Goal: Information Seeking & Learning: Learn about a topic

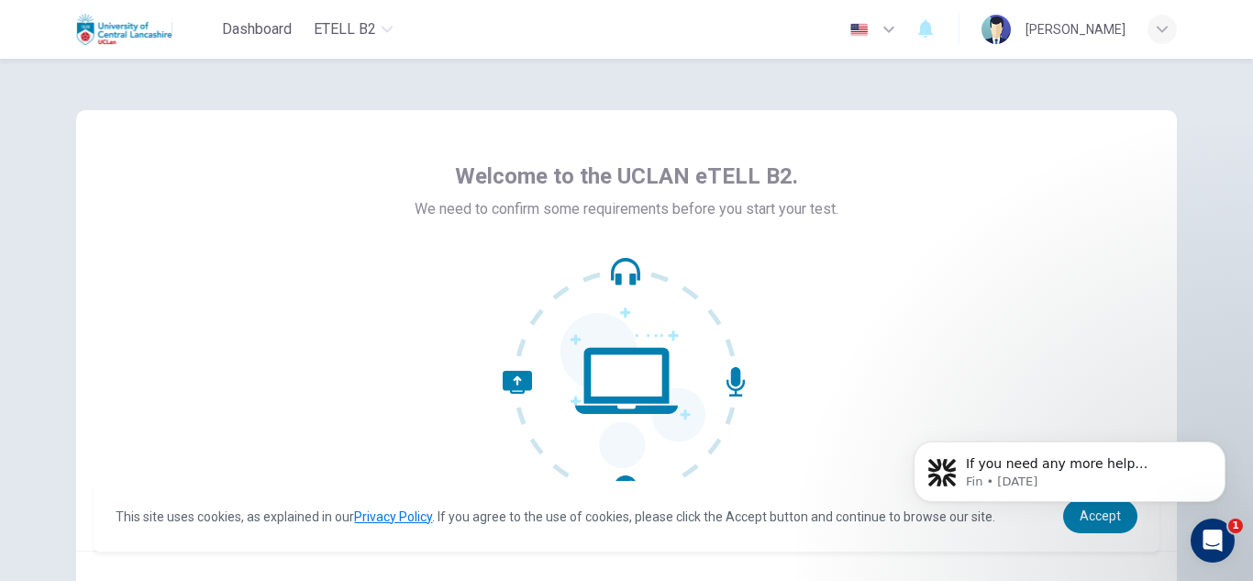
click at [1085, 512] on body "If you need any more help understanding the listening test or any other part of…" at bounding box center [1070, 467] width 352 height 114
click html "If you need any more help understanding the listening test or any other part of…"
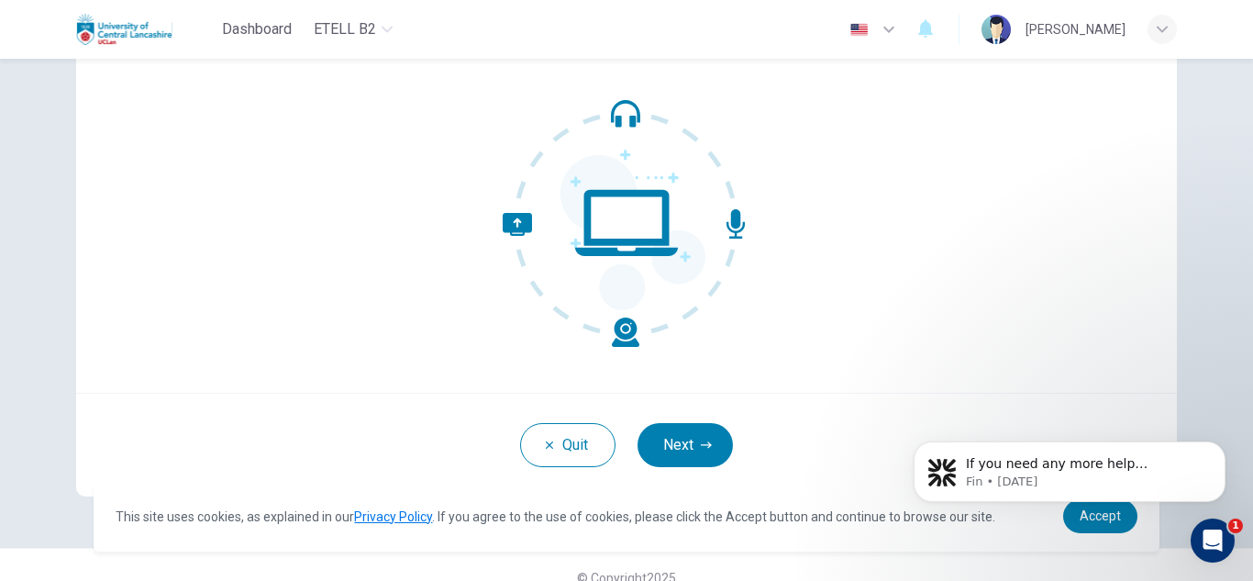
scroll to position [162, 0]
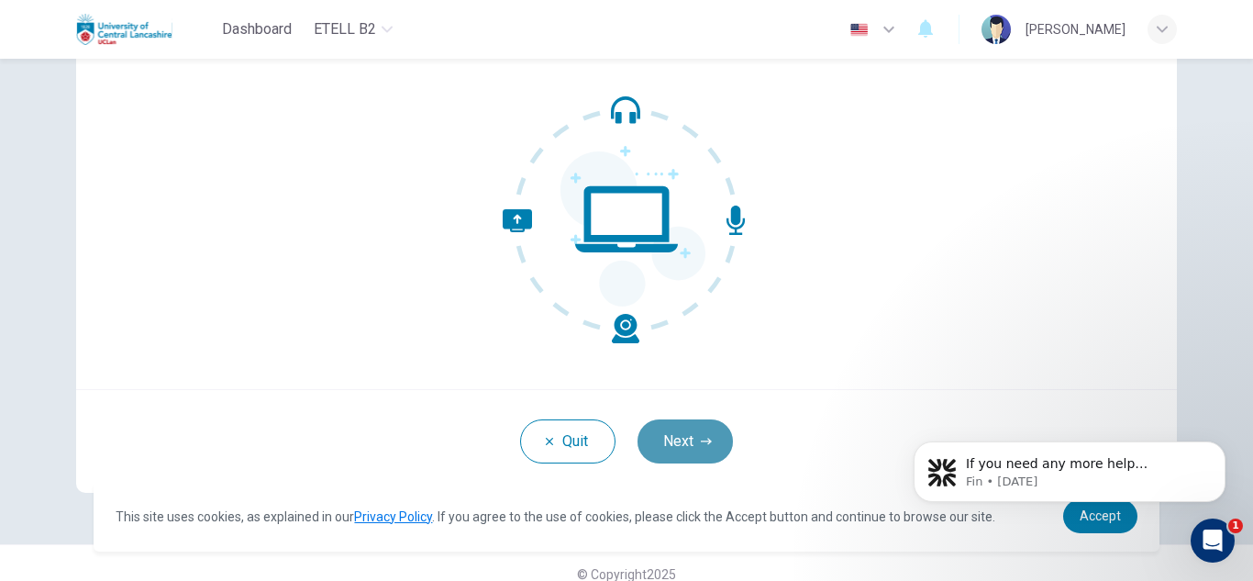
click at [706, 432] on button "Next" at bounding box center [685, 441] width 95 height 44
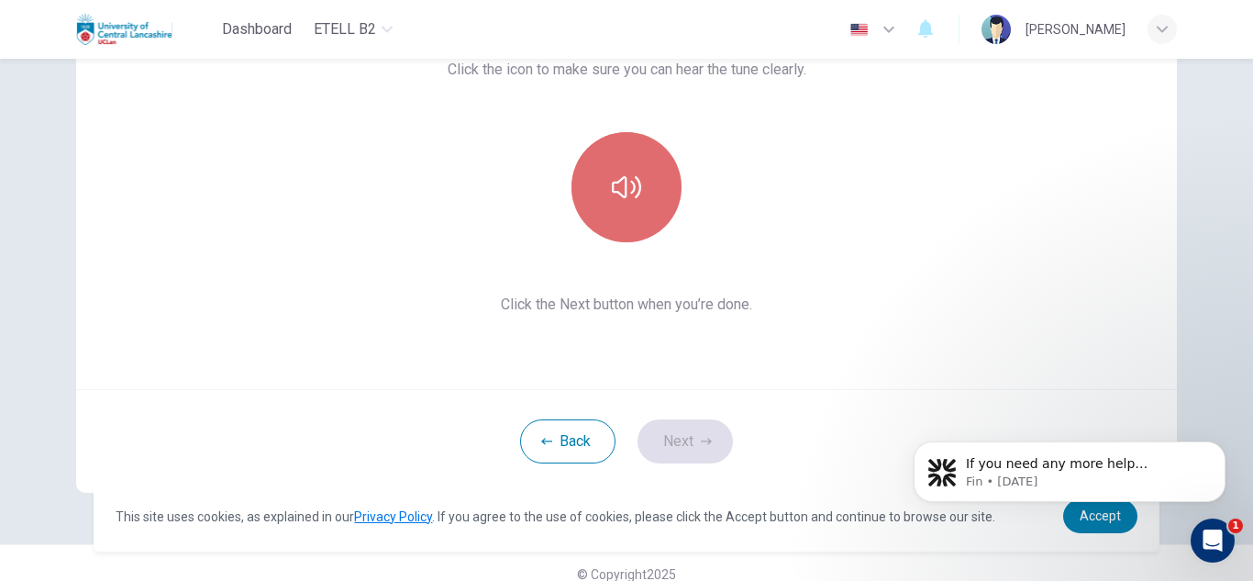
click at [636, 188] on icon "button" at bounding box center [626, 187] width 29 height 22
click at [636, 188] on icon "button" at bounding box center [626, 187] width 29 height 29
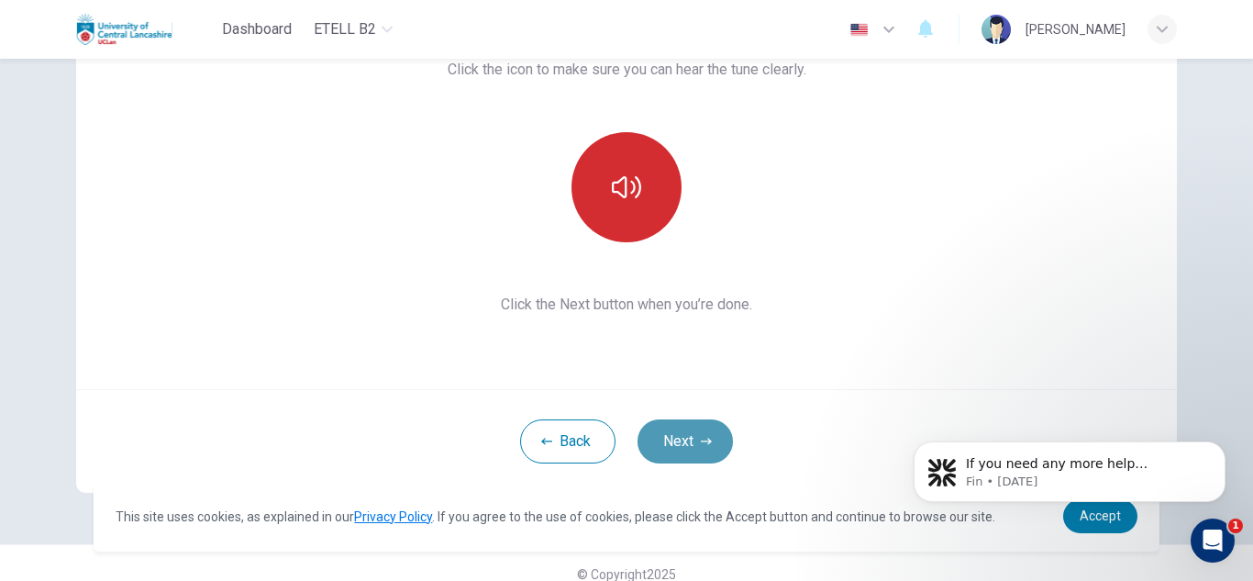
click at [664, 431] on button "Next" at bounding box center [685, 441] width 95 height 44
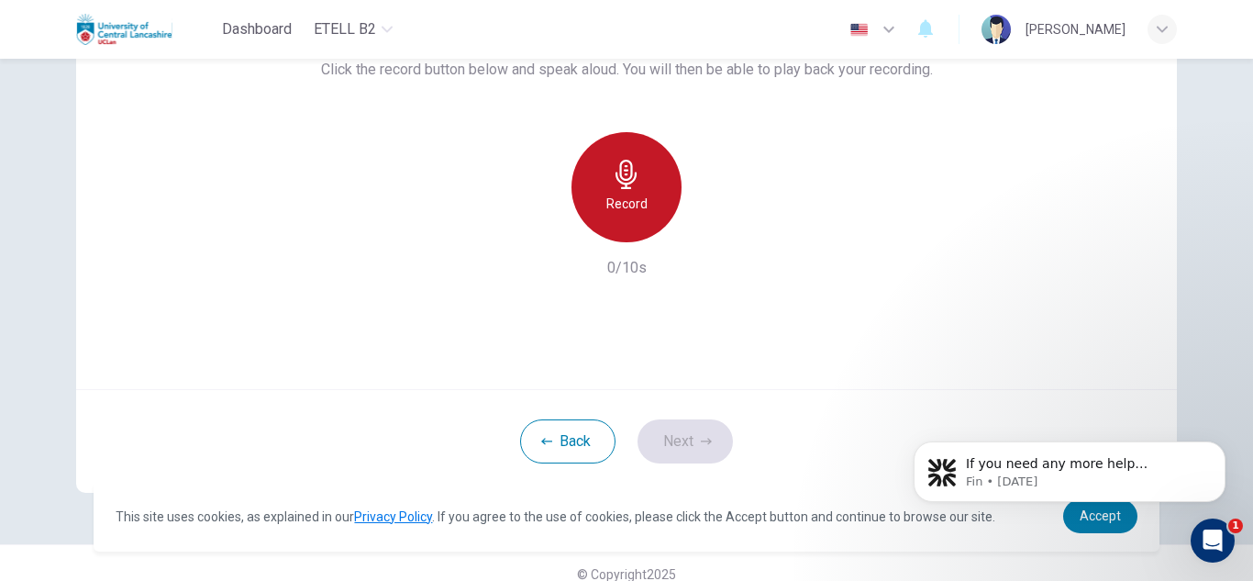
click at [638, 196] on h6 "Record" at bounding box center [627, 204] width 41 height 22
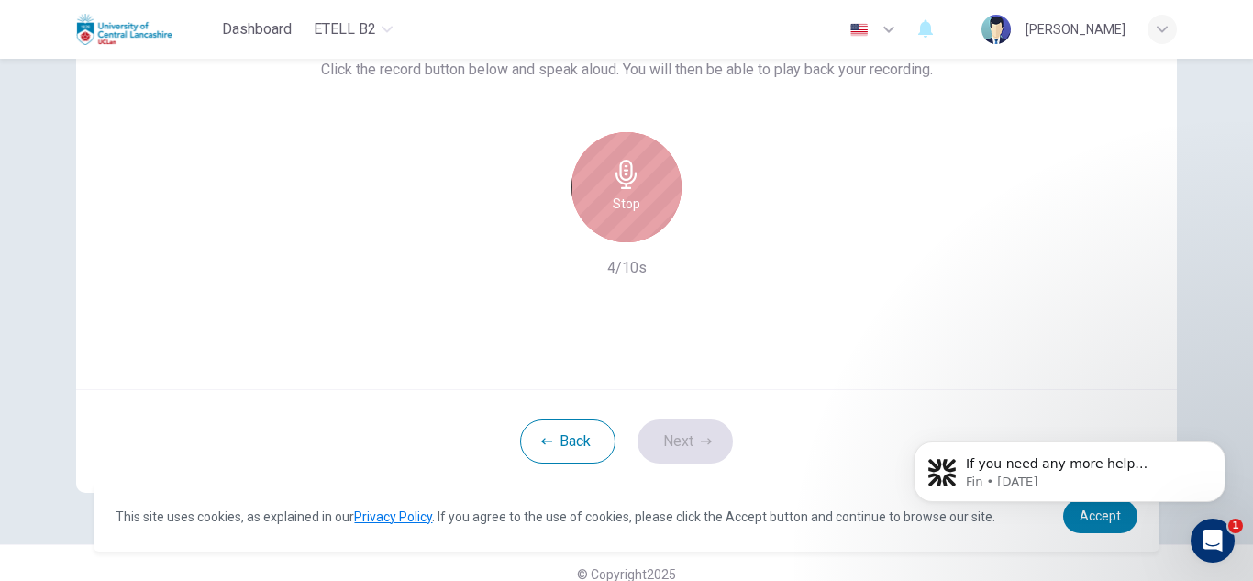
click at [638, 196] on div "Stop" at bounding box center [627, 187] width 110 height 110
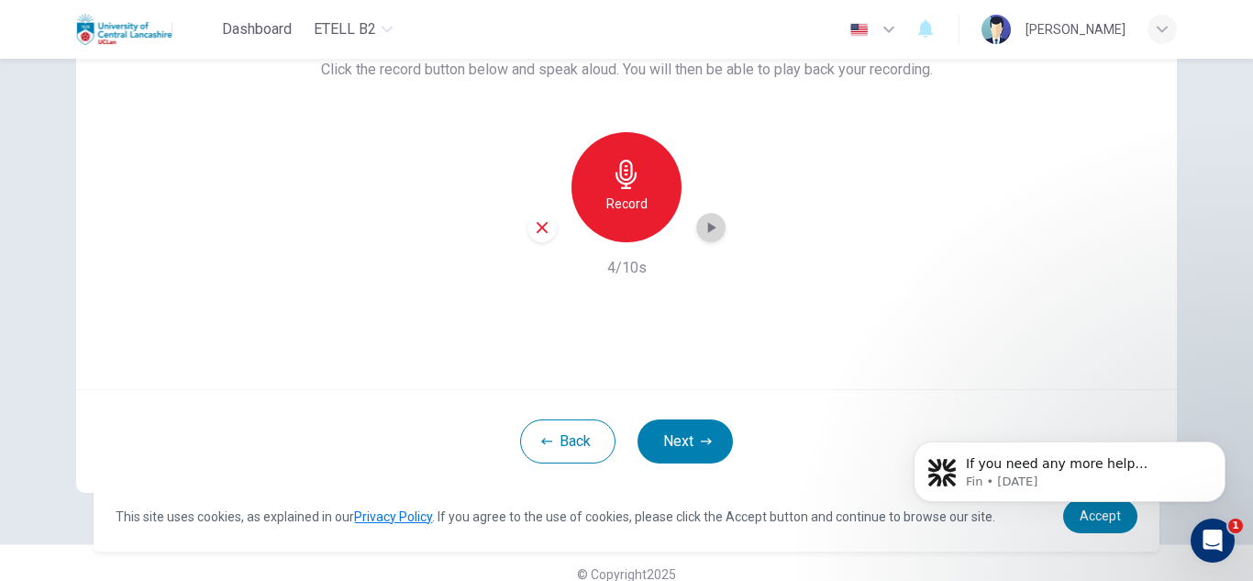
click at [708, 228] on icon "button" at bounding box center [712, 227] width 8 height 11
click at [678, 443] on button "Next" at bounding box center [685, 441] width 95 height 44
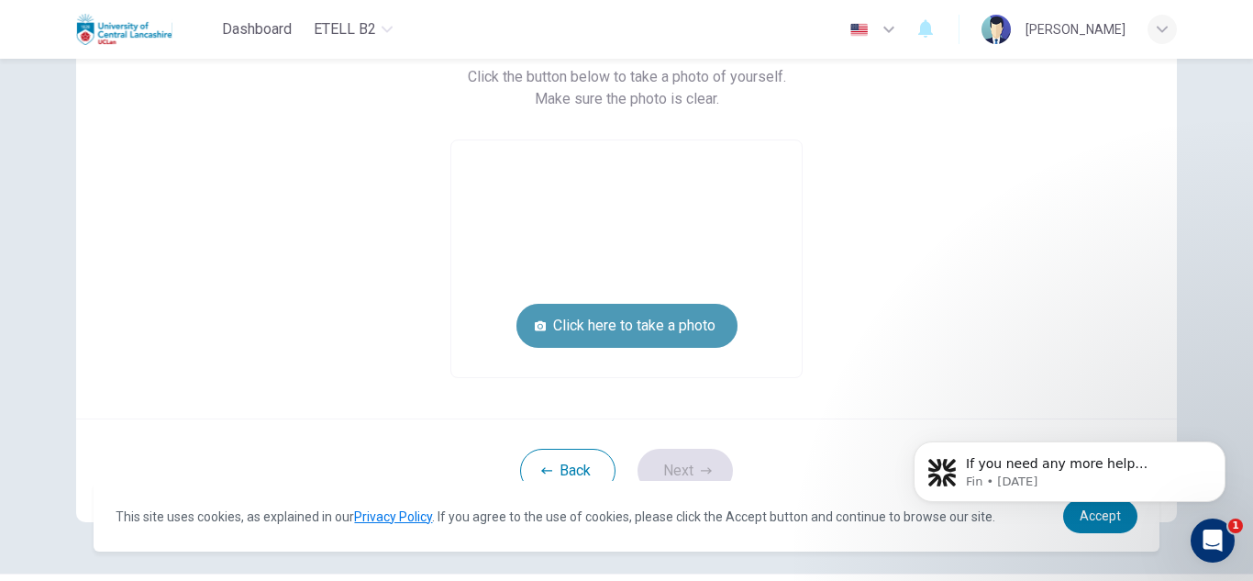
click at [632, 319] on button "Click here to take a photo" at bounding box center [627, 326] width 221 height 44
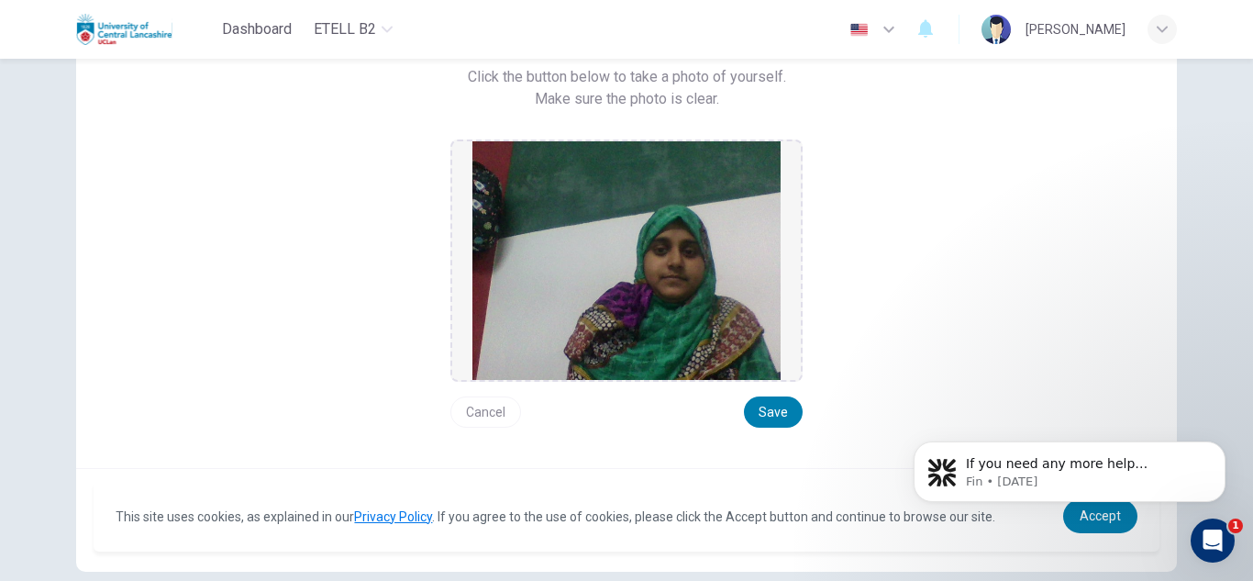
click at [490, 416] on button "Cancel" at bounding box center [486, 411] width 71 height 31
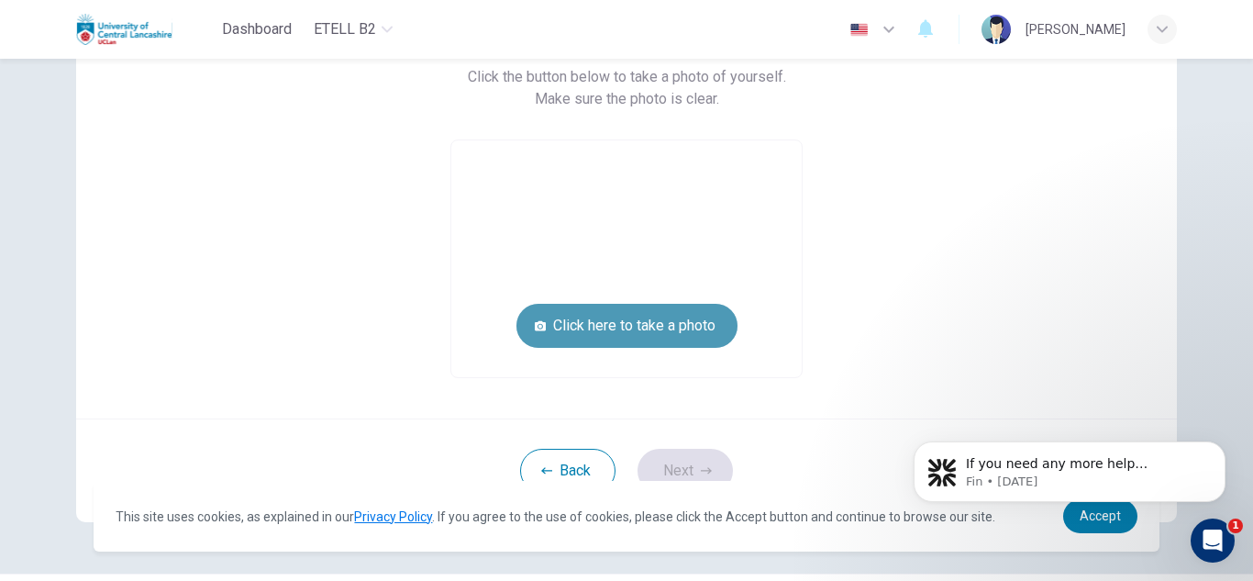
click at [655, 331] on button "Click here to take a photo" at bounding box center [627, 326] width 221 height 44
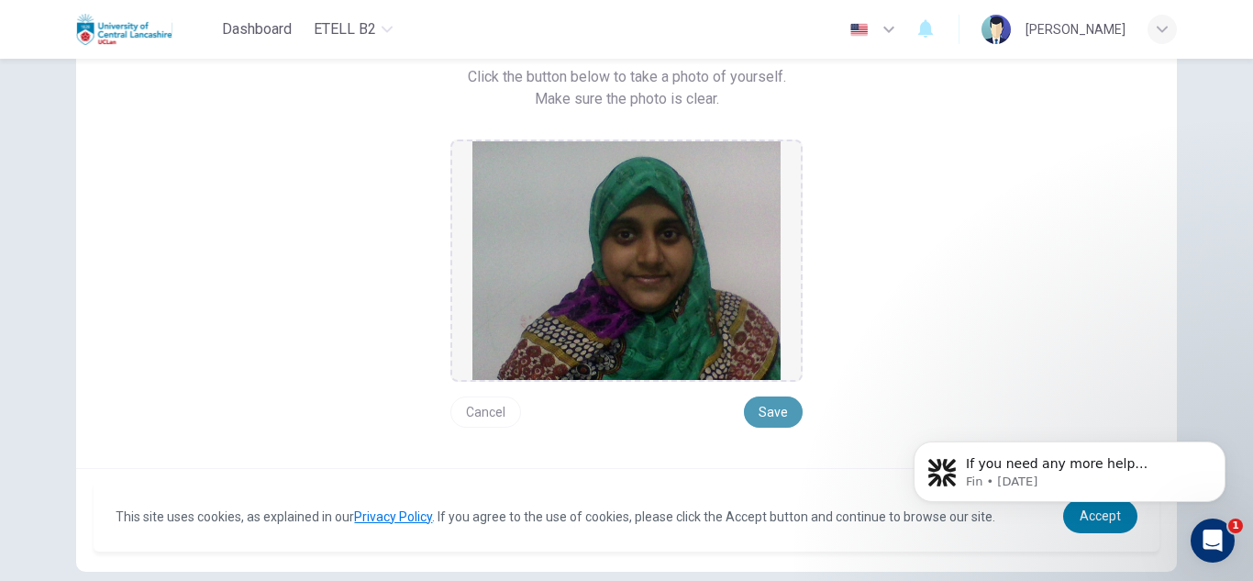
click at [760, 402] on button "Save" at bounding box center [773, 411] width 59 height 31
click at [773, 410] on button "Save" at bounding box center [773, 411] width 59 height 31
click at [474, 416] on button "Cancel" at bounding box center [486, 411] width 71 height 31
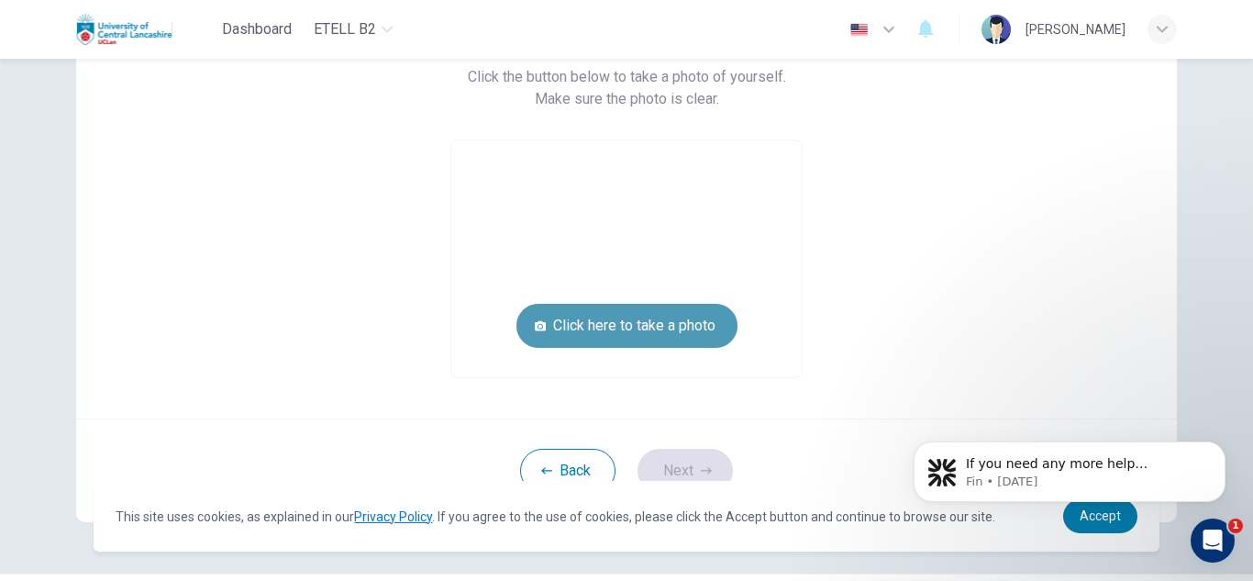
click at [648, 321] on button "Click here to take a photo" at bounding box center [627, 326] width 221 height 44
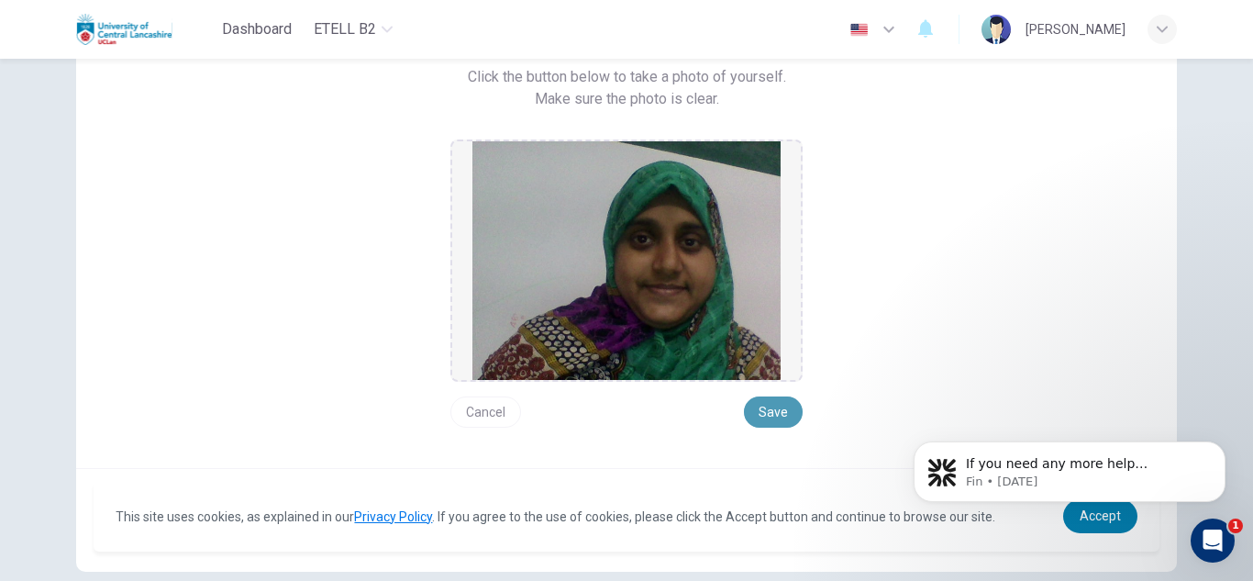
click at [767, 415] on button "Save" at bounding box center [773, 411] width 59 height 31
click at [583, 232] on img at bounding box center [627, 260] width 308 height 239
click at [495, 407] on button "Cancel" at bounding box center [486, 411] width 71 height 31
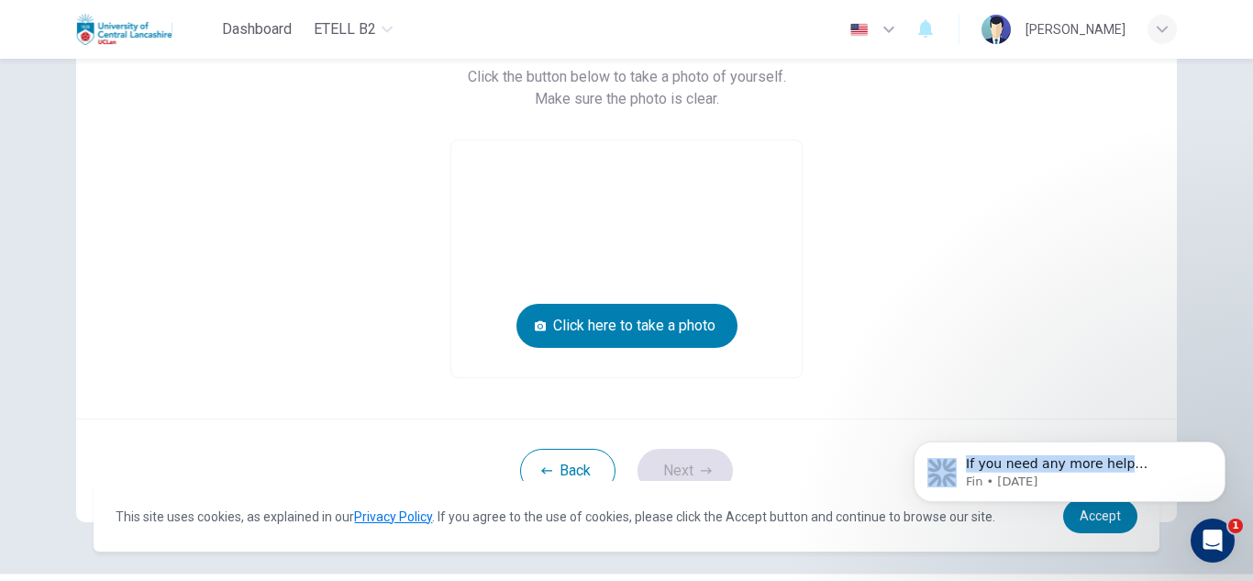
drag, startPoint x: 1114, startPoint y: 542, endPoint x: 1128, endPoint y: 283, distance: 260.1
click html "If you need any more help understanding the listening test or any other part of…"
click at [1039, 311] on div "Take a photo of yourself. Click the button below to take a photo of yourself. M…" at bounding box center [626, 184] width 1101 height 470
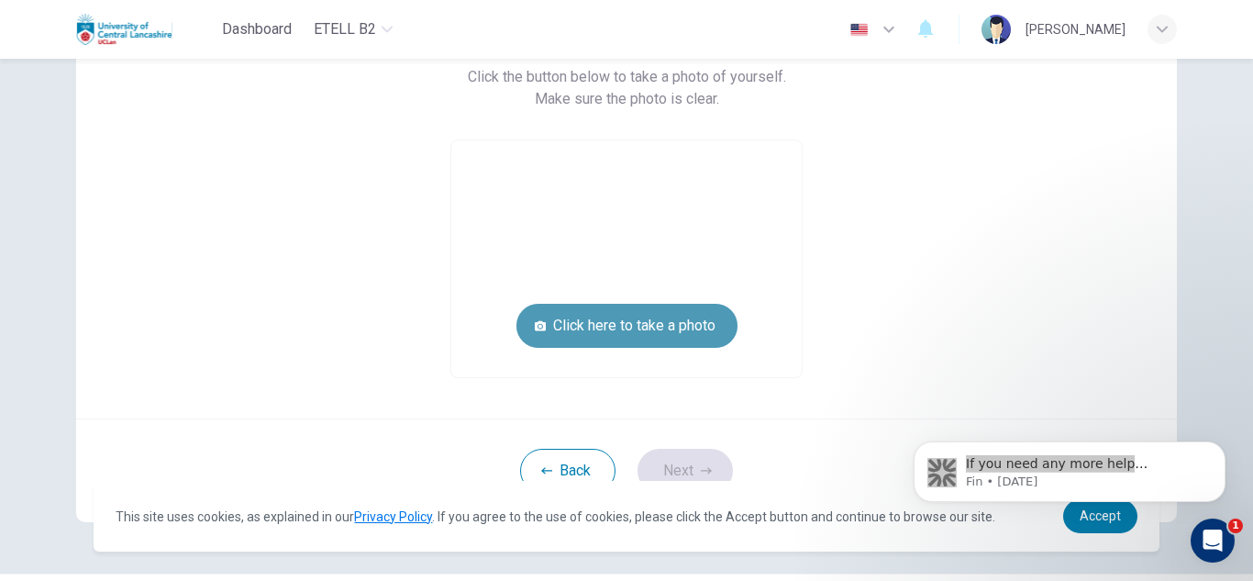
click at [647, 336] on button "Click here to take a photo" at bounding box center [627, 326] width 221 height 44
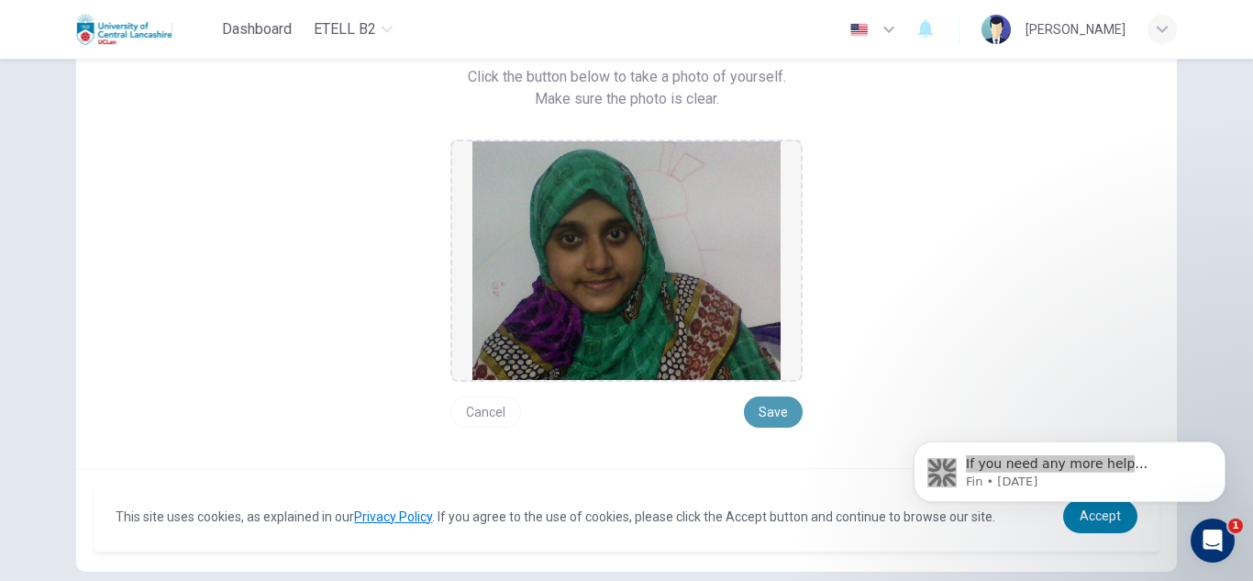
click at [767, 406] on button "Save" at bounding box center [773, 411] width 59 height 31
click at [706, 284] on img at bounding box center [627, 260] width 308 height 239
click html "If you need any more help understanding the listening test or any other part of…"
click at [1081, 511] on body "If you need any more help understanding the listening test or any other part of…" at bounding box center [1070, 467] width 352 height 114
click at [482, 411] on button "Cancel" at bounding box center [486, 411] width 71 height 31
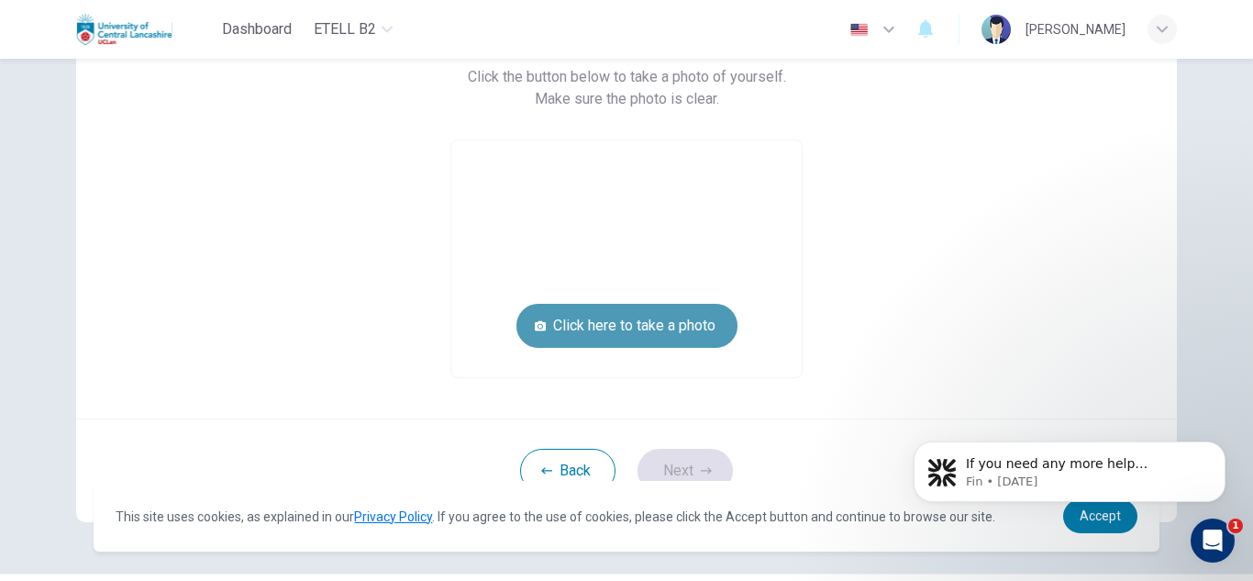
click at [633, 326] on button "Click here to take a photo" at bounding box center [627, 326] width 221 height 44
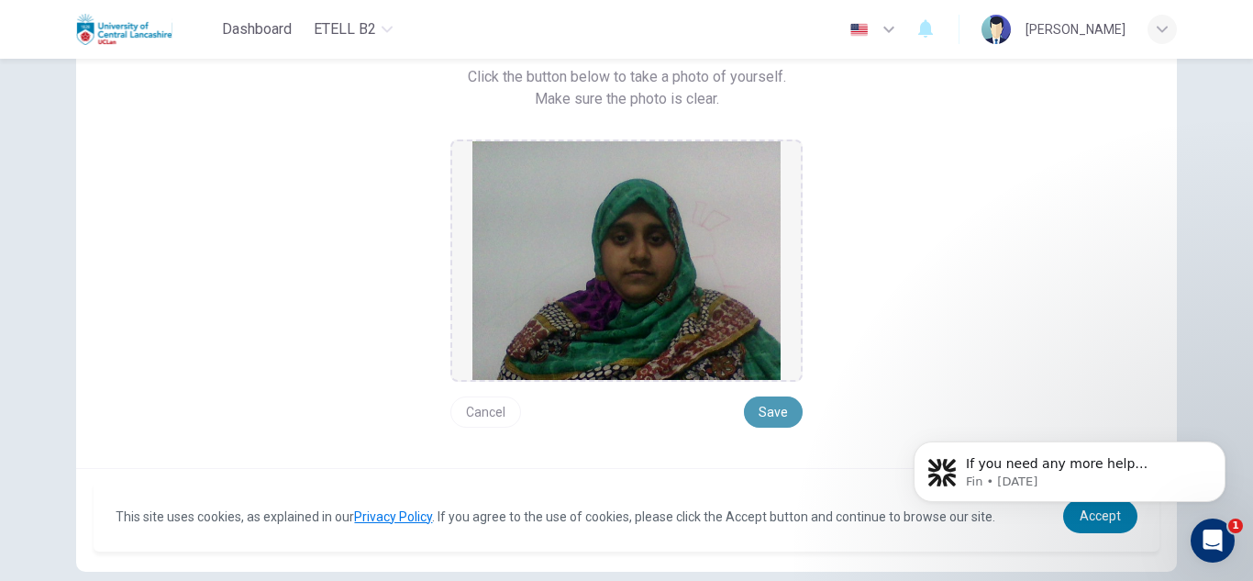
click at [781, 408] on button "Save" at bounding box center [773, 411] width 59 height 31
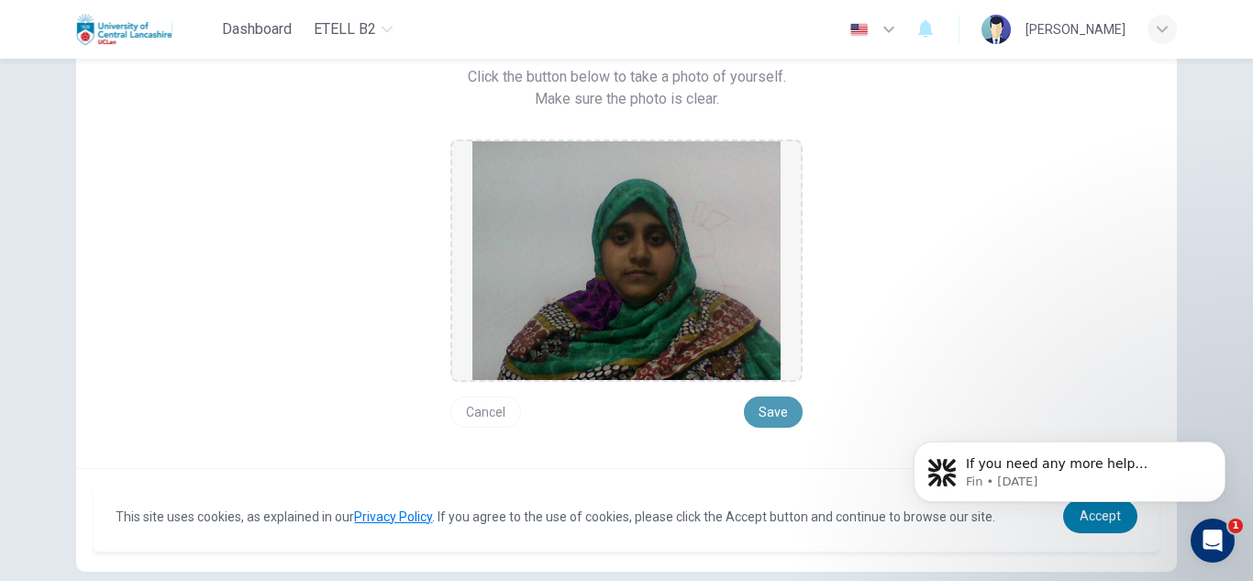
click at [781, 408] on button "Save" at bounding box center [773, 411] width 59 height 31
click at [1108, 514] on body "If you need any more help understanding the listening test or any other part of…" at bounding box center [1070, 467] width 352 height 114
click at [1216, 542] on icon "Open Intercom Messenger" at bounding box center [1213, 540] width 13 height 15
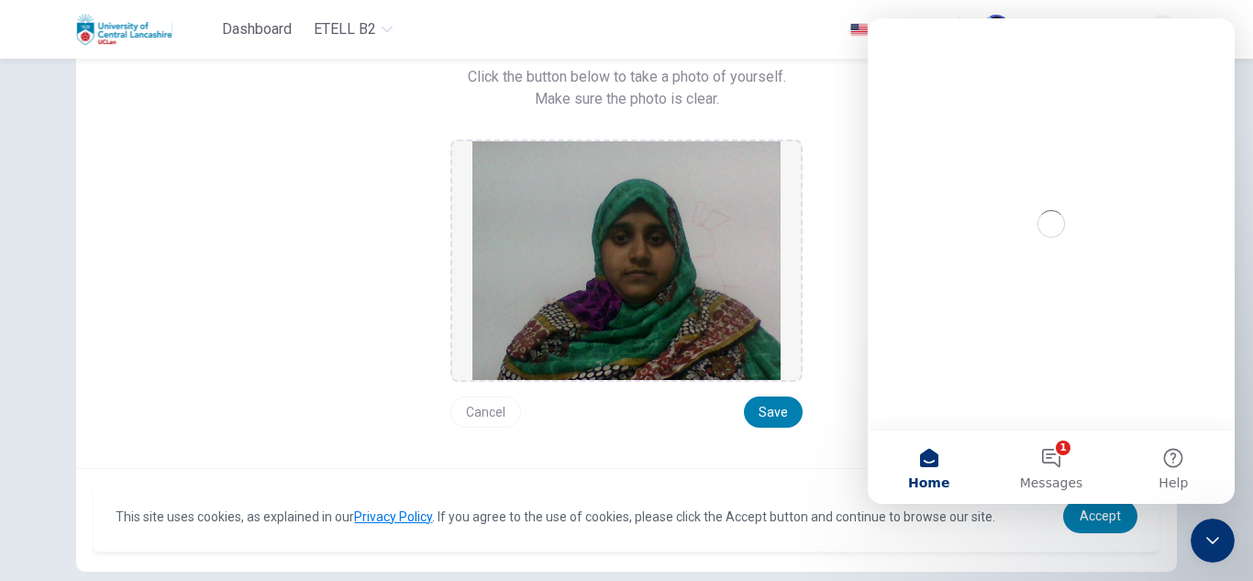
scroll to position [0, 0]
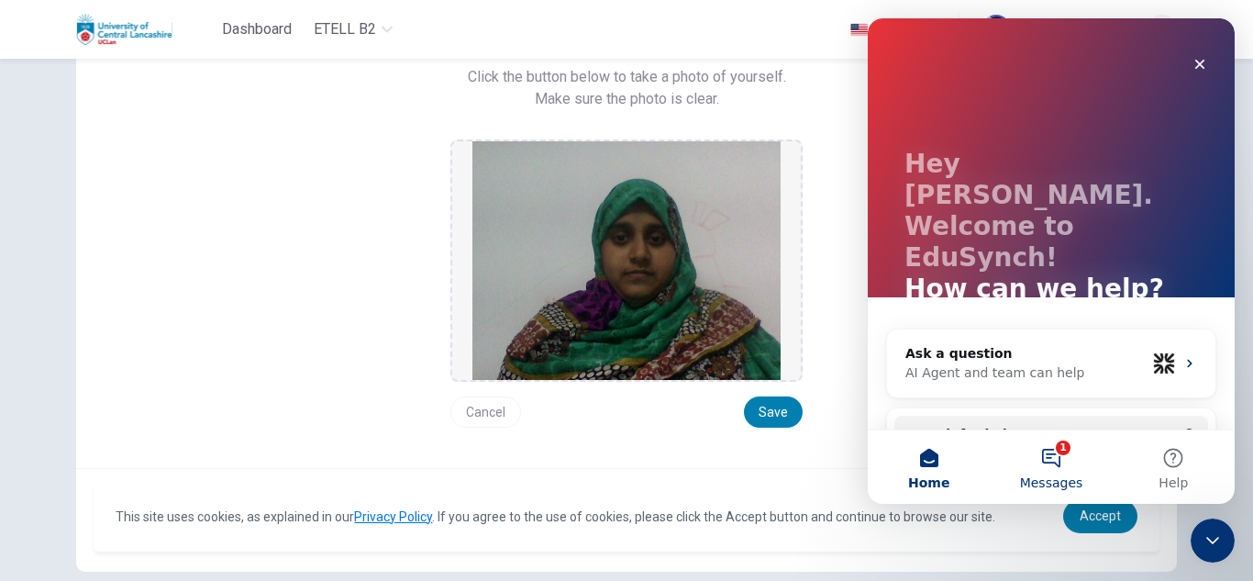
click at [1053, 460] on button "1 Messages" at bounding box center [1051, 466] width 122 height 73
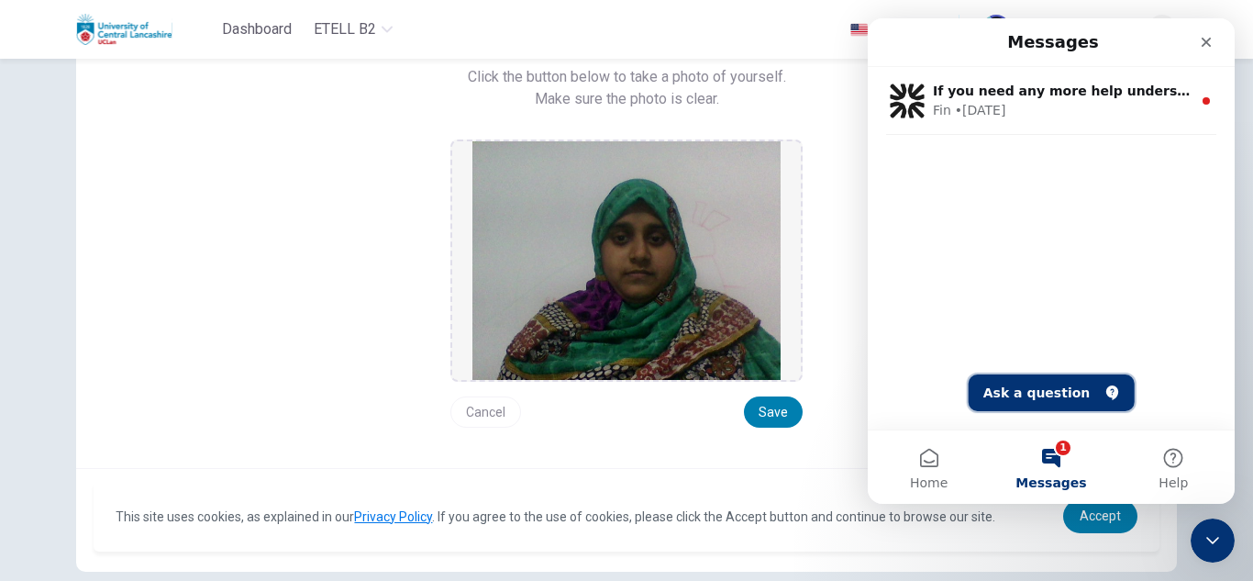
click at [1016, 385] on button "Ask a question" at bounding box center [1052, 392] width 166 height 37
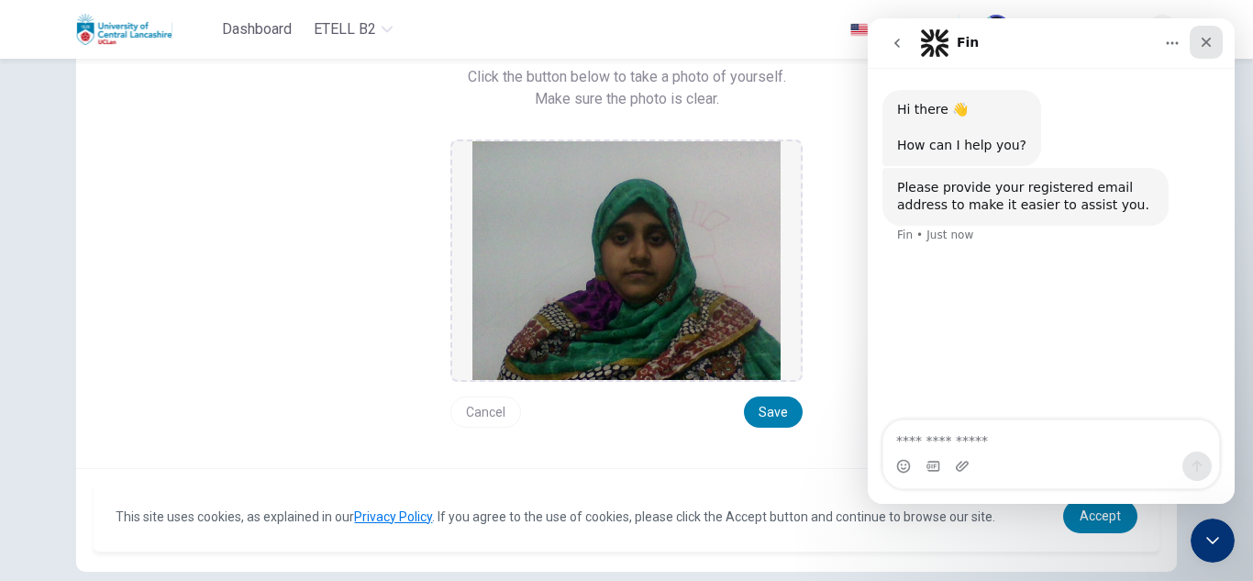
click at [1202, 39] on icon "Close" at bounding box center [1206, 42] width 15 height 15
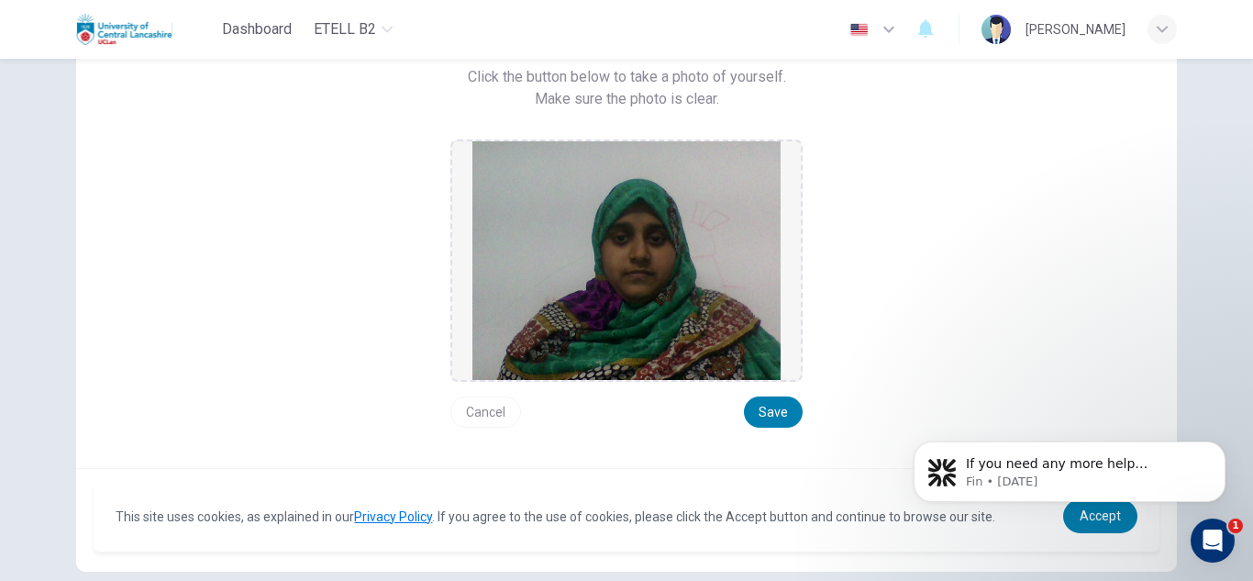
click at [1082, 519] on body "If you need any more help understanding the listening test or any other part of…" at bounding box center [1070, 467] width 352 height 114
click at [981, 249] on div "Take a photo of yourself. Click the button below to take a photo of yourself. M…" at bounding box center [627, 225] width 830 height 406
click at [485, 413] on button "Cancel" at bounding box center [486, 411] width 71 height 31
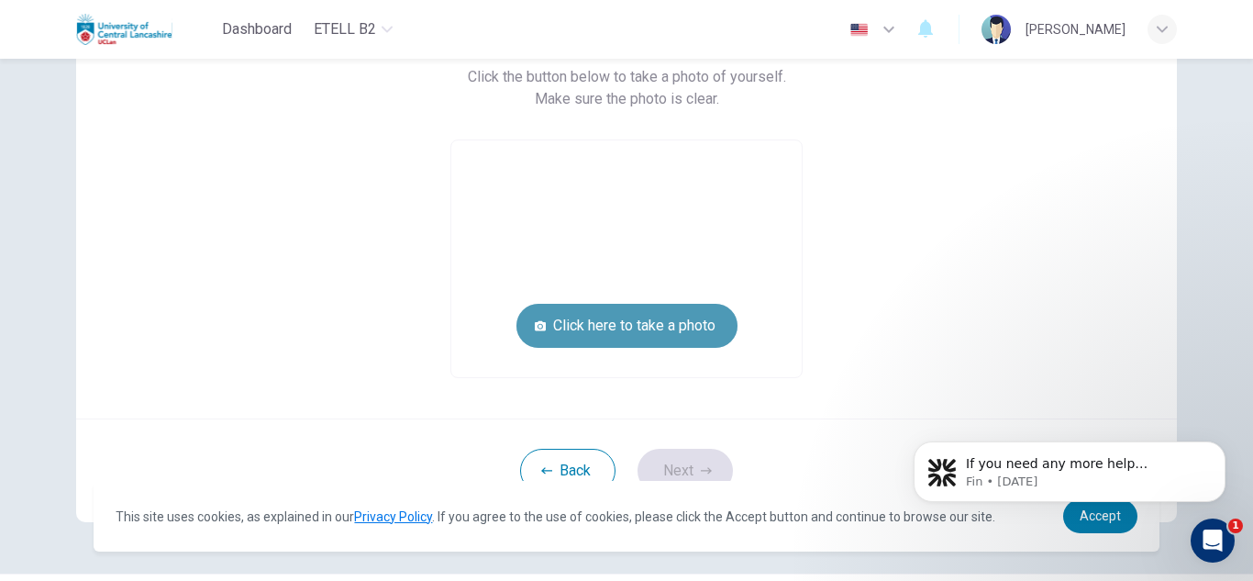
click at [644, 326] on button "Click here to take a photo" at bounding box center [627, 326] width 221 height 44
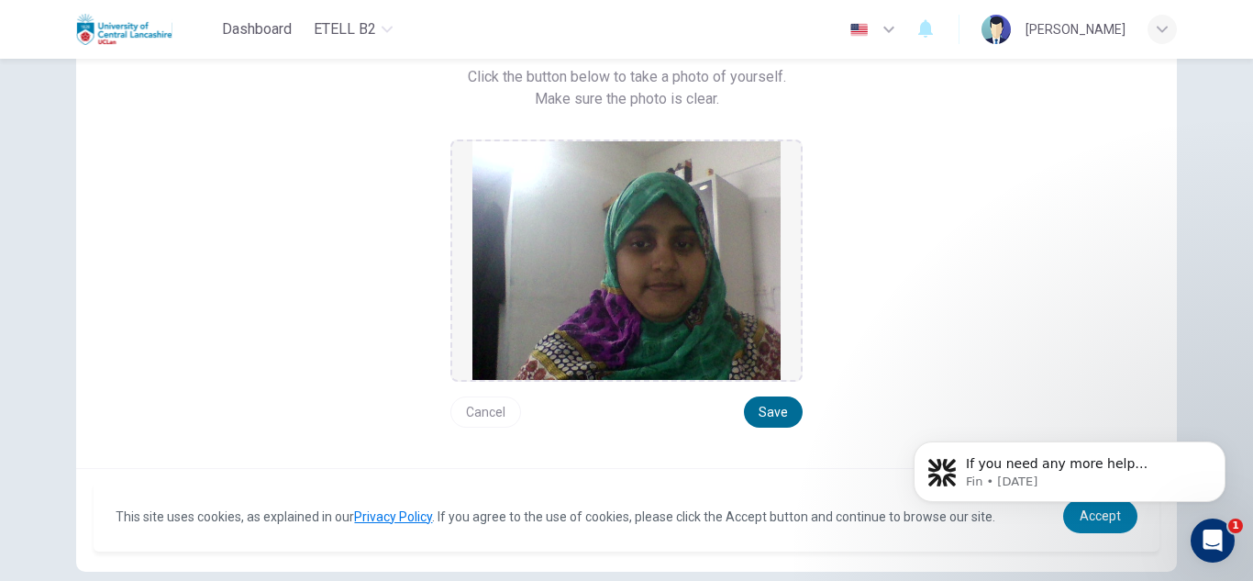
click at [762, 408] on button "Save" at bounding box center [773, 411] width 59 height 31
click at [1105, 516] on body "If you need any more help understanding the listening test or any other part of…" at bounding box center [1070, 467] width 352 height 114
click at [895, 32] on icon "button" at bounding box center [889, 30] width 11 height 6
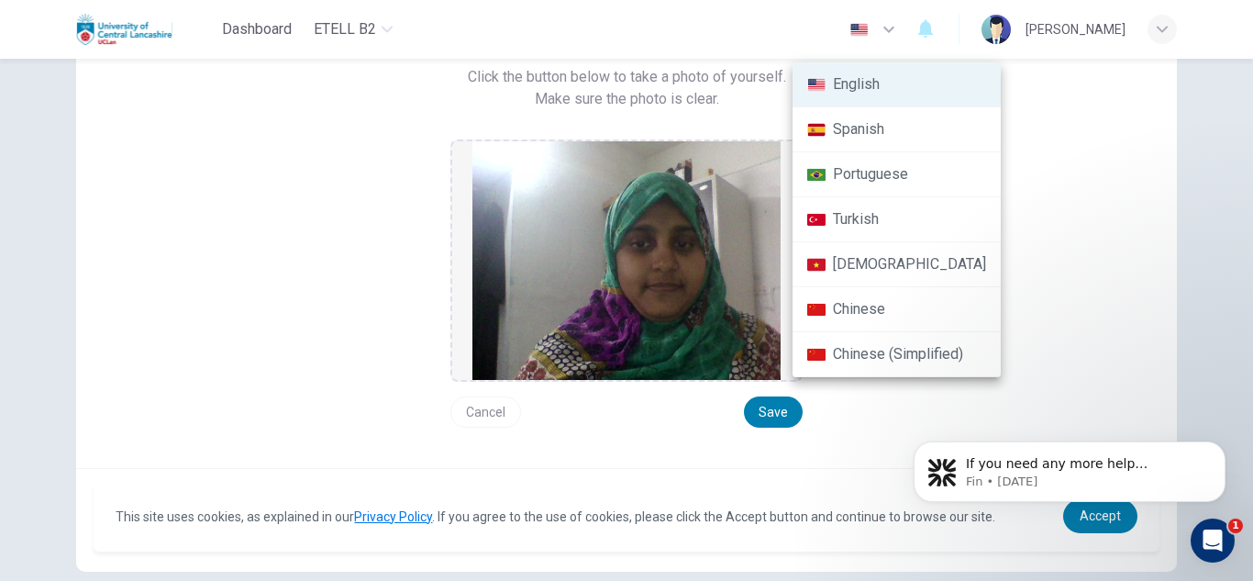
click at [901, 32] on div at bounding box center [626, 290] width 1253 height 581
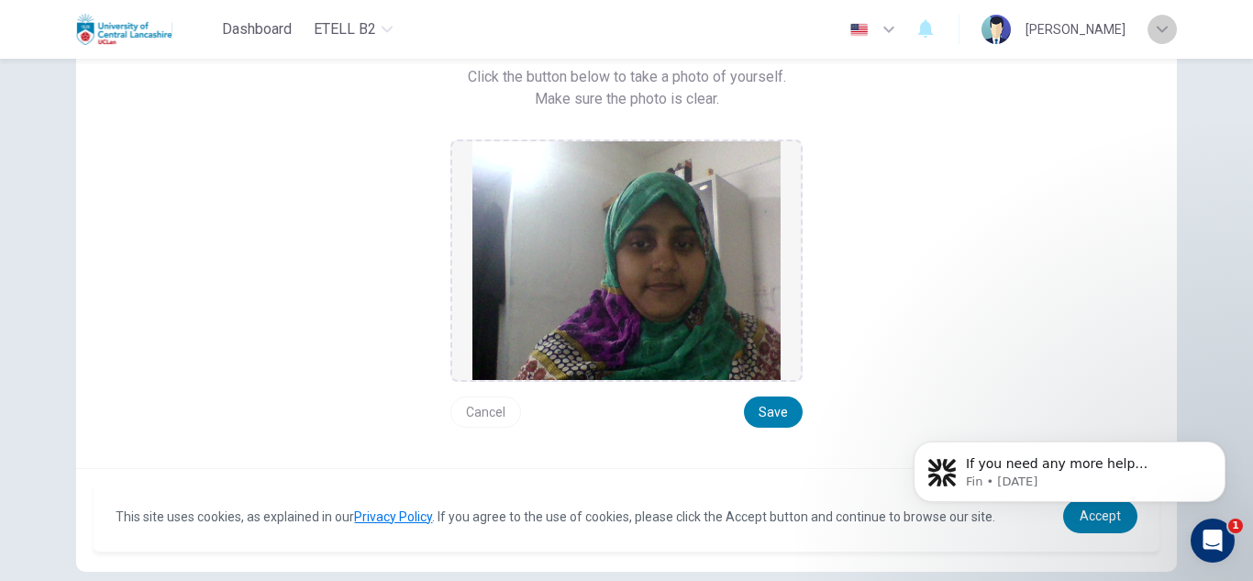
click at [1153, 38] on div "button" at bounding box center [1162, 29] width 29 height 29
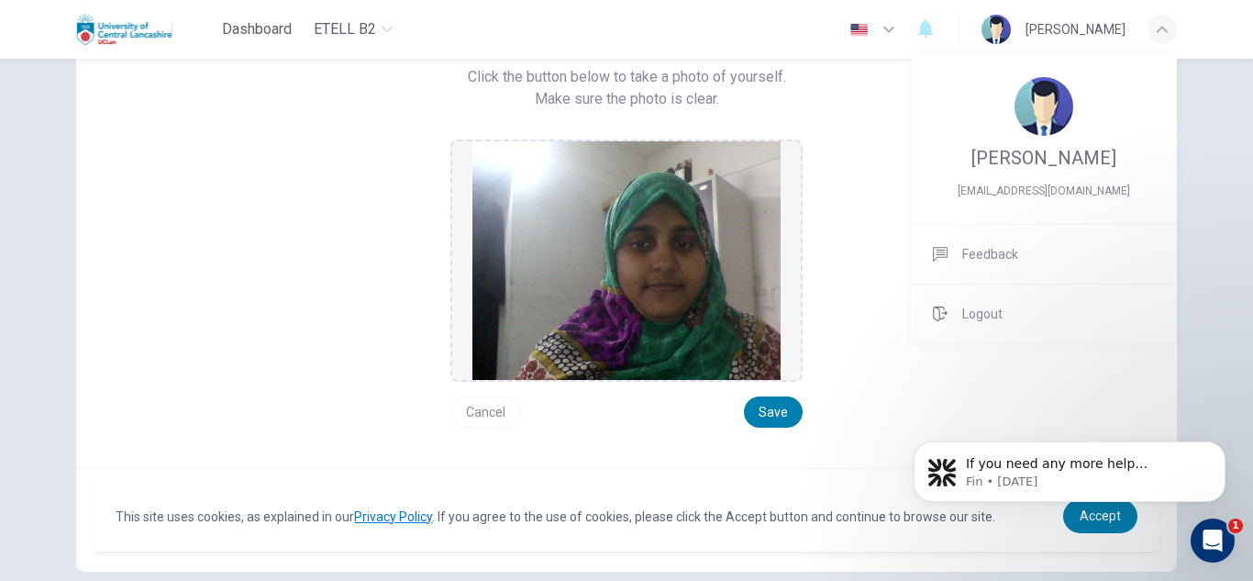
click at [838, 228] on div at bounding box center [626, 290] width 1253 height 581
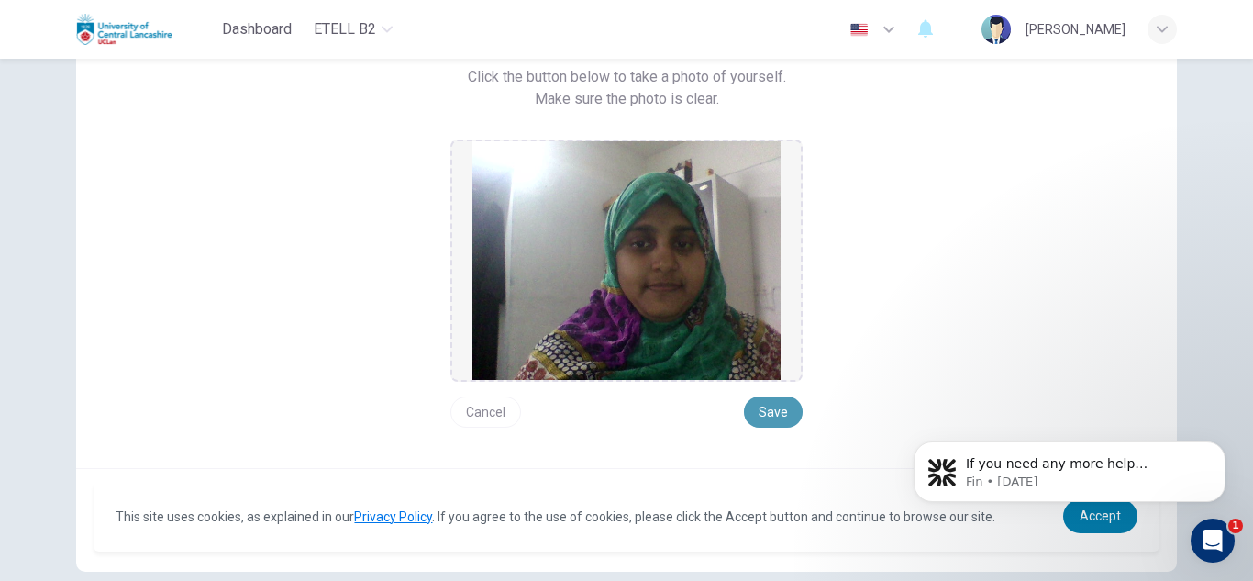
click at [774, 409] on button "Save" at bounding box center [773, 411] width 59 height 31
click at [480, 411] on button "Cancel" at bounding box center [486, 411] width 71 height 31
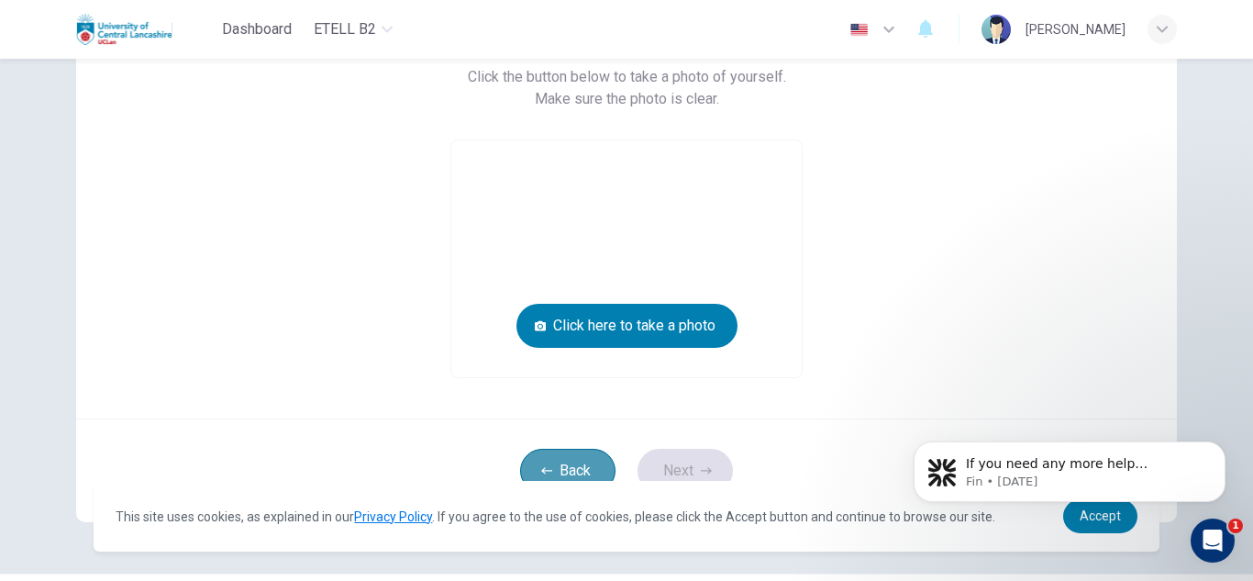
click at [569, 469] on button "Back" at bounding box center [567, 471] width 95 height 44
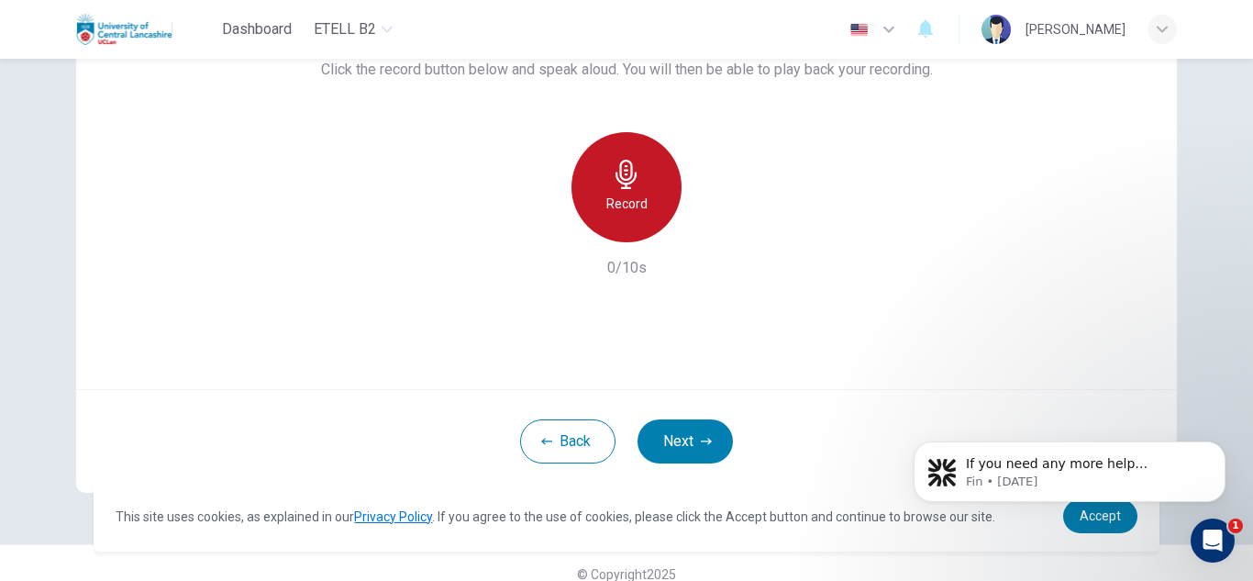
click at [618, 173] on icon "button" at bounding box center [626, 174] width 29 height 29
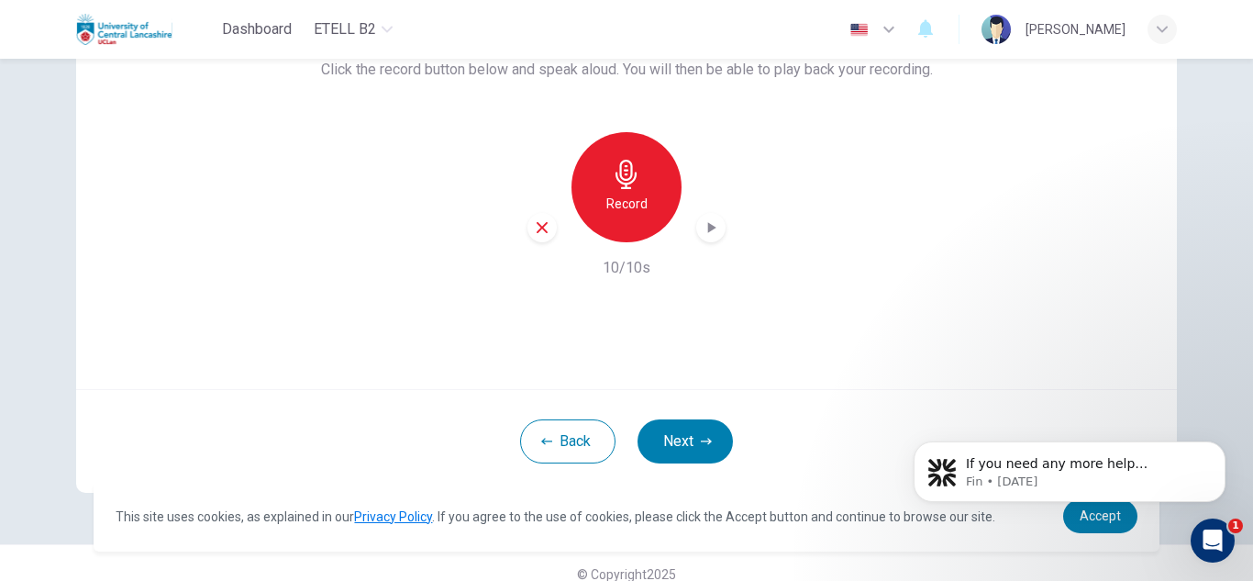
click at [709, 224] on icon "button" at bounding box center [711, 227] width 18 height 18
click at [674, 442] on button "Next" at bounding box center [685, 441] width 95 height 44
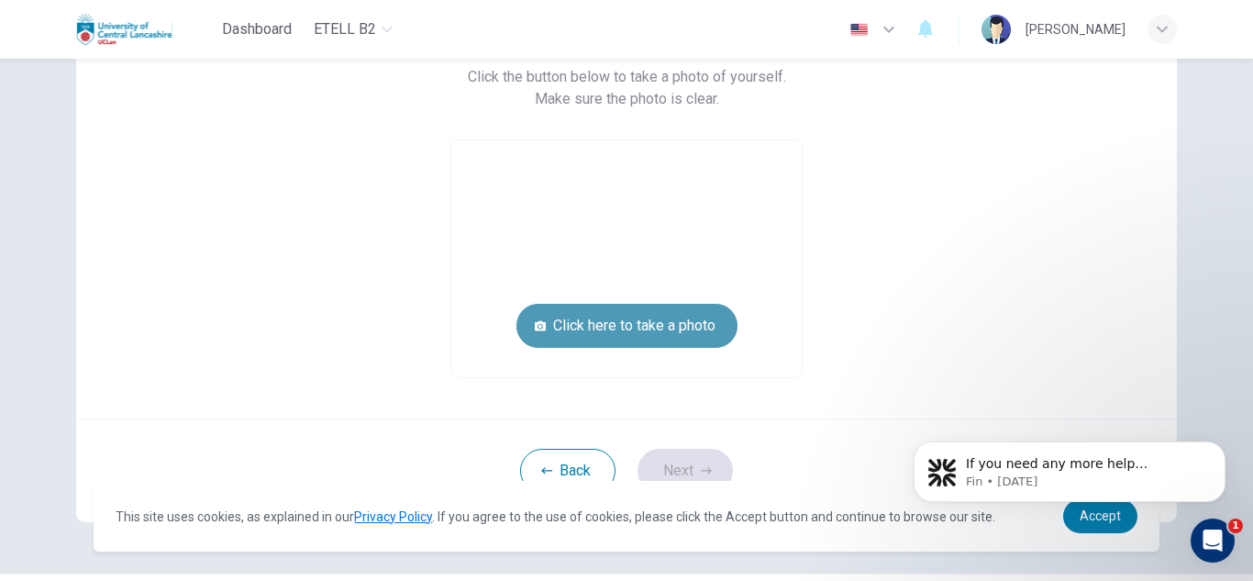
click at [634, 332] on button "Click here to take a photo" at bounding box center [627, 326] width 221 height 44
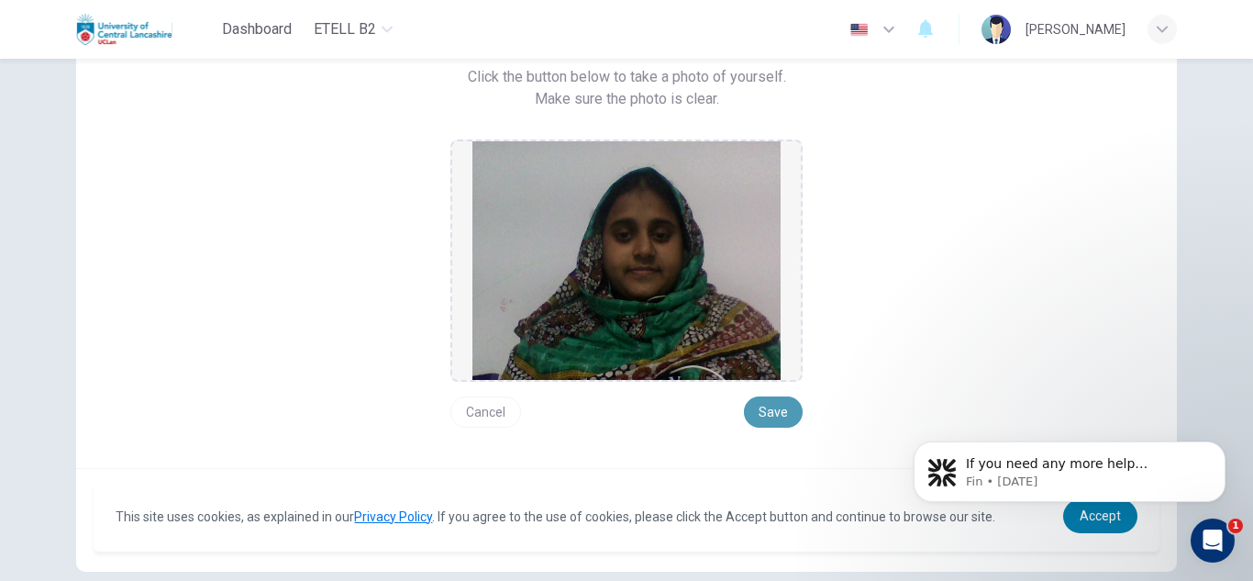
click at [772, 421] on button "Save" at bounding box center [773, 411] width 59 height 31
click at [485, 411] on button "Cancel" at bounding box center [486, 411] width 71 height 31
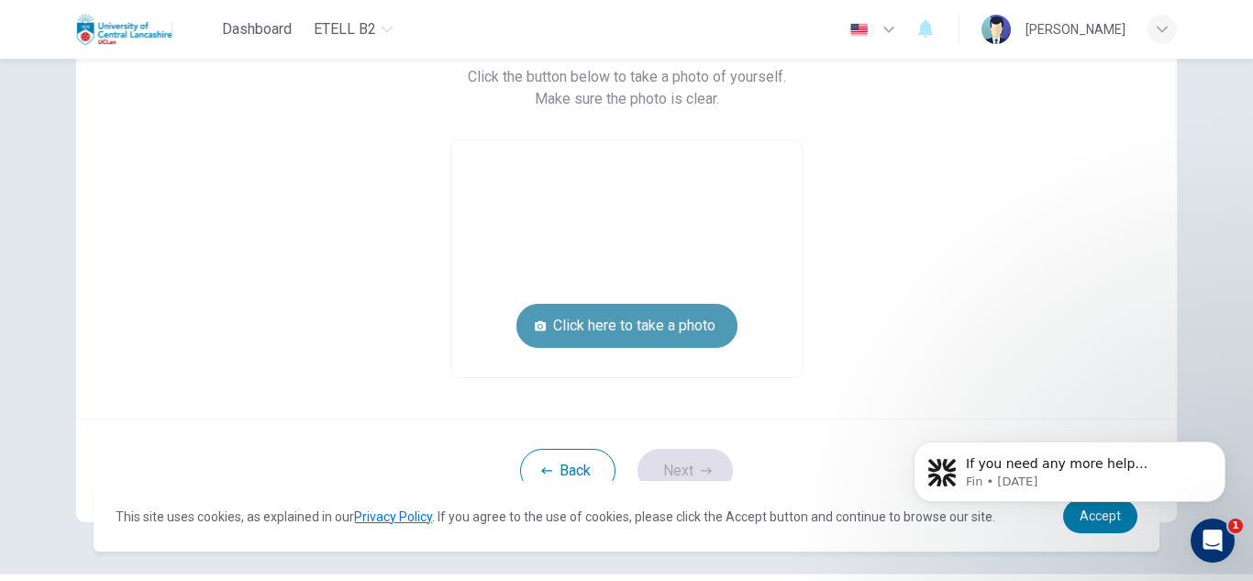
click at [652, 320] on button "Click here to take a photo" at bounding box center [627, 326] width 221 height 44
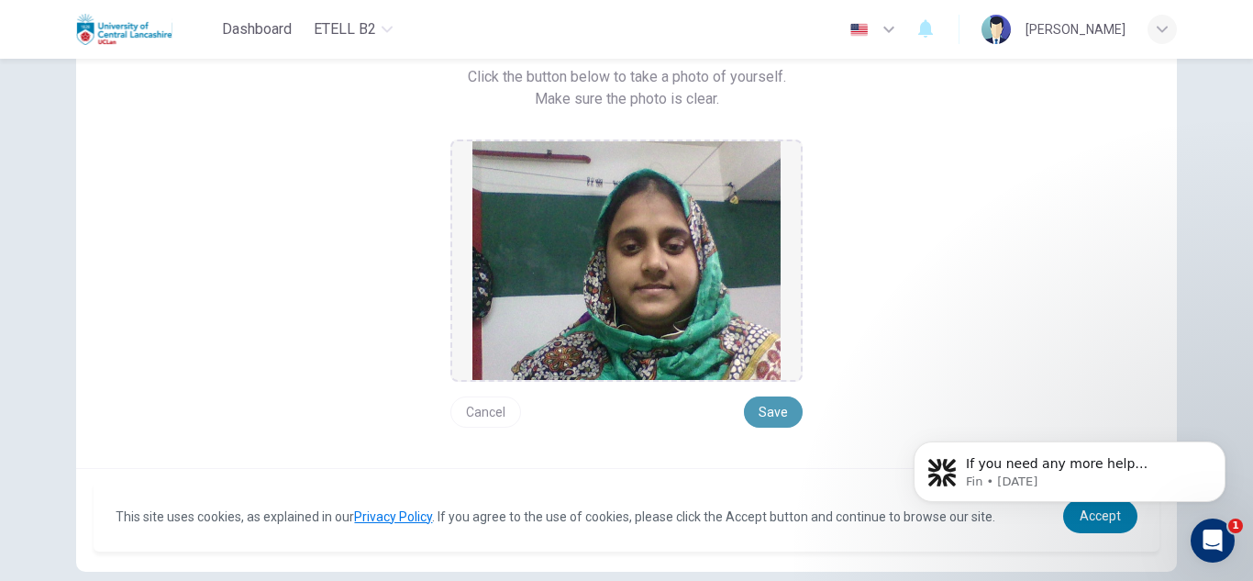
click at [774, 401] on button "Save" at bounding box center [773, 411] width 59 height 31
click at [483, 413] on button "Cancel" at bounding box center [486, 411] width 71 height 31
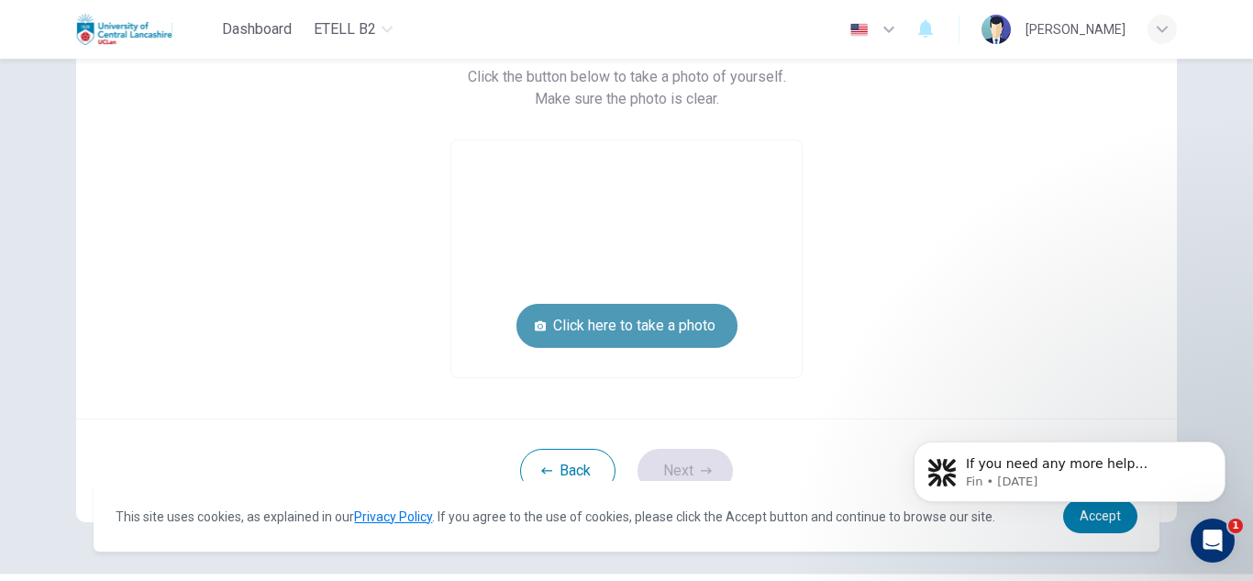
click at [595, 309] on button "Click here to take a photo" at bounding box center [627, 326] width 221 height 44
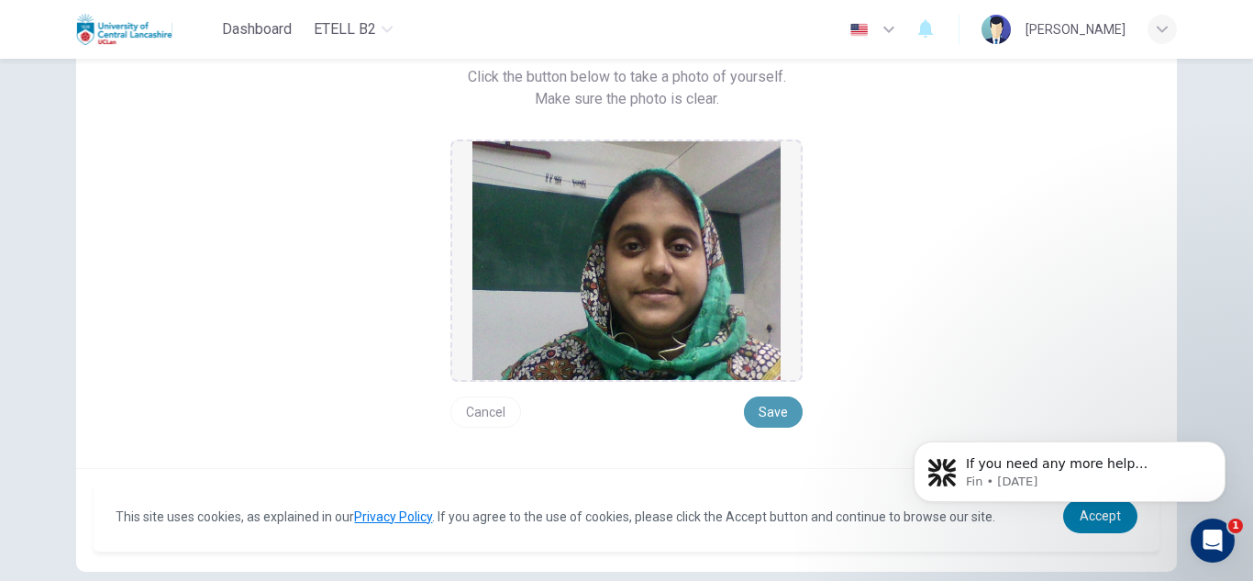
click at [769, 417] on button "Save" at bounding box center [773, 411] width 59 height 31
click at [769, 416] on button "Save" at bounding box center [773, 411] width 59 height 31
click at [768, 409] on button "Save" at bounding box center [773, 411] width 59 height 31
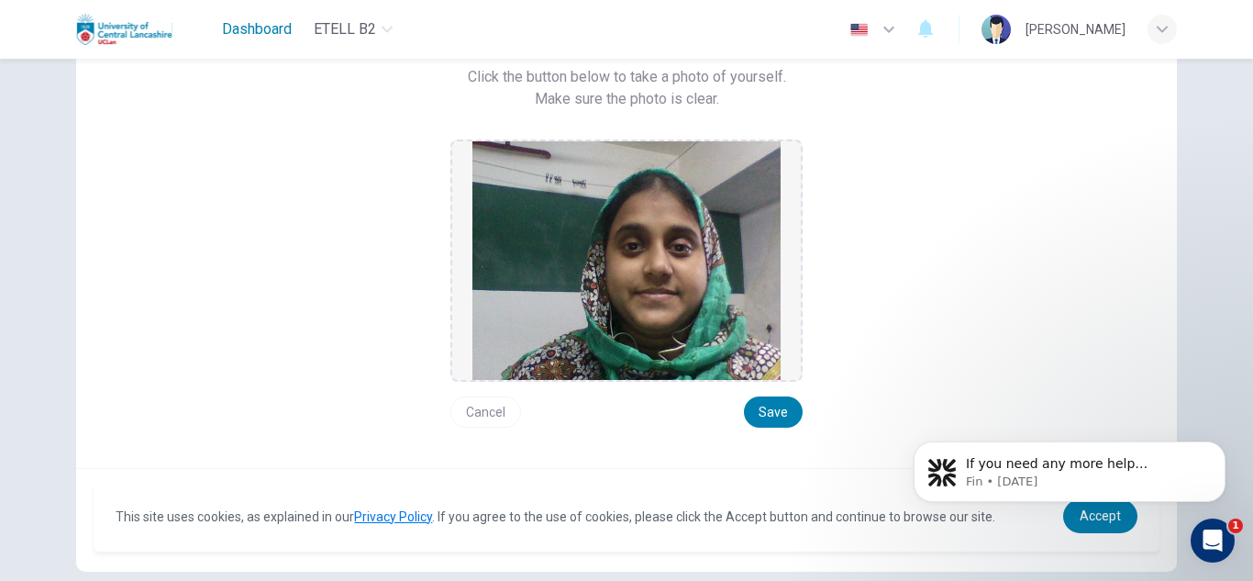
click at [252, 25] on span "Dashboard" at bounding box center [257, 29] width 70 height 22
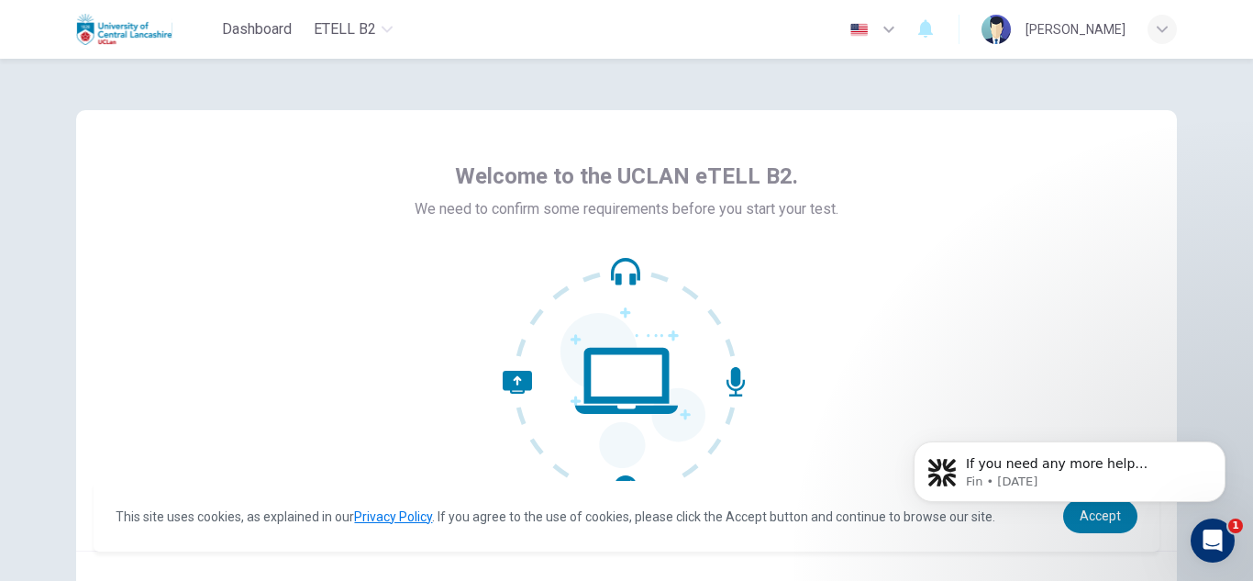
click at [1049, 280] on div "Welcome to the UCLAN eTELL B2. We need to confirm some requirements before you …" at bounding box center [626, 330] width 1101 height 440
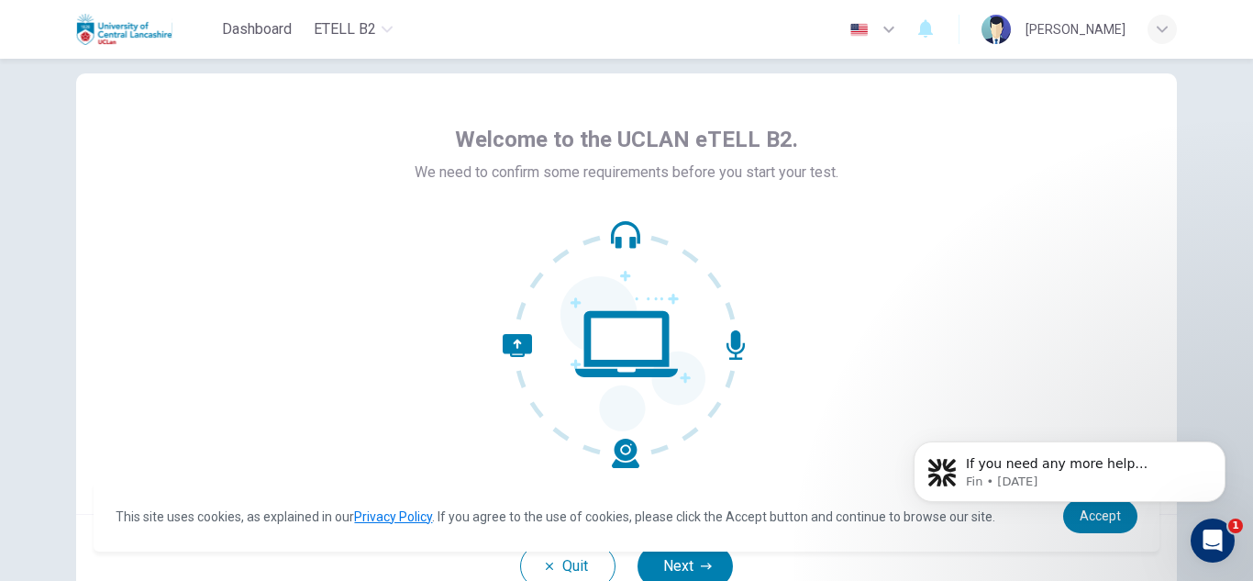
scroll to position [184, 0]
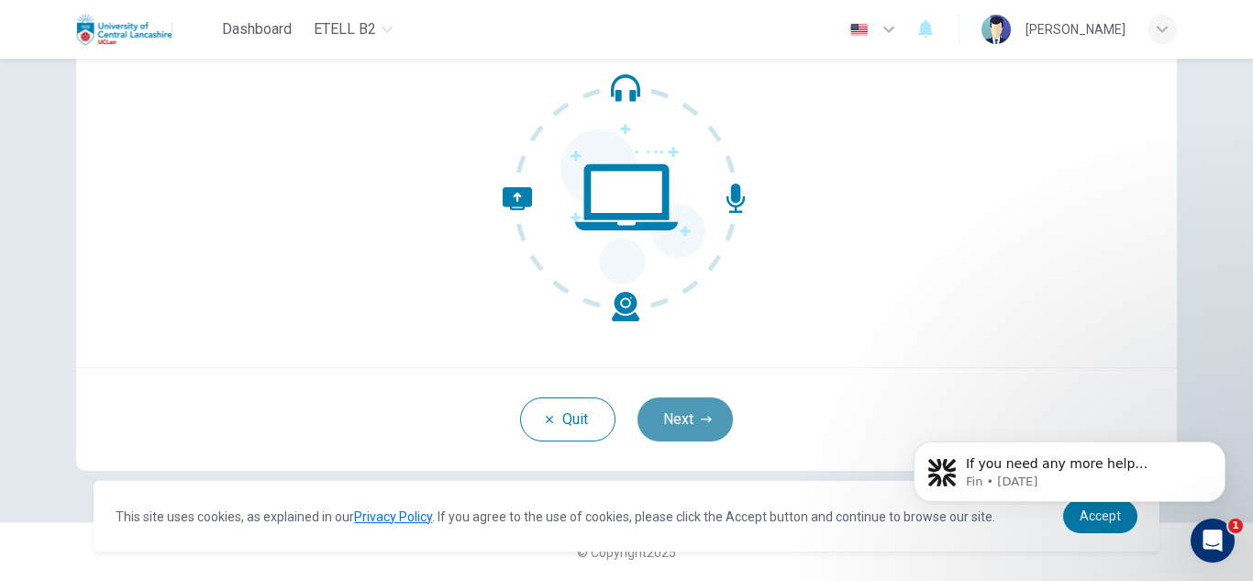
click at [694, 407] on button "Next" at bounding box center [685, 419] width 95 height 44
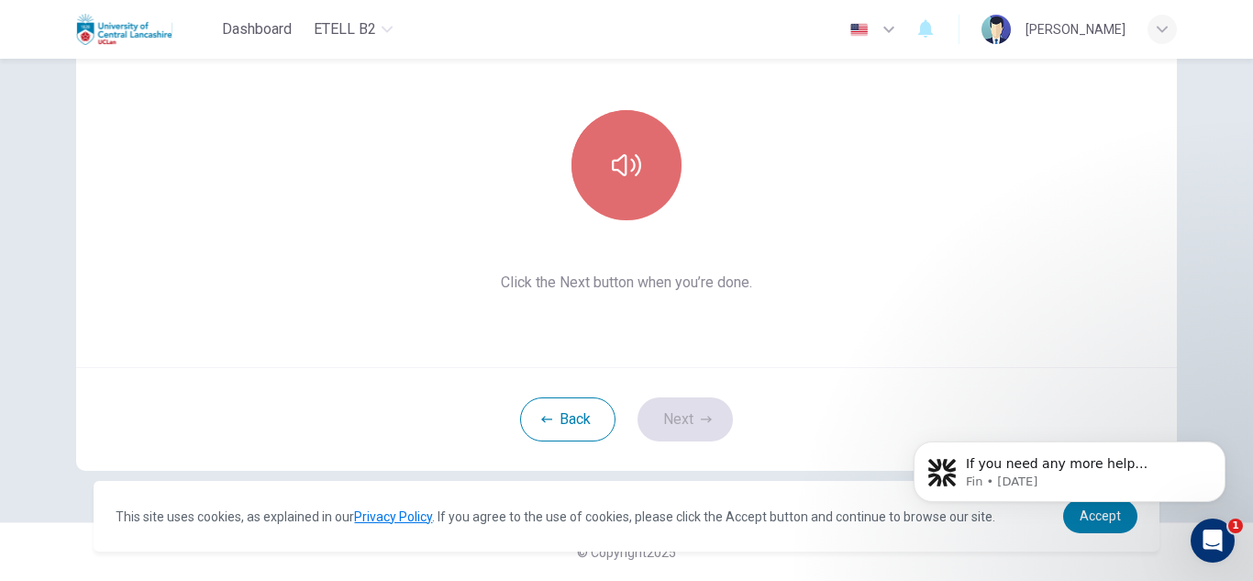
click at [644, 156] on button "button" at bounding box center [627, 165] width 110 height 110
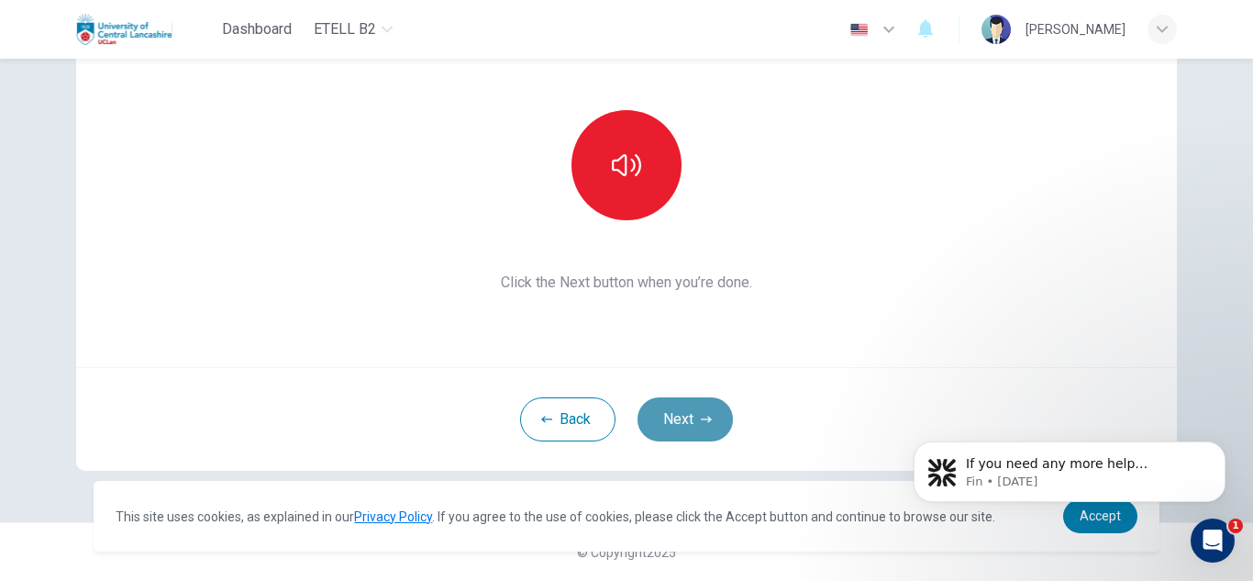
click at [702, 408] on button "Next" at bounding box center [685, 419] width 95 height 44
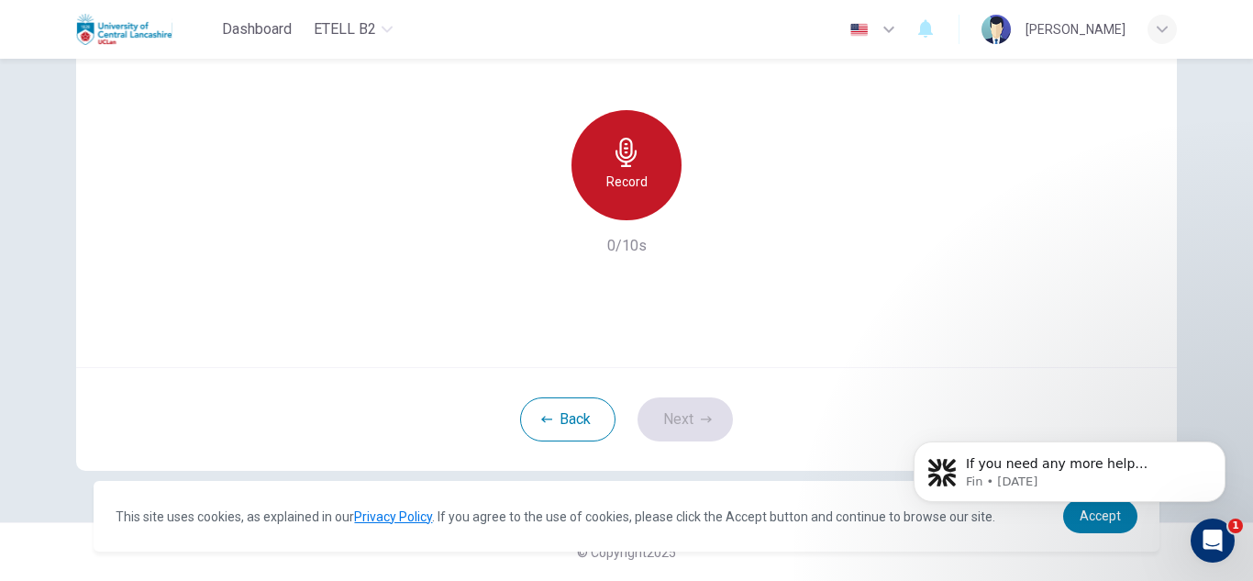
click at [636, 208] on div "Record" at bounding box center [627, 165] width 110 height 110
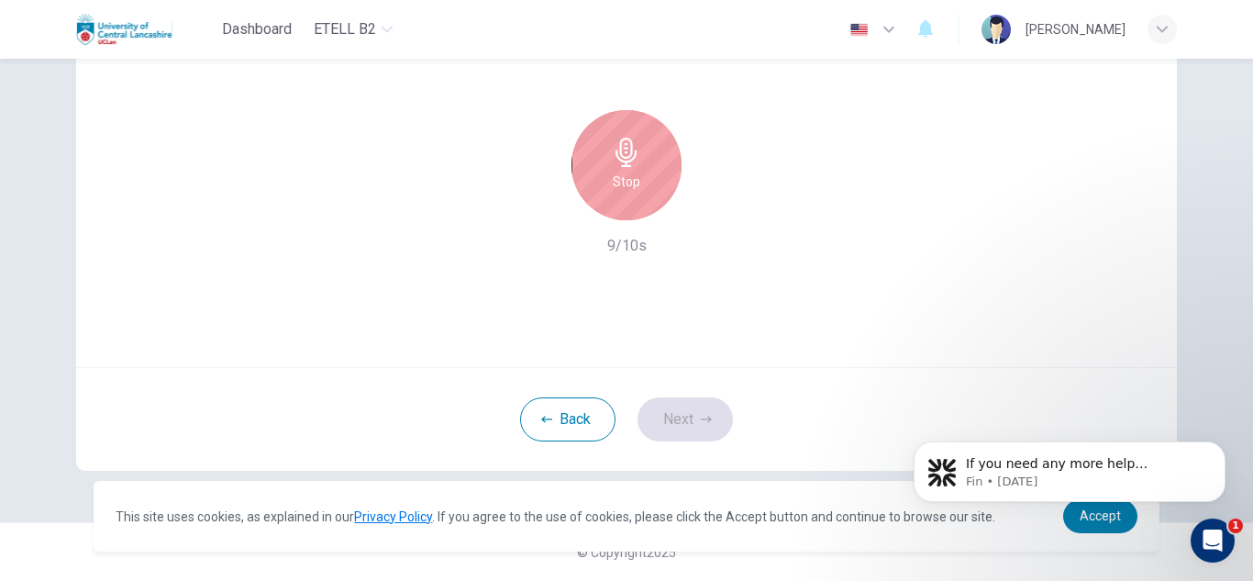
click at [628, 153] on icon "button" at bounding box center [626, 152] width 21 height 29
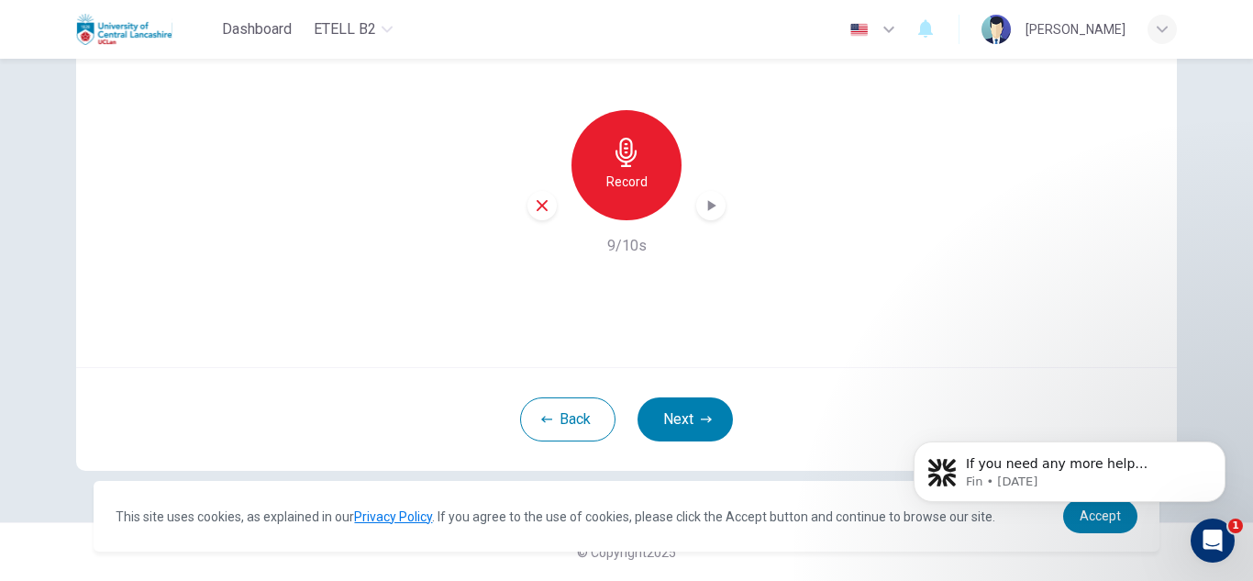
click at [708, 206] on icon "button" at bounding box center [712, 205] width 8 height 11
click at [707, 206] on icon "button" at bounding box center [711, 205] width 18 height 18
click at [665, 421] on button "Next" at bounding box center [685, 419] width 95 height 44
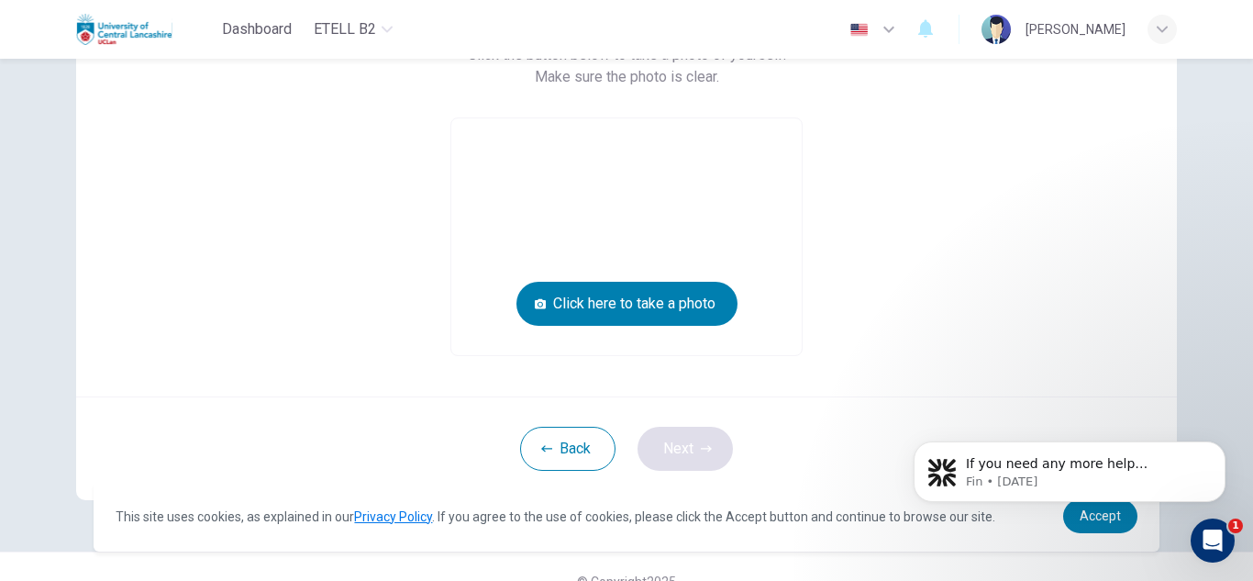
click at [665, 421] on div "Back Next" at bounding box center [626, 448] width 1101 height 104
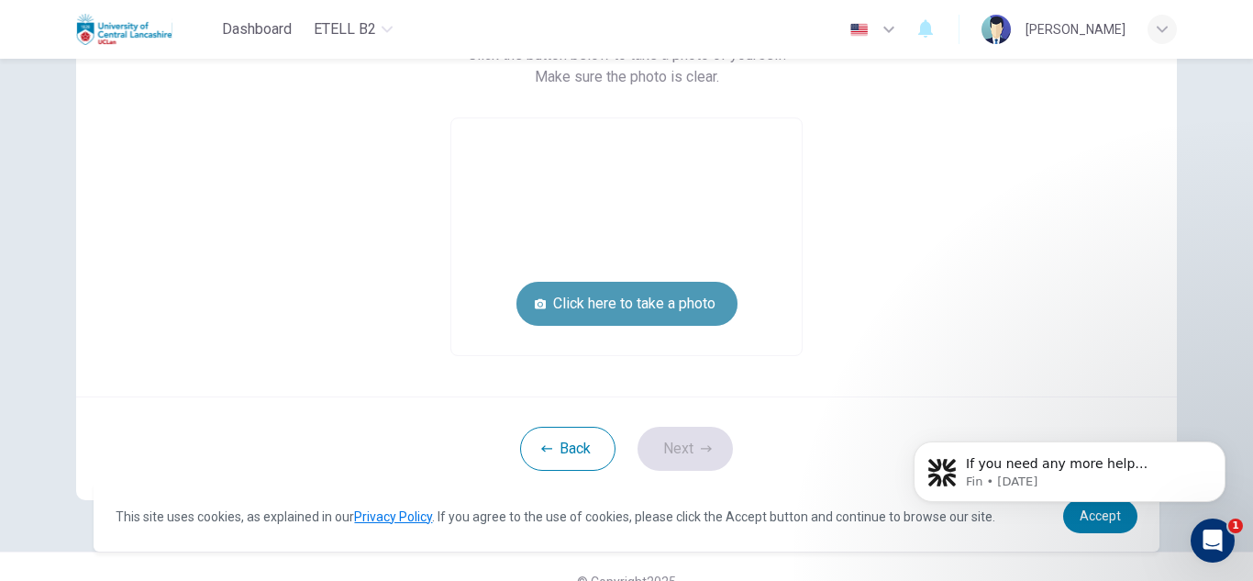
click at [634, 304] on button "Click here to take a photo" at bounding box center [627, 304] width 221 height 44
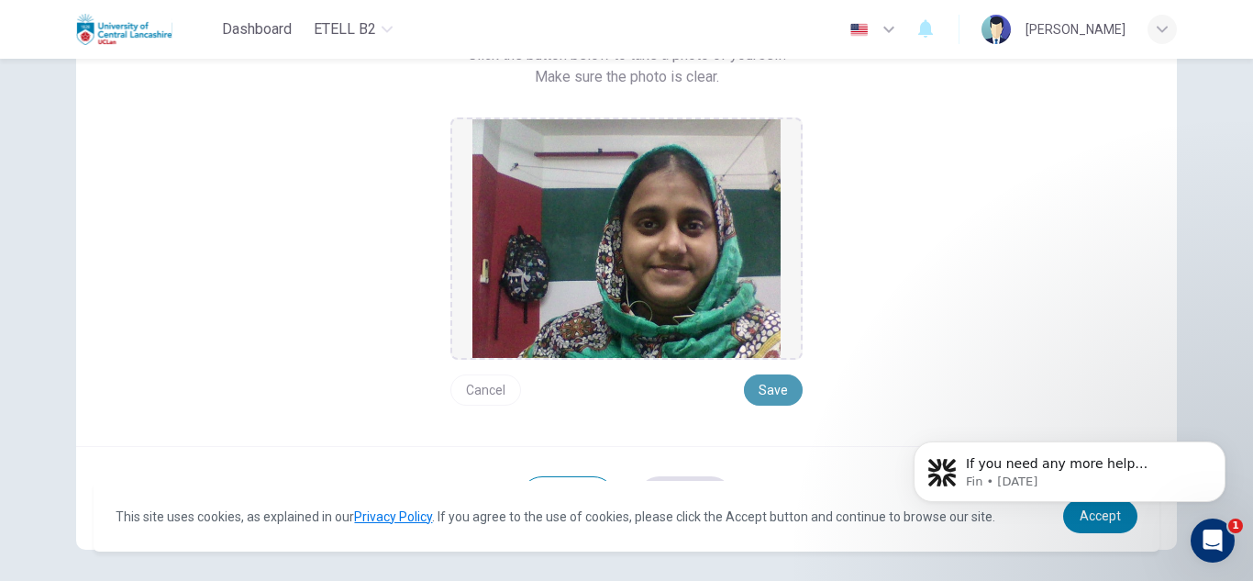
click at [775, 392] on button "Save" at bounding box center [773, 389] width 59 height 31
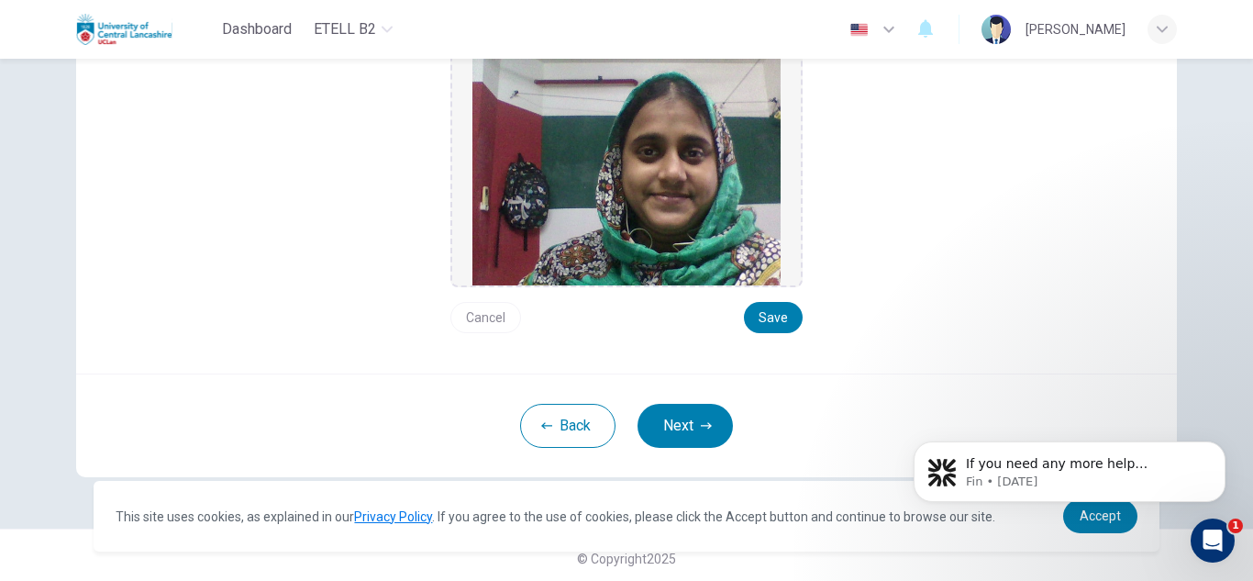
scroll to position [262, 0]
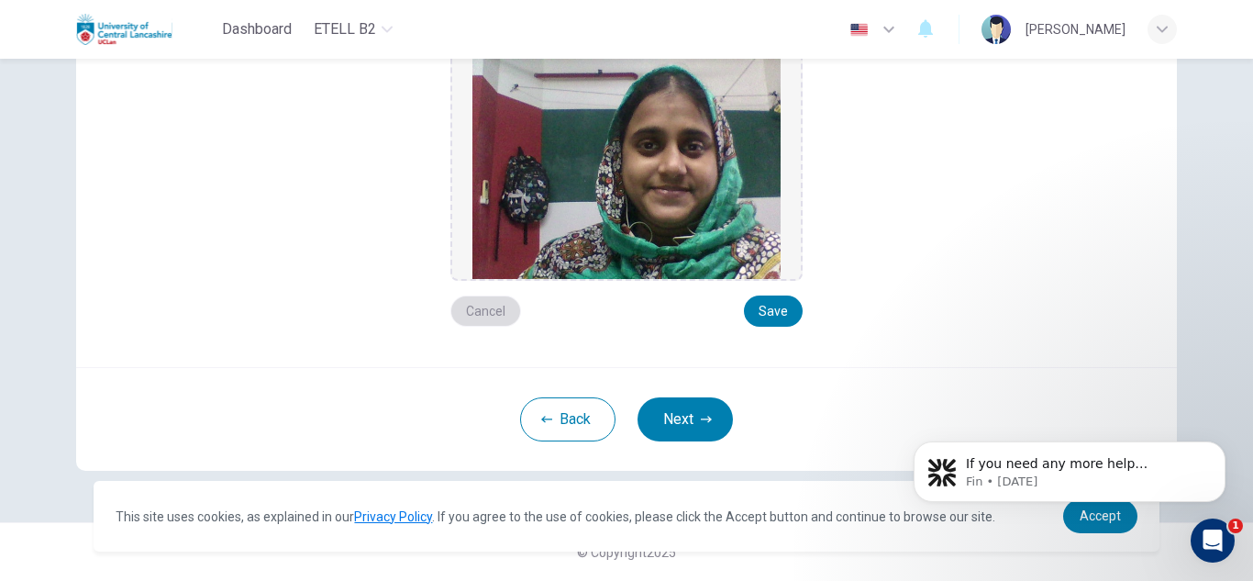
click at [478, 312] on button "Cancel" at bounding box center [486, 310] width 71 height 31
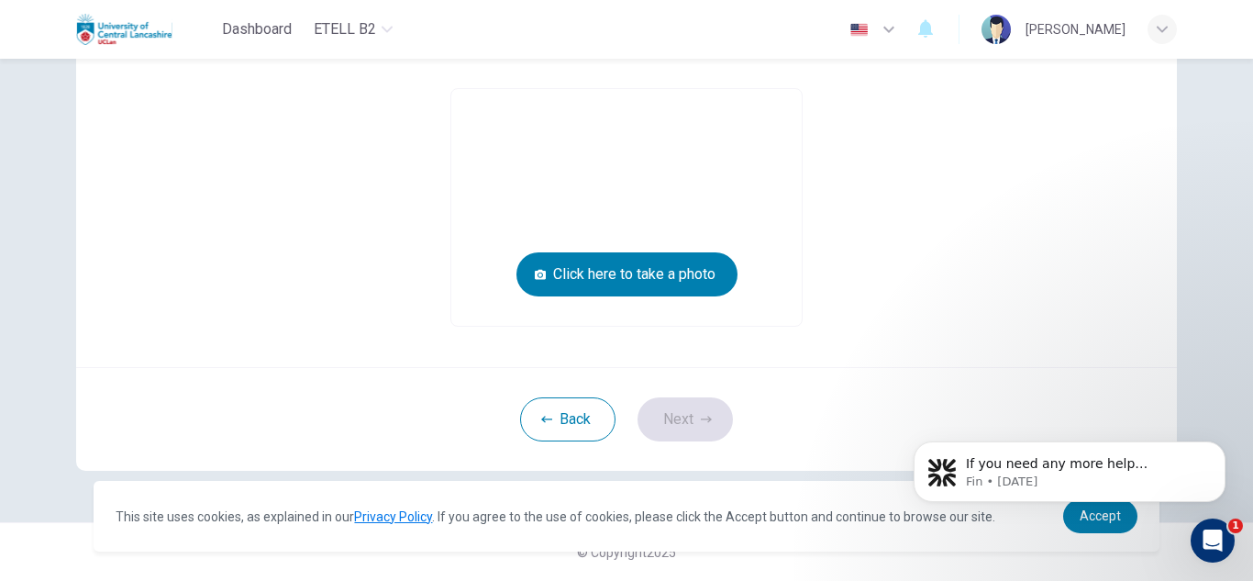
scroll to position [213, 0]
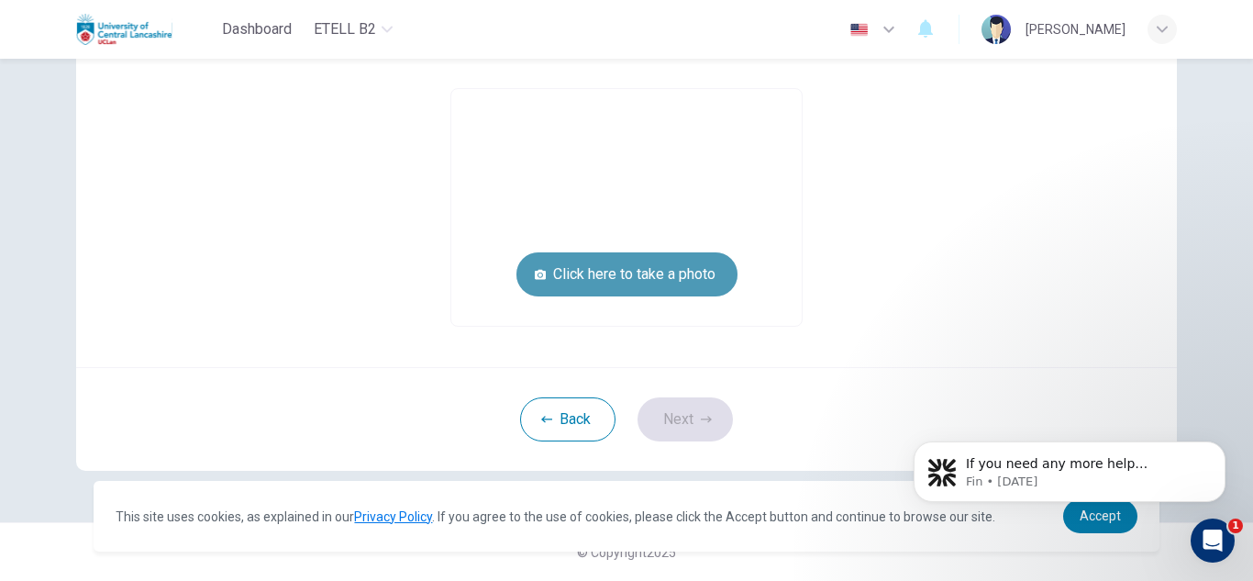
click at [638, 262] on button "Click here to take a photo" at bounding box center [627, 274] width 221 height 44
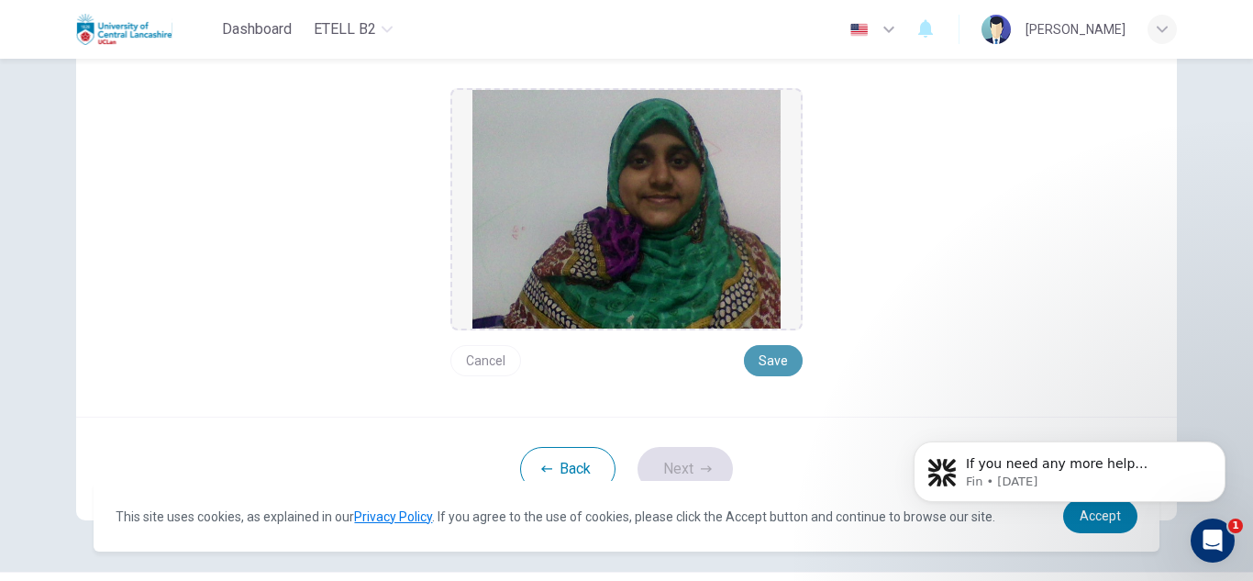
click at [774, 353] on button "Save" at bounding box center [773, 360] width 59 height 31
click at [665, 462] on button "Next" at bounding box center [685, 469] width 95 height 44
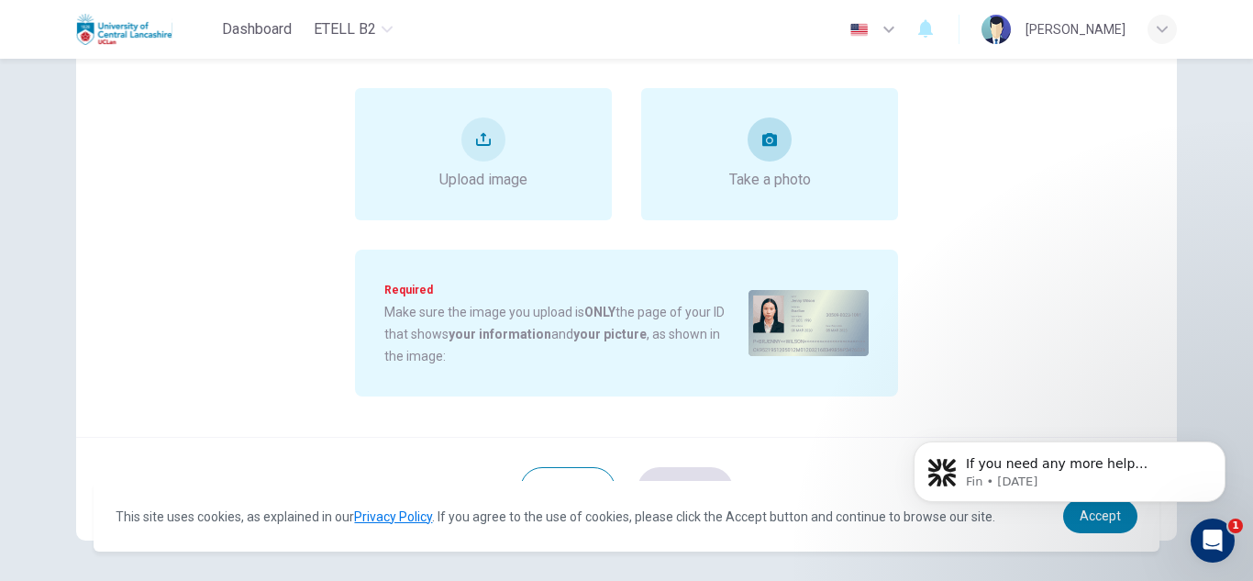
click at [767, 137] on icon "take photo" at bounding box center [770, 139] width 15 height 13
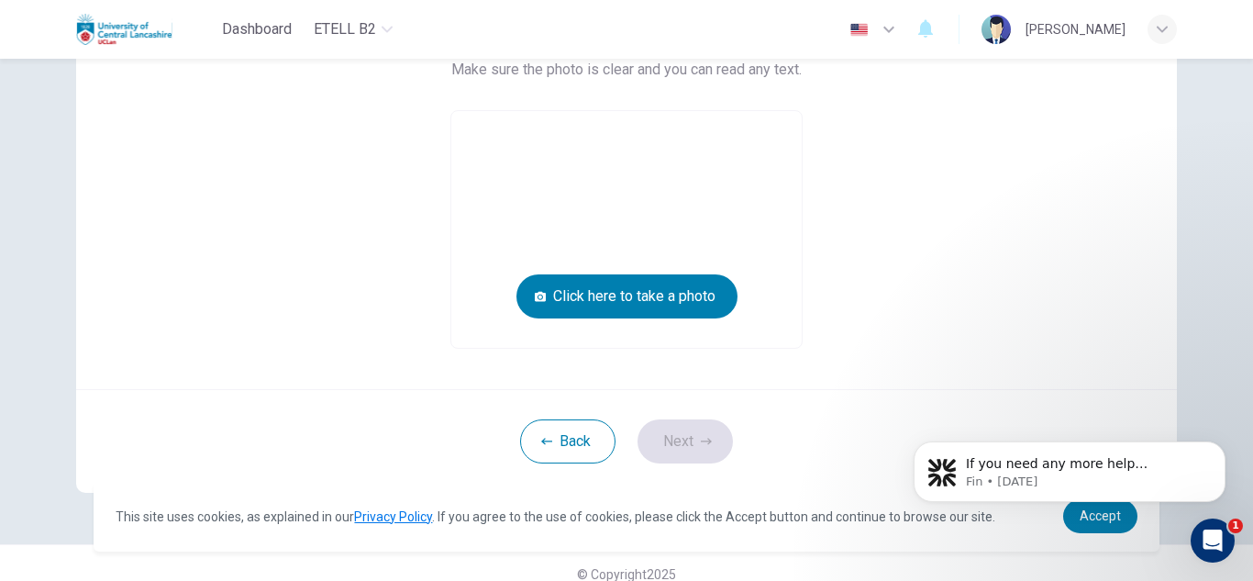
click at [938, 234] on div "Take a photo of your ID. Click the button below to take a photo of your ID. If …" at bounding box center [627, 160] width 830 height 378
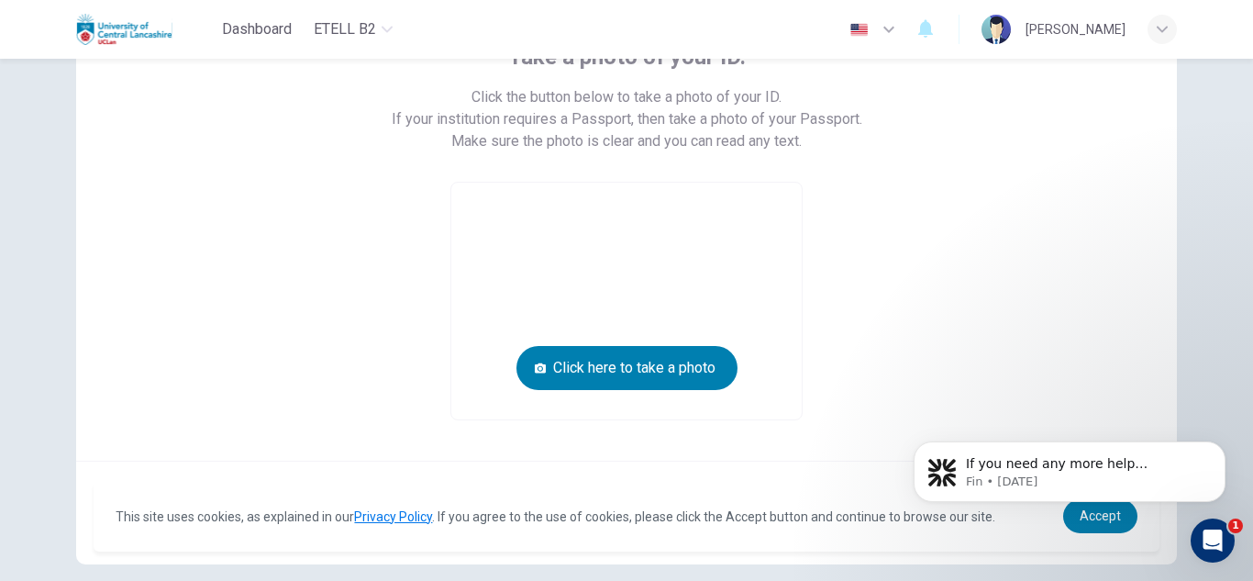
scroll to position [139, 0]
click at [938, 234] on div "Take a photo of your ID. Click the button below to take a photo of your ID. If …" at bounding box center [627, 233] width 830 height 378
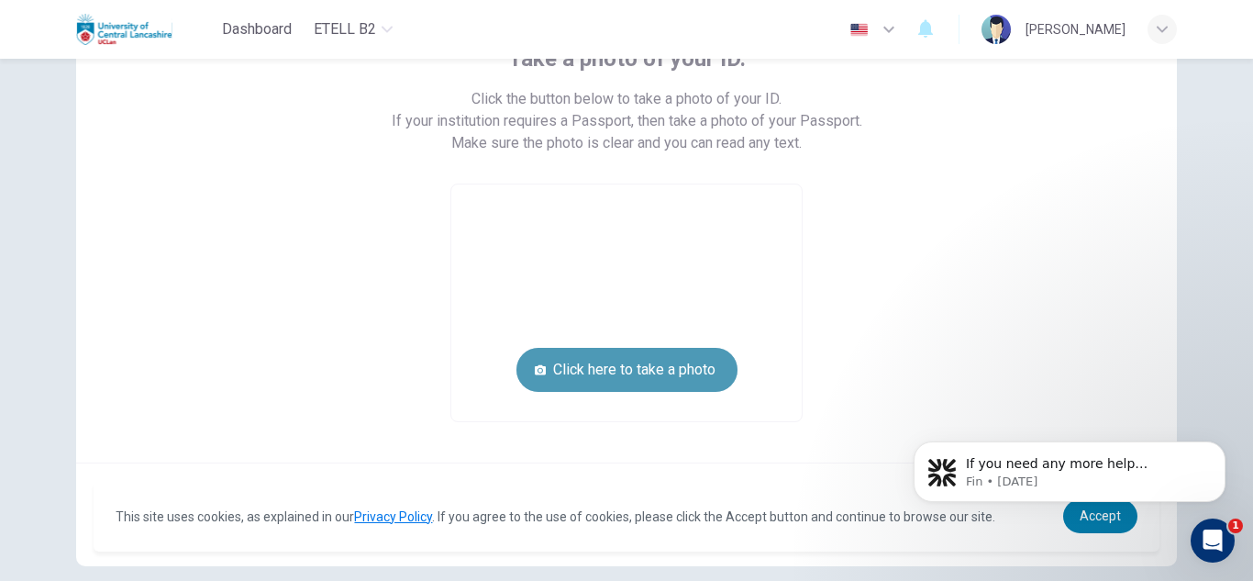
click at [611, 362] on button "Click here to take a photo" at bounding box center [627, 370] width 221 height 44
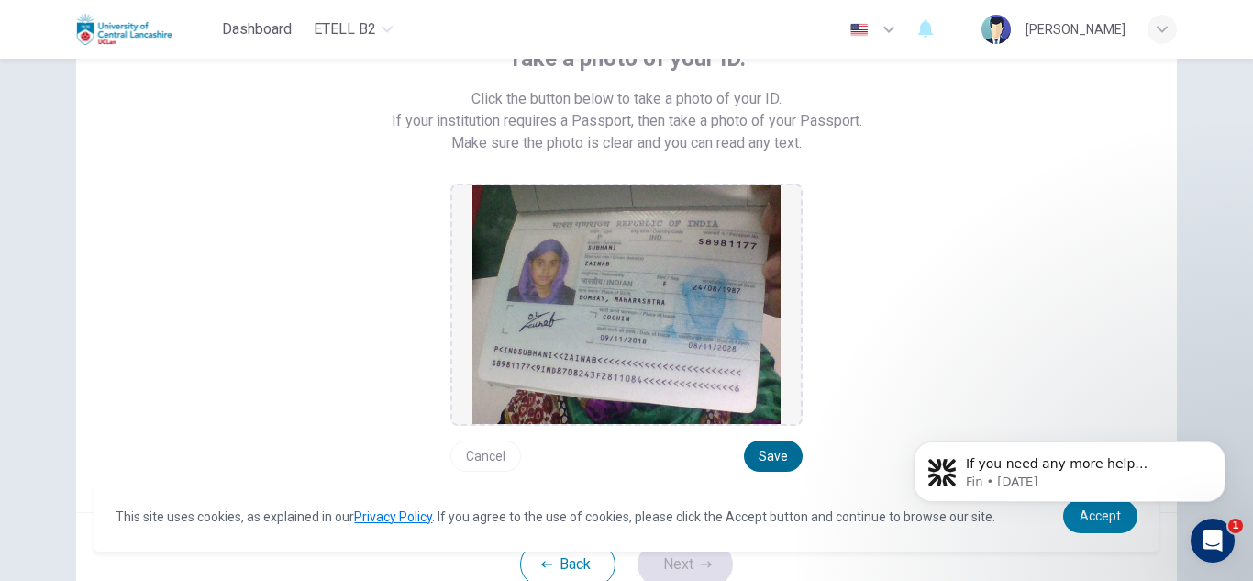
click at [776, 462] on button "Save" at bounding box center [773, 455] width 59 height 31
click at [903, 345] on div "Take a photo of your ID. Click the button below to take a photo of your ID. If …" at bounding box center [627, 258] width 830 height 428
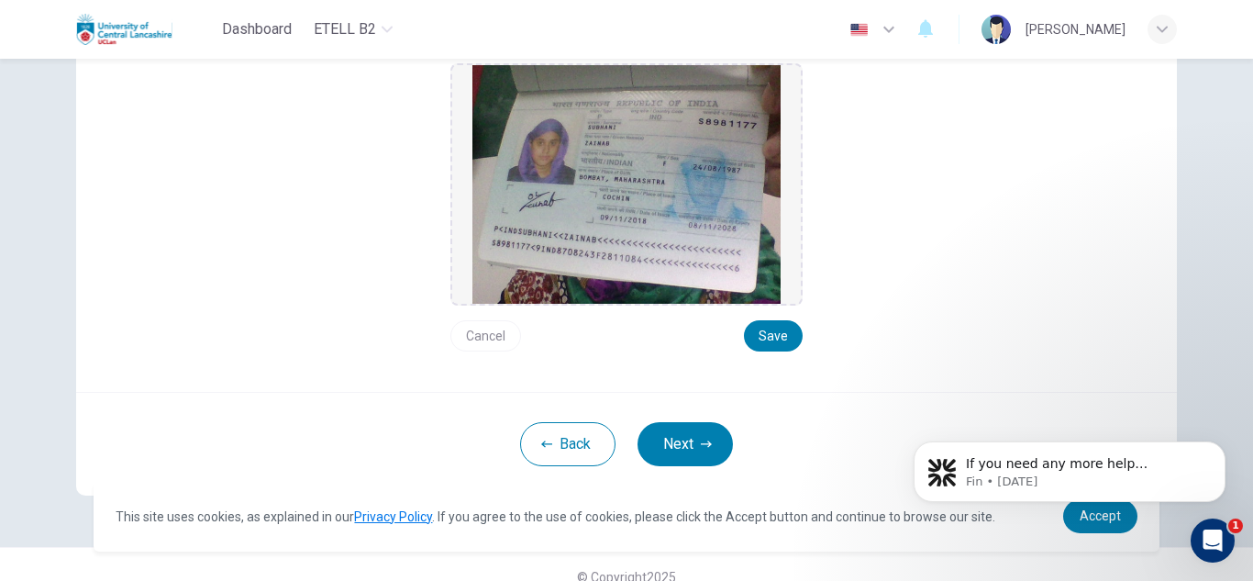
scroll to position [284, 0]
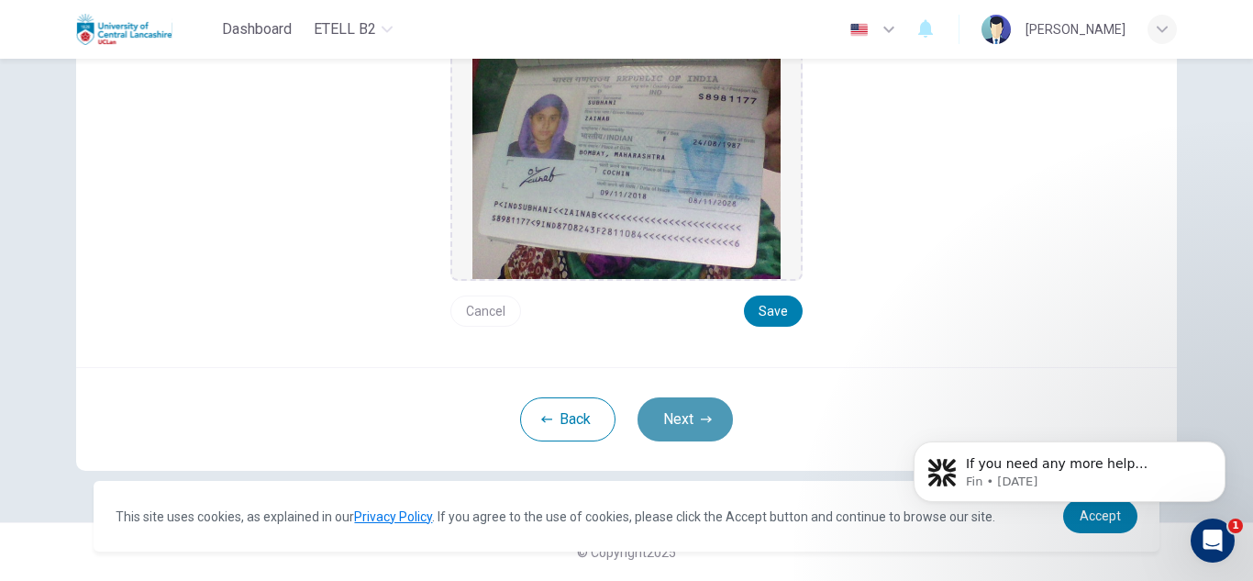
click at [686, 421] on button "Next" at bounding box center [685, 419] width 95 height 44
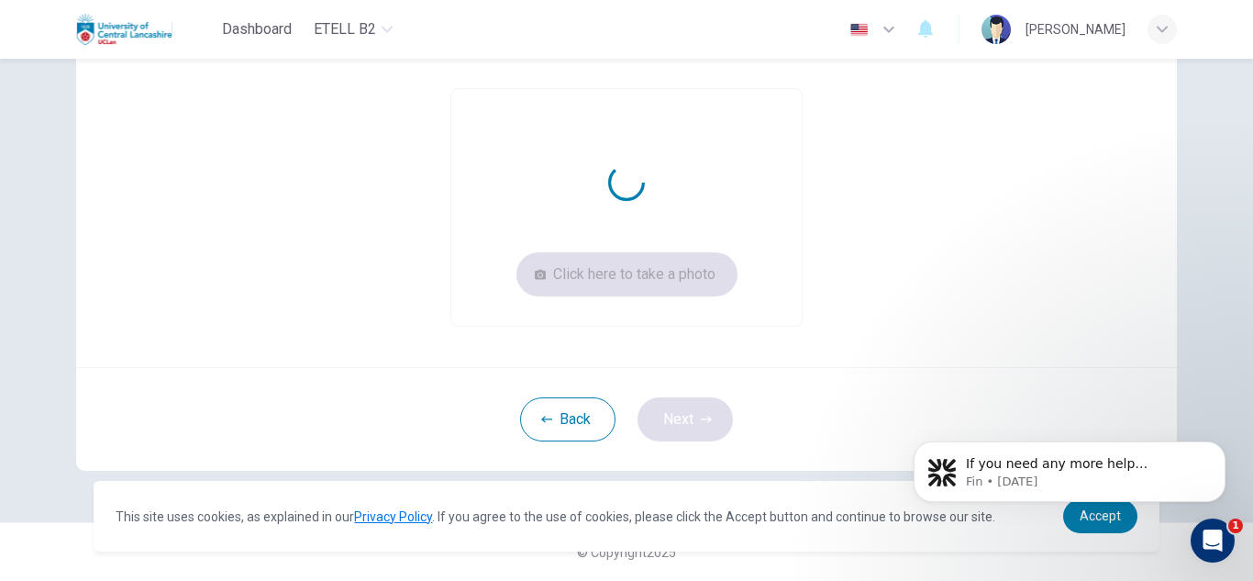
scroll to position [213, 0]
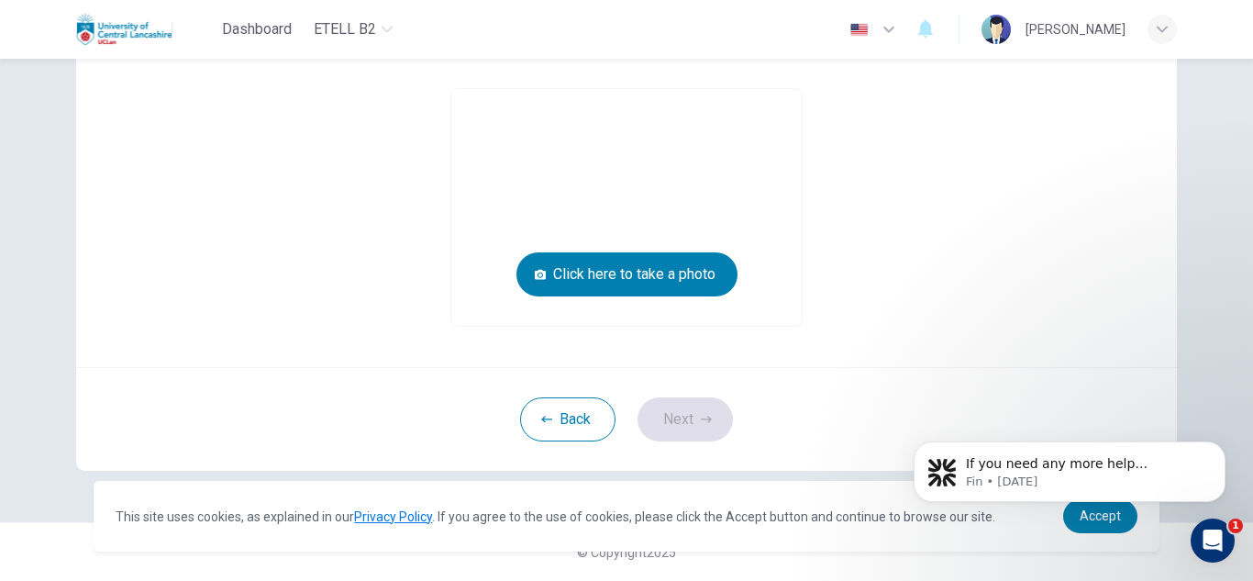
click at [954, 276] on div "Take a picture of yourself next to your ID. Click the button below to take a pi…" at bounding box center [627, 149] width 830 height 356
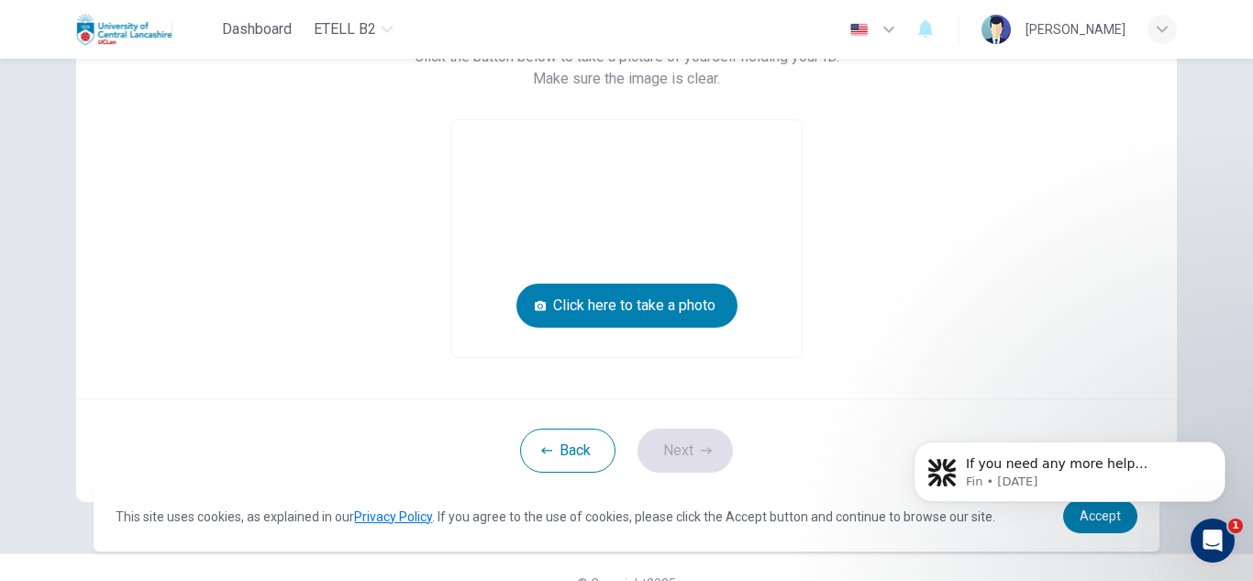
scroll to position [184, 0]
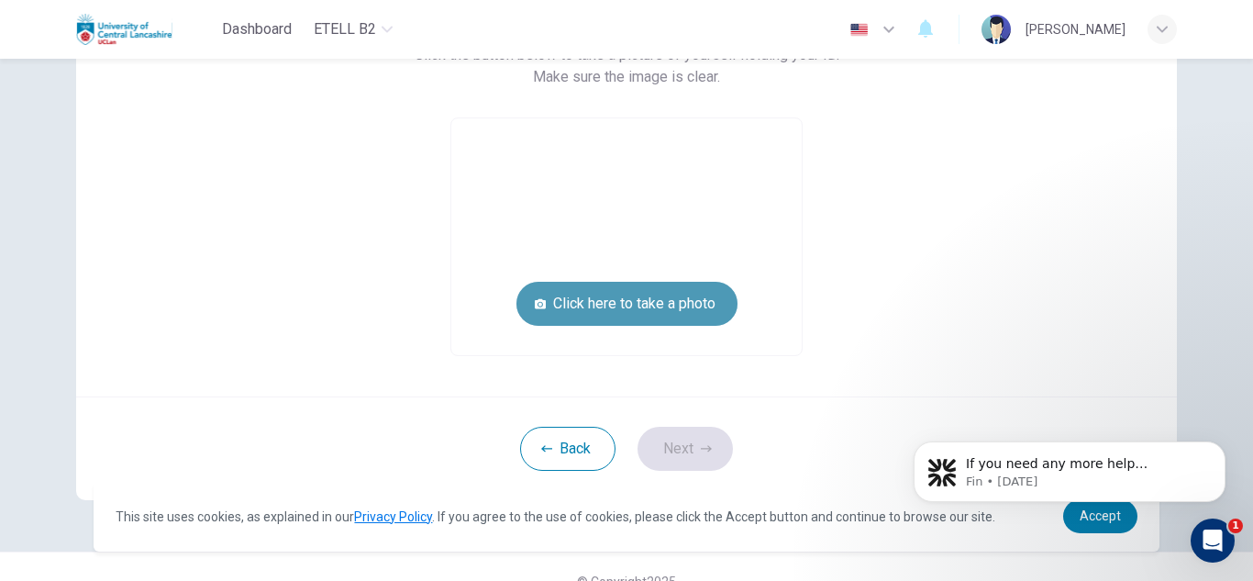
click at [664, 291] on button "Click here to take a photo" at bounding box center [627, 304] width 221 height 44
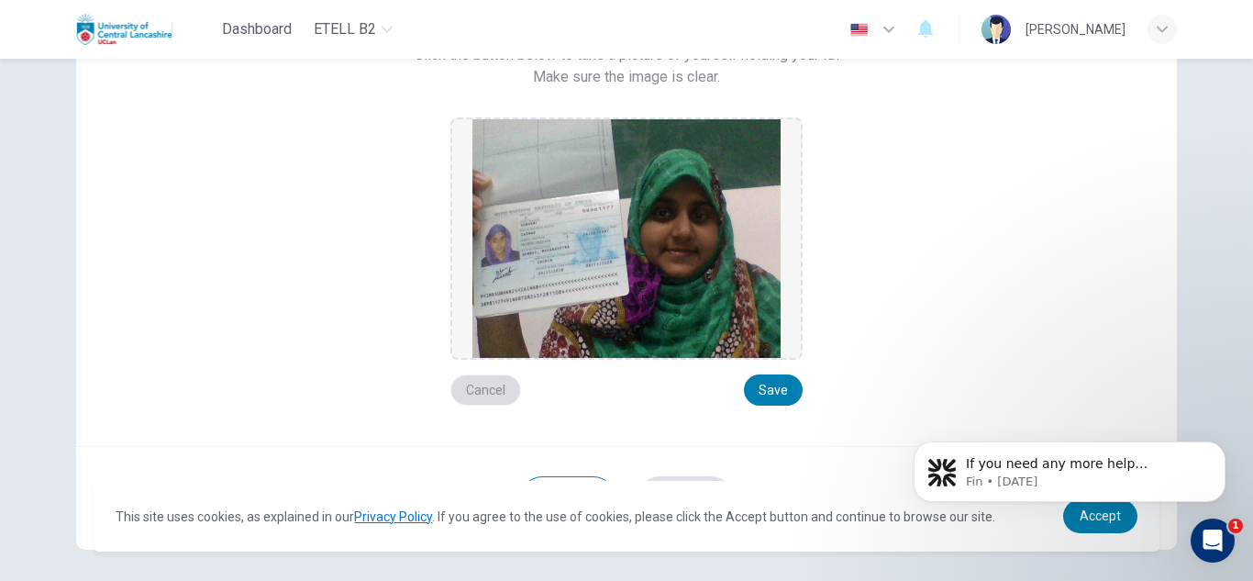
click at [497, 381] on button "Cancel" at bounding box center [486, 389] width 71 height 31
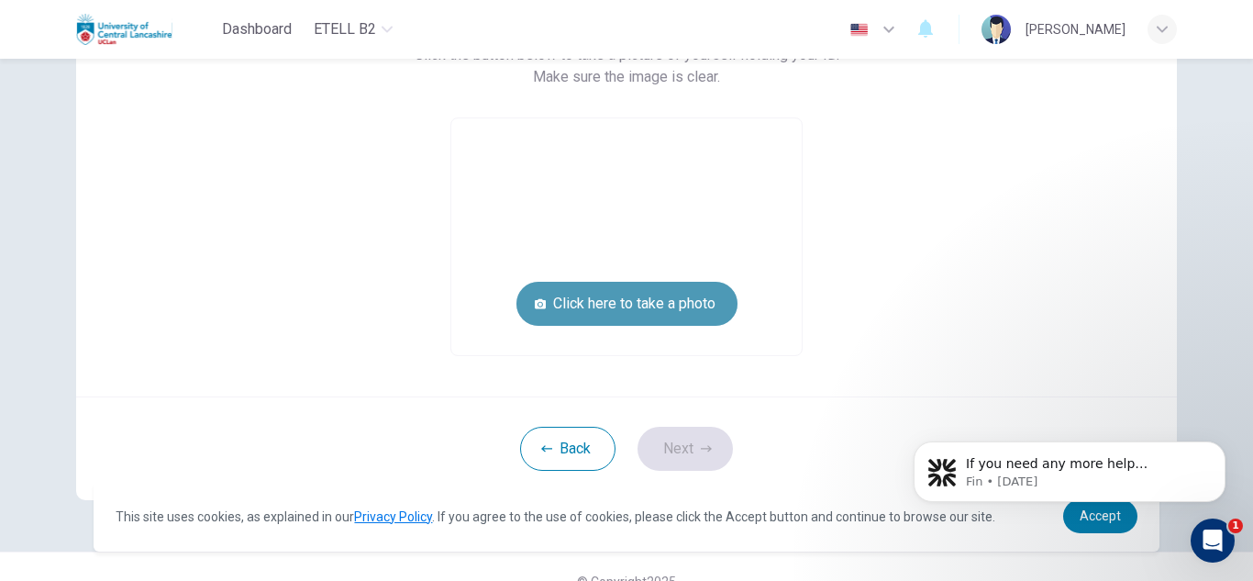
click at [638, 316] on button "Click here to take a photo" at bounding box center [627, 304] width 221 height 44
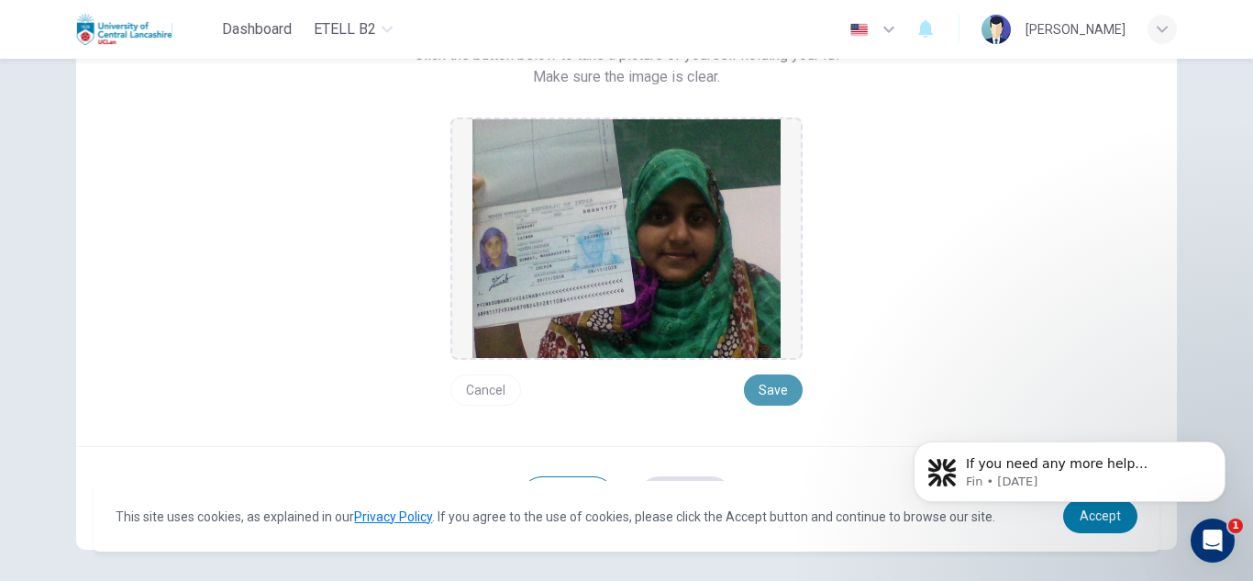
click at [757, 393] on button "Save" at bounding box center [773, 389] width 59 height 31
click at [767, 385] on button "Save" at bounding box center [773, 389] width 59 height 31
click at [850, 373] on div "Take a picture of yourself next to your ID. Click the button below to take a pi…" at bounding box center [627, 203] width 830 height 406
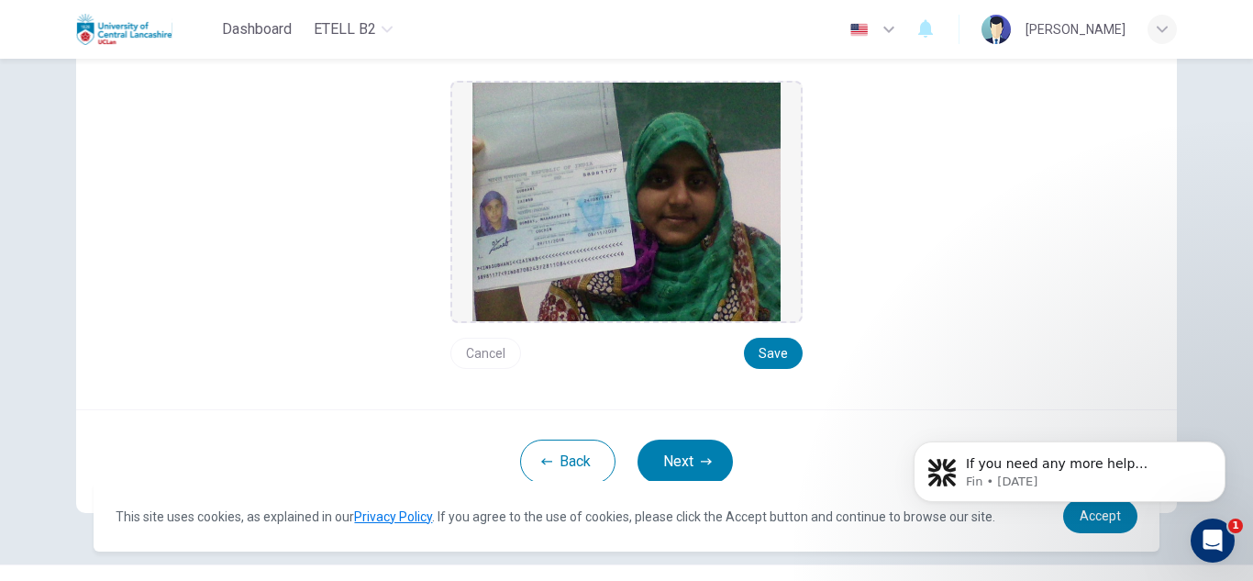
scroll to position [262, 0]
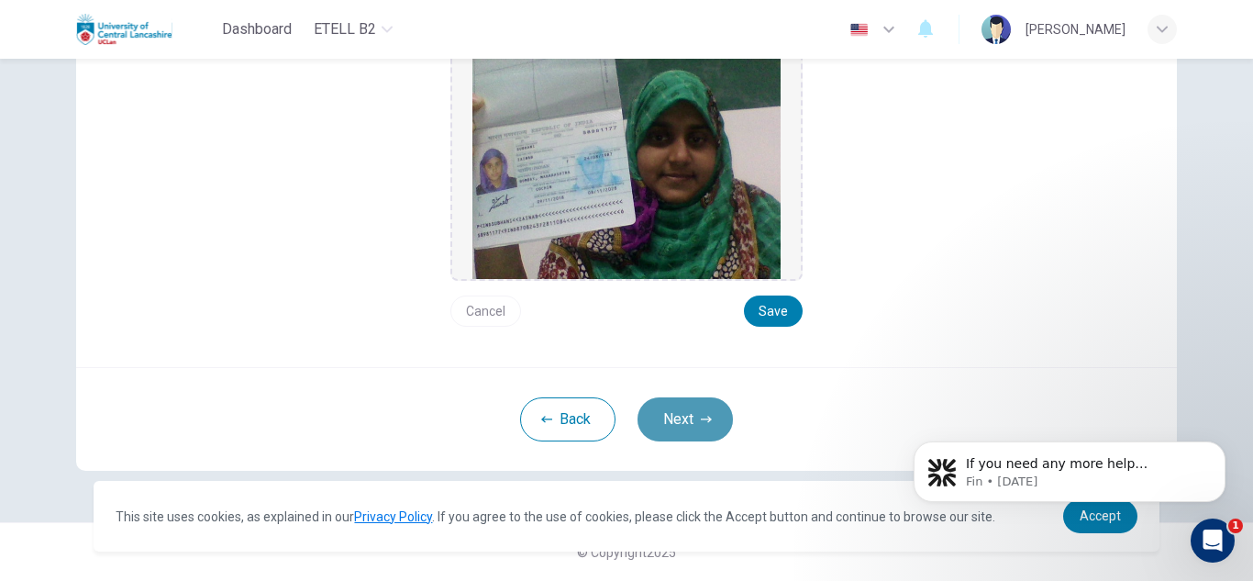
click at [682, 424] on button "Next" at bounding box center [685, 419] width 95 height 44
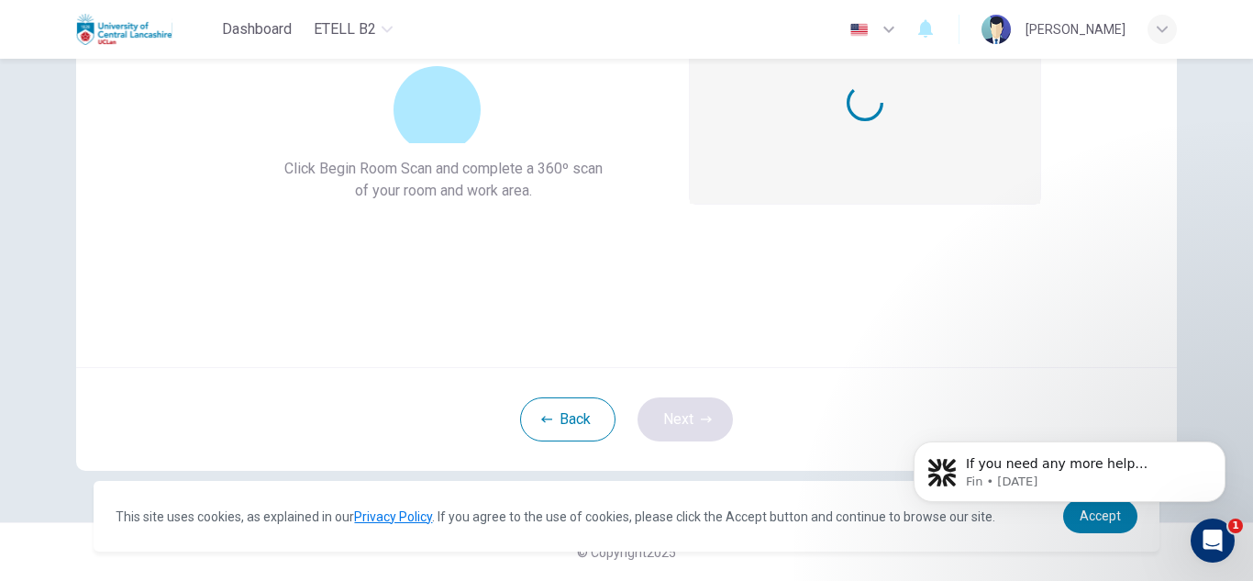
scroll to position [184, 0]
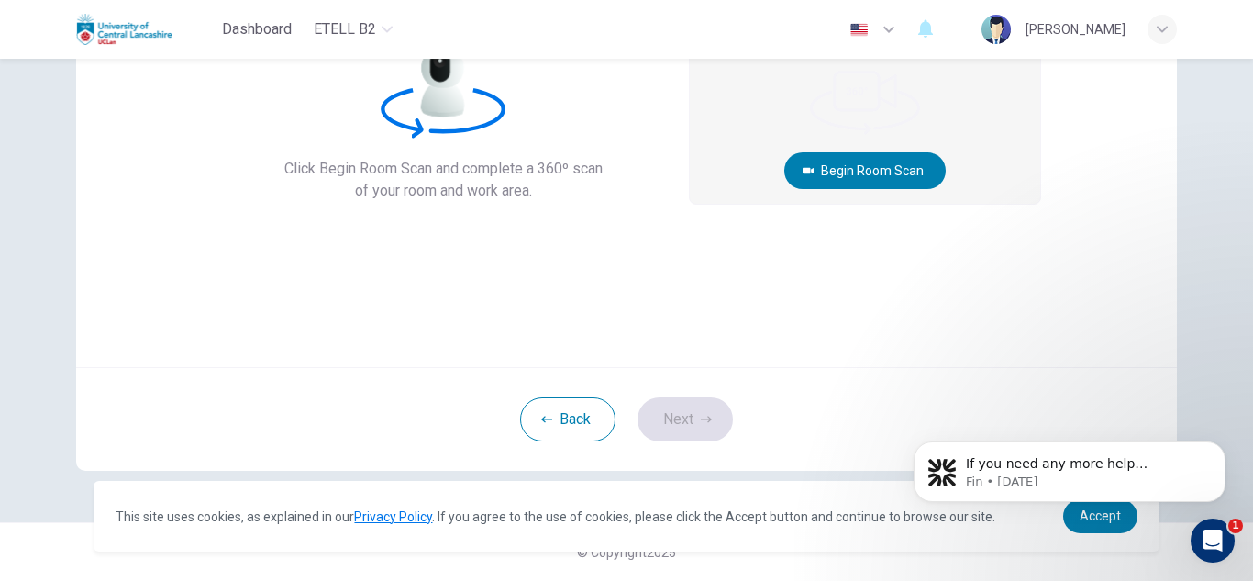
click at [1142, 190] on div "360º Room Scan. Click Begin Room Scan and complete a 360º scan of your room and…" at bounding box center [626, 147] width 1101 height 440
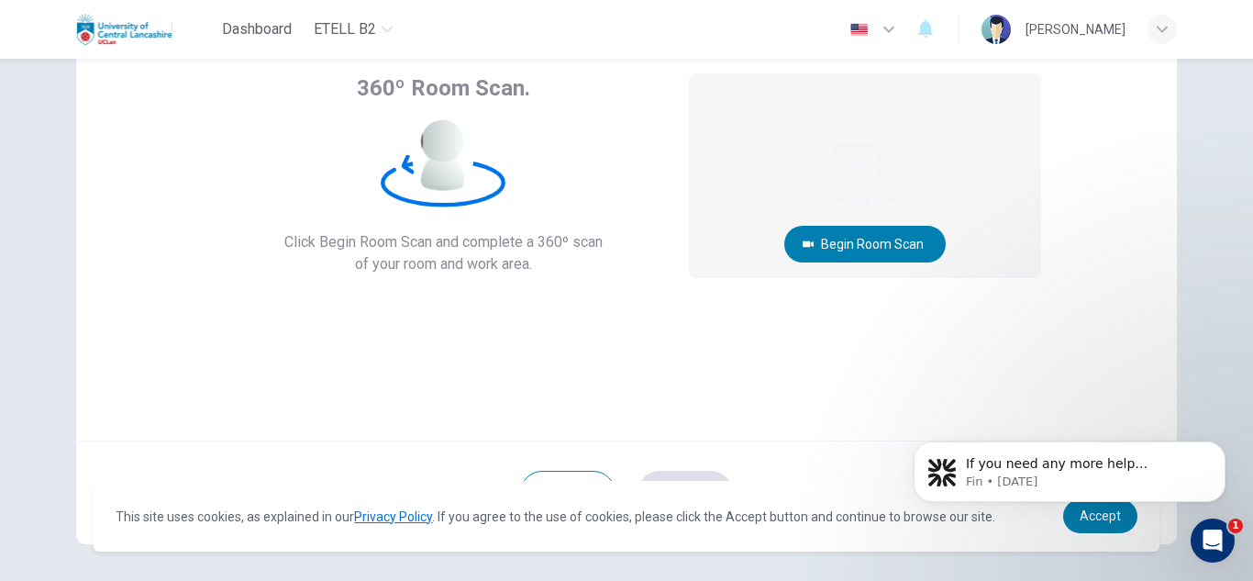
scroll to position [73, 0]
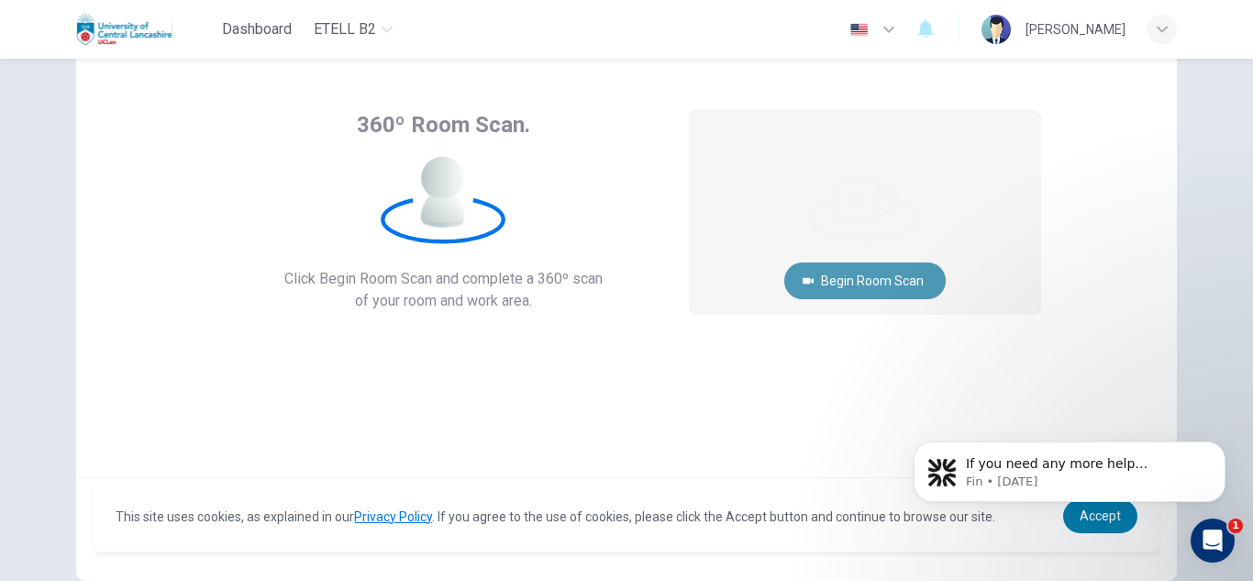
click at [853, 284] on button "Begin Room Scan" at bounding box center [866, 280] width 162 height 37
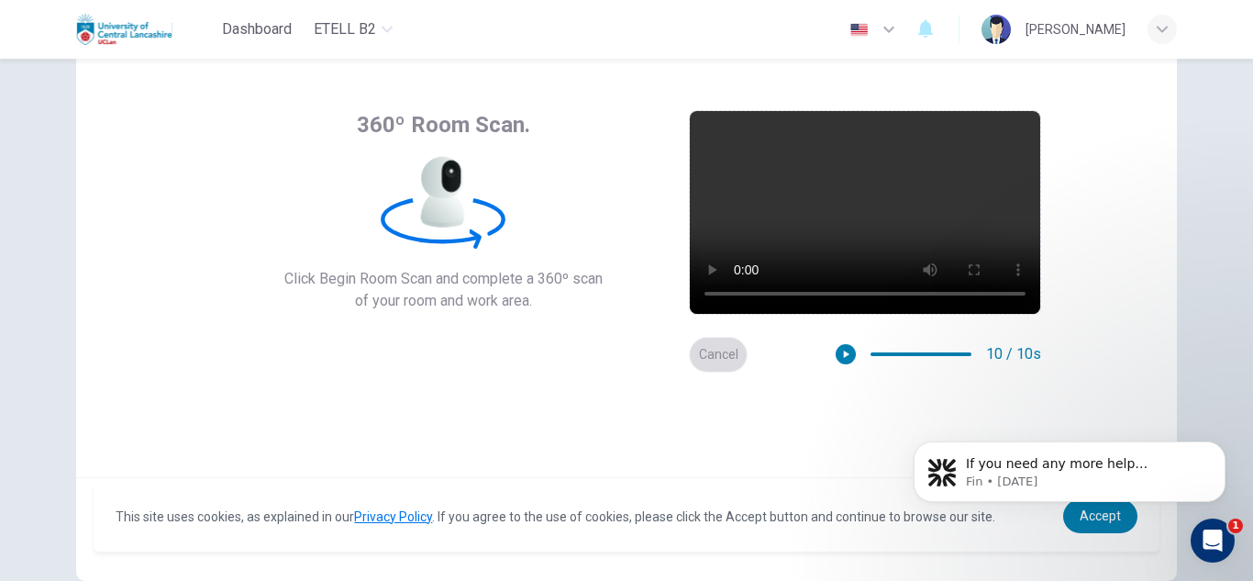
click at [703, 356] on button "Cancel" at bounding box center [718, 355] width 59 height 36
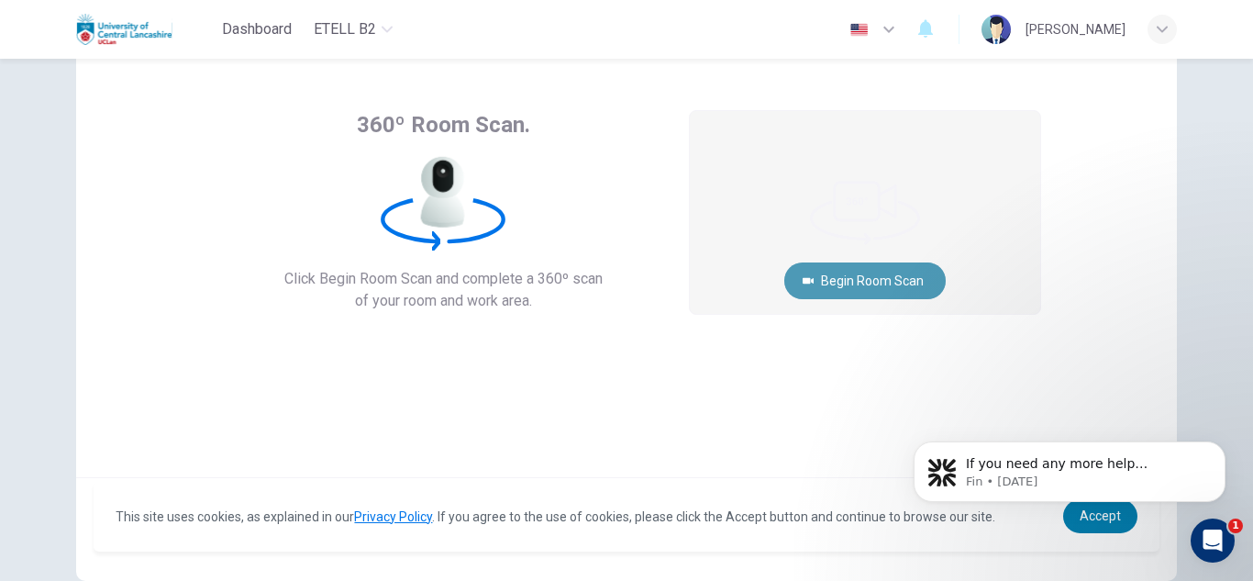
click at [859, 271] on button "Begin Room Scan" at bounding box center [866, 280] width 162 height 37
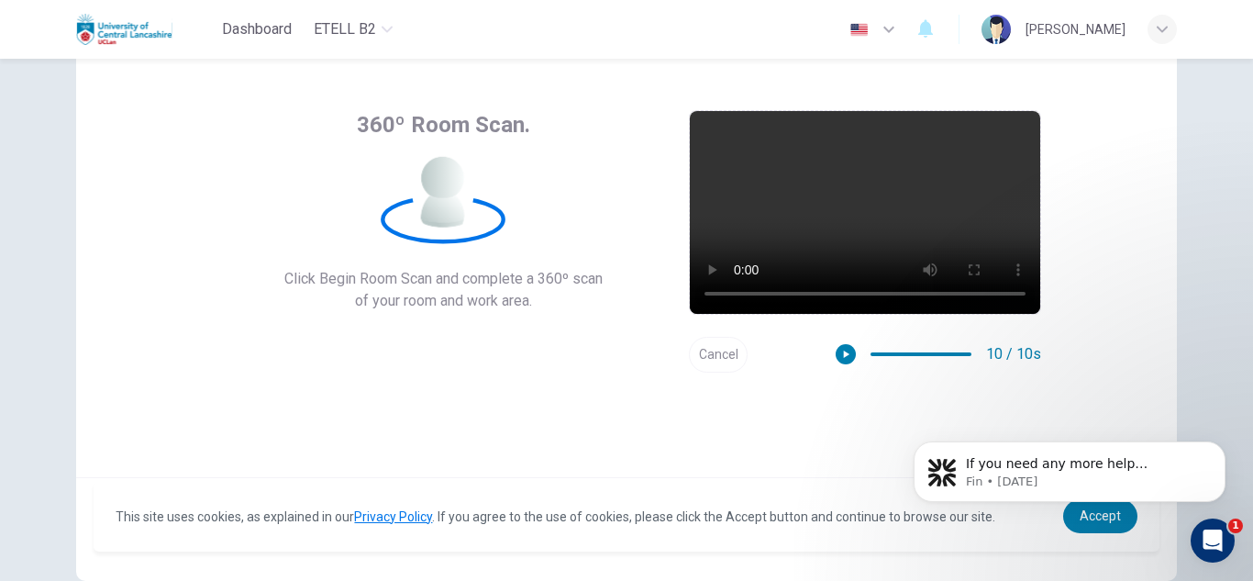
click at [715, 359] on button "Cancel" at bounding box center [718, 355] width 59 height 36
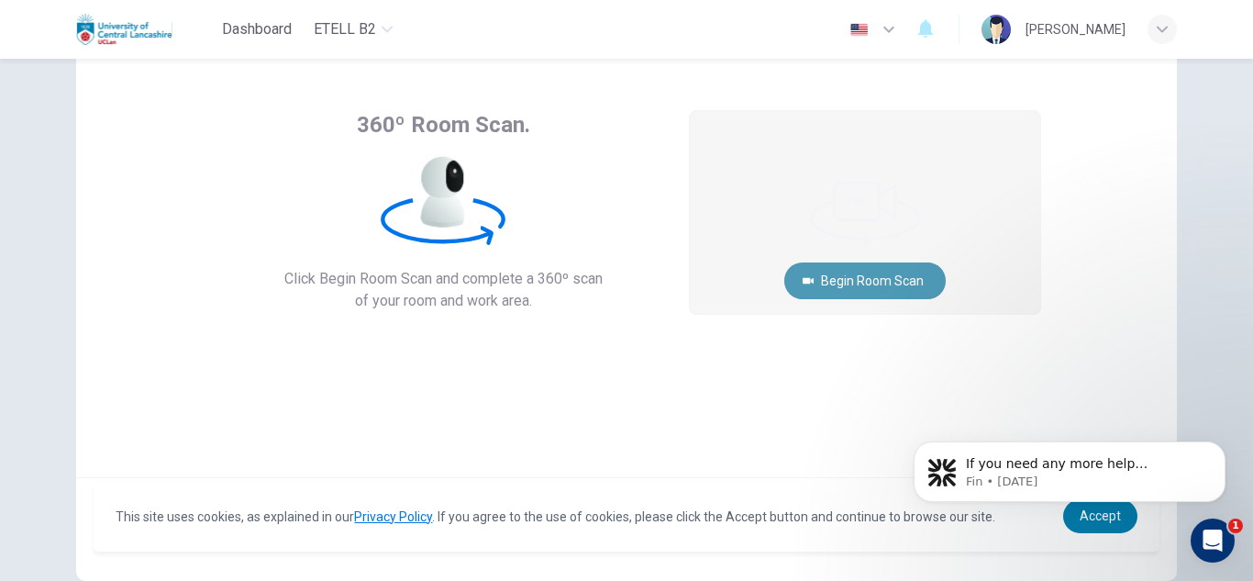
click at [879, 281] on button "Begin Room Scan" at bounding box center [866, 280] width 162 height 37
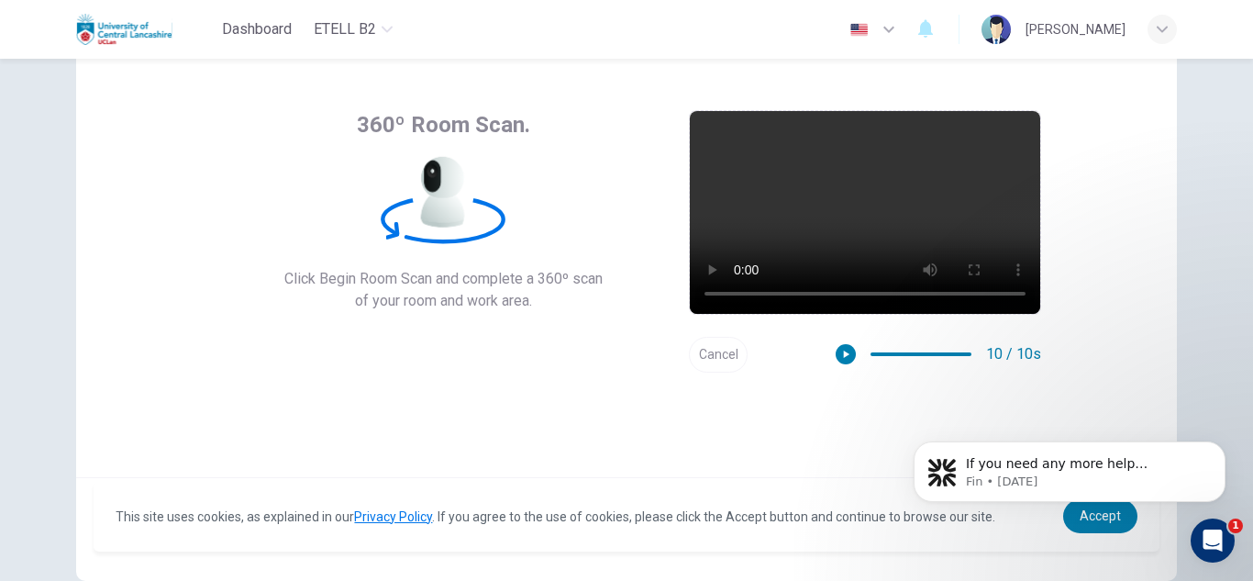
click at [1112, 373] on div "If you need any more help understanding the listening test or any other part of…" at bounding box center [1070, 387] width 338 height 229
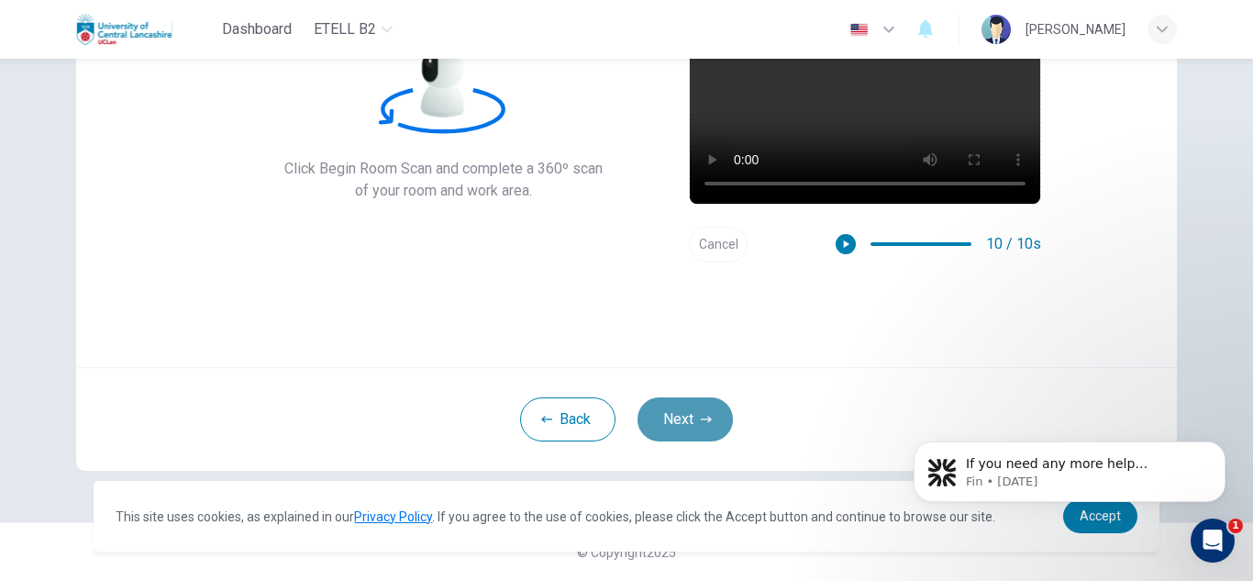
click at [692, 415] on button "Next" at bounding box center [685, 419] width 95 height 44
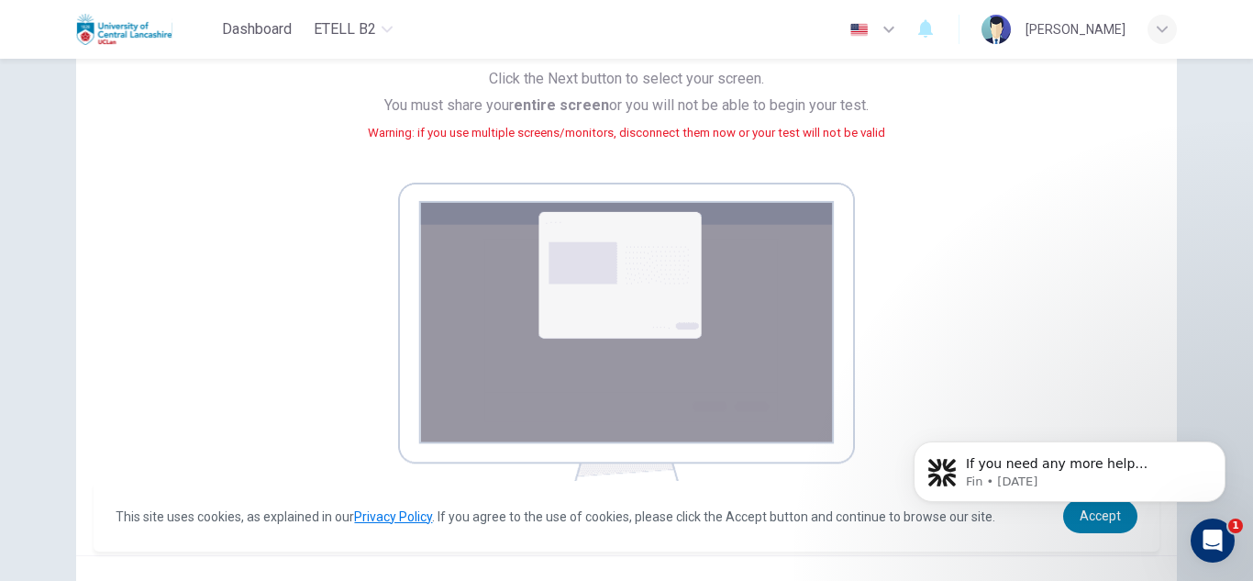
click at [941, 251] on div "Your screen will also be recorded. Click the Next button to select your screen.…" at bounding box center [627, 257] width 830 height 515
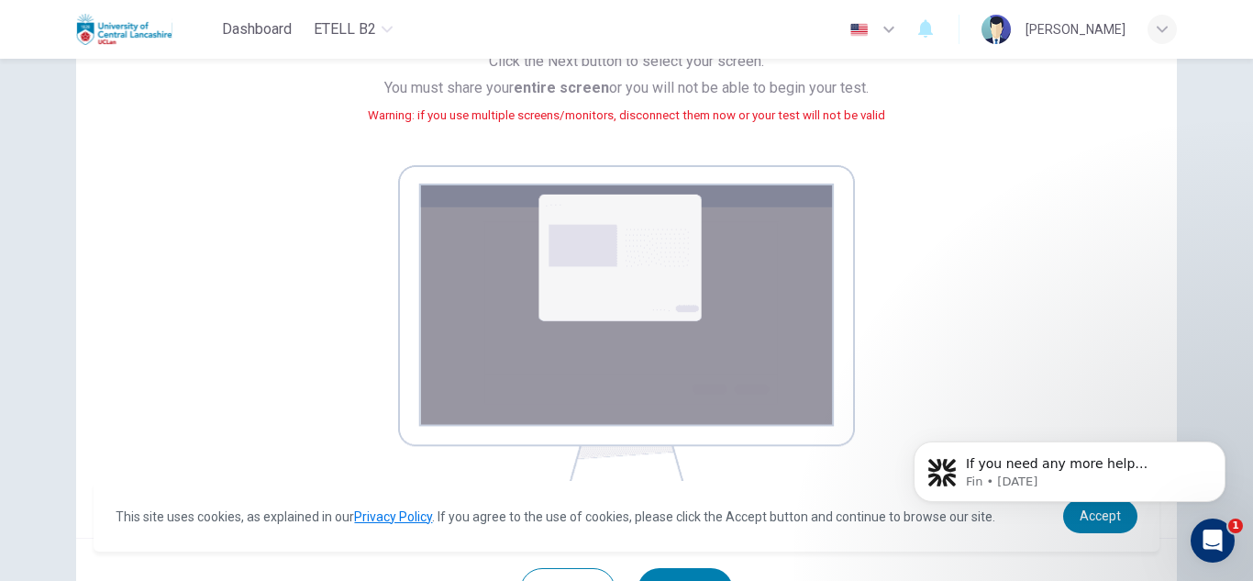
scroll to position [371, 0]
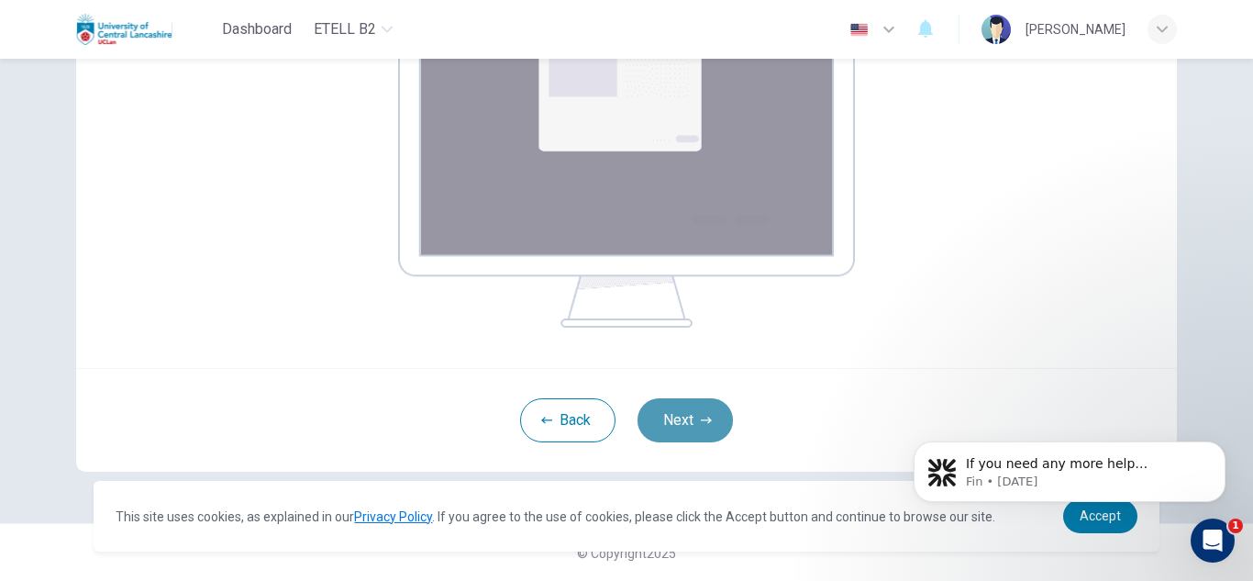
click at [695, 418] on button "Next" at bounding box center [685, 420] width 95 height 44
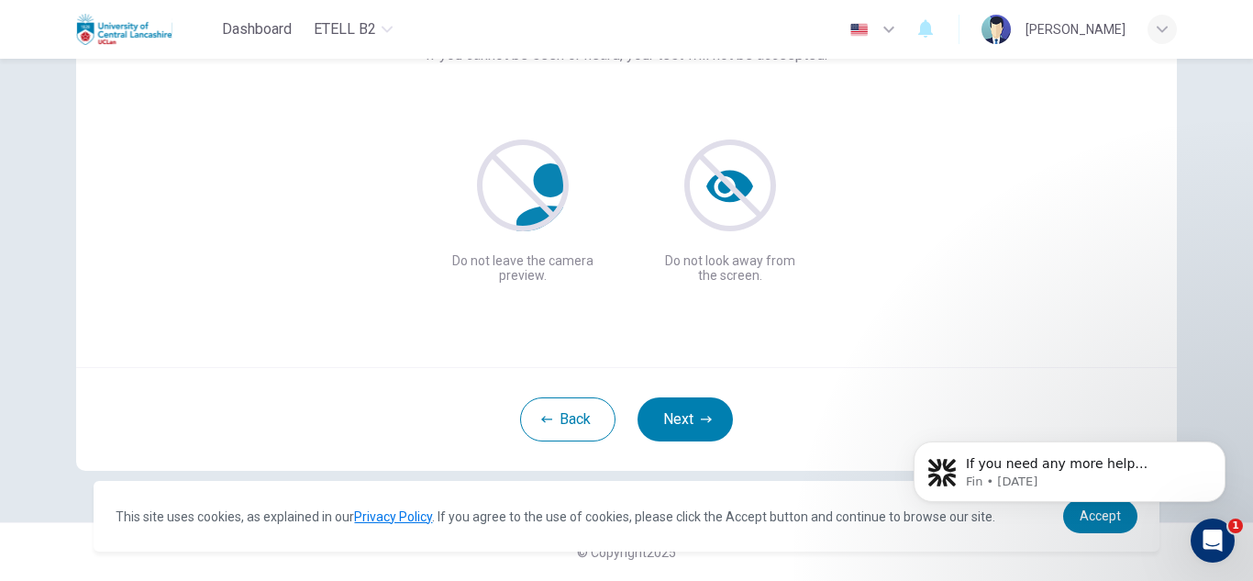
click at [1042, 213] on div "Ensure you are always fully visible If you cannot be seen or heard, your test w…" at bounding box center [626, 147] width 1101 height 440
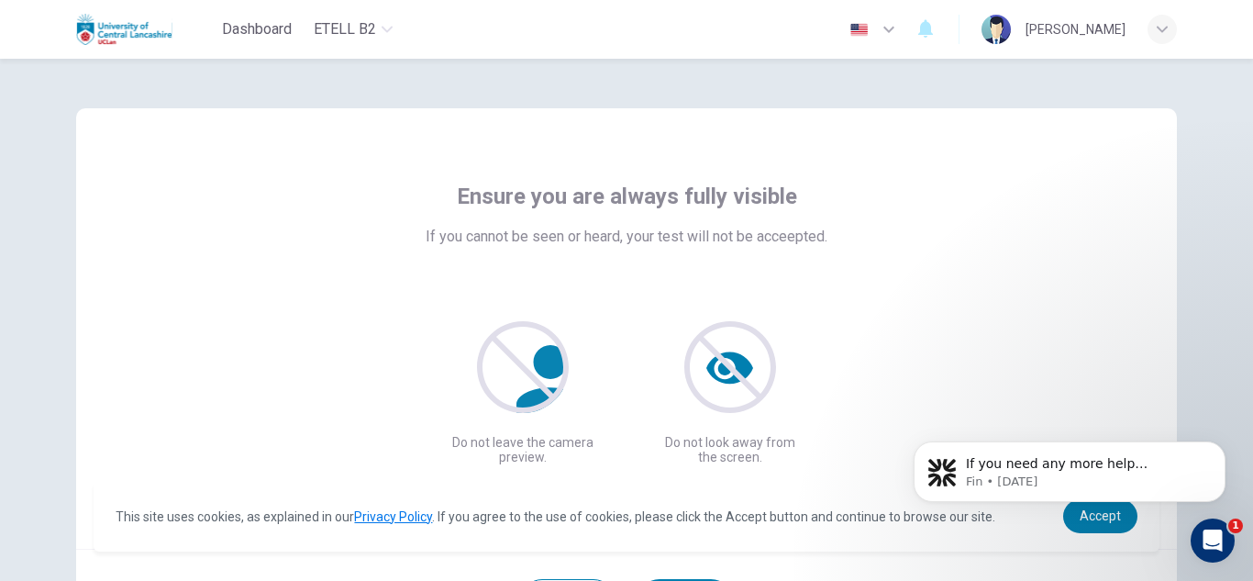
scroll to position [0, 0]
click at [987, 301] on div "Ensure you are always fully visible If you cannot be seen or heard, your test w…" at bounding box center [627, 325] width 830 height 283
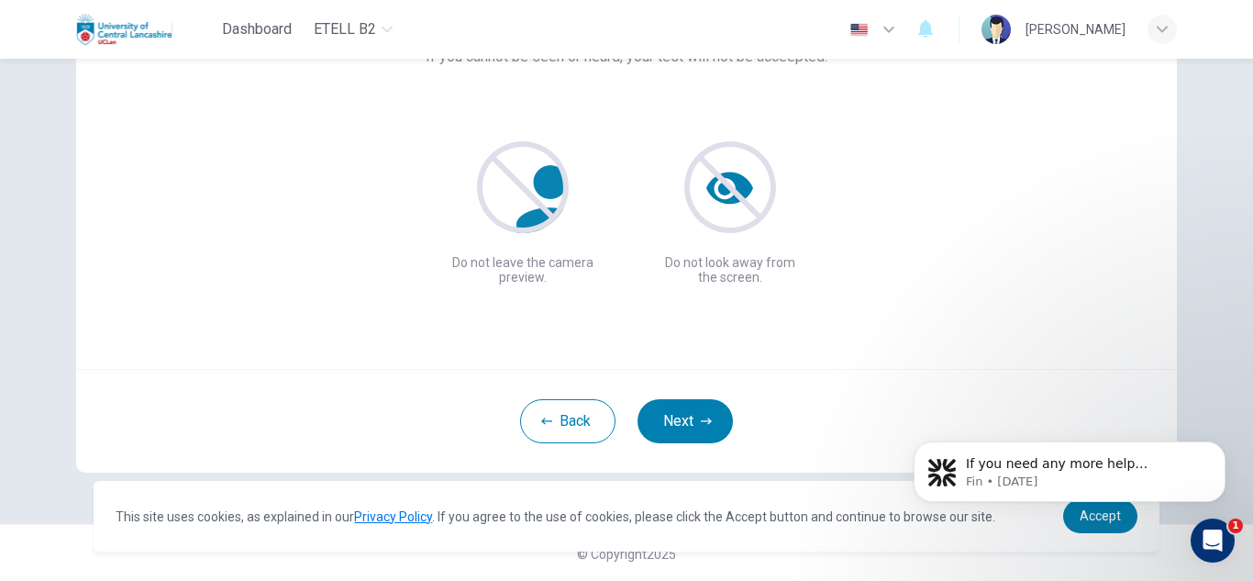
scroll to position [184, 0]
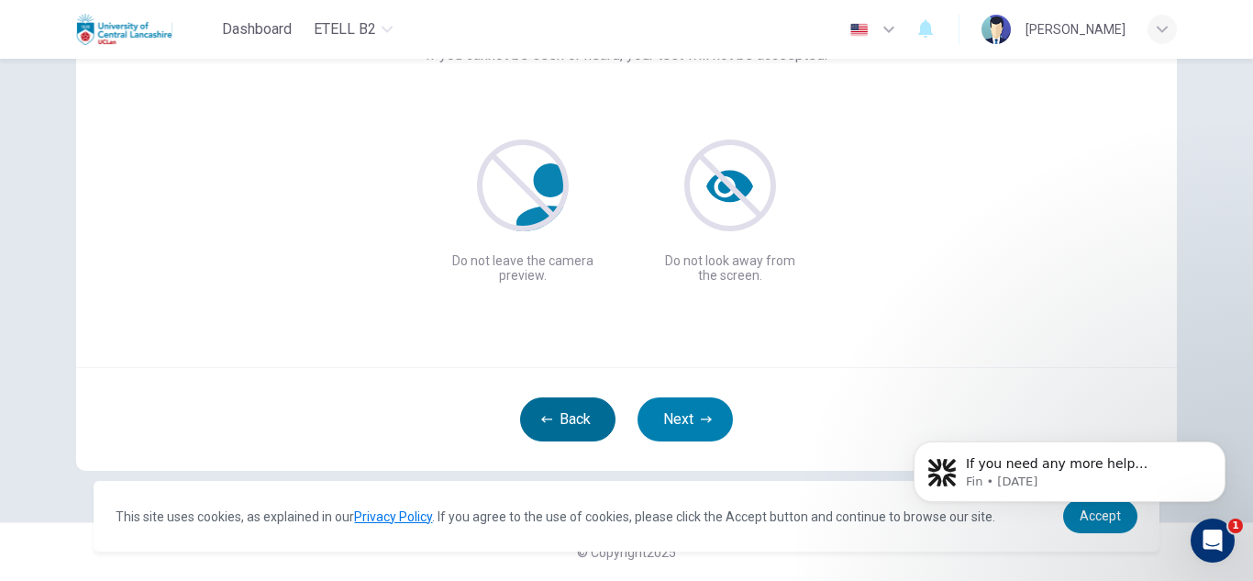
click at [583, 402] on button "Back" at bounding box center [567, 419] width 95 height 44
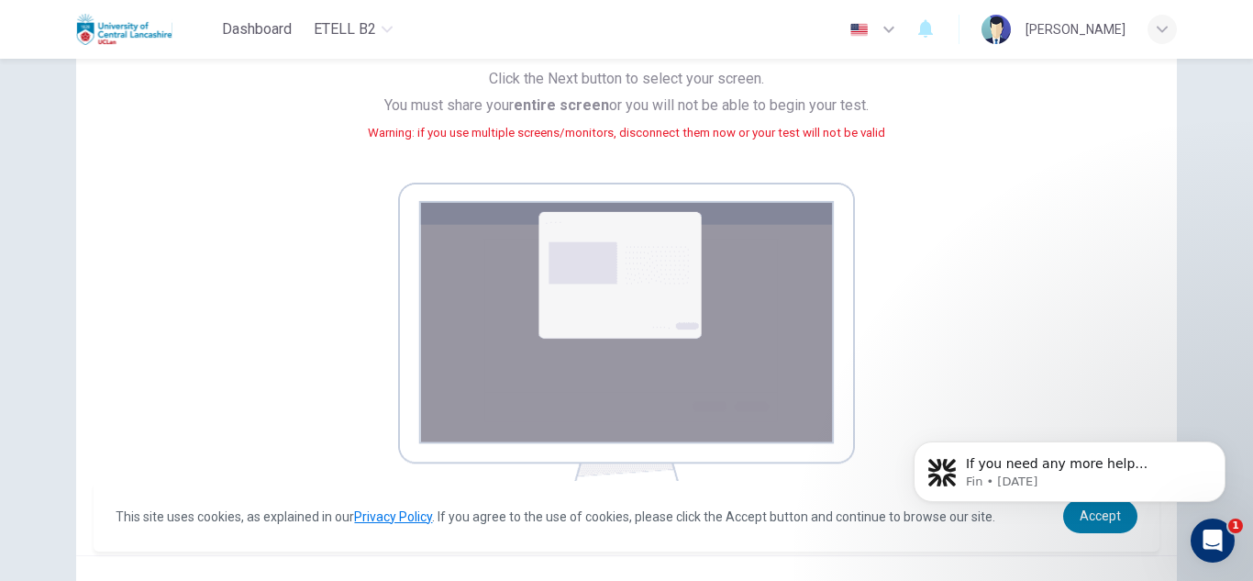
click at [949, 373] on div "Your screen will also be recorded. Click the Next button to select your screen.…" at bounding box center [627, 257] width 830 height 515
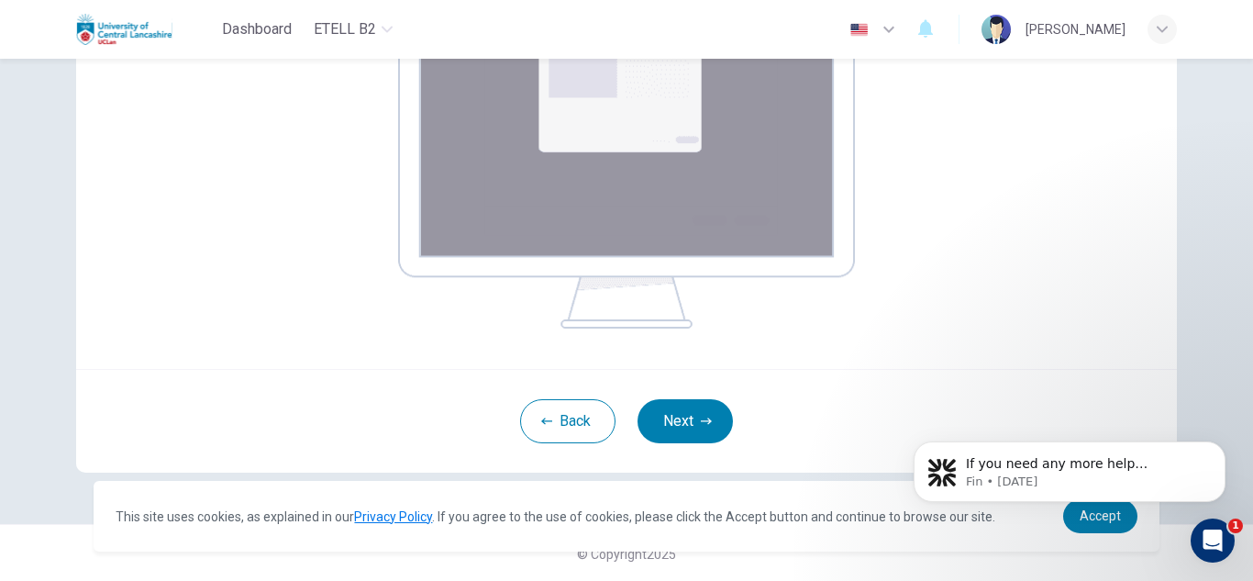
scroll to position [371, 0]
click at [601, 428] on button "Back" at bounding box center [567, 420] width 95 height 44
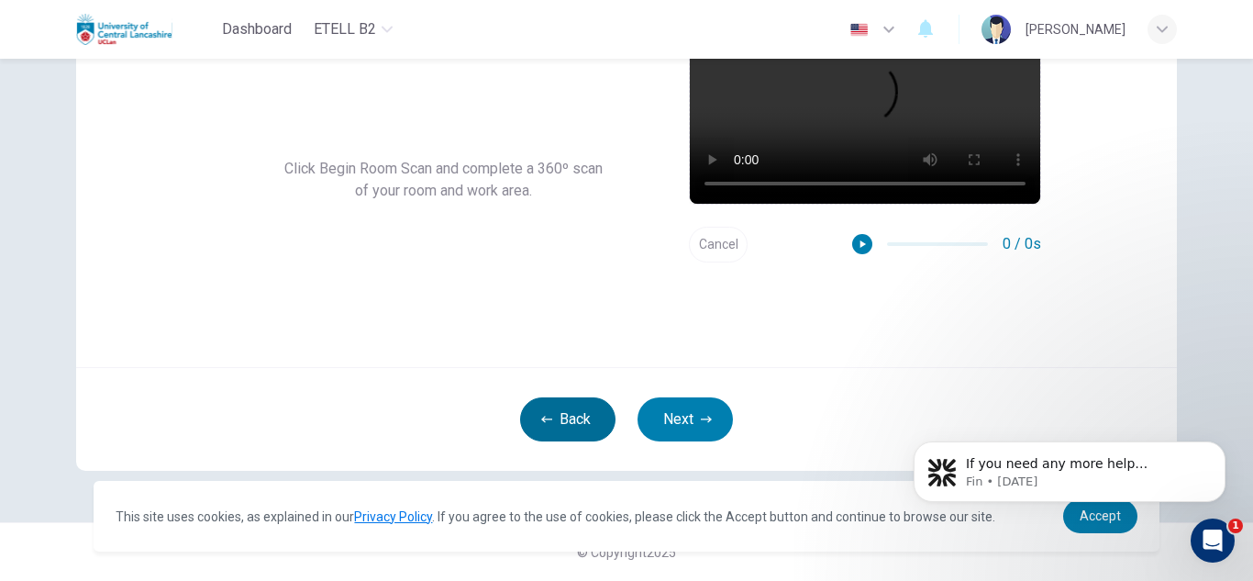
scroll to position [184, 0]
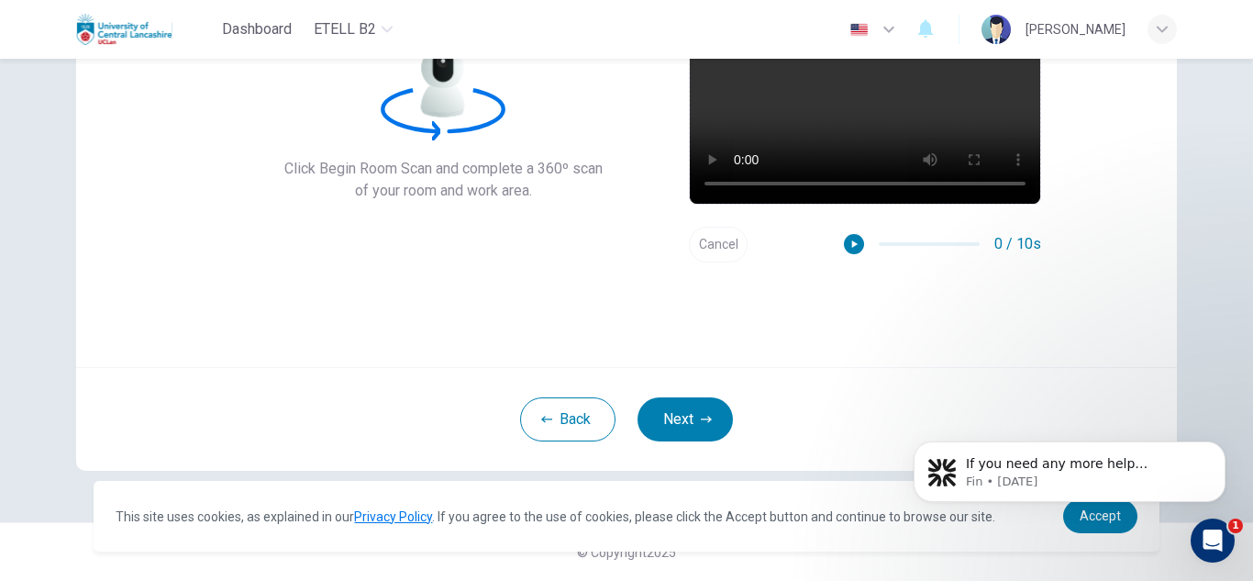
click at [1057, 140] on div "360º Room Scan. Click Begin Room Scan and complete a 360º scan of your room and…" at bounding box center [626, 147] width 1101 height 440
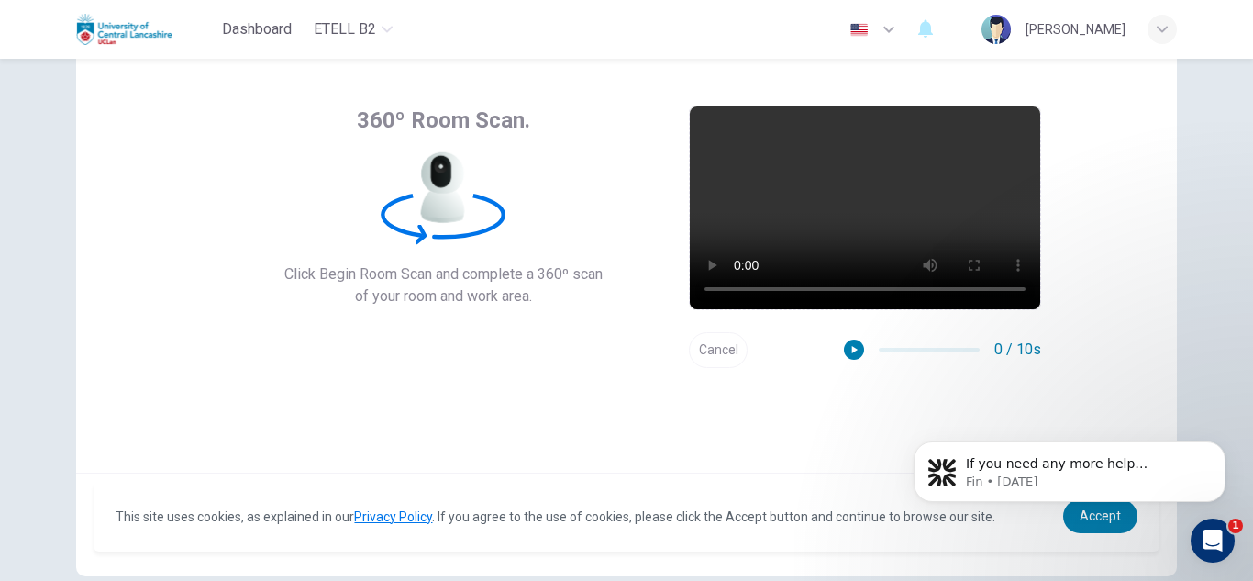
scroll to position [0, 0]
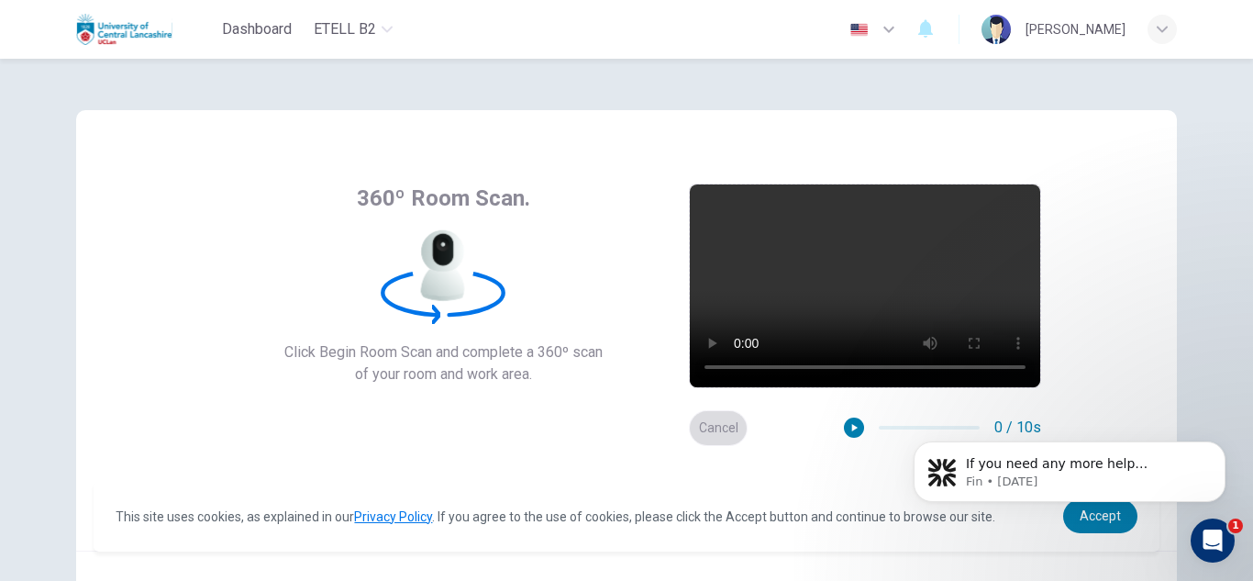
click at [715, 427] on button "Cancel" at bounding box center [718, 428] width 59 height 36
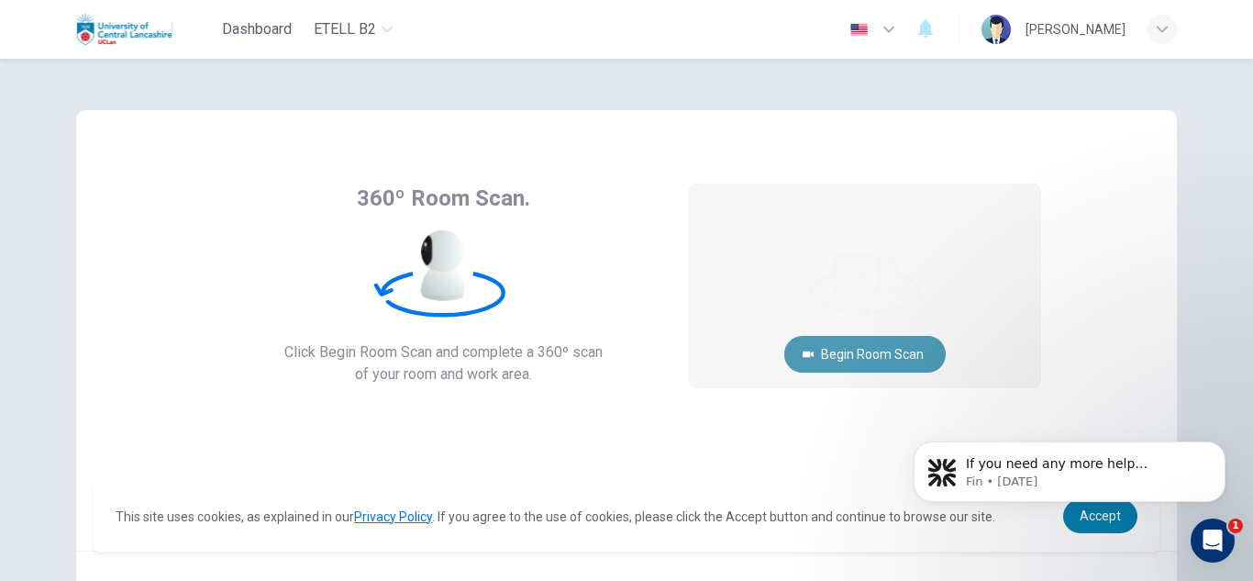
click at [882, 358] on button "Begin Room Scan" at bounding box center [866, 354] width 162 height 37
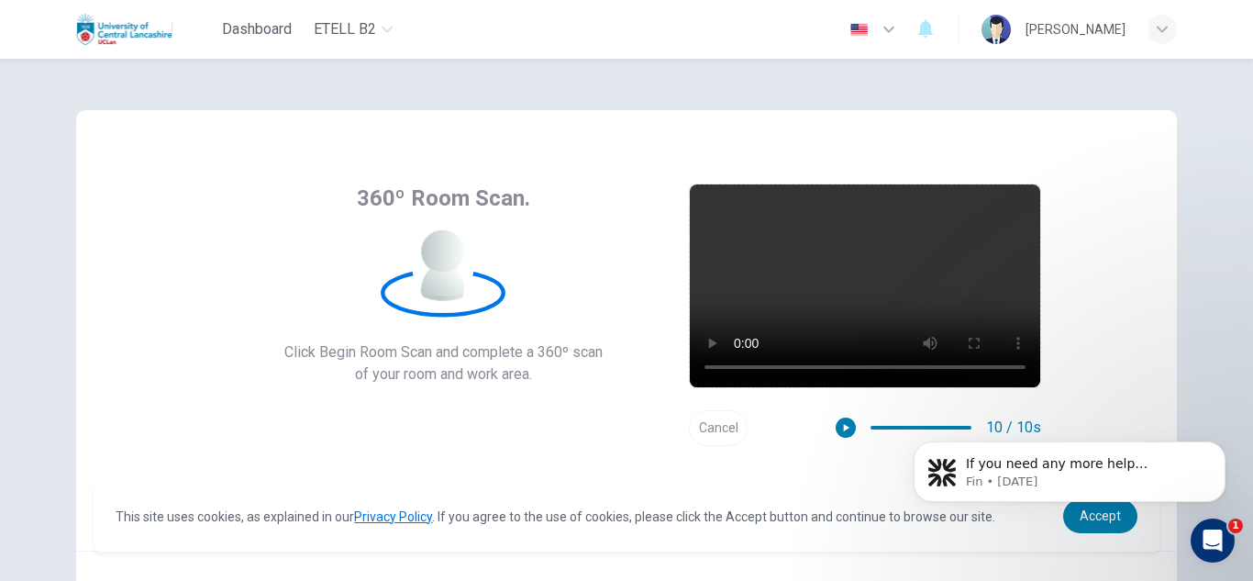
click at [1107, 350] on div "If you need any more help understanding the listening test or any other part of…" at bounding box center [1070, 387] width 338 height 229
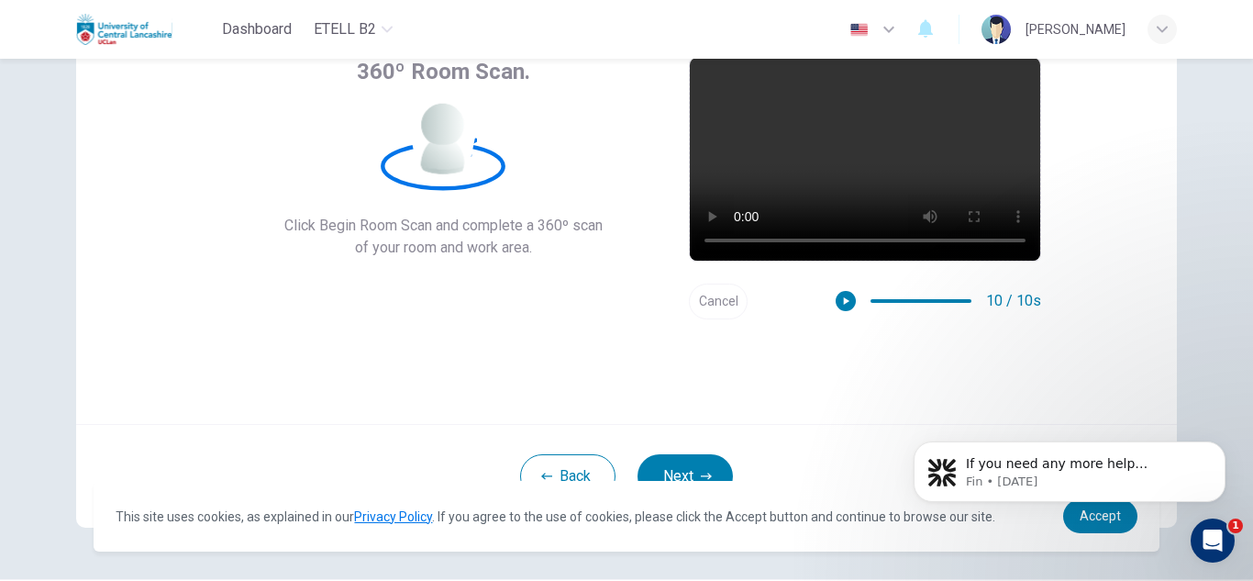
scroll to position [128, 0]
click at [844, 301] on icon "button" at bounding box center [847, 299] width 6 height 7
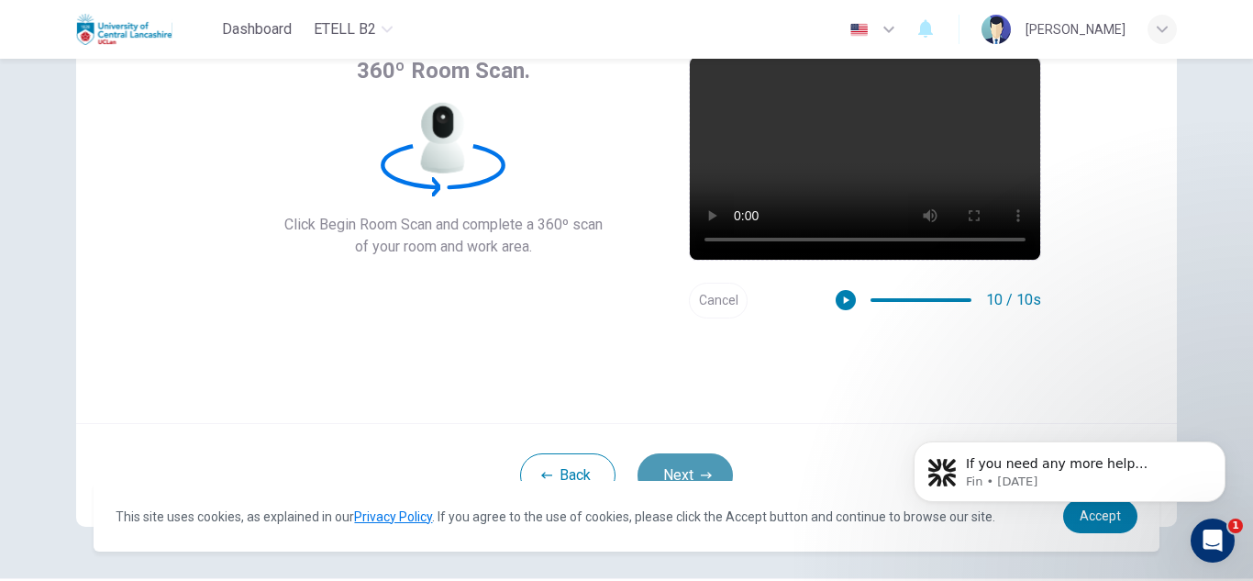
click at [680, 462] on button "Next" at bounding box center [685, 475] width 95 height 44
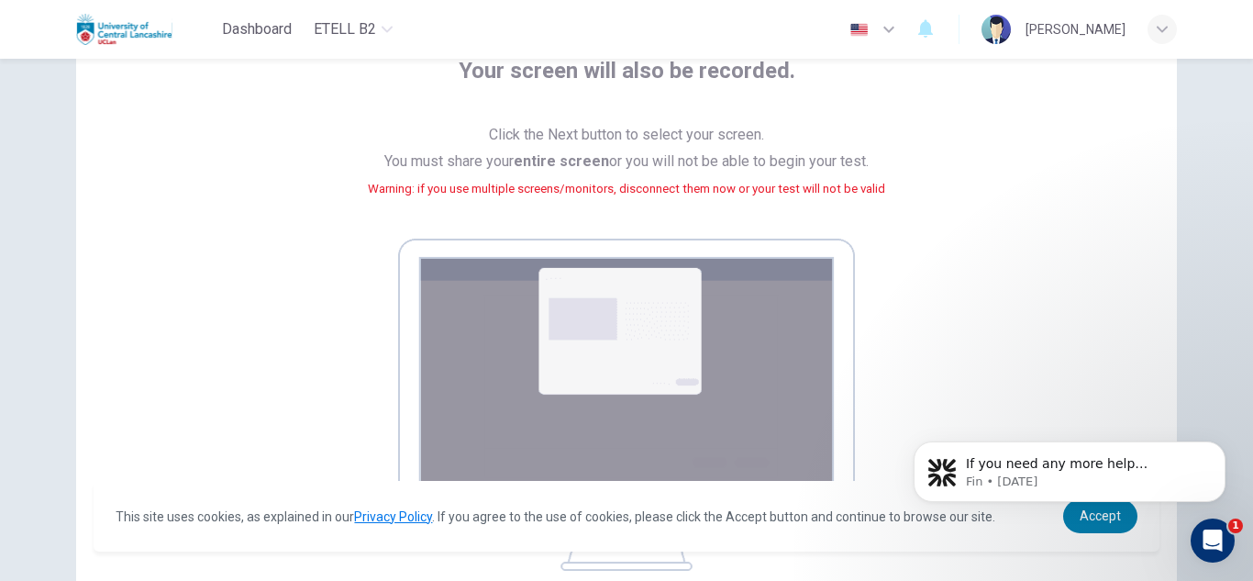
click at [872, 242] on div "Your screen will also be recorded. Click the Next button to select your screen.…" at bounding box center [627, 313] width 830 height 515
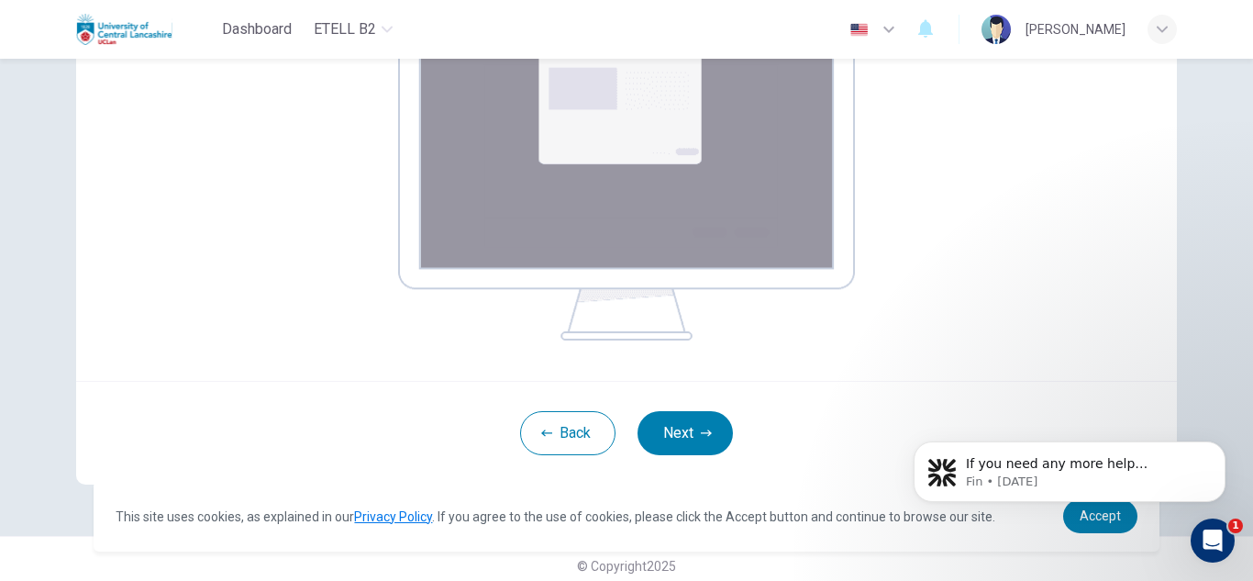
scroll to position [371, 0]
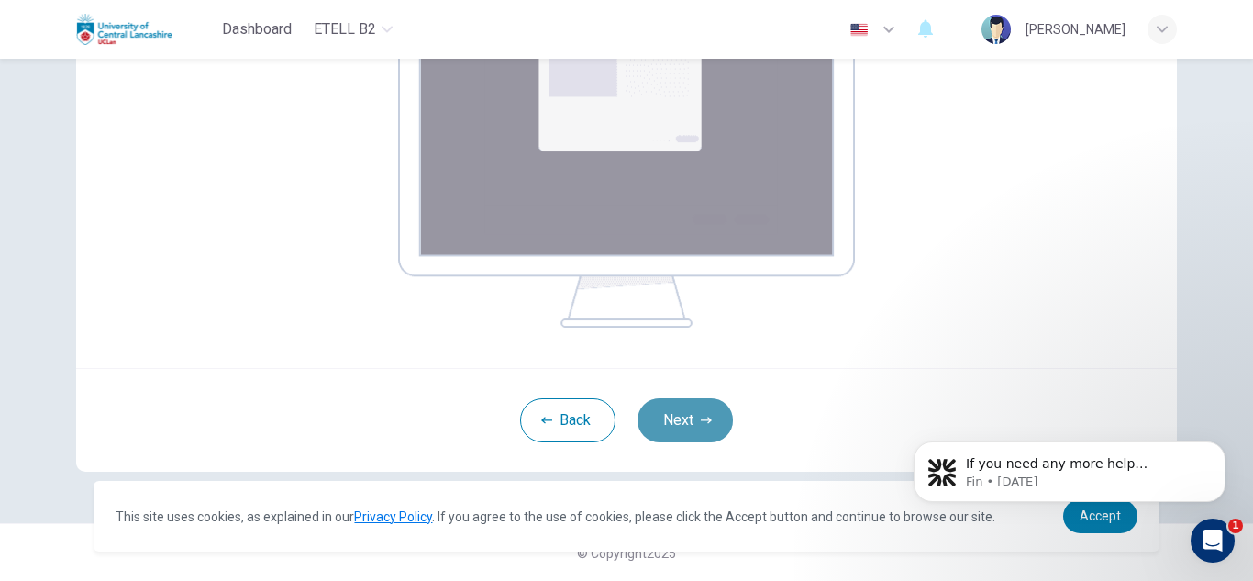
click at [694, 412] on button "Next" at bounding box center [685, 420] width 95 height 44
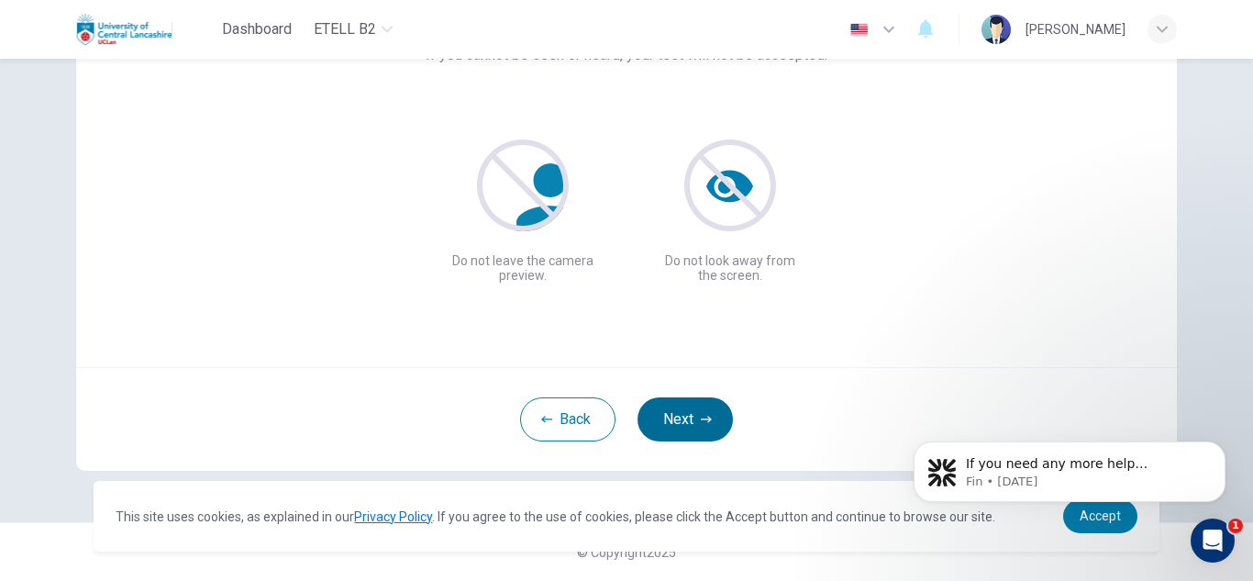
scroll to position [184, 0]
click at [694, 412] on button "Next" at bounding box center [685, 419] width 95 height 44
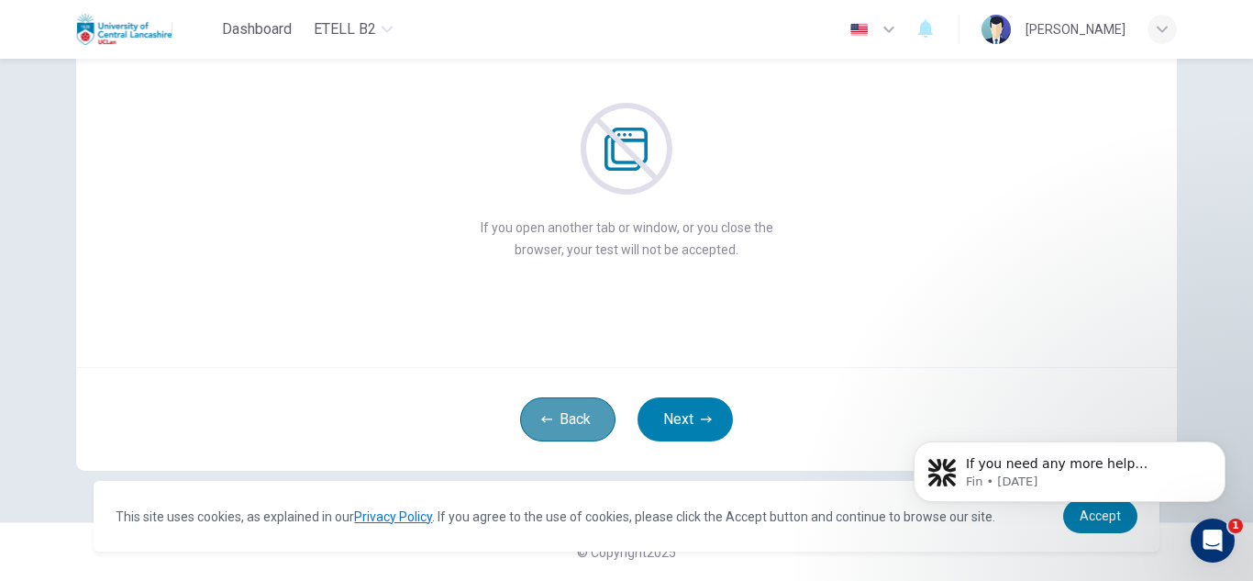
click at [576, 409] on button "Back" at bounding box center [567, 419] width 95 height 44
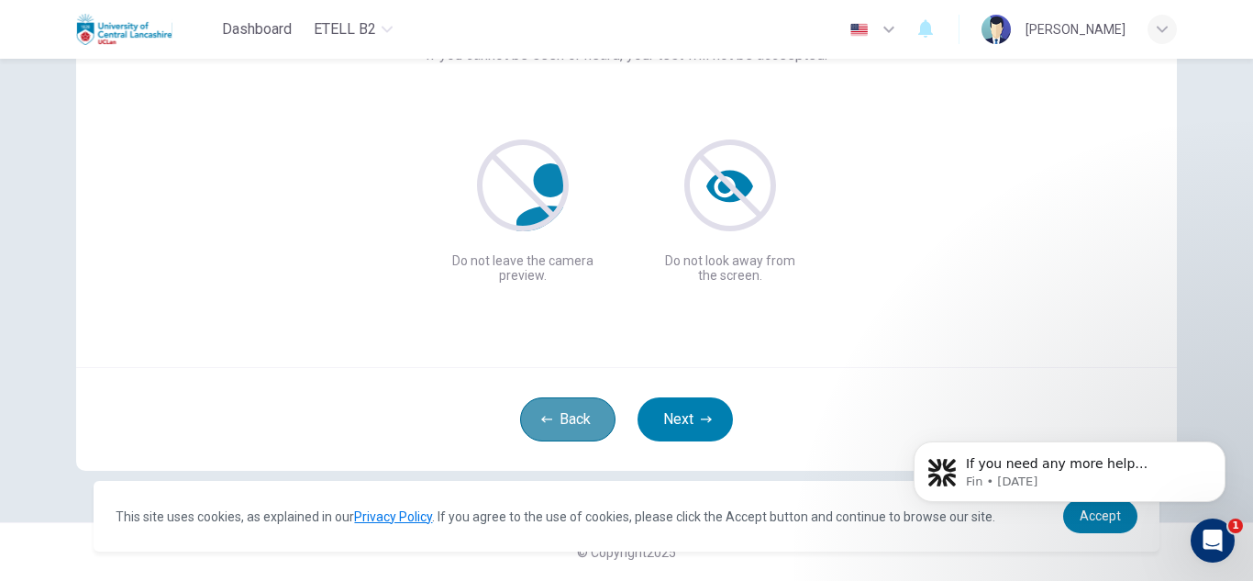
click at [569, 427] on button "Back" at bounding box center [567, 419] width 95 height 44
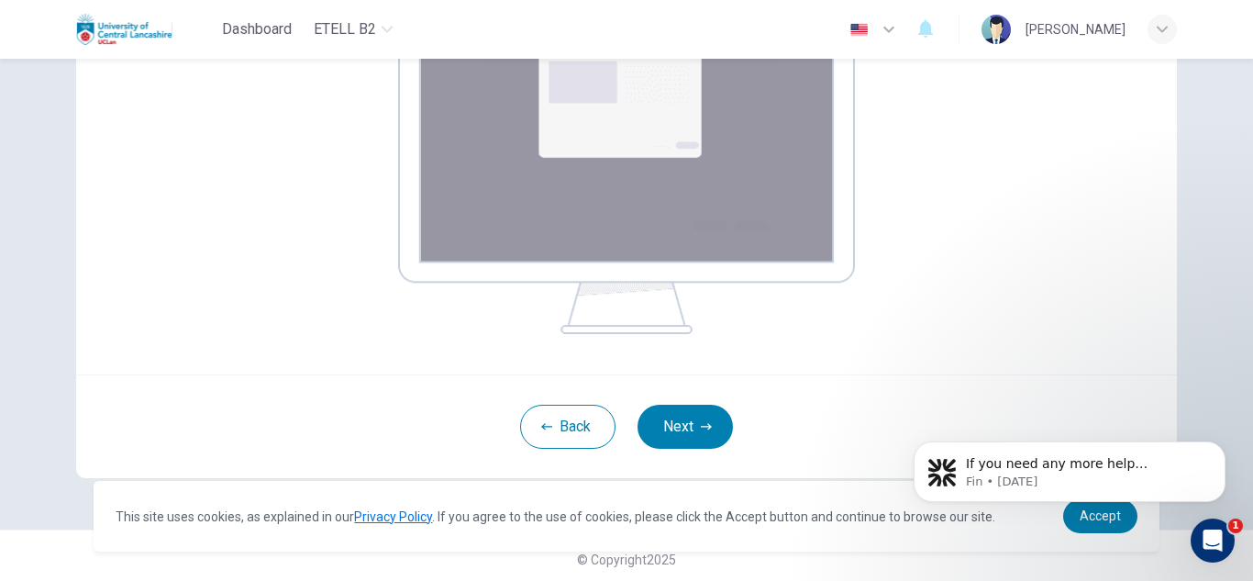
scroll to position [371, 0]
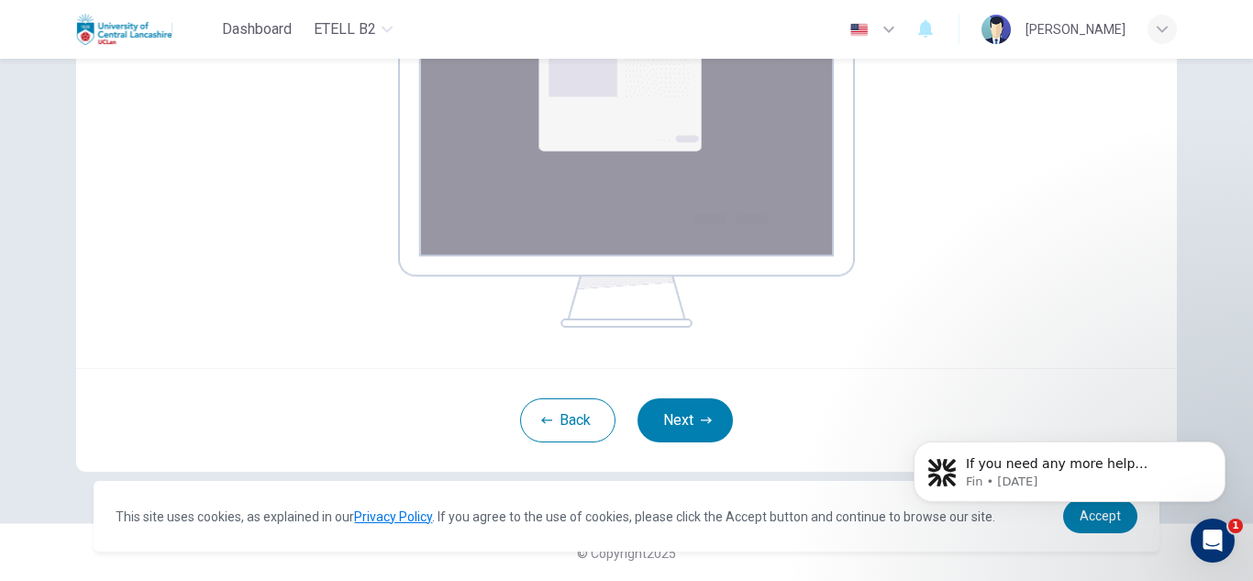
click at [701, 210] on img at bounding box center [626, 161] width 457 height 332
click at [804, 128] on img at bounding box center [626, 161] width 457 height 332
click at [685, 428] on button "Next" at bounding box center [685, 420] width 95 height 44
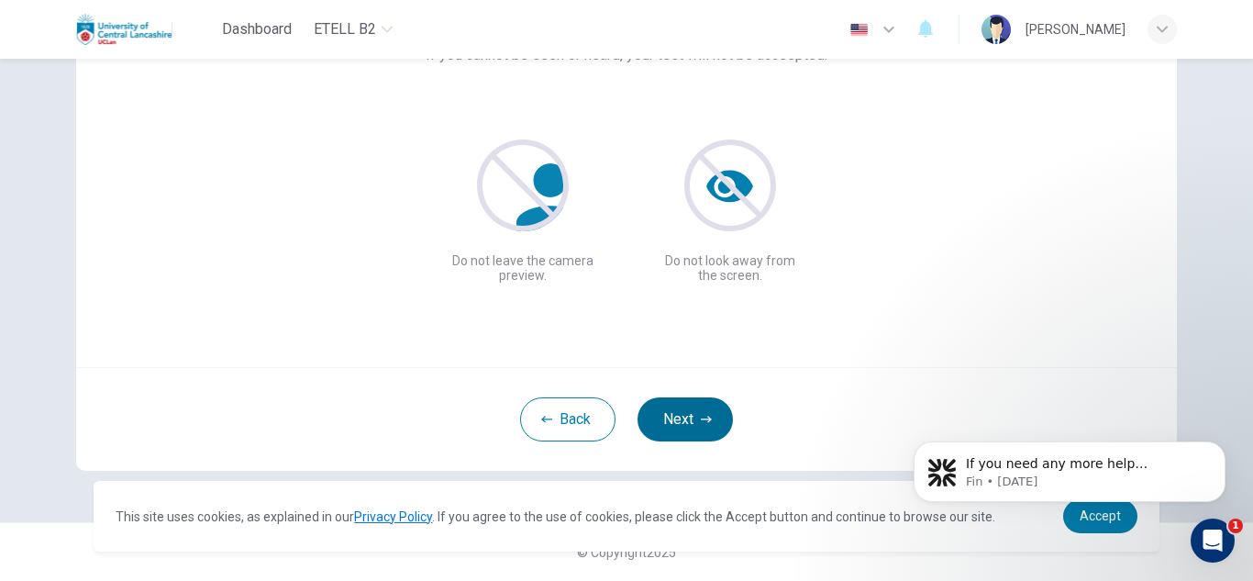
scroll to position [184, 0]
click at [685, 428] on button "Next" at bounding box center [685, 419] width 95 height 44
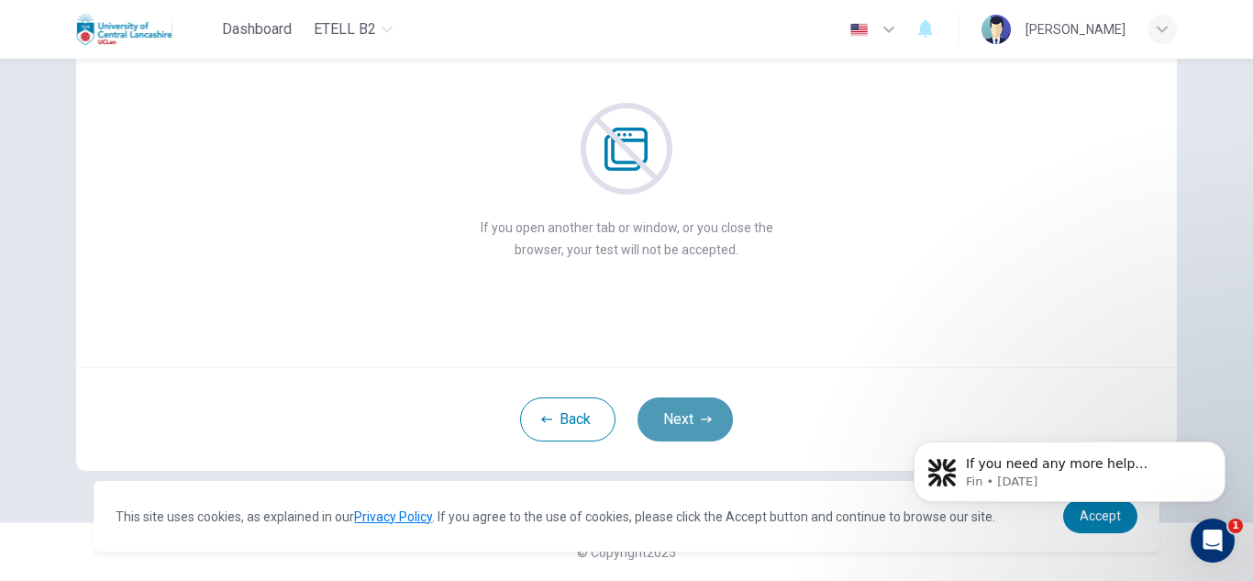
click at [695, 415] on button "Next" at bounding box center [685, 419] width 95 height 44
click at [702, 413] on button "Next" at bounding box center [685, 419] width 95 height 44
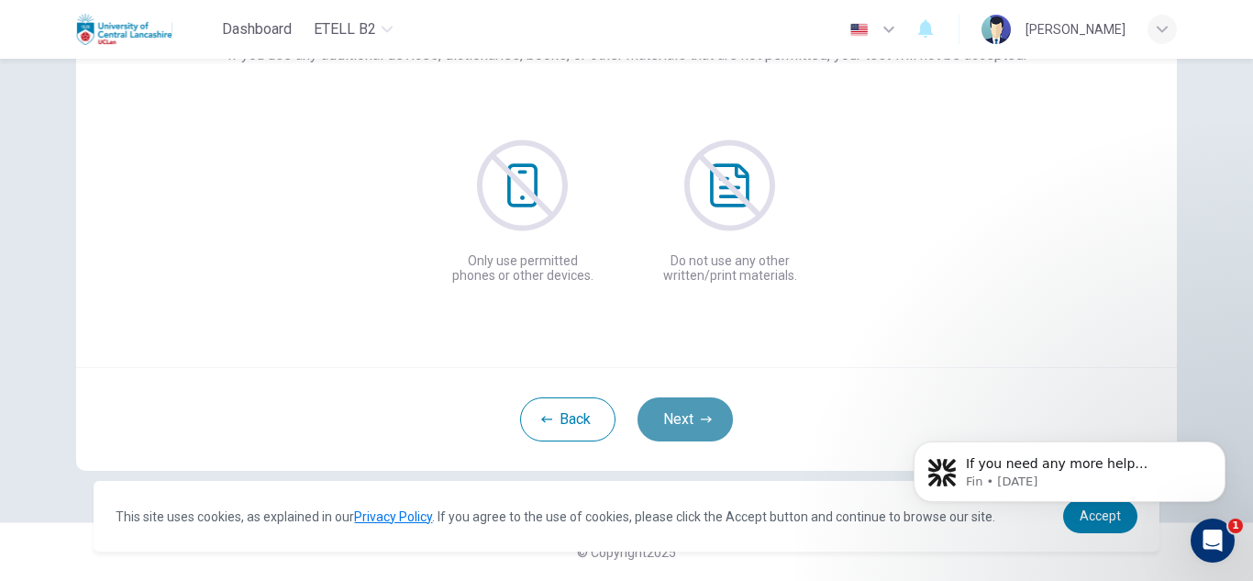
click at [702, 413] on button "Next" at bounding box center [685, 419] width 95 height 44
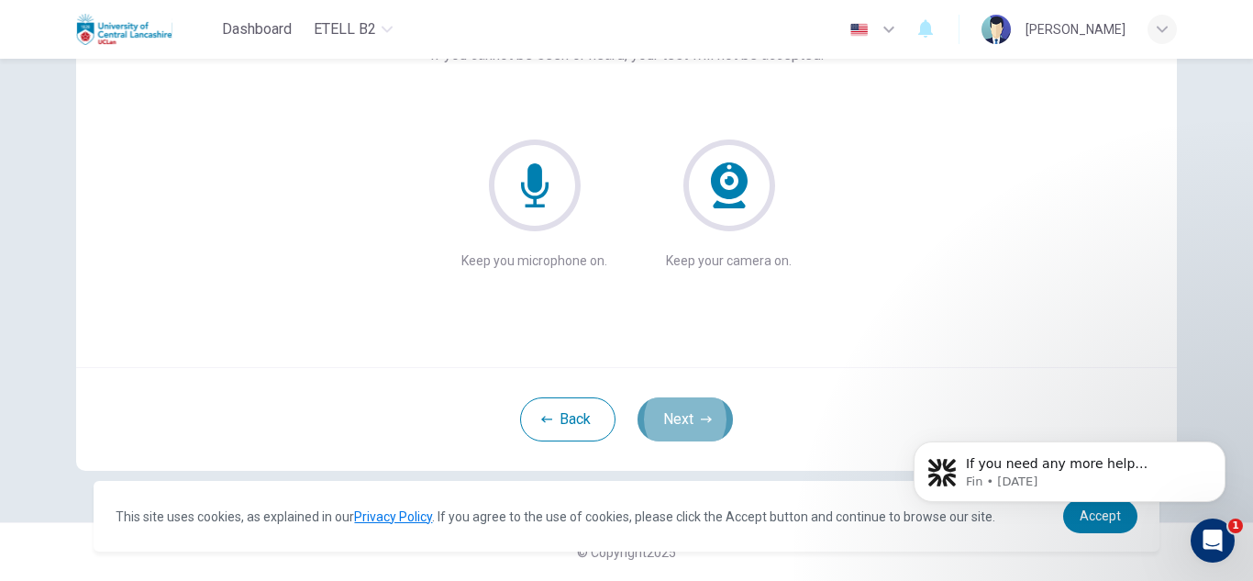
click at [687, 411] on button "Next" at bounding box center [685, 419] width 95 height 44
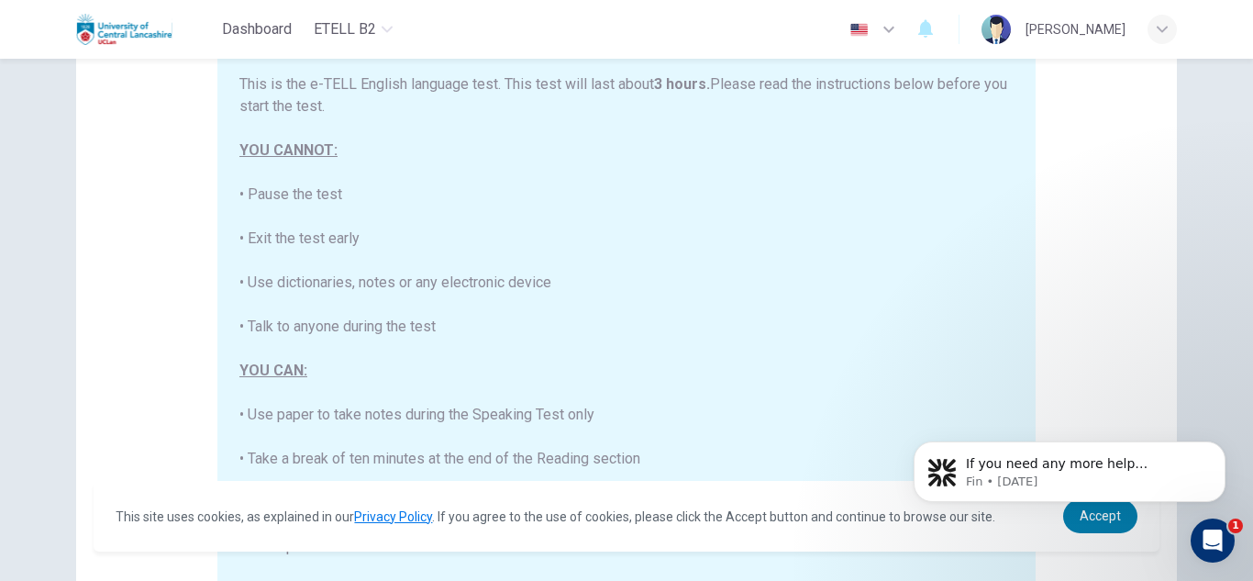
click at [1080, 284] on div "Disclaimer: This is the e-TELL English language test. This test will last about…" at bounding box center [626, 275] width 1101 height 696
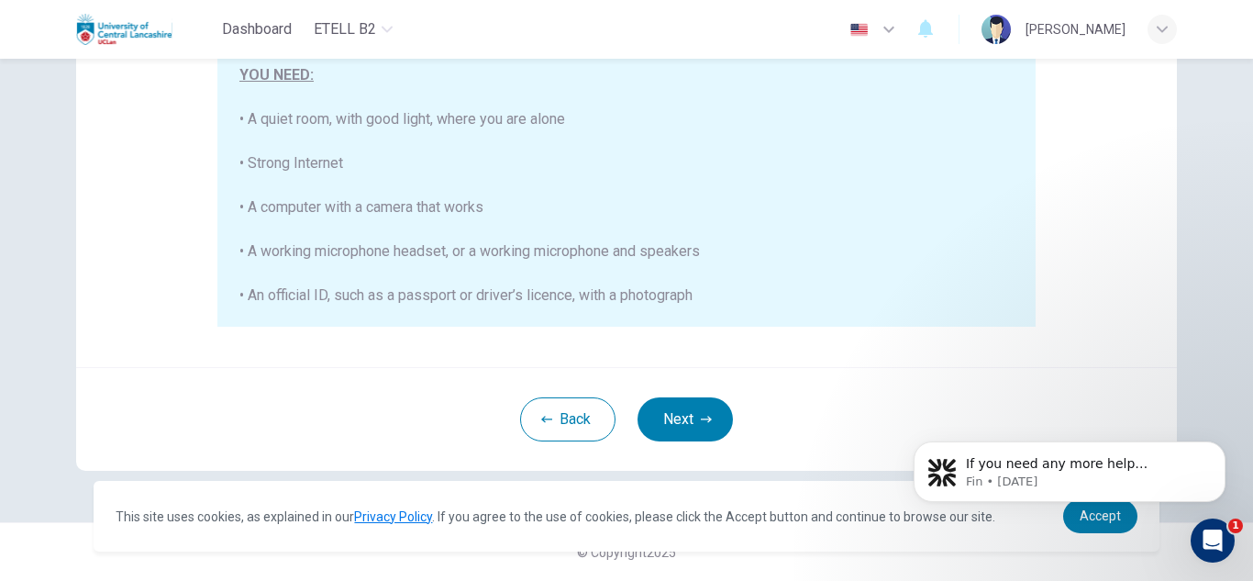
scroll to position [350, 0]
click at [686, 429] on button "Next" at bounding box center [685, 419] width 95 height 44
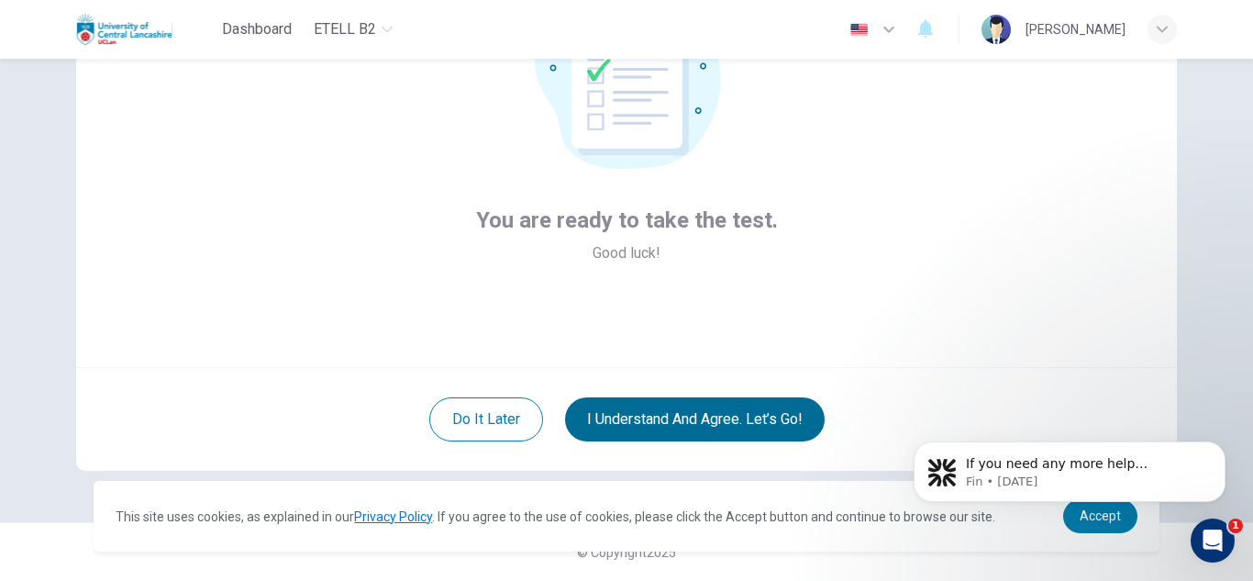
scroll to position [184, 0]
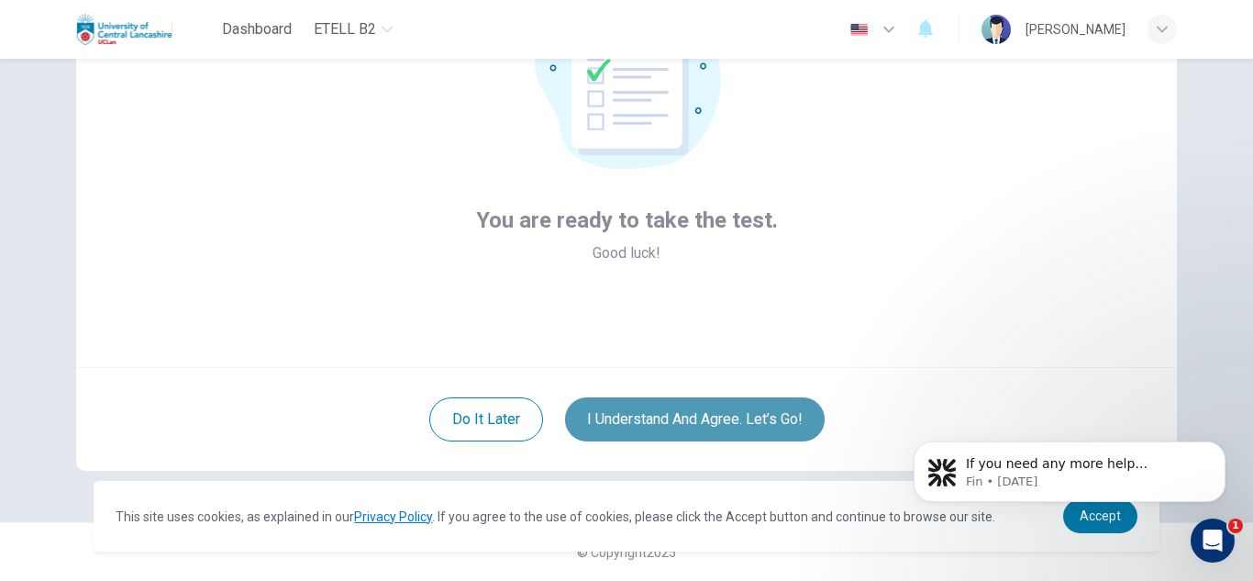
click at [743, 421] on button "I understand and agree. Let’s go!" at bounding box center [695, 419] width 260 height 44
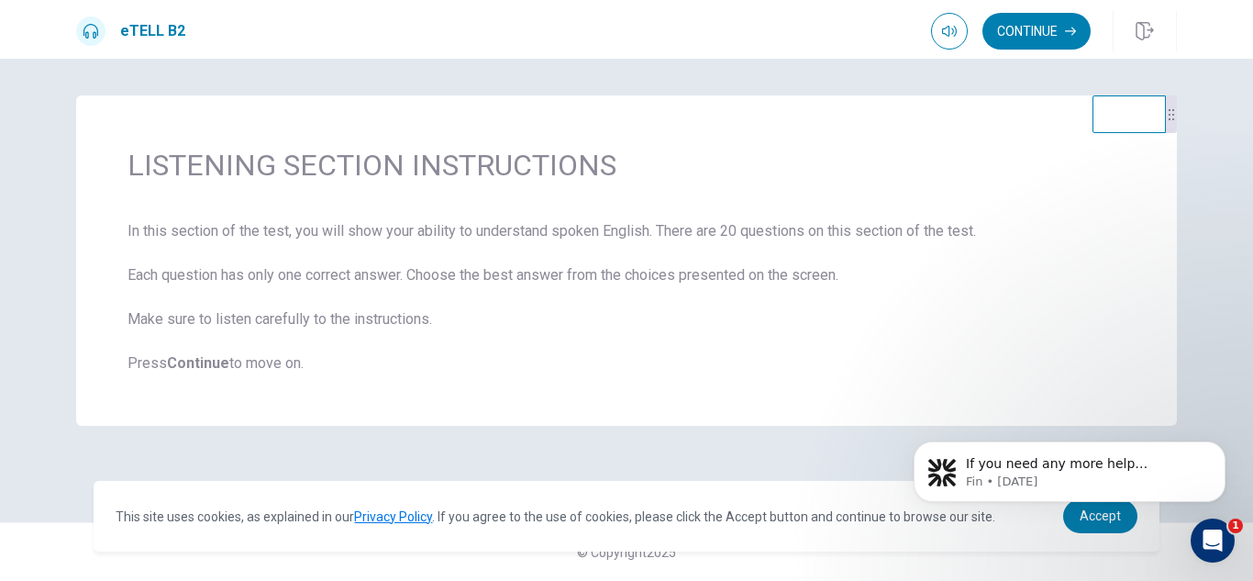
click at [590, 364] on span "In this section of the test, you will show your ability to understand spoken En…" at bounding box center [627, 297] width 998 height 154
click at [1031, 31] on button "Continue" at bounding box center [1037, 31] width 108 height 37
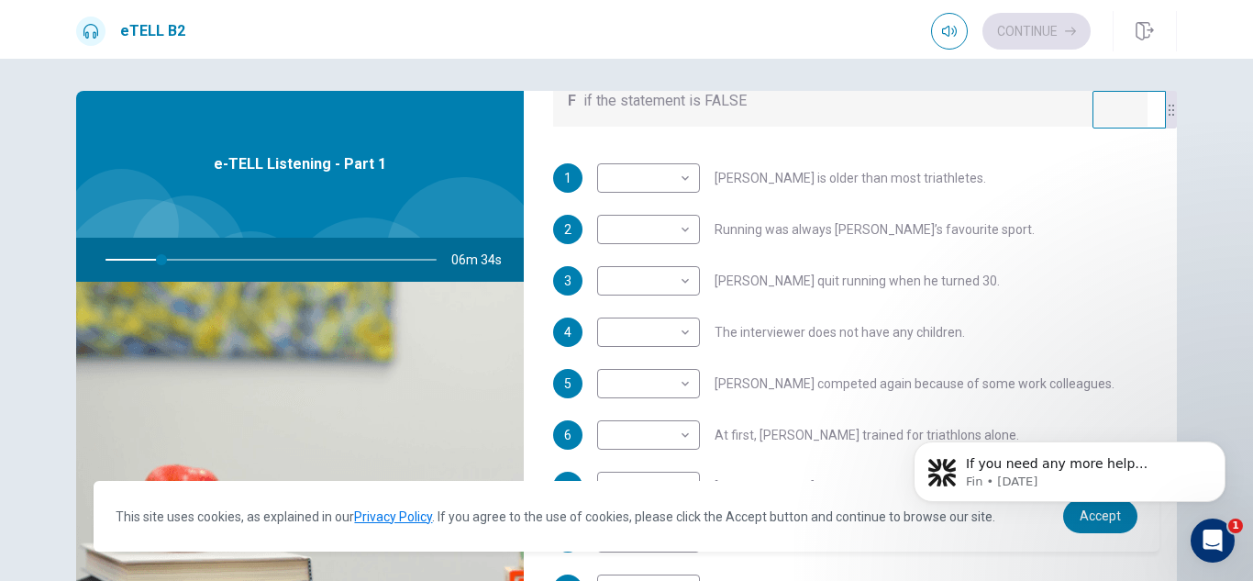
scroll to position [3, 0]
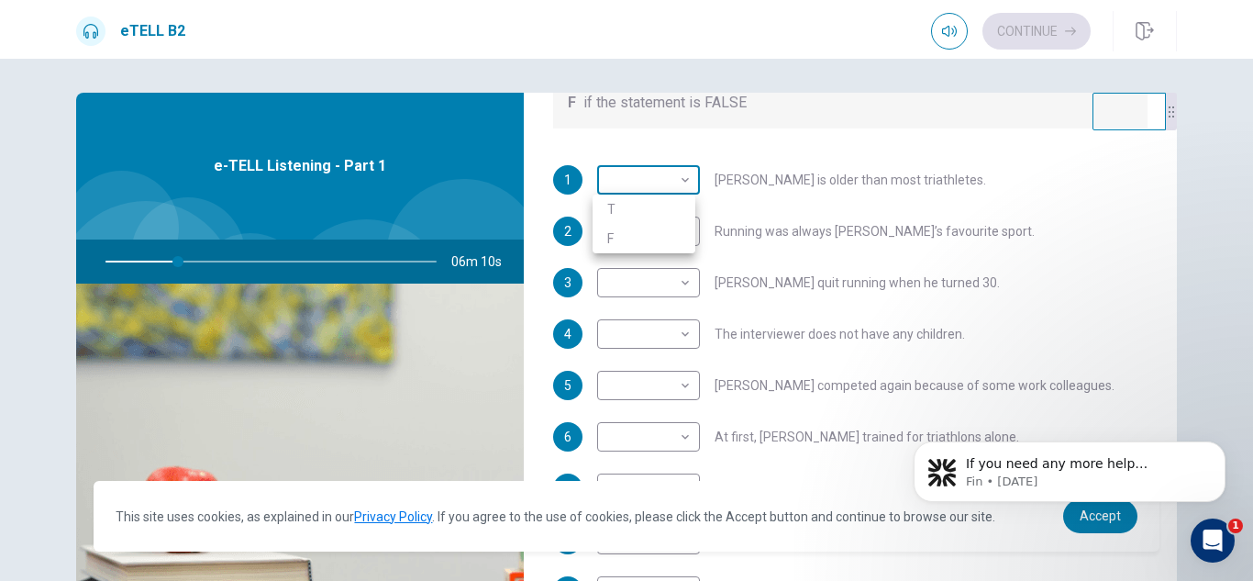
click at [681, 176] on body "This site uses cookies, as explained in our Privacy Policy . If you agree to th…" at bounding box center [626, 290] width 1253 height 581
type input "**"
click at [637, 205] on li "T" at bounding box center [644, 209] width 103 height 29
type input "*"
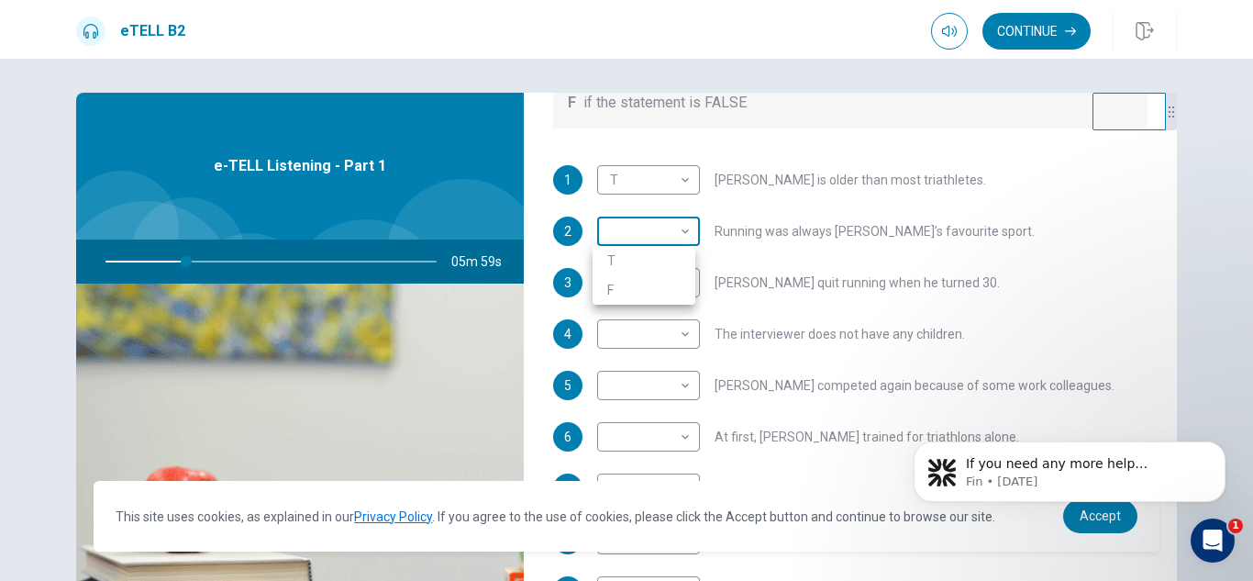
click at [683, 239] on body "This site uses cookies, as explained in our Privacy Policy . If you agree to th…" at bounding box center [626, 290] width 1253 height 581
type input "**"
click at [618, 258] on li "T" at bounding box center [644, 260] width 103 height 29
type input "*"
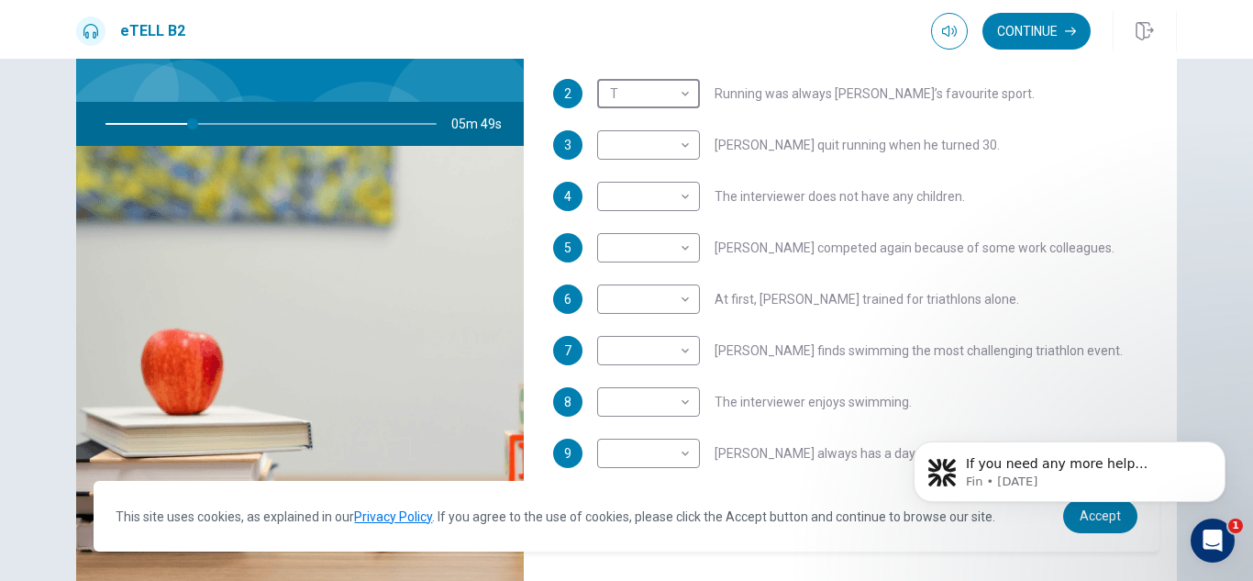
scroll to position [149, 0]
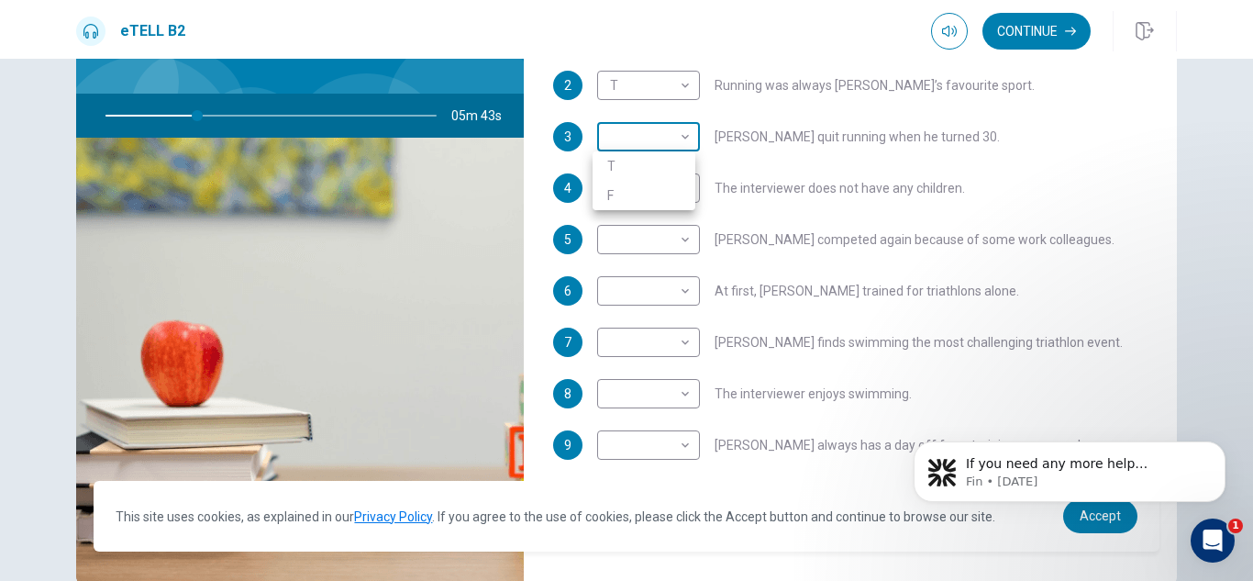
click at [684, 137] on body "This site uses cookies, as explained in our Privacy Policy . If you agree to th…" at bounding box center [626, 290] width 1253 height 581
type input "**"
click at [625, 166] on li "T" at bounding box center [644, 165] width 103 height 29
type input "*"
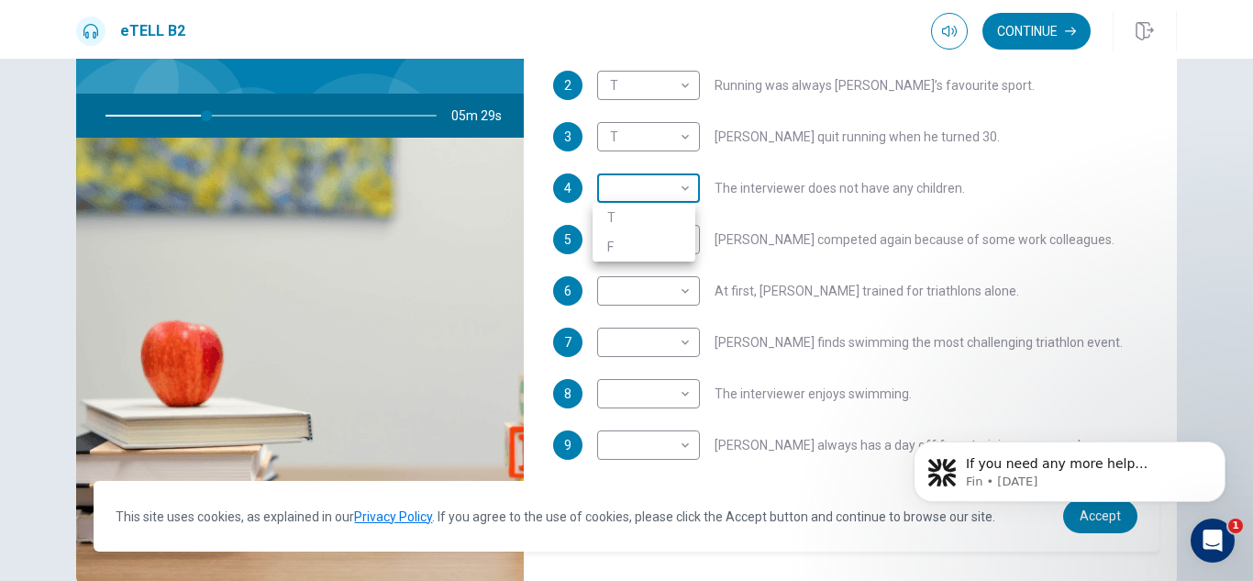
click at [685, 184] on body "This site uses cookies, as explained in our Privacy Policy . If you agree to th…" at bounding box center [626, 290] width 1253 height 581
type input "**"
click at [625, 250] on li "F" at bounding box center [644, 246] width 103 height 29
type input "*"
click at [688, 239] on body "This site uses cookies, as explained in our Privacy Policy . If you agree to th…" at bounding box center [626, 290] width 1253 height 581
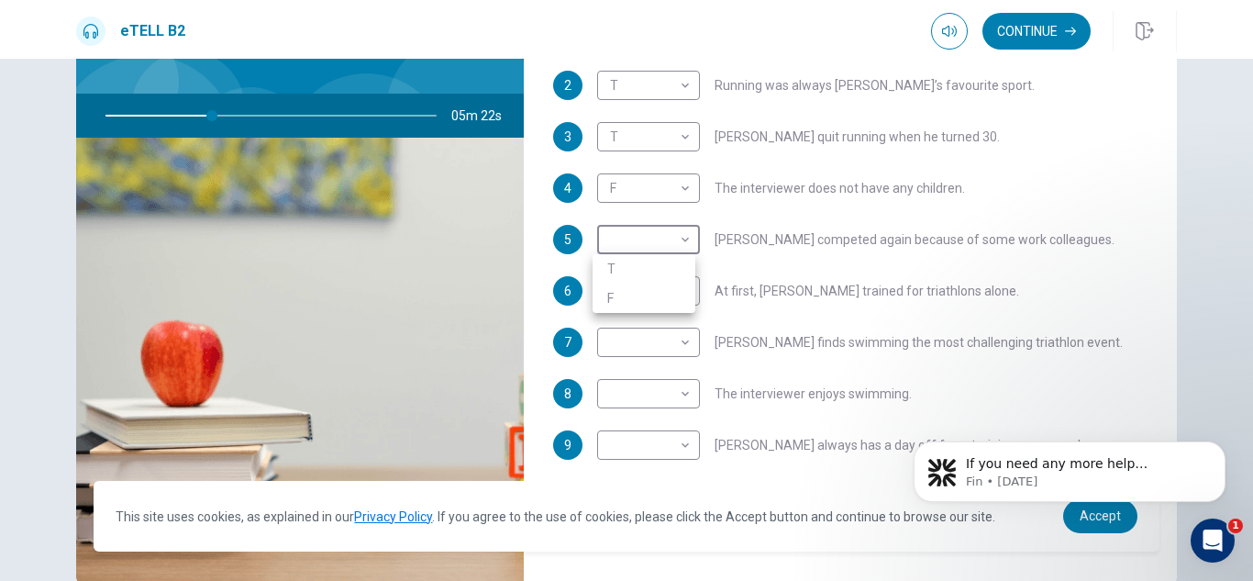
type input "**"
click at [643, 270] on li "T" at bounding box center [644, 268] width 103 height 29
type input "*"
click at [1168, 251] on div "Question 1 For questions 1 – 10, mark each statement True (T) or False (F). You…" at bounding box center [850, 266] width 653 height 638
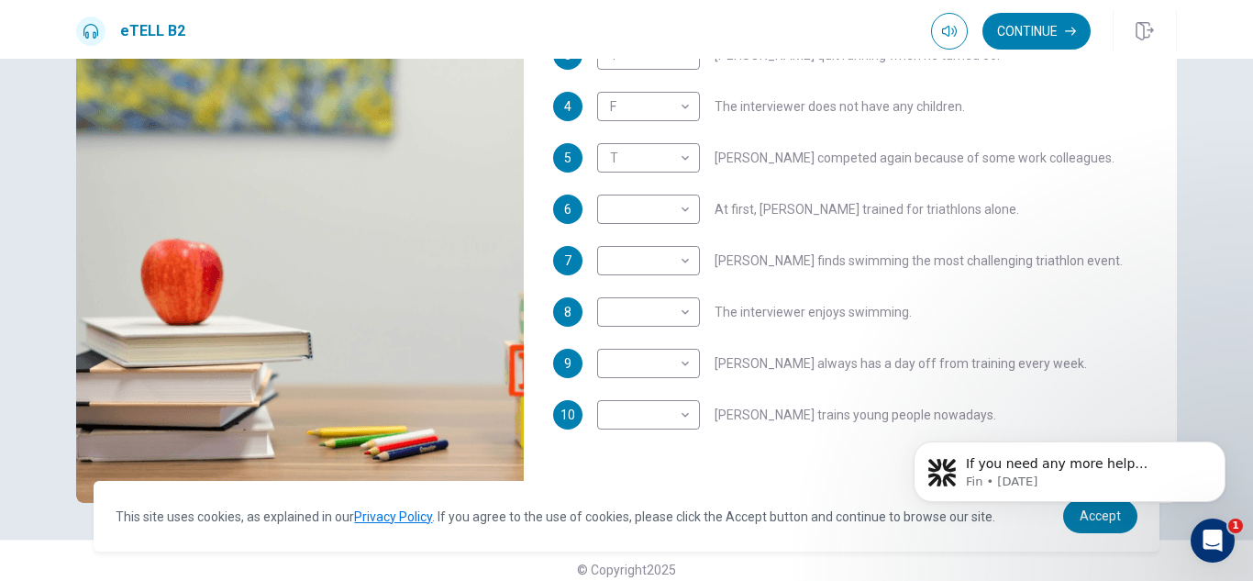
scroll to position [248, 0]
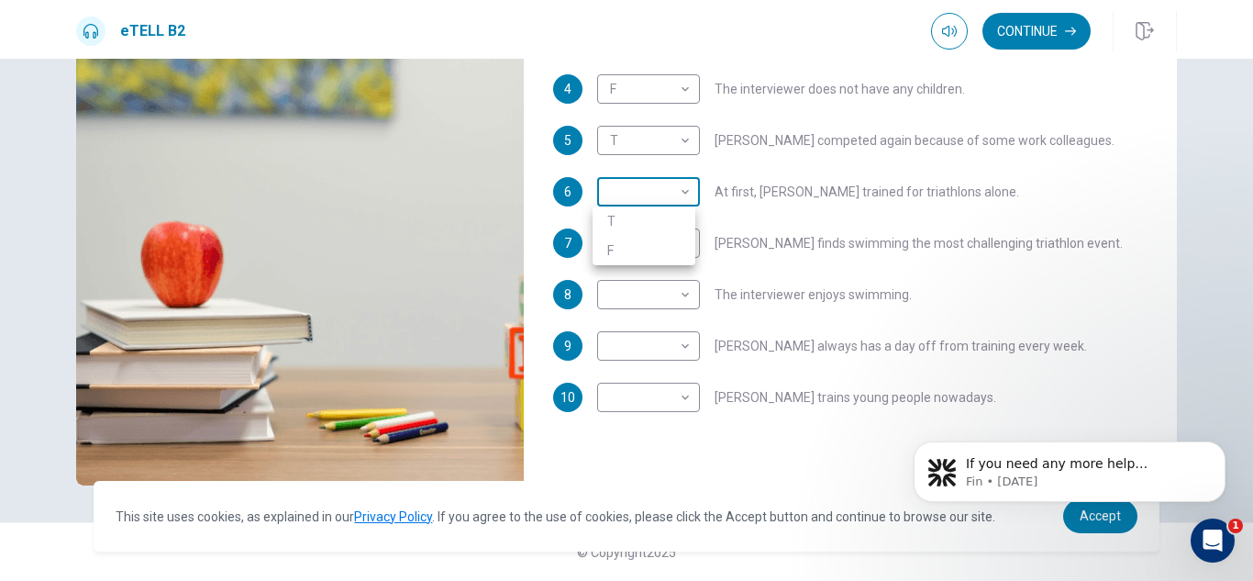
click at [684, 193] on body "This site uses cookies, as explained in our Privacy Policy . If you agree to th…" at bounding box center [626, 290] width 1253 height 581
type input "**"
click at [636, 250] on li "F" at bounding box center [644, 250] width 103 height 29
type input "*"
click at [688, 244] on body "This site uses cookies, as explained in our Privacy Policy . If you agree to th…" at bounding box center [626, 290] width 1253 height 581
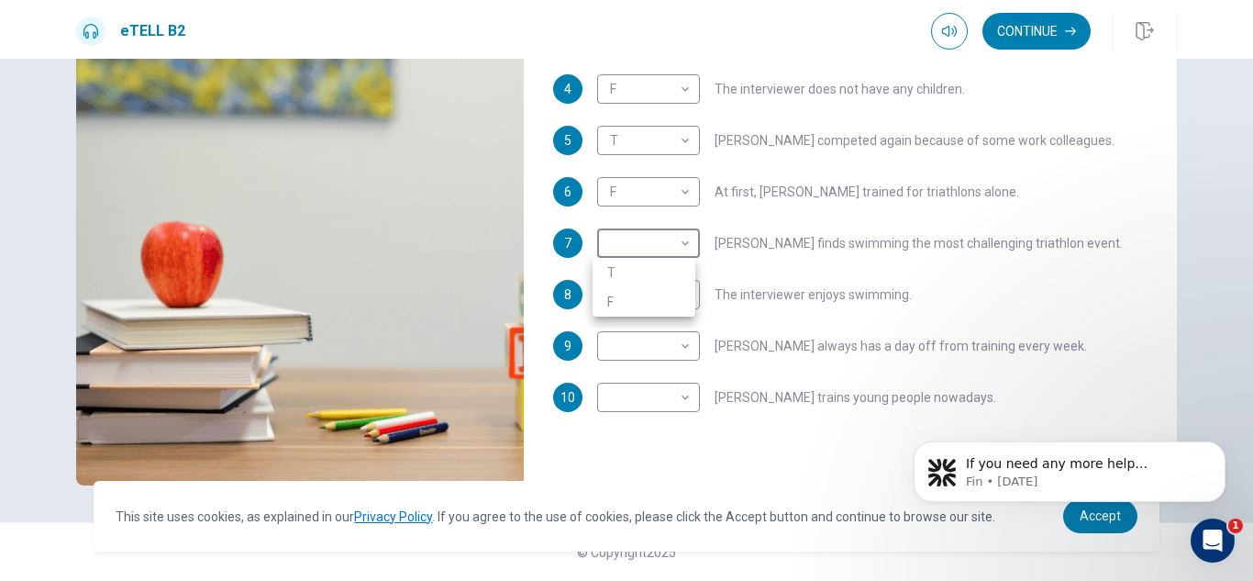
type input "**"
click at [641, 279] on li "T" at bounding box center [644, 272] width 103 height 29
type input "*"
click at [689, 294] on div "​ ​" at bounding box center [648, 294] width 103 height 29
click at [683, 300] on body "This site uses cookies, as explained in our Privacy Policy . If you agree to th…" at bounding box center [626, 290] width 1253 height 581
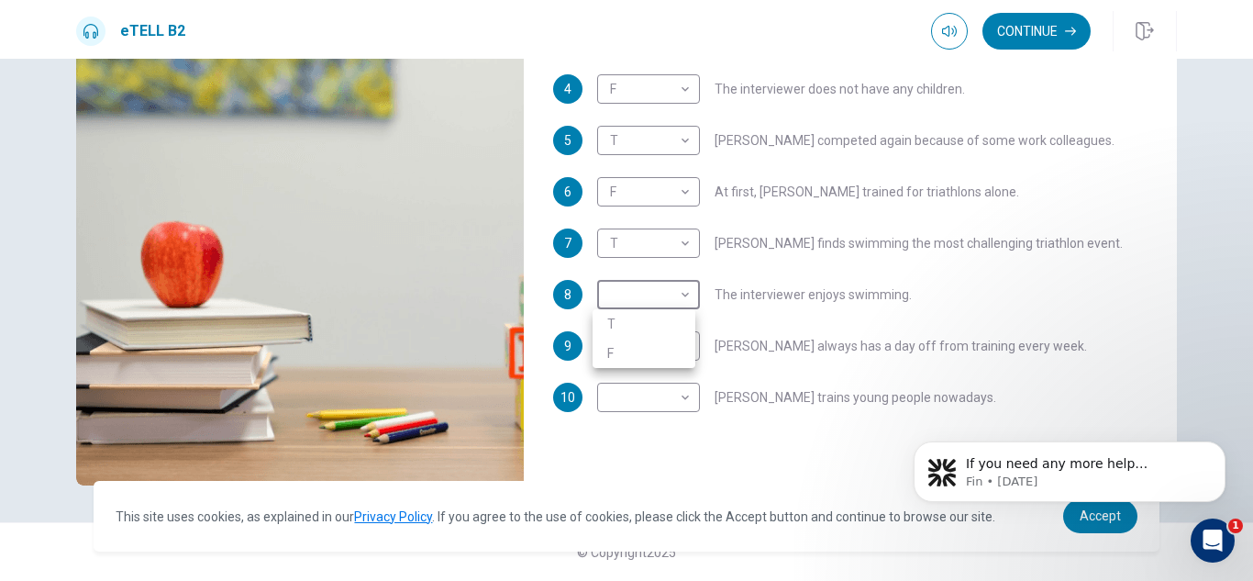
type input "**"
click at [628, 352] on li "F" at bounding box center [644, 353] width 103 height 29
type input "*"
click at [679, 347] on body "This site uses cookies, as explained in our Privacy Policy . If you agree to th…" at bounding box center [626, 290] width 1253 height 581
type input "**"
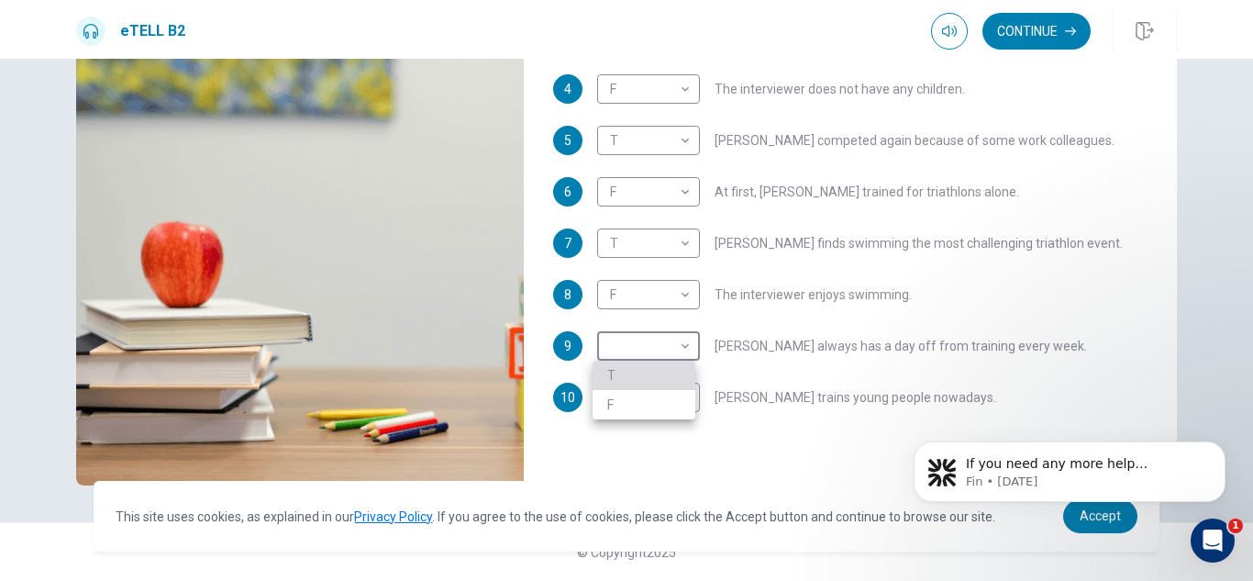
click at [641, 375] on li "T" at bounding box center [644, 375] width 103 height 29
type input "*"
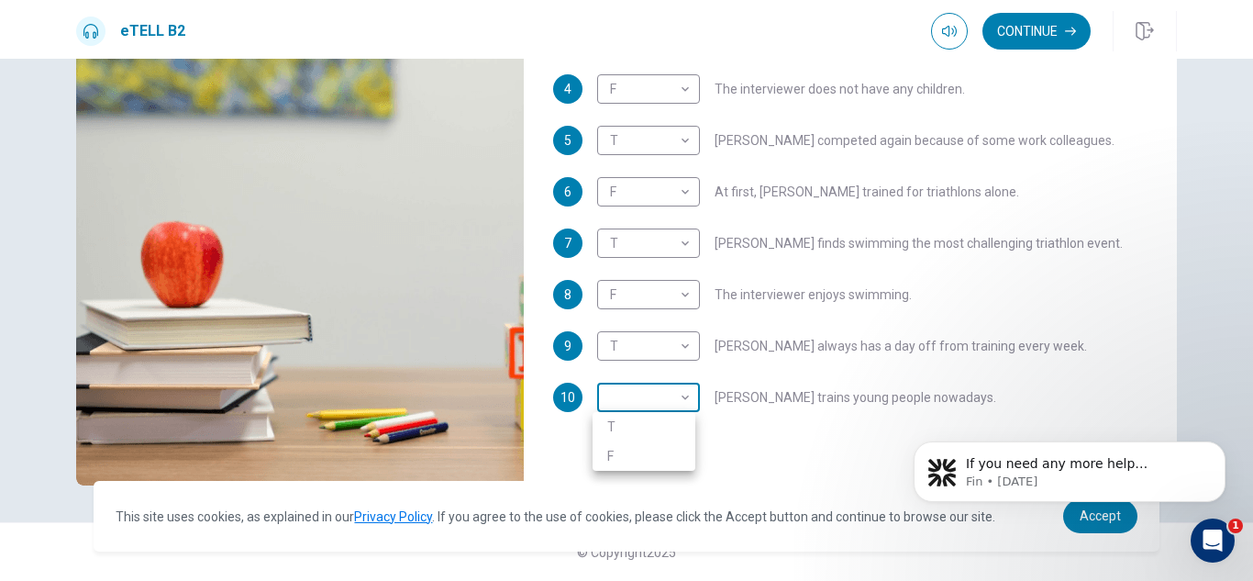
click at [685, 397] on body "This site uses cookies, as explained in our Privacy Policy . If you agree to th…" at bounding box center [626, 290] width 1253 height 581
type input "**"
click at [629, 426] on li "T" at bounding box center [644, 426] width 103 height 29
type input "*"
click at [1110, 330] on div "1 T * ​ [PERSON_NAME] is older than most triathletes. 2 T * ​ Running was alway…" at bounding box center [850, 184] width 595 height 529
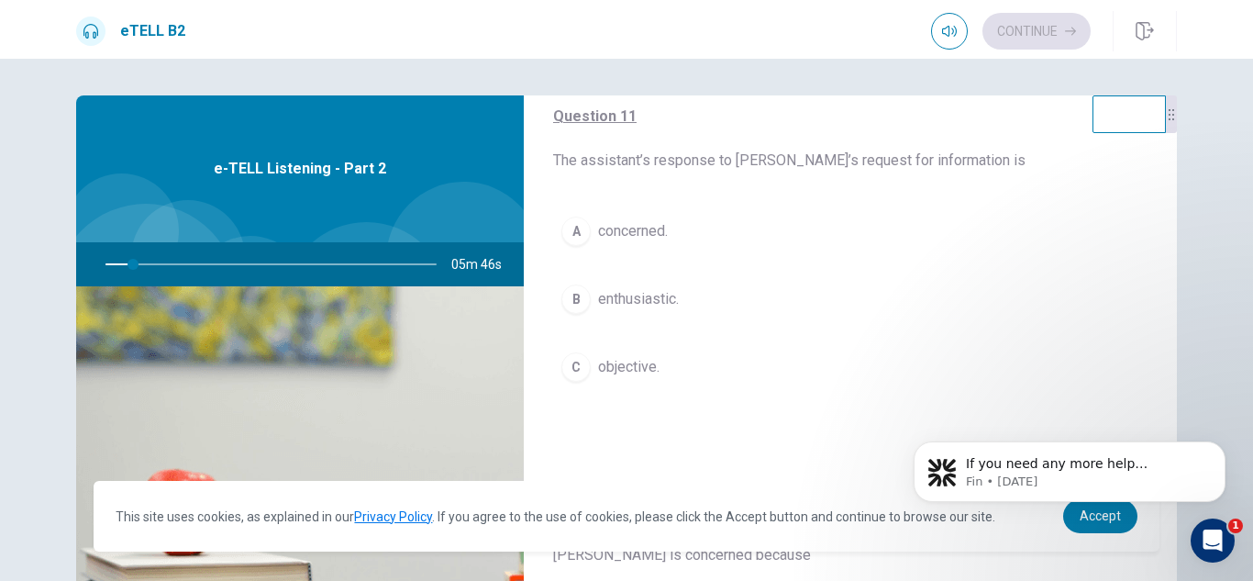
scroll to position [0, 0]
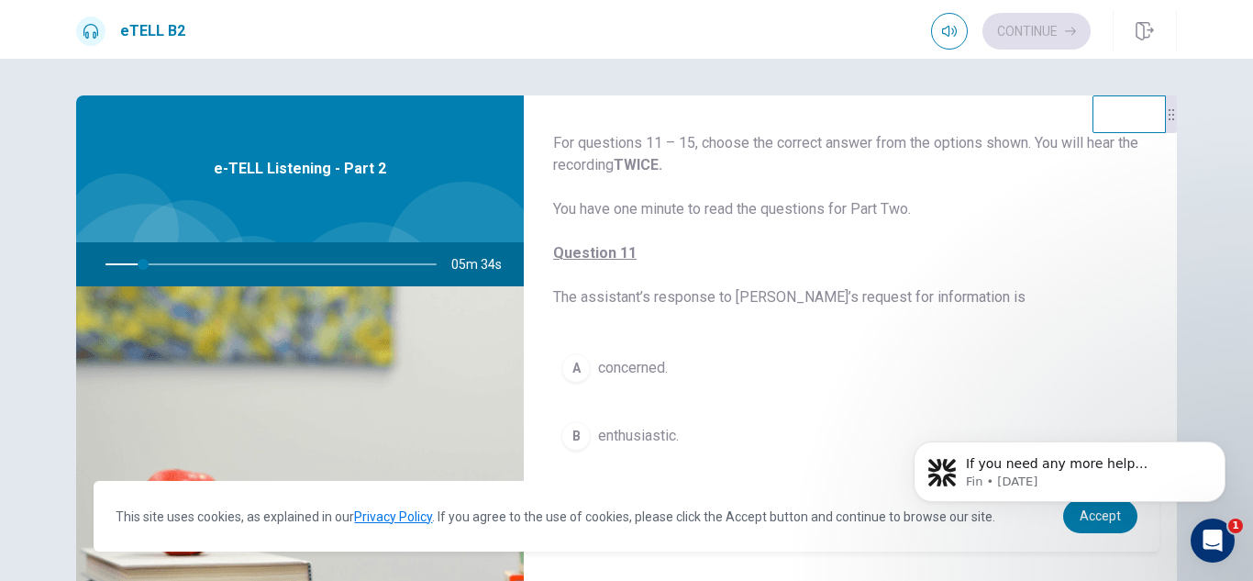
click at [1088, 294] on span "For questions 11 – 15, choose the correct answer from the options shown. You wi…" at bounding box center [850, 220] width 595 height 176
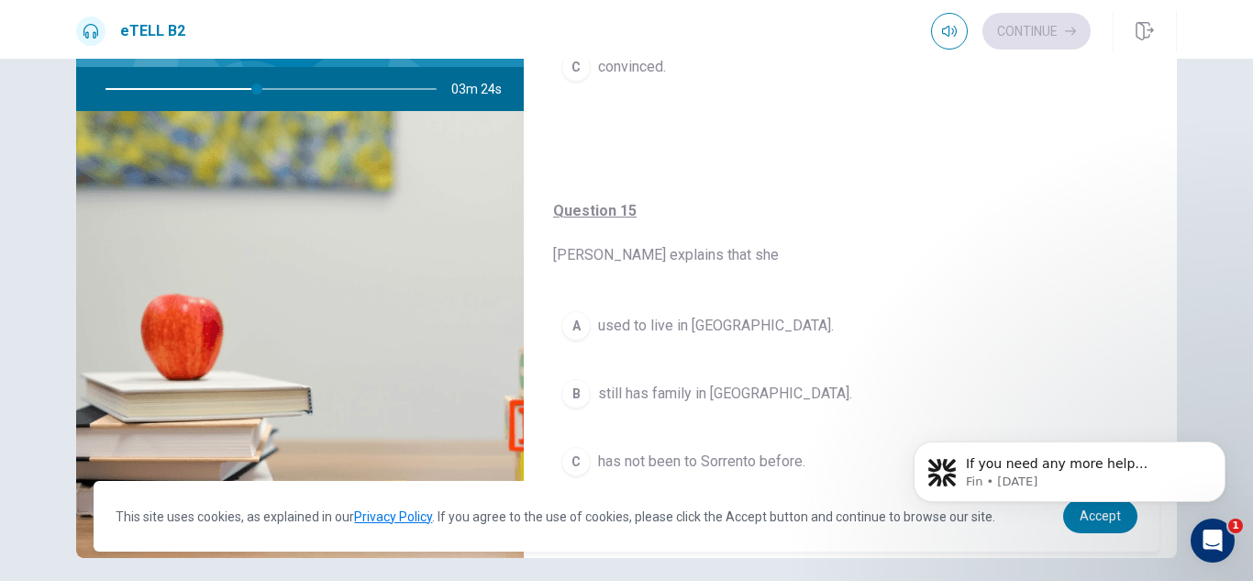
scroll to position [248, 0]
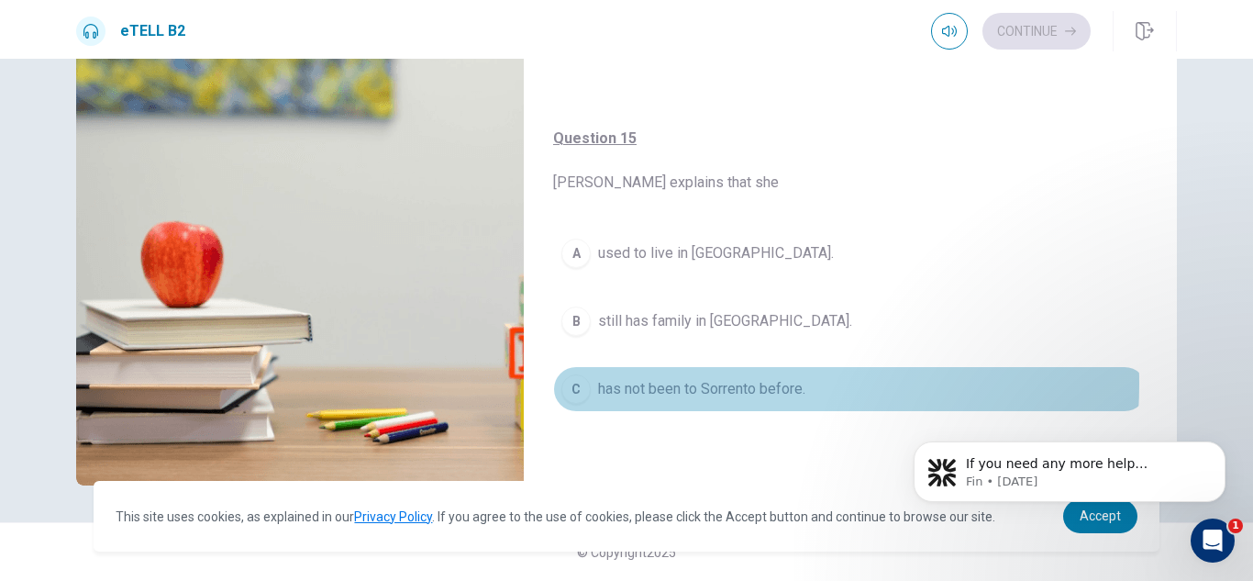
click at [692, 384] on span "has not been to Sorrento before." at bounding box center [701, 389] width 207 height 22
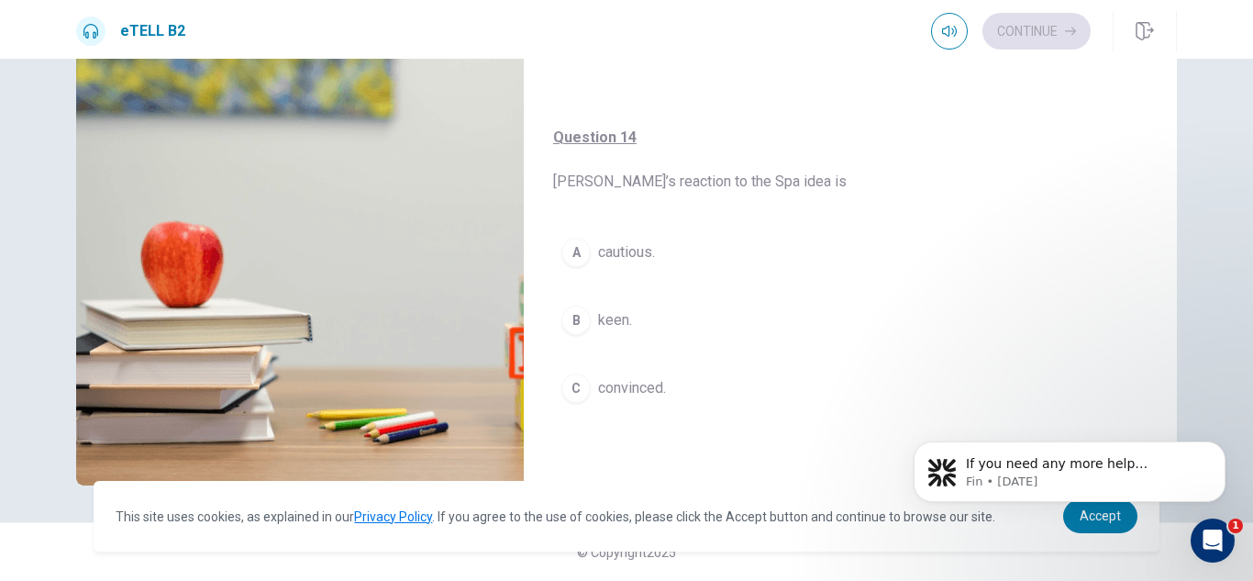
scroll to position [1042, 0]
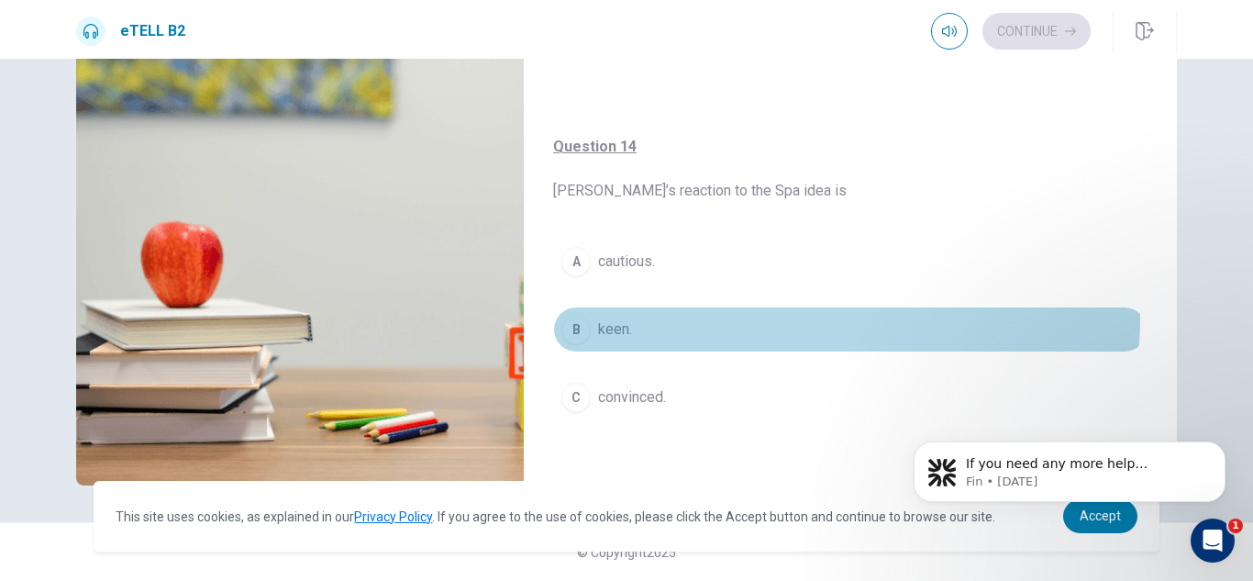
click at [757, 317] on button "B keen." at bounding box center [850, 329] width 595 height 46
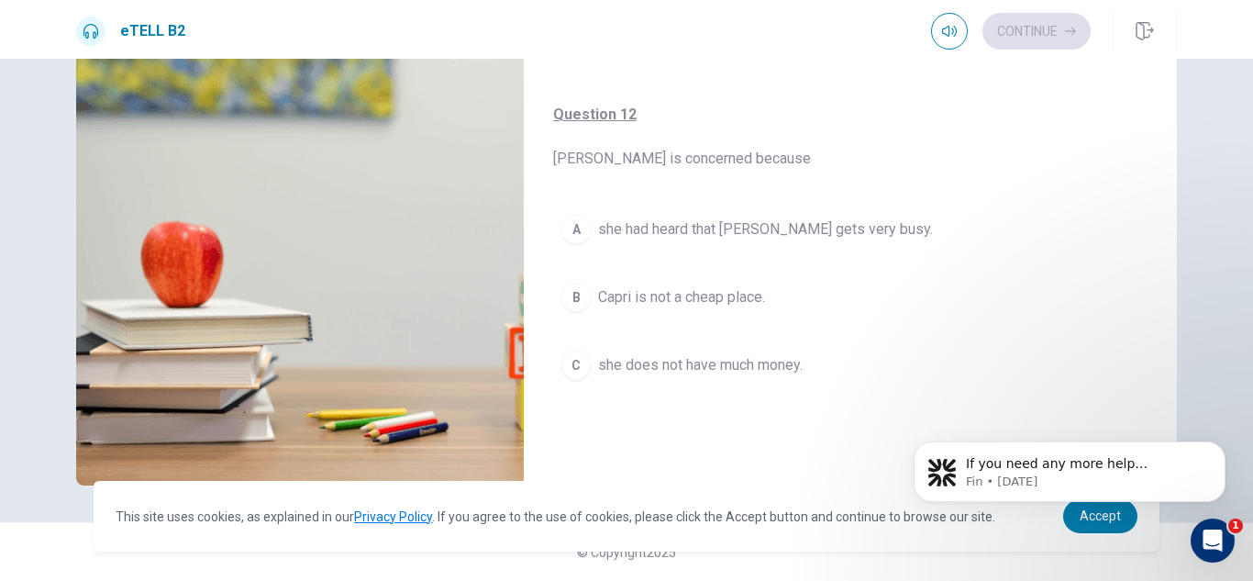
scroll to position [283, 0]
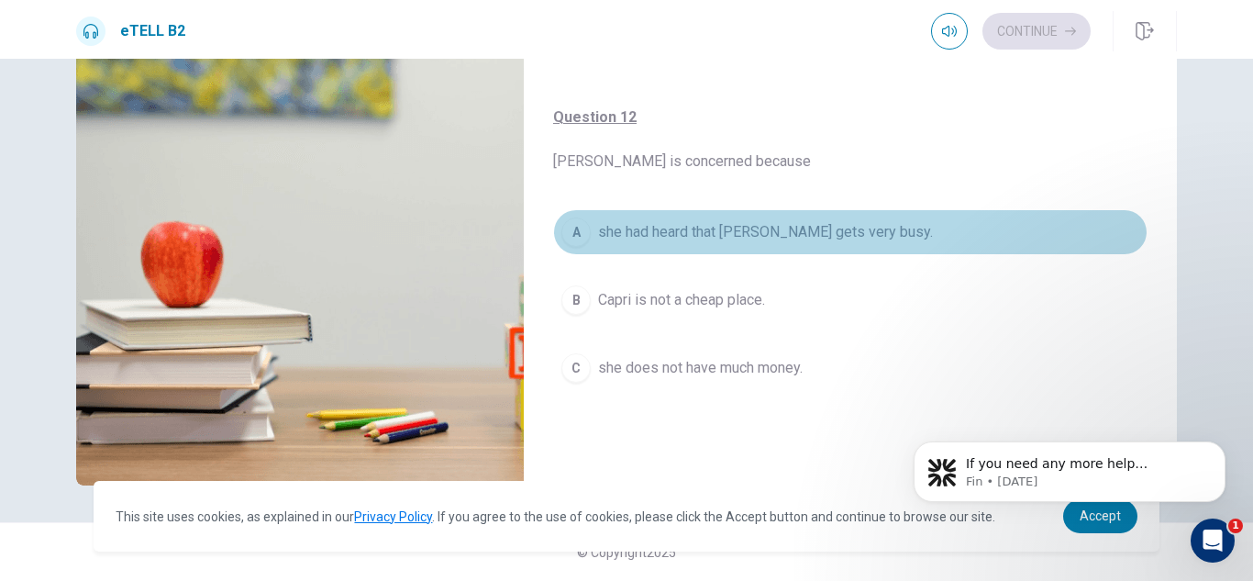
click at [946, 216] on button "A she had heard that [PERSON_NAME] gets very busy." at bounding box center [850, 232] width 595 height 46
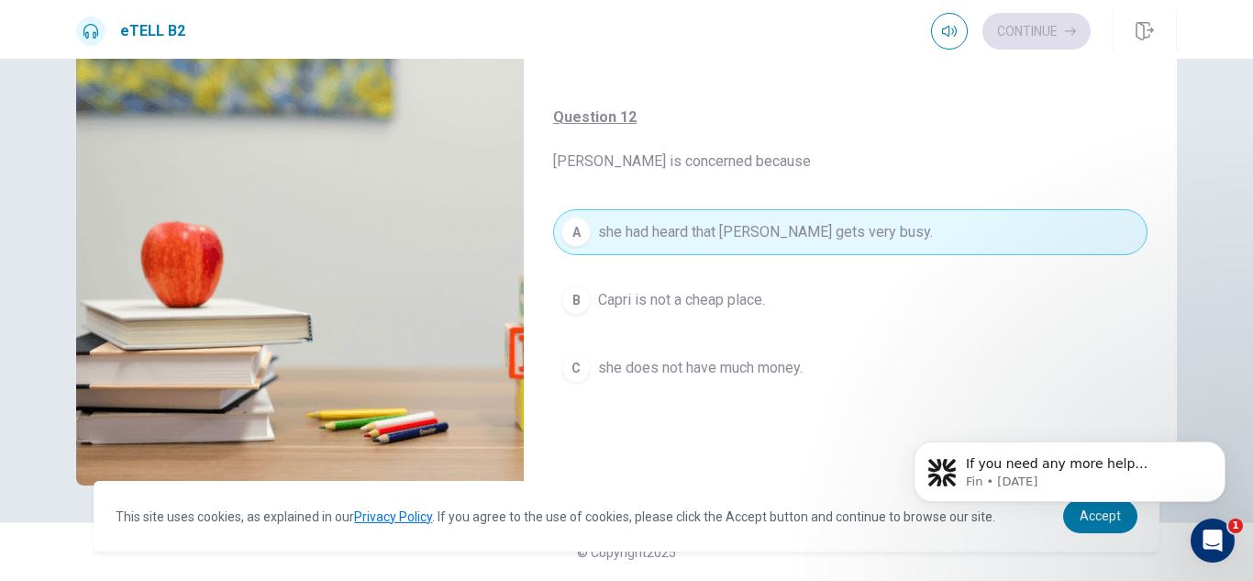
type input "**"
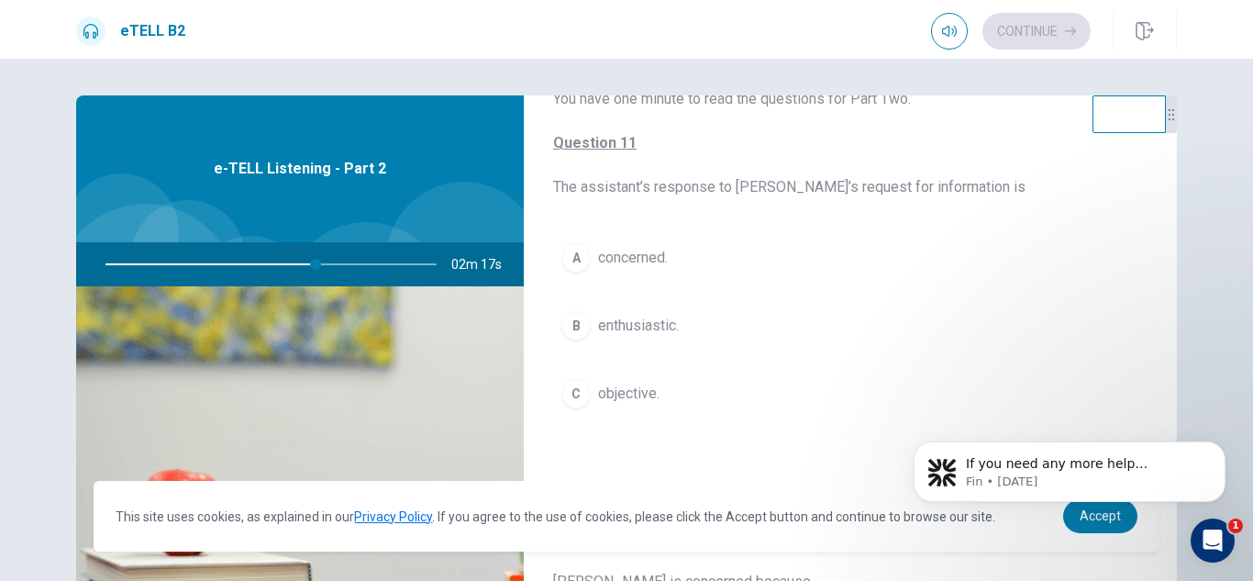
scroll to position [147, 0]
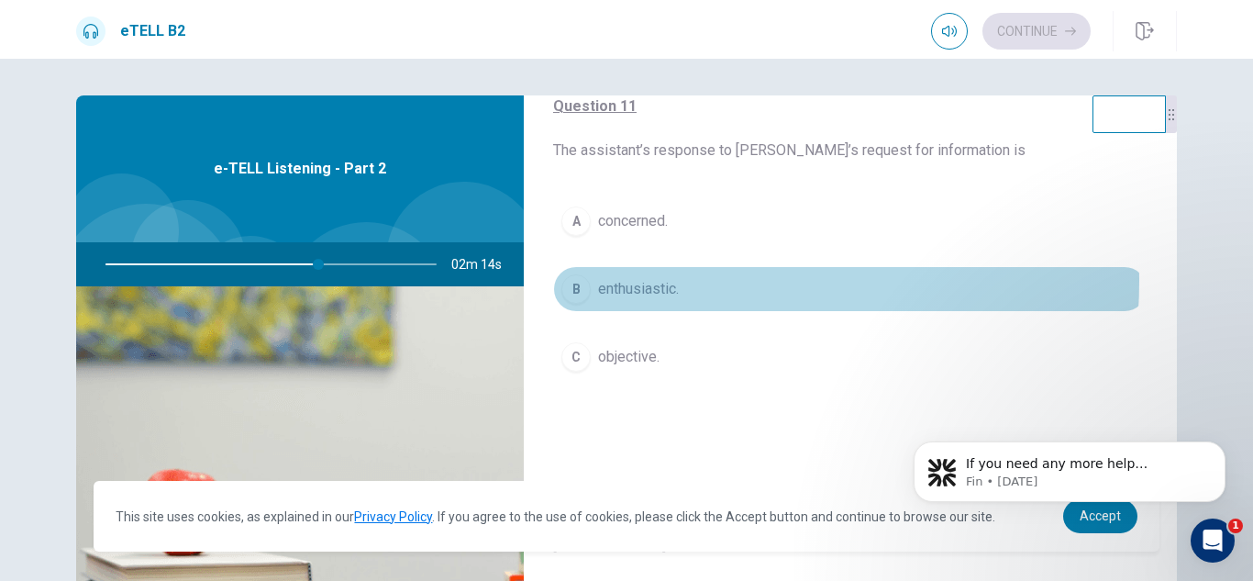
click at [666, 281] on span "enthusiastic." at bounding box center [638, 289] width 81 height 22
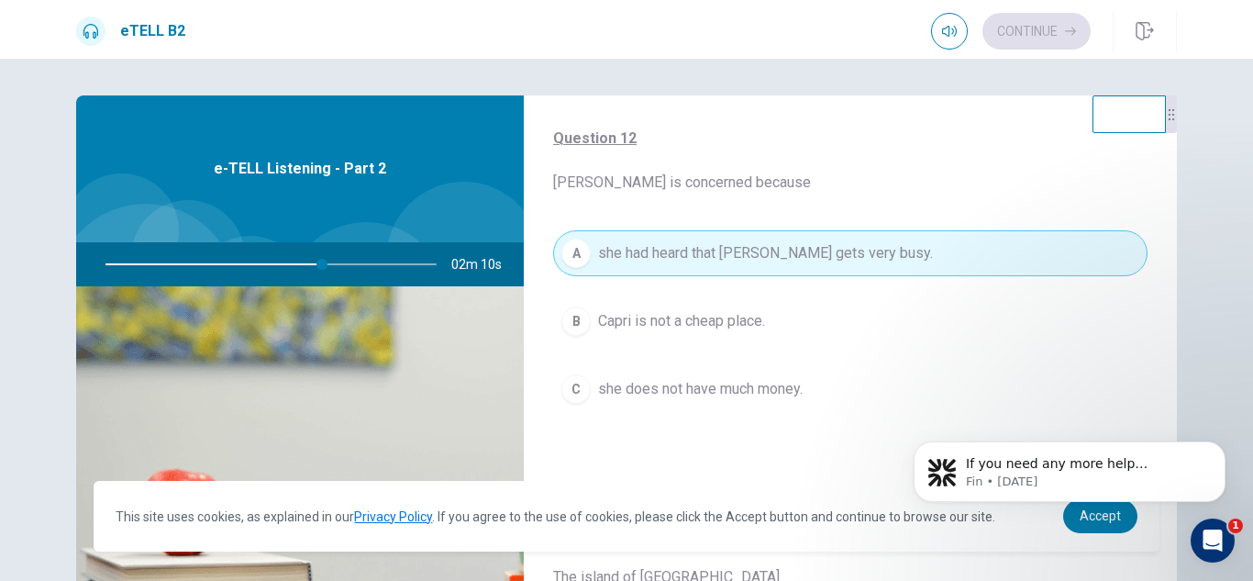
scroll to position [519, 0]
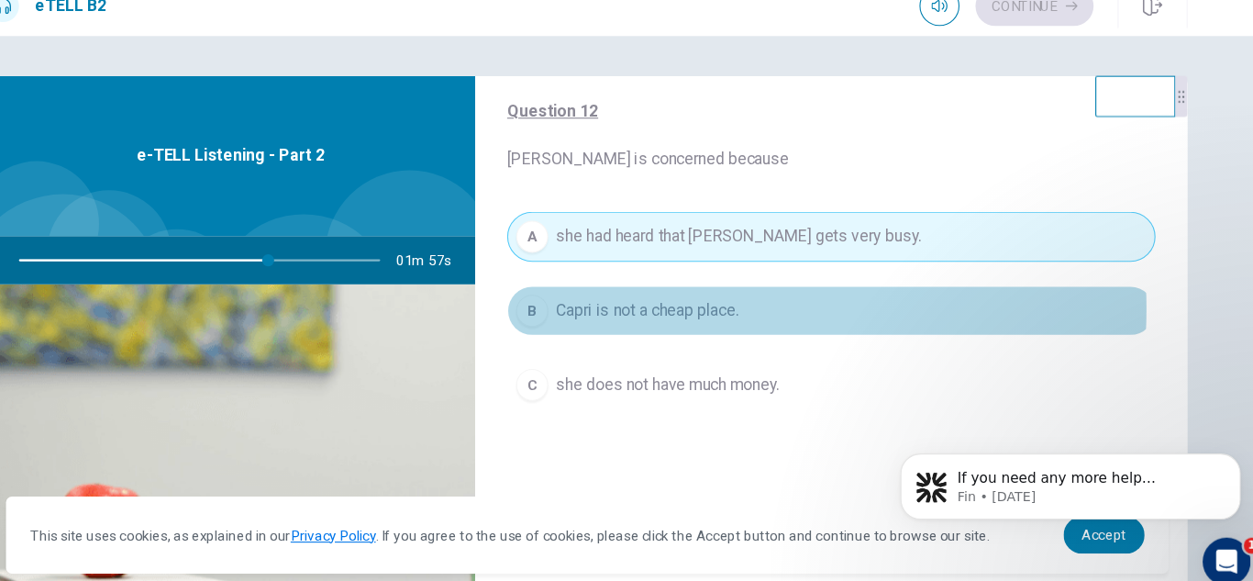
click at [716, 309] on span "Capri is not a cheap place." at bounding box center [681, 311] width 167 height 22
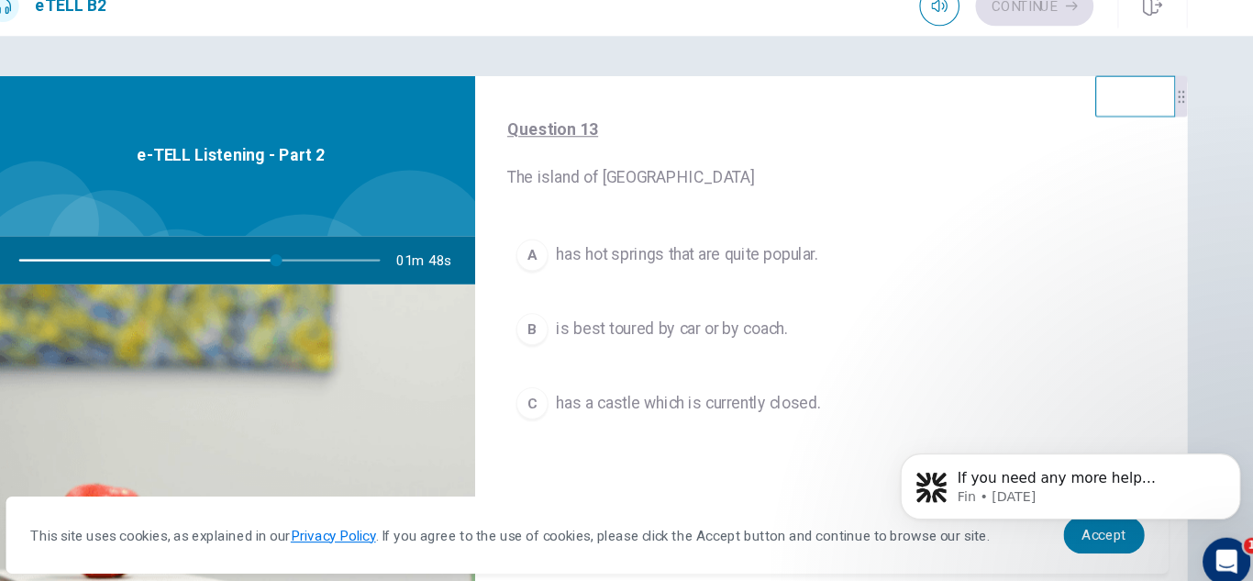
scroll to position [900, 0]
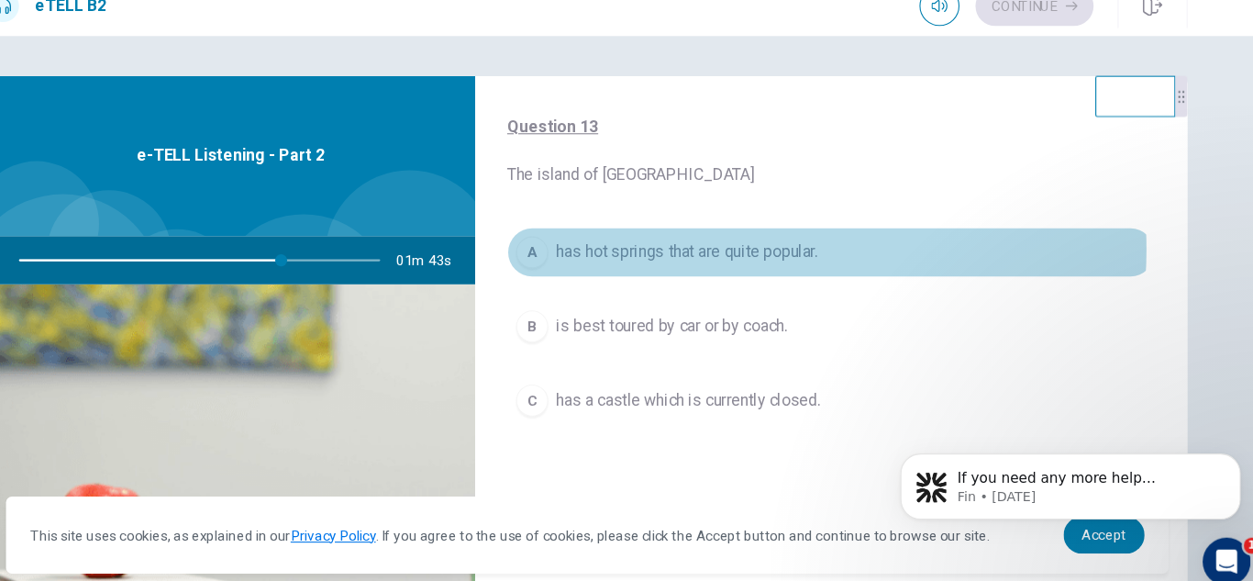
click at [752, 254] on span "has hot springs that are quite popular." at bounding box center [718, 257] width 240 height 22
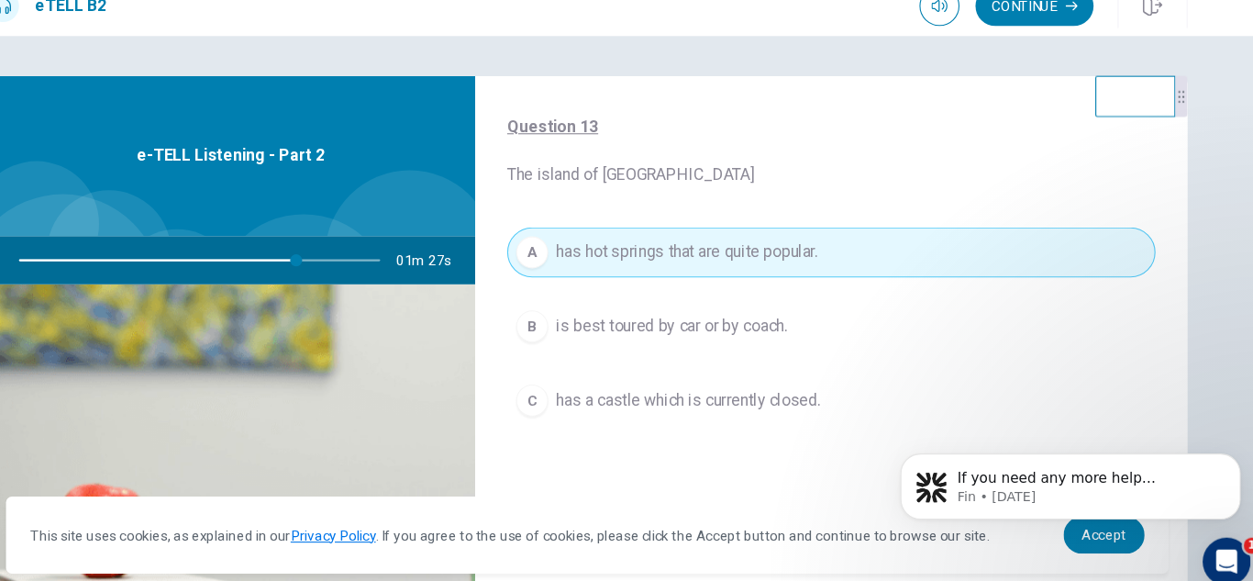
click at [1066, 283] on div "A has hot springs that are quite popular. B is best toured by car or by coach. …" at bounding box center [850, 343] width 595 height 218
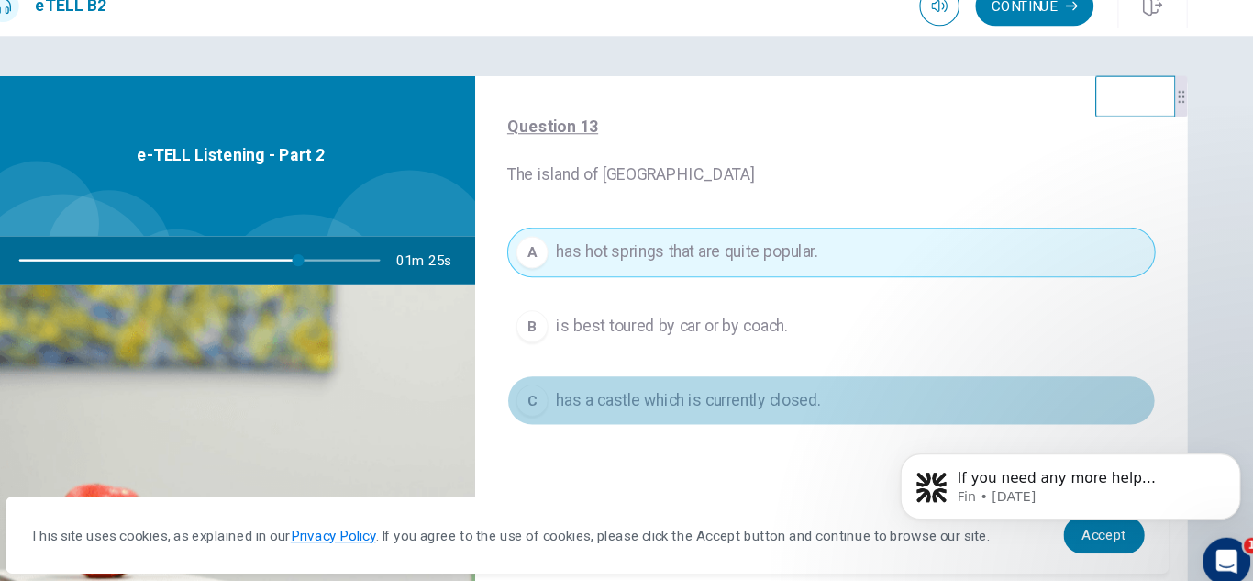
click at [1111, 370] on button "C has a castle which is currently closed." at bounding box center [850, 393] width 595 height 46
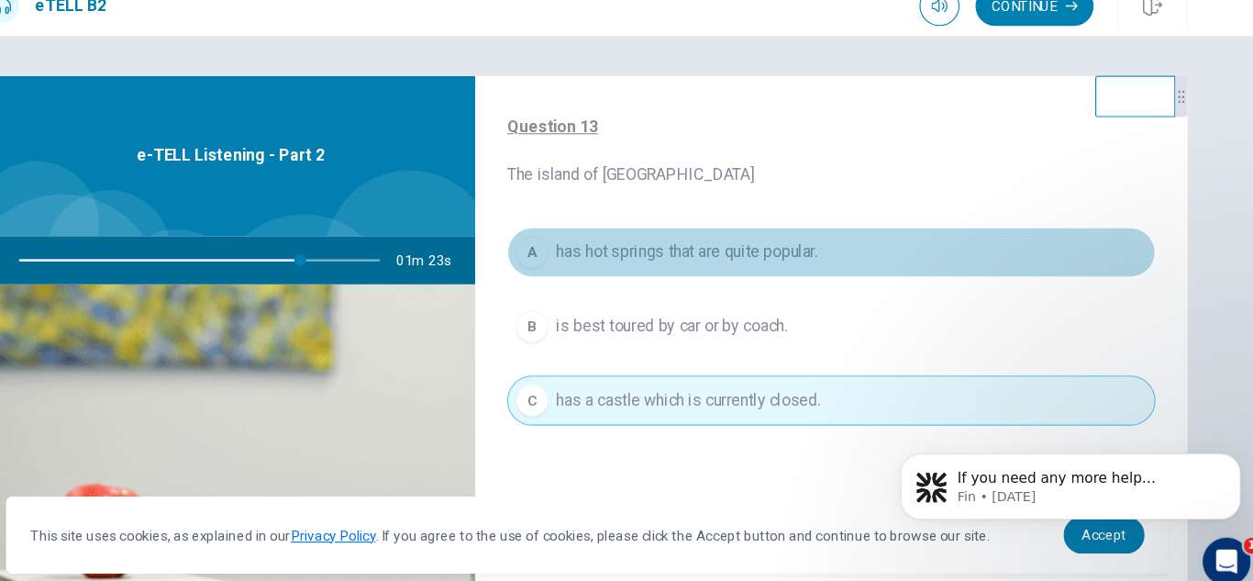
click at [900, 255] on button "A has hot springs that are quite popular." at bounding box center [850, 257] width 595 height 46
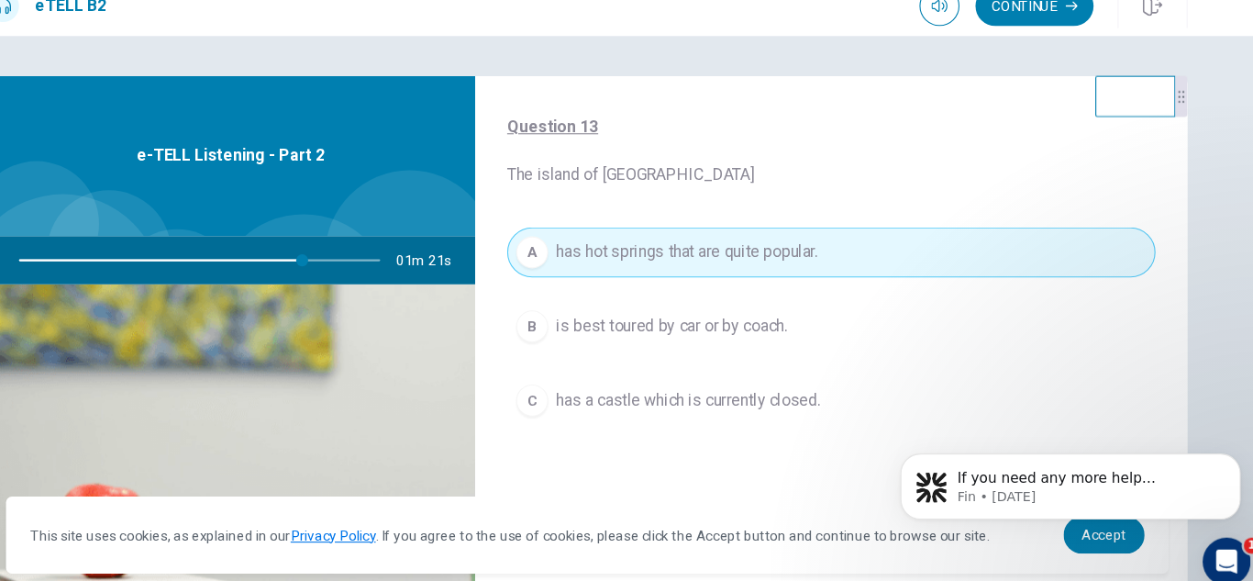
click at [1217, 345] on div "For questions 11 – 15, choose the correct answer from the options shown. You wi…" at bounding box center [626, 320] width 1253 height 522
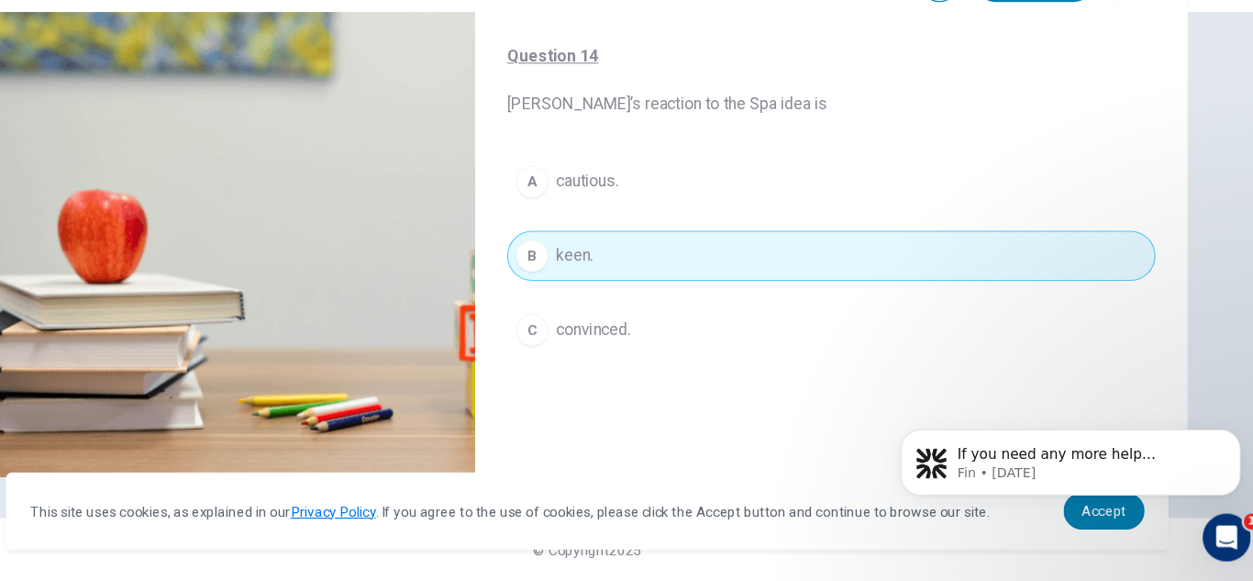
scroll to position [1094, 0]
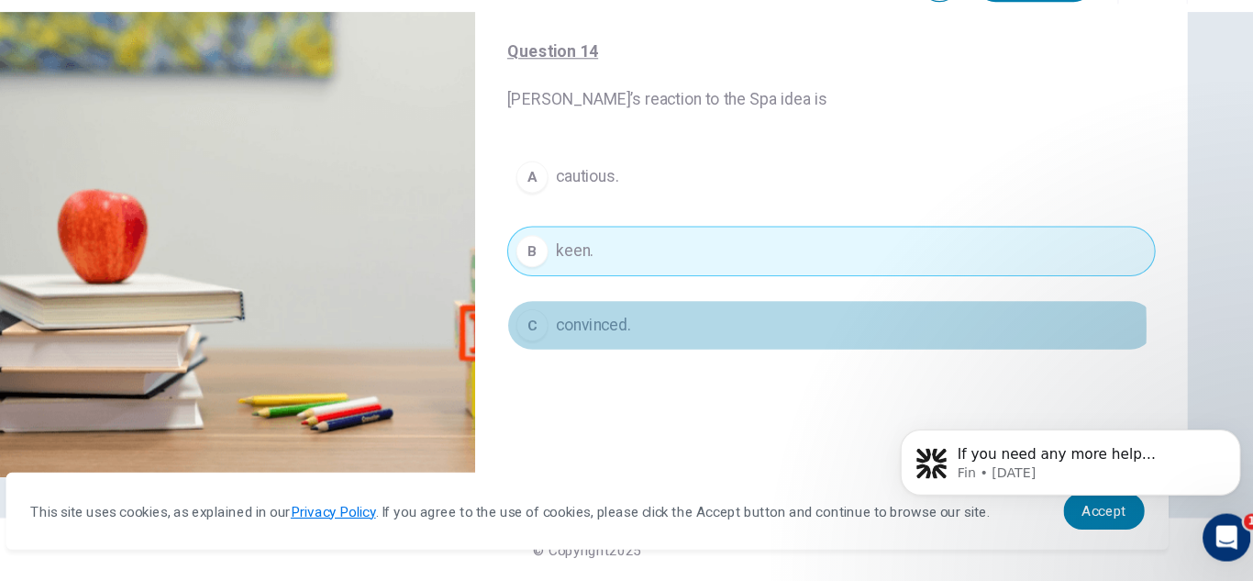
click at [639, 348] on span "convinced." at bounding box center [632, 346] width 68 height 22
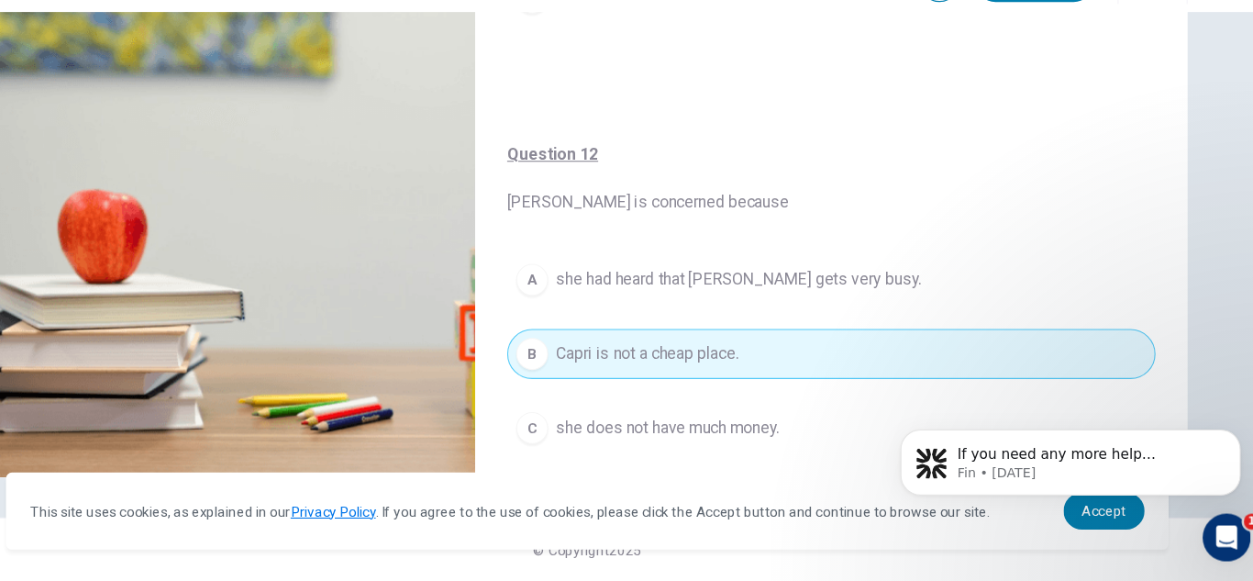
scroll to position [330, 0]
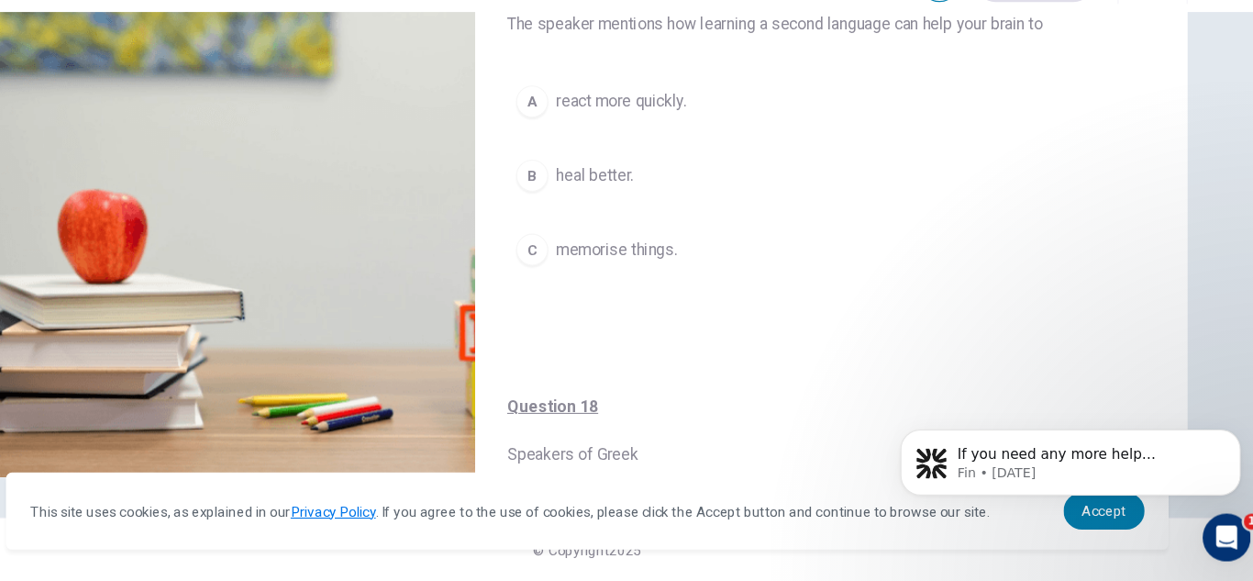
drag, startPoint x: 1177, startPoint y: 115, endPoint x: 1157, endPoint y: 106, distance: 21.8
click at [1157, 106] on div "For questions 16 – 20, choose the correct answer from the options shown. You wi…" at bounding box center [627, 167] width 1160 height 638
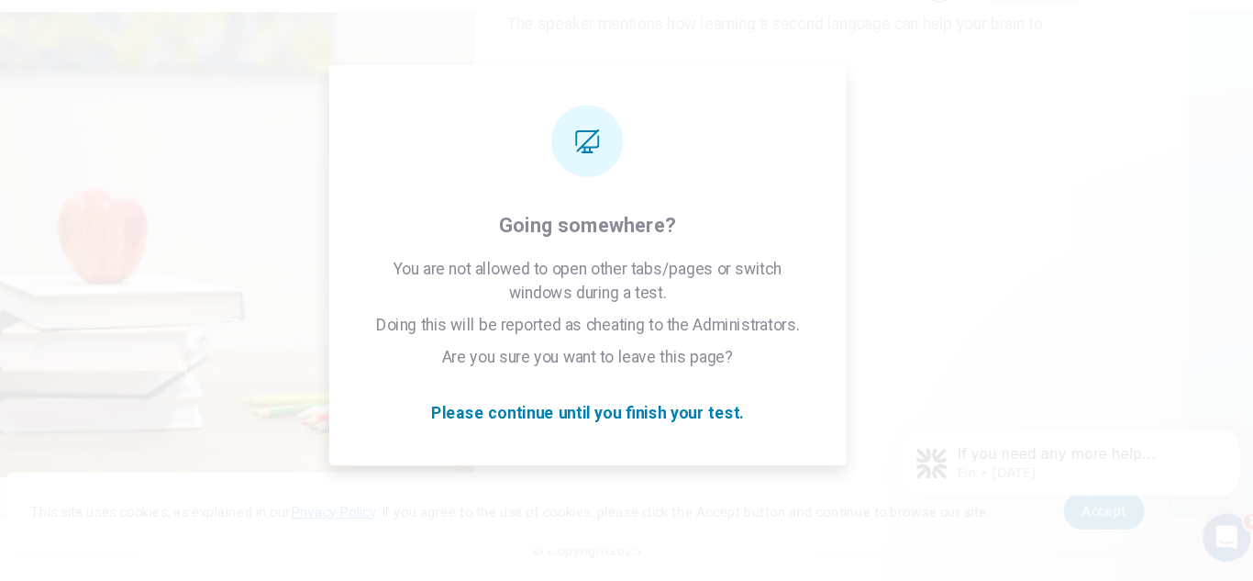
drag, startPoint x: 1113, startPoint y: 533, endPoint x: 911, endPoint y: 242, distance: 354.1
click html "If you need any more help understanding the listening test or any other part of…"
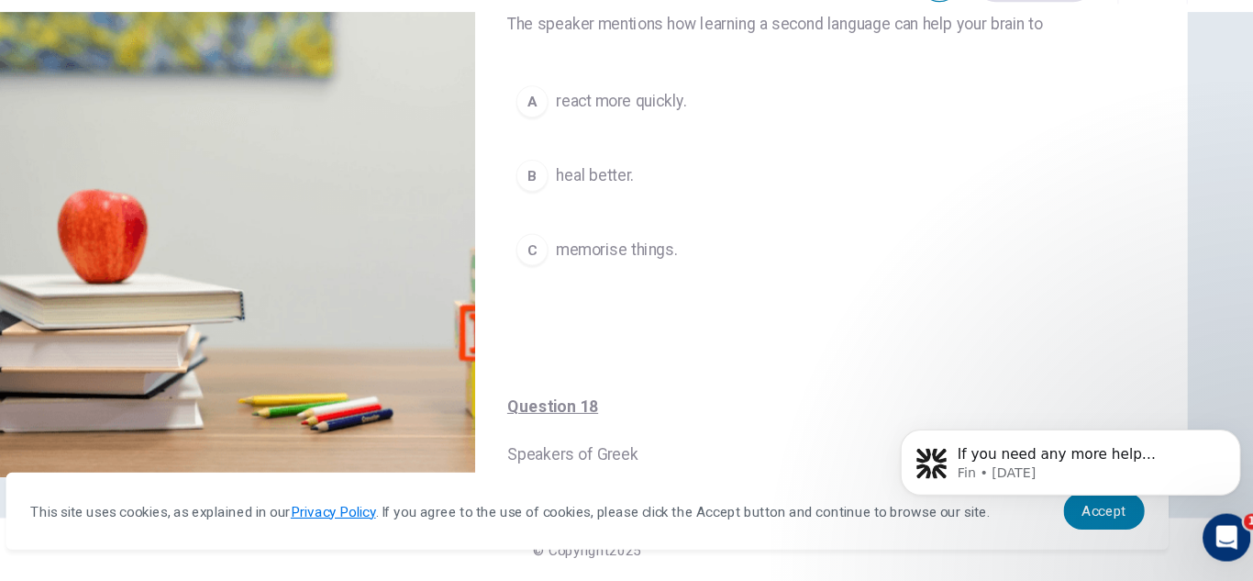
click at [1022, 176] on div "A react more quickly. B heal better. C memorise things." at bounding box center [850, 226] width 595 height 218
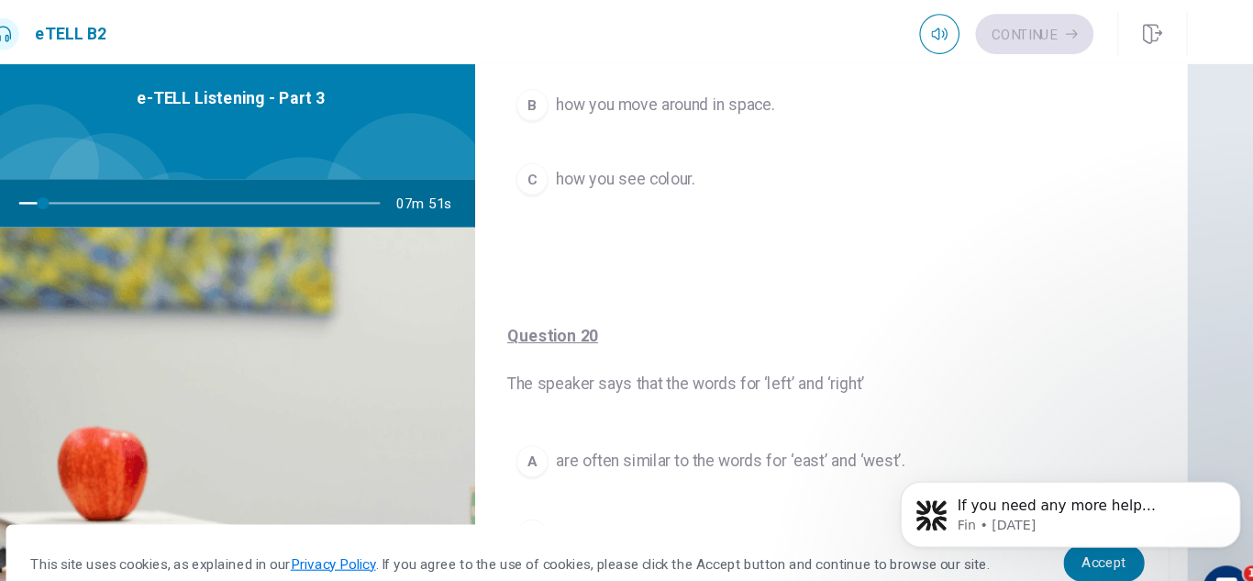
scroll to position [147, 0]
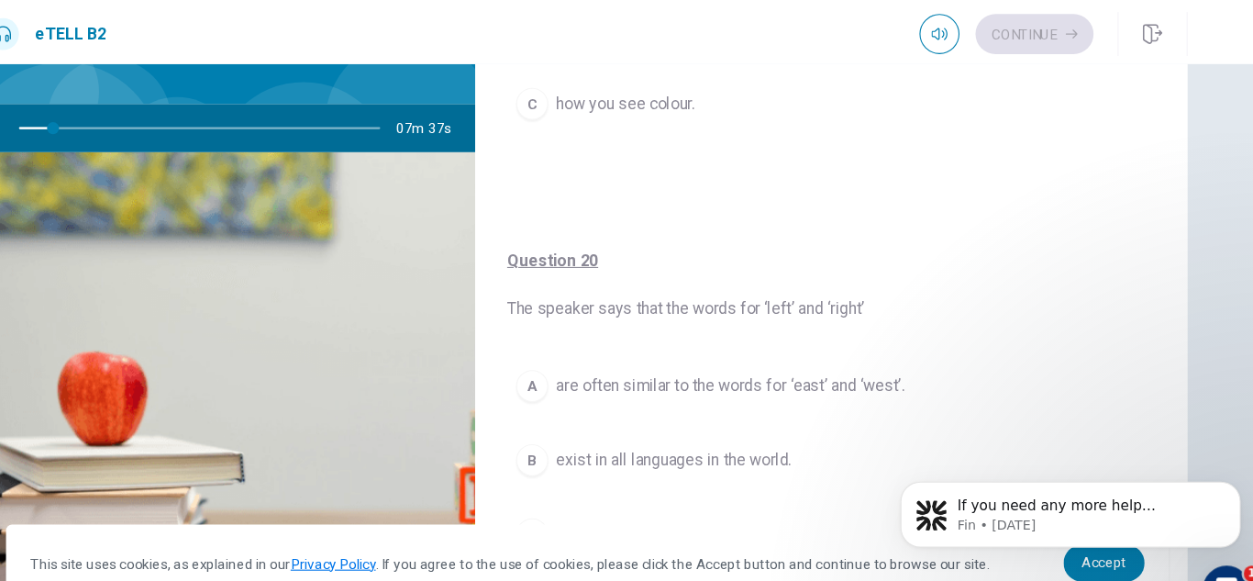
click at [1043, 268] on span "Question 20 The speaker says that the words for ‘left’ and ‘right’" at bounding box center [850, 261] width 595 height 66
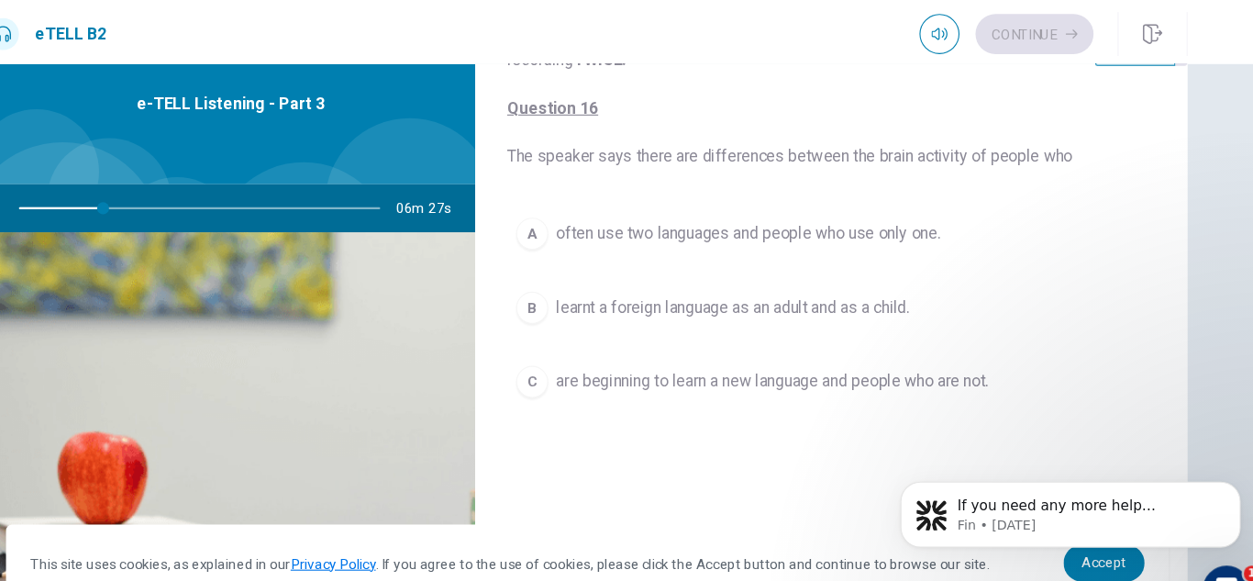
scroll to position [73, 0]
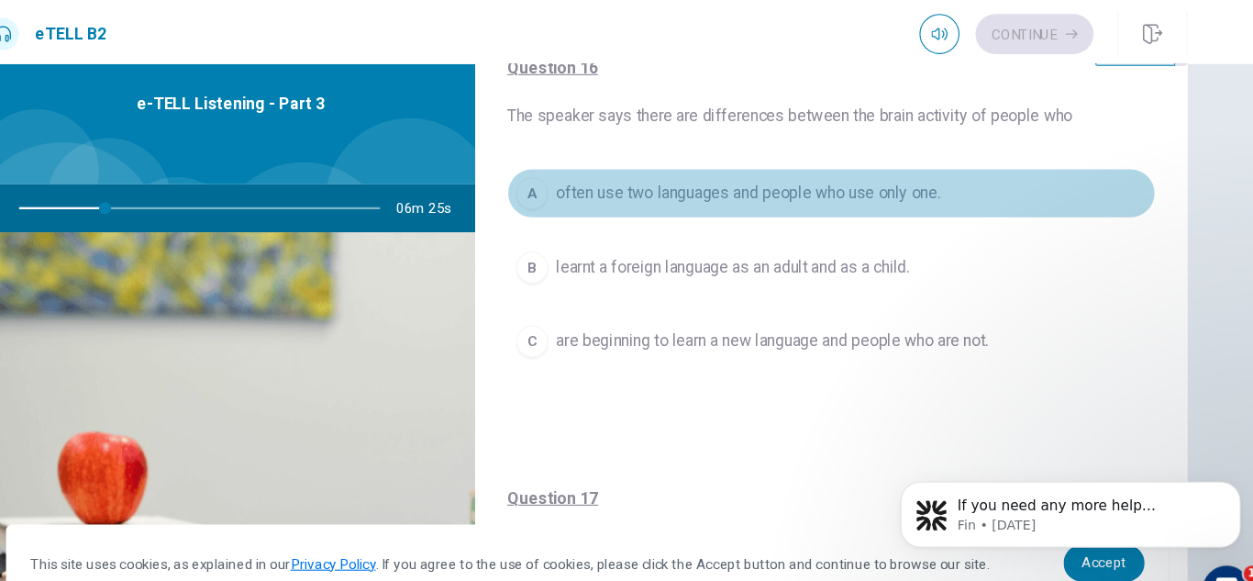
click at [884, 162] on button "A often use two languages and people who use only one." at bounding box center [850, 177] width 595 height 46
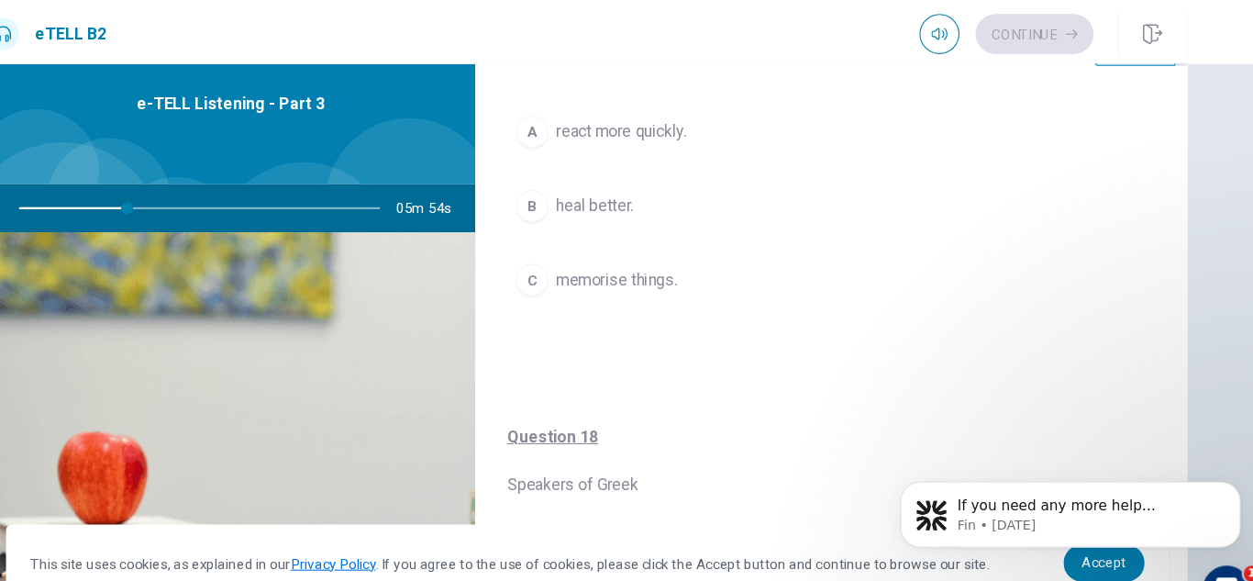
scroll to position [533, 0]
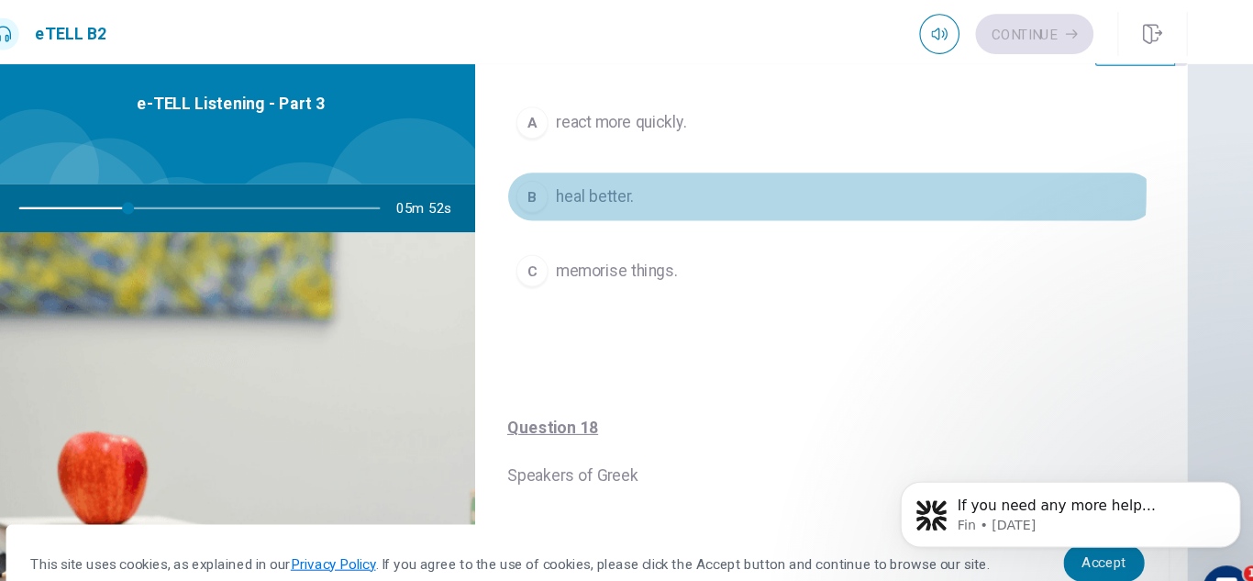
click at [707, 173] on button "B heal better." at bounding box center [850, 180] width 595 height 46
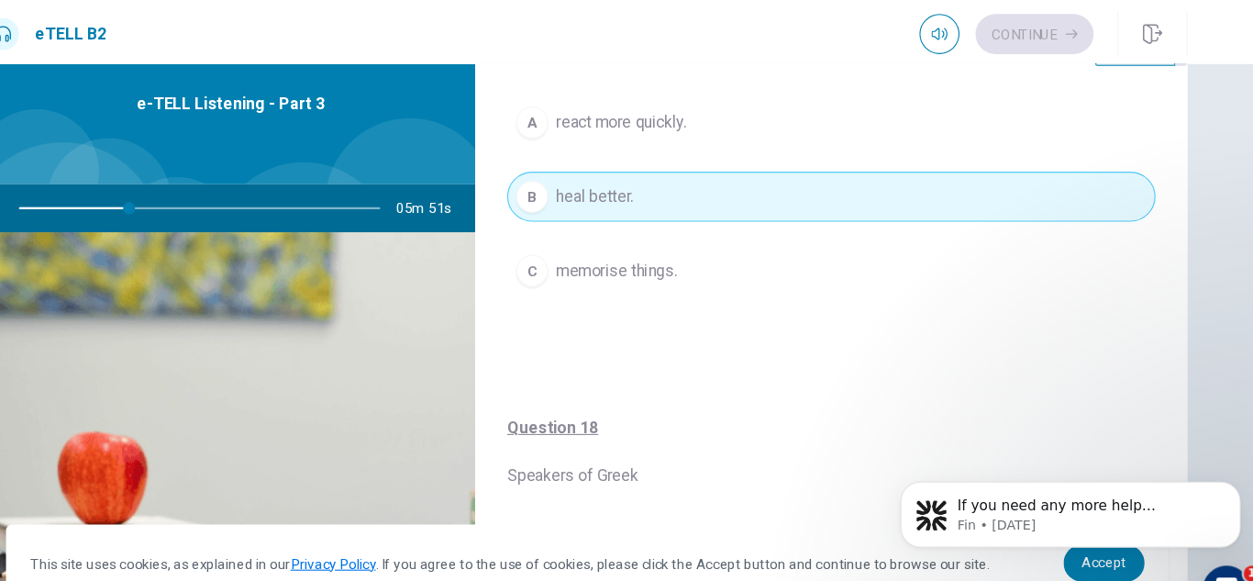
click at [955, 201] on button "B heal better." at bounding box center [850, 180] width 595 height 46
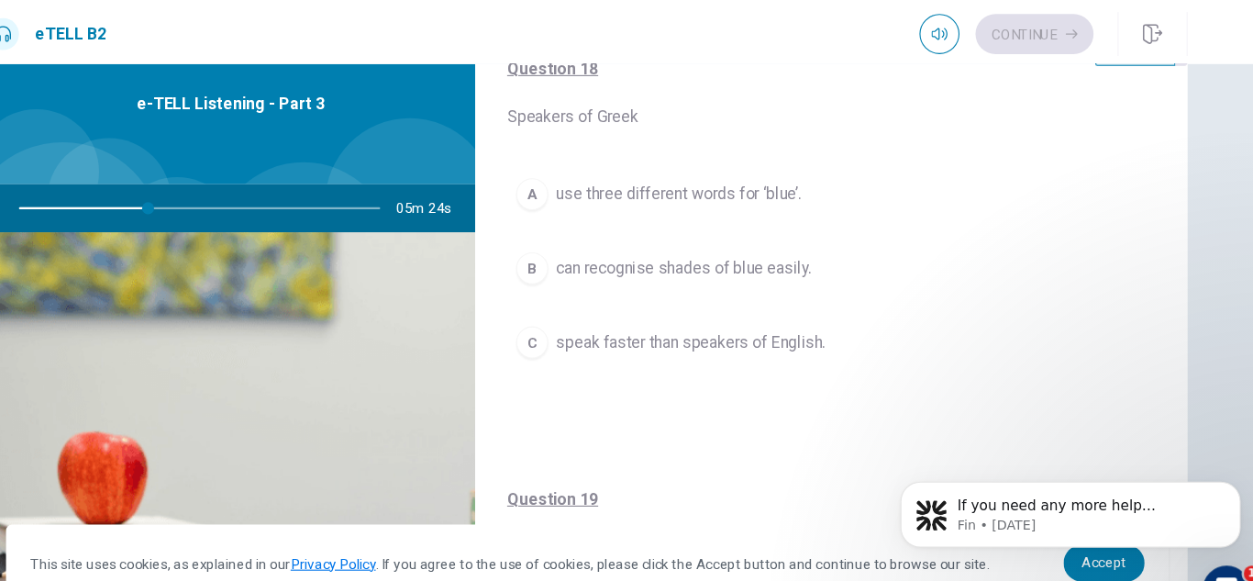
scroll to position [885, 0]
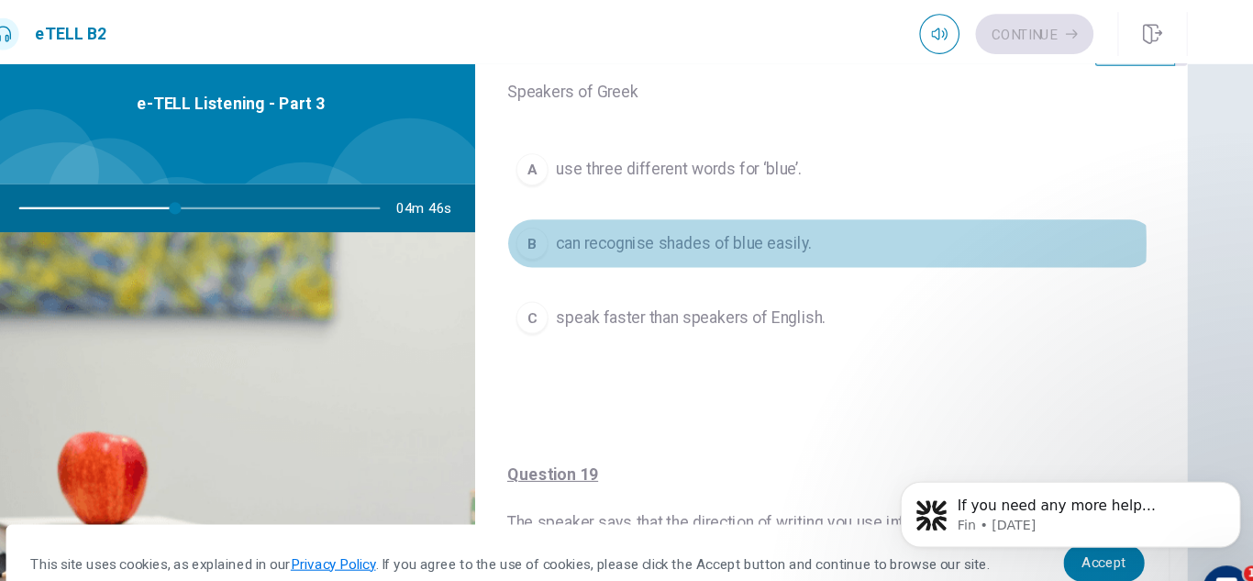
click at [797, 223] on span "can recognise shades of blue easily." at bounding box center [715, 223] width 234 height 22
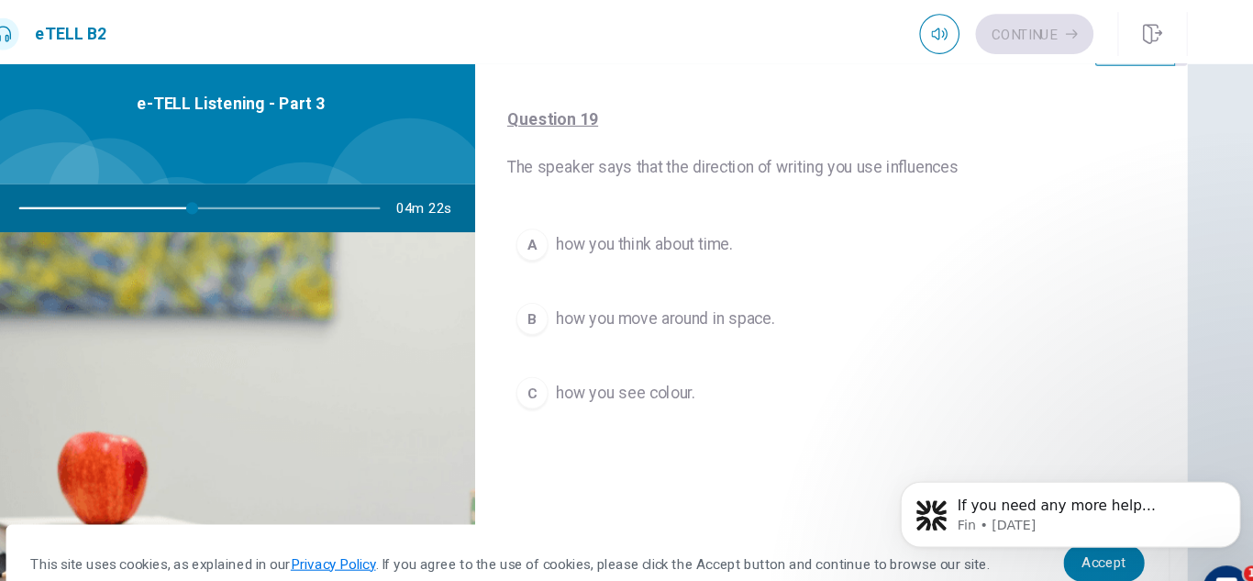
scroll to position [1227, 0]
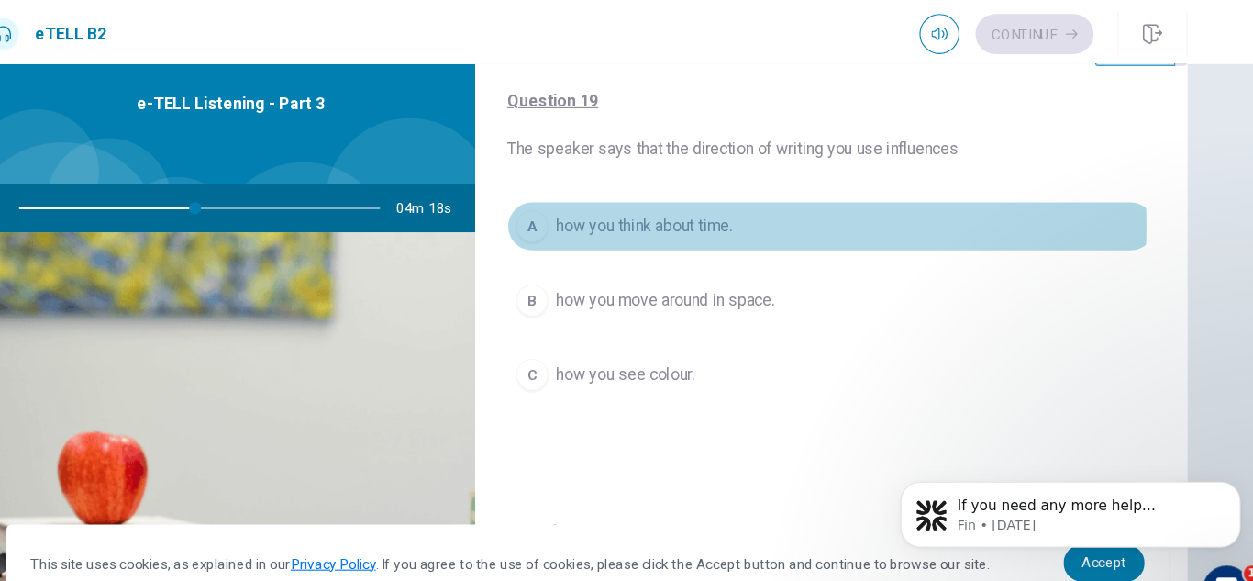
click at [685, 206] on span "how you think about time." at bounding box center [679, 207] width 162 height 22
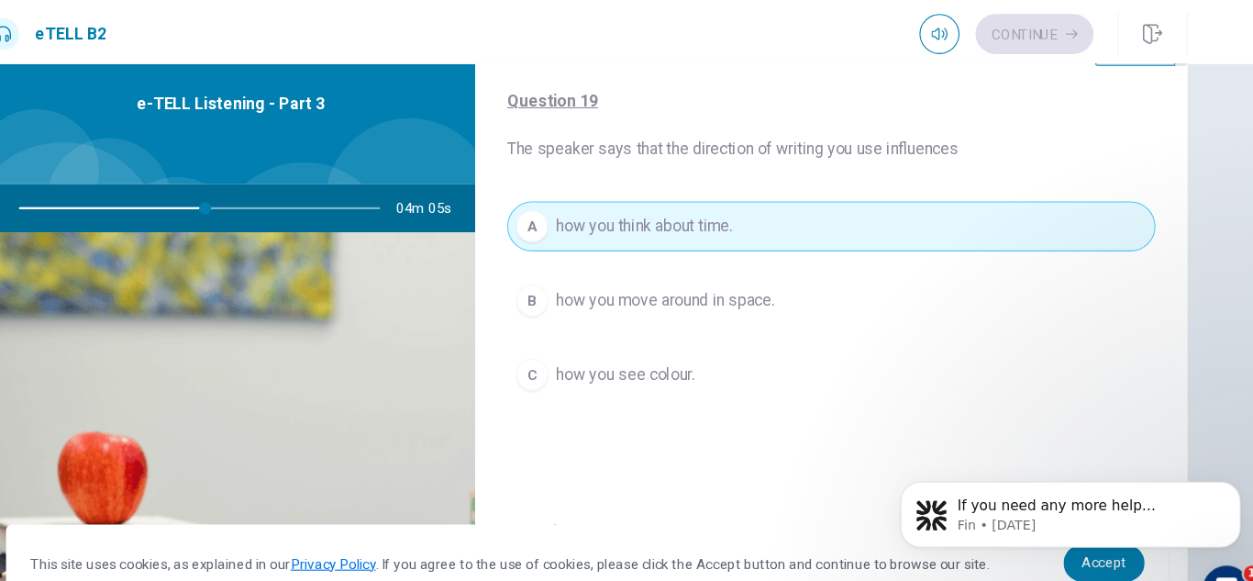
click at [1134, 353] on div "Question 19 The speaker says that the direction of writing you use influences A…" at bounding box center [850, 242] width 653 height 395
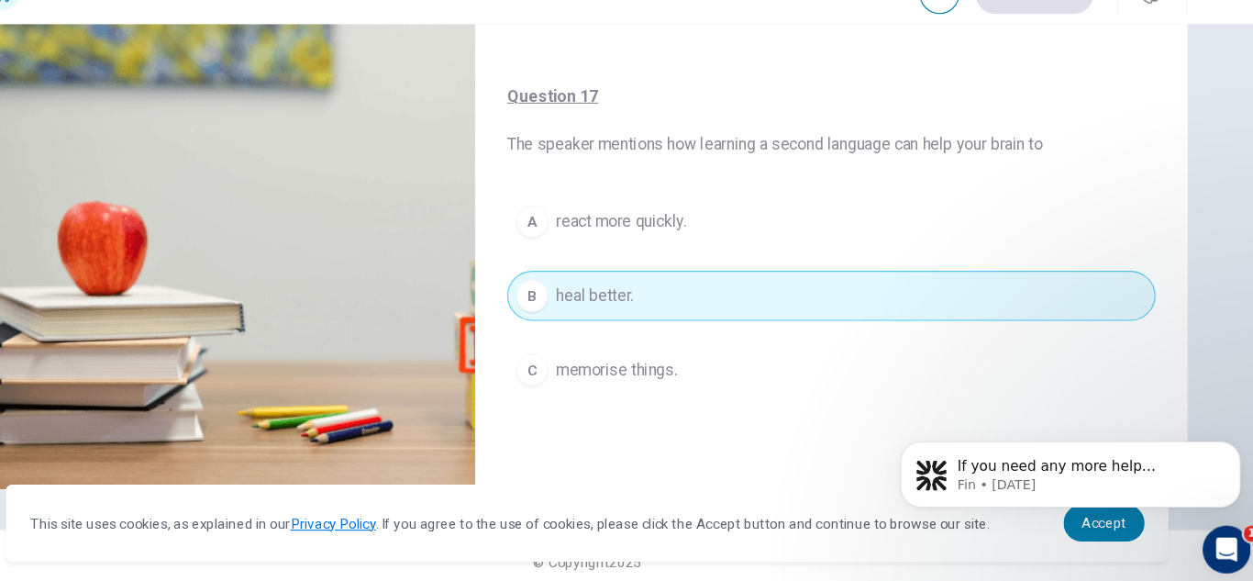
scroll to position [173, 0]
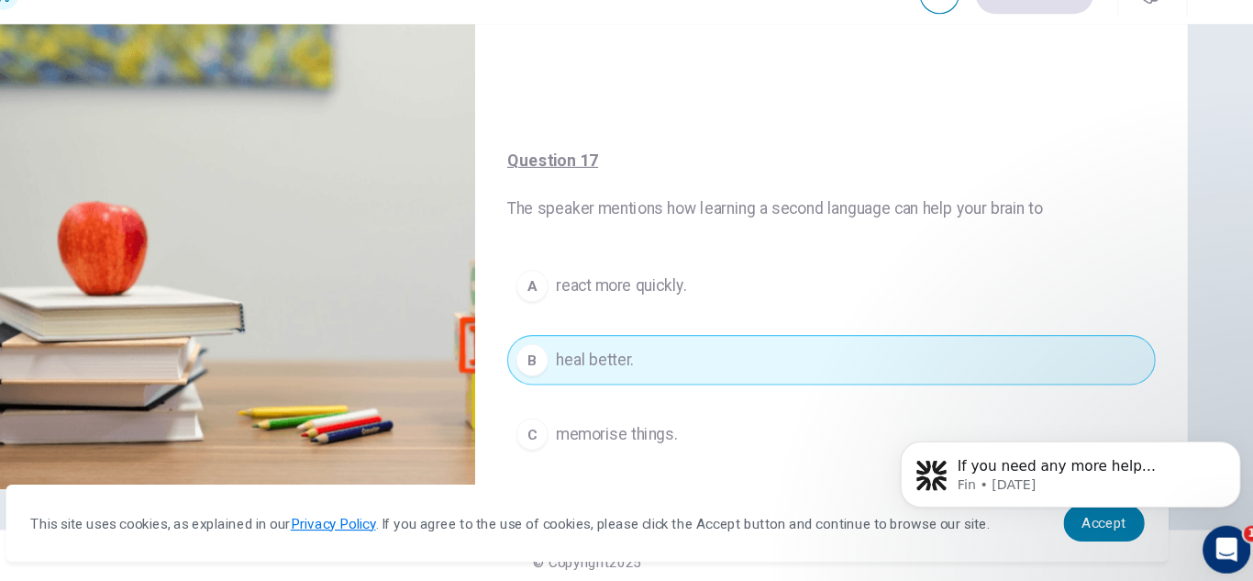
click at [1191, 270] on div "For questions 16 – 20, choose the correct answer from the options shown. You wi…" at bounding box center [627, 167] width 1160 height 638
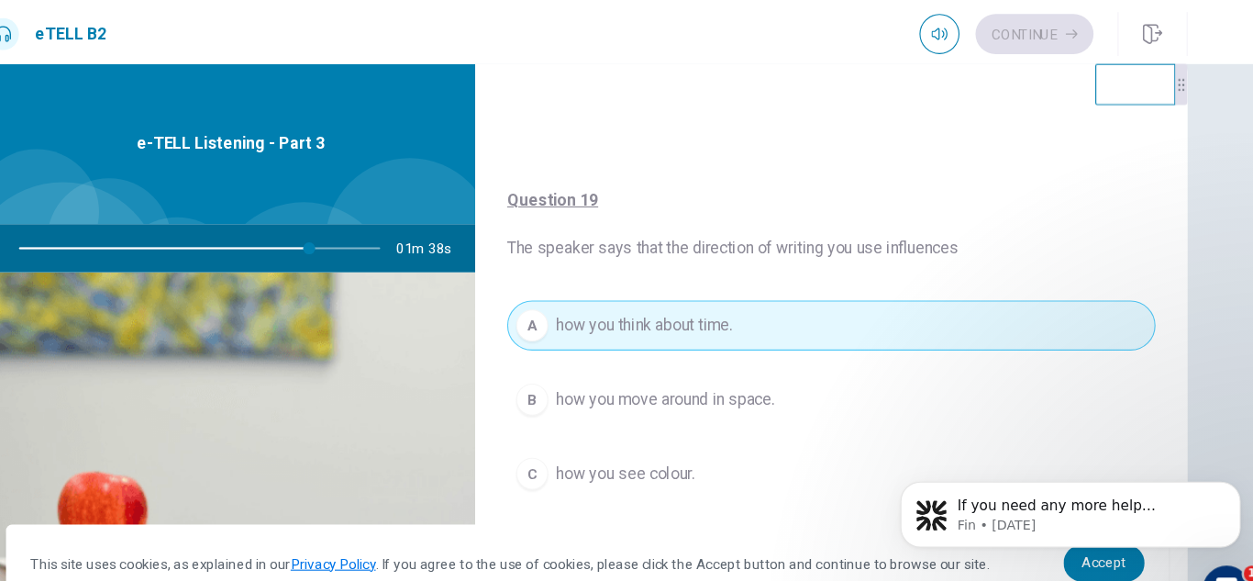
scroll to position [1178, 0]
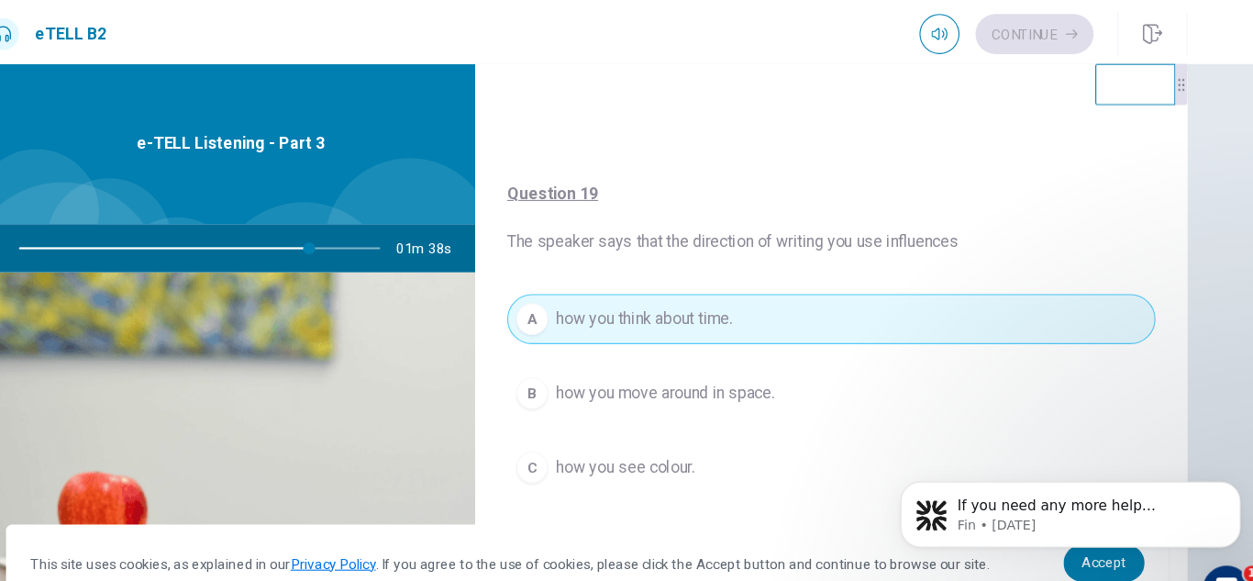
drag, startPoint x: 1165, startPoint y: 383, endPoint x: 270, endPoint y: 59, distance: 952.4
click at [1204, 329] on div "For questions 16 – 20, choose the correct answer from the options shown. You wi…" at bounding box center [626, 320] width 1253 height 522
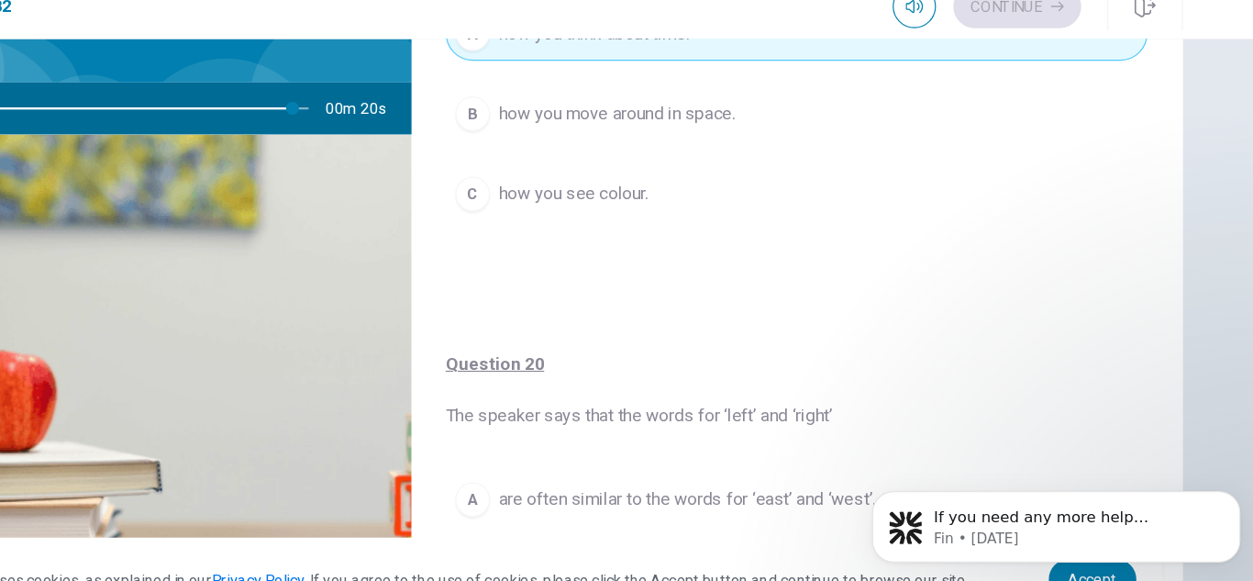
scroll to position [1401, 0]
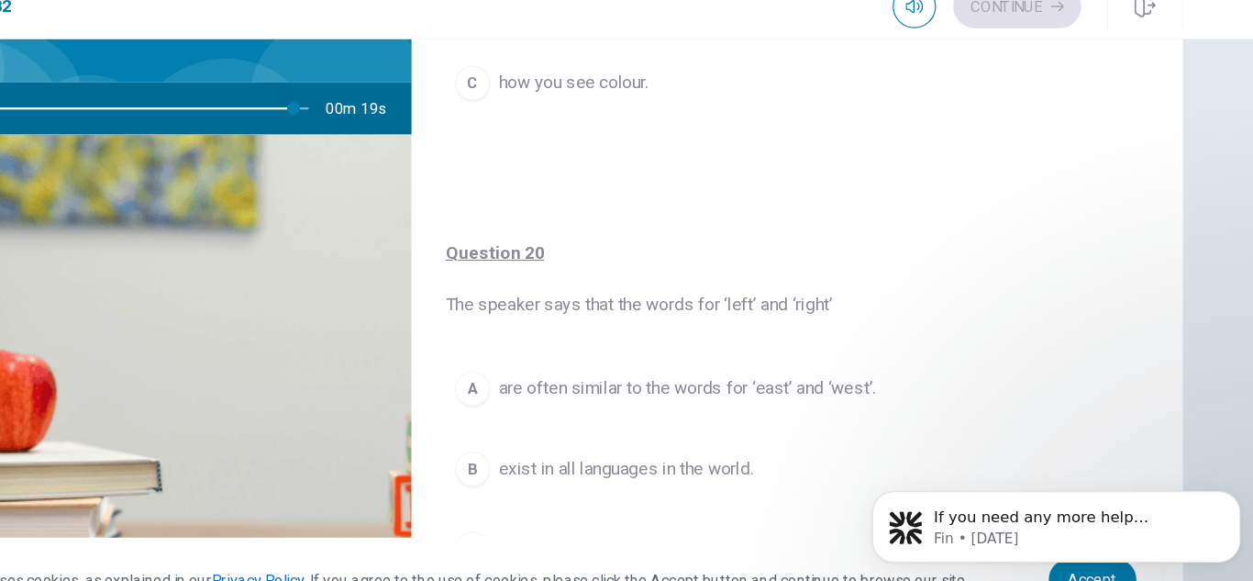
drag, startPoint x: 1166, startPoint y: 342, endPoint x: 273, endPoint y: 34, distance: 945.5
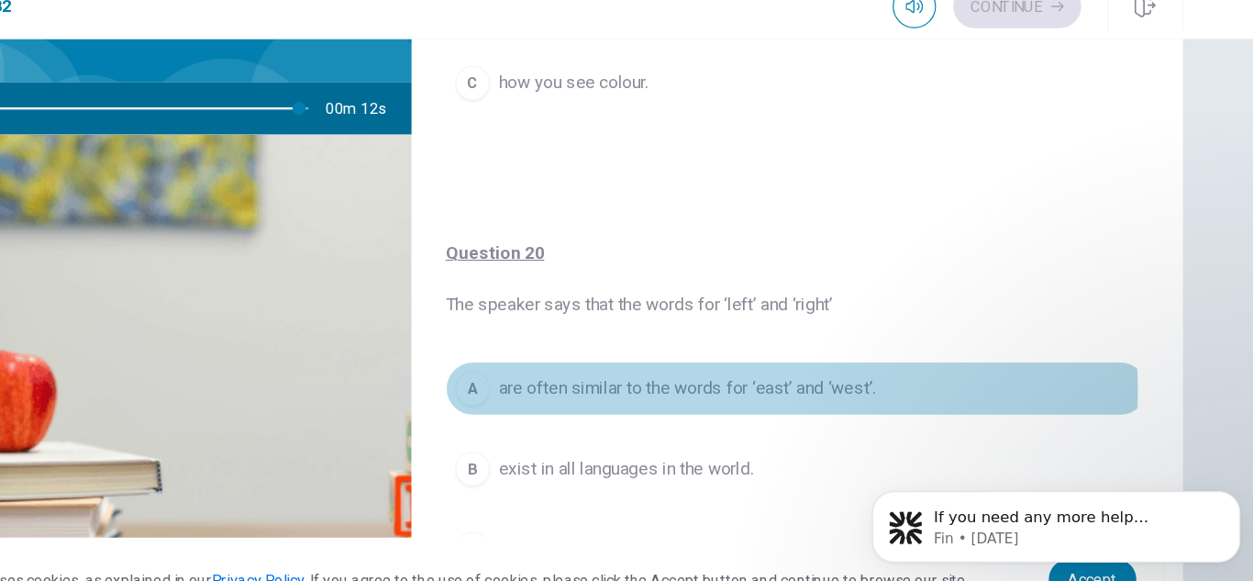
click at [801, 355] on span "are often similar to the words for ‘east’ and ‘west’." at bounding box center [757, 354] width 319 height 22
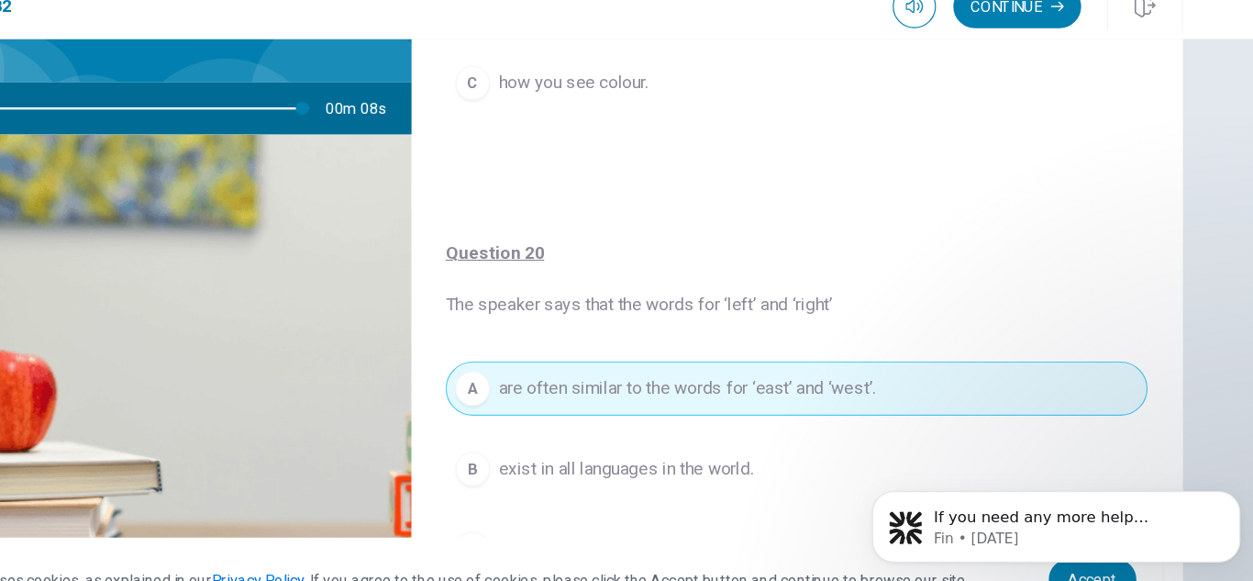
click at [1210, 303] on div "For questions 16 – 20, choose the correct answer from the options shown. You wi…" at bounding box center [626, 320] width 1253 height 522
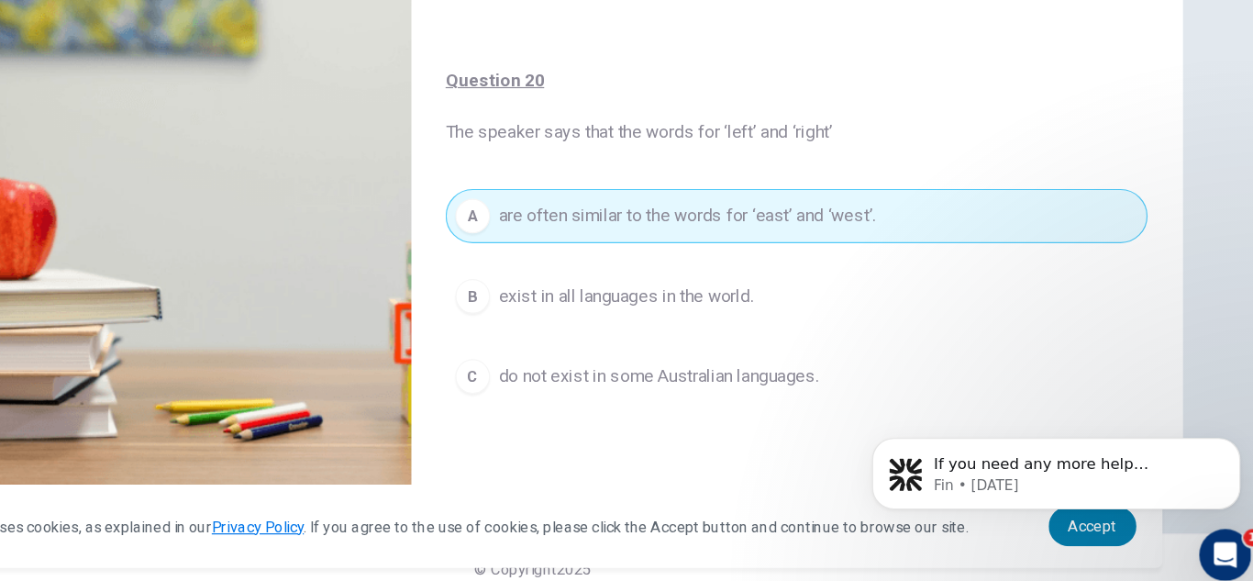
scroll to position [0, 0]
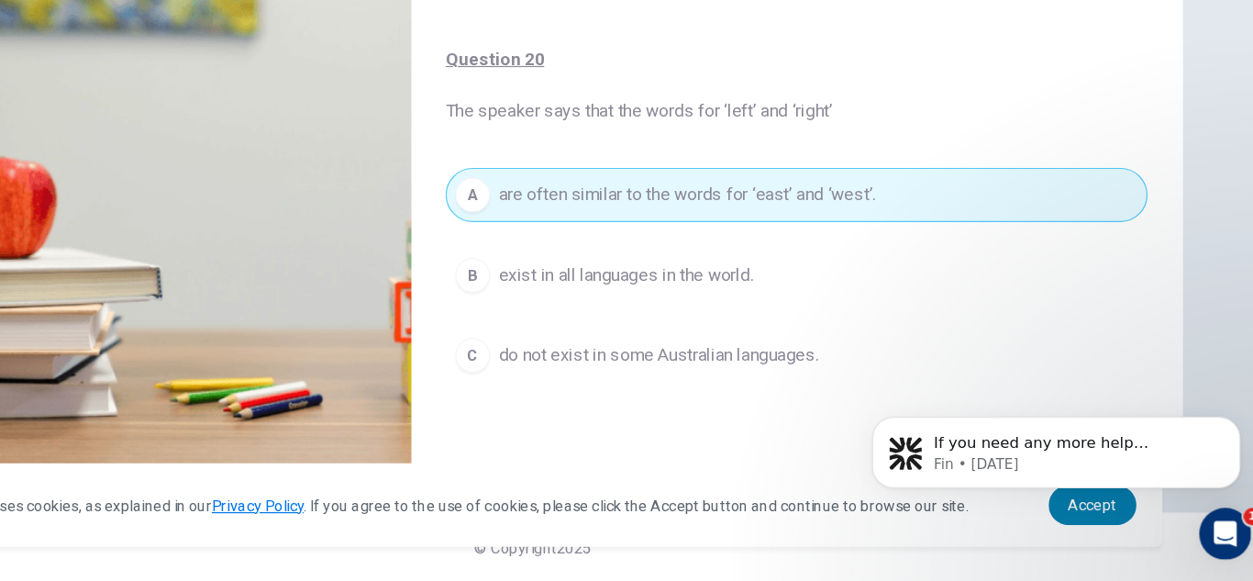
type input "*"
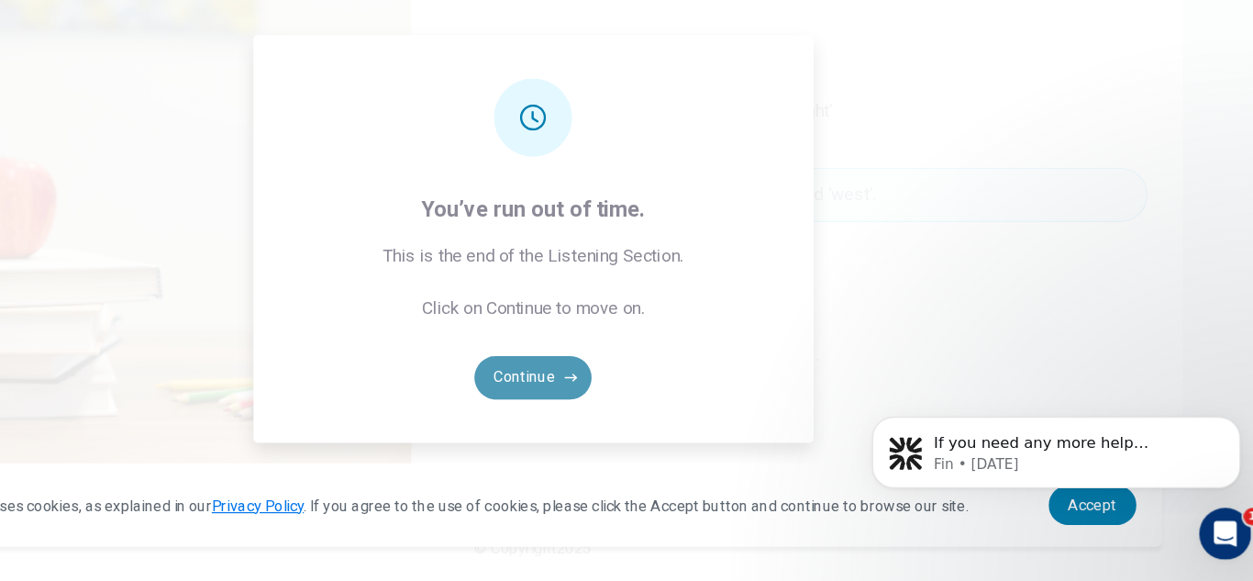
click at [620, 411] on button "Continue" at bounding box center [626, 408] width 99 height 37
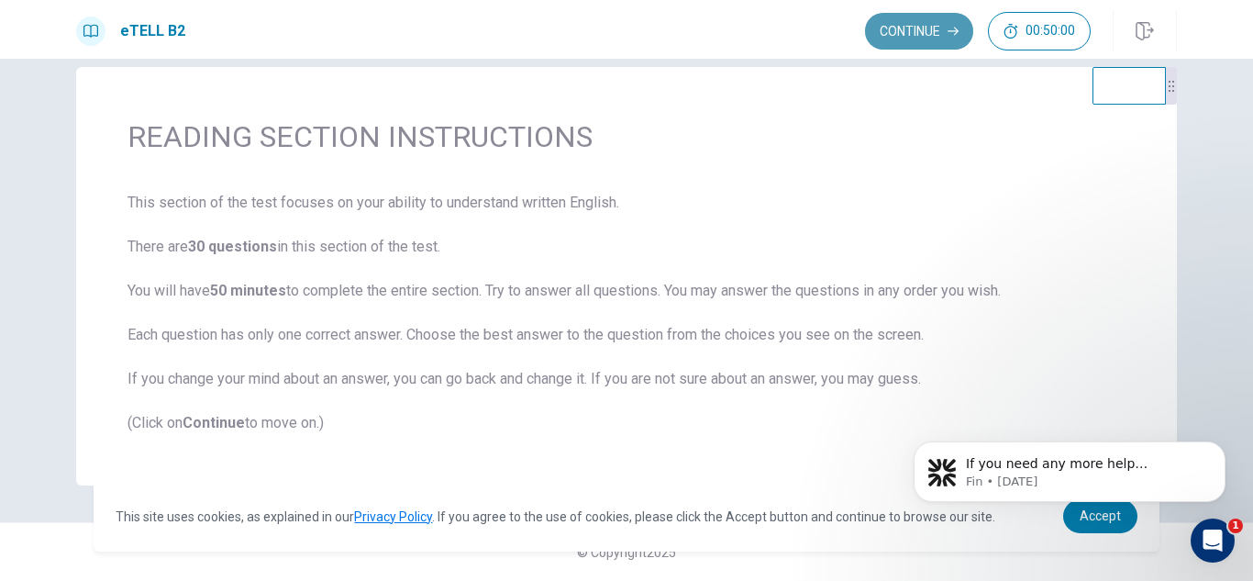
click at [940, 37] on button "Continue" at bounding box center [919, 31] width 108 height 37
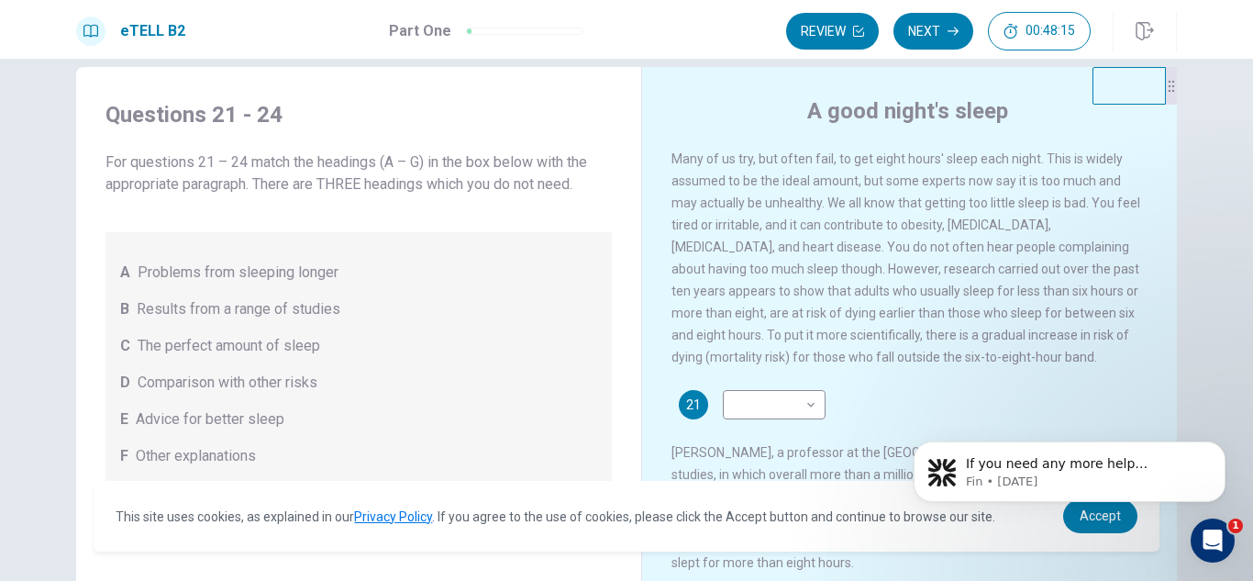
click at [1141, 320] on div "Many of us try, but often fail, to get eight hours' sleep each night. This is w…" at bounding box center [922, 426] width 501 height 557
click at [1203, 304] on div "Questions 21 - 24 For questions 21 – 24 match the headings (A – G) in the box b…" at bounding box center [626, 320] width 1253 height 522
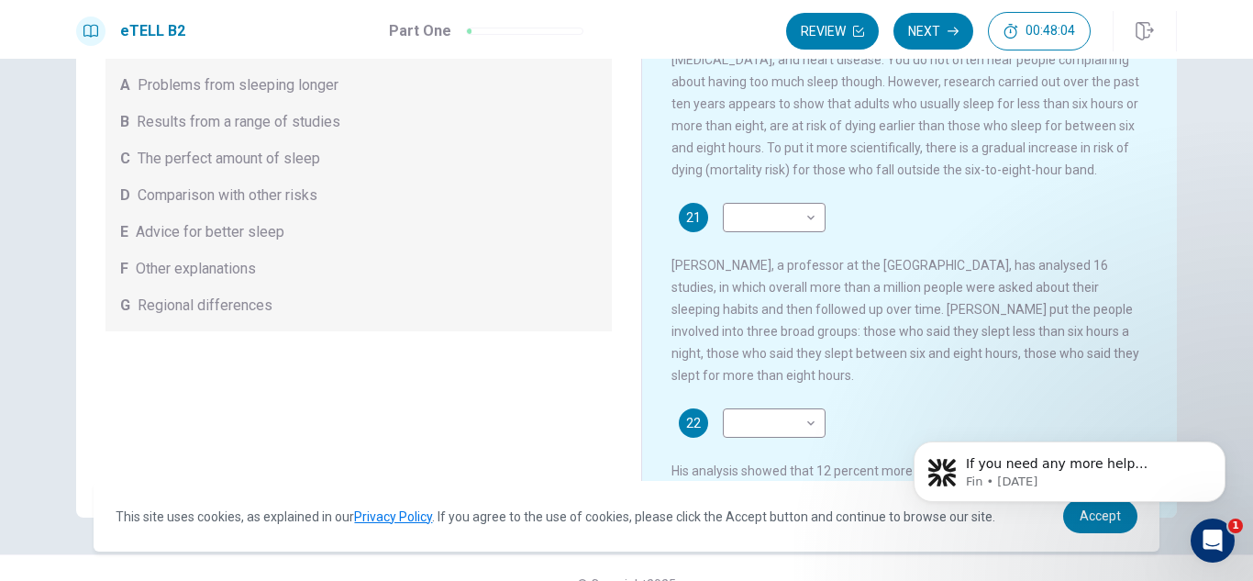
scroll to position [211, 0]
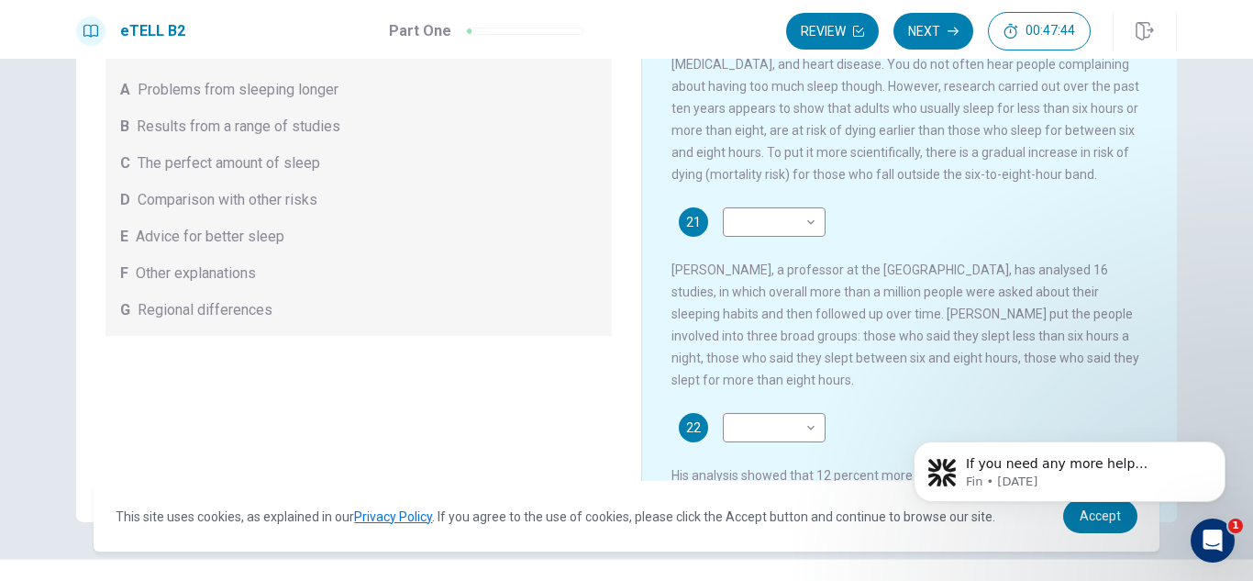
click at [196, 167] on span "The perfect amount of sleep" at bounding box center [229, 163] width 183 height 22
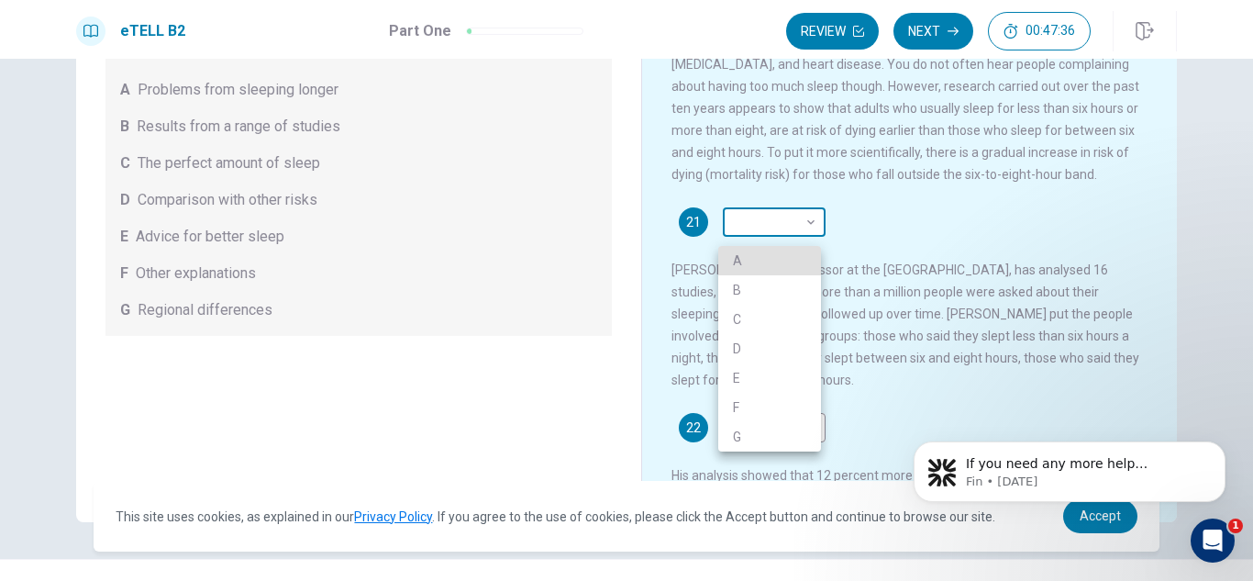
click at [809, 234] on body "This site uses cookies, as explained in our Privacy Policy . If you agree to th…" at bounding box center [626, 290] width 1253 height 581
click at [739, 316] on li "C" at bounding box center [770, 319] width 103 height 29
type input "*"
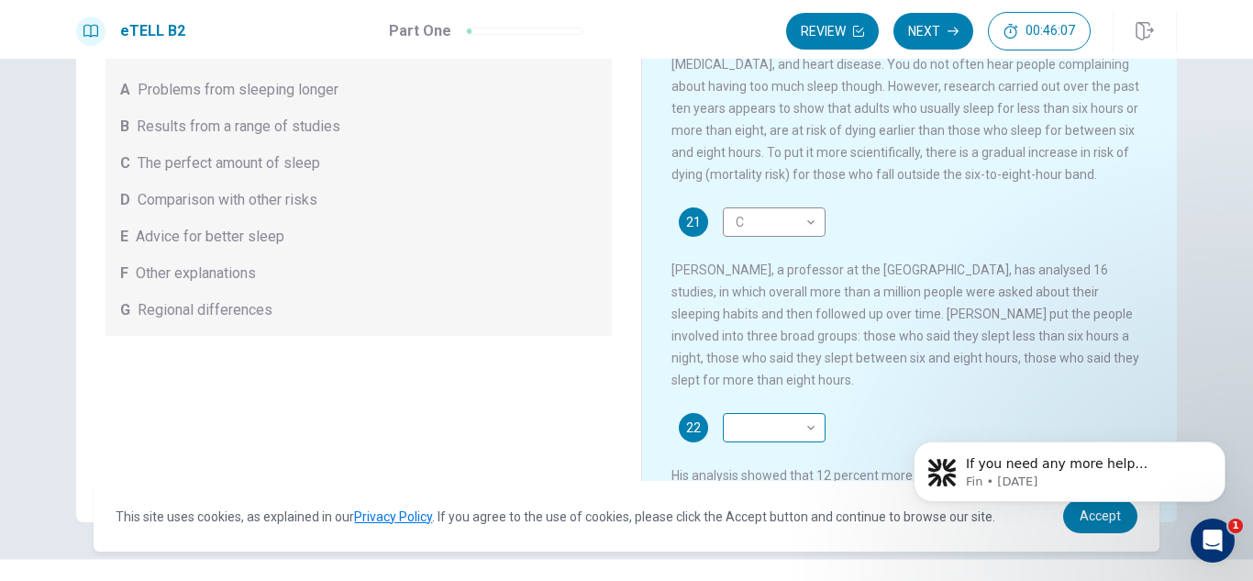
click at [819, 442] on div "​ ​" at bounding box center [774, 427] width 103 height 29
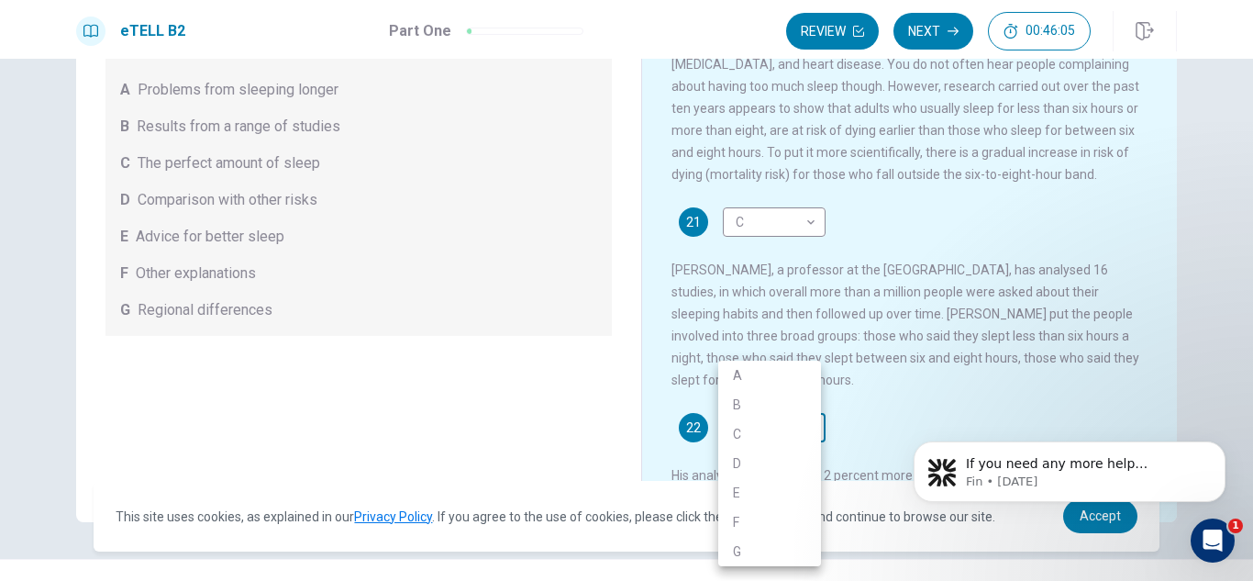
click at [806, 438] on body "This site uses cookies, as explained in our Privacy Policy . If you agree to th…" at bounding box center [626, 290] width 1253 height 581
drag, startPoint x: 1164, startPoint y: 175, endPoint x: 1164, endPoint y: 240, distance: 64.2
click at [1164, 240] on div at bounding box center [626, 290] width 1253 height 581
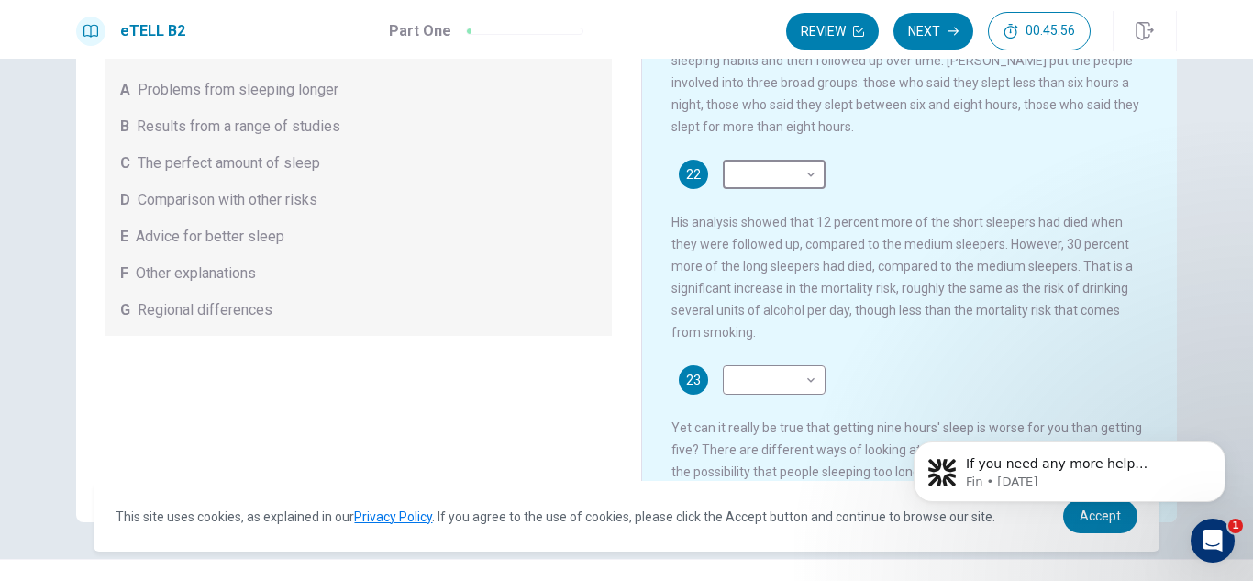
scroll to position [264, 0]
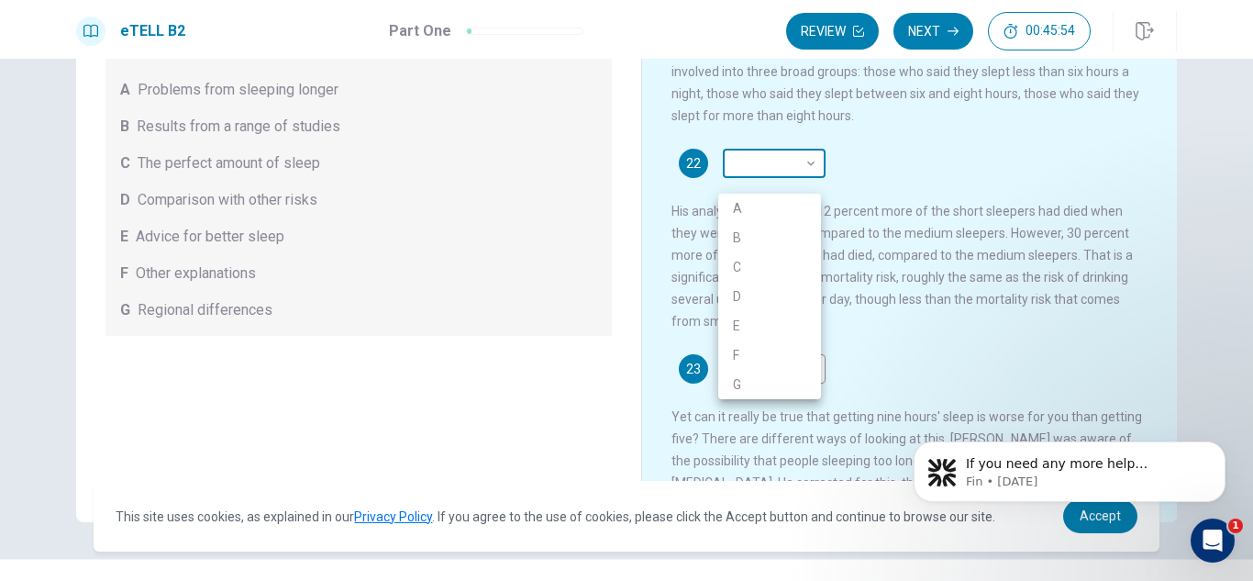
click at [808, 179] on body "This site uses cookies, as explained in our Privacy Policy . If you agree to th…" at bounding box center [626, 290] width 1253 height 581
click at [737, 388] on li "G" at bounding box center [770, 384] width 103 height 29
type input "*"
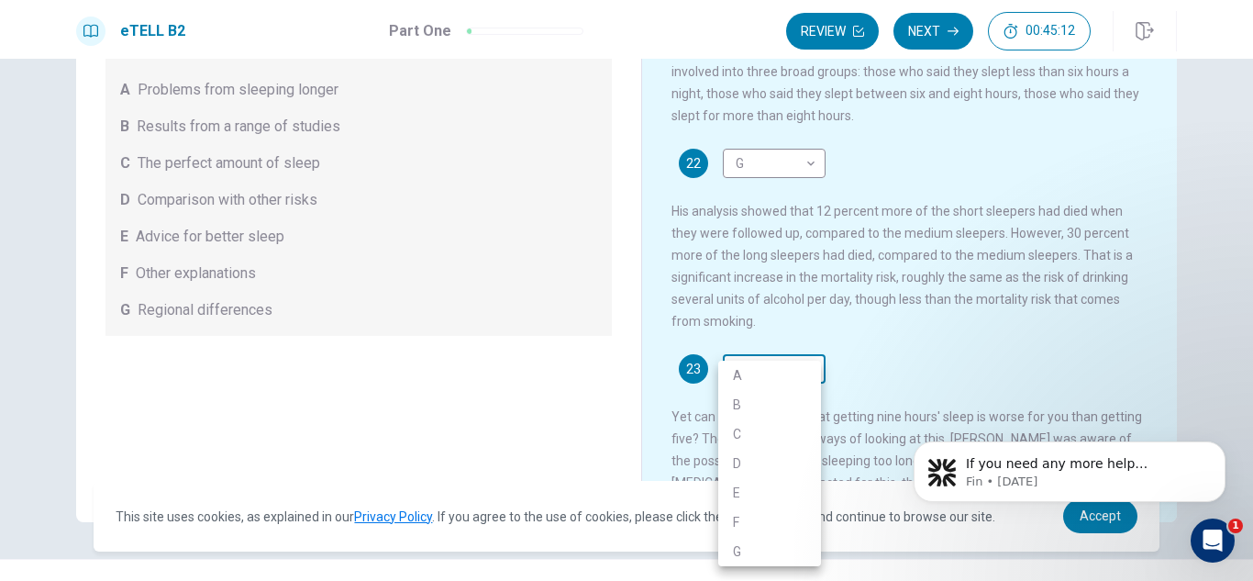
click at [807, 388] on body "This site uses cookies, as explained in our Privacy Policy . If you agree to th…" at bounding box center [626, 290] width 1253 height 581
click at [734, 465] on li "D" at bounding box center [770, 463] width 103 height 29
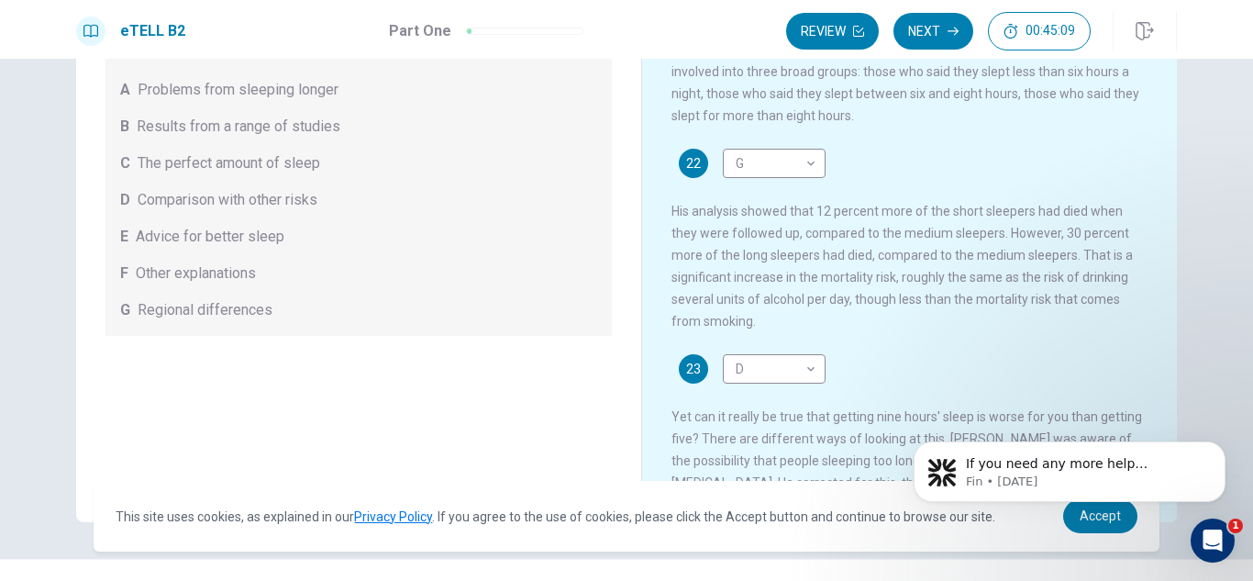
click at [990, 370] on div "Many of us try, but often fail, to get eight hours' sleep each night. This is w…" at bounding box center [922, 243] width 501 height 557
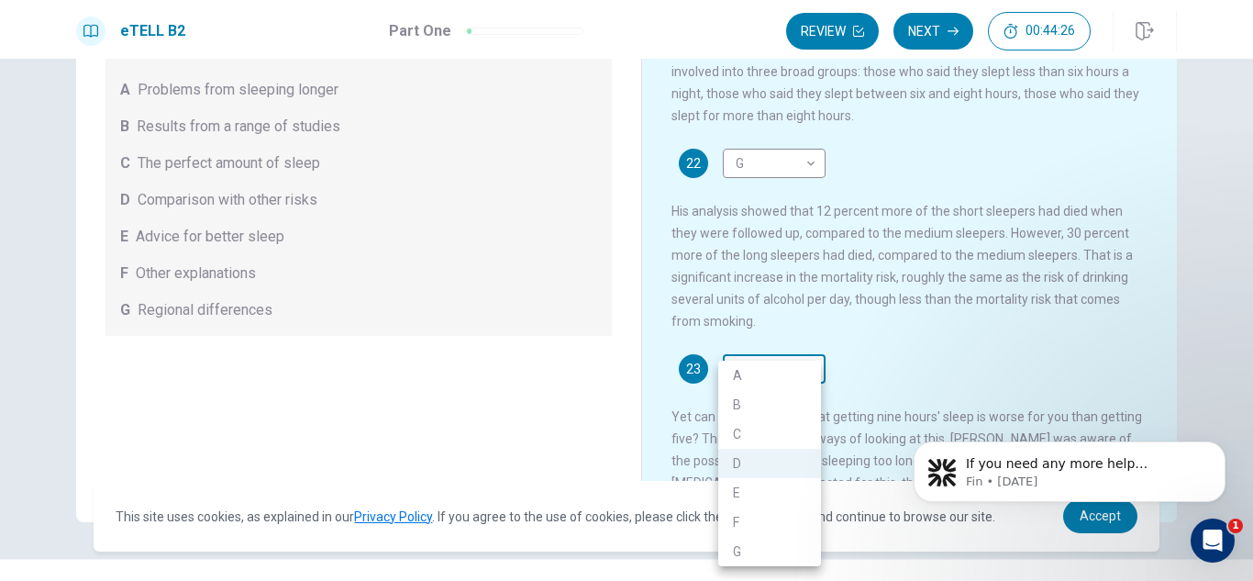
click at [813, 393] on body "This site uses cookies, as explained in our Privacy Policy . If you agree to th…" at bounding box center [626, 290] width 1253 height 581
click at [748, 403] on li "B" at bounding box center [770, 404] width 103 height 29
type input "*"
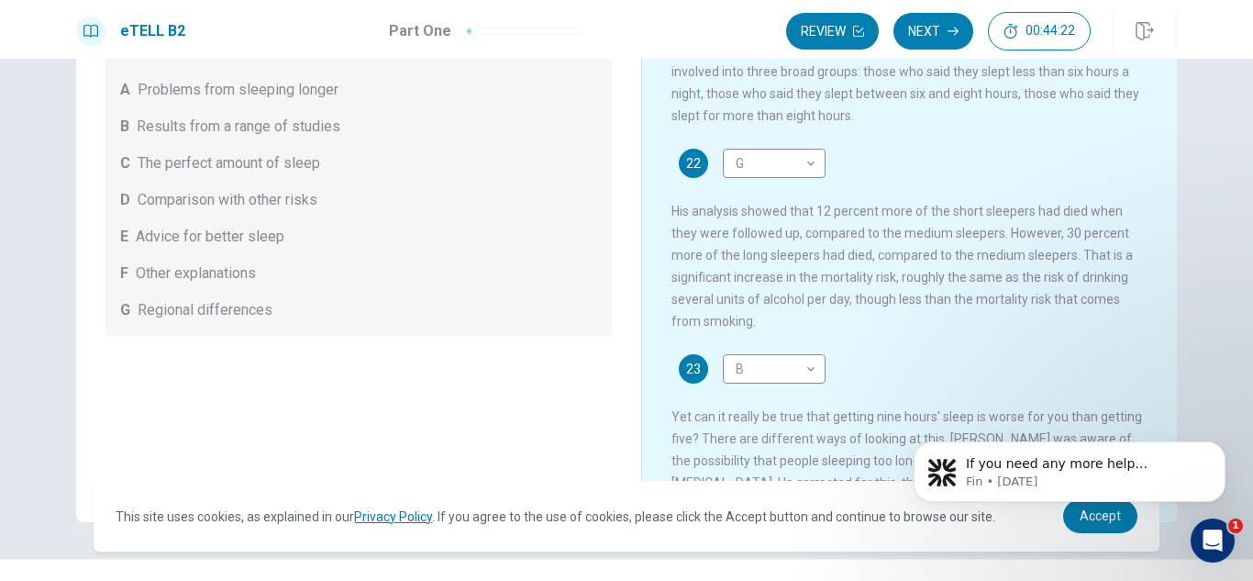
click at [960, 385] on div "23 B * ​ Yet can it really be true that getting nine hours' sleep is worse for …" at bounding box center [910, 468] width 477 height 228
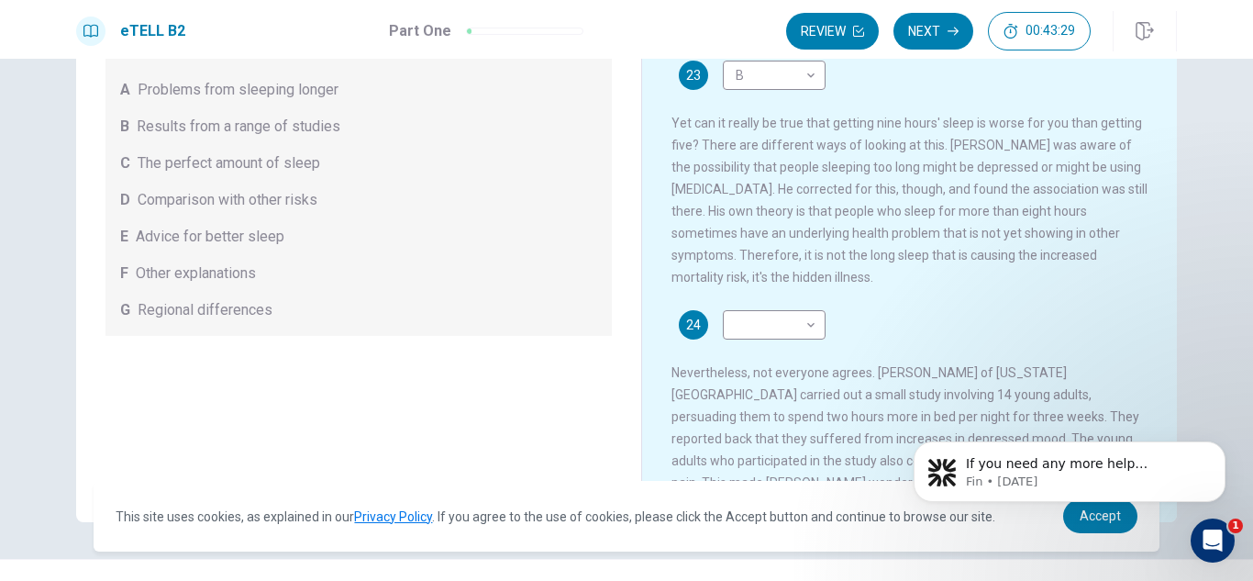
scroll to position [595, 0]
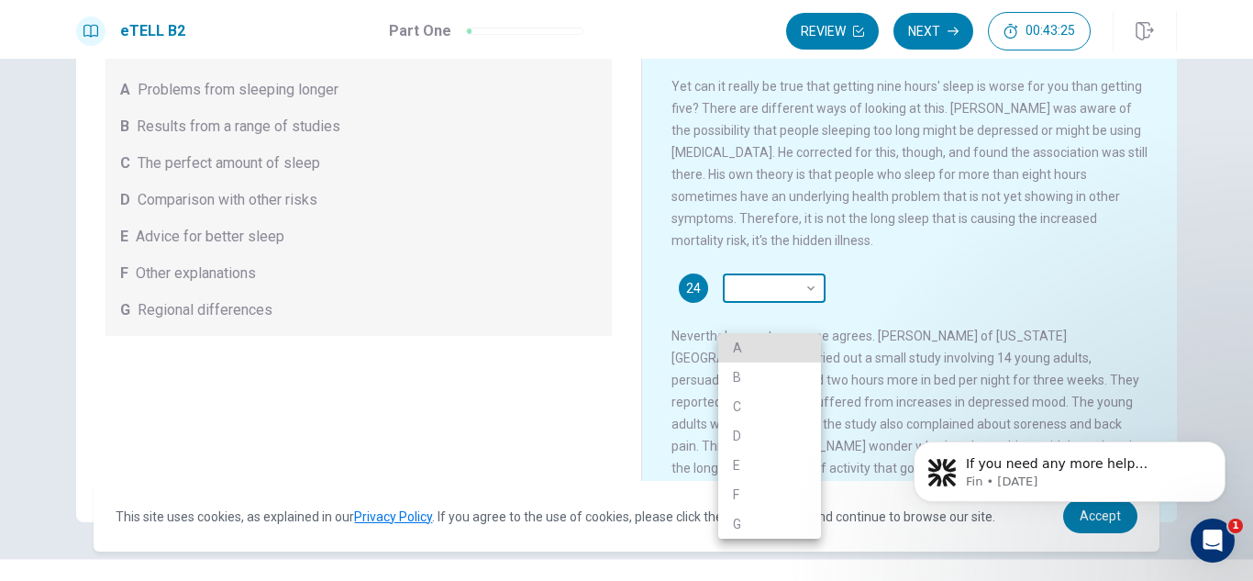
click at [812, 318] on body "This site uses cookies, as explained in our Privacy Policy . If you agree to th…" at bounding box center [626, 290] width 1253 height 581
click at [734, 440] on li "D" at bounding box center [770, 435] width 103 height 29
type input "*"
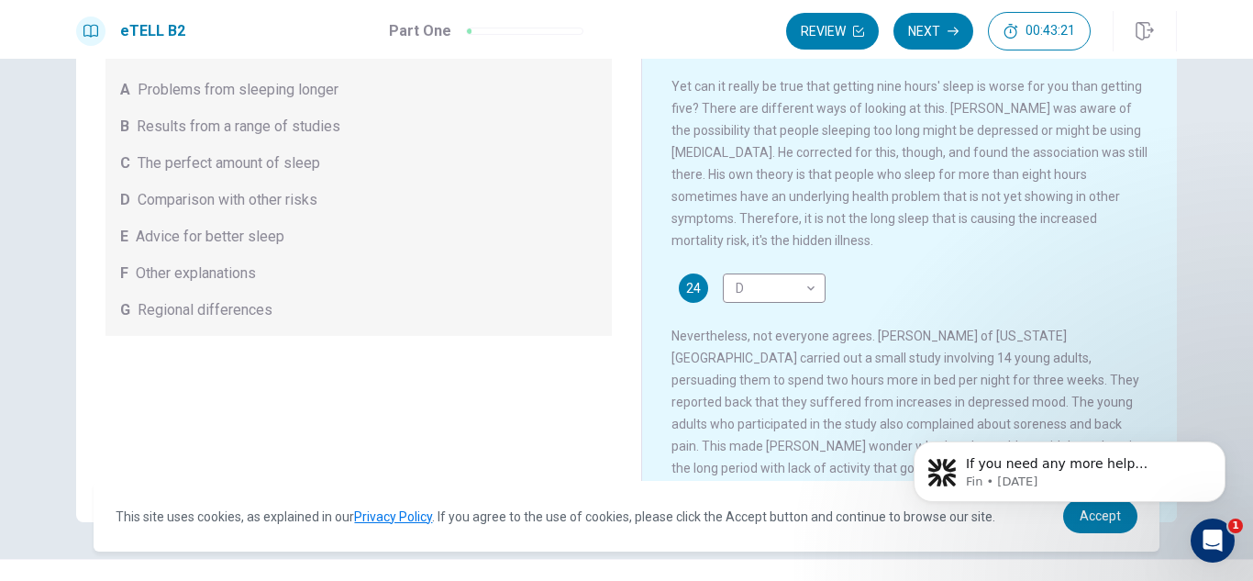
click at [1078, 291] on div "Many of us try, but often fail, to get eight hours' sleep each night. This is w…" at bounding box center [922, 243] width 501 height 557
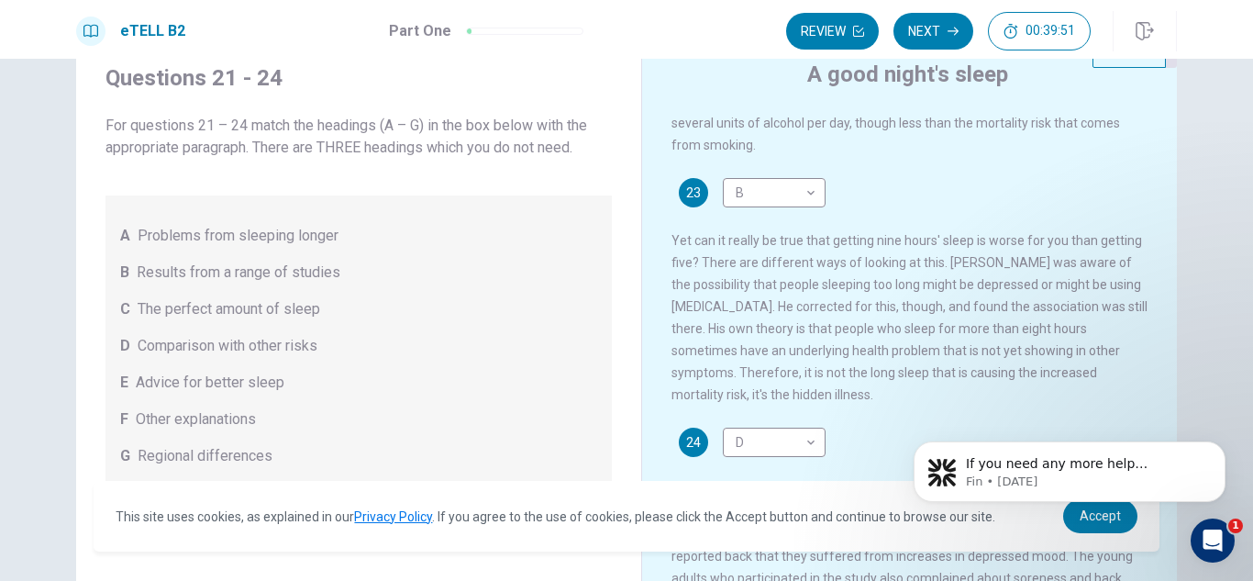
scroll to position [588, 0]
click at [1127, 387] on div "23 B * ​ Yet can it really be true that getting nine hours' sleep is worse for …" at bounding box center [910, 290] width 477 height 228
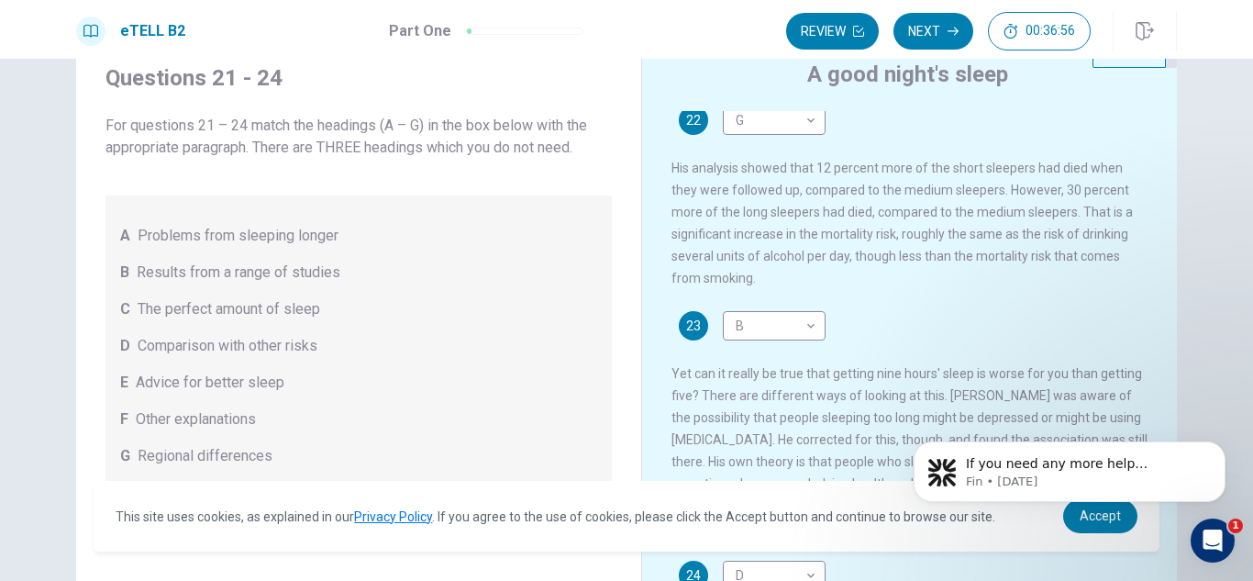
scroll to position [449, 0]
click at [1150, 337] on div "Many of us try, but often fail, to get eight hours' sleep each night. This is w…" at bounding box center [922, 389] width 501 height 557
click at [1150, 349] on div "Many of us try, but often fail, to get eight hours' sleep each night. This is w…" at bounding box center [922, 389] width 501 height 557
drag, startPoint x: 1156, startPoint y: 343, endPoint x: 1156, endPoint y: 323, distance: 20.2
click at [1156, 323] on div "Many of us try, but often fail, to get eight hours' sleep each night. This is w…" at bounding box center [922, 389] width 501 height 557
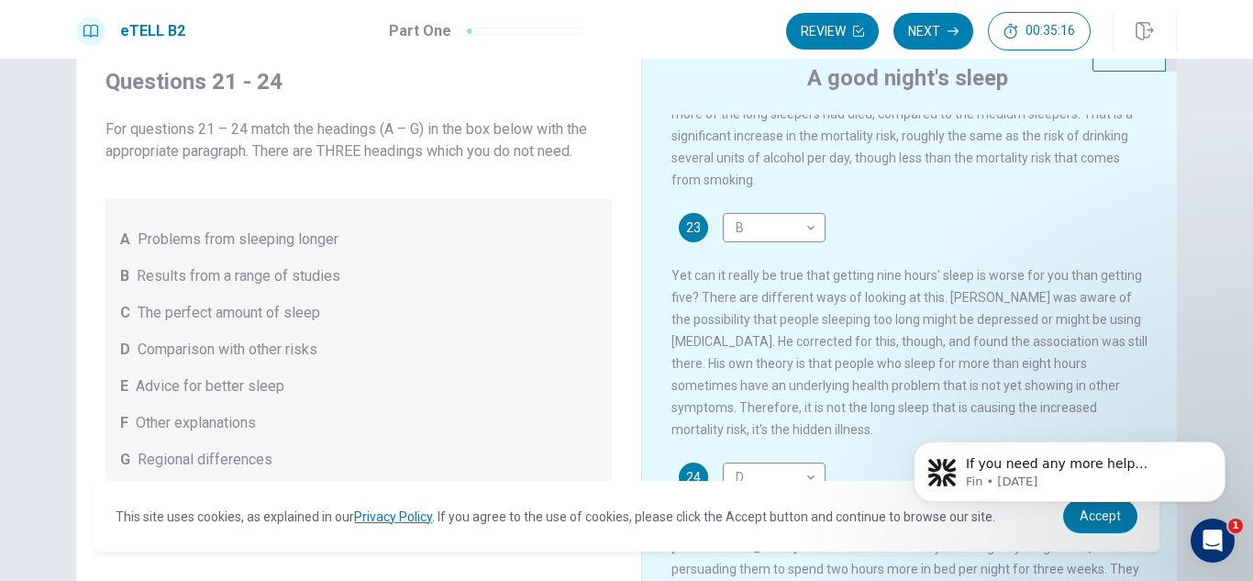
scroll to position [657, 0]
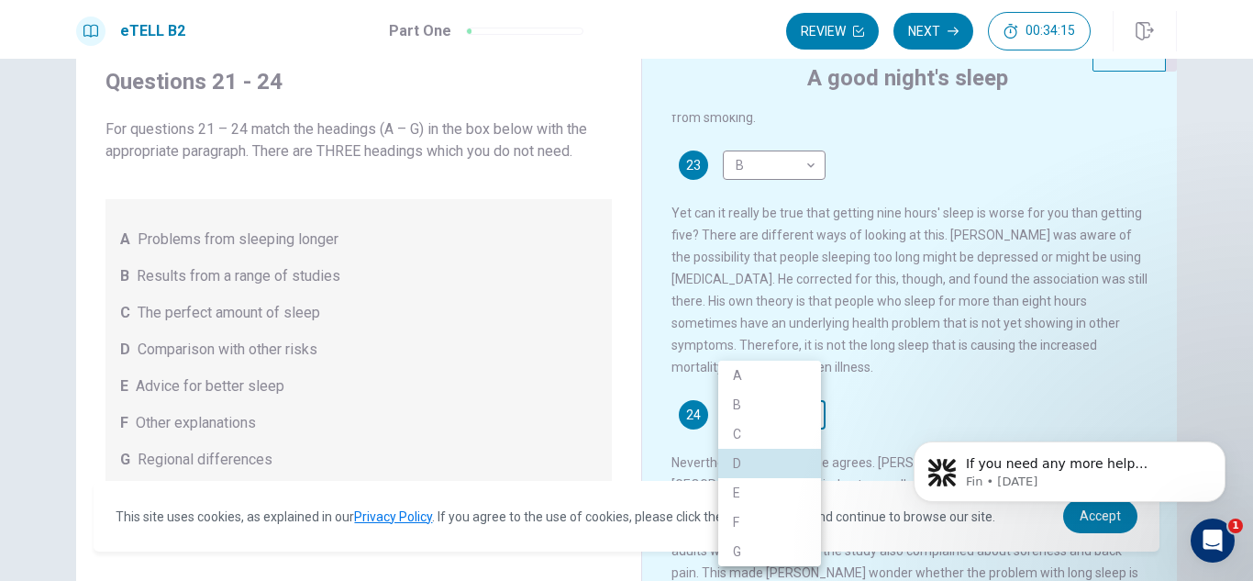
click at [808, 406] on body "This site uses cookies, as explained in our Privacy Policy . If you agree to th…" at bounding box center [626, 290] width 1253 height 581
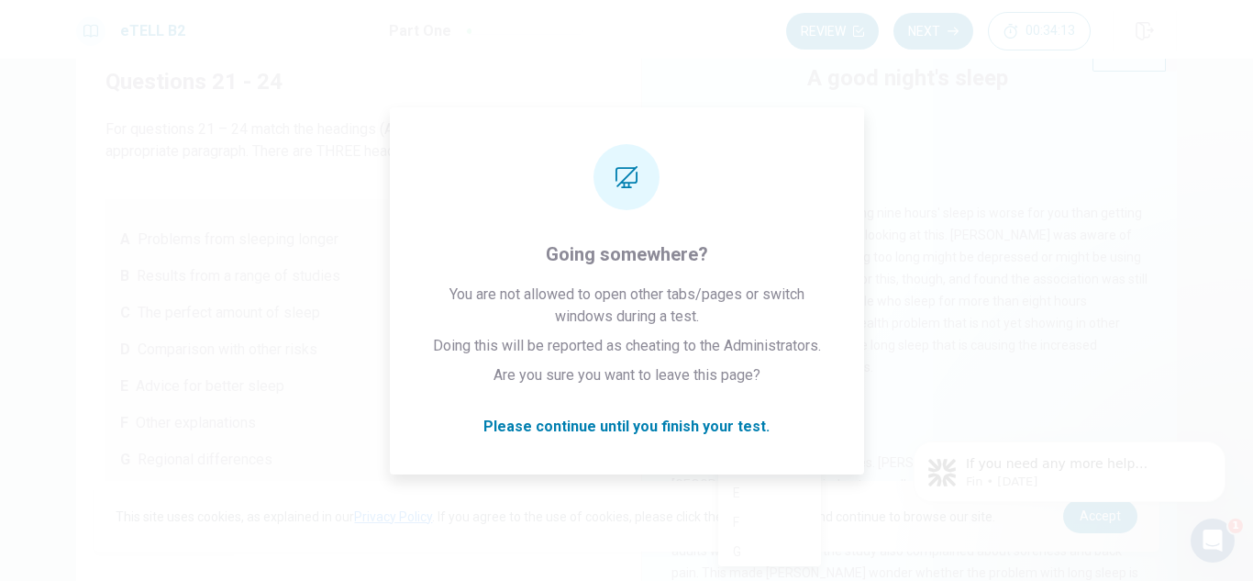
click html "If you need any more help understanding the listening test or any other part of…"
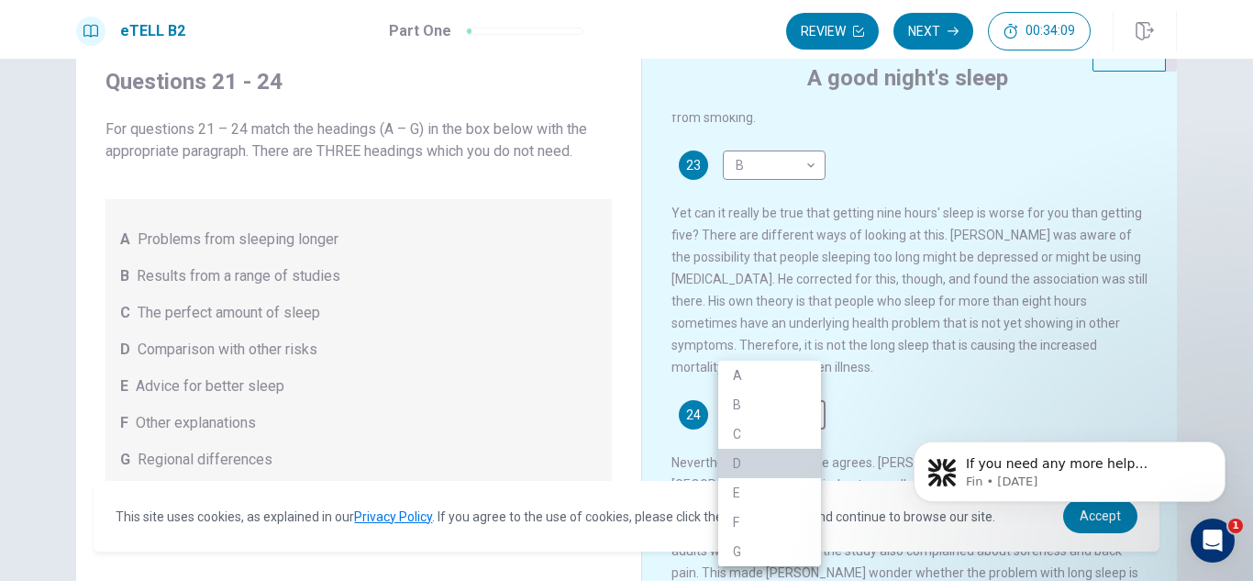
click at [742, 460] on li "D" at bounding box center [770, 463] width 103 height 29
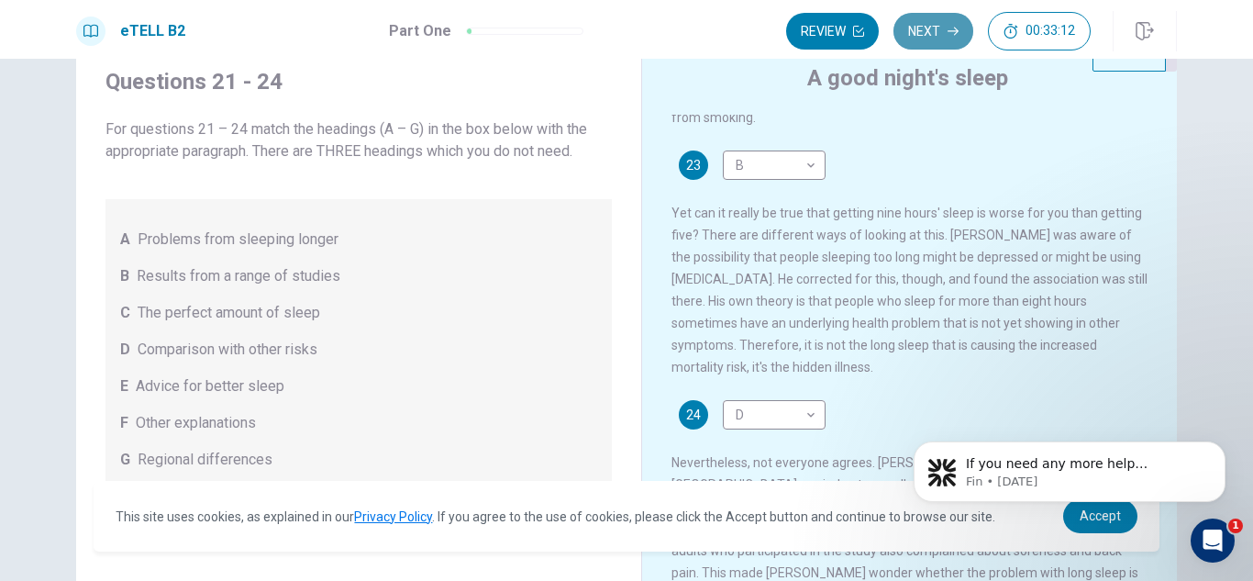
click at [939, 24] on button "Next" at bounding box center [934, 31] width 80 height 37
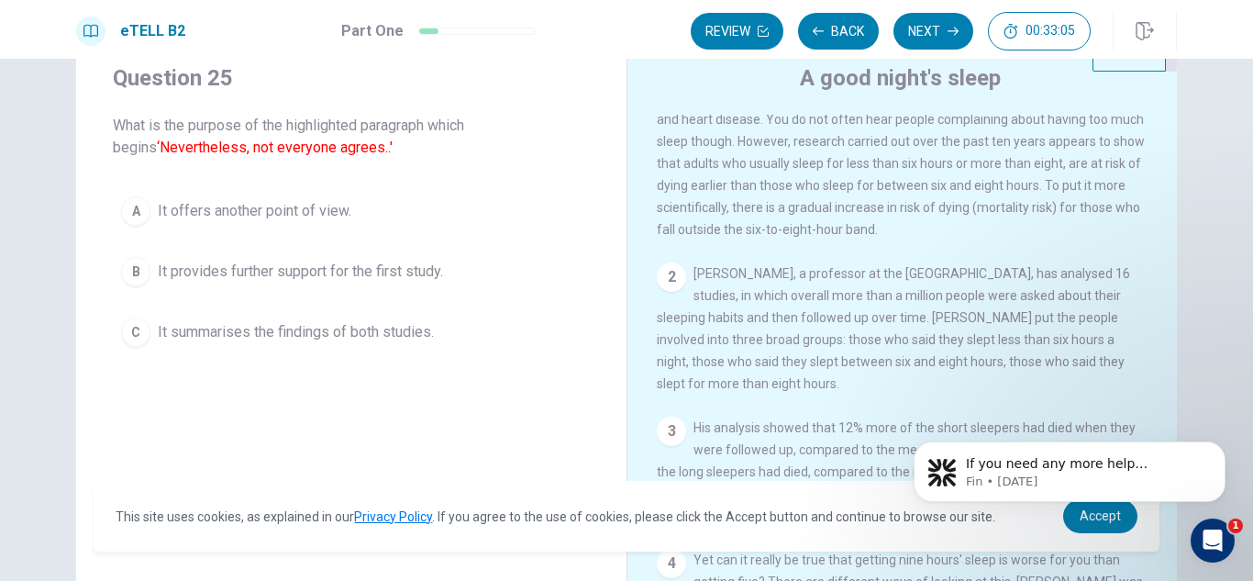
scroll to position [0, 0]
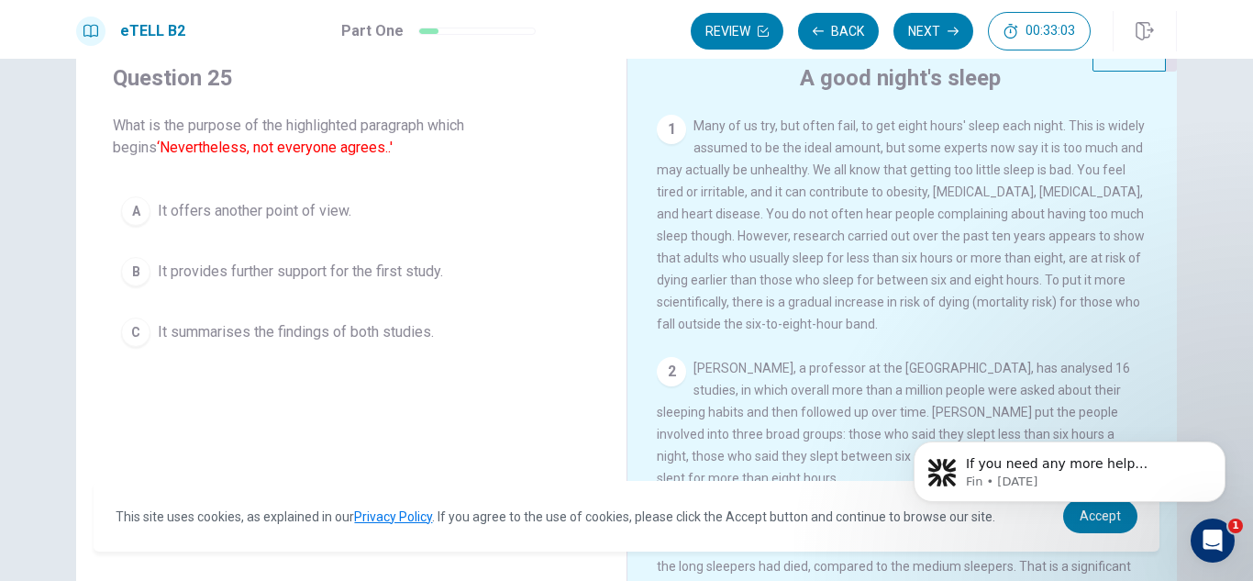
click at [1226, 96] on div "Question 25 What is the purpose of the highlighted paragraph which begins ‘Neve…" at bounding box center [626, 320] width 1253 height 522
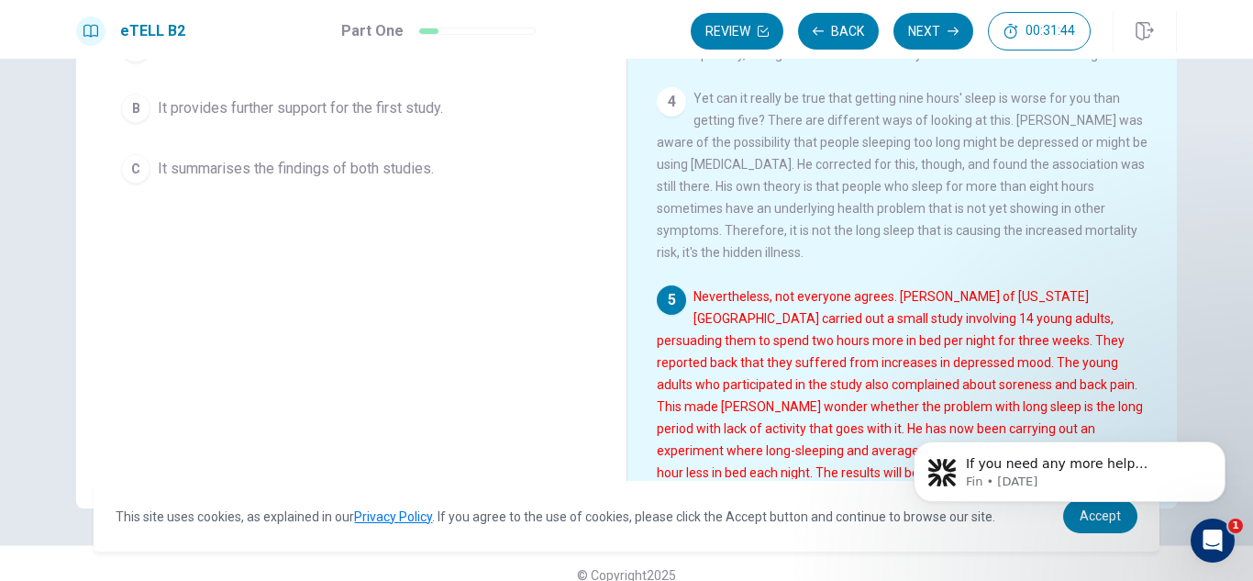
scroll to position [248, 0]
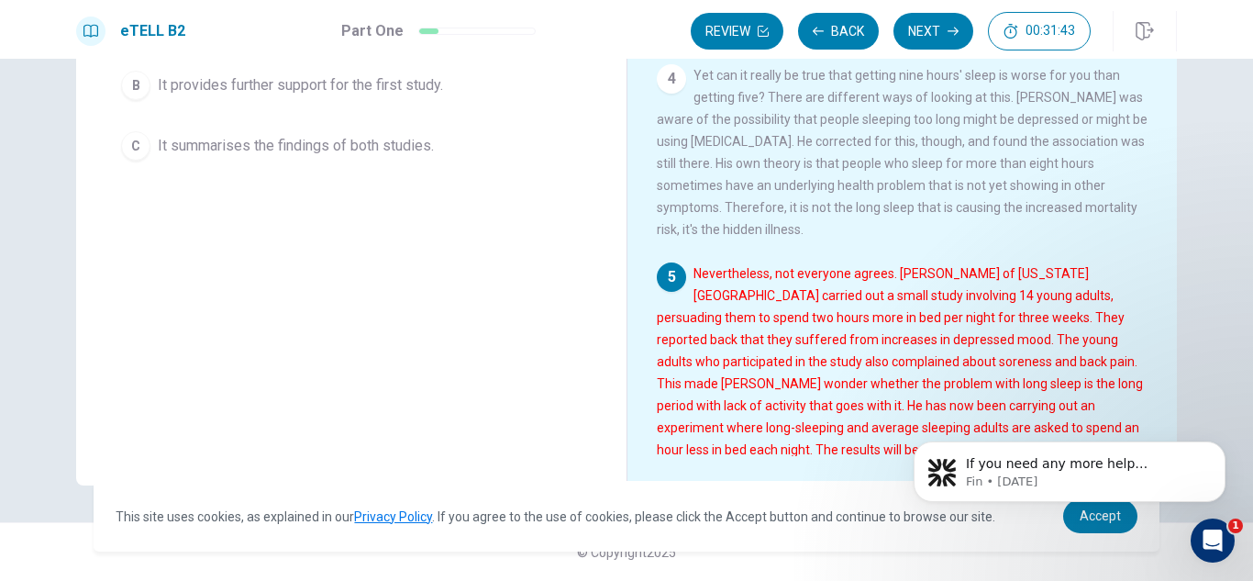
drag, startPoint x: 1251, startPoint y: 241, endPoint x: 333, endPoint y: 41, distance: 939.2
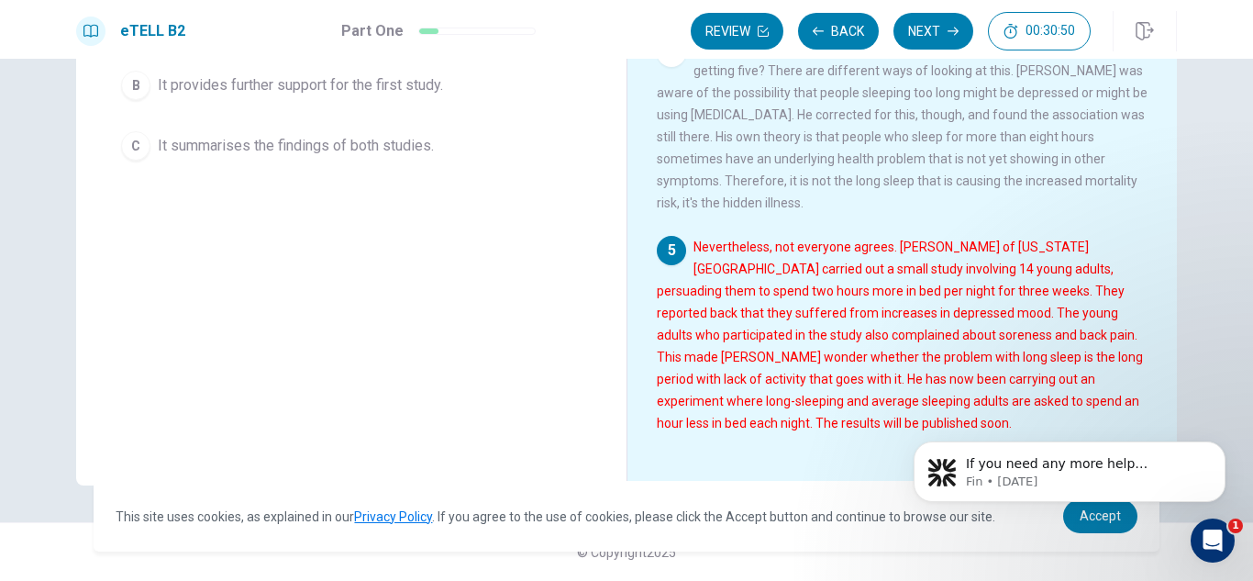
click at [489, 358] on div "Question 25 What is the purpose of the highlighted paragraph which begins ‘Neve…" at bounding box center [351, 167] width 551 height 638
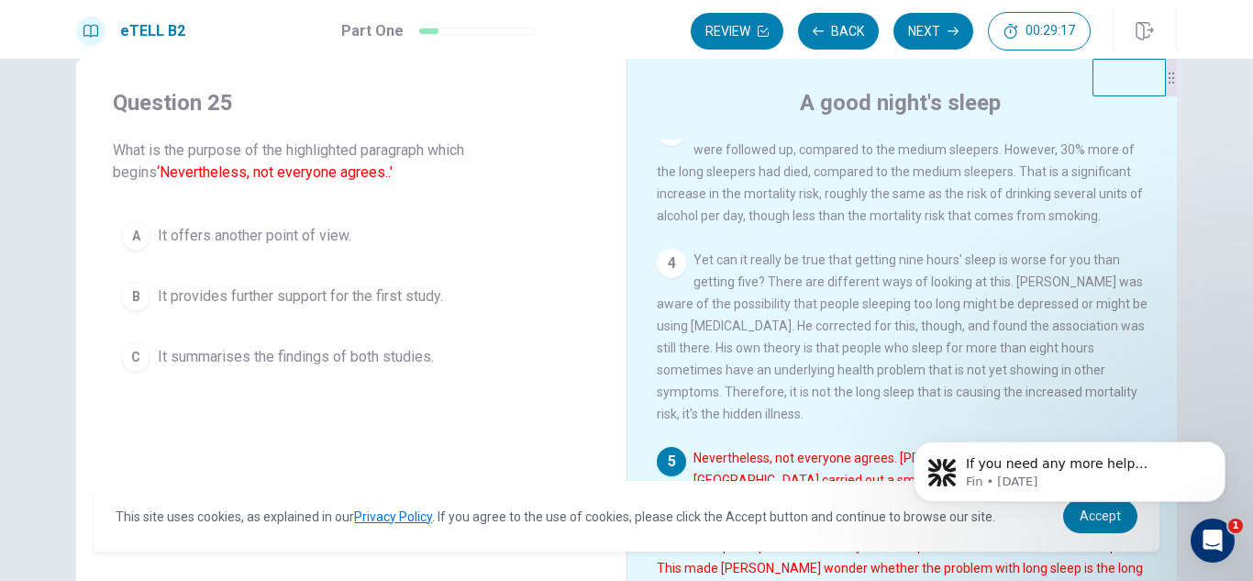
scroll to position [32, 0]
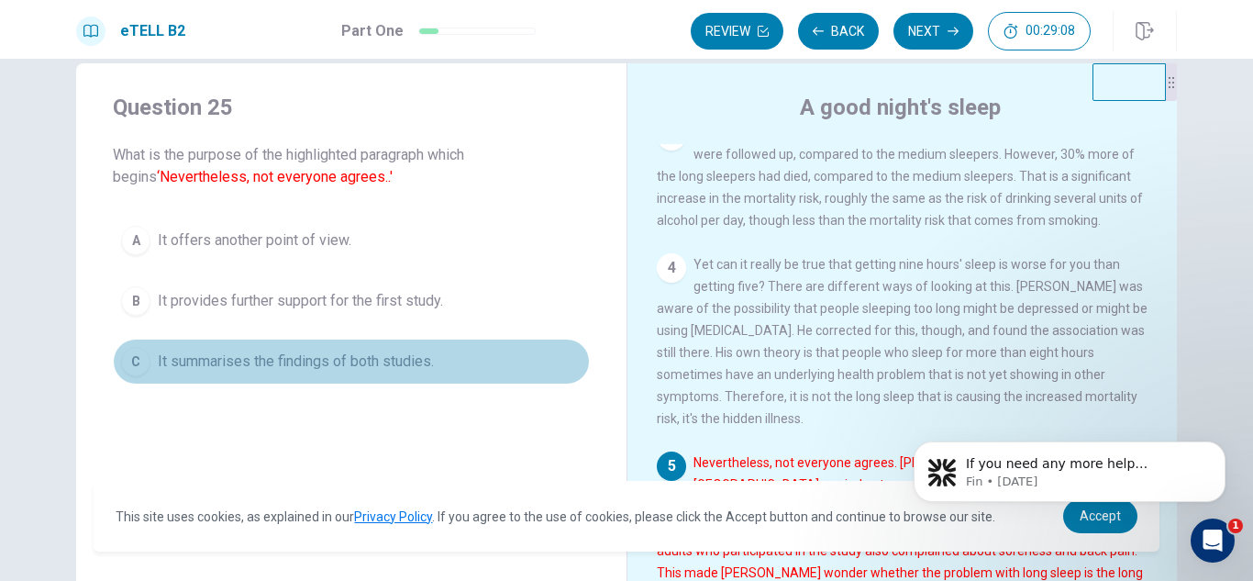
click at [415, 354] on span "It summarises the findings of both studies." at bounding box center [296, 362] width 276 height 22
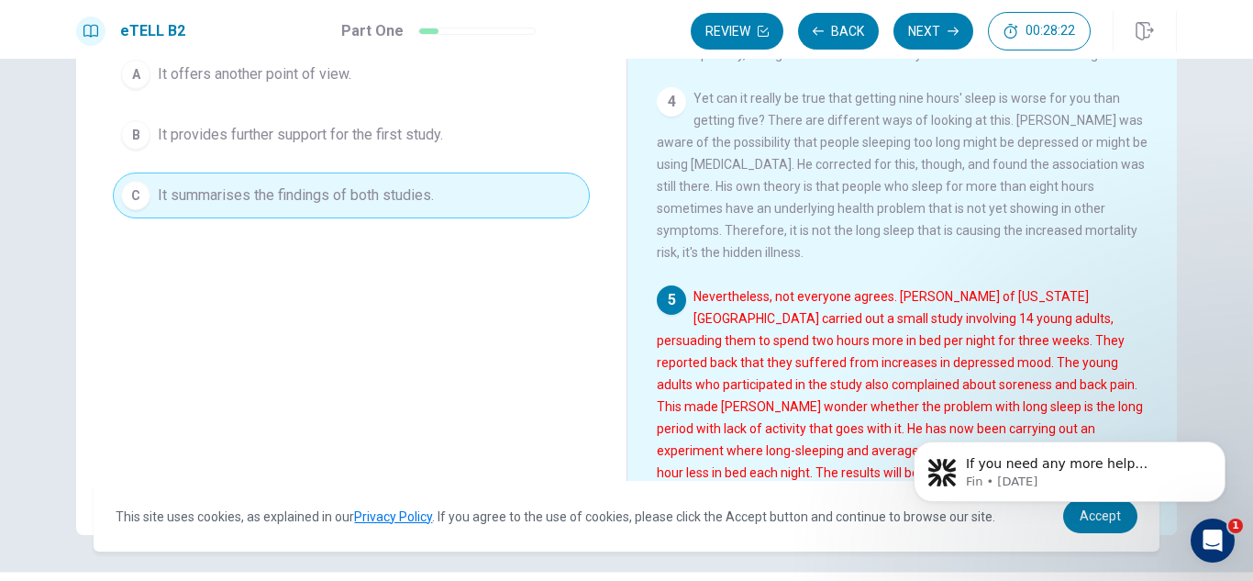
scroll to position [204, 0]
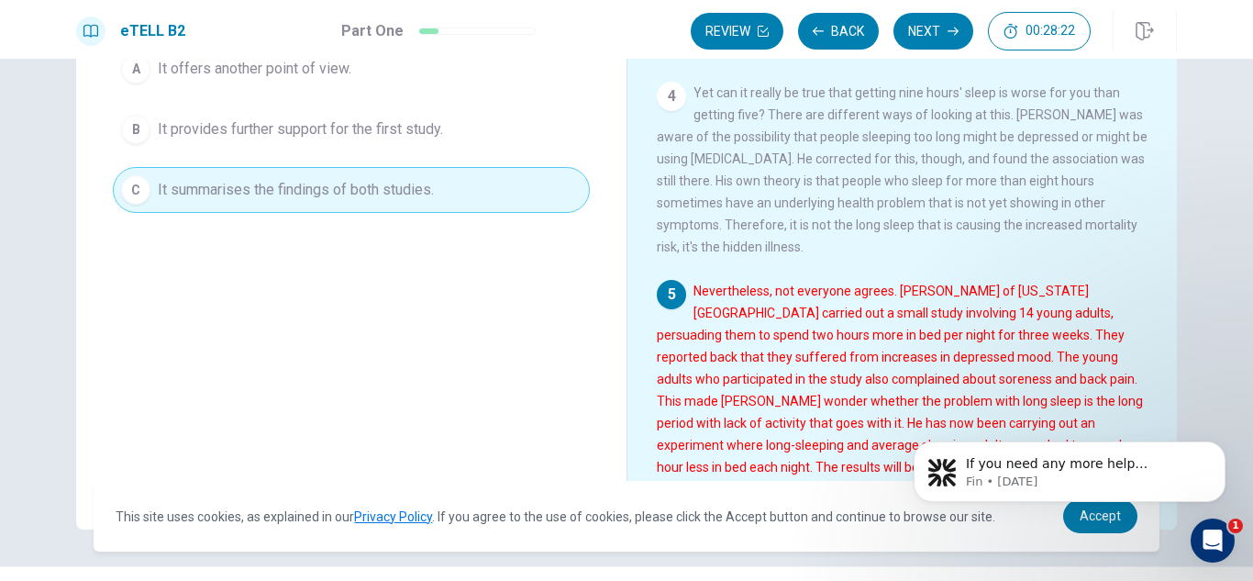
drag, startPoint x: 1249, startPoint y: 317, endPoint x: 352, endPoint y: 46, distance: 936.5
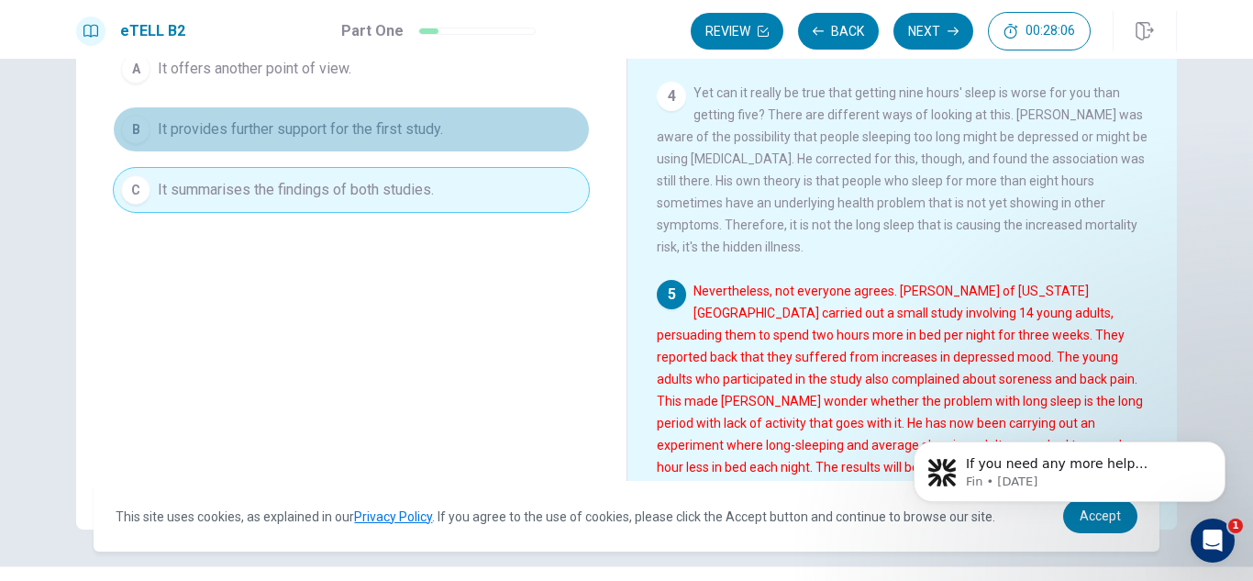
click at [451, 139] on button "B It provides further support for the first study." at bounding box center [351, 129] width 477 height 46
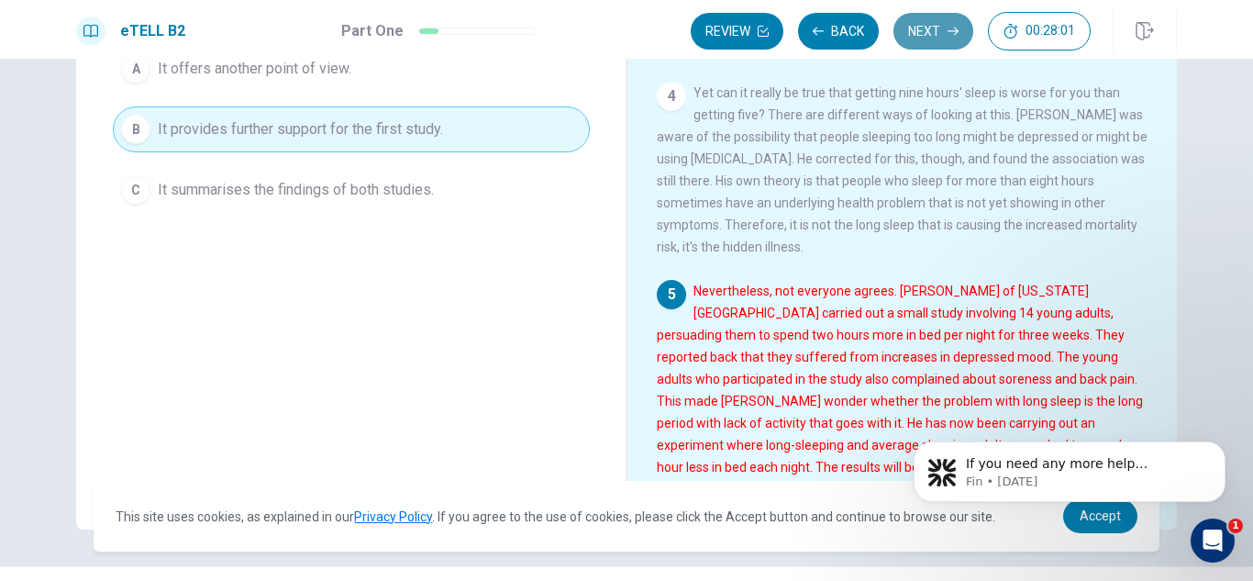
click at [942, 26] on button "Next" at bounding box center [934, 31] width 80 height 37
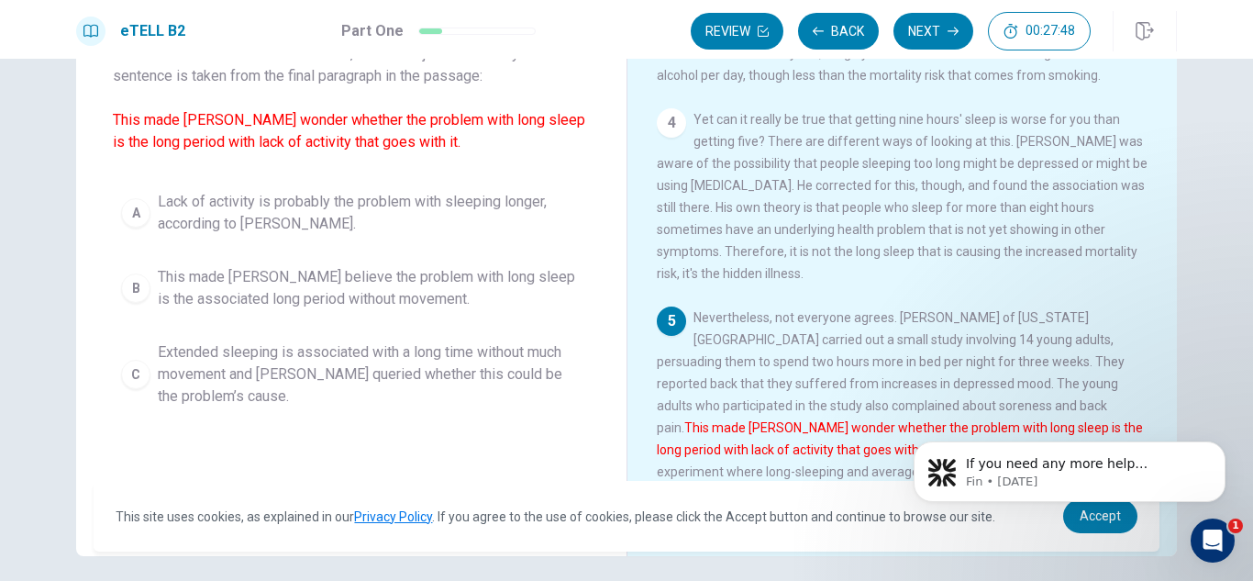
scroll to position [185, 0]
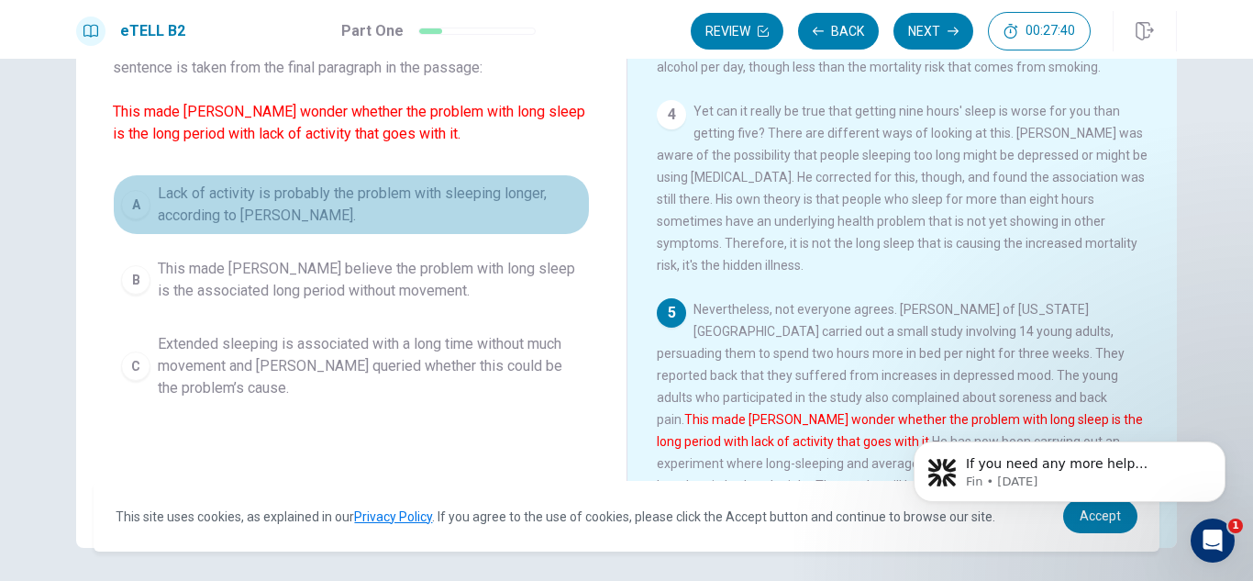
click at [461, 208] on span "Lack of activity is probably the problem with sleeping longer, according to [PE…" at bounding box center [370, 205] width 424 height 44
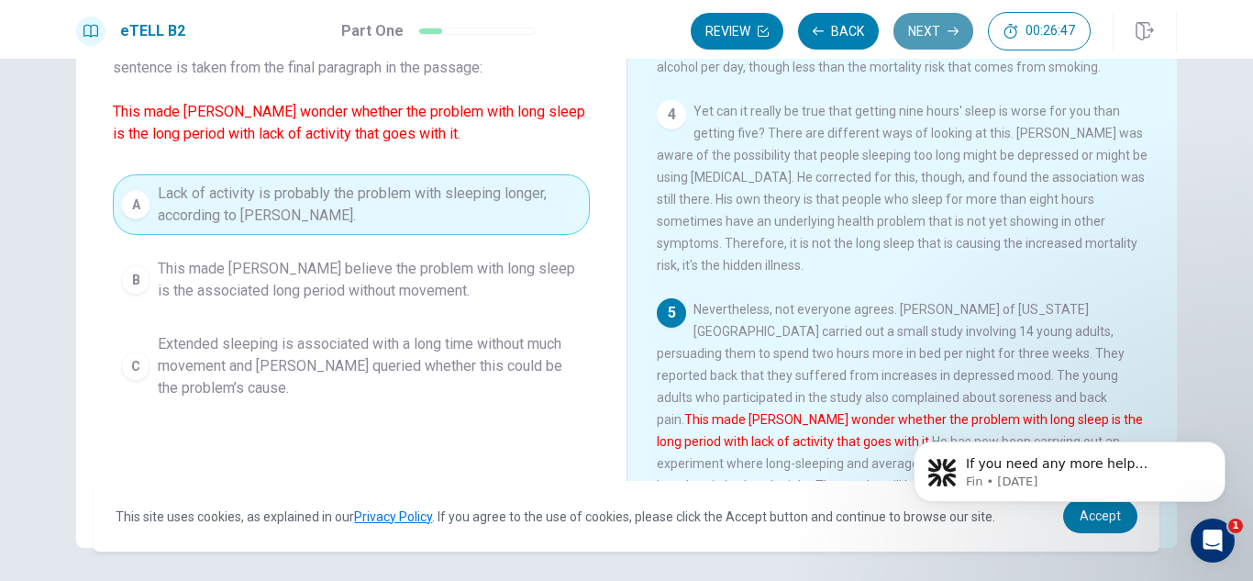
click at [921, 17] on button "Next" at bounding box center [934, 31] width 80 height 37
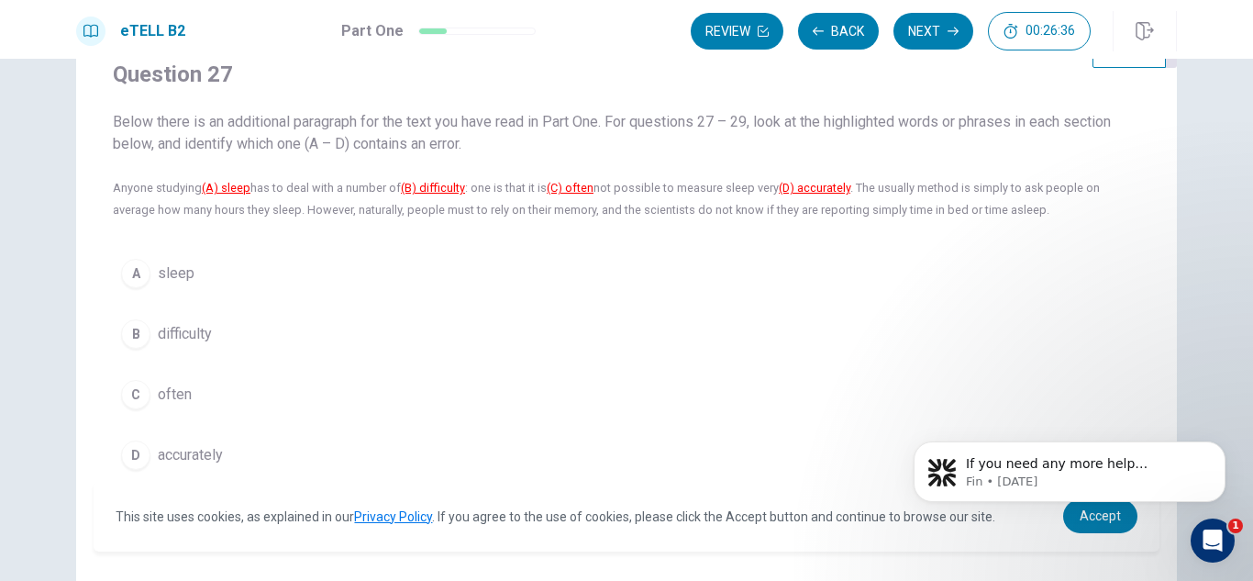
scroll to position [64, 0]
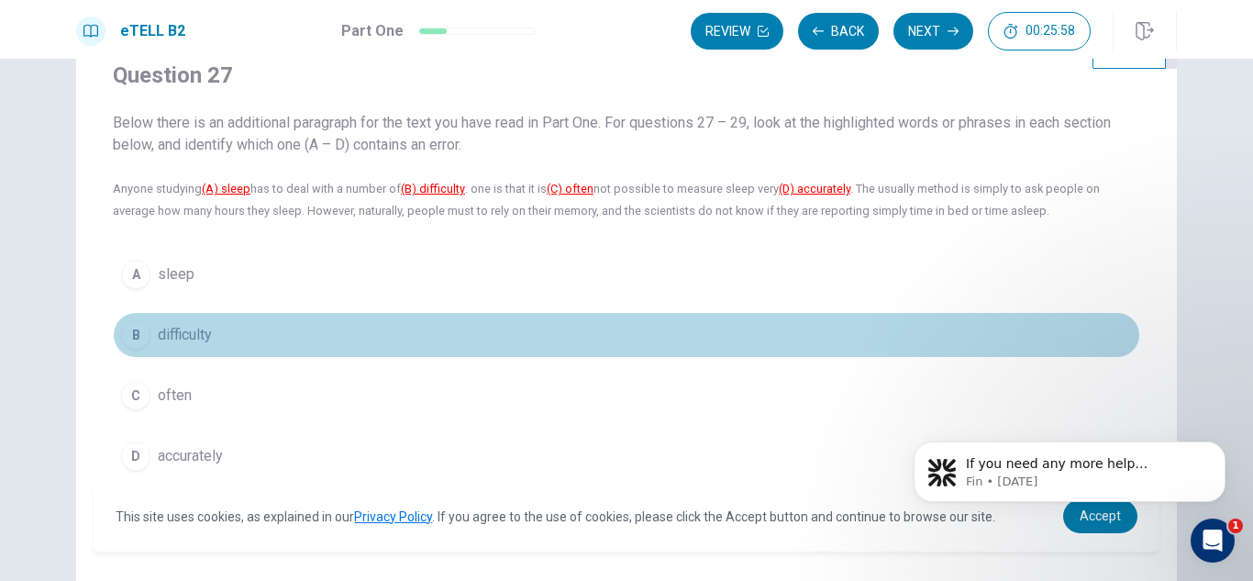
click at [174, 332] on span "difficulty" at bounding box center [185, 335] width 54 height 22
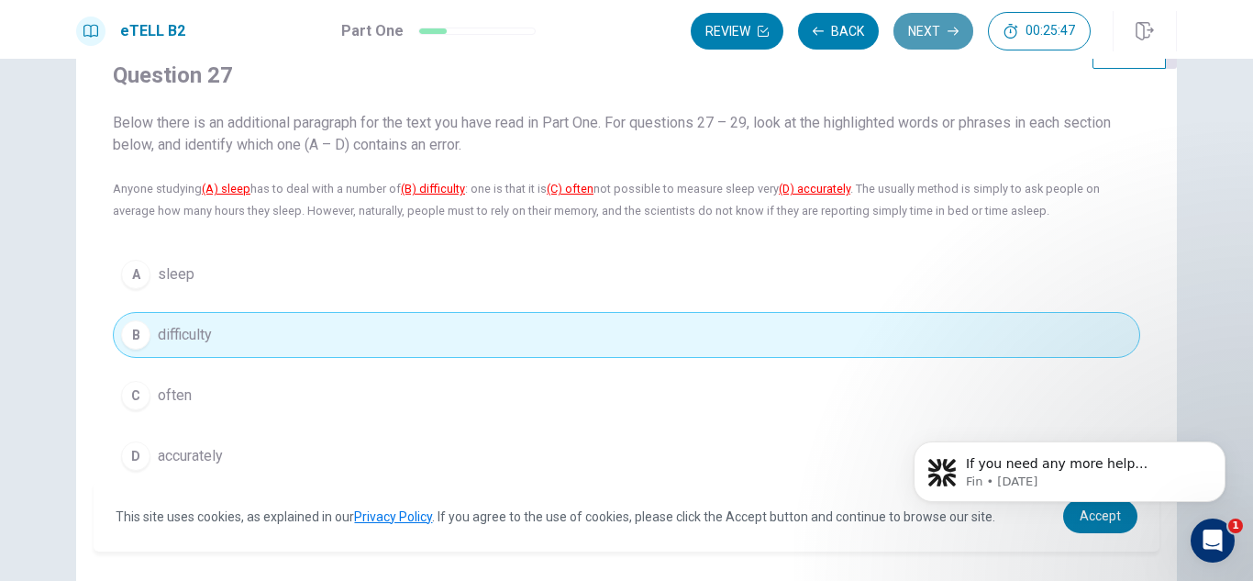
click at [929, 24] on button "Next" at bounding box center [934, 31] width 80 height 37
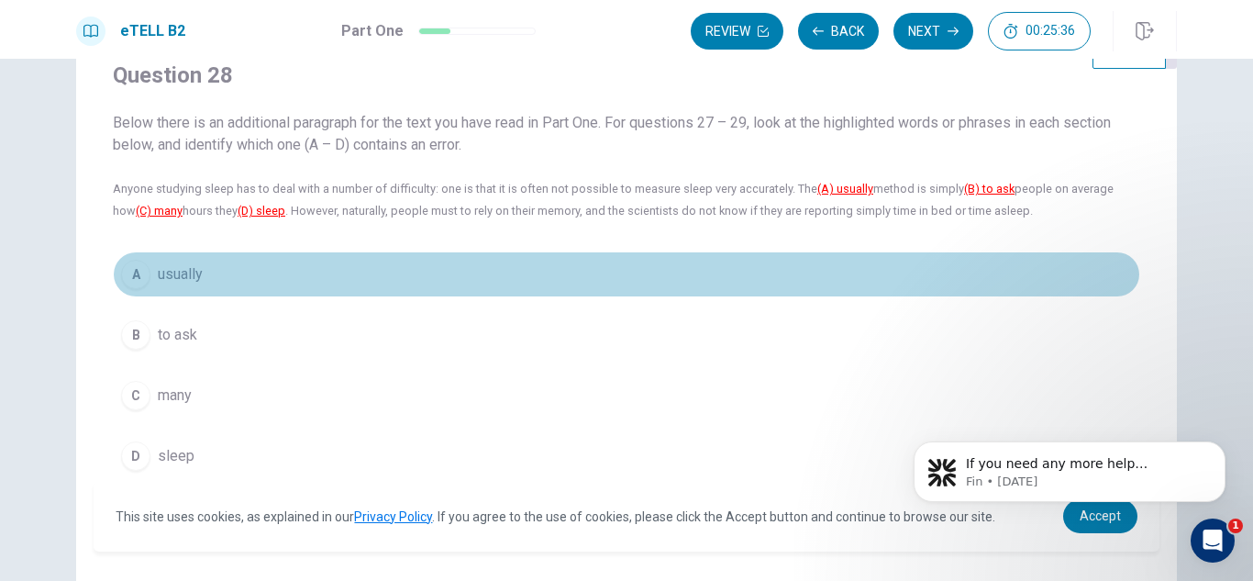
click at [158, 274] on span "usually" at bounding box center [180, 274] width 45 height 22
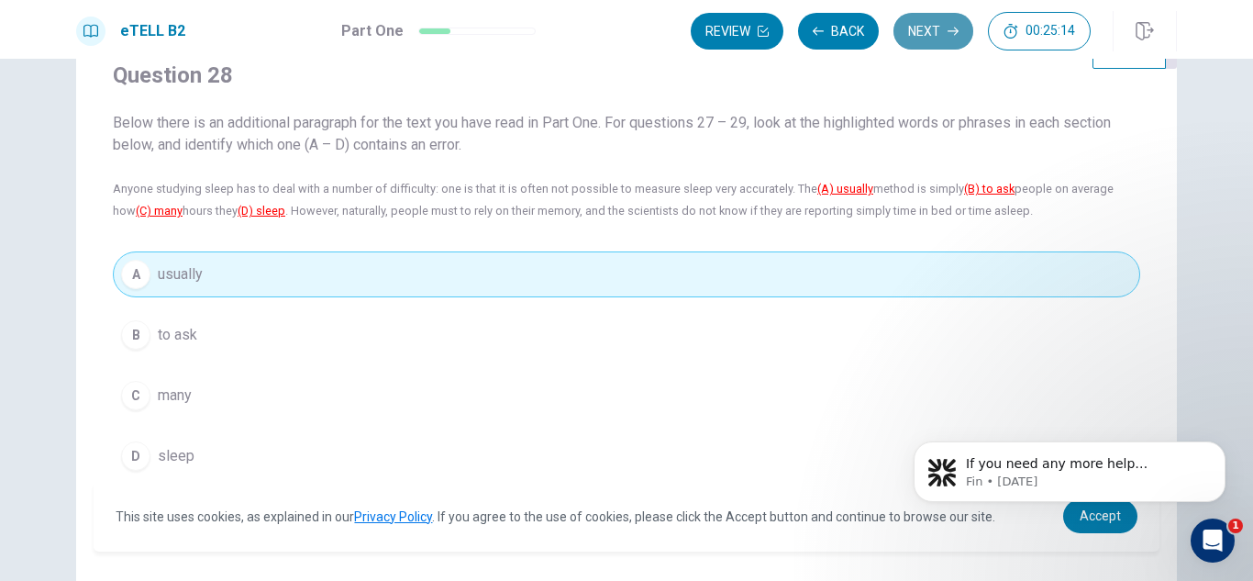
click at [943, 29] on button "Next" at bounding box center [934, 31] width 80 height 37
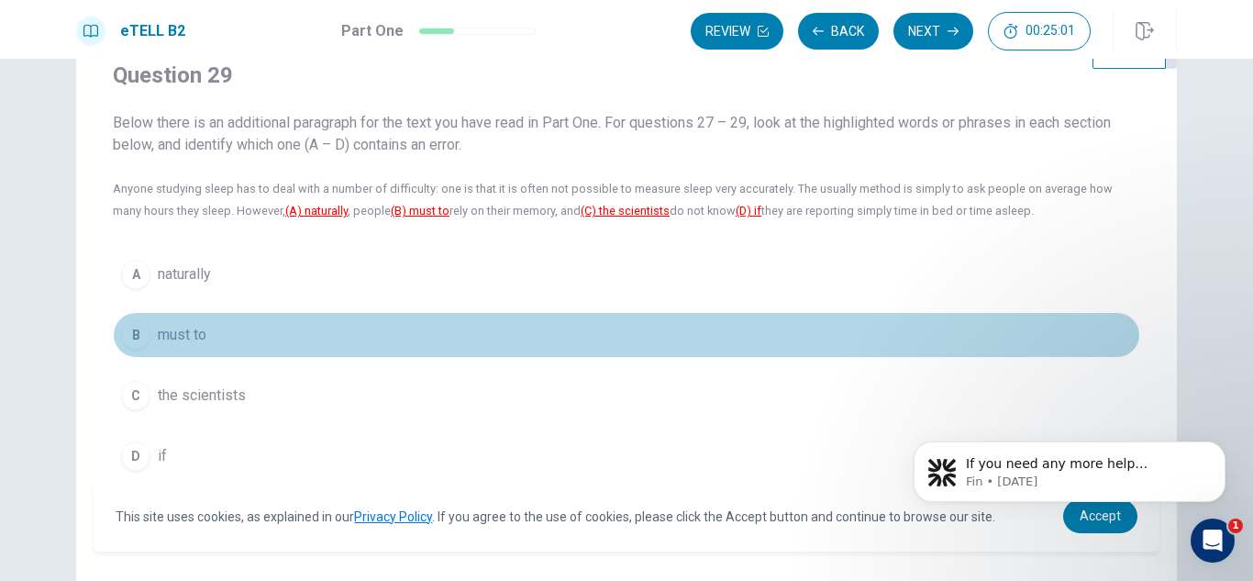
click at [228, 325] on button "B must to" at bounding box center [627, 335] width 1028 height 46
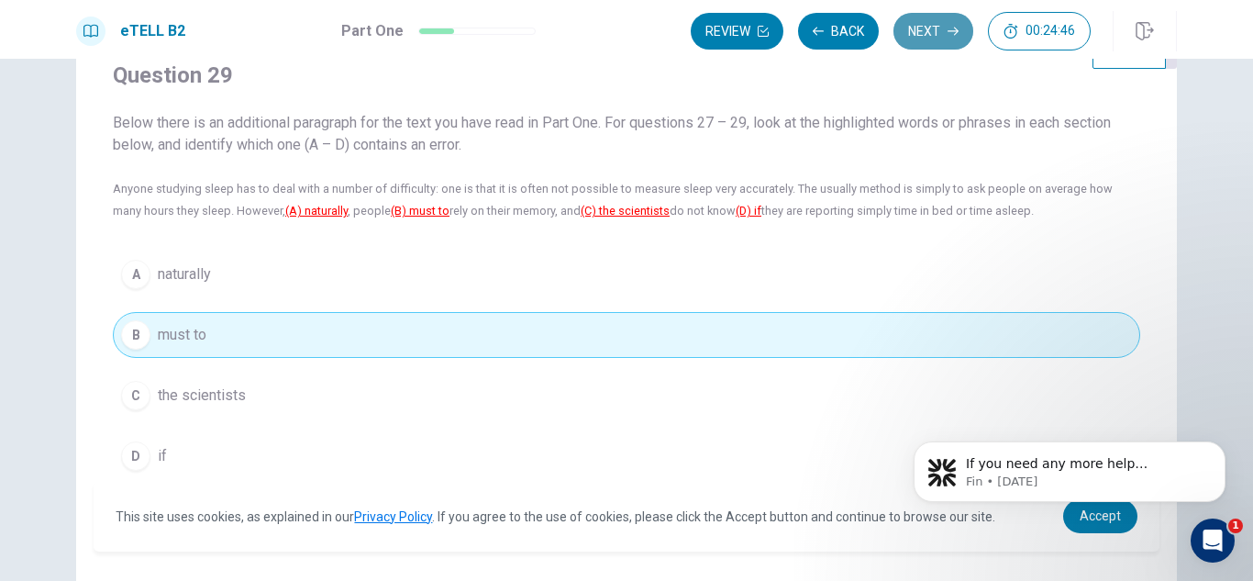
click at [934, 35] on button "Next" at bounding box center [934, 31] width 80 height 37
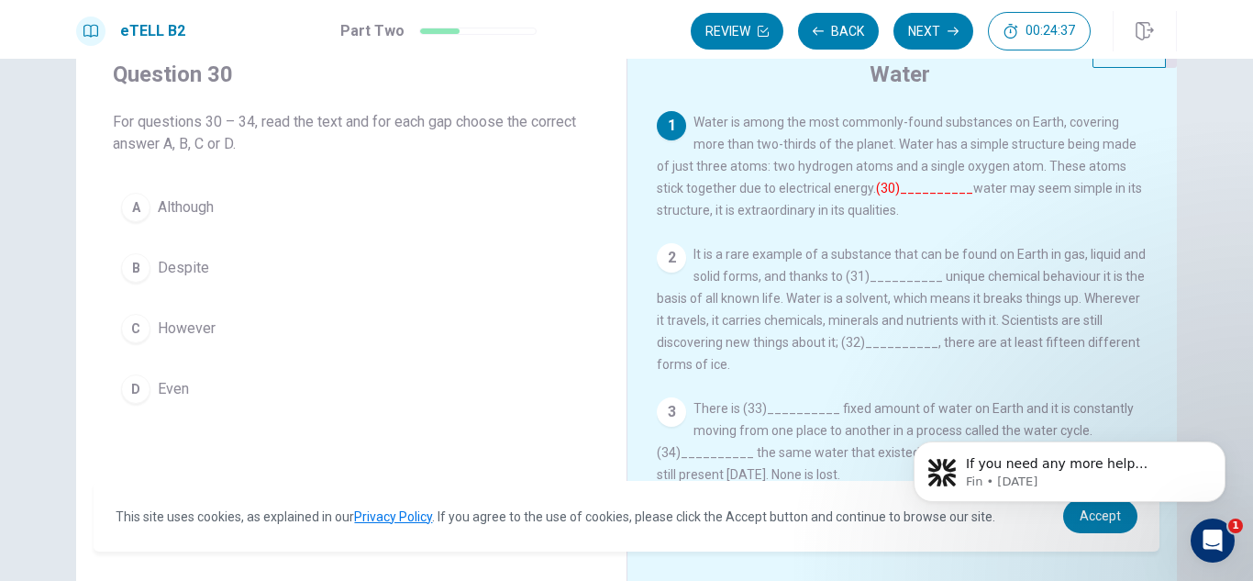
scroll to position [85, 0]
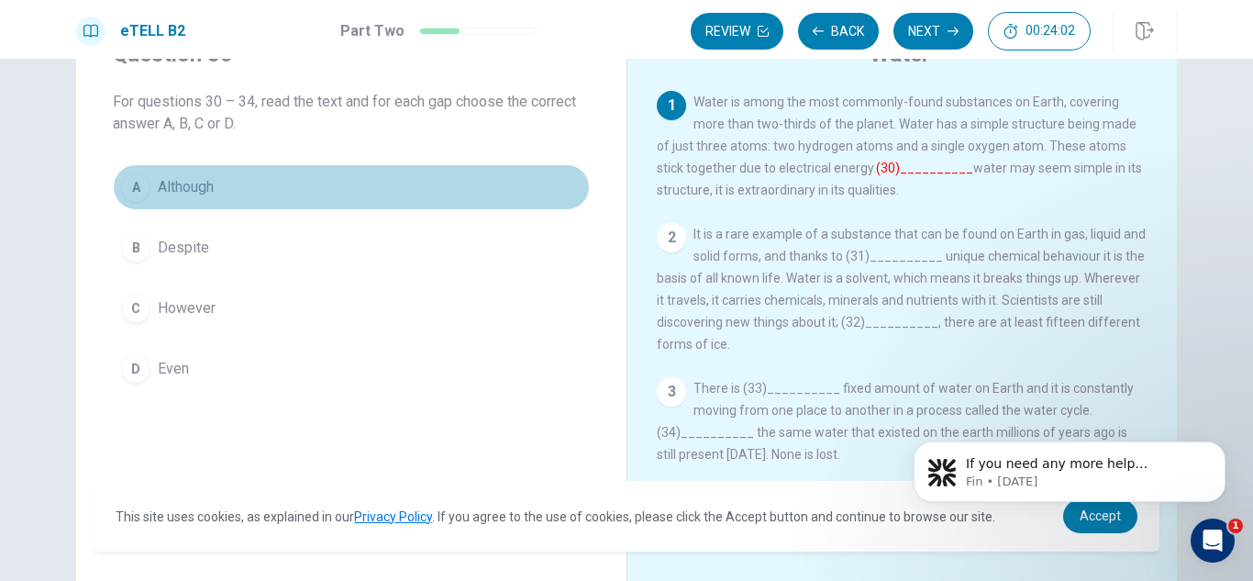
click at [223, 189] on button "A Although" at bounding box center [351, 187] width 477 height 46
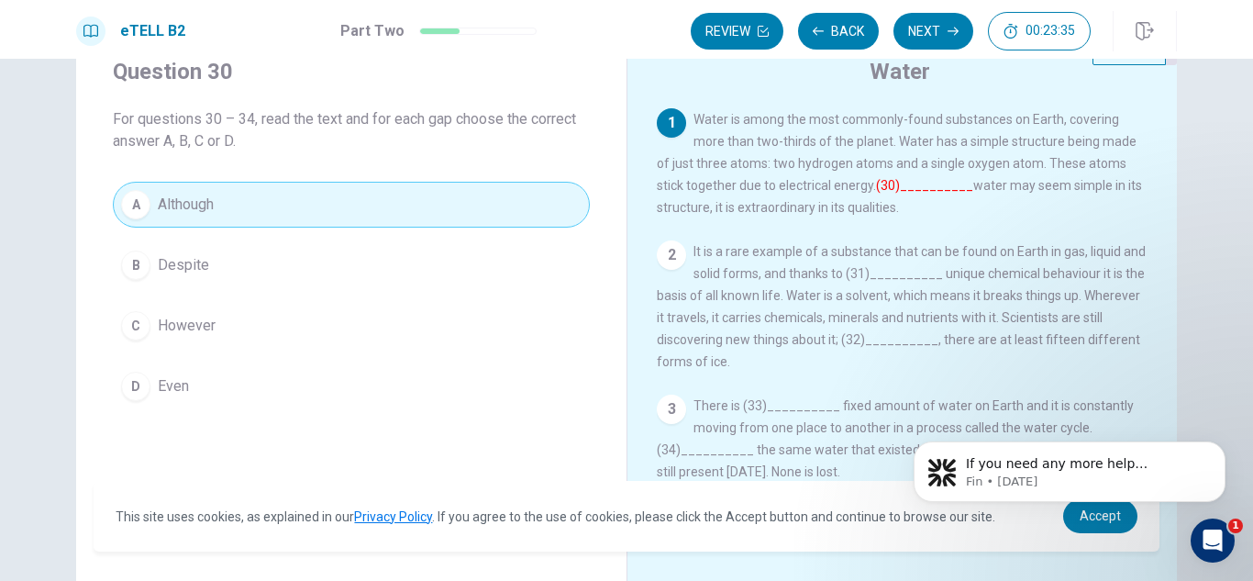
scroll to position [51, 0]
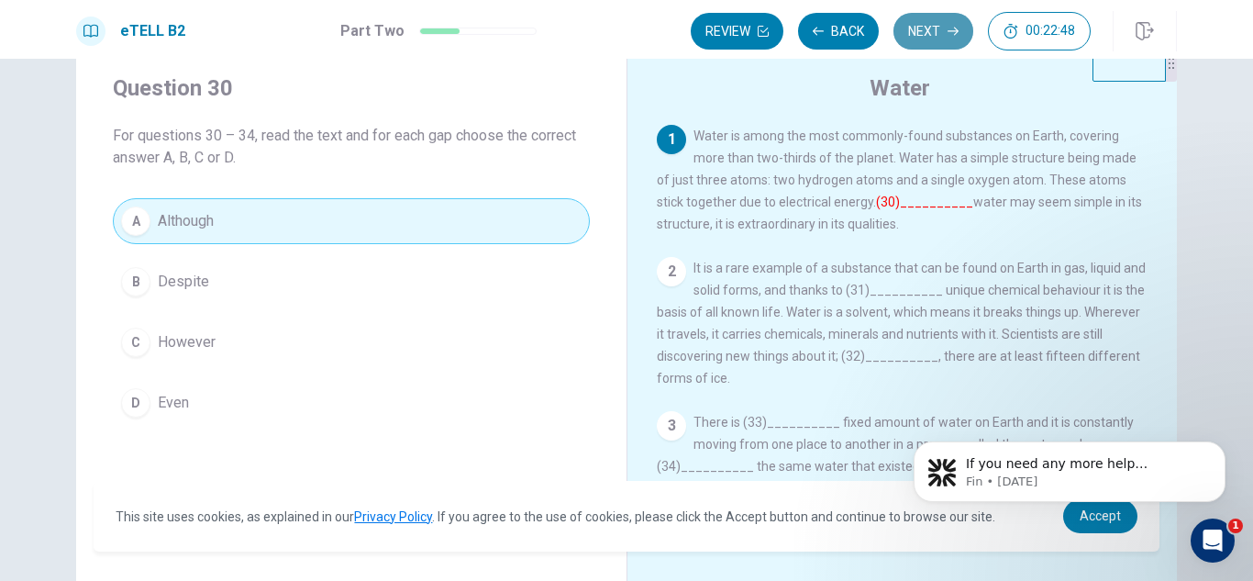
click at [933, 23] on button "Next" at bounding box center [934, 31] width 80 height 37
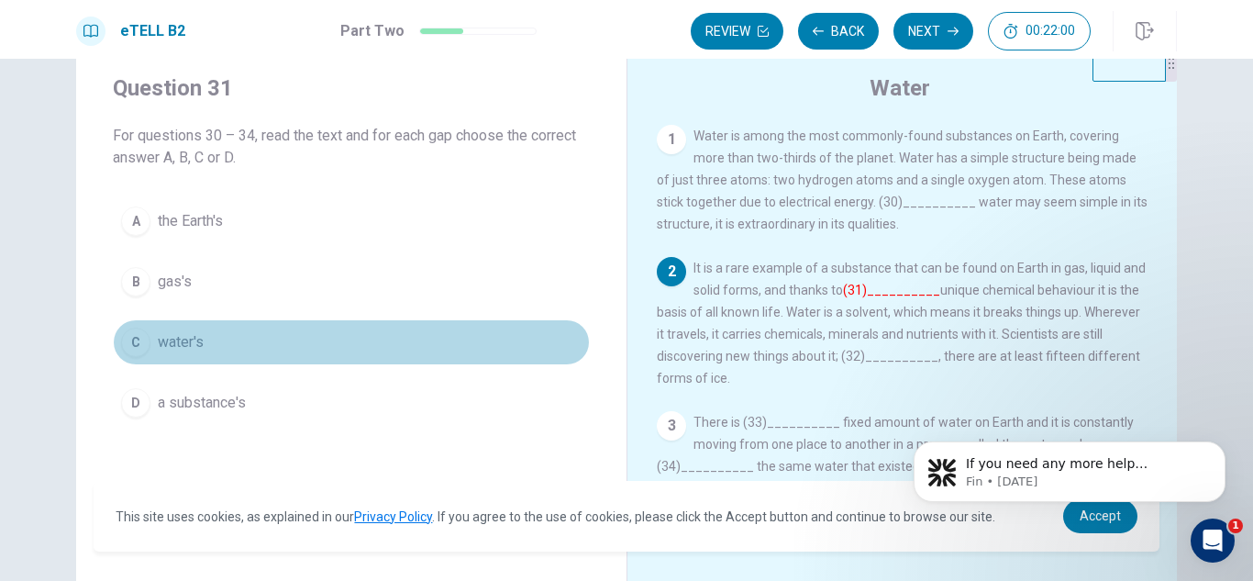
click at [188, 351] on span "water's" at bounding box center [181, 342] width 46 height 22
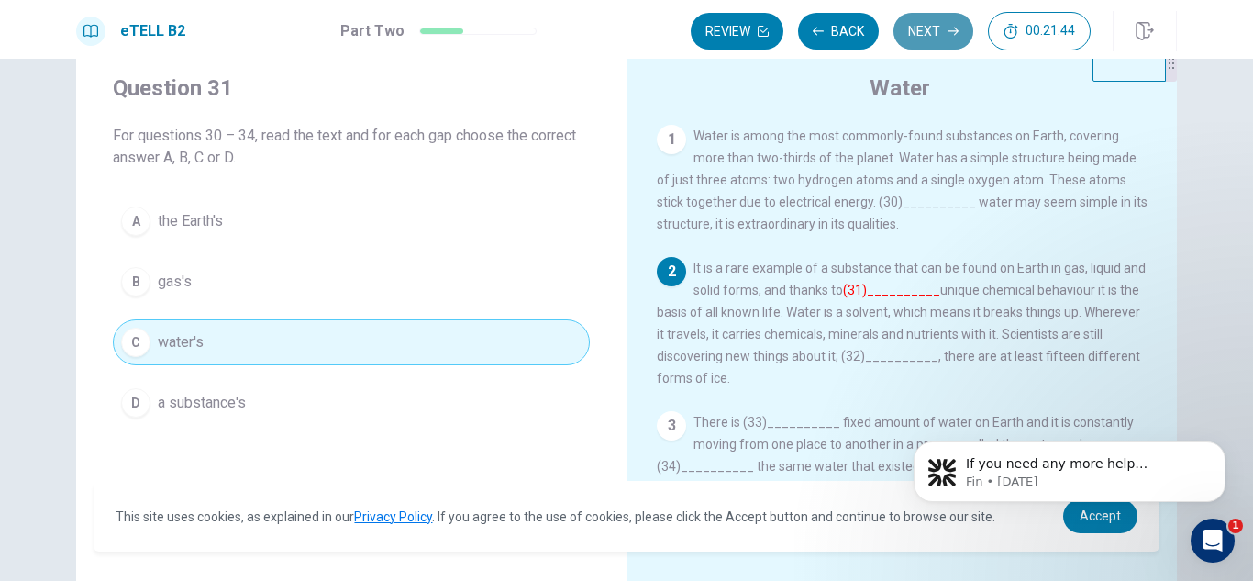
click at [939, 29] on button "Next" at bounding box center [934, 31] width 80 height 37
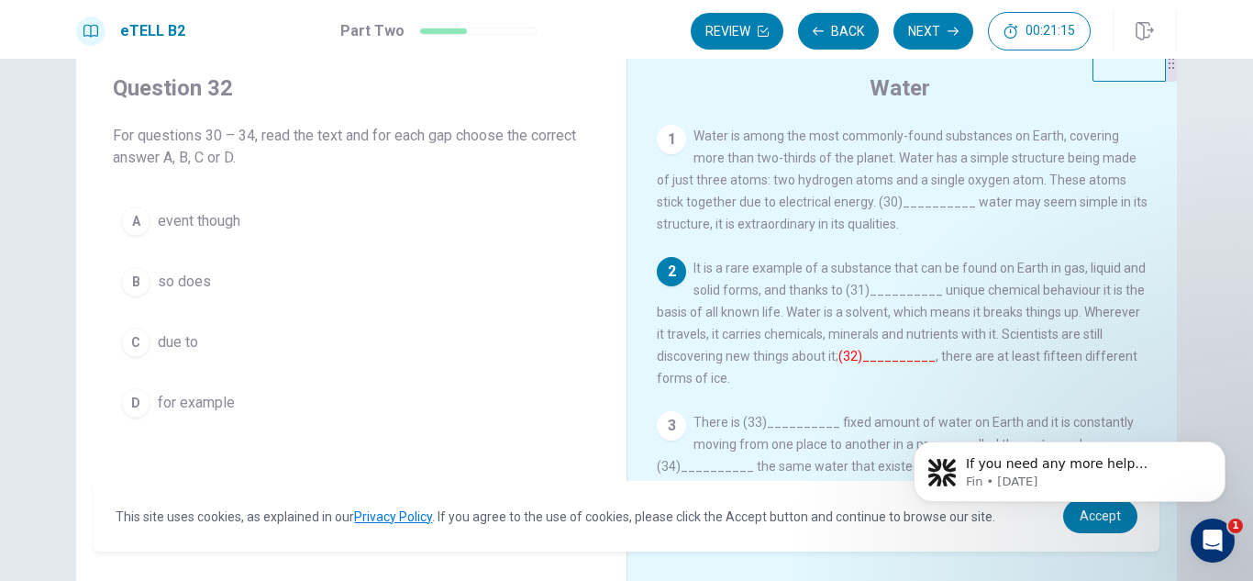
click at [210, 394] on span "for example" at bounding box center [196, 403] width 77 height 22
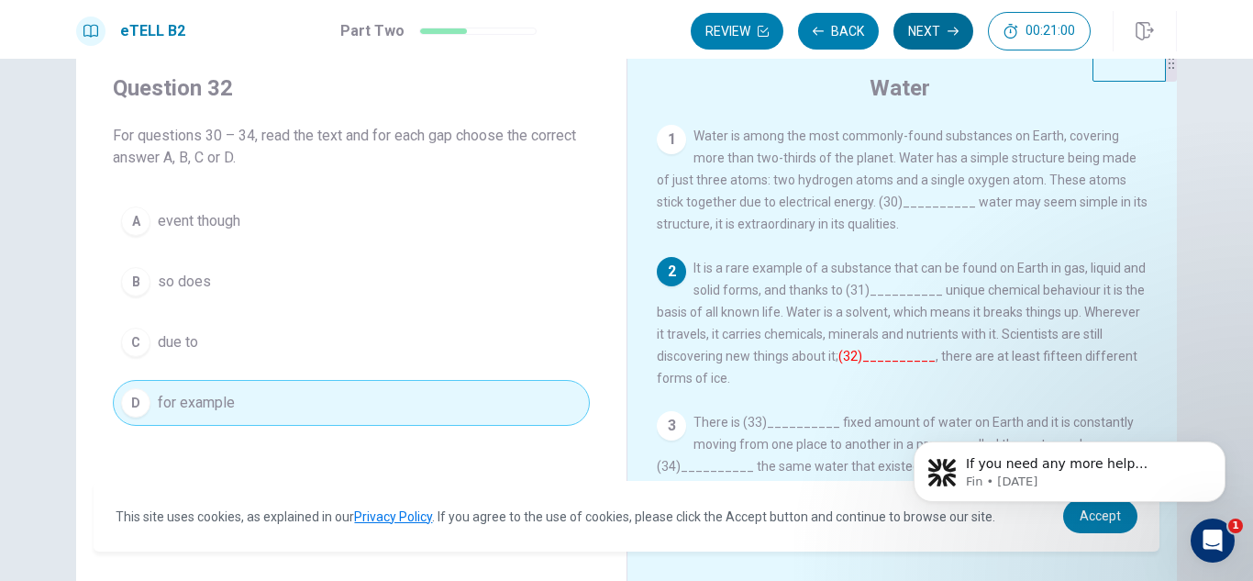
click at [939, 31] on button "Next" at bounding box center [934, 31] width 80 height 37
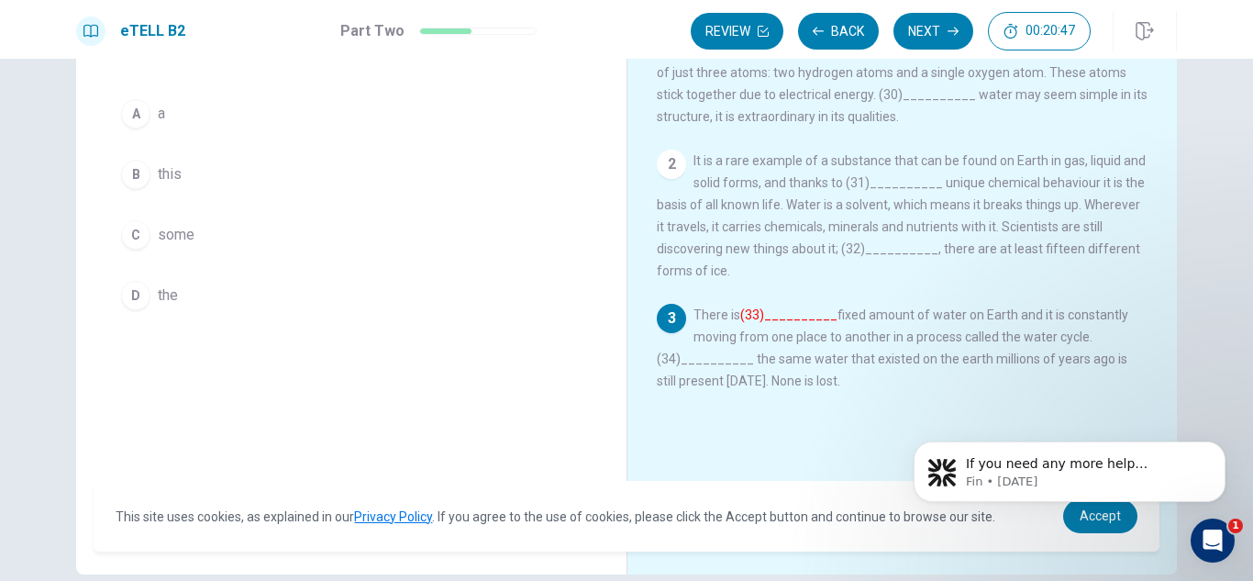
scroll to position [156, 0]
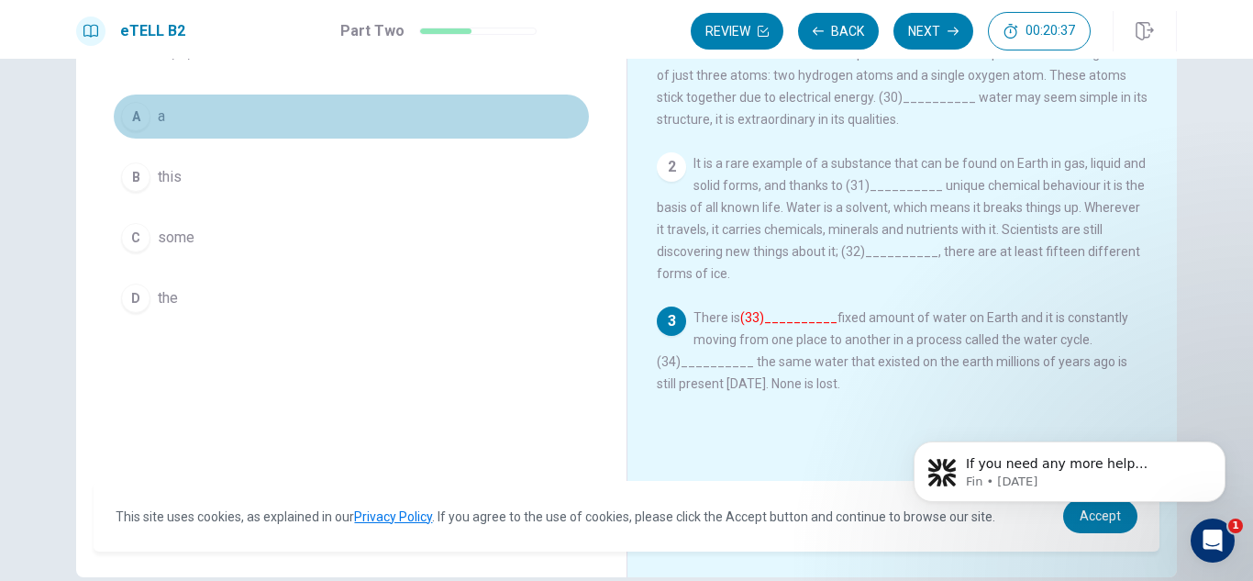
click at [168, 124] on button "A a" at bounding box center [351, 117] width 477 height 46
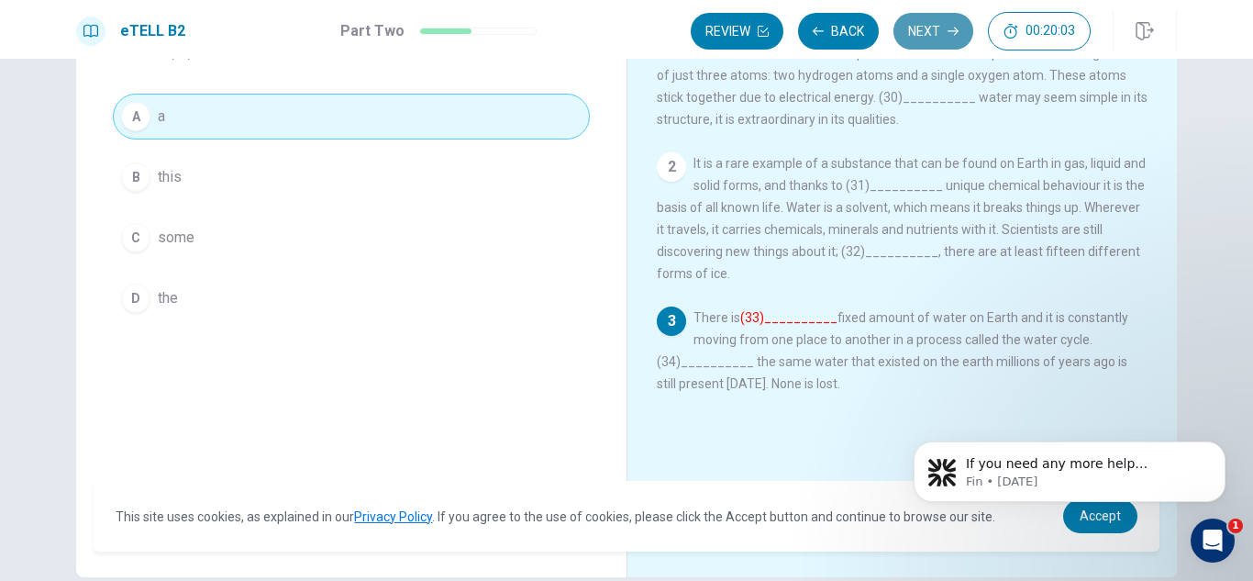
click at [945, 32] on button "Next" at bounding box center [934, 31] width 80 height 37
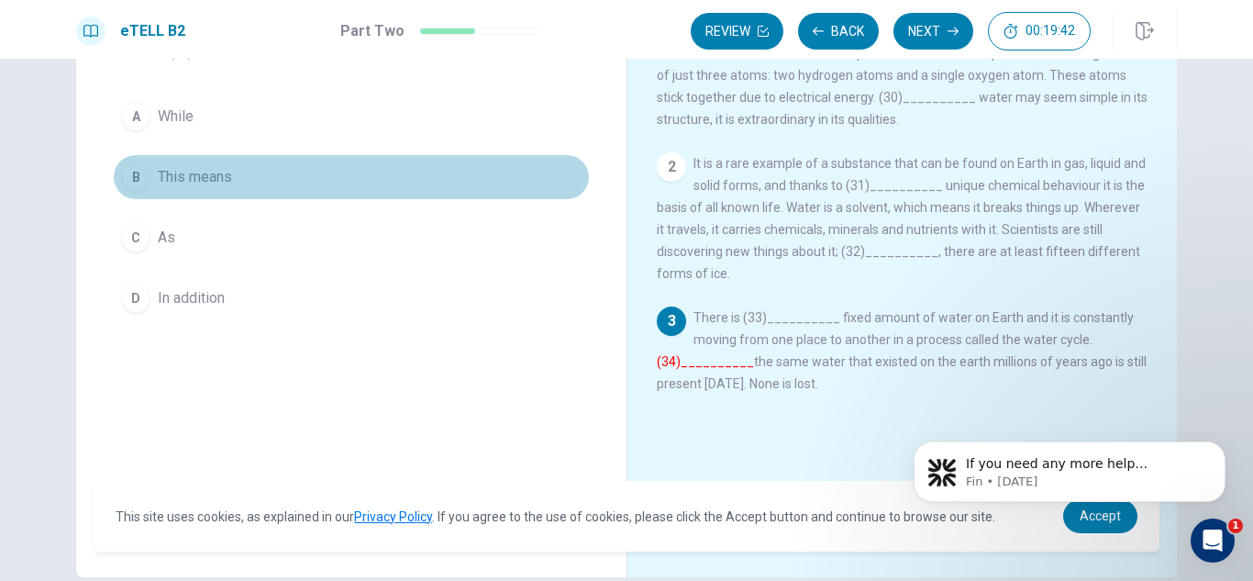
click at [211, 172] on span "This means" at bounding box center [195, 177] width 74 height 22
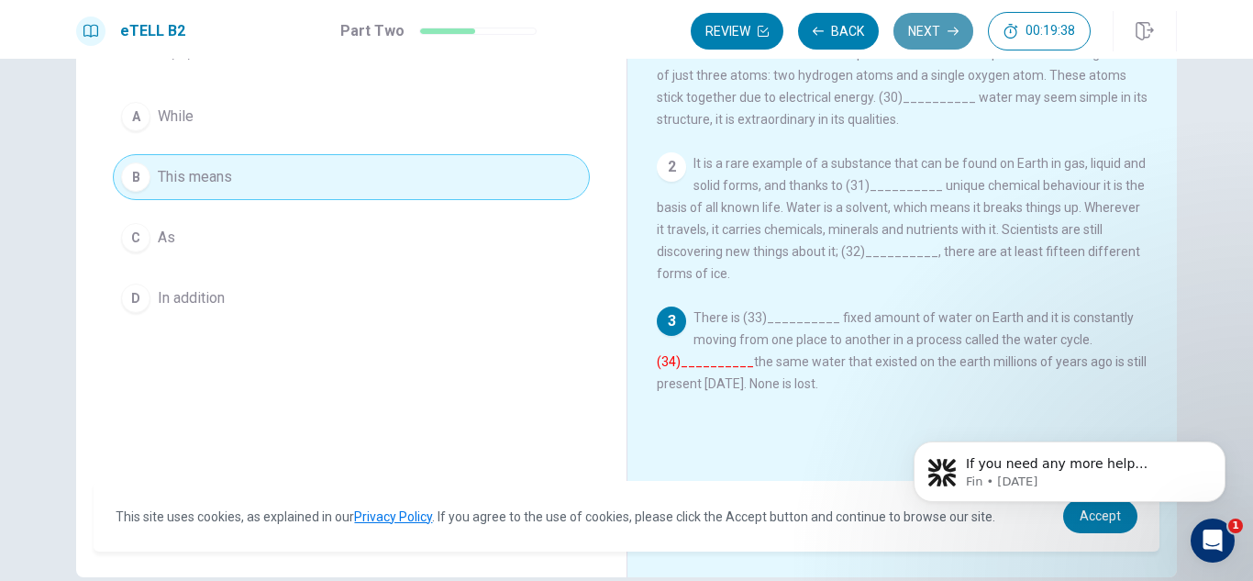
click at [941, 27] on button "Next" at bounding box center [934, 31] width 80 height 37
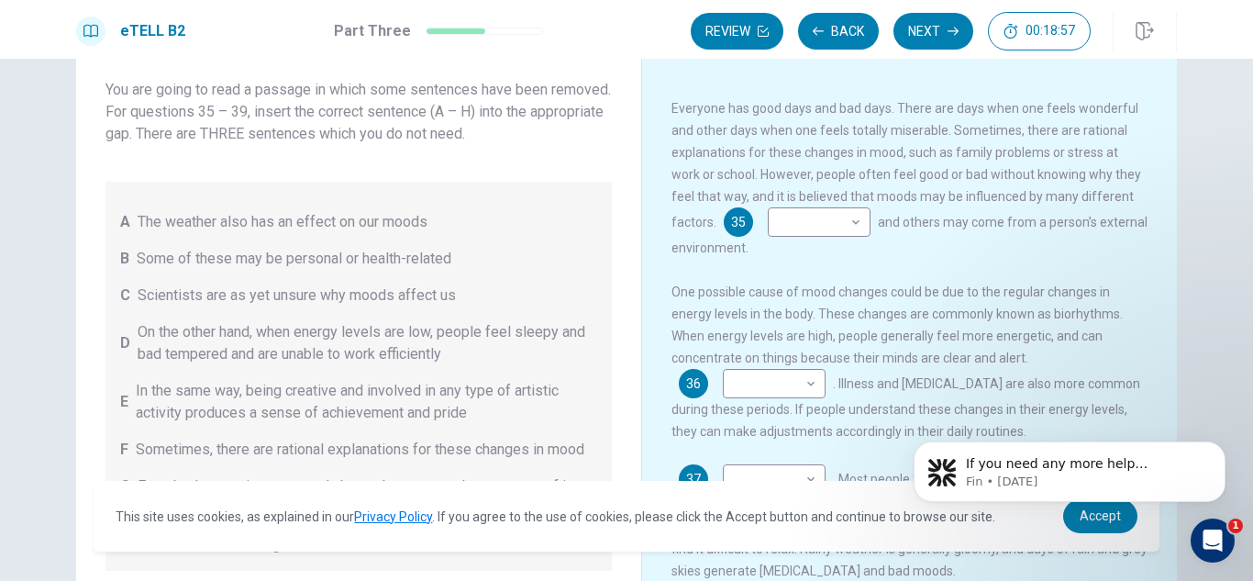
scroll to position [99, 0]
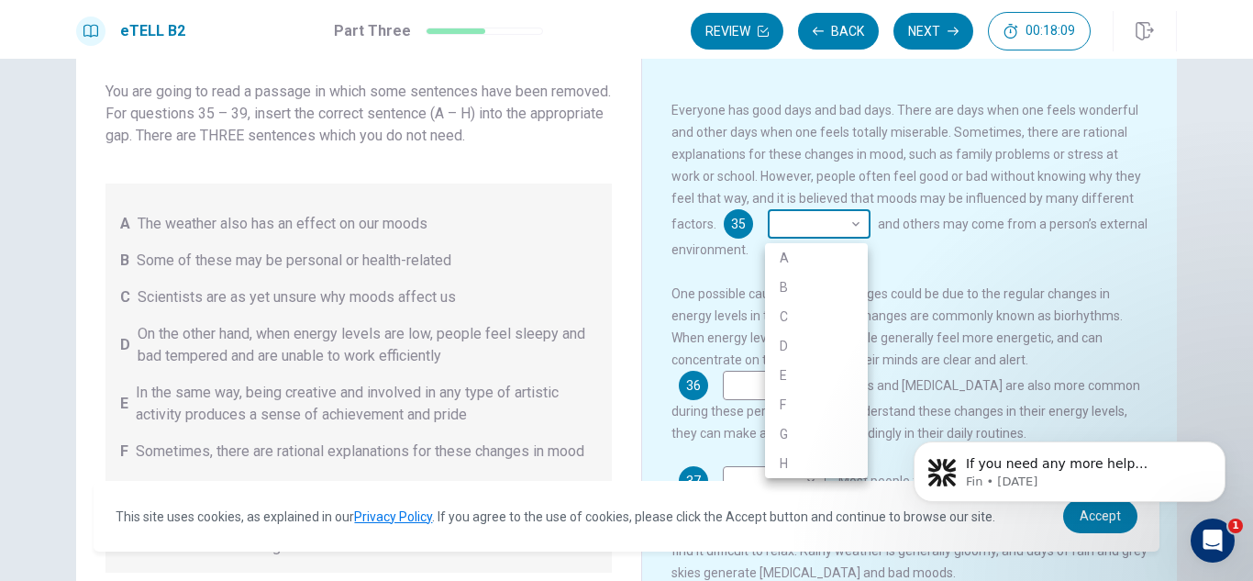
click at [852, 228] on body "This site uses cookies, as explained in our Privacy Policy . If you agree to th…" at bounding box center [626, 290] width 1253 height 581
click at [783, 282] on li "B" at bounding box center [816, 287] width 103 height 29
type input "*"
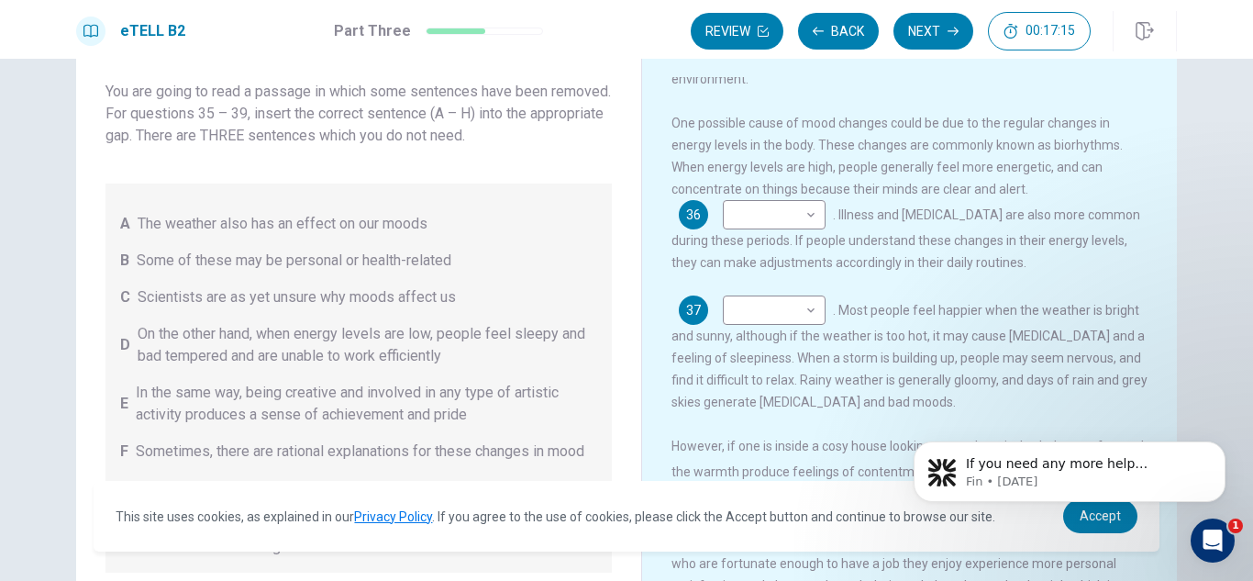
scroll to position [173, 0]
click at [805, 220] on body "This site uses cookies, as explained in our Privacy Policy . If you agree to th…" at bounding box center [626, 290] width 1253 height 581
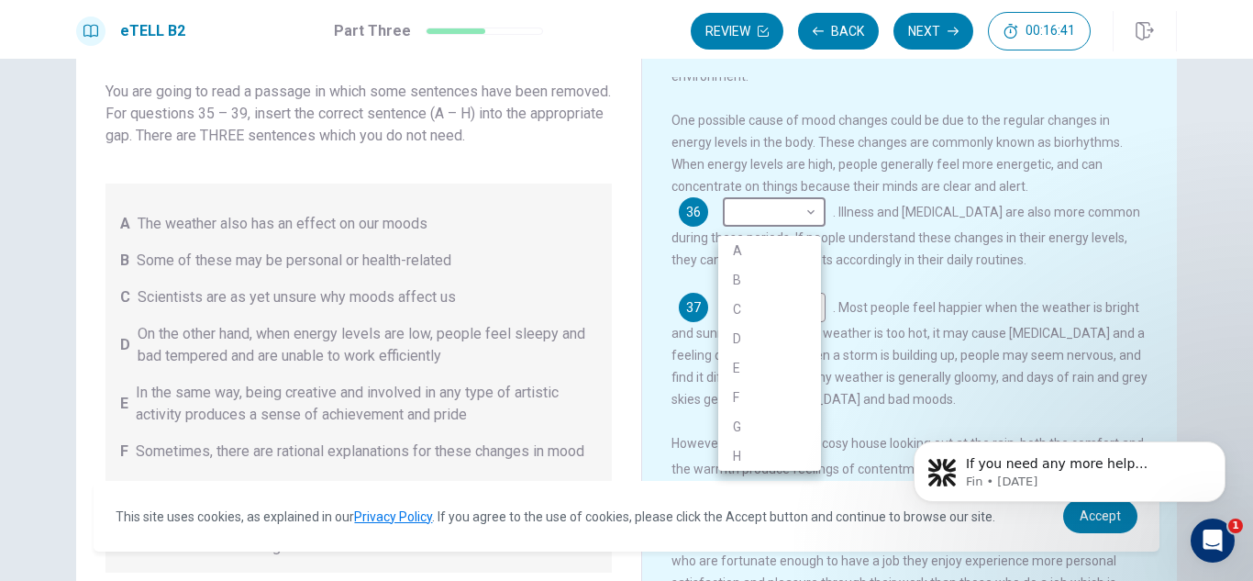
click at [741, 337] on li "D" at bounding box center [770, 338] width 103 height 29
type input "*"
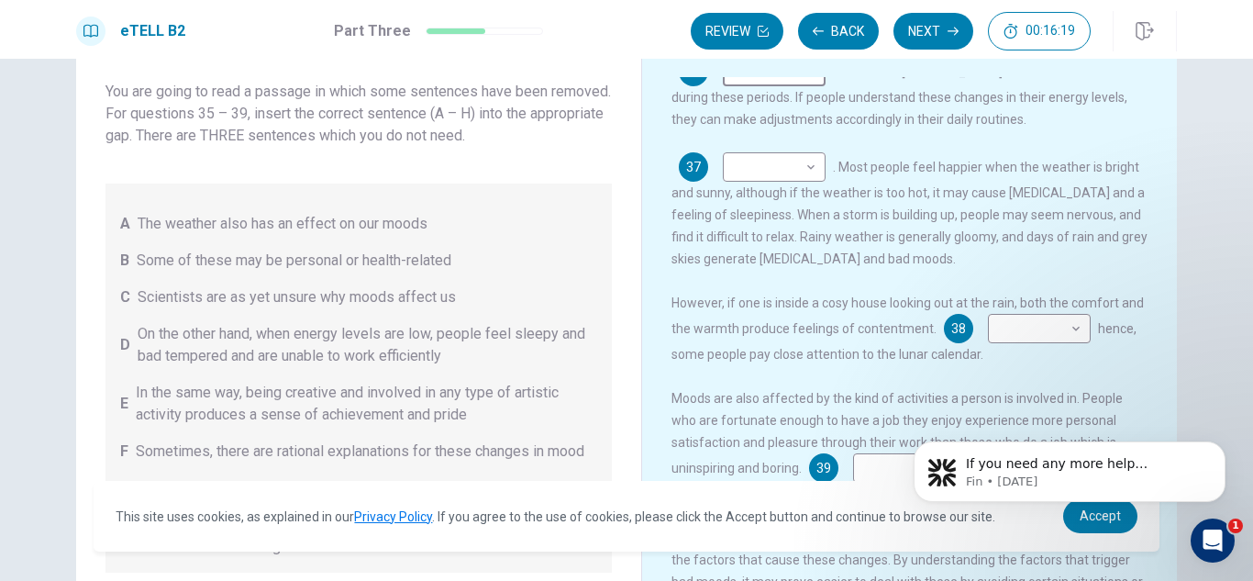
scroll to position [316, 0]
click at [811, 179] on body "This site uses cookies, as explained in our Privacy Policy . If you agree to th…" at bounding box center [626, 290] width 1253 height 581
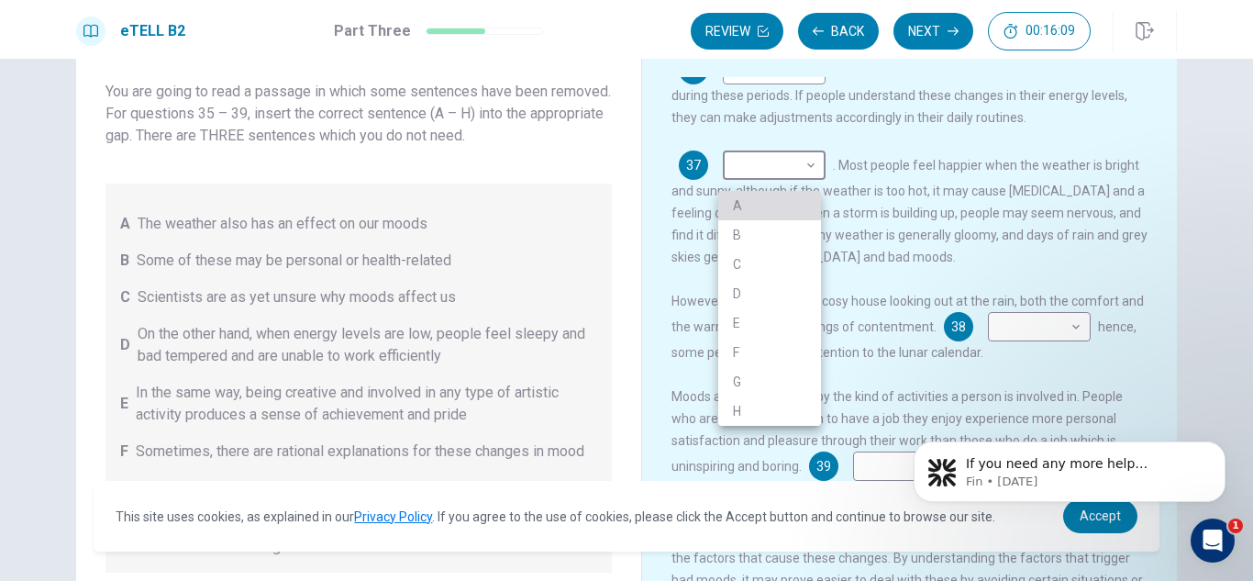
click at [741, 200] on li "A" at bounding box center [770, 205] width 103 height 29
type input "*"
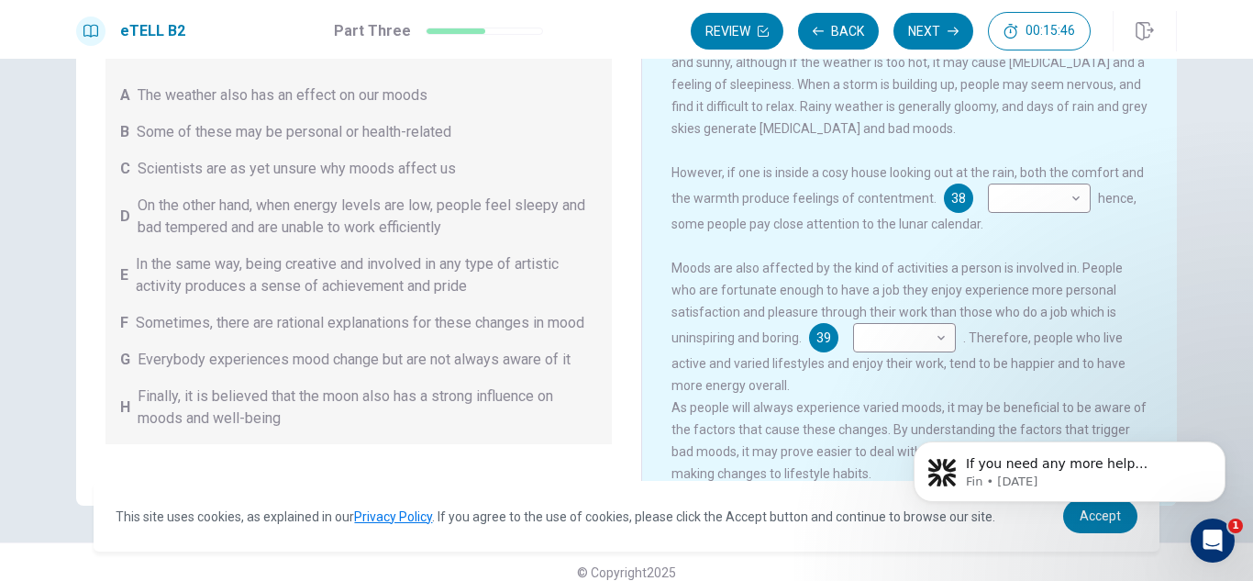
scroll to position [248, 0]
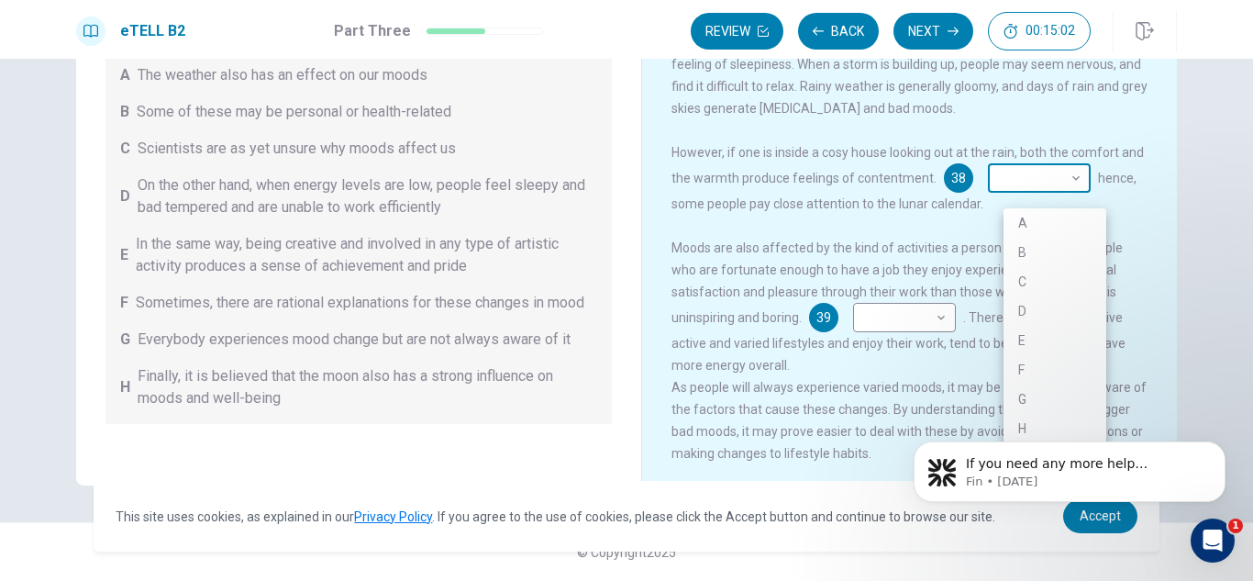
click at [1099, 187] on body "This site uses cookies, as explained in our Privacy Policy . If you agree to th…" at bounding box center [626, 290] width 1253 height 581
drag, startPoint x: 1250, startPoint y: 245, endPoint x: 1253, endPoint y: 285, distance: 40.5
click at [1253, 285] on div at bounding box center [626, 290] width 1253 height 581
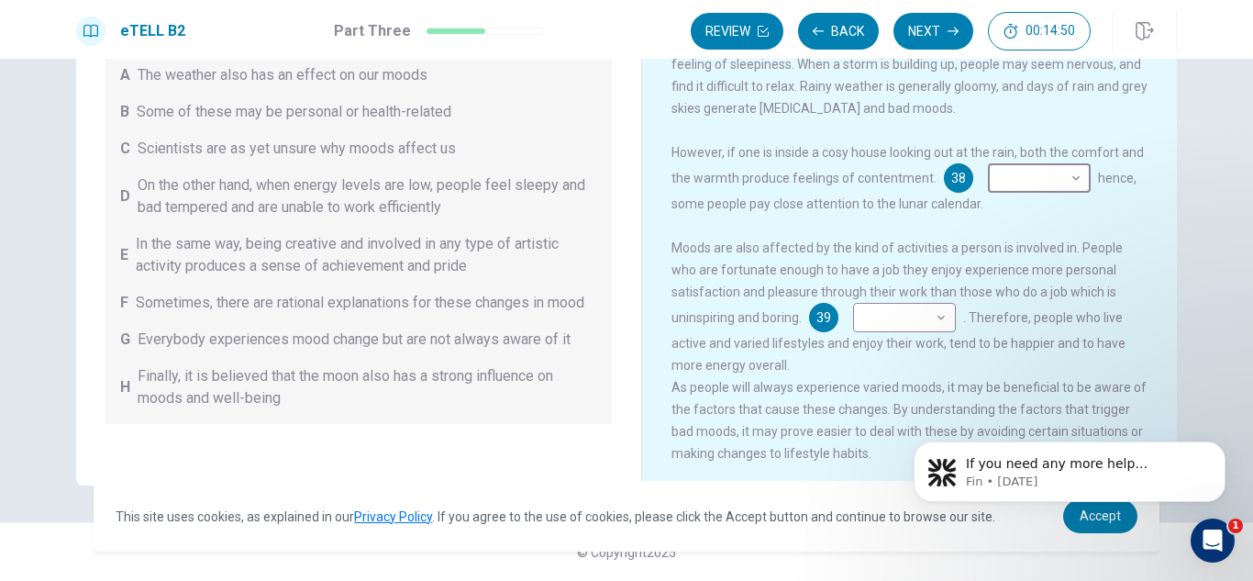
scroll to position [341, 0]
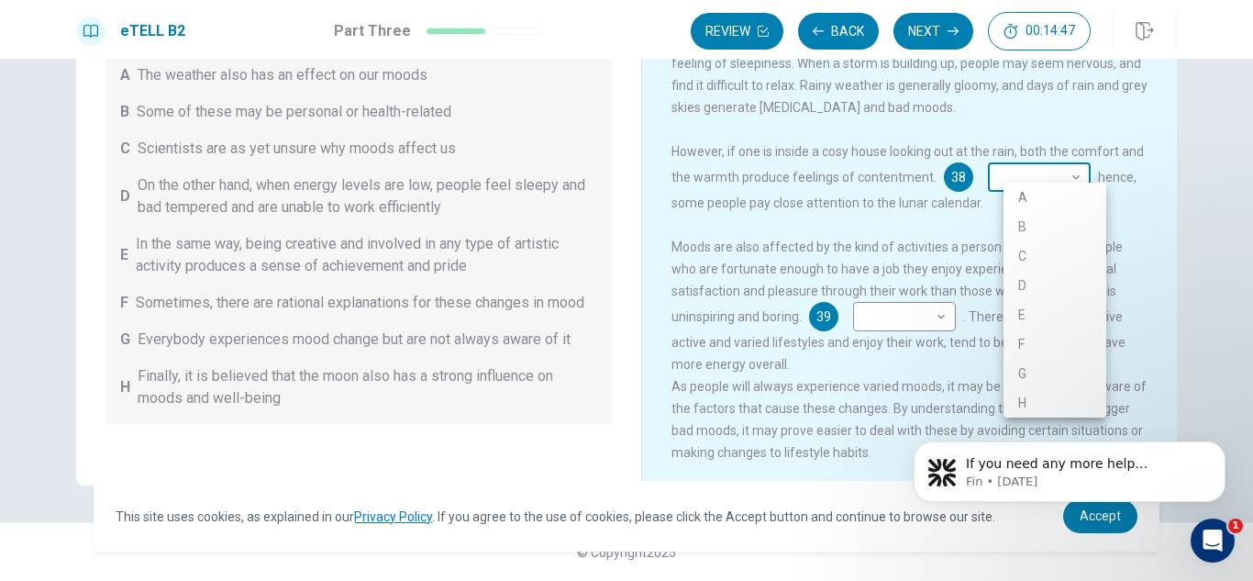
click at [1090, 167] on body "This site uses cookies, as explained in our Privacy Policy . If you agree to th…" at bounding box center [626, 290] width 1253 height 581
click at [1023, 399] on li "H" at bounding box center [1055, 402] width 103 height 29
type input "*"
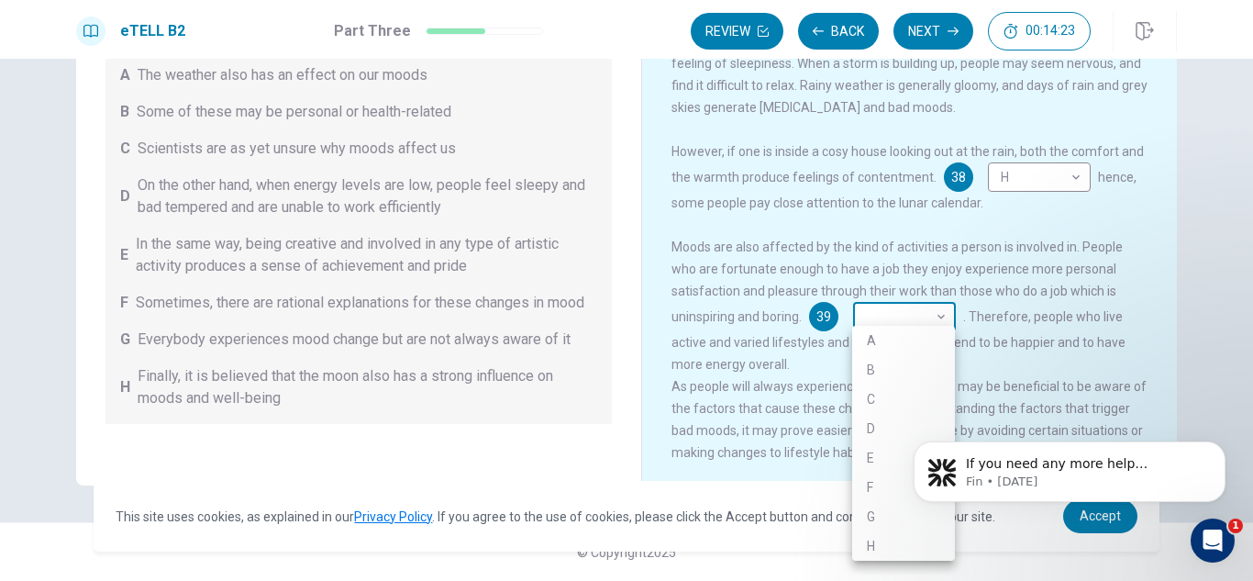
click at [939, 307] on body "This site uses cookies, as explained in our Privacy Policy . If you agree to th…" at bounding box center [626, 290] width 1253 height 581
click at [878, 452] on li "E" at bounding box center [903, 457] width 103 height 29
type input "*"
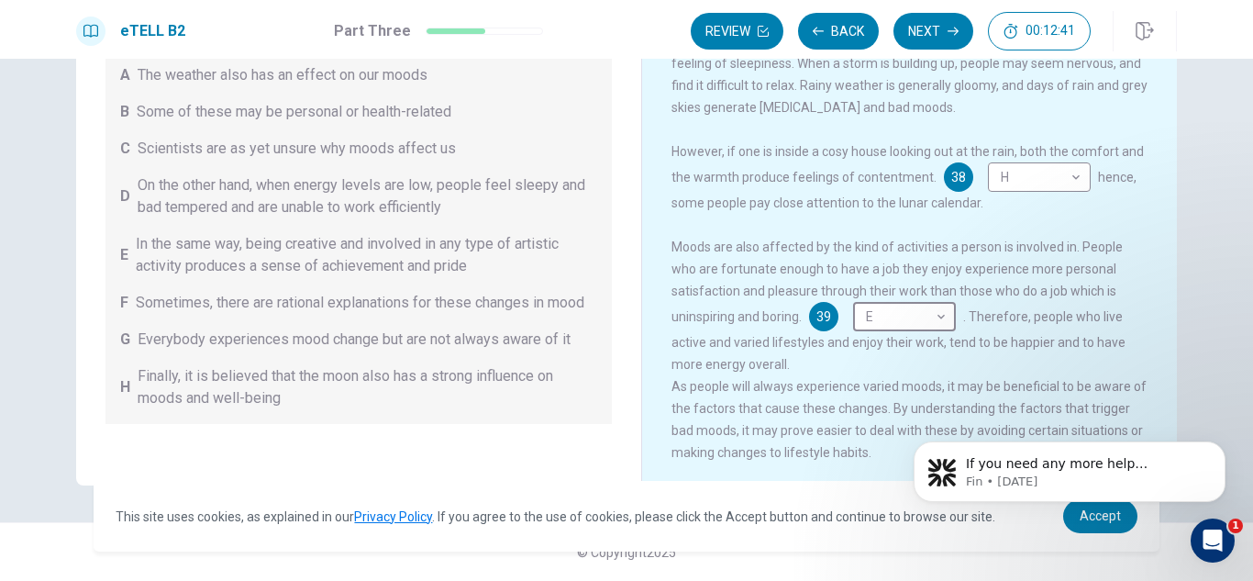
scroll to position [0, 0]
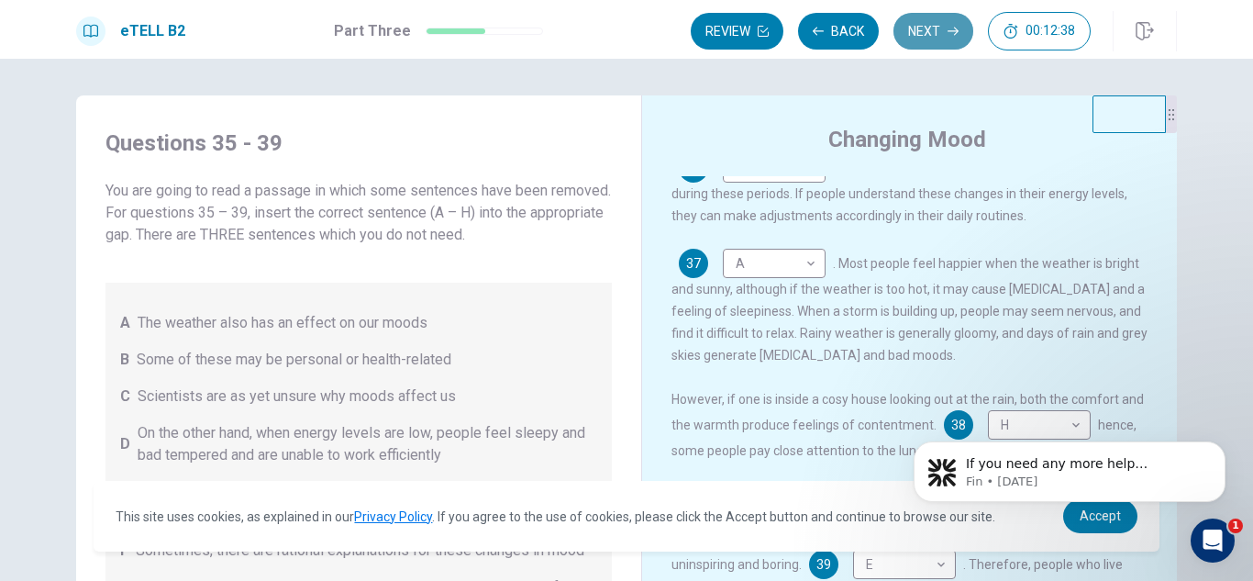
click at [939, 42] on button "Next" at bounding box center [934, 31] width 80 height 37
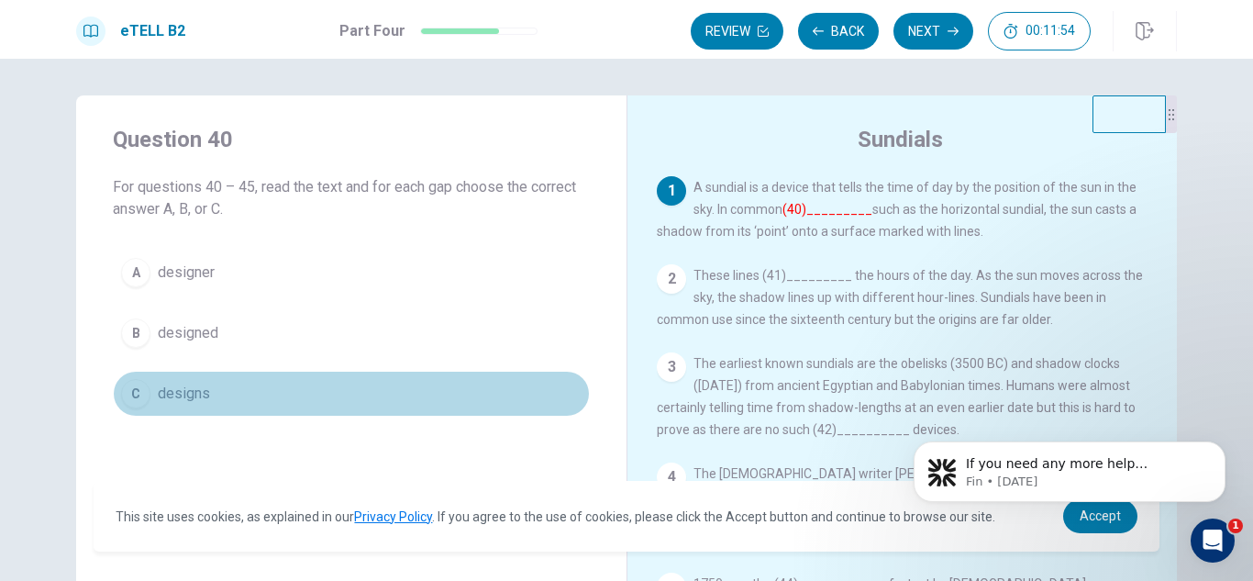
click at [185, 401] on span "designs" at bounding box center [184, 394] width 52 height 22
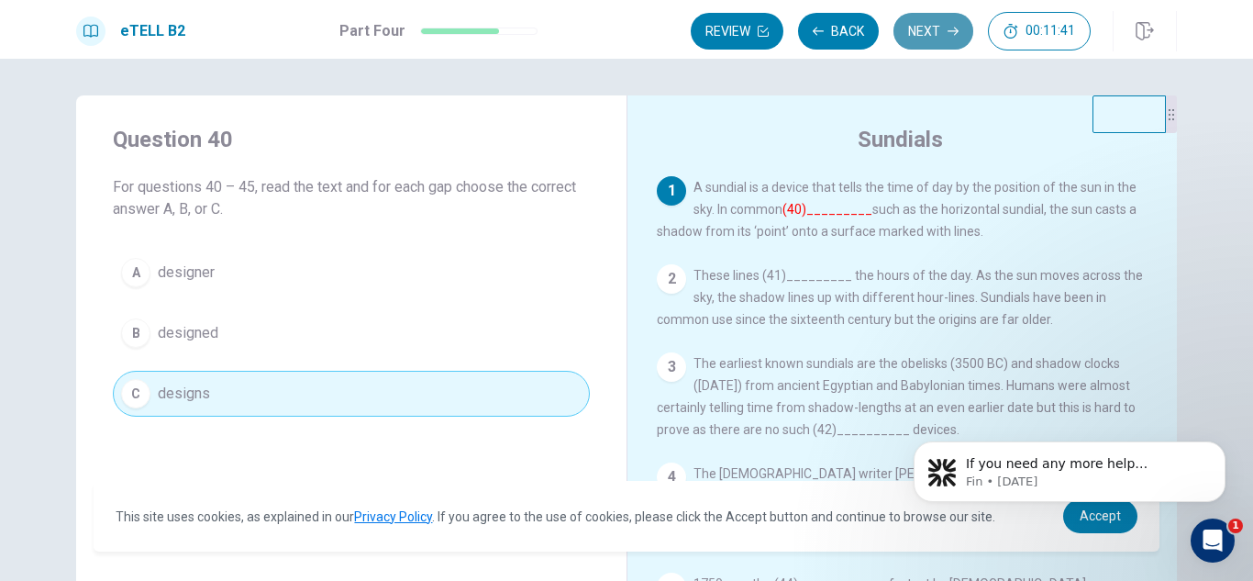
click at [945, 29] on button "Next" at bounding box center [934, 31] width 80 height 37
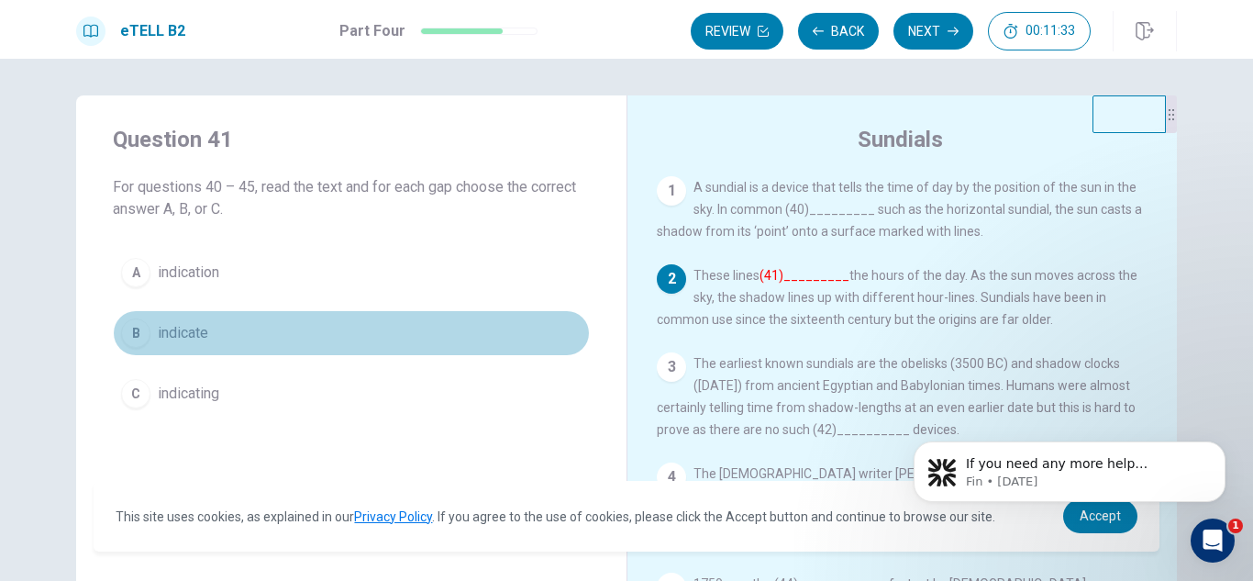
click at [183, 334] on span "indicate" at bounding box center [183, 333] width 50 height 22
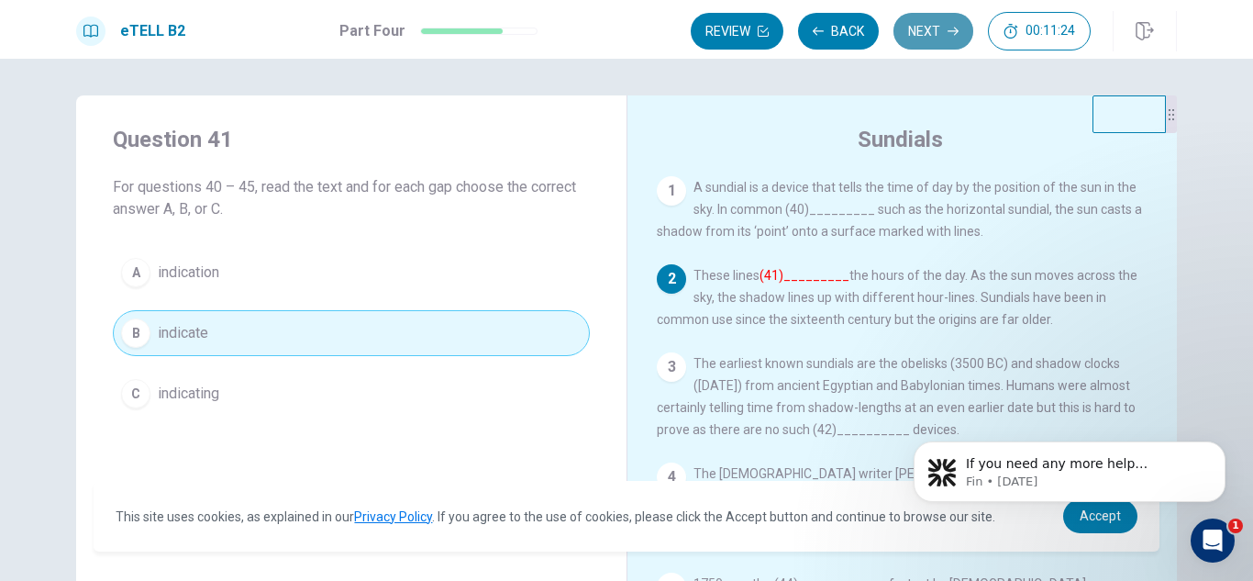
click at [953, 28] on icon "button" at bounding box center [953, 31] width 11 height 11
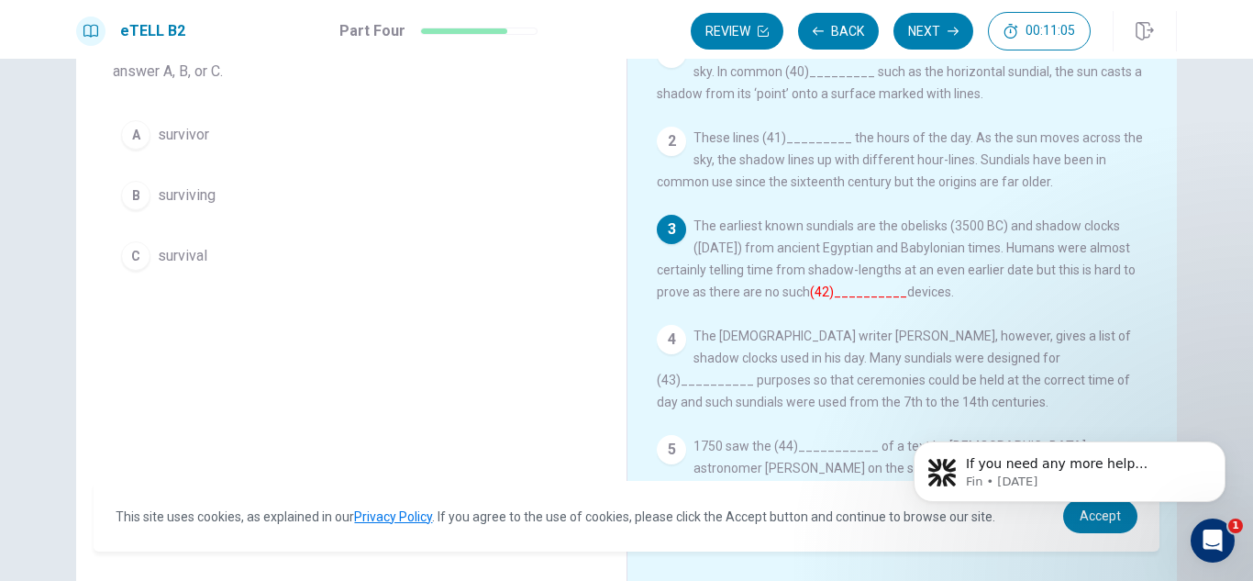
scroll to position [136, 0]
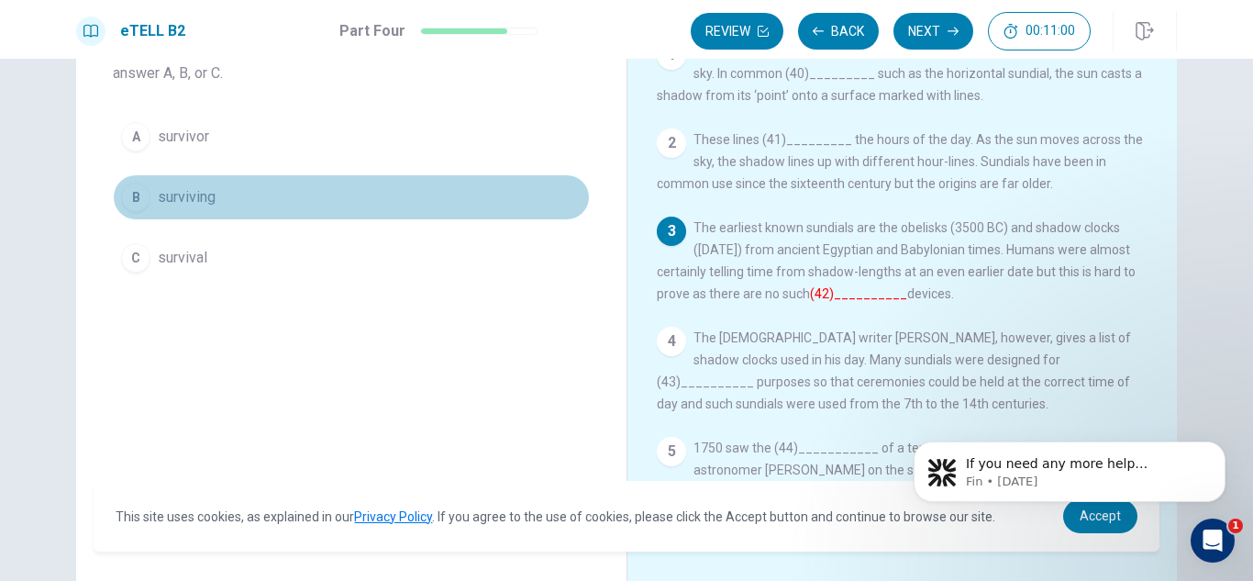
click at [217, 198] on button "B surviving" at bounding box center [351, 197] width 477 height 46
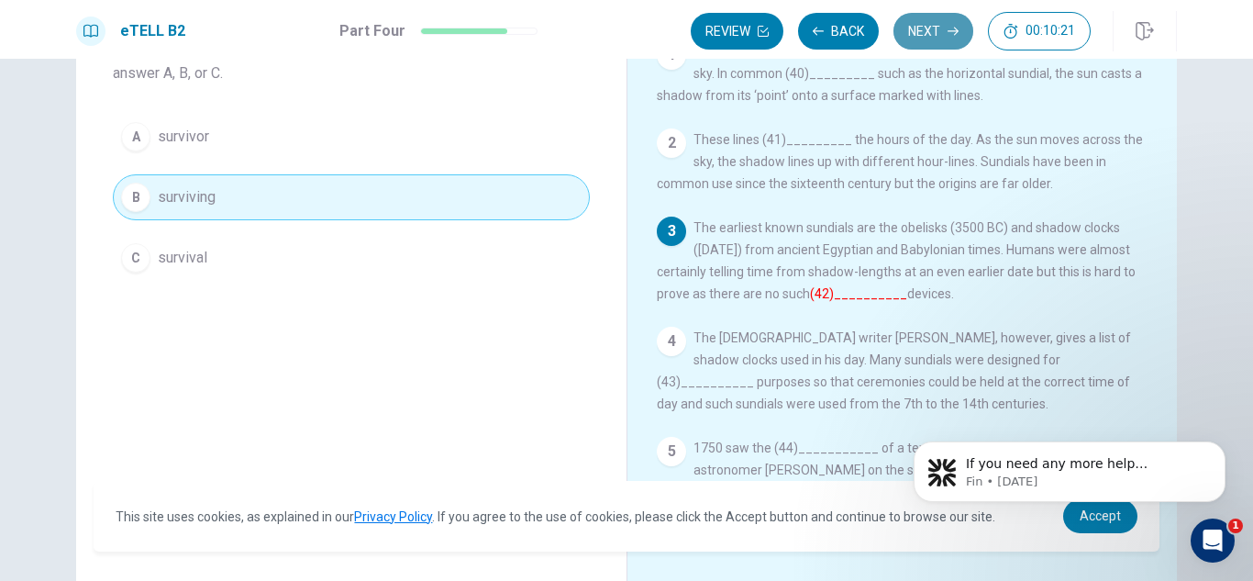
click at [931, 29] on button "Next" at bounding box center [934, 31] width 80 height 37
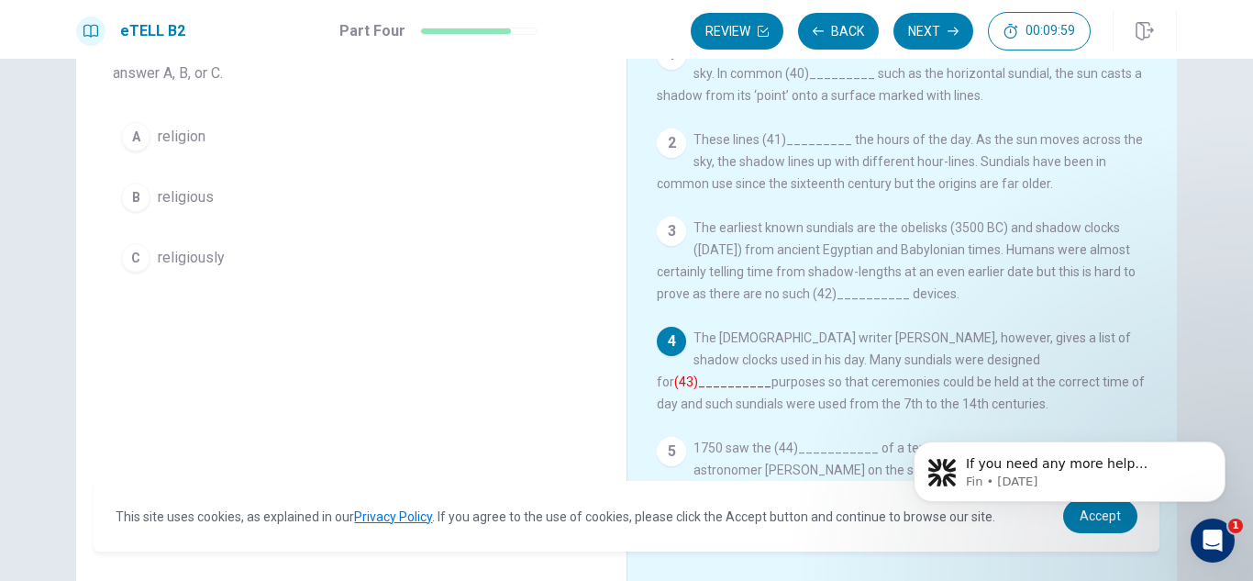
click at [184, 191] on span "religious" at bounding box center [186, 197] width 56 height 22
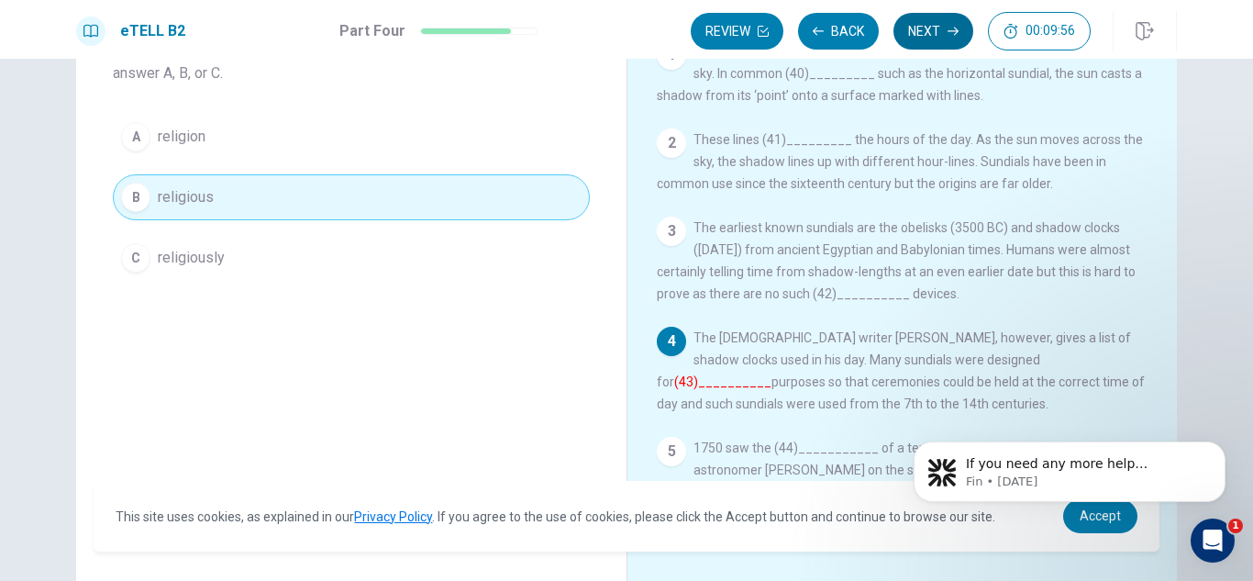
click at [942, 28] on button "Next" at bounding box center [934, 31] width 80 height 37
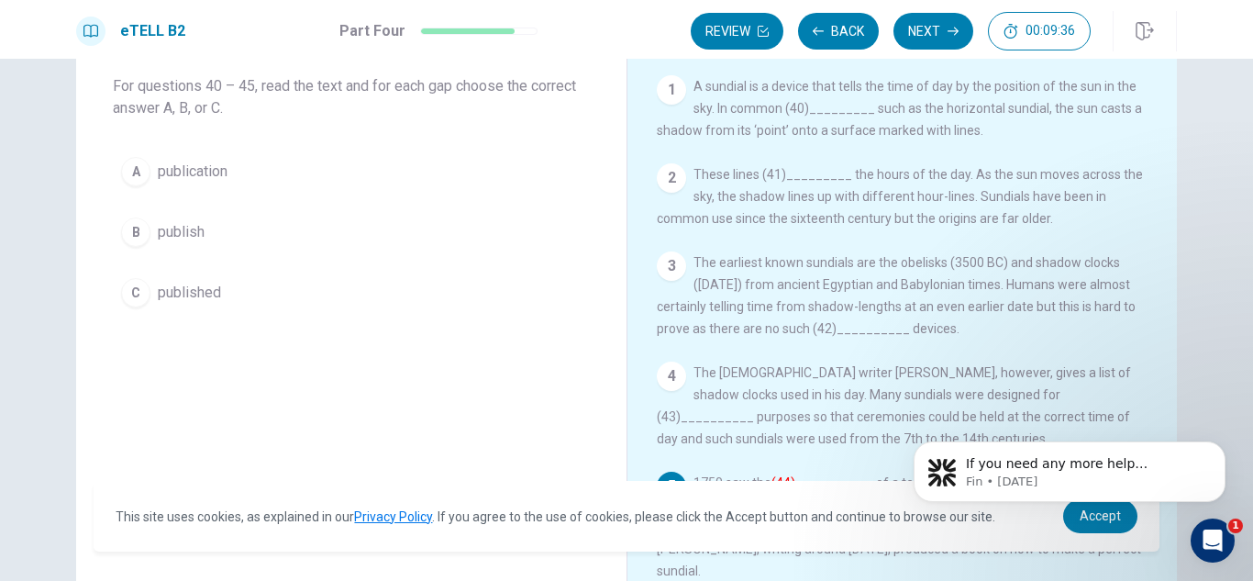
scroll to position [99, 0]
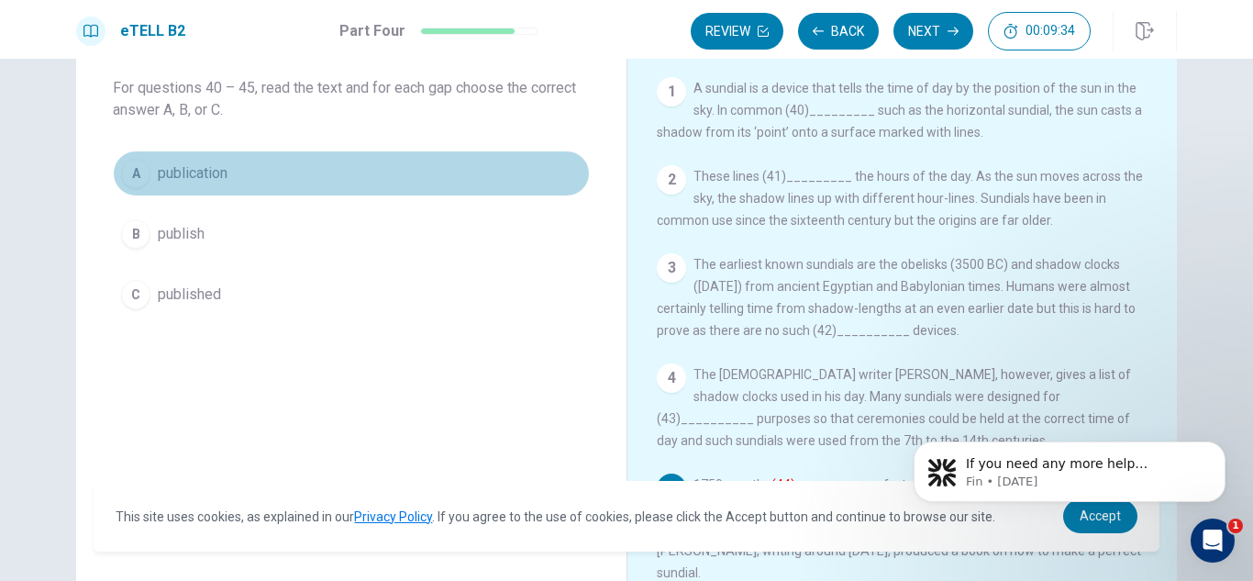
click at [358, 165] on button "A publication" at bounding box center [351, 173] width 477 height 46
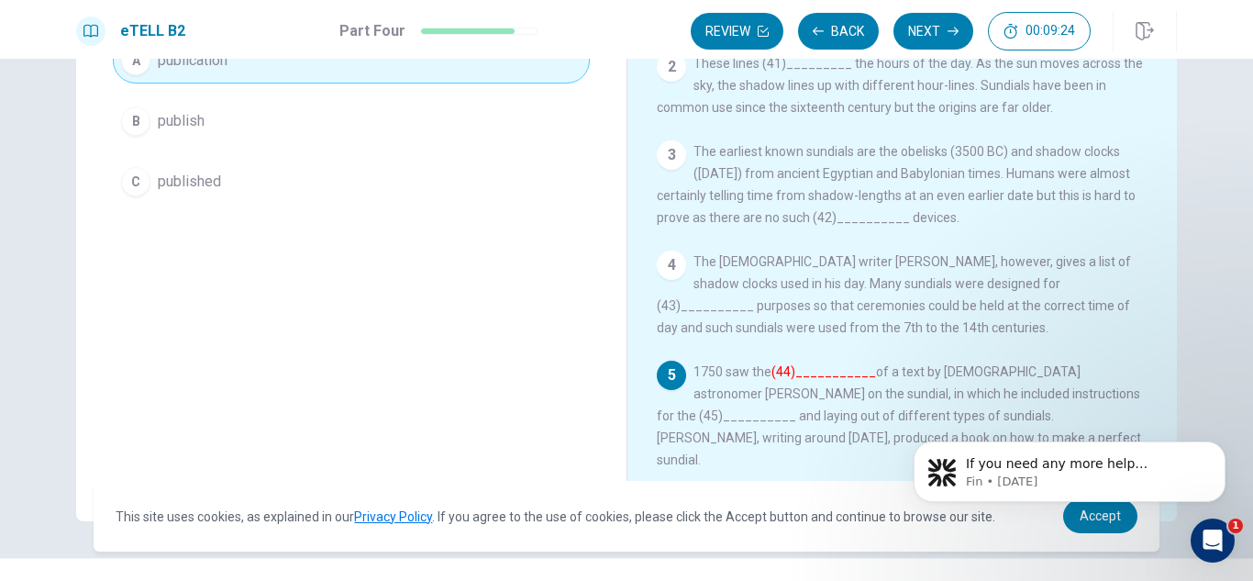
scroll to position [248, 0]
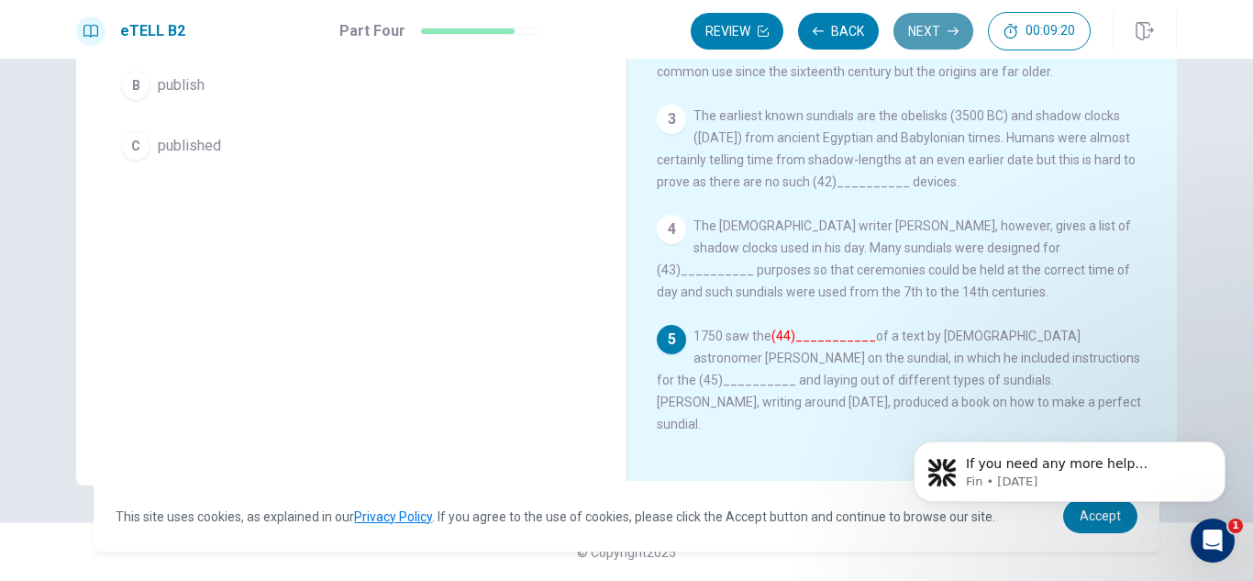
click at [939, 28] on button "Next" at bounding box center [934, 31] width 80 height 37
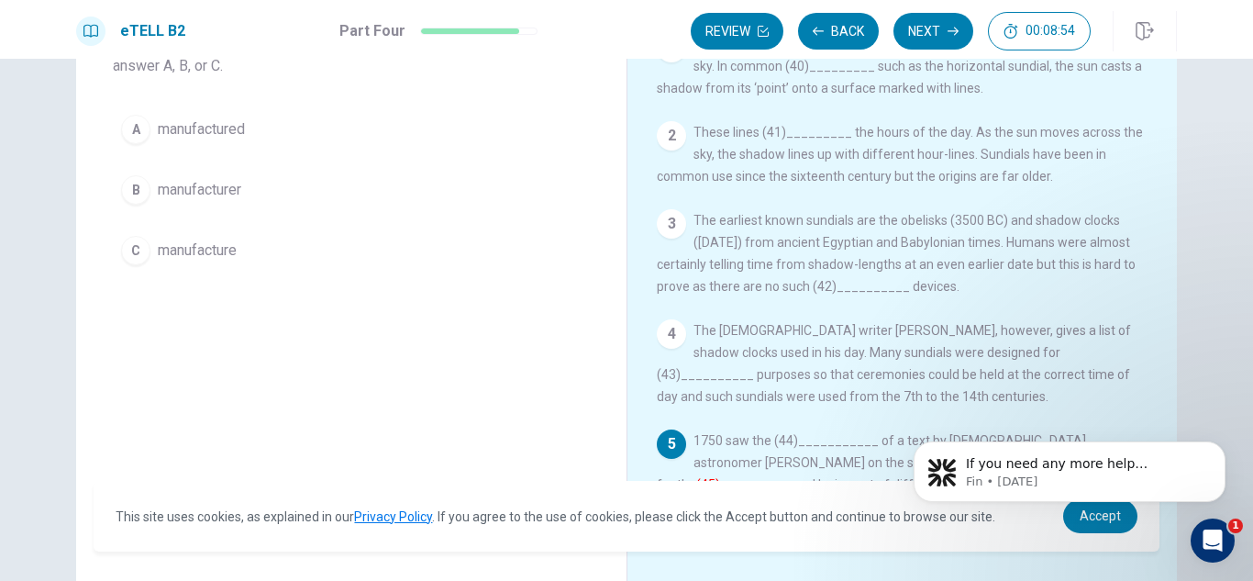
scroll to position [138, 0]
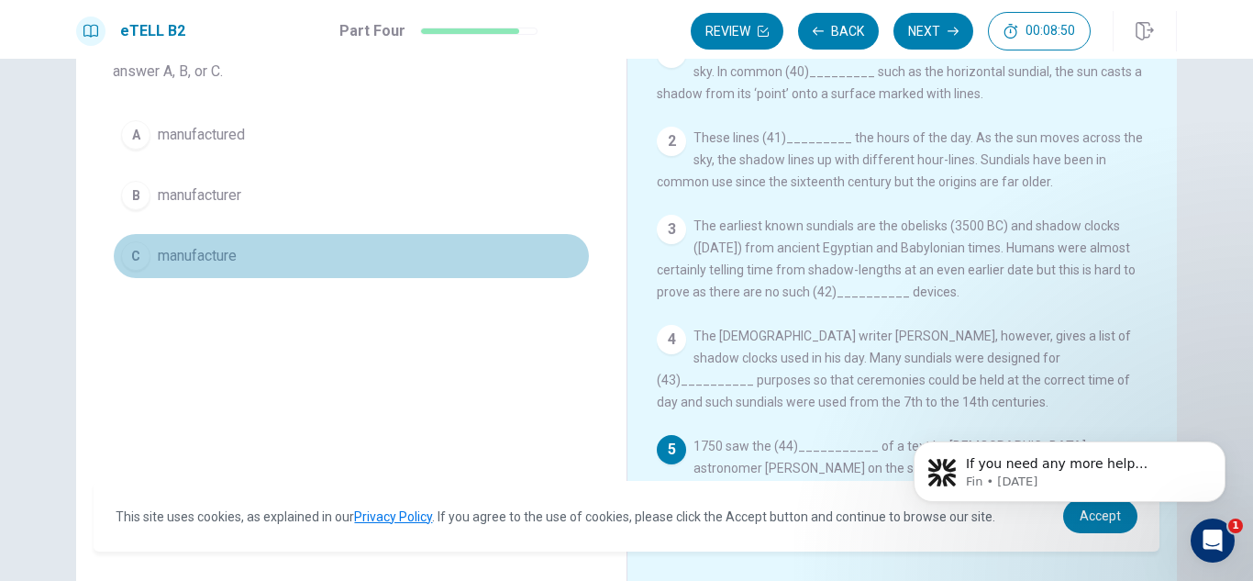
click at [273, 260] on button "C manufacture" at bounding box center [351, 256] width 477 height 46
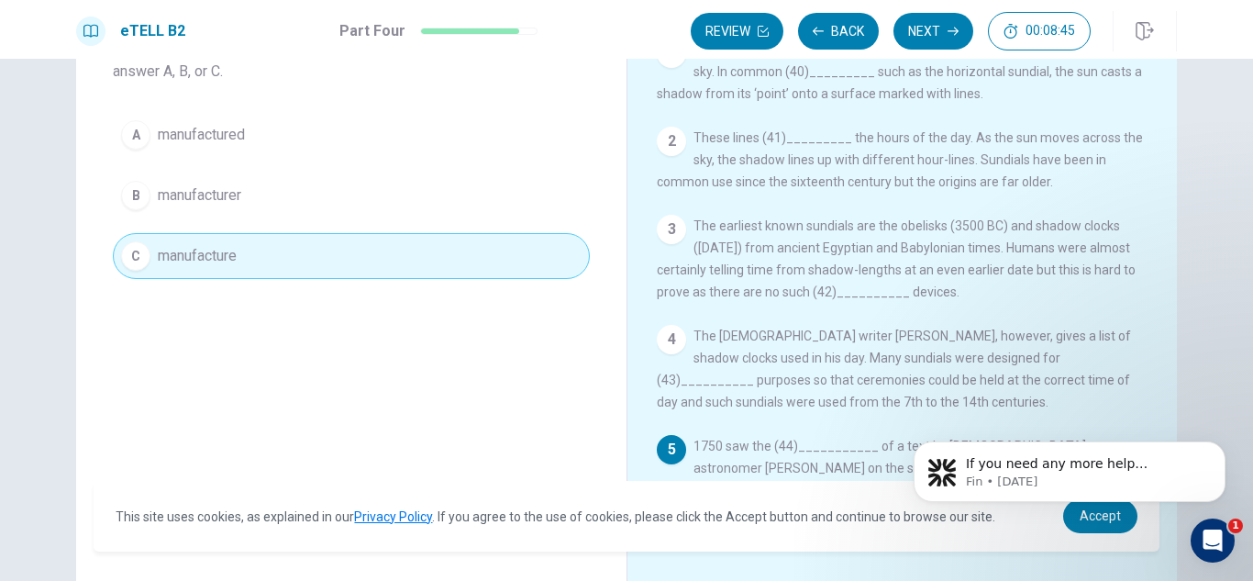
scroll to position [248, 0]
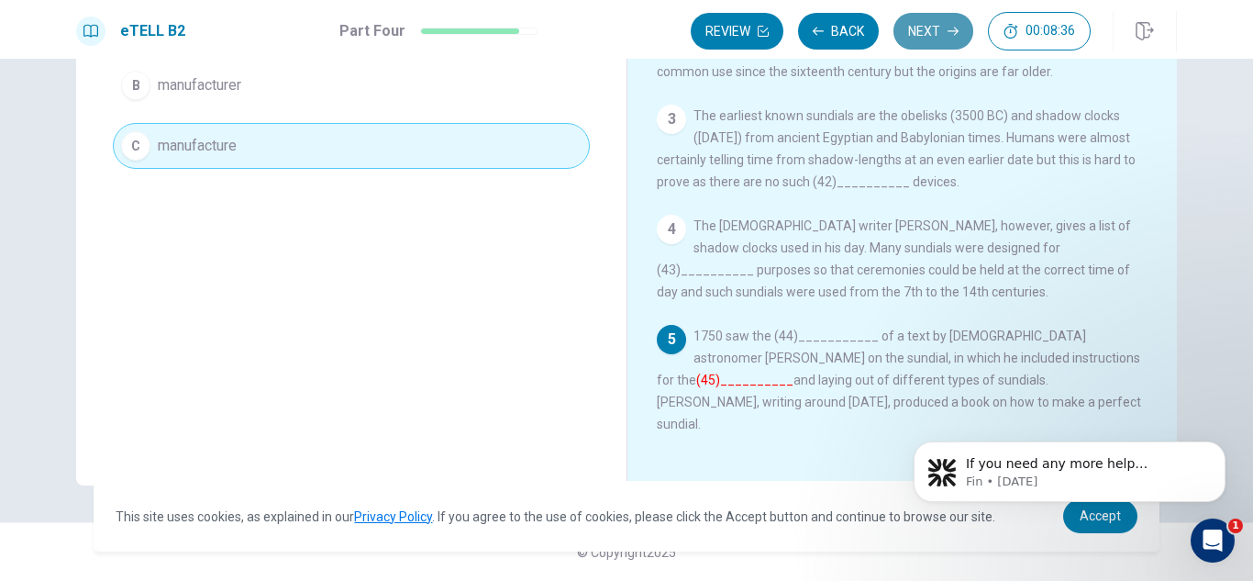
click at [934, 25] on button "Next" at bounding box center [934, 31] width 80 height 37
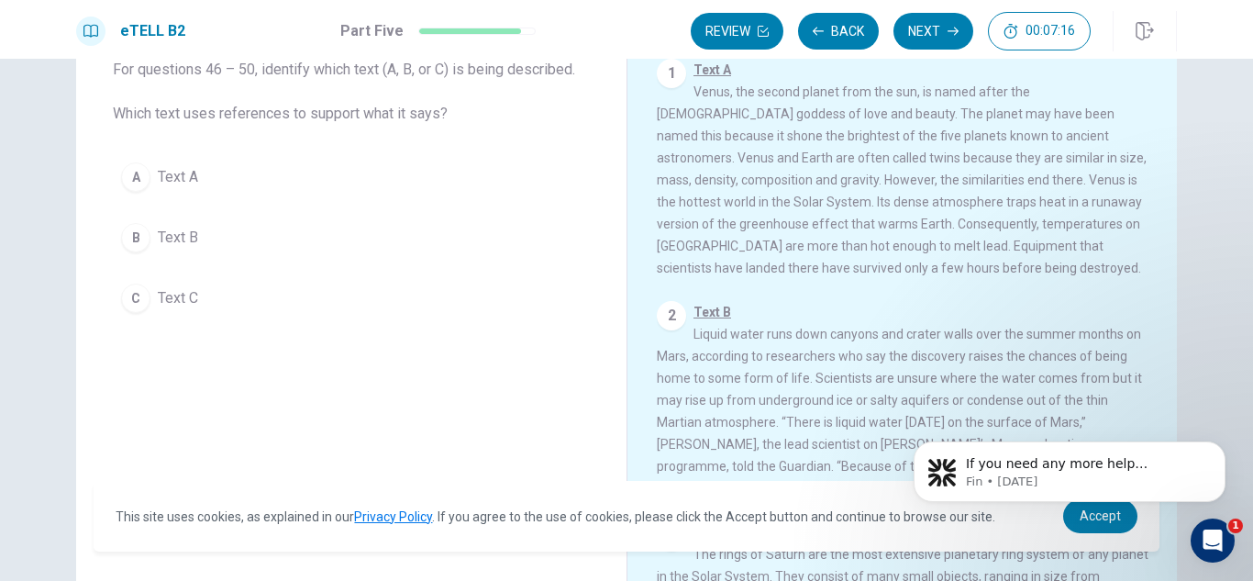
scroll to position [143, 0]
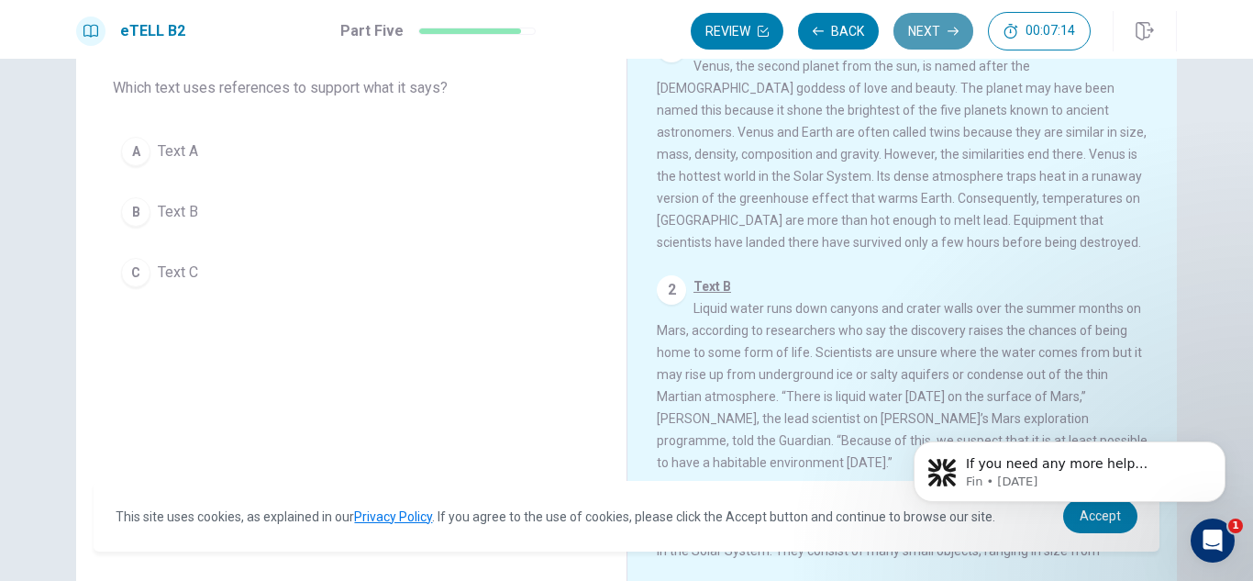
click at [931, 23] on button "Next" at bounding box center [934, 31] width 80 height 37
click at [1141, 214] on div "1 Text A Venus, the second planet from the sun, is named after the [DEMOGRAPHIC…" at bounding box center [915, 297] width 516 height 528
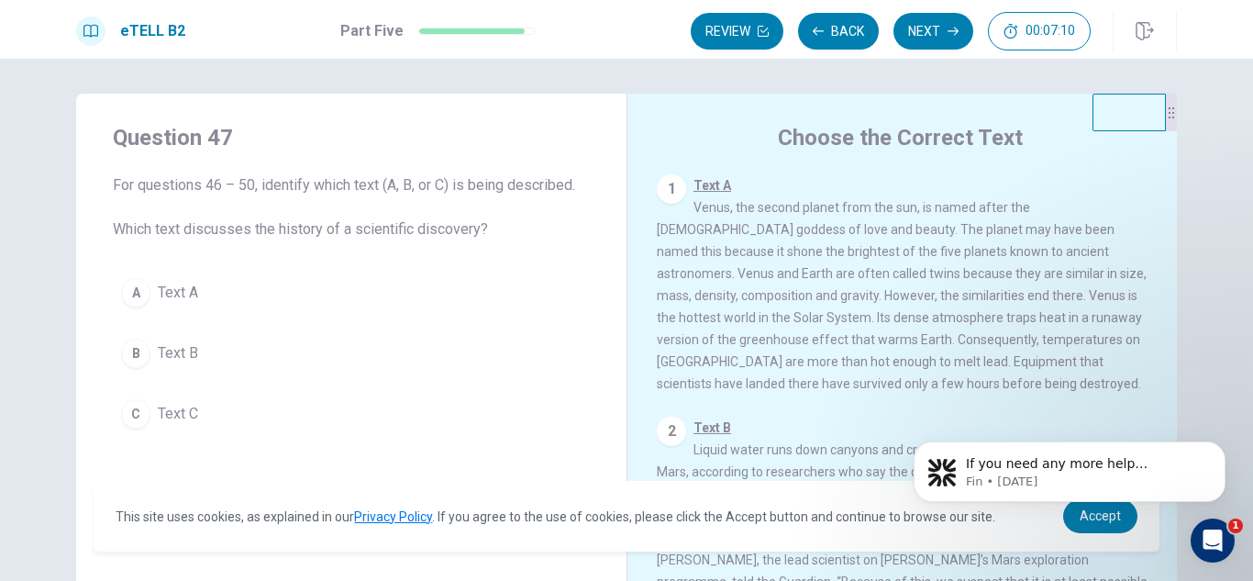
scroll to position [0, 0]
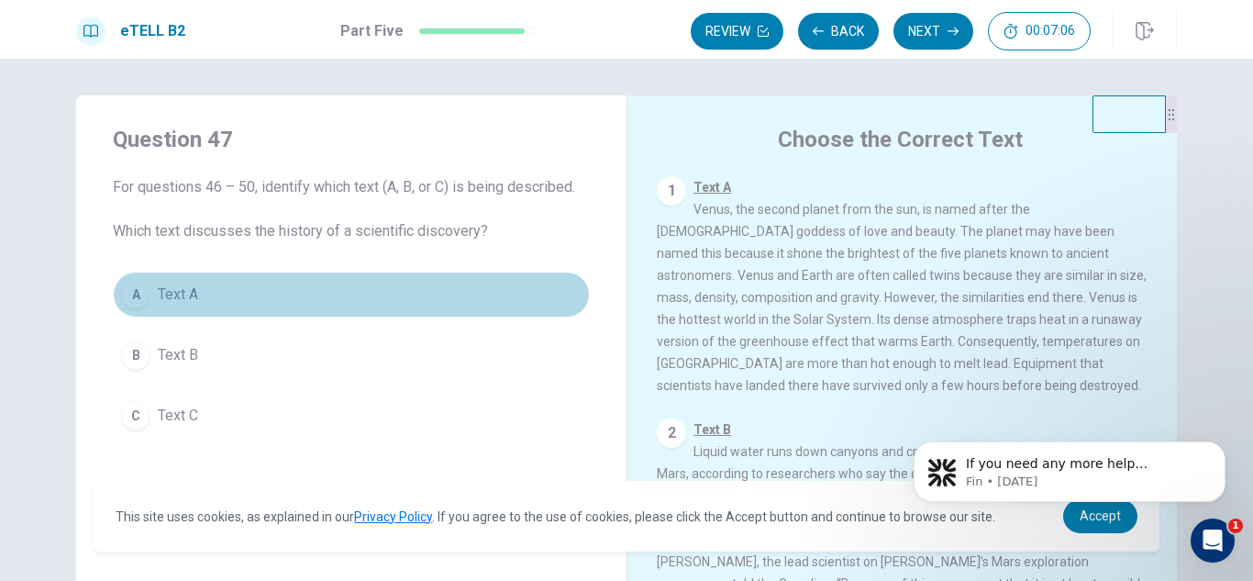
click at [184, 296] on span "Text A" at bounding box center [178, 295] width 40 height 22
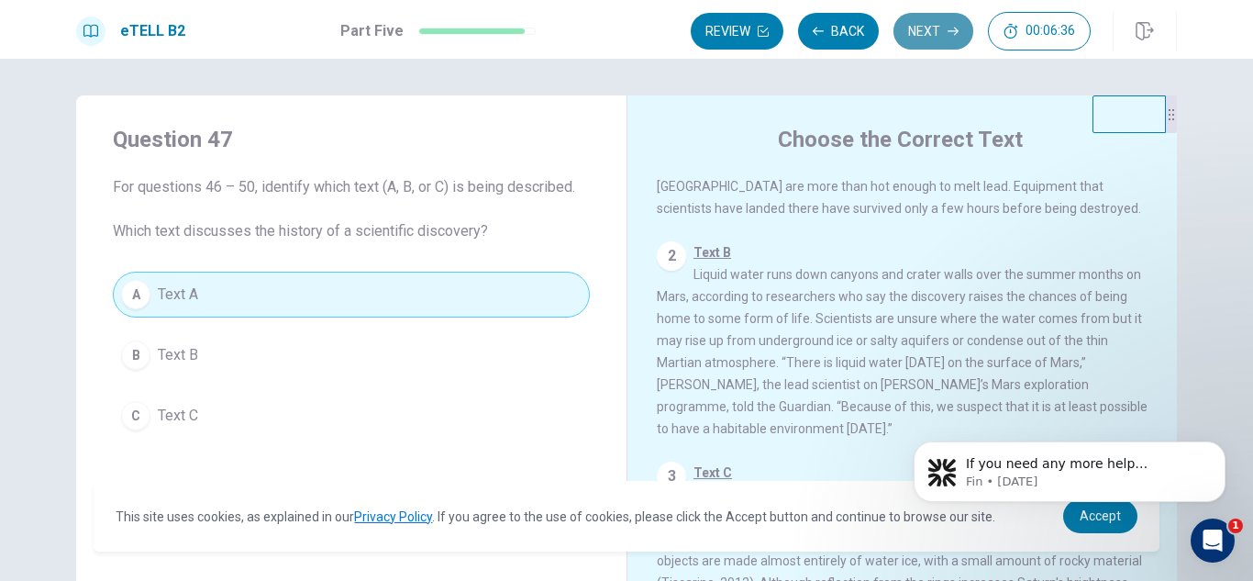
click at [944, 39] on button "Next" at bounding box center [934, 31] width 80 height 37
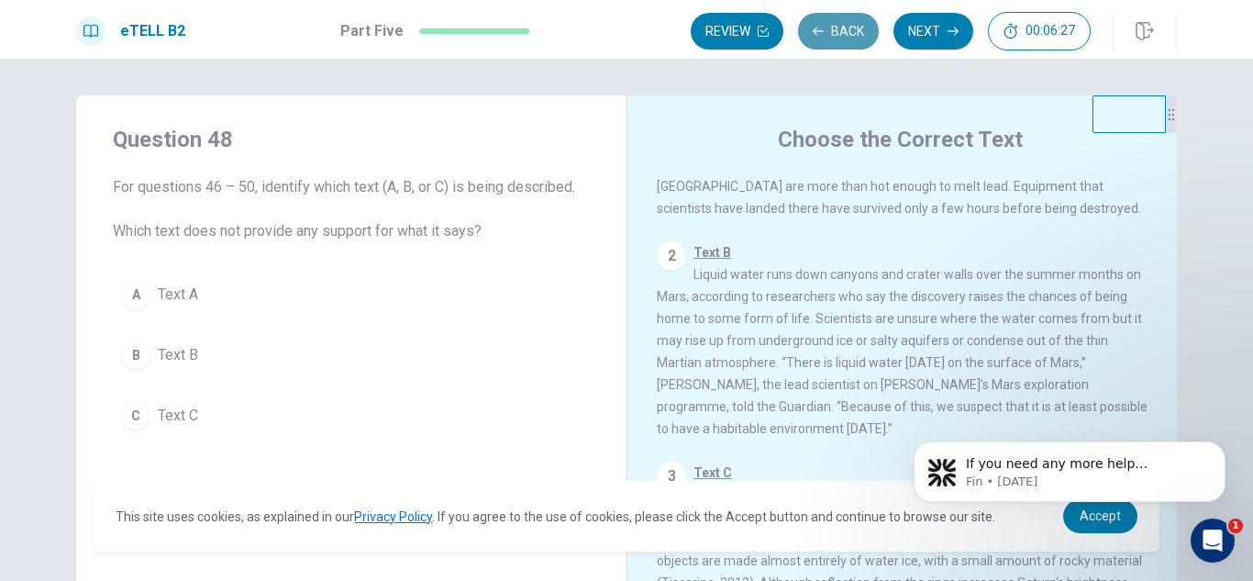
click at [841, 23] on button "Back" at bounding box center [838, 31] width 81 height 37
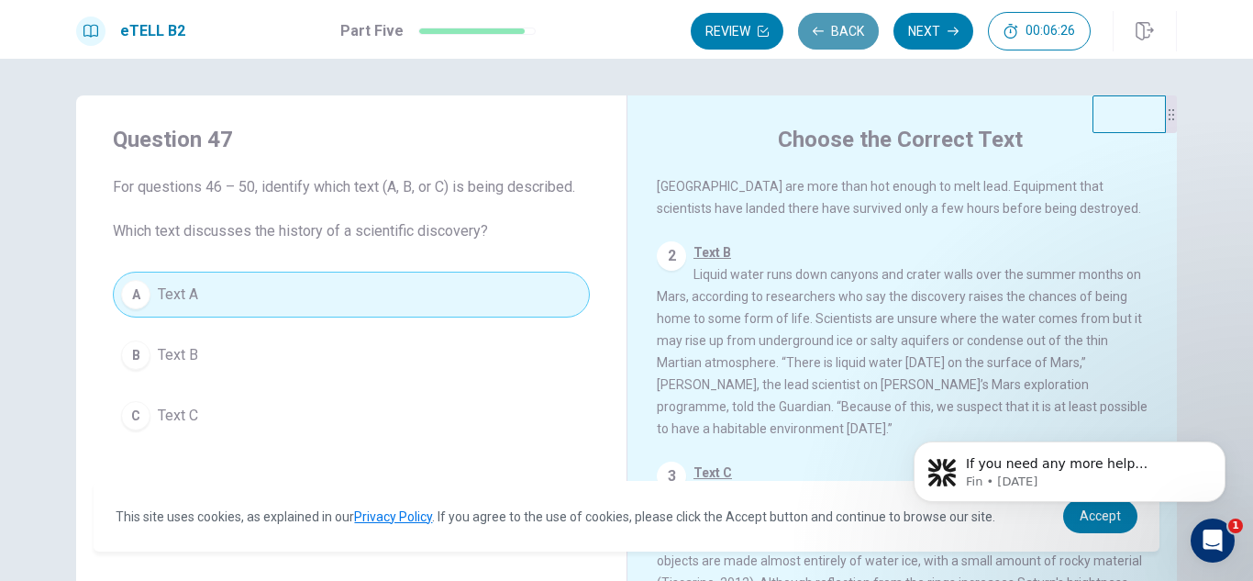
click at [841, 23] on button "Back" at bounding box center [838, 31] width 81 height 37
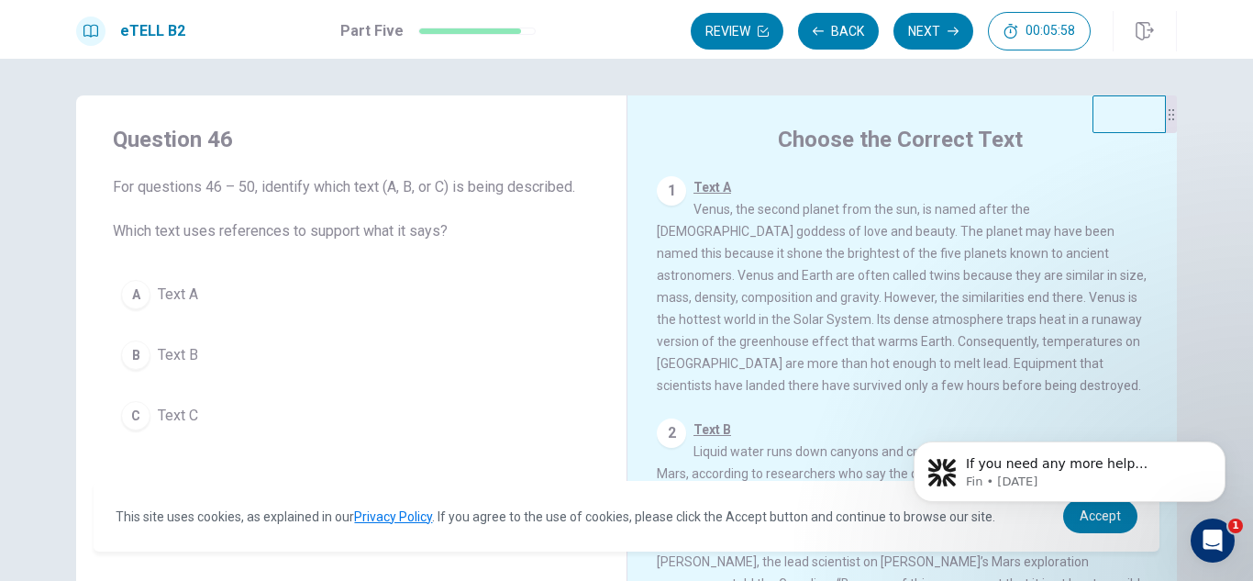
drag, startPoint x: 1169, startPoint y: 209, endPoint x: 1167, endPoint y: 273, distance: 63.3
click at [1167, 273] on div "Choose the Correct Text 1 Text A Venus, the second planet from the sun, is name…" at bounding box center [902, 414] width 551 height 638
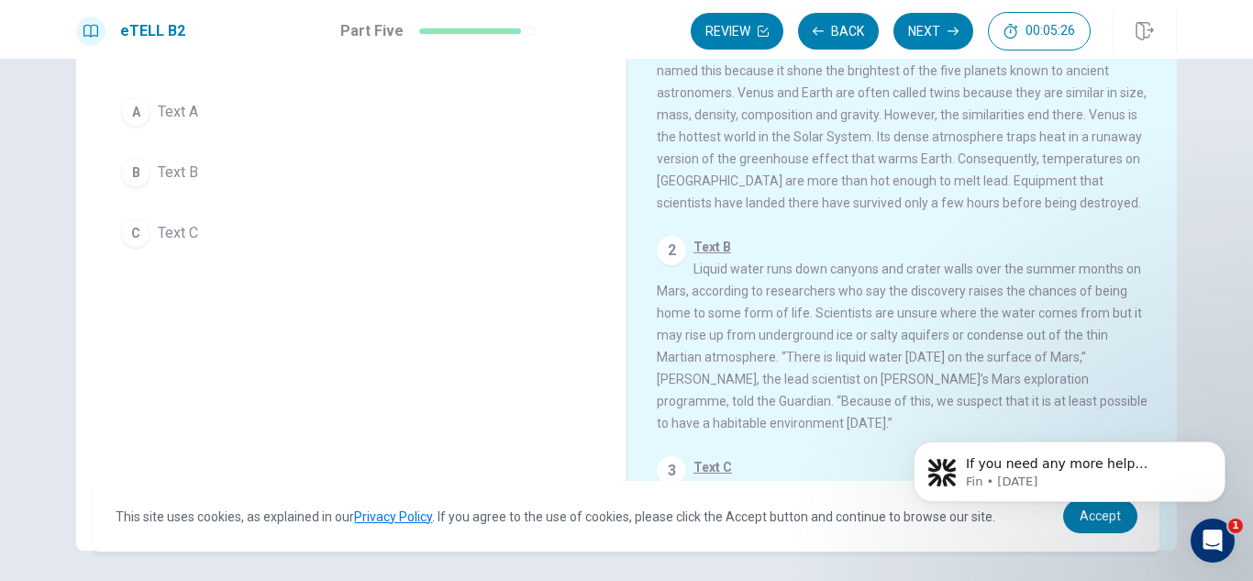
scroll to position [185, 0]
drag, startPoint x: 1246, startPoint y: 342, endPoint x: 357, endPoint y: 13, distance: 948.2
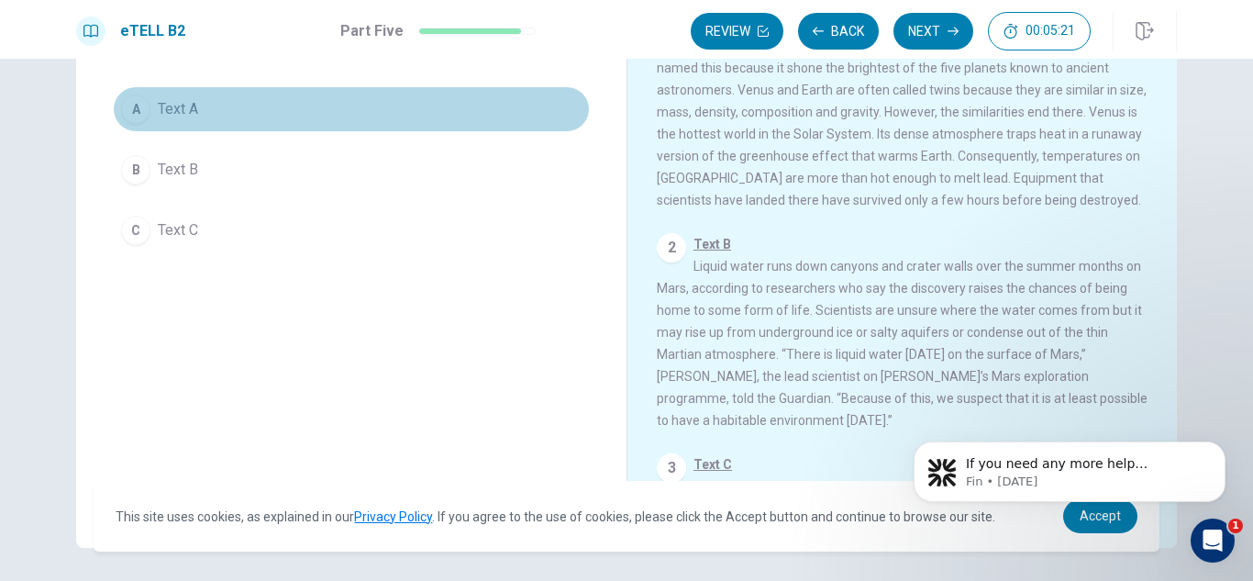
click at [360, 108] on button "A Text A" at bounding box center [351, 109] width 477 height 46
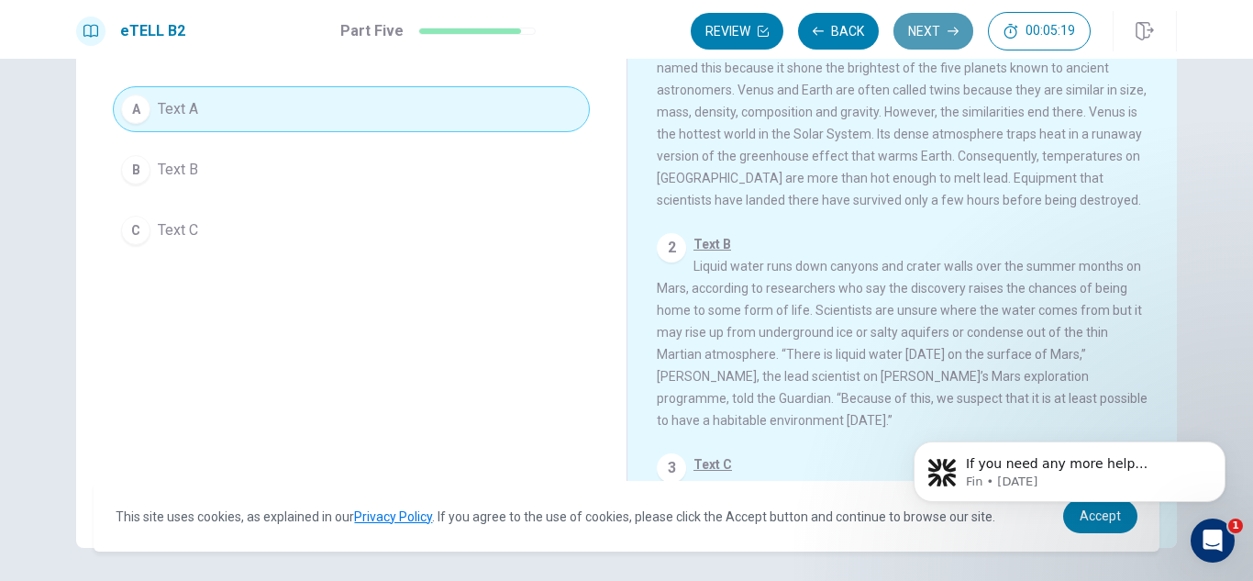
click at [941, 28] on button "Next" at bounding box center [934, 31] width 80 height 37
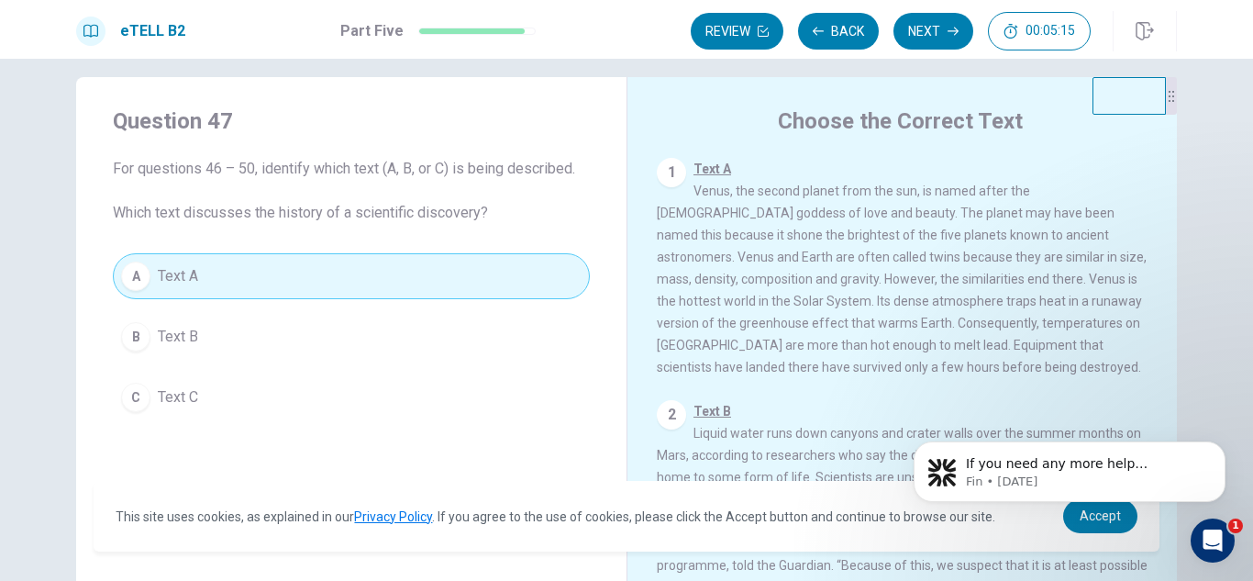
scroll to position [17, 0]
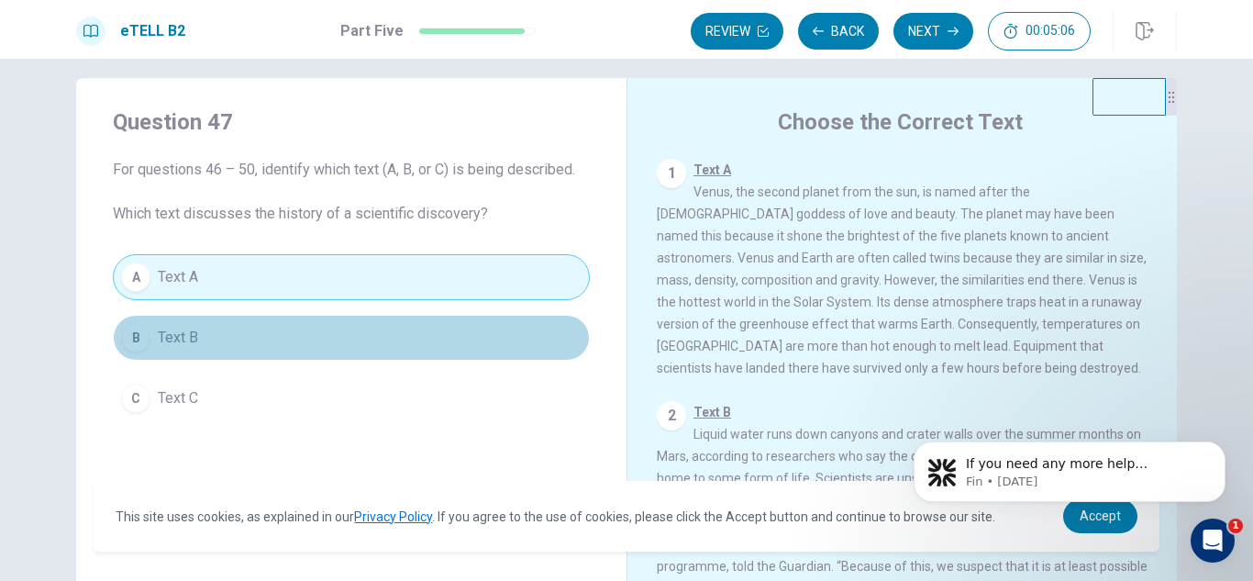
click at [436, 338] on button "B Text B" at bounding box center [351, 338] width 477 height 46
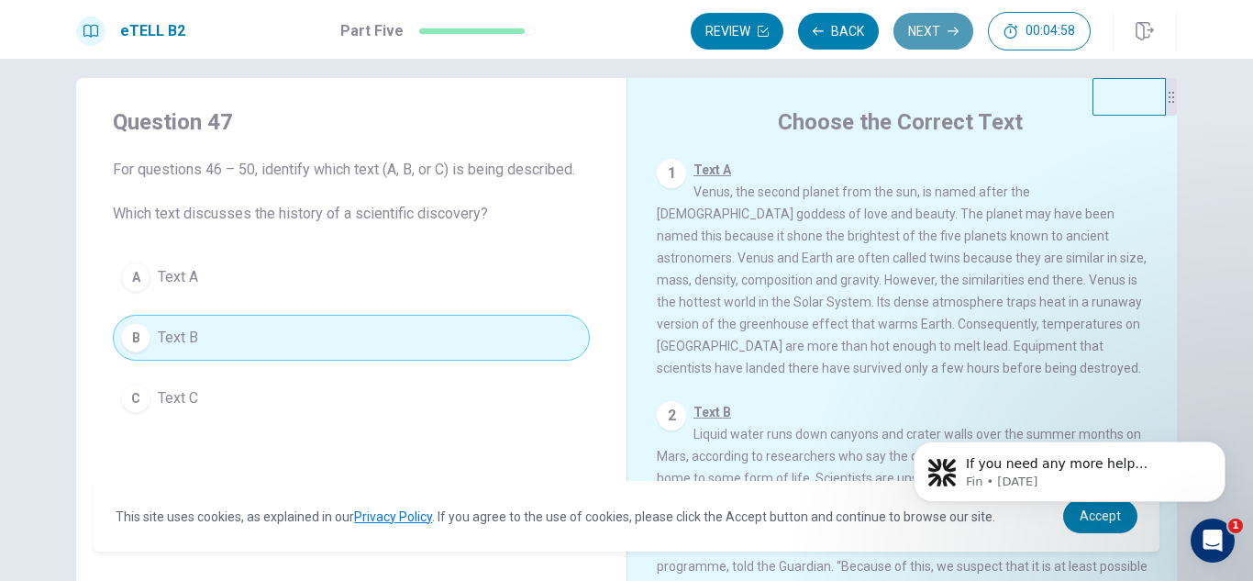
click at [928, 41] on button "Next" at bounding box center [934, 31] width 80 height 37
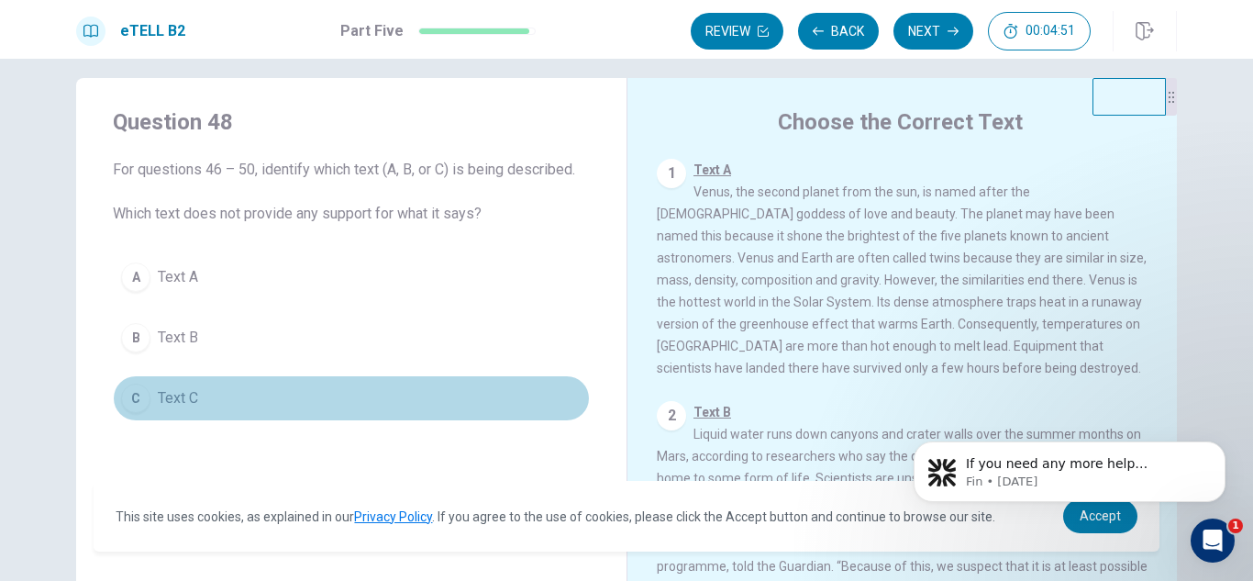
click at [237, 383] on button "C Text C" at bounding box center [351, 398] width 477 height 46
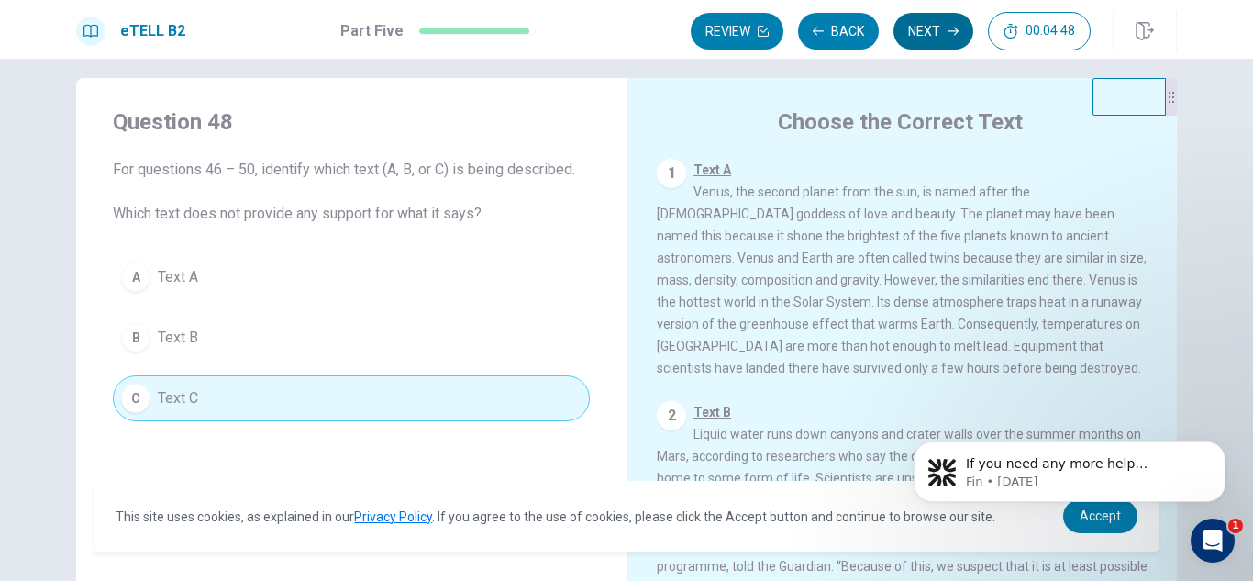
click at [930, 28] on button "Next" at bounding box center [934, 31] width 80 height 37
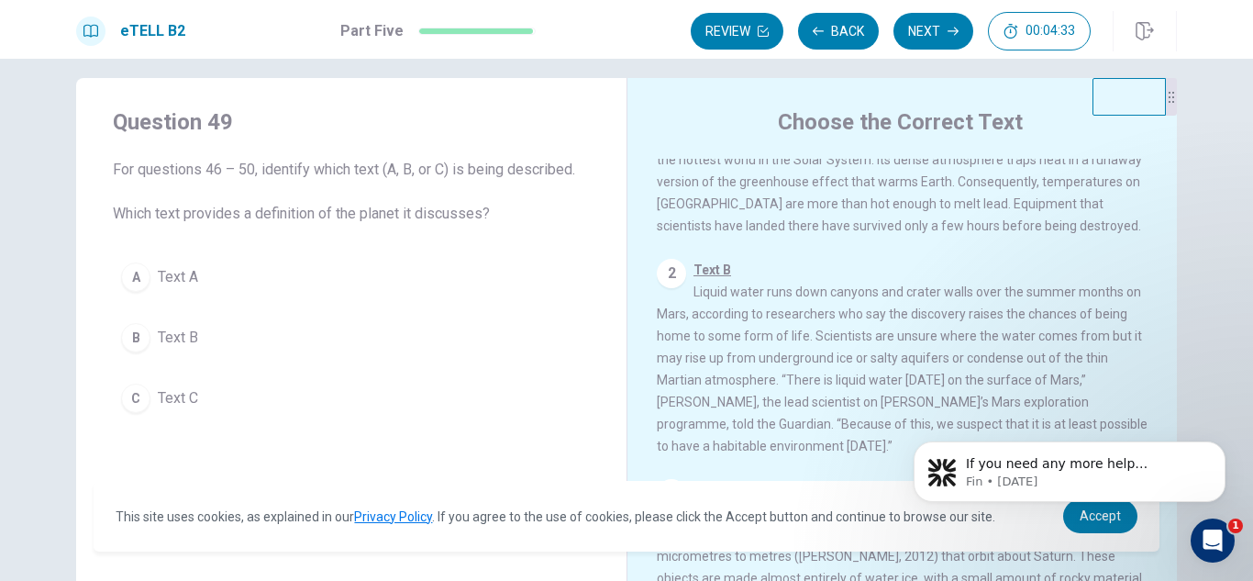
scroll to position [204, 0]
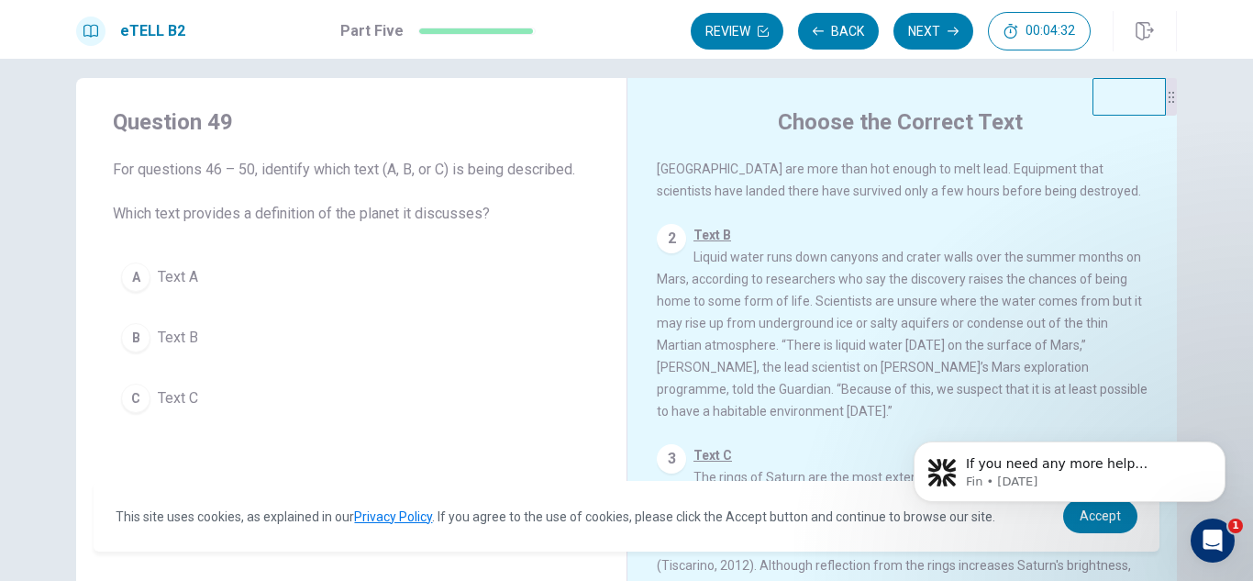
drag, startPoint x: 1162, startPoint y: 218, endPoint x: 264, endPoint y: 24, distance: 918.3
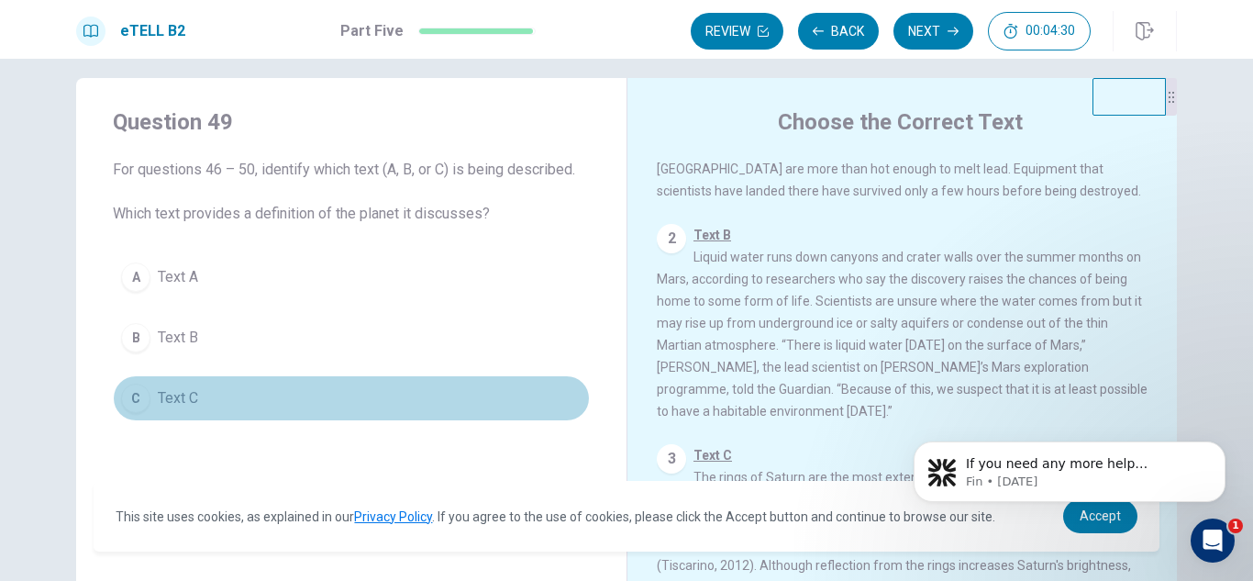
click at [196, 399] on button "C Text C" at bounding box center [351, 398] width 477 height 46
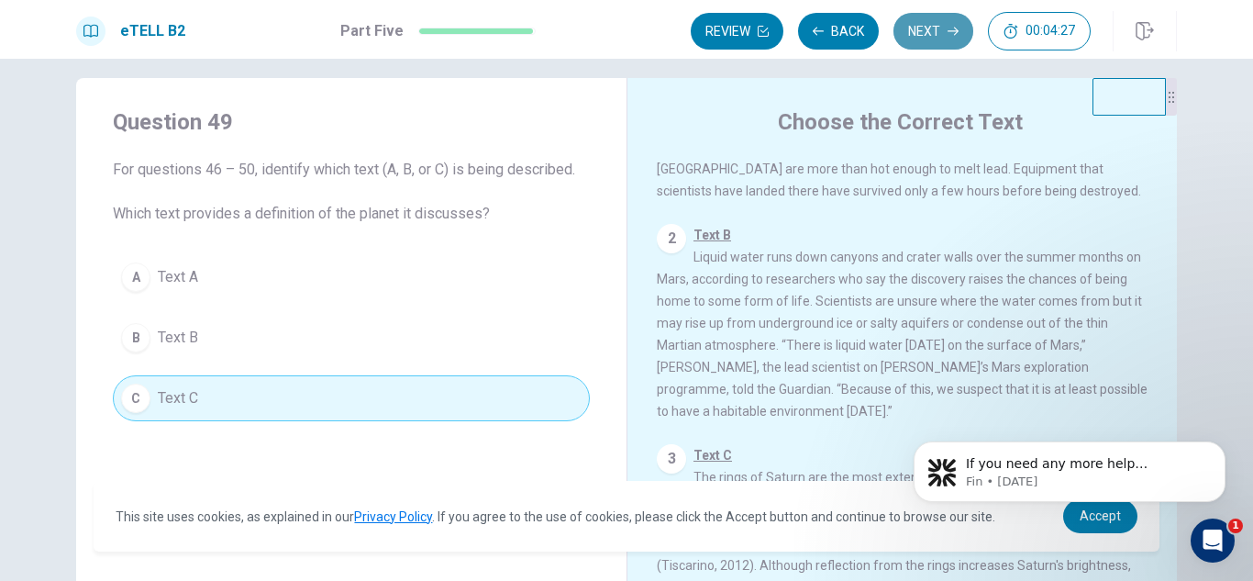
click at [941, 30] on button "Next" at bounding box center [934, 31] width 80 height 37
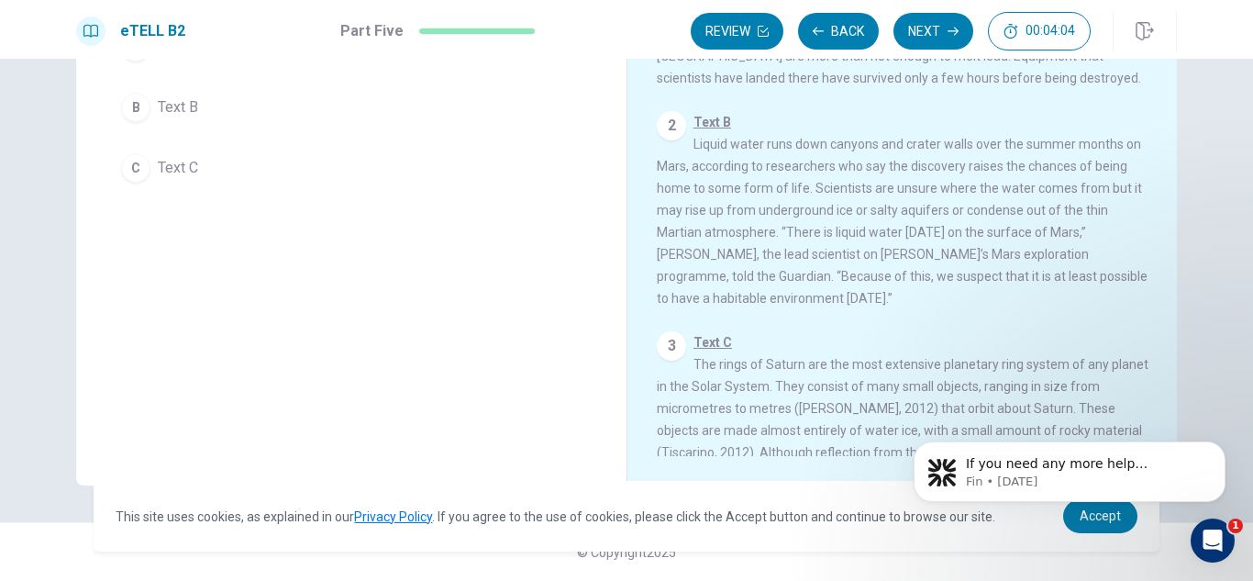
scroll to position [53, 0]
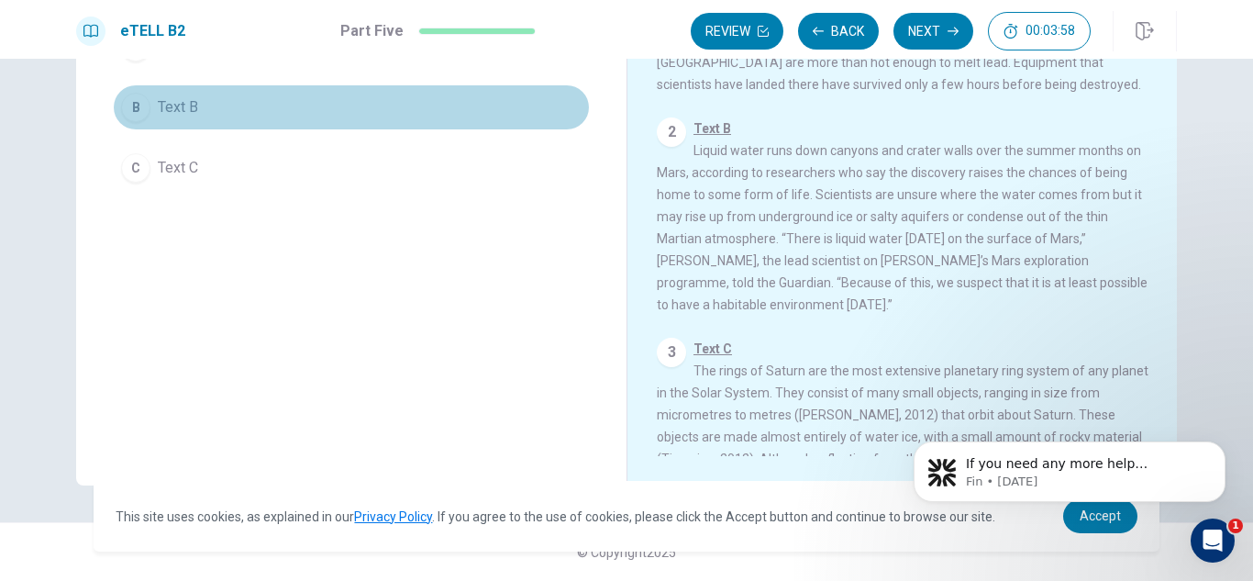
click at [334, 101] on button "B Text B" at bounding box center [351, 107] width 477 height 46
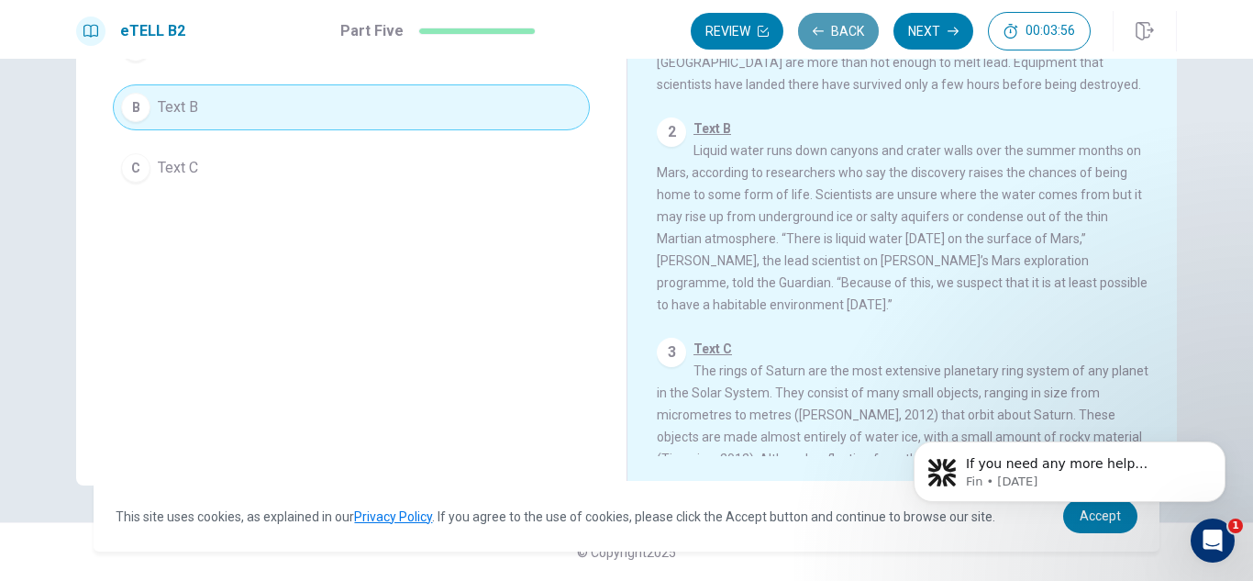
click at [823, 43] on button "Back" at bounding box center [838, 31] width 81 height 37
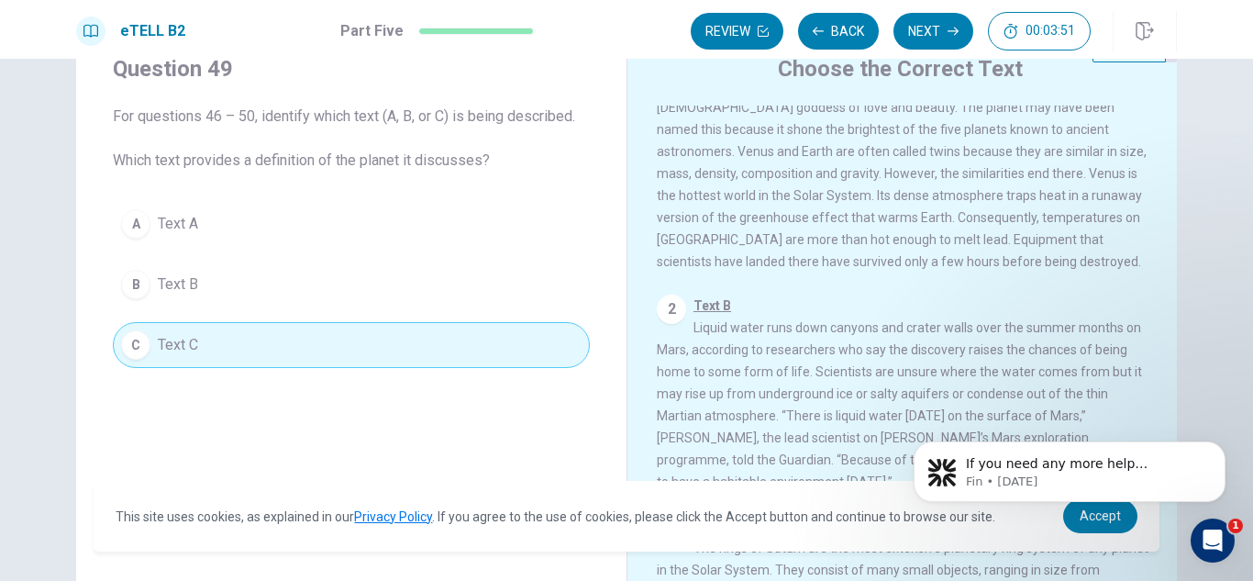
scroll to position [0, 0]
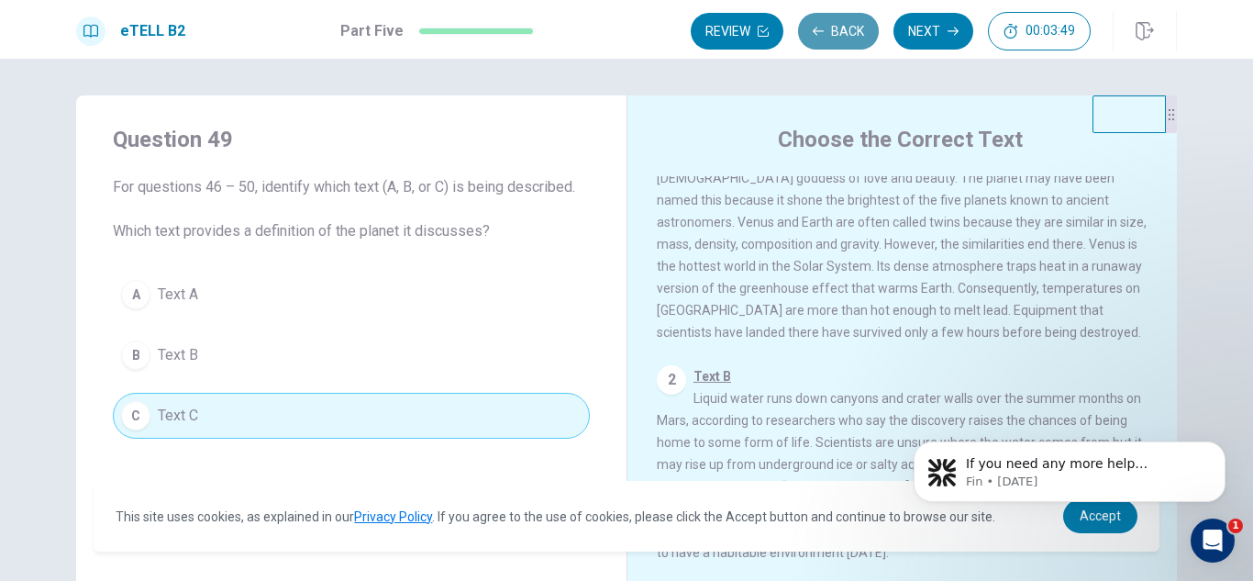
click at [847, 25] on button "Back" at bounding box center [838, 31] width 81 height 37
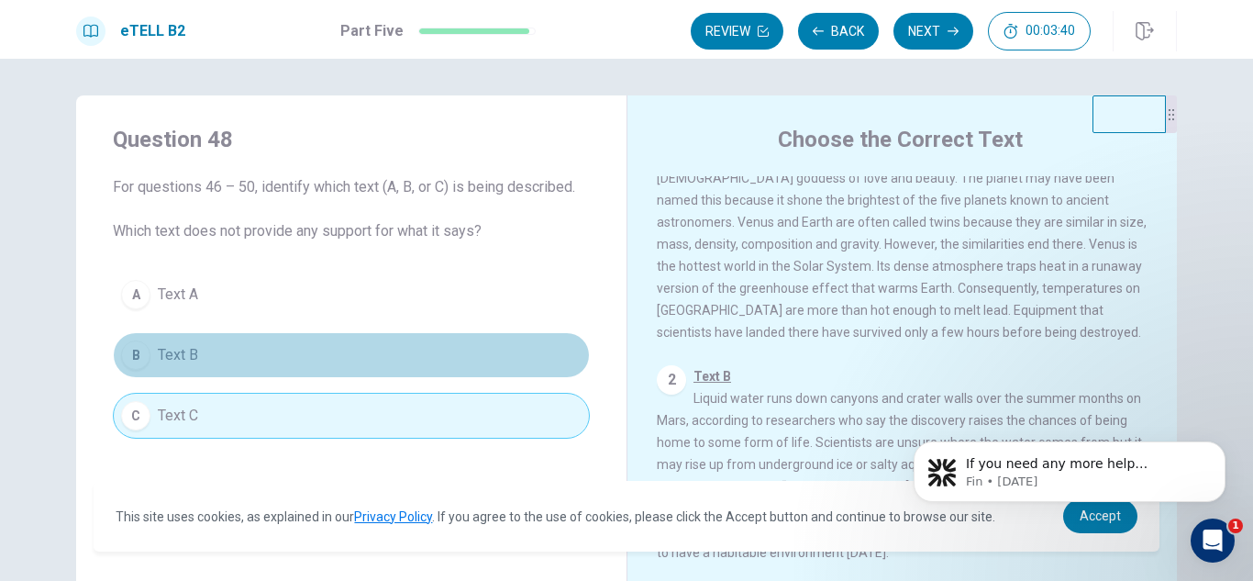
click at [262, 351] on button "B Text B" at bounding box center [351, 355] width 477 height 46
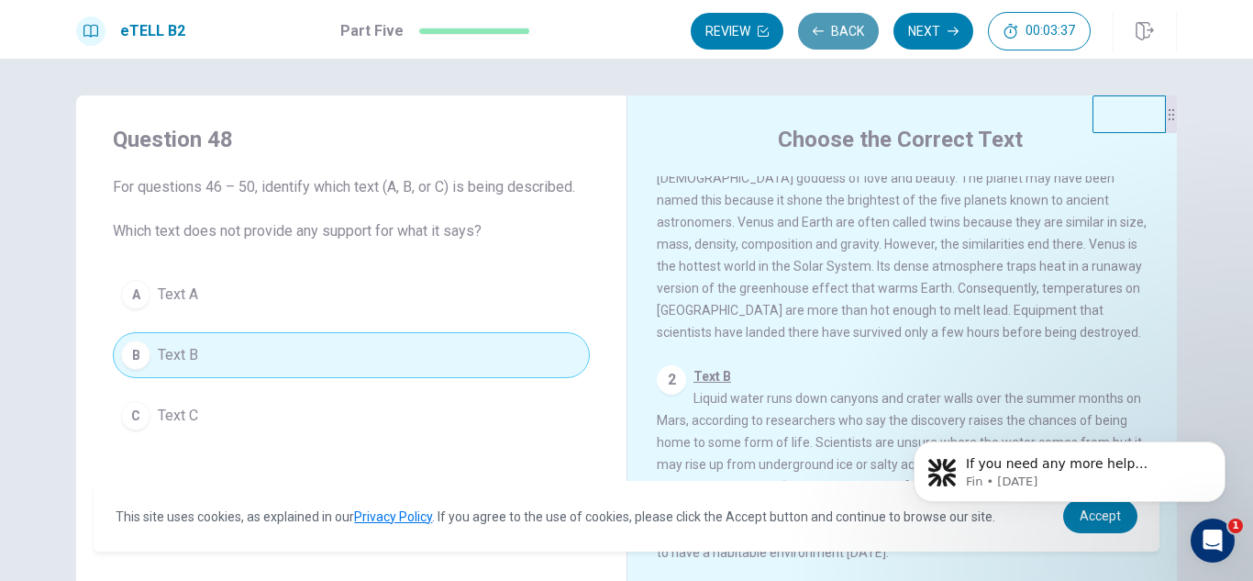
click at [838, 25] on button "Back" at bounding box center [838, 31] width 81 height 37
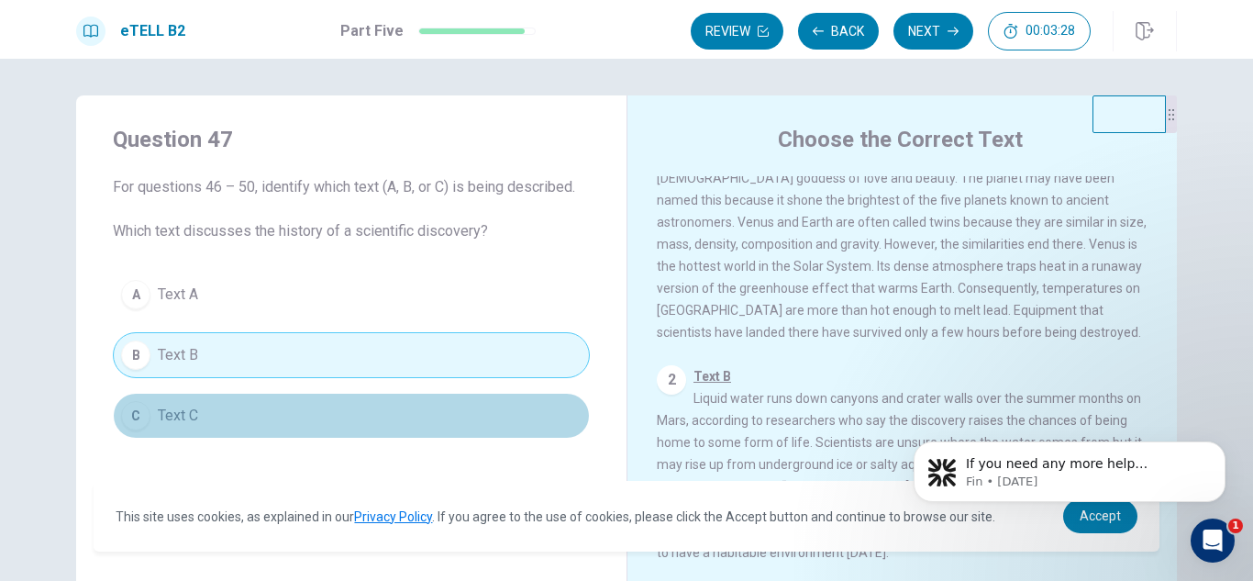
click at [334, 427] on button "C Text C" at bounding box center [351, 416] width 477 height 46
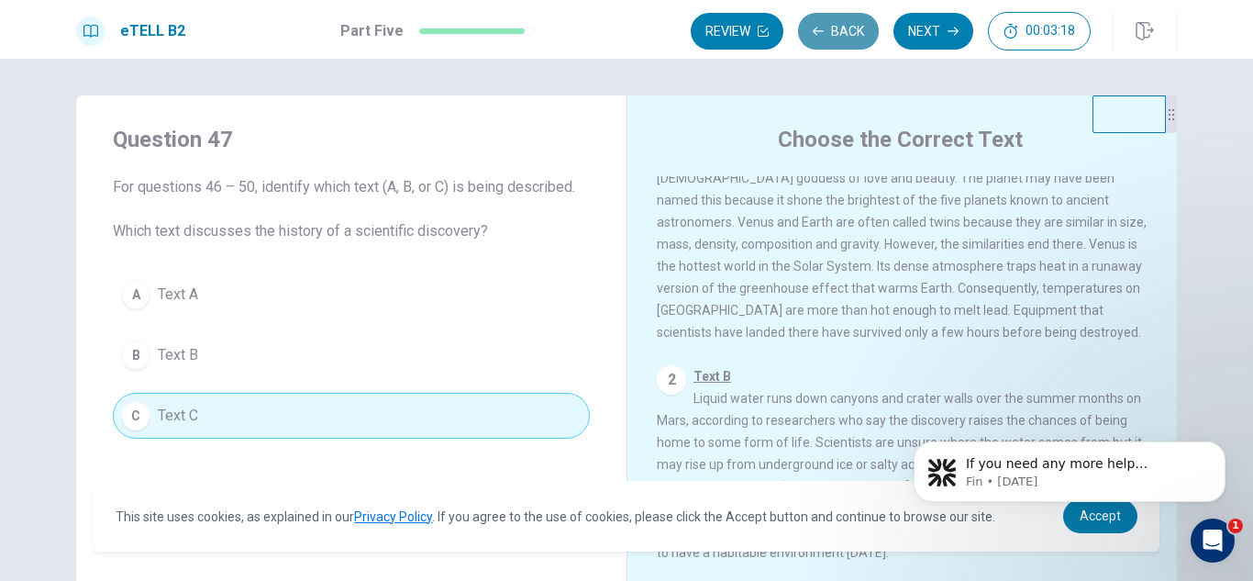
click at [835, 20] on button "Back" at bounding box center [838, 31] width 81 height 37
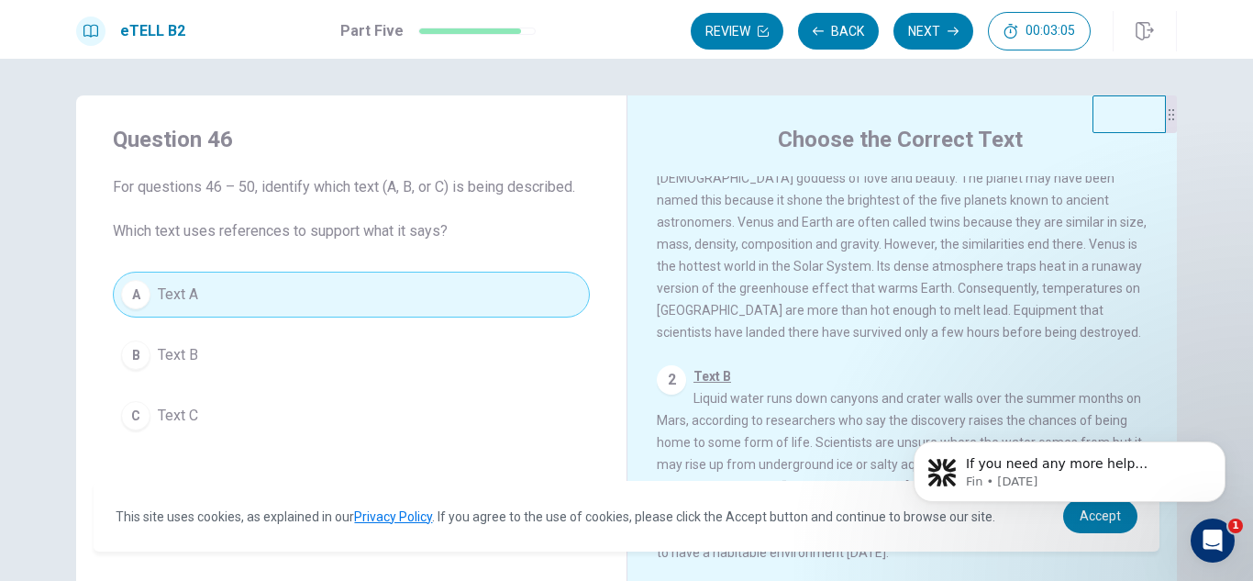
scroll to position [204, 0]
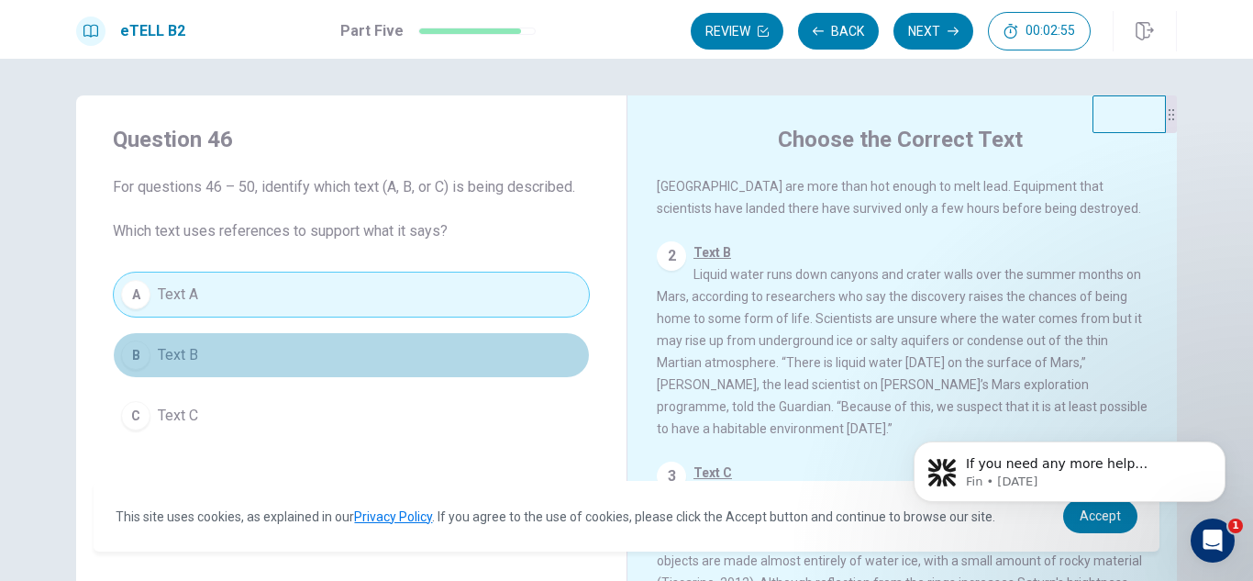
click at [367, 345] on button "B Text B" at bounding box center [351, 355] width 477 height 46
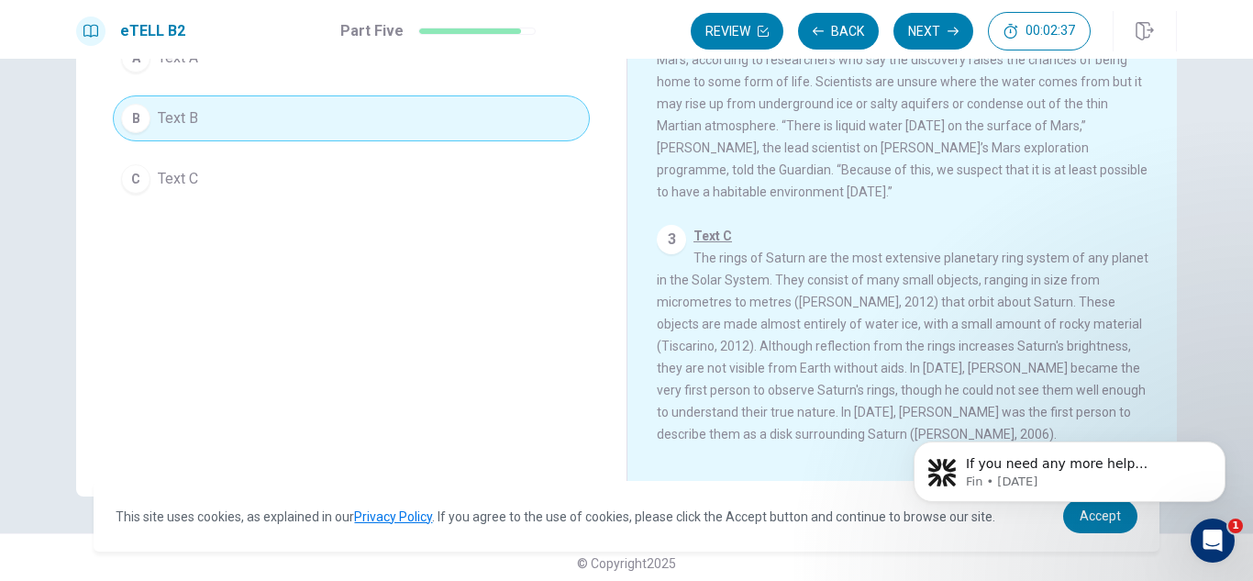
scroll to position [248, 0]
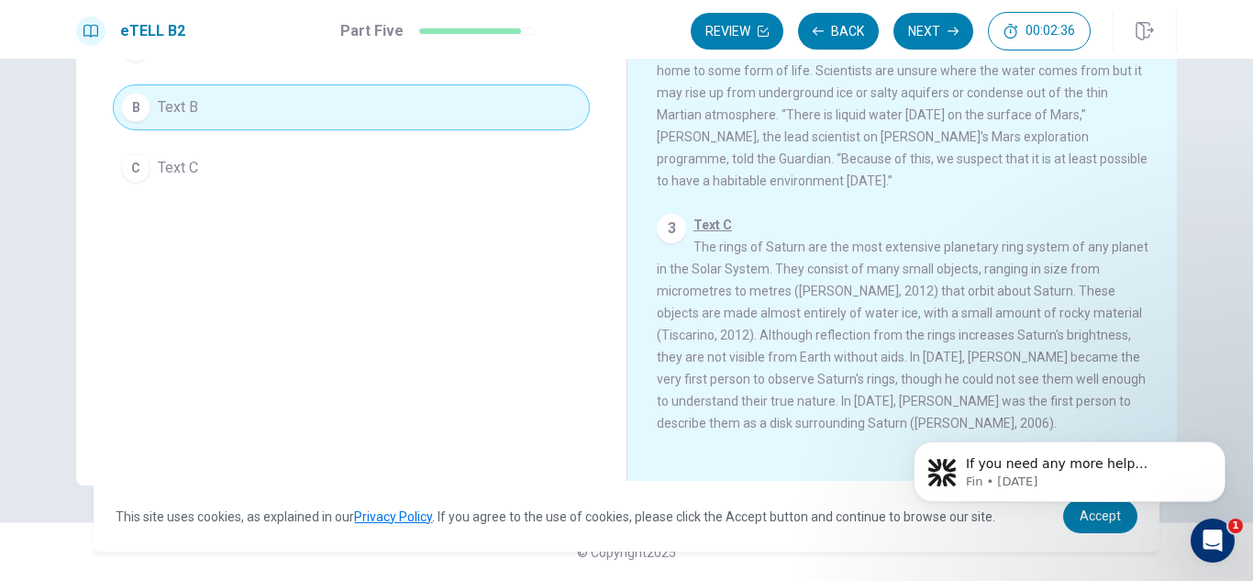
drag, startPoint x: 1246, startPoint y: 189, endPoint x: 357, endPoint y: 24, distance: 904.4
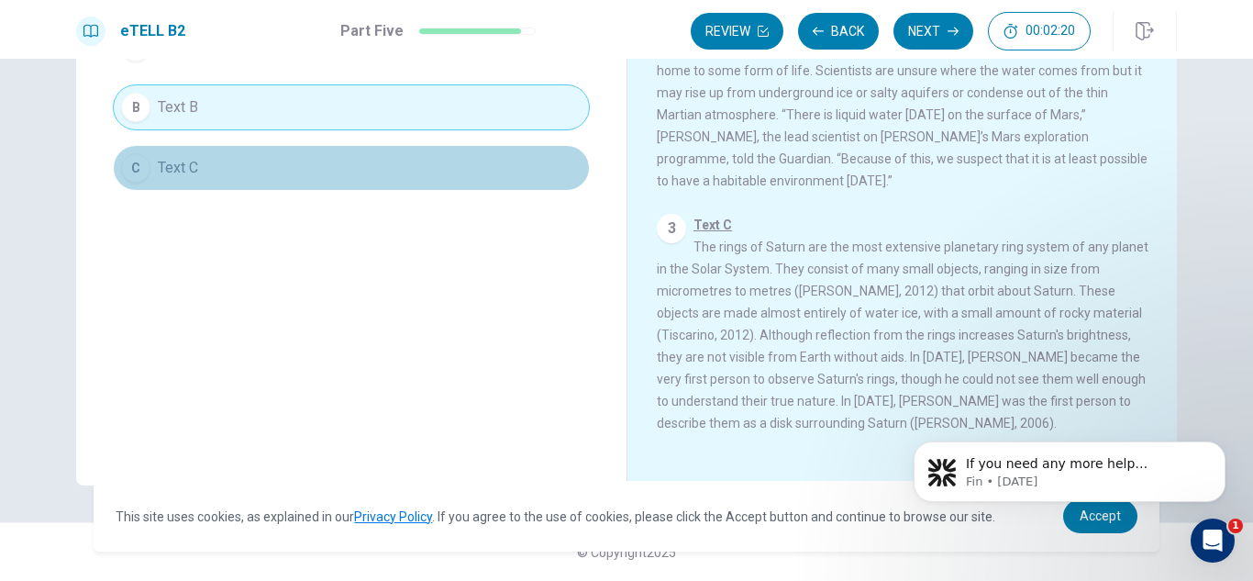
click at [355, 160] on button "C Text C" at bounding box center [351, 168] width 477 height 46
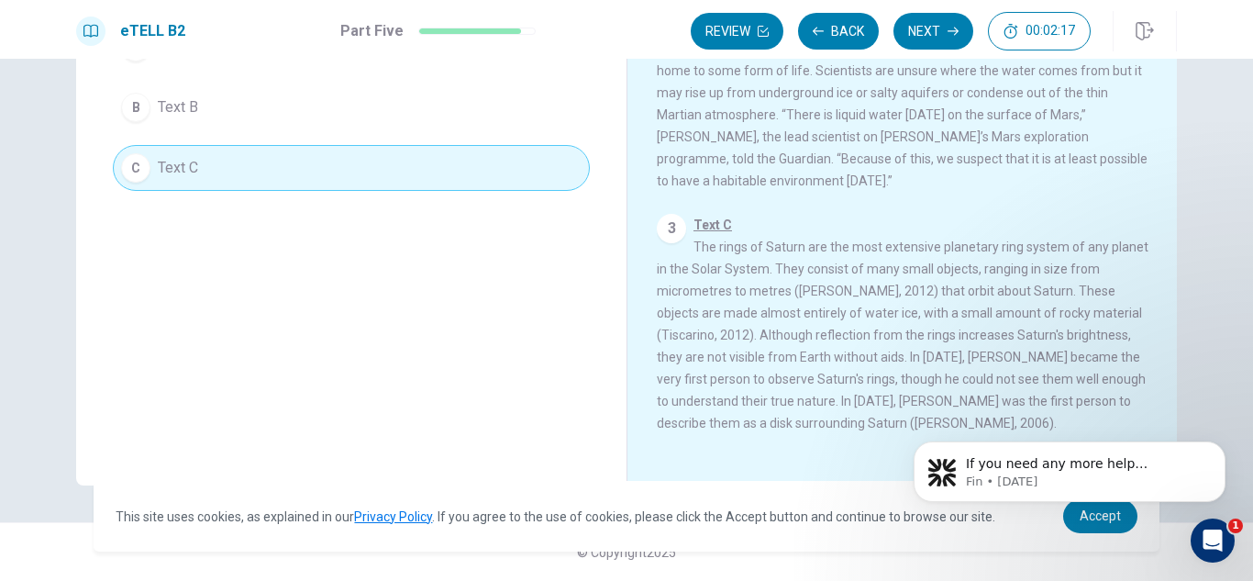
drag, startPoint x: 1153, startPoint y: 236, endPoint x: 1145, endPoint y: 126, distance: 110.4
click at [1145, 126] on div "1 Text A Venus, the second planet from the sun, is named after the [DEMOGRAPHIC…" at bounding box center [915, 192] width 516 height 528
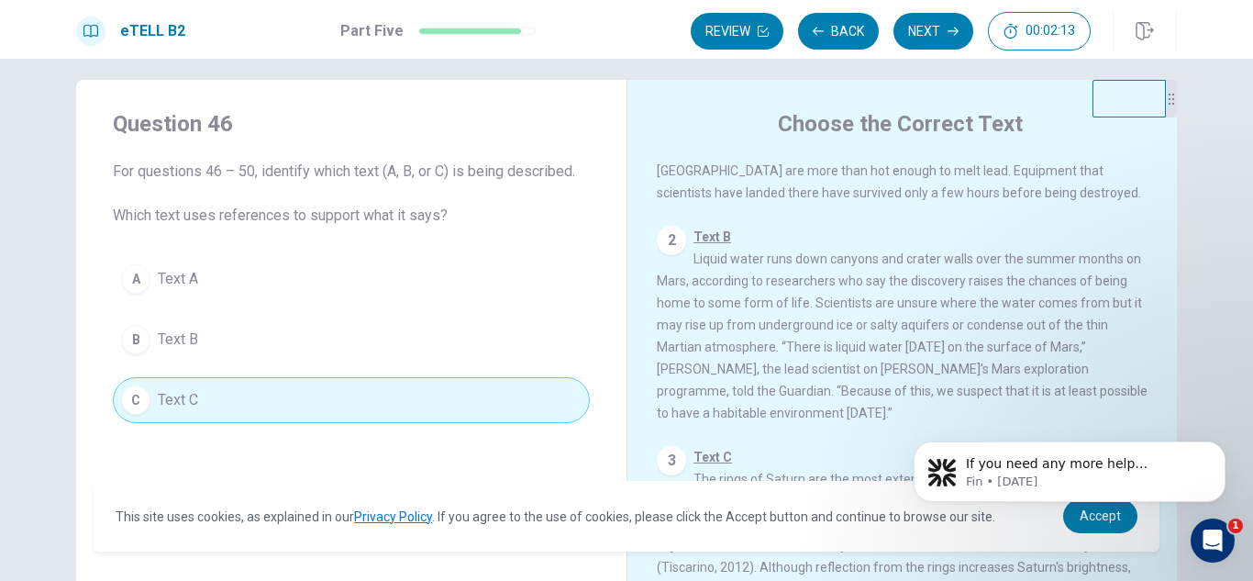
scroll to position [0, 0]
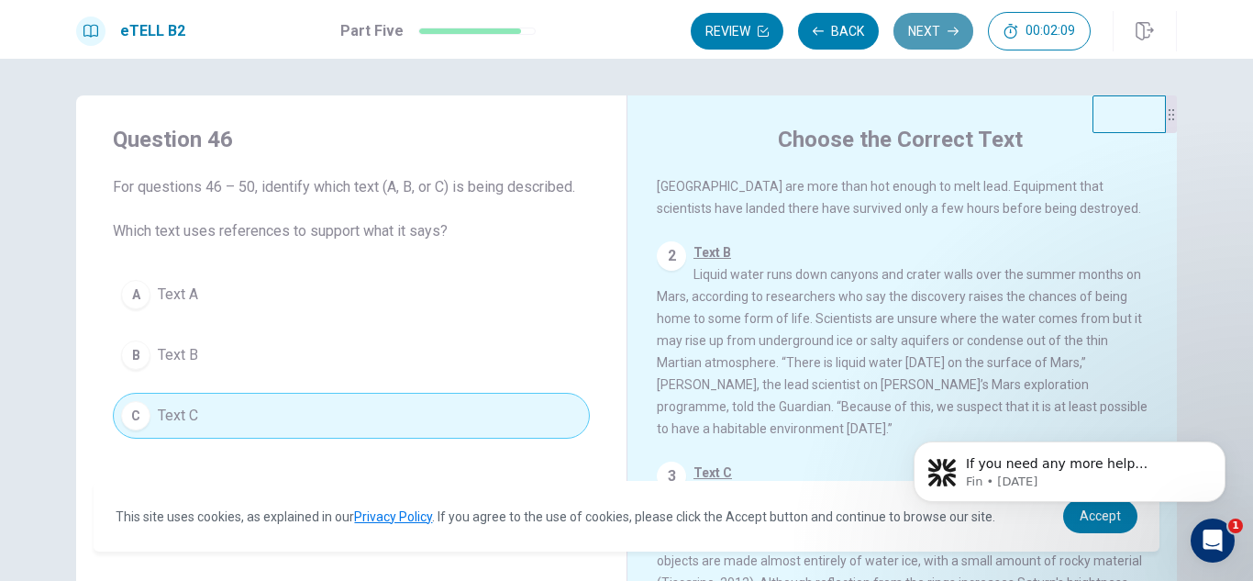
click at [940, 30] on button "Next" at bounding box center [934, 31] width 80 height 37
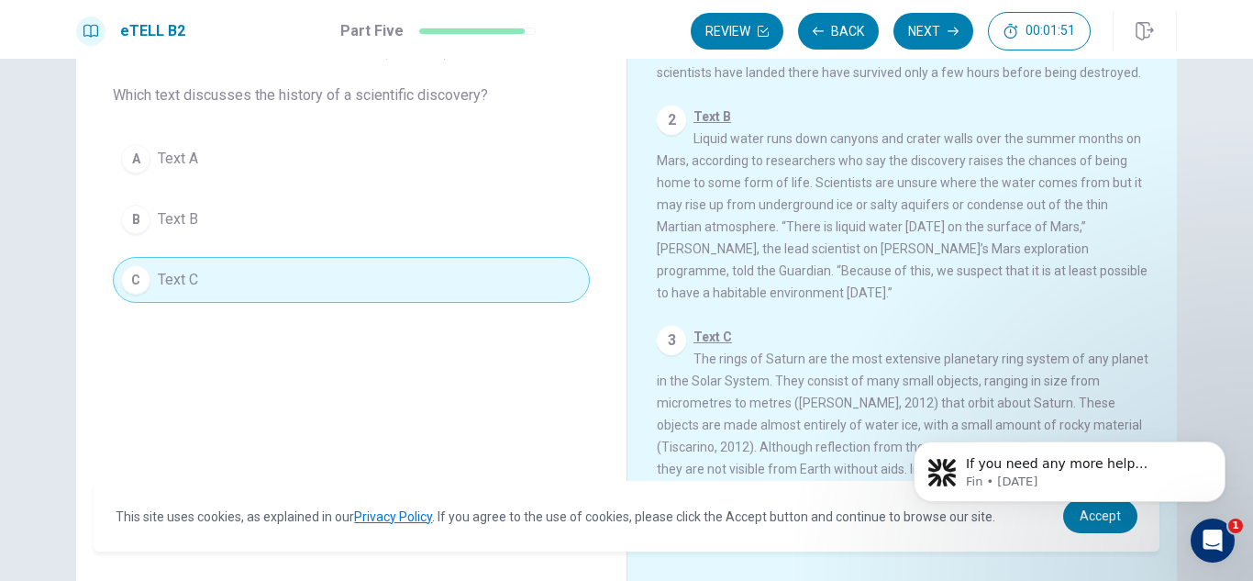
scroll to position [135, 0]
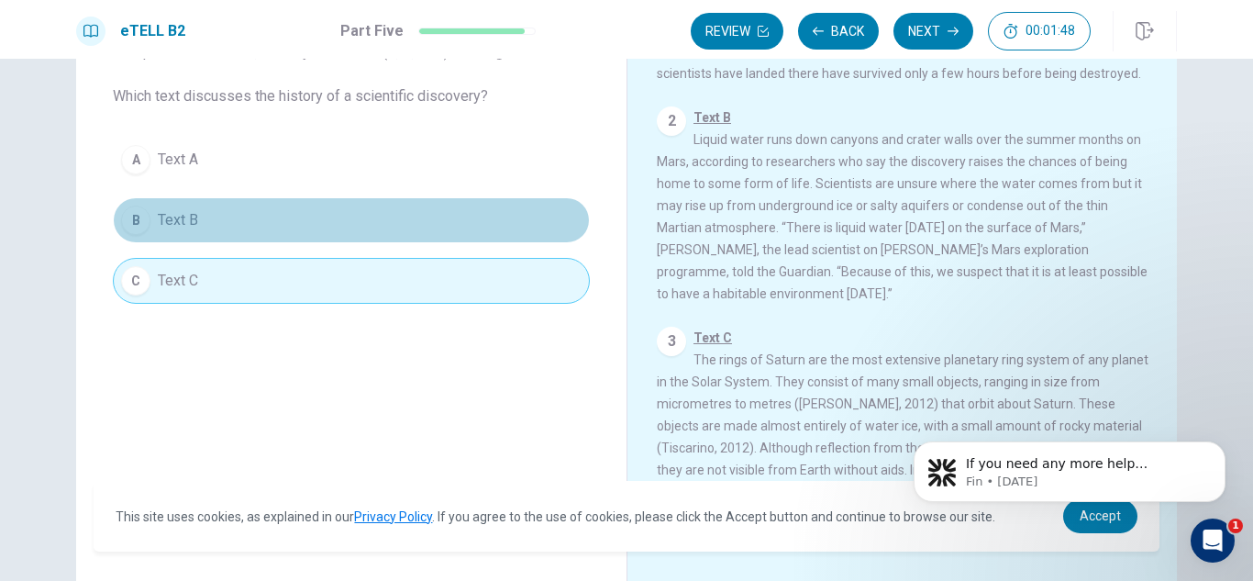
click at [499, 209] on button "B Text B" at bounding box center [351, 220] width 477 height 46
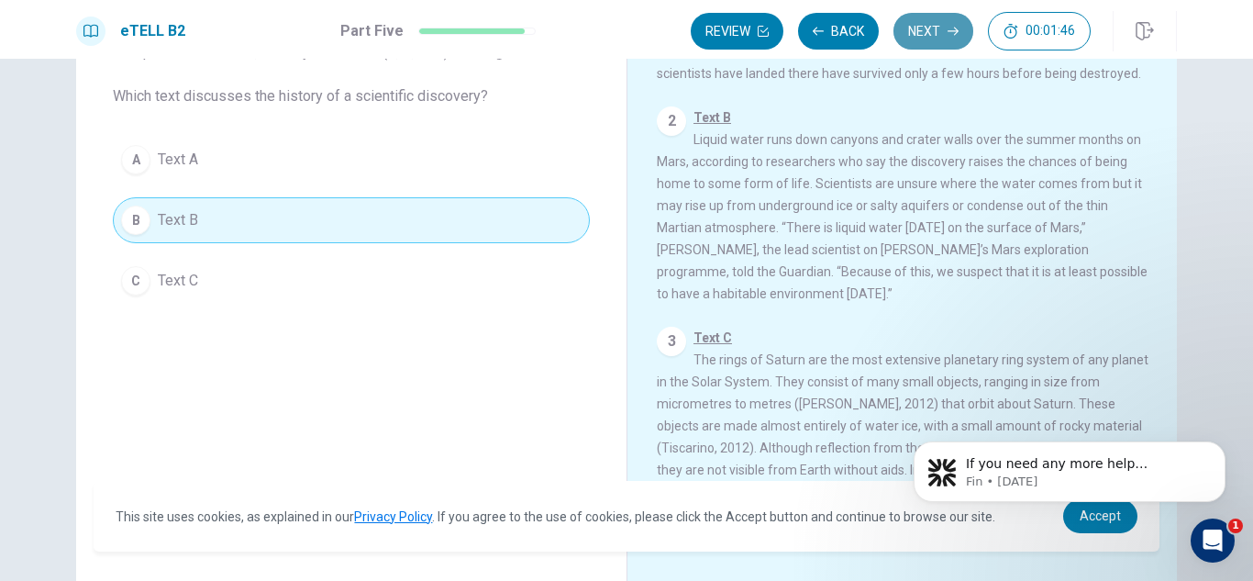
click at [941, 31] on button "Next" at bounding box center [934, 31] width 80 height 37
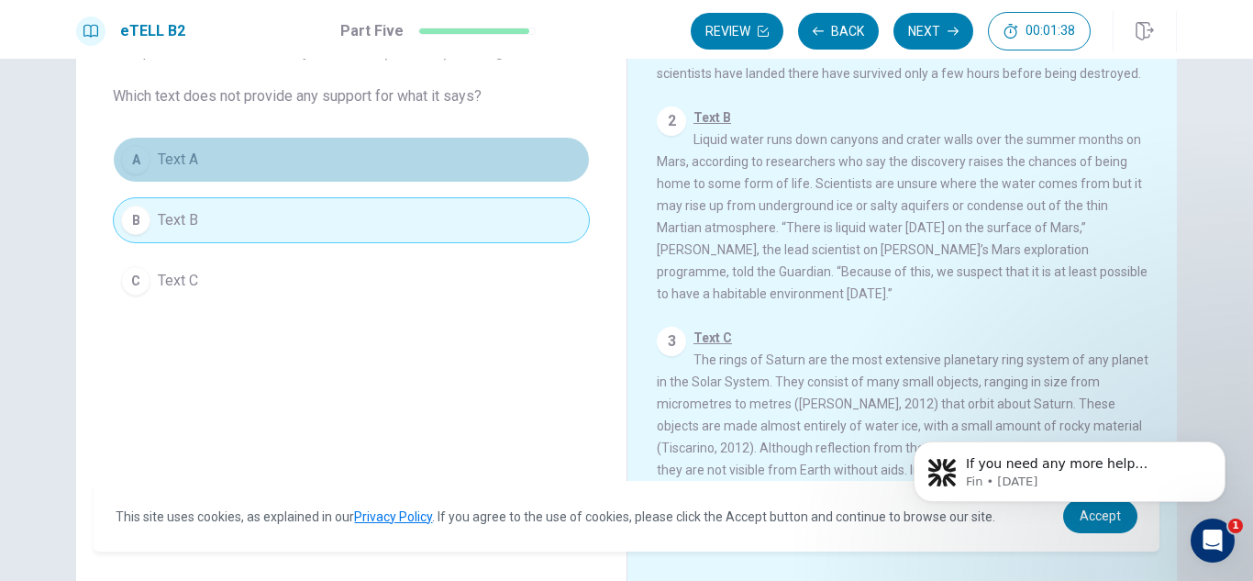
click at [490, 159] on button "A Text A" at bounding box center [351, 160] width 477 height 46
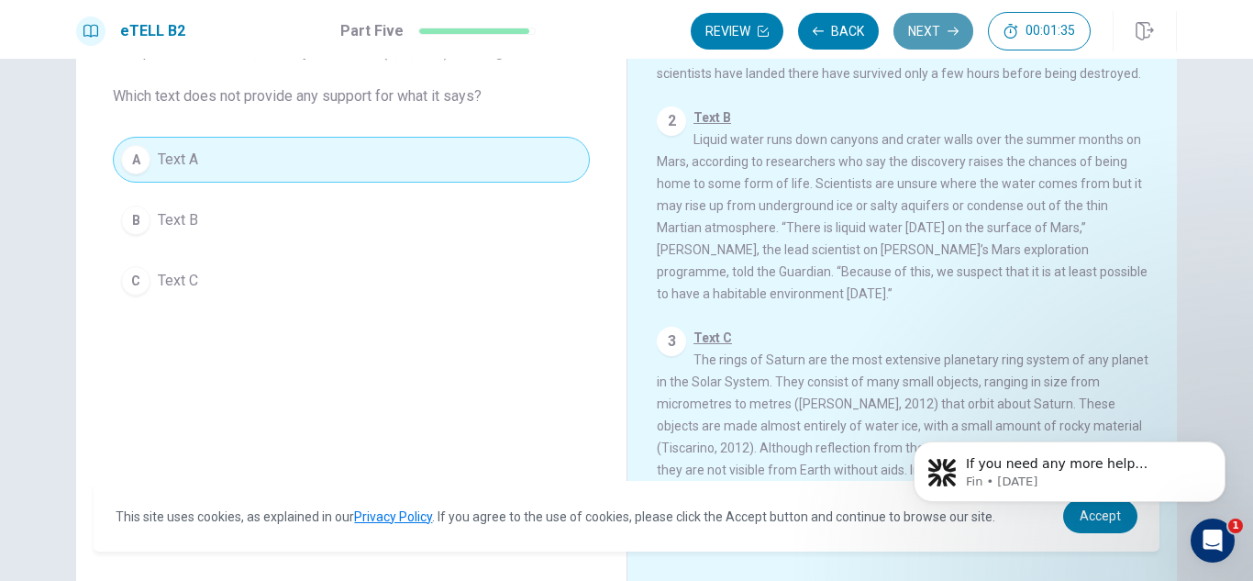
click at [937, 30] on button "Next" at bounding box center [934, 31] width 80 height 37
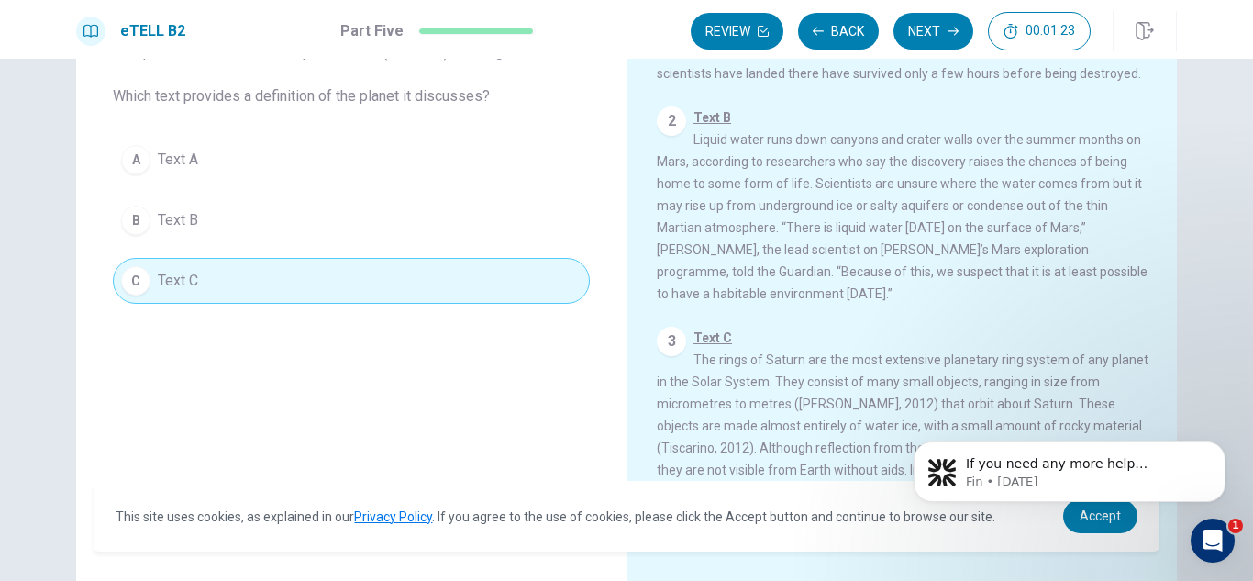
scroll to position [0, 0]
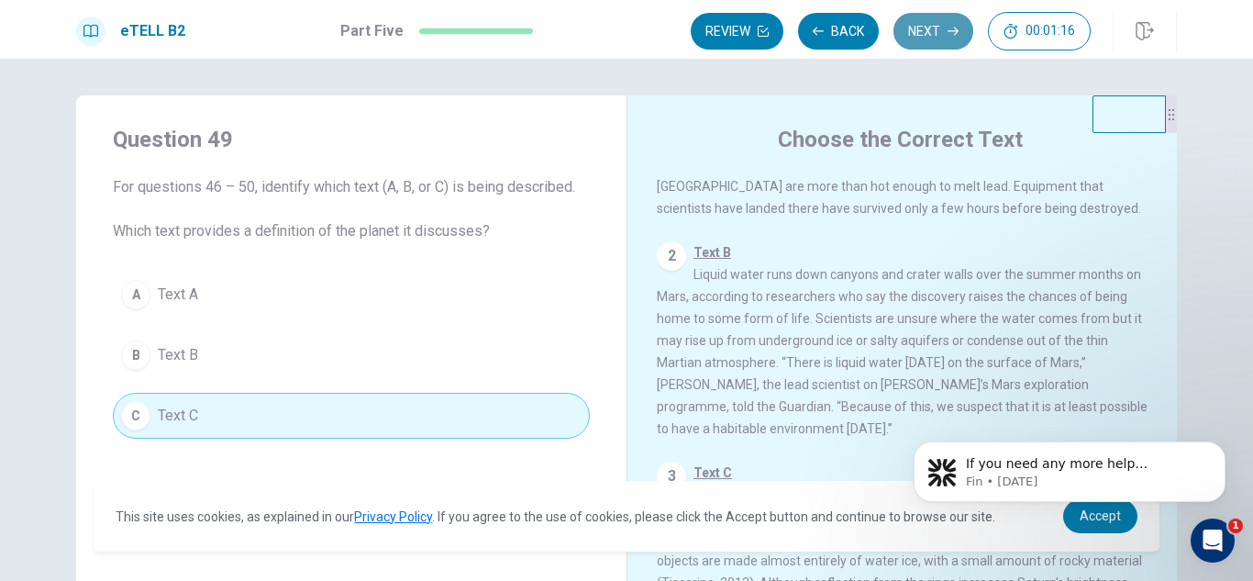
click at [943, 26] on button "Next" at bounding box center [934, 31] width 80 height 37
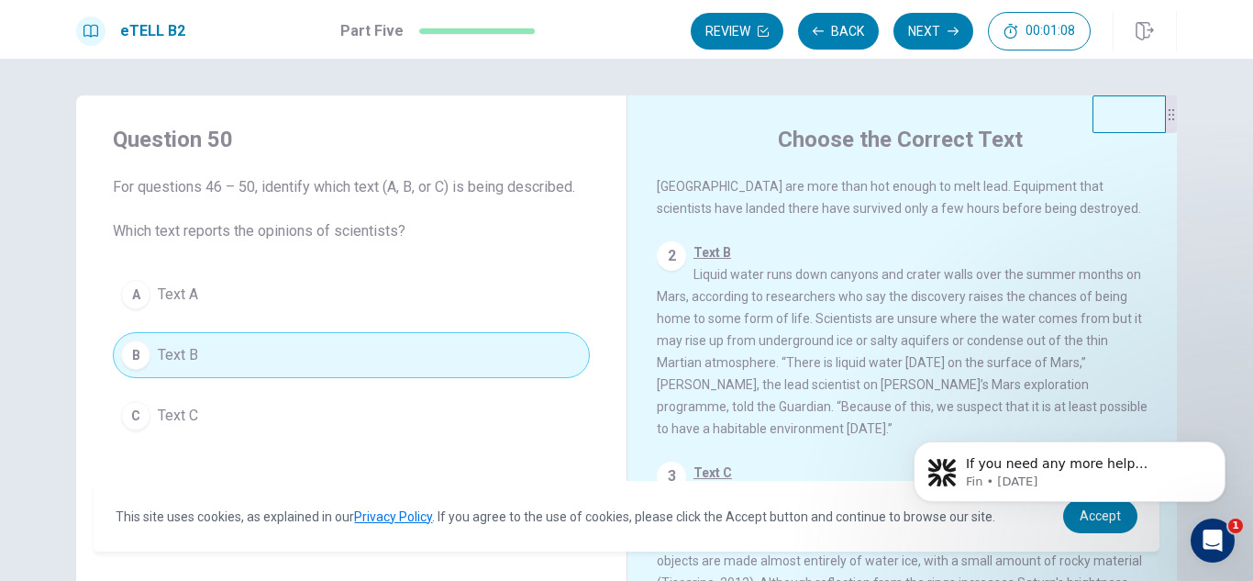
drag, startPoint x: 1166, startPoint y: 338, endPoint x: 270, endPoint y: 3, distance: 957.0
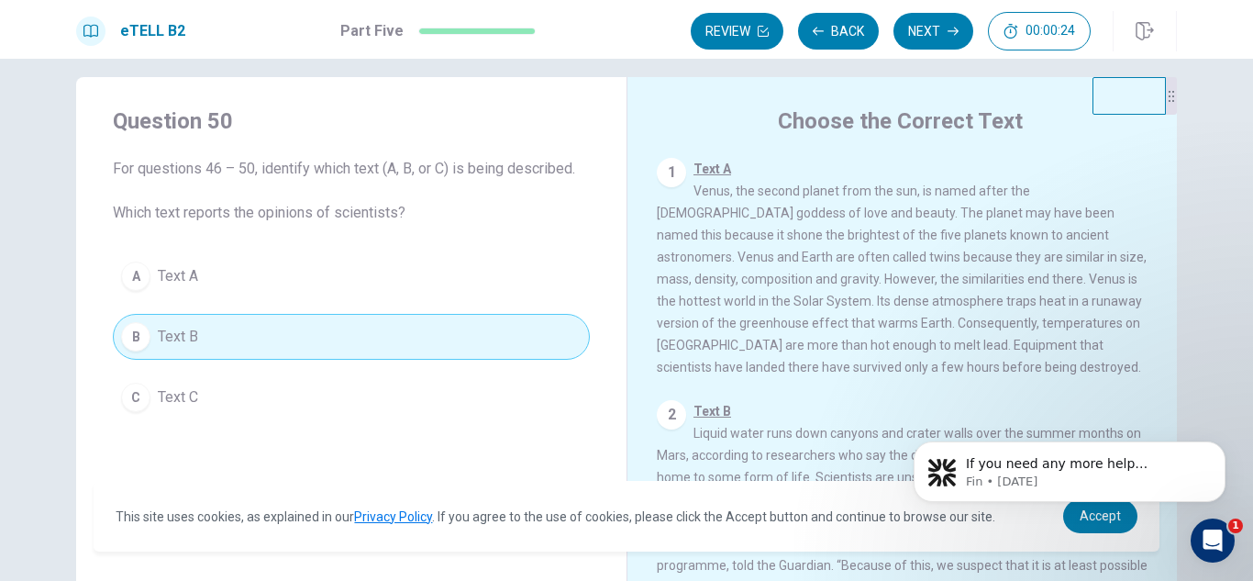
scroll to position [204, 0]
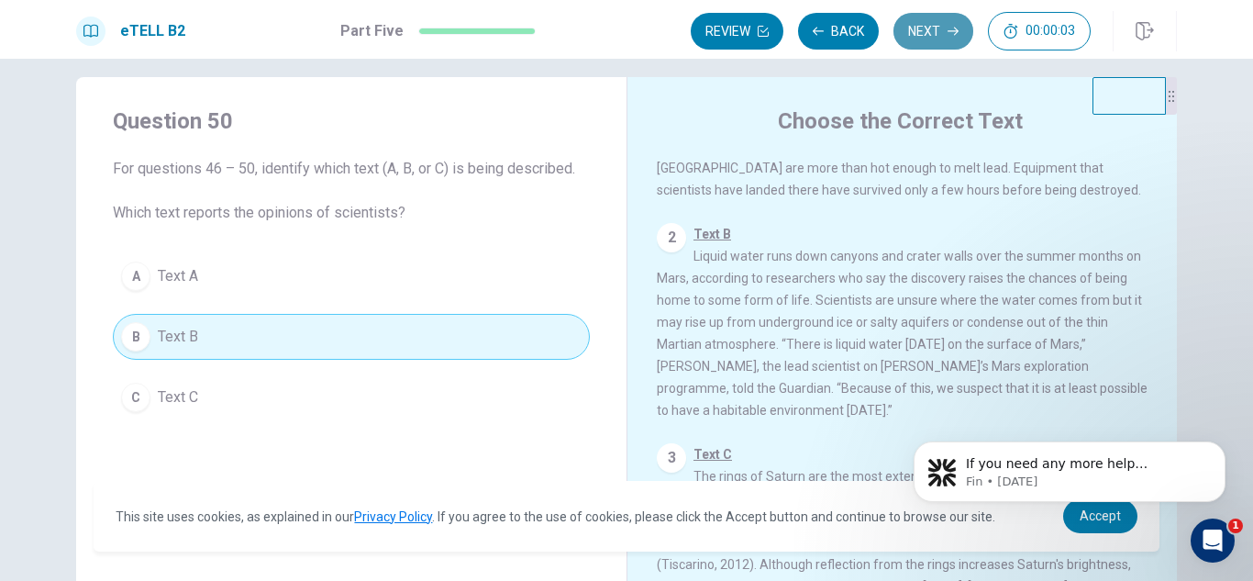
click at [923, 28] on button "Next" at bounding box center [934, 31] width 80 height 37
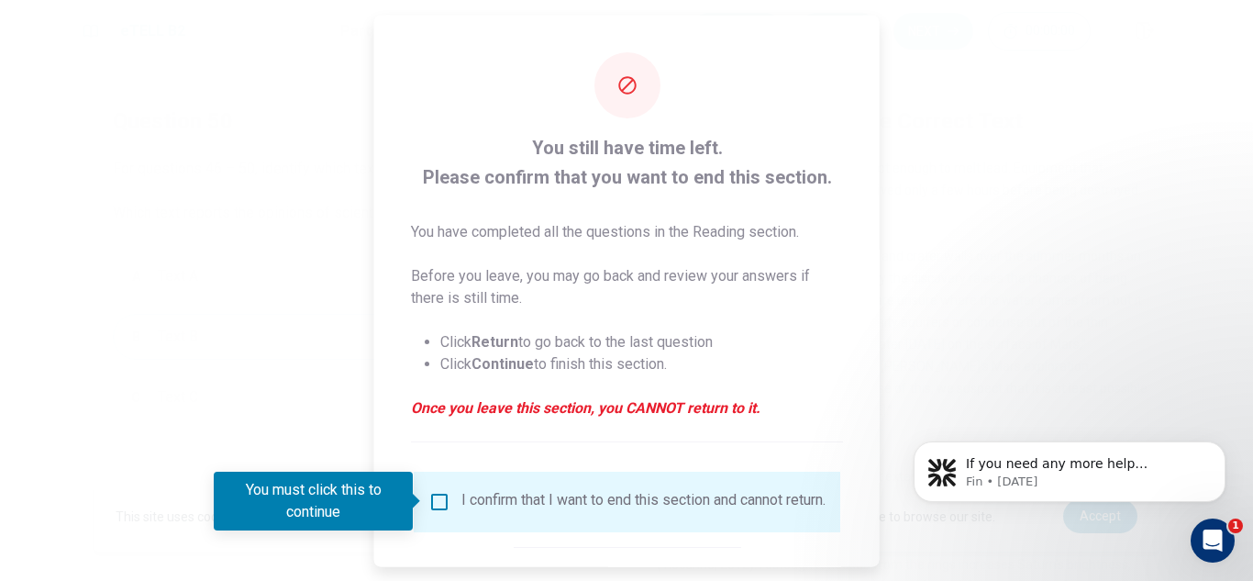
click at [798, 266] on p "Before you leave, you may go back and review your answers if there is still tim…" at bounding box center [627, 286] width 432 height 44
click at [947, 194] on div at bounding box center [626, 290] width 1253 height 581
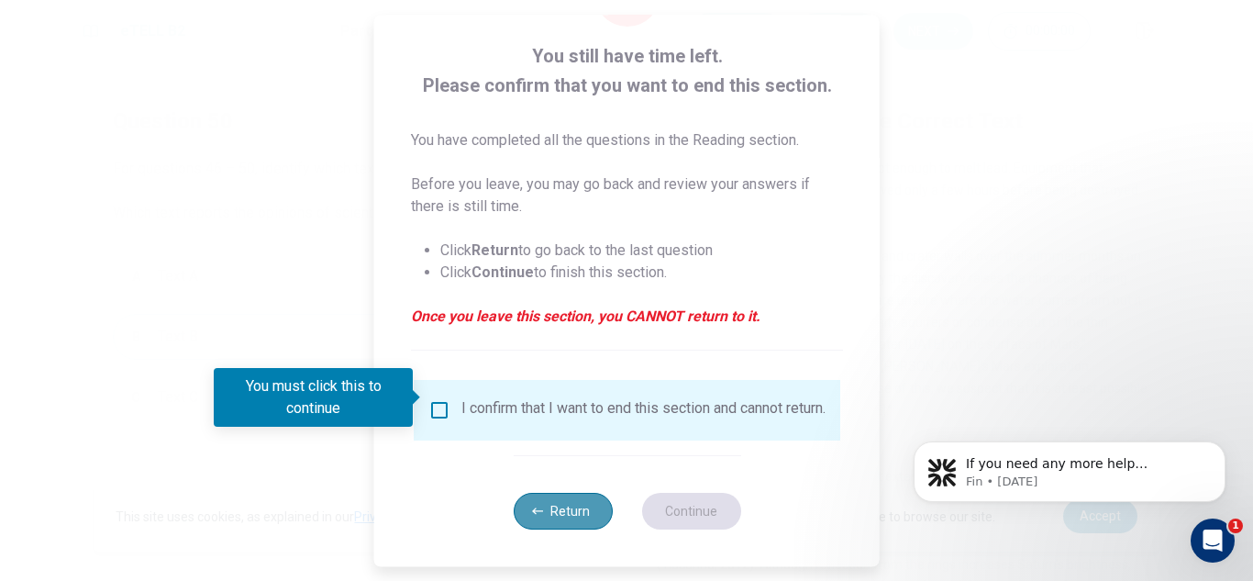
click at [557, 504] on button "Return" at bounding box center [562, 511] width 99 height 37
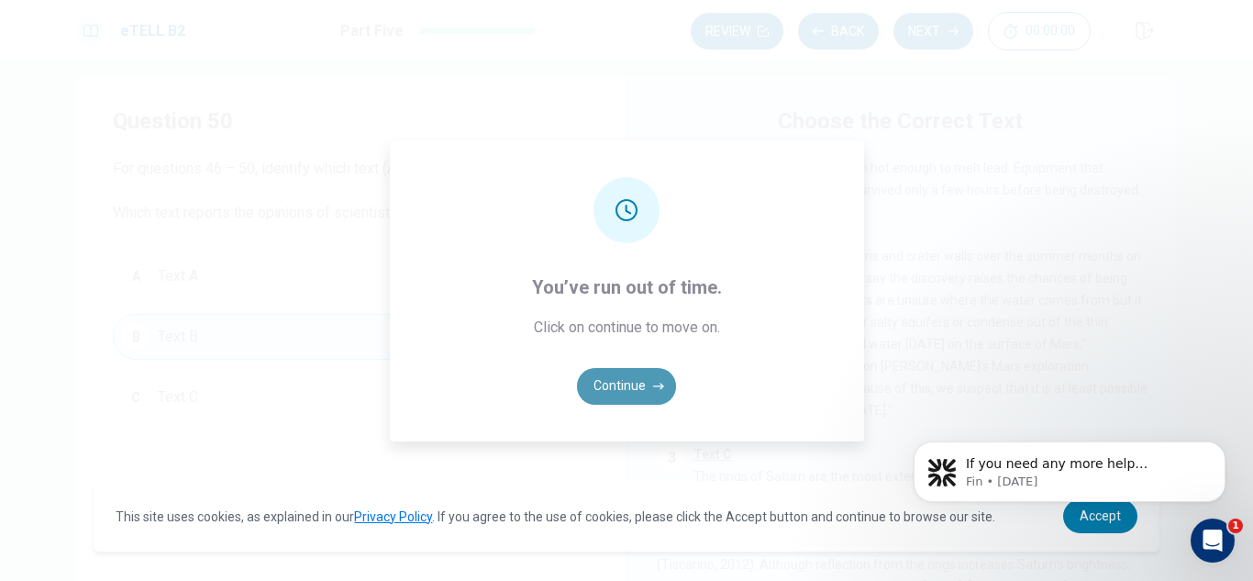
click at [649, 382] on button "Continue" at bounding box center [626, 386] width 99 height 37
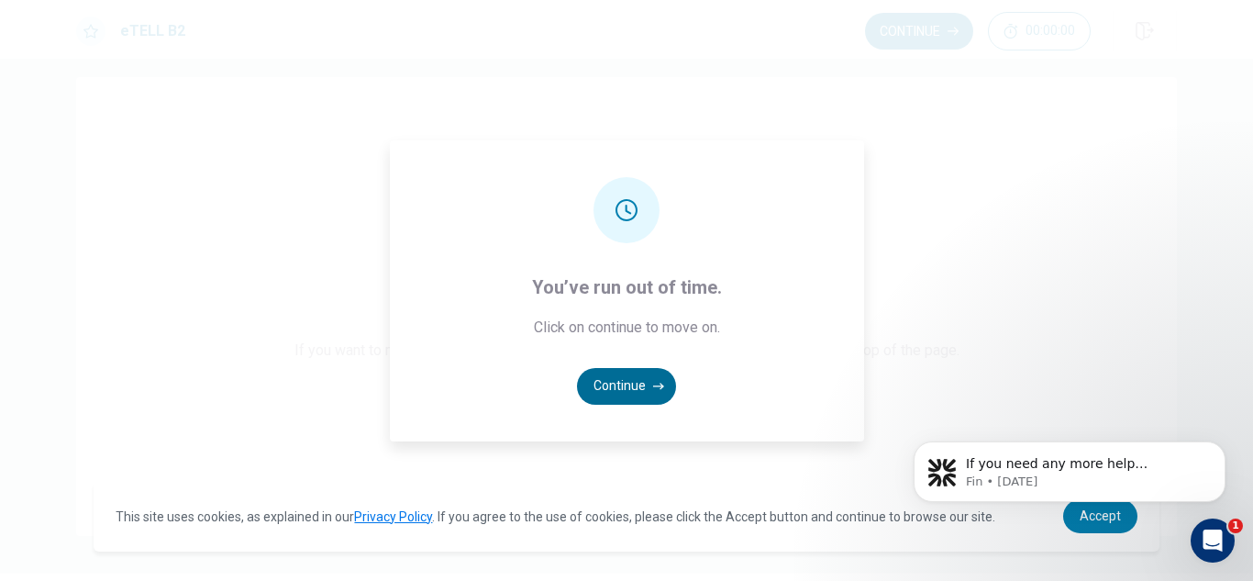
click at [655, 392] on button "Continue" at bounding box center [626, 386] width 99 height 37
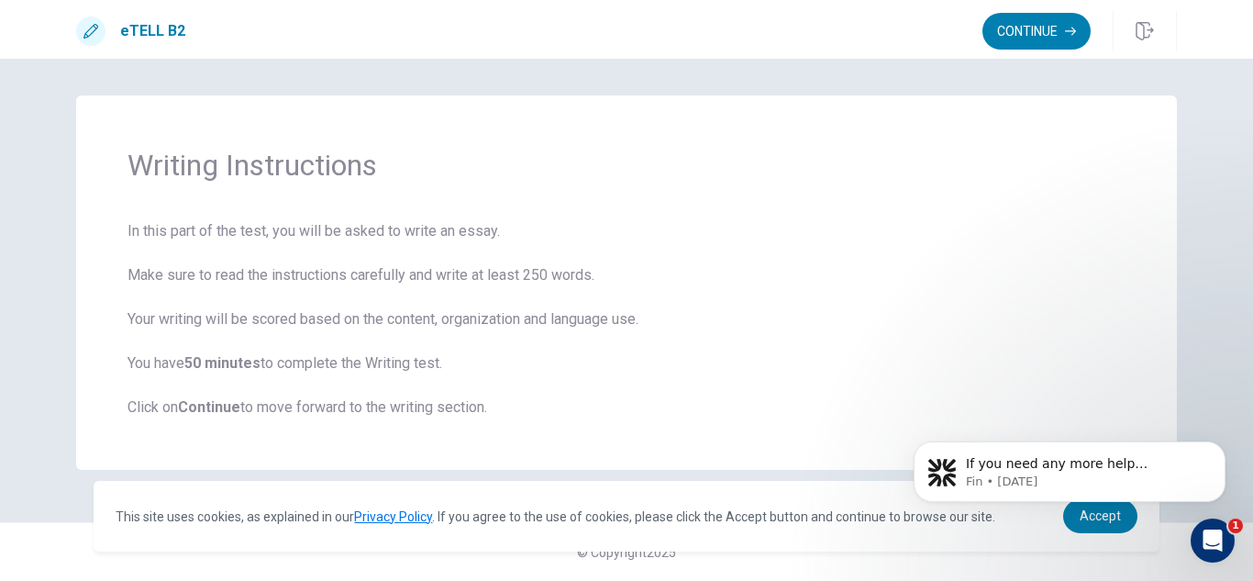
scroll to position [0, 0]
click at [1045, 22] on button "Continue" at bounding box center [1037, 31] width 108 height 37
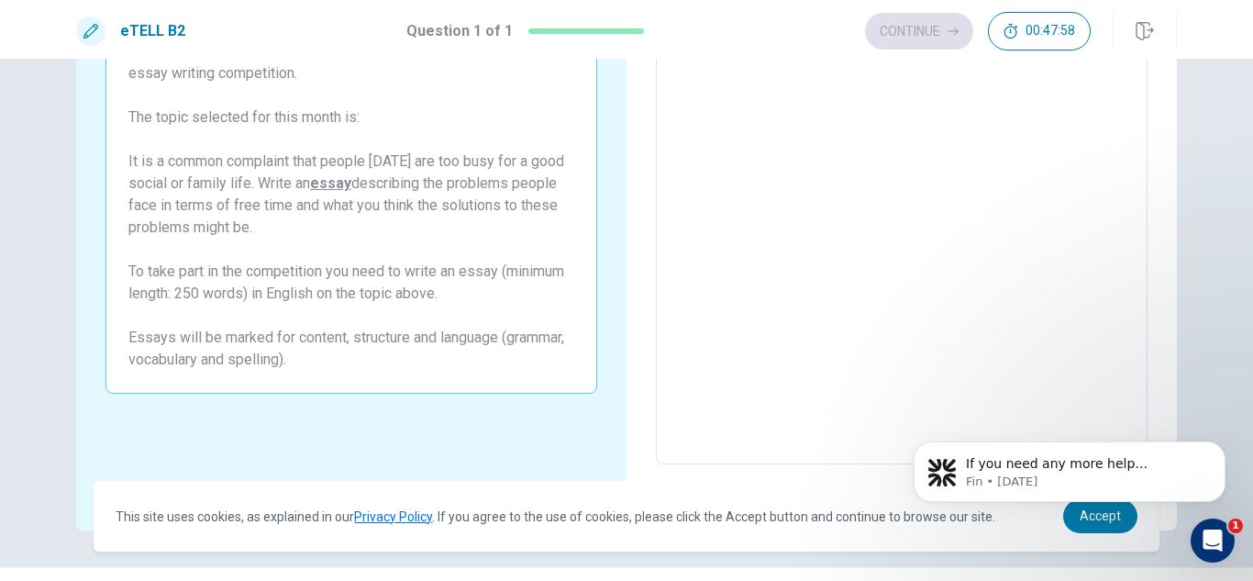
scroll to position [208, 0]
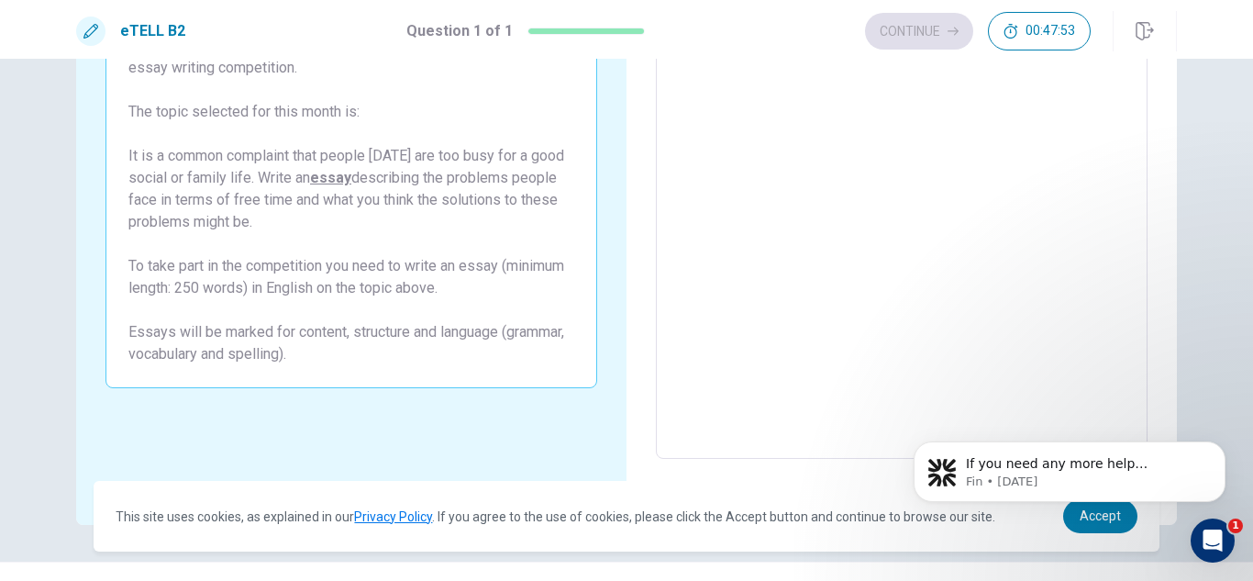
drag, startPoint x: 532, startPoint y: 174, endPoint x: 592, endPoint y: 206, distance: 67.3
click at [592, 206] on div "Write an essay for our readers and win a prize! The place where you study has a…" at bounding box center [352, 178] width 492 height 420
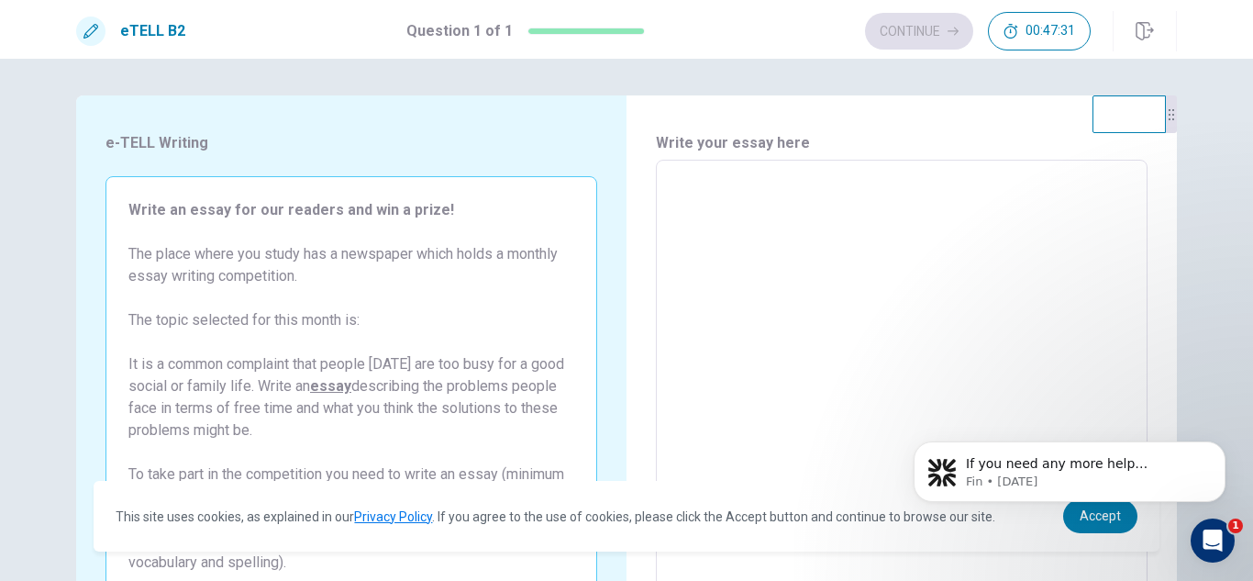
scroll to position [6, 0]
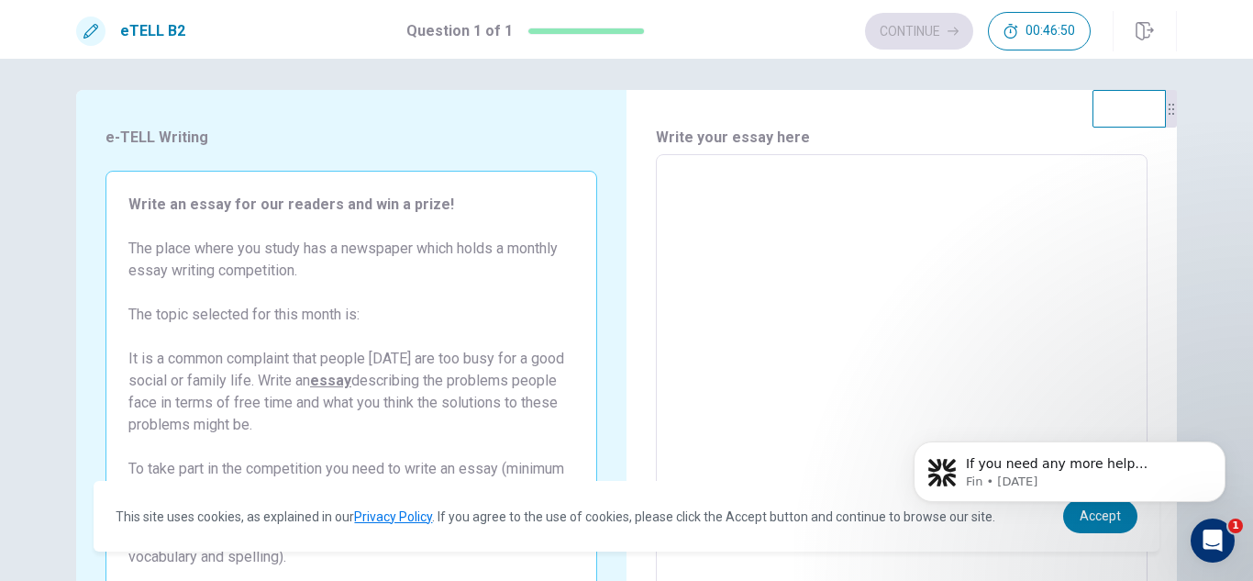
click at [685, 173] on textarea at bounding box center [902, 408] width 466 height 477
type textarea "*"
type textarea "**"
type textarea "*"
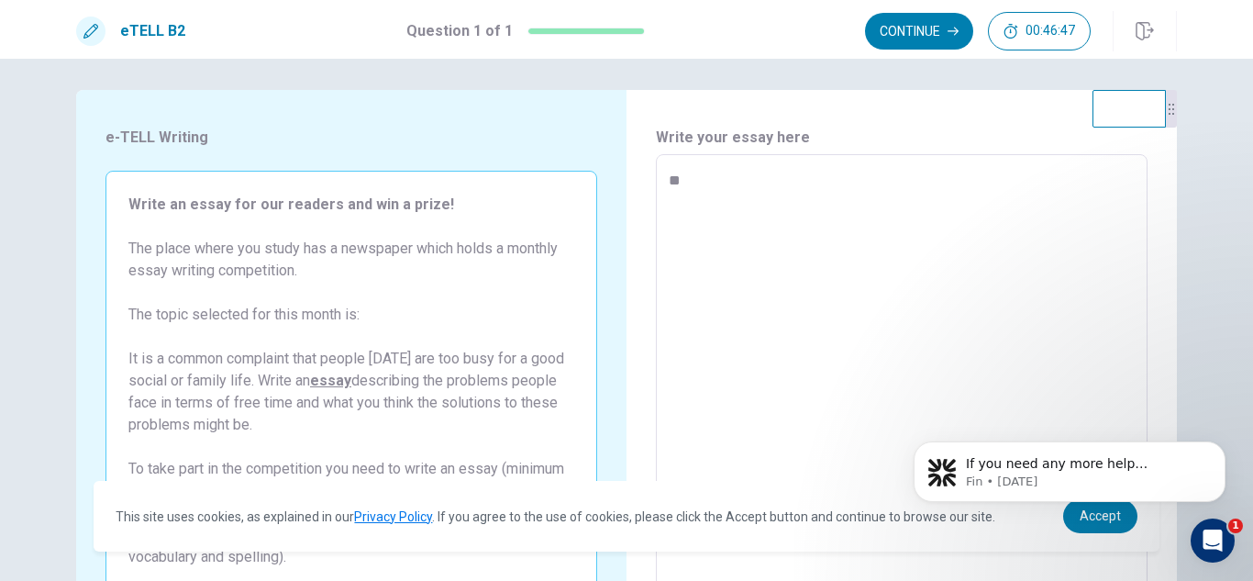
type textarea "***"
type textarea "*"
type textarea "****"
type textarea "*"
type textarea "*****"
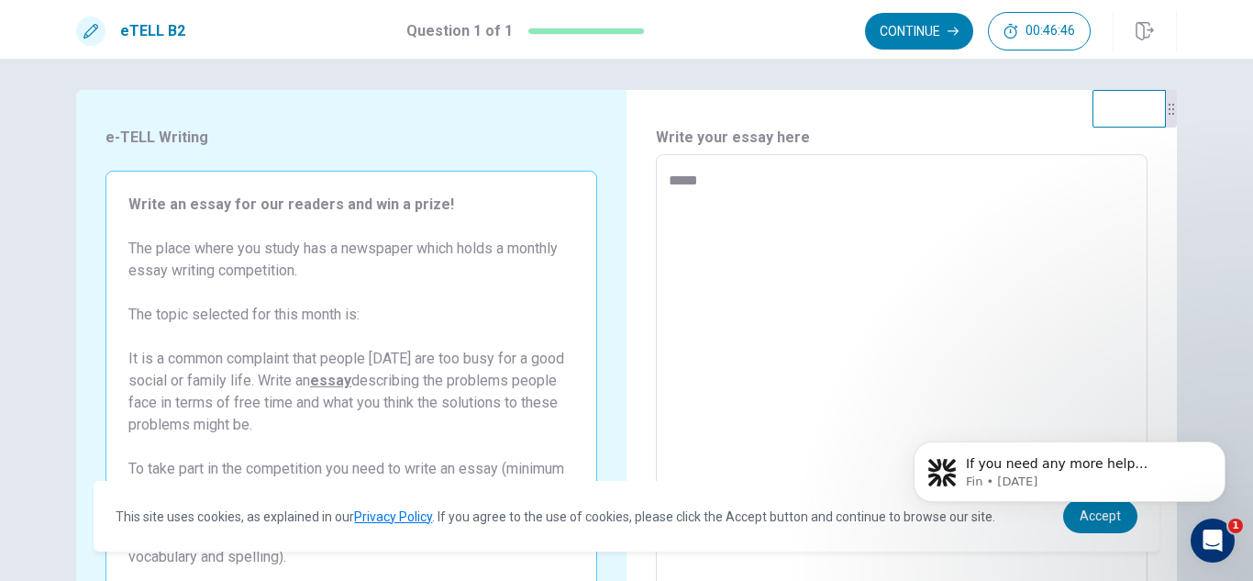
type textarea "*"
type textarea "******"
type textarea "*"
type textarea "*******"
type textarea "*"
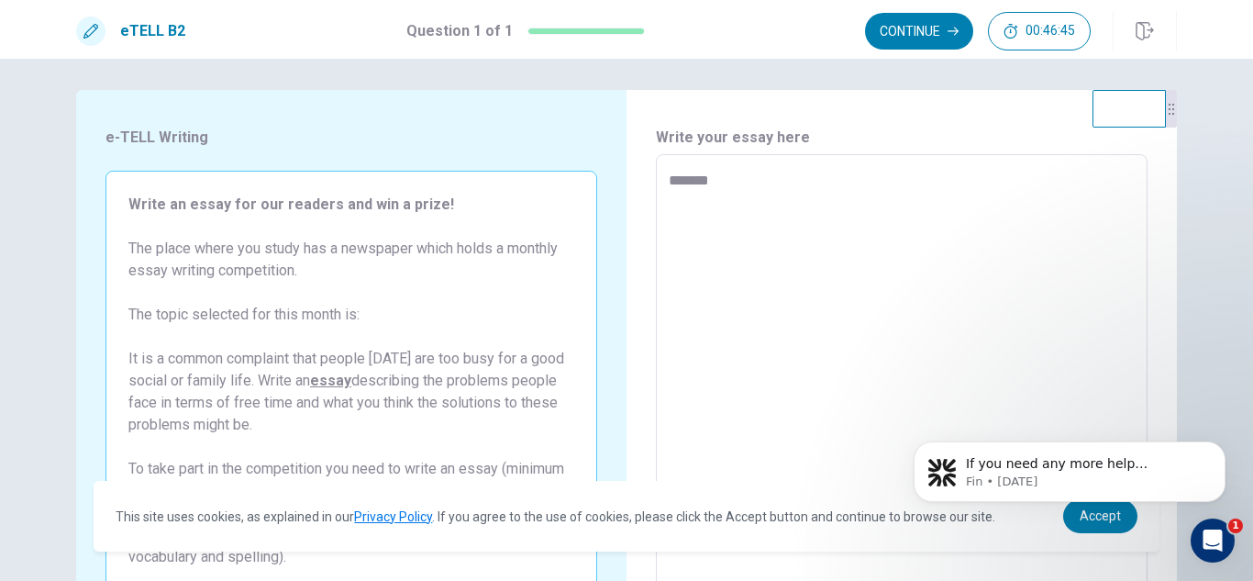
type textarea "********"
type textarea "*"
type textarea "********"
type textarea "*"
type textarea "**********"
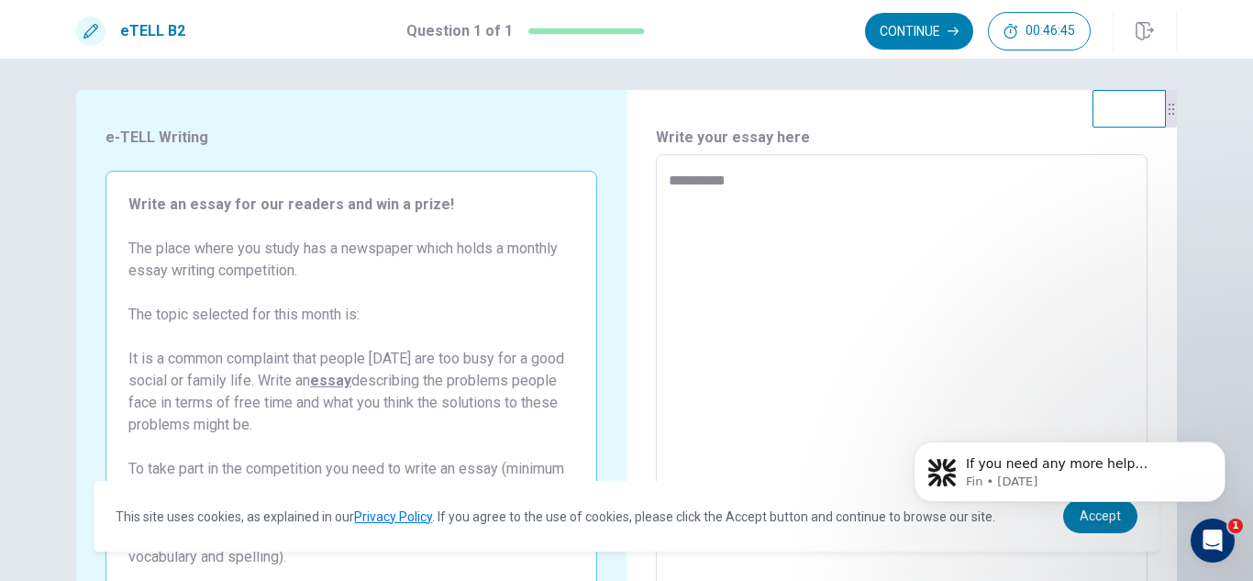
type textarea "*"
type textarea "**********"
type textarea "*"
type textarea "**********"
type textarea "*"
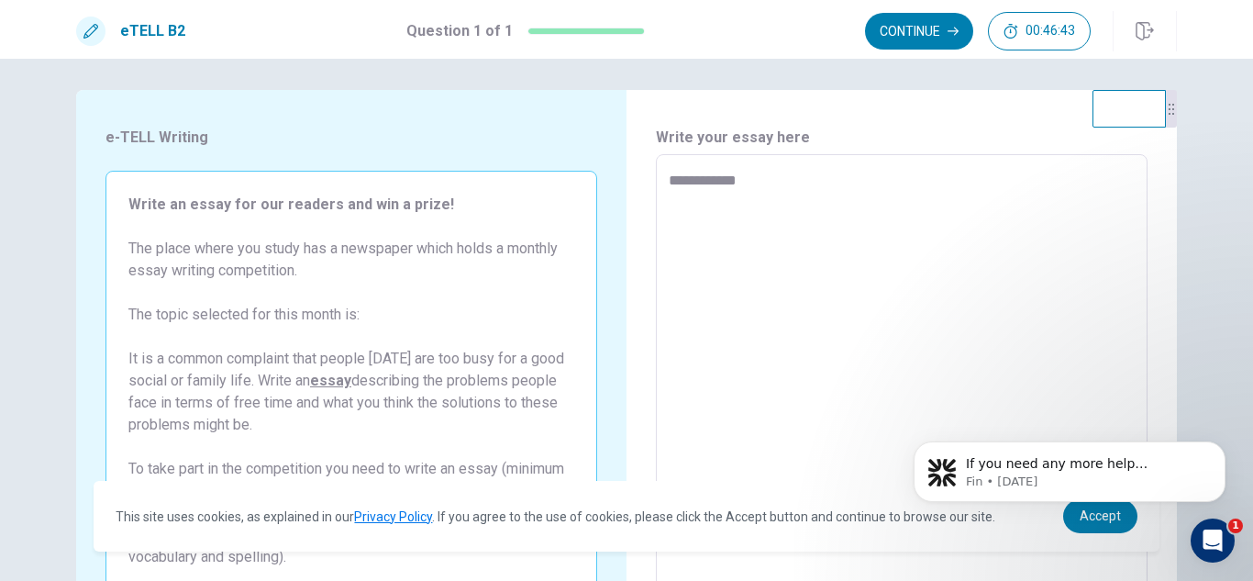
type textarea "**********"
type textarea "*"
type textarea "**********"
type textarea "*"
type textarea "**********"
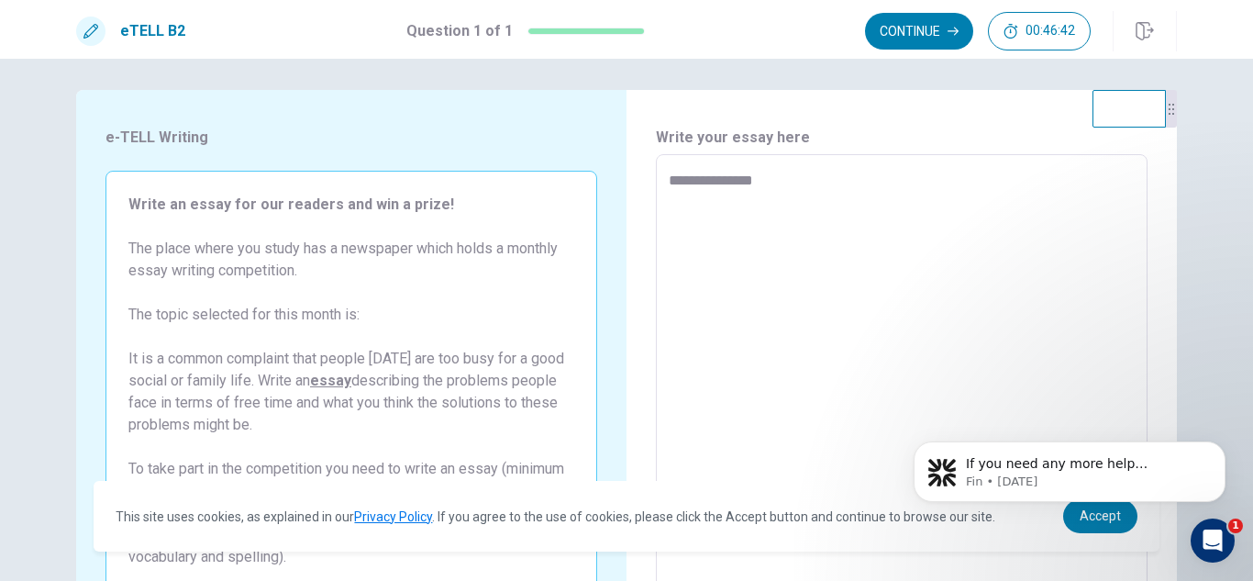
type textarea "*"
type textarea "**********"
type textarea "*"
type textarea "**********"
type textarea "*"
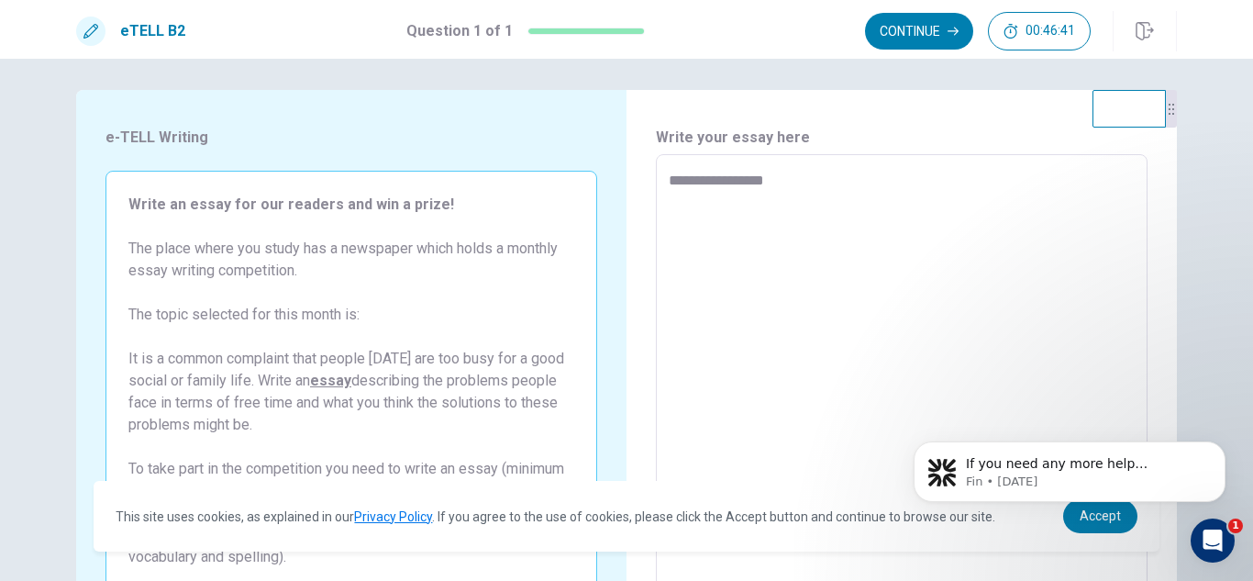
type textarea "**********"
type textarea "*"
type textarea "**********"
type textarea "*"
type textarea "**********"
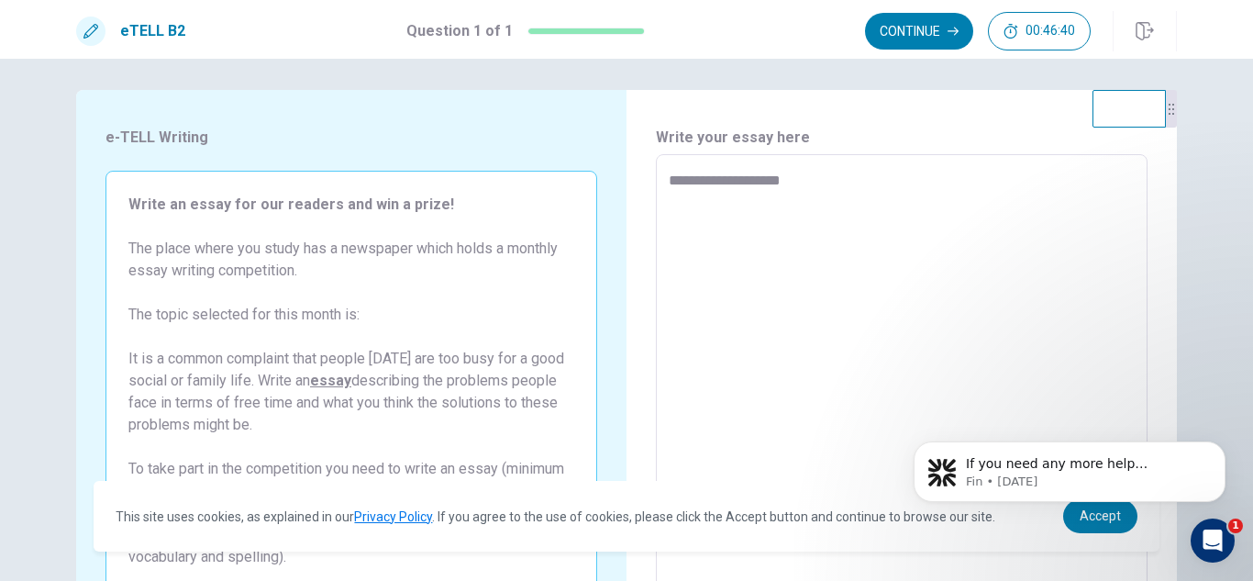
type textarea "*"
type textarea "**********"
type textarea "*"
type textarea "**********"
type textarea "*"
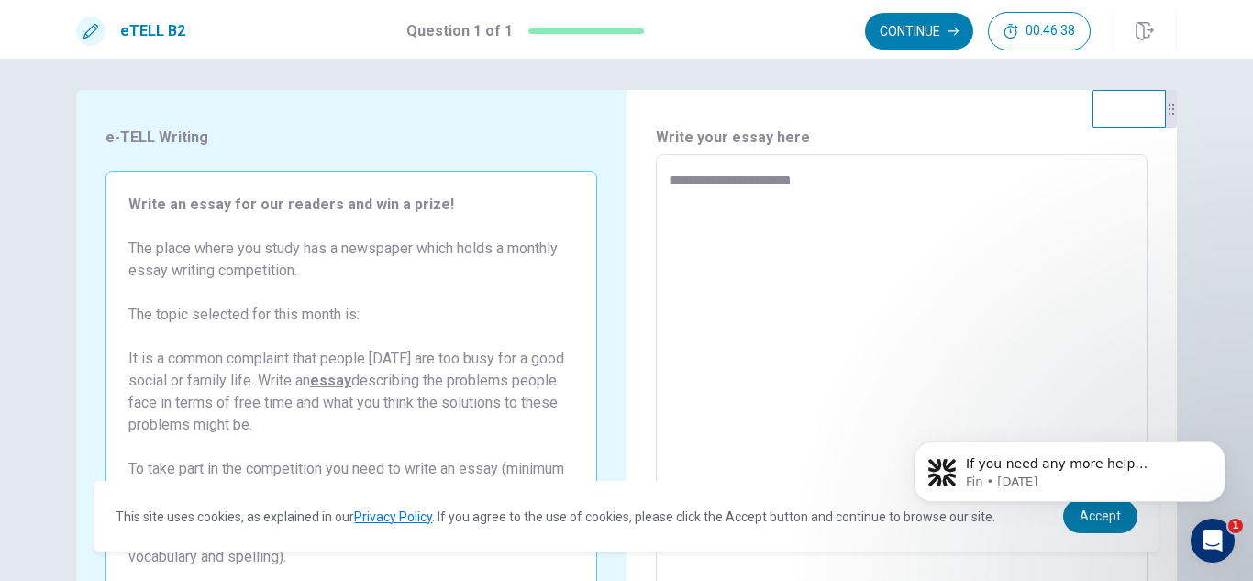
type textarea "**********"
type textarea "*"
type textarea "**********"
type textarea "*"
type textarea "**********"
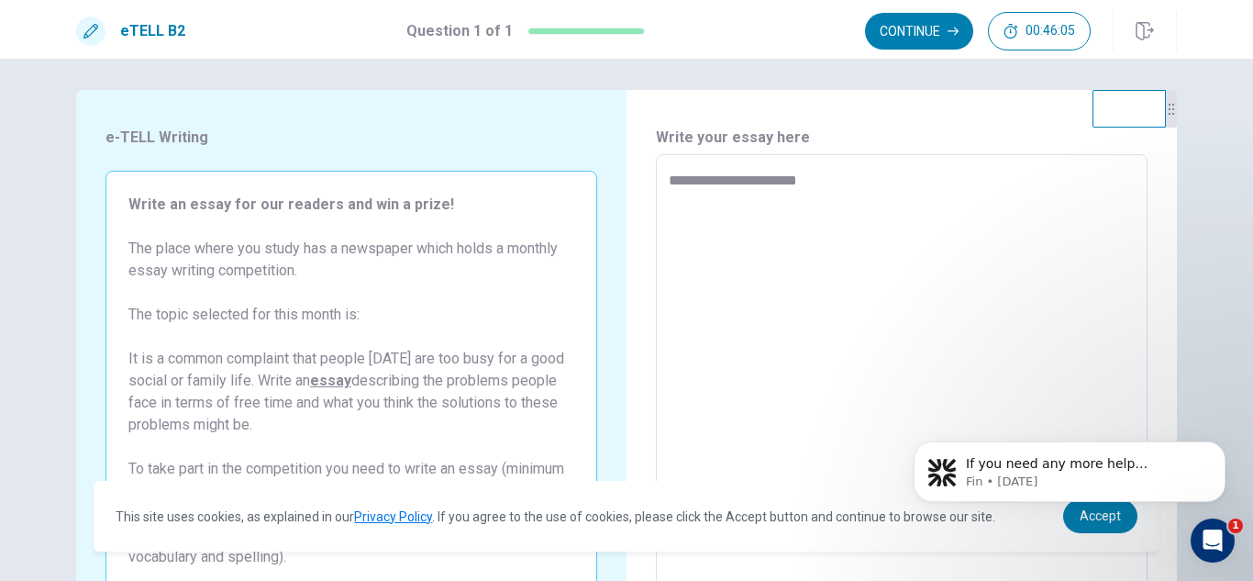
type textarea "*"
type textarea "**********"
type textarea "*"
type textarea "**********"
type textarea "*"
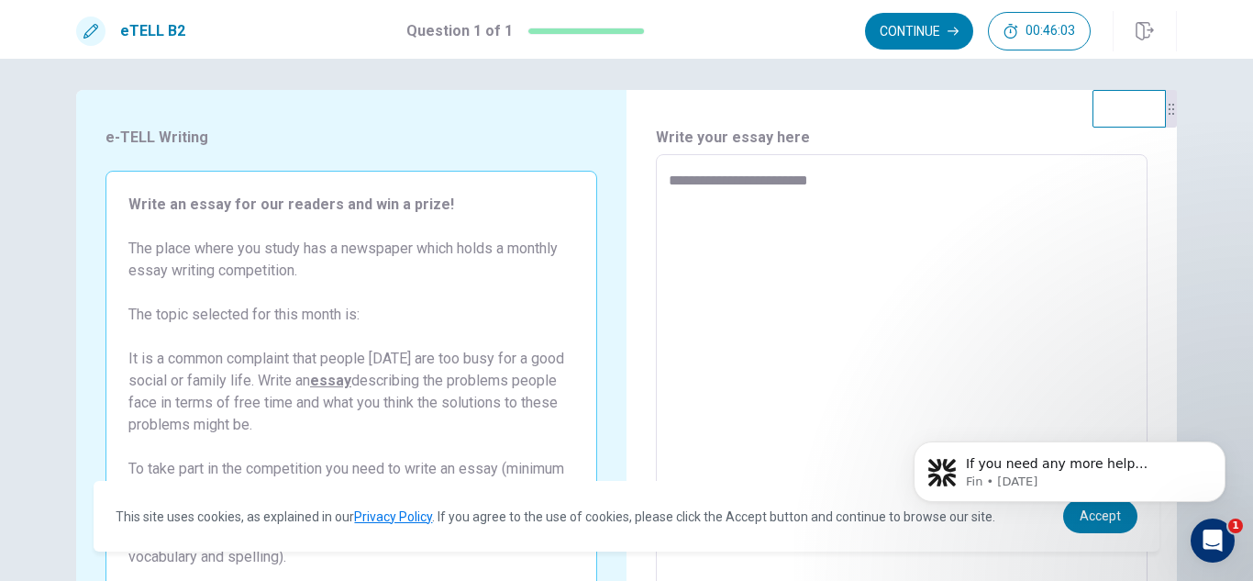
type textarea "**********"
type textarea "*"
type textarea "**********"
type textarea "*"
type textarea "**********"
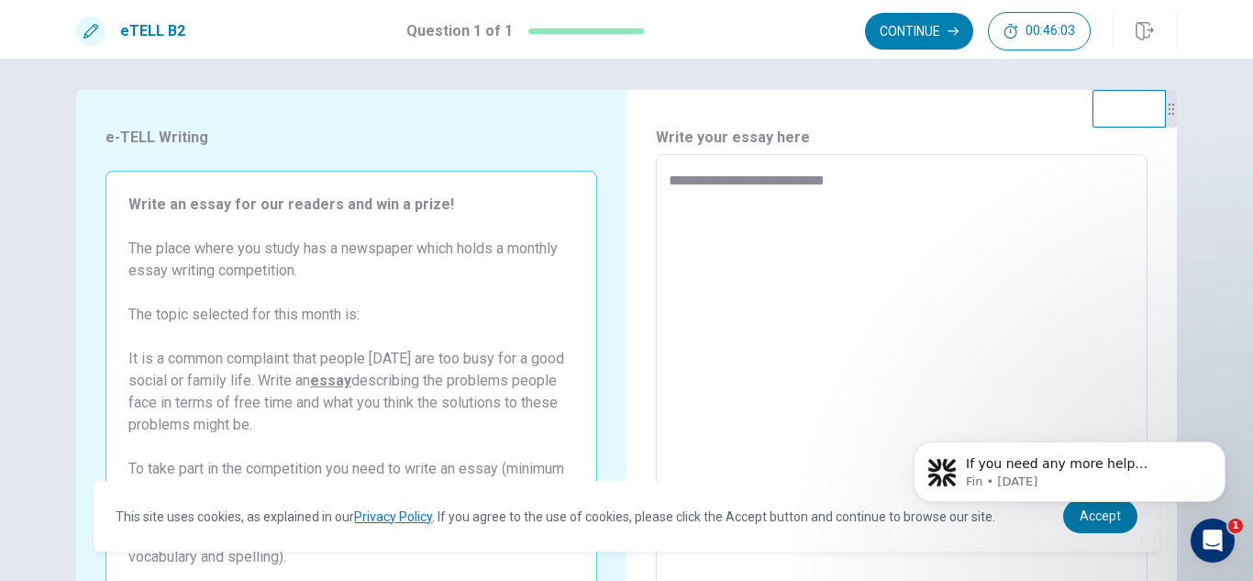
type textarea "*"
type textarea "**********"
type textarea "*"
type textarea "**********"
type textarea "*"
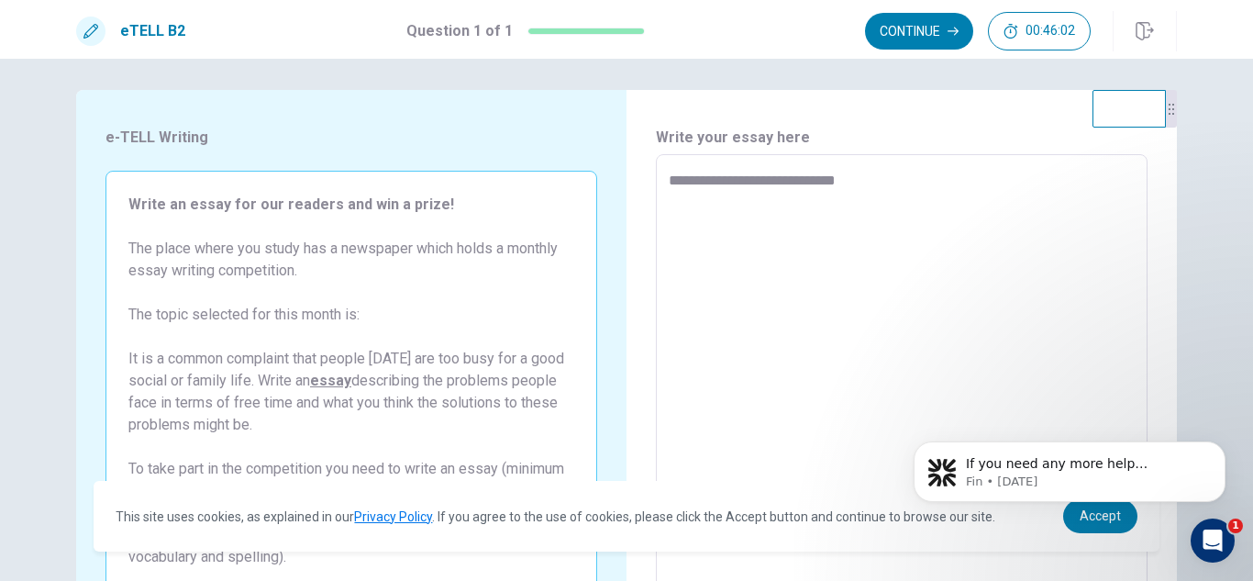
type textarea "**********"
type textarea "*"
type textarea "**********"
type textarea "*"
type textarea "**********"
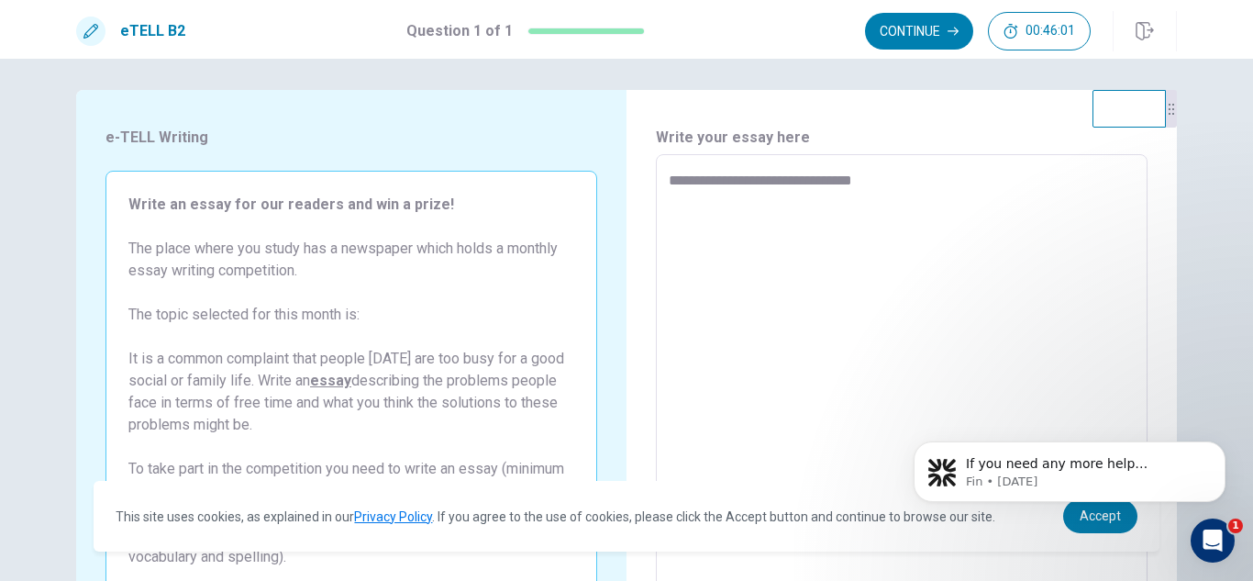
type textarea "*"
type textarea "**********"
type textarea "*"
type textarea "**********"
type textarea "*"
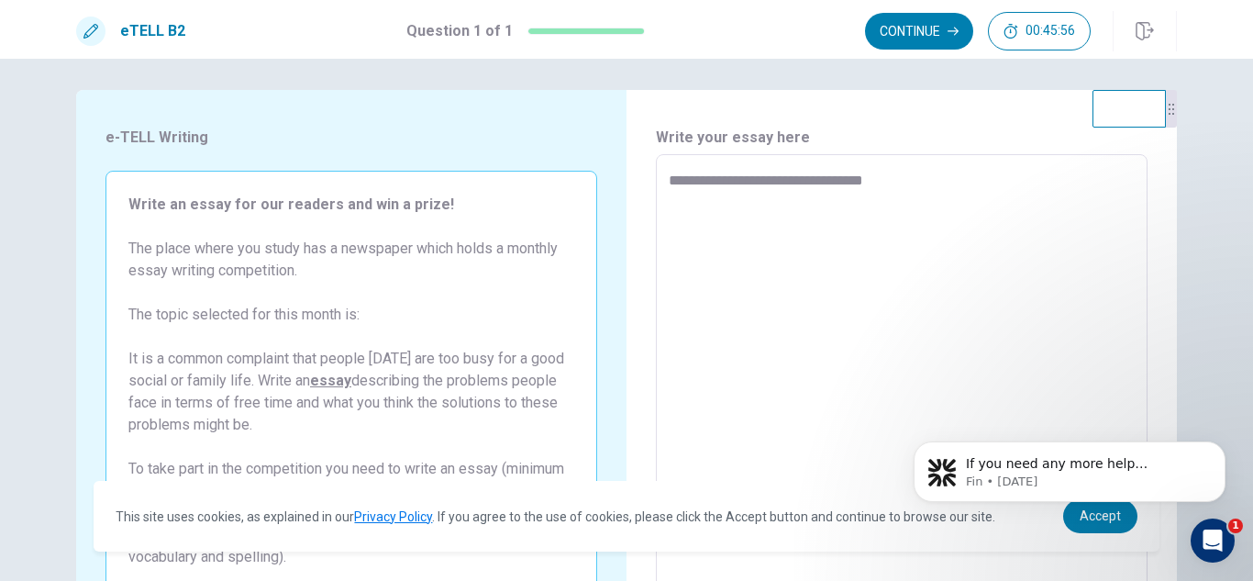
type textarea "**********"
type textarea "*"
type textarea "**********"
type textarea "*"
type textarea "**********"
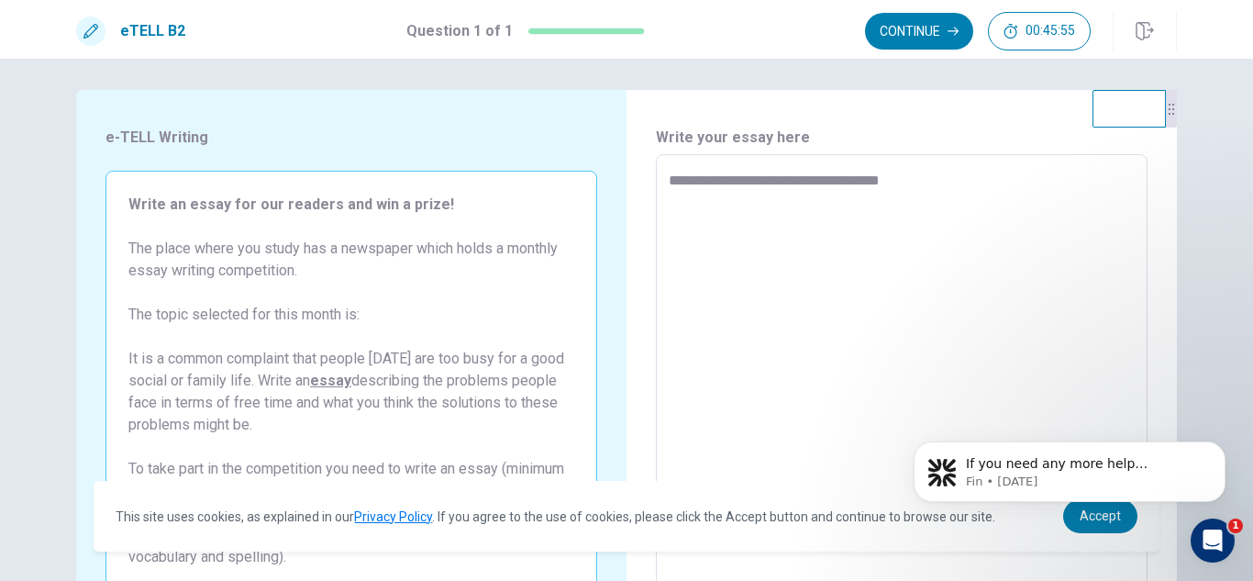
type textarea "*"
type textarea "**********"
type textarea "*"
type textarea "**********"
type textarea "*"
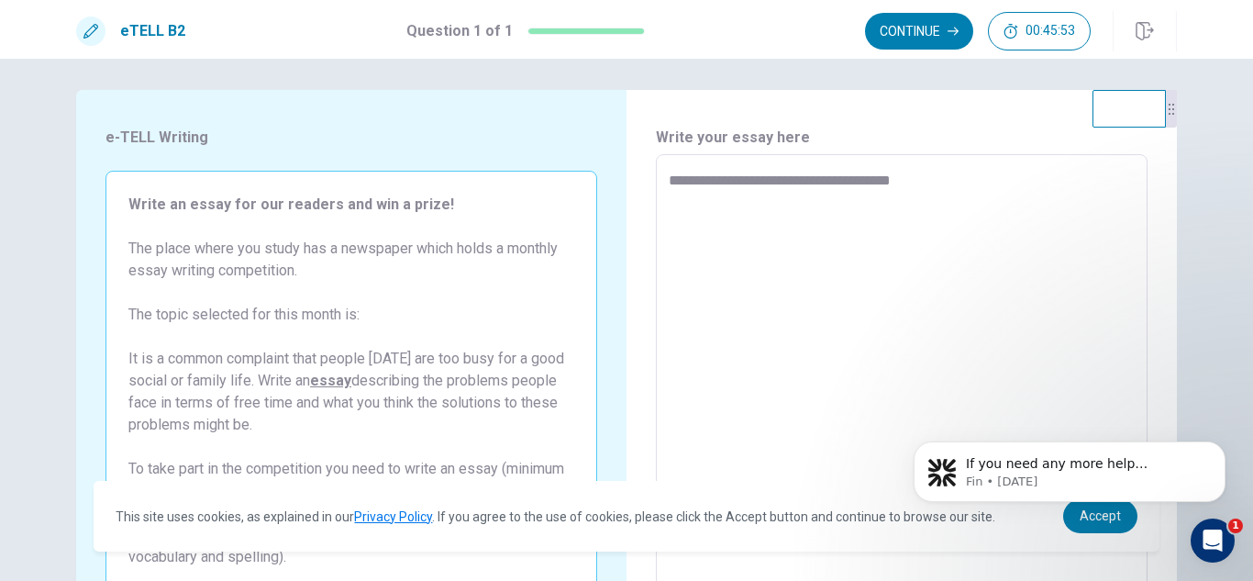
type textarea "**********"
type textarea "*"
type textarea "**********"
type textarea "*"
type textarea "**********"
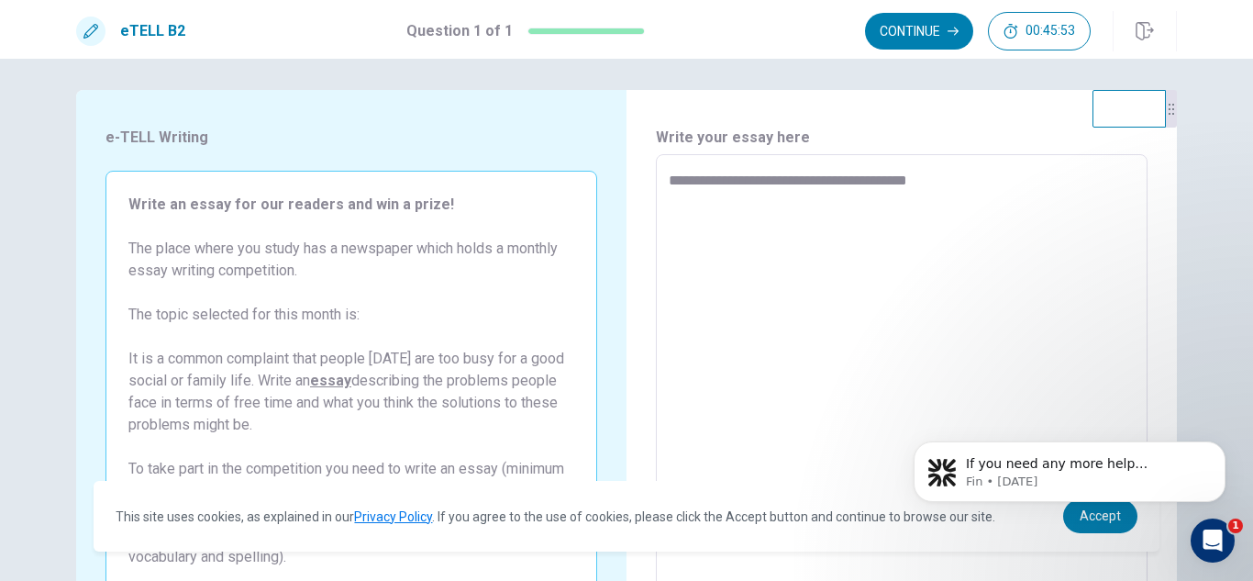
type textarea "*"
type textarea "**********"
type textarea "*"
type textarea "**********"
type textarea "*"
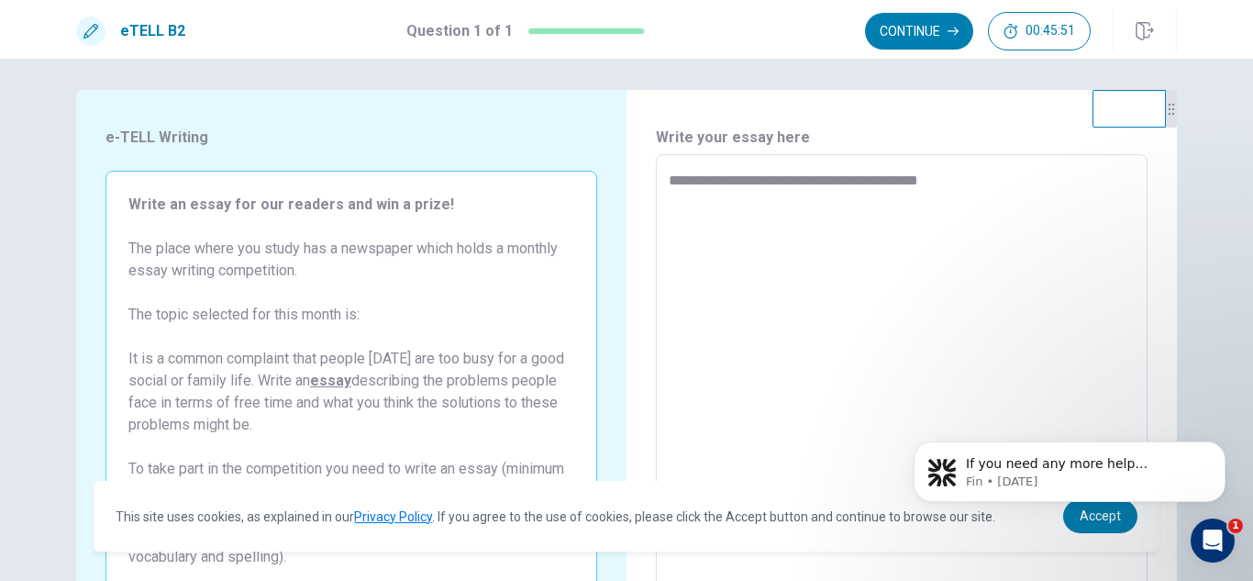
type textarea "**********"
type textarea "*"
type textarea "**********"
type textarea "*"
type textarea "**********"
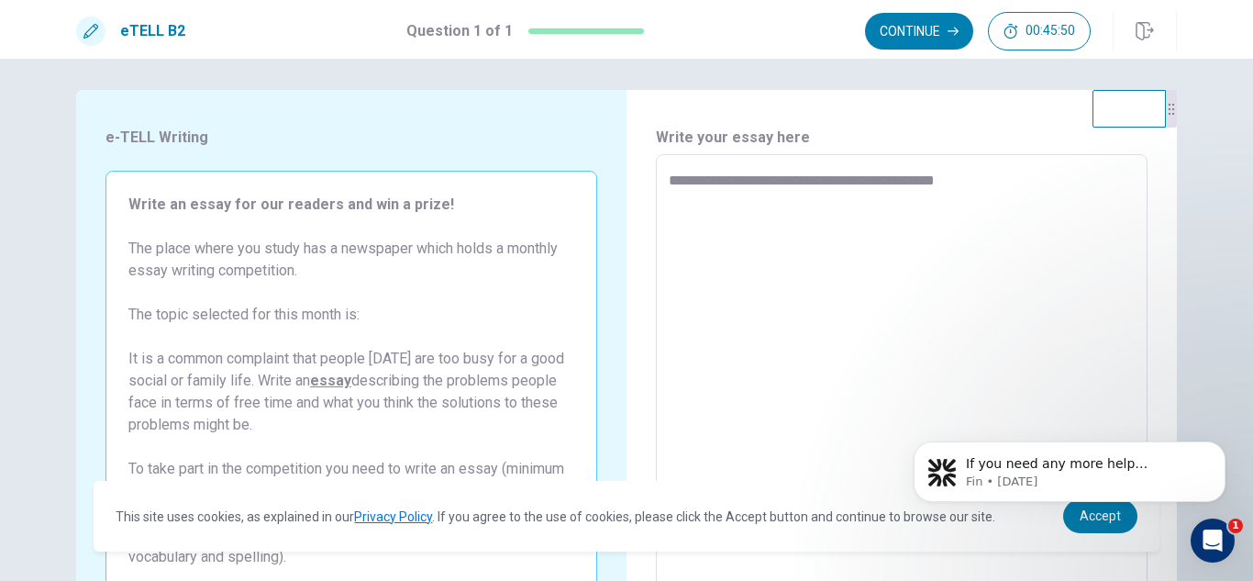
type textarea "*"
type textarea "**********"
type textarea "*"
type textarea "**********"
type textarea "*"
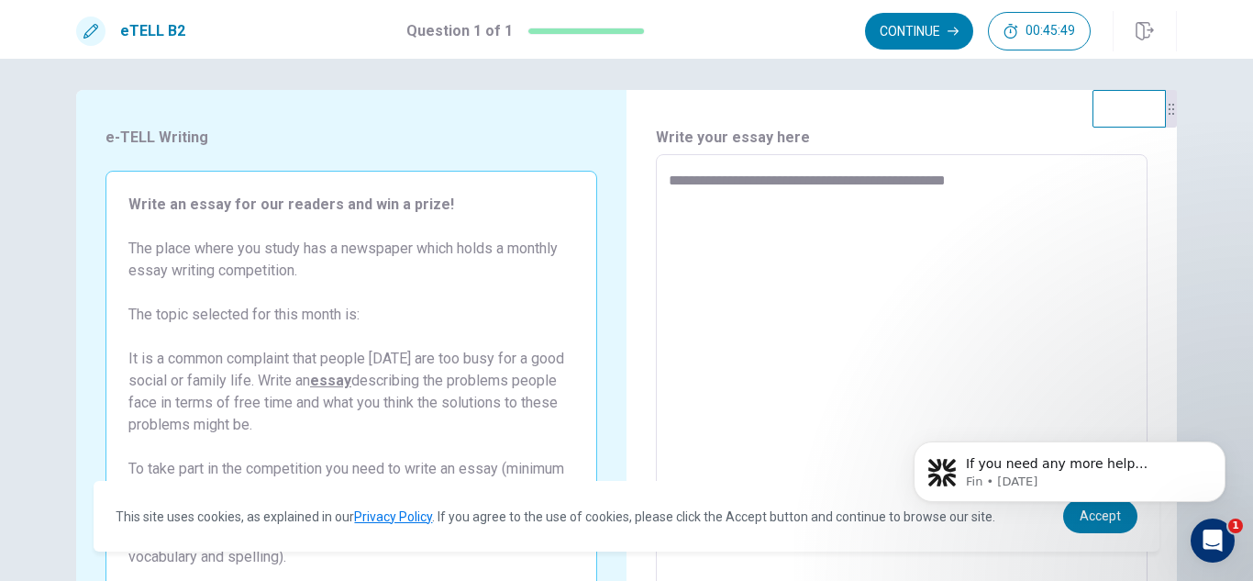
type textarea "**********"
type textarea "*"
type textarea "**********"
type textarea "*"
type textarea "**********"
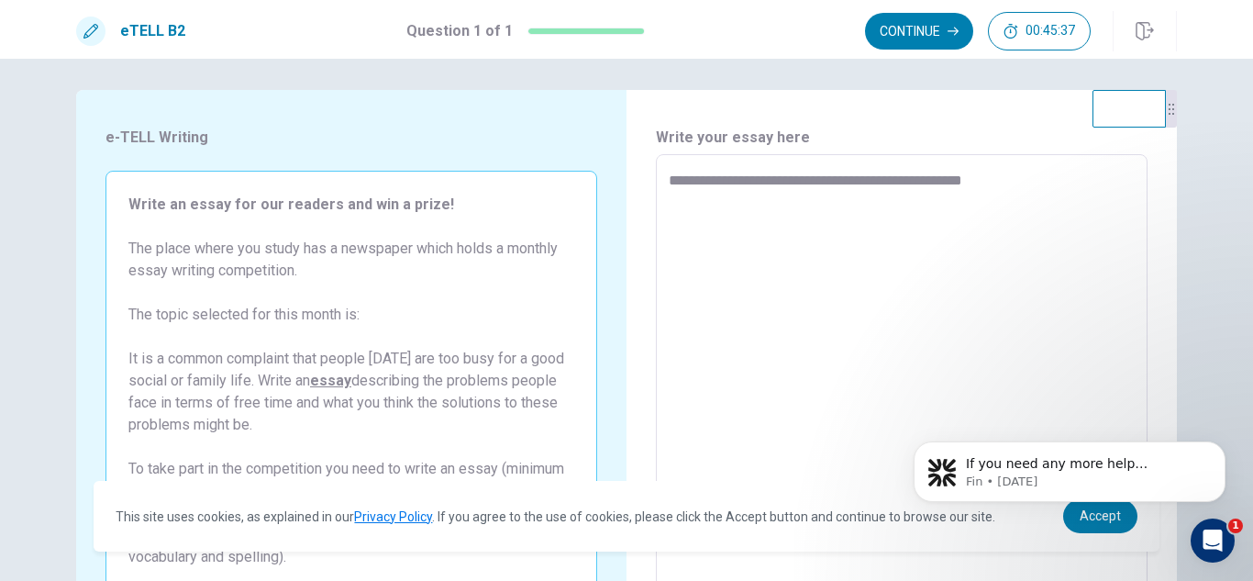
type textarea "*"
type textarea "**********"
type textarea "*"
type textarea "**********"
type textarea "*"
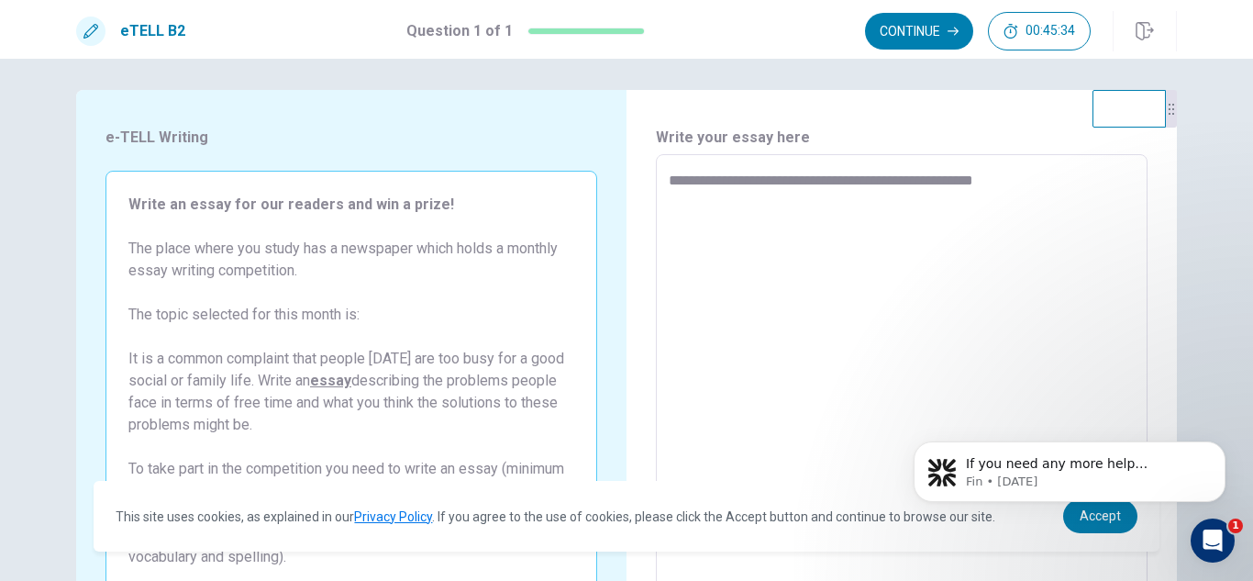
type textarea "**********"
type textarea "*"
type textarea "**********"
type textarea "*"
type textarea "**********"
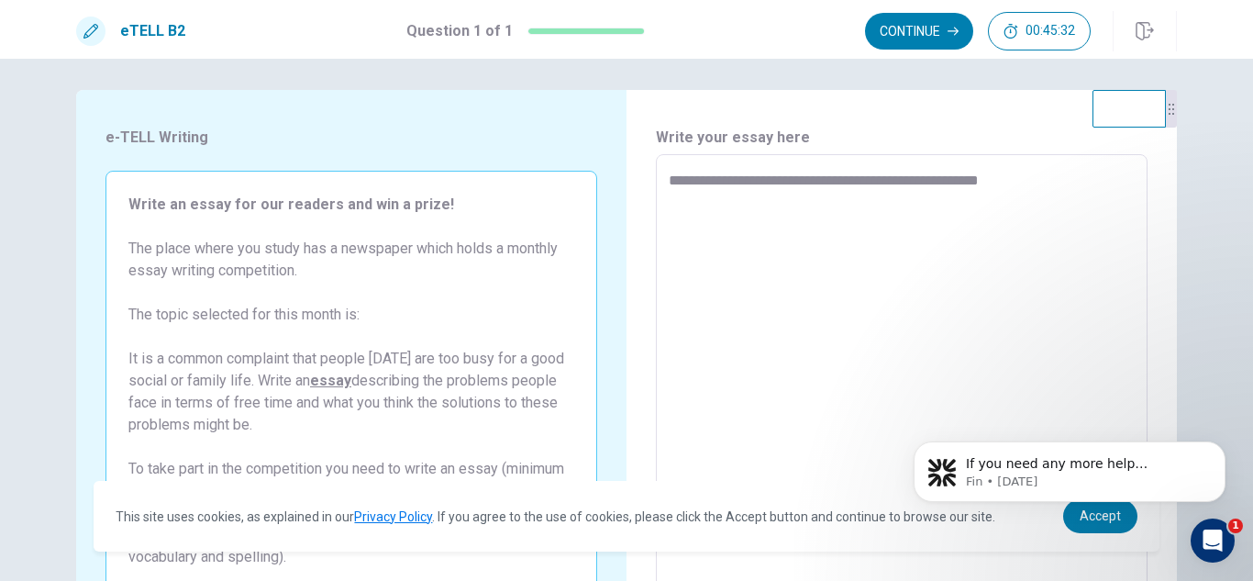
type textarea "*"
type textarea "**********"
type textarea "*"
type textarea "**********"
type textarea "*"
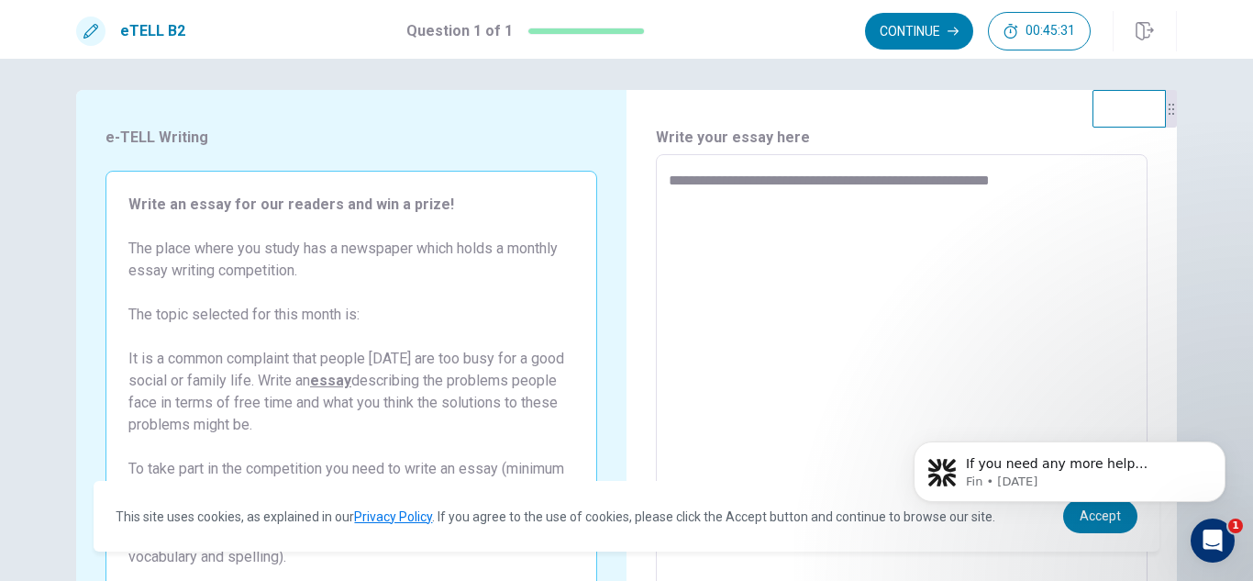
type textarea "**********"
type textarea "*"
type textarea "**********"
type textarea "*"
type textarea "**********"
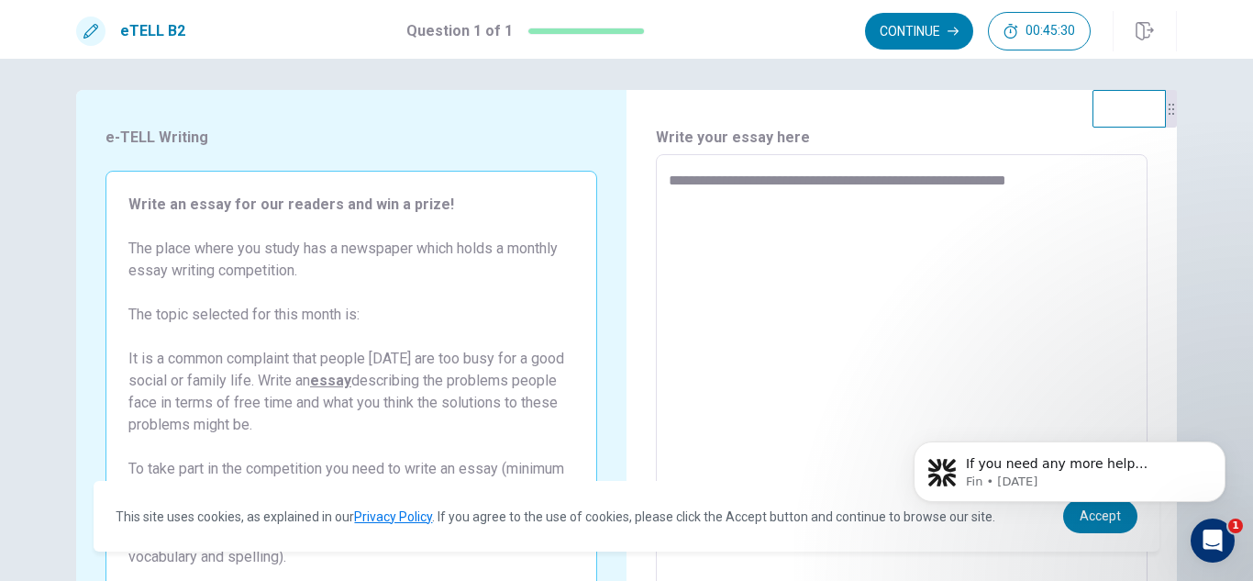
type textarea "*"
type textarea "**********"
type textarea "*"
type textarea "**********"
type textarea "*"
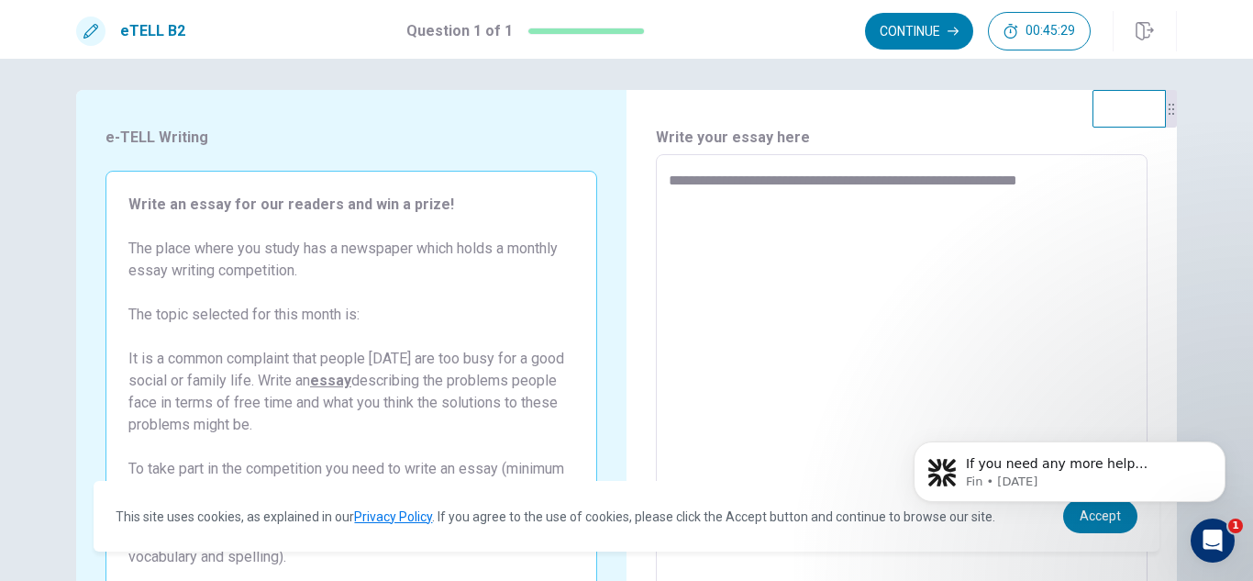
type textarea "**********"
type textarea "*"
type textarea "**********"
type textarea "*"
type textarea "**********"
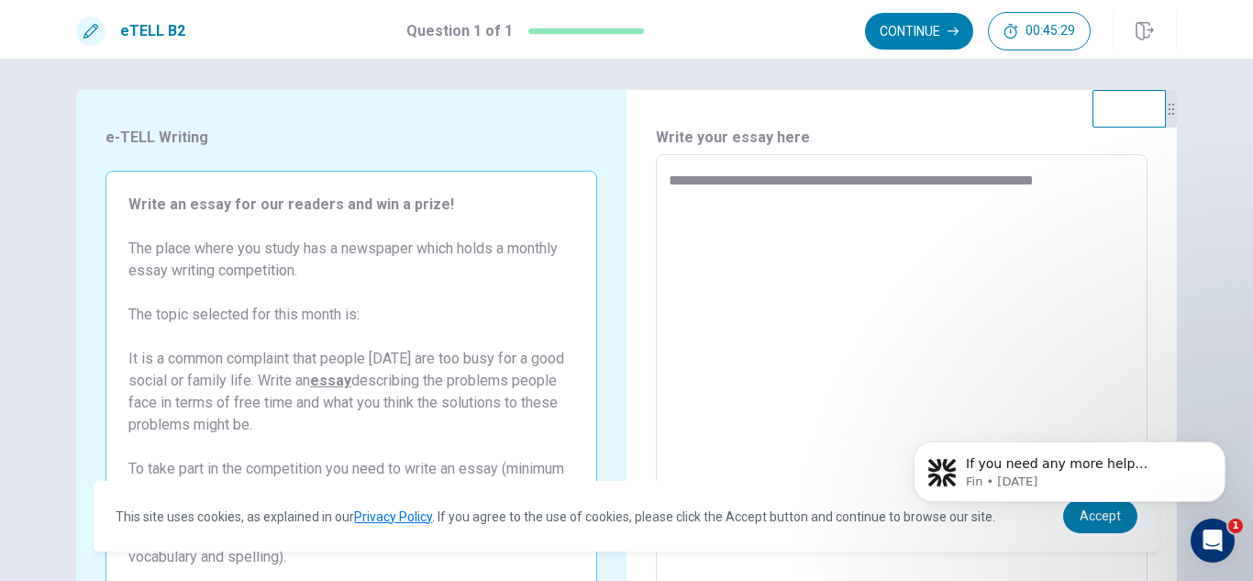
type textarea "*"
type textarea "**********"
type textarea "*"
type textarea "**********"
type textarea "*"
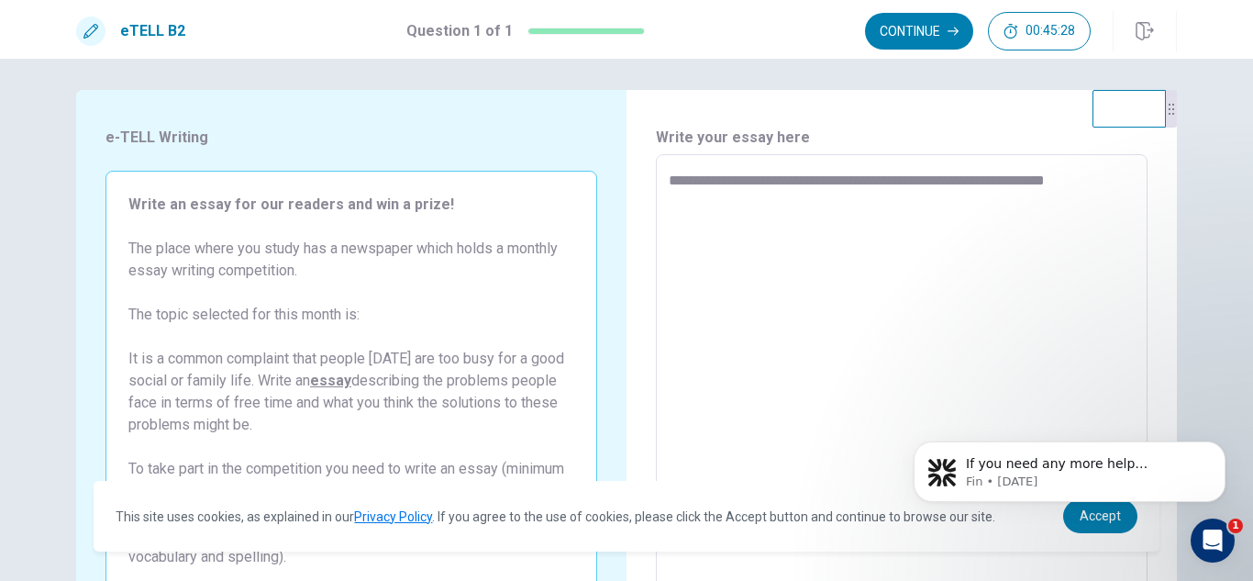
type textarea "**********"
type textarea "*"
type textarea "**********"
type textarea "*"
type textarea "**********"
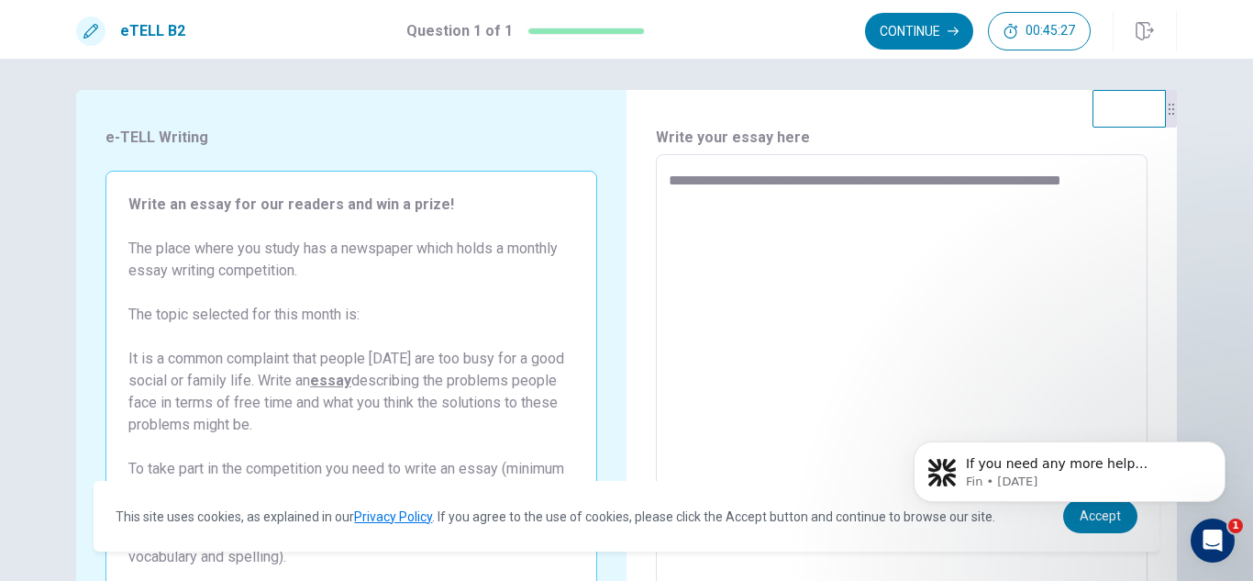
type textarea "*"
type textarea "**********"
type textarea "*"
type textarea "**********"
type textarea "*"
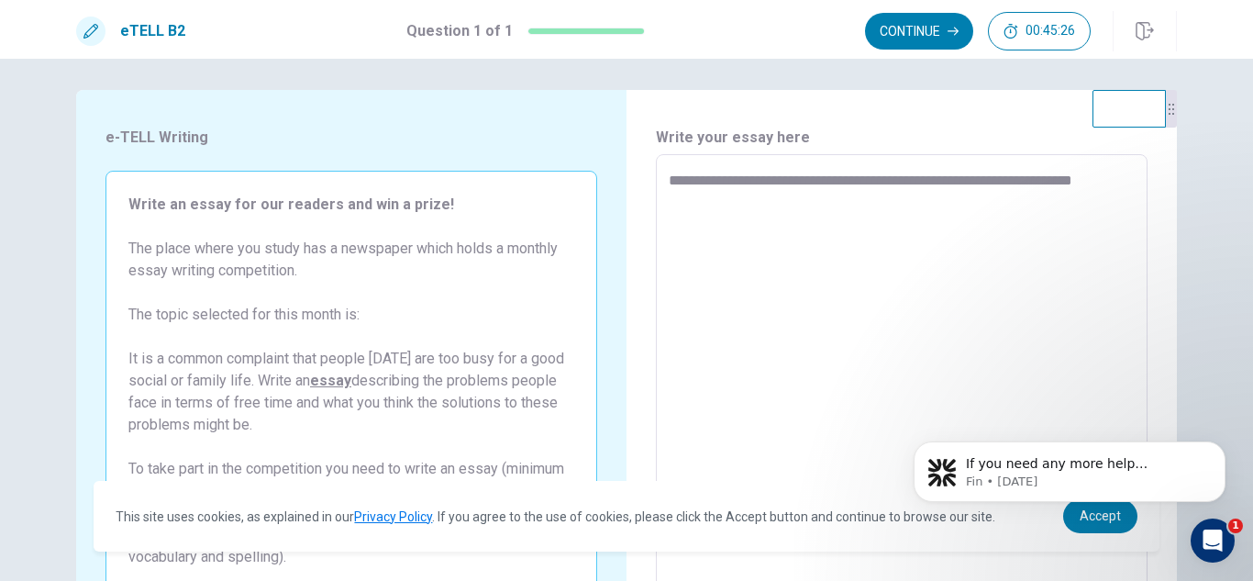
type textarea "**********"
type textarea "*"
type textarea "**********"
type textarea "*"
type textarea "**********"
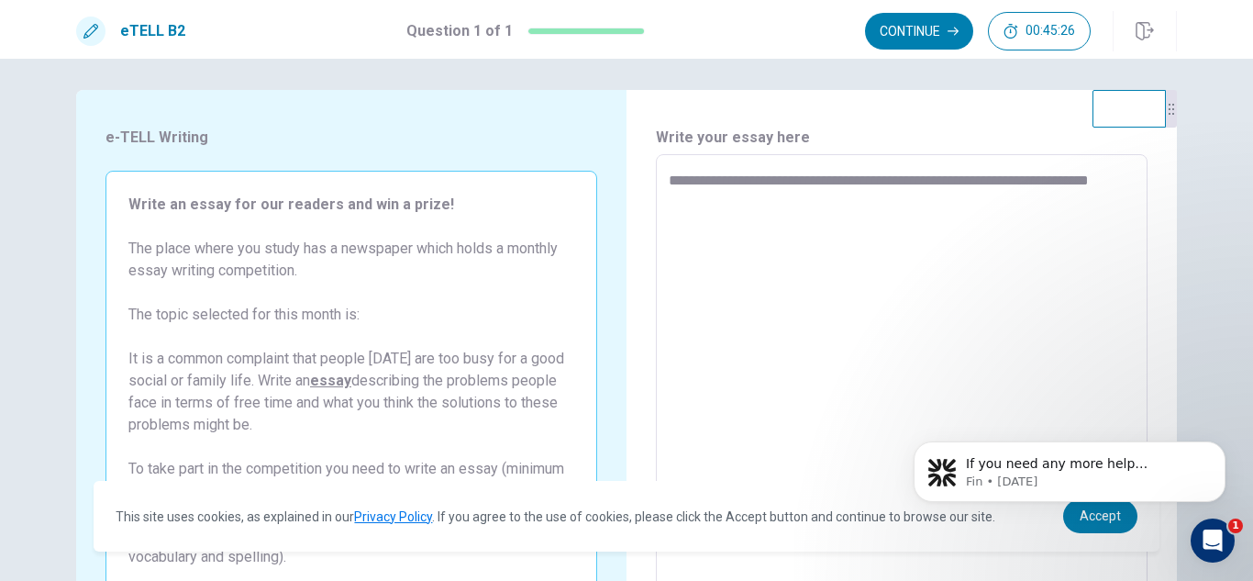
type textarea "*"
type textarea "**********"
type textarea "*"
type textarea "**********"
type textarea "*"
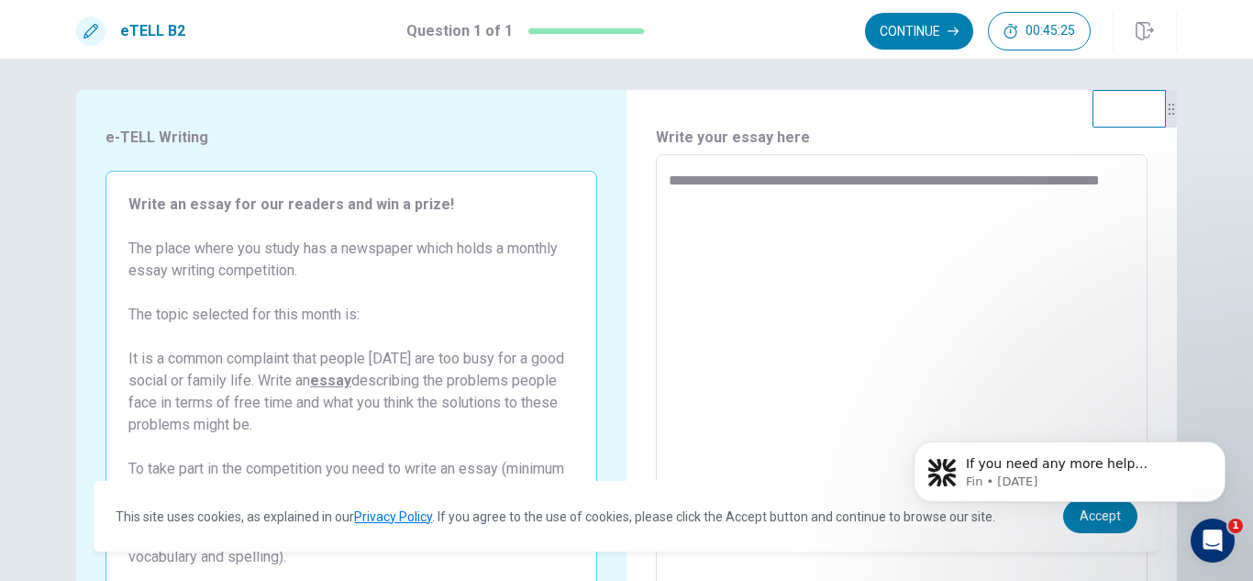
type textarea "**********"
click at [1022, 176] on textarea "**********" at bounding box center [902, 408] width 466 height 477
click at [830, 225] on textarea "**********" at bounding box center [902, 408] width 466 height 477
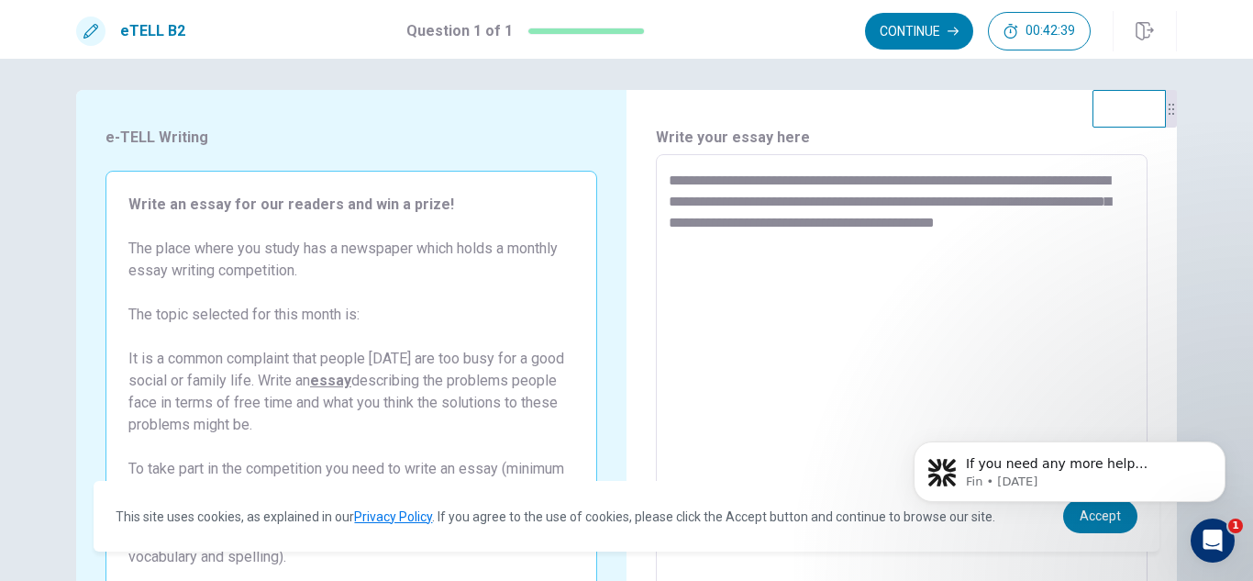
click at [797, 247] on textarea "**********" at bounding box center [902, 408] width 466 height 477
click at [738, 225] on textarea "**********" at bounding box center [902, 408] width 466 height 477
click at [986, 226] on textarea "**********" at bounding box center [902, 408] width 466 height 477
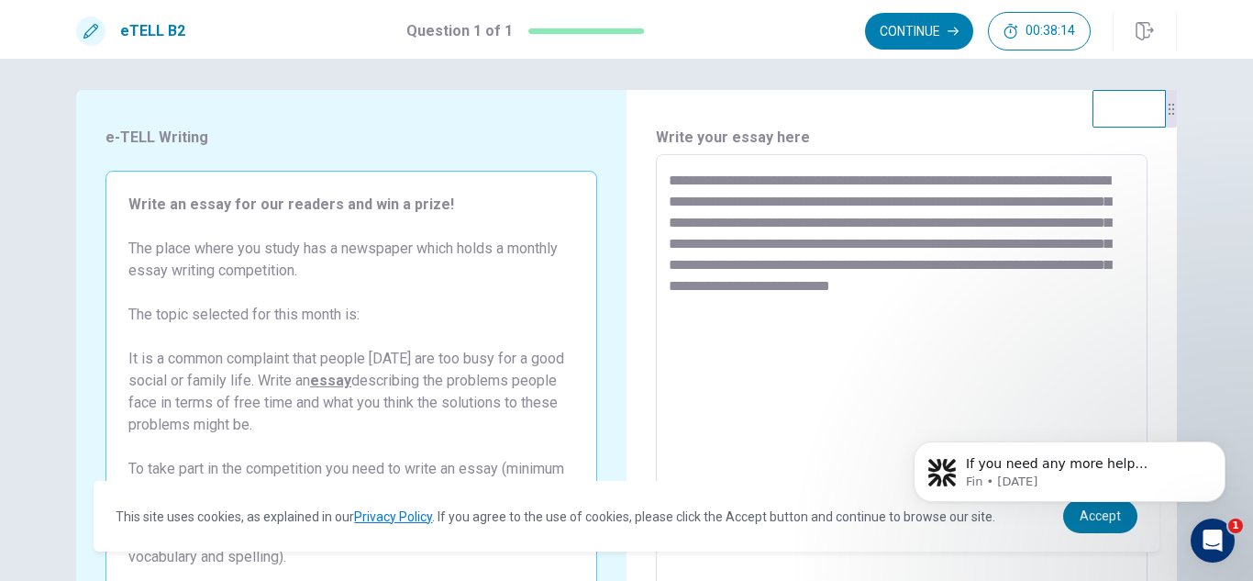
click at [1067, 201] on textarea "**********" at bounding box center [902, 408] width 466 height 477
click at [1064, 289] on textarea "**********" at bounding box center [902, 408] width 466 height 477
click at [1086, 265] on textarea "**********" at bounding box center [902, 408] width 466 height 477
click at [962, 286] on textarea "**********" at bounding box center [902, 408] width 466 height 477
click at [797, 328] on textarea "**********" at bounding box center [902, 408] width 466 height 477
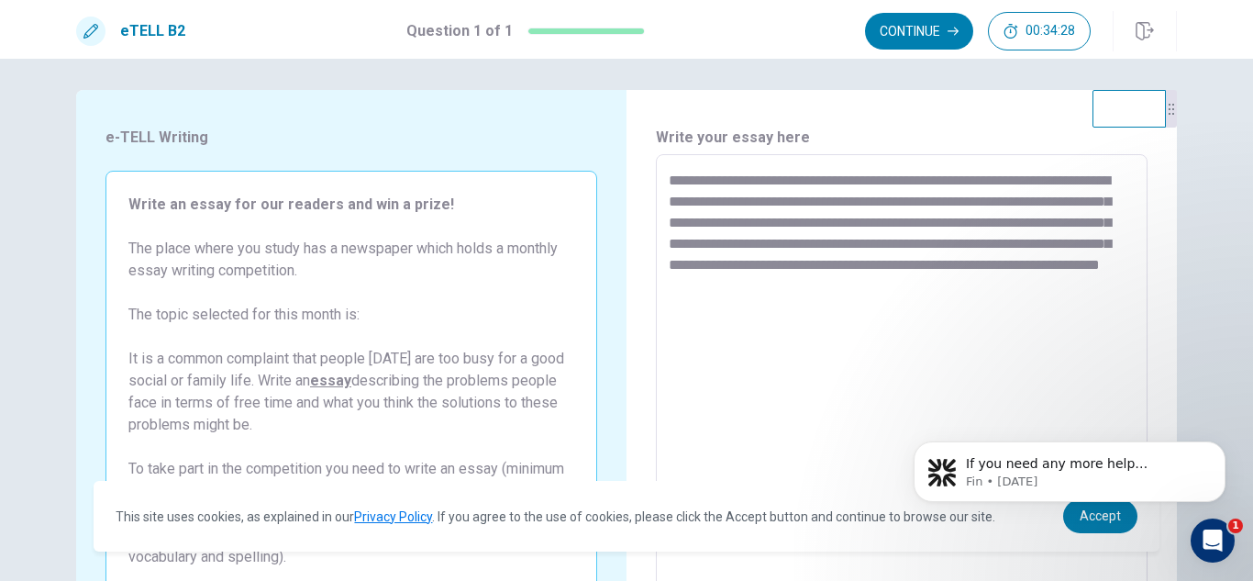
click at [917, 245] on textarea "**********" at bounding box center [902, 408] width 466 height 477
click at [1116, 282] on textarea "**********" at bounding box center [902, 408] width 466 height 477
click at [713, 307] on textarea "**********" at bounding box center [902, 408] width 466 height 477
click at [717, 307] on textarea "**********" at bounding box center [902, 408] width 466 height 477
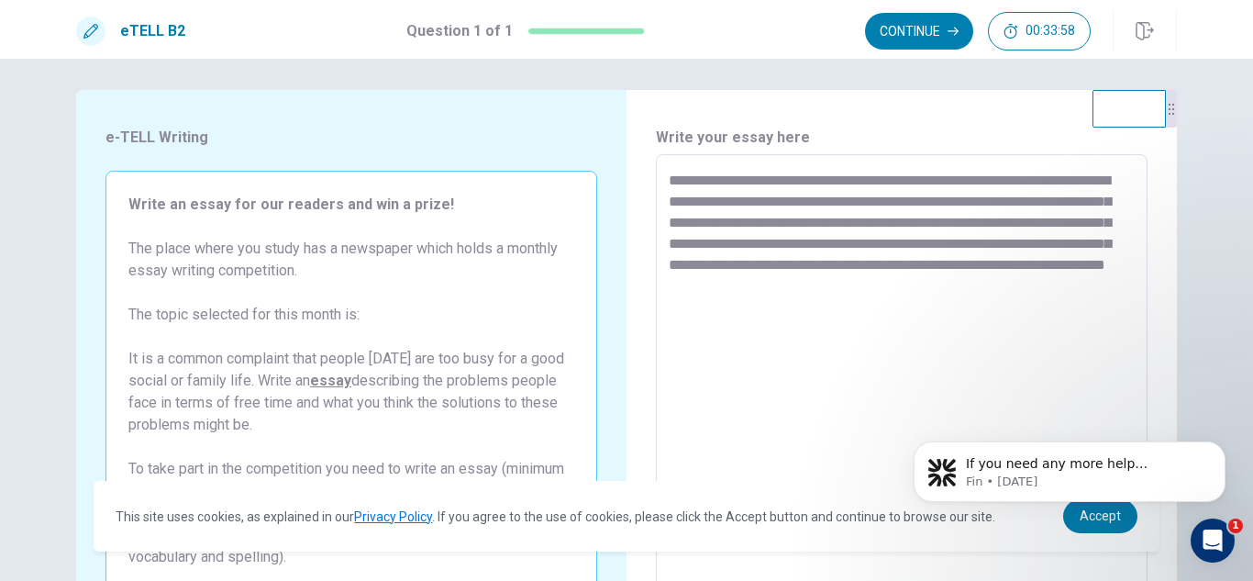
click at [706, 305] on textarea "**********" at bounding box center [902, 408] width 466 height 477
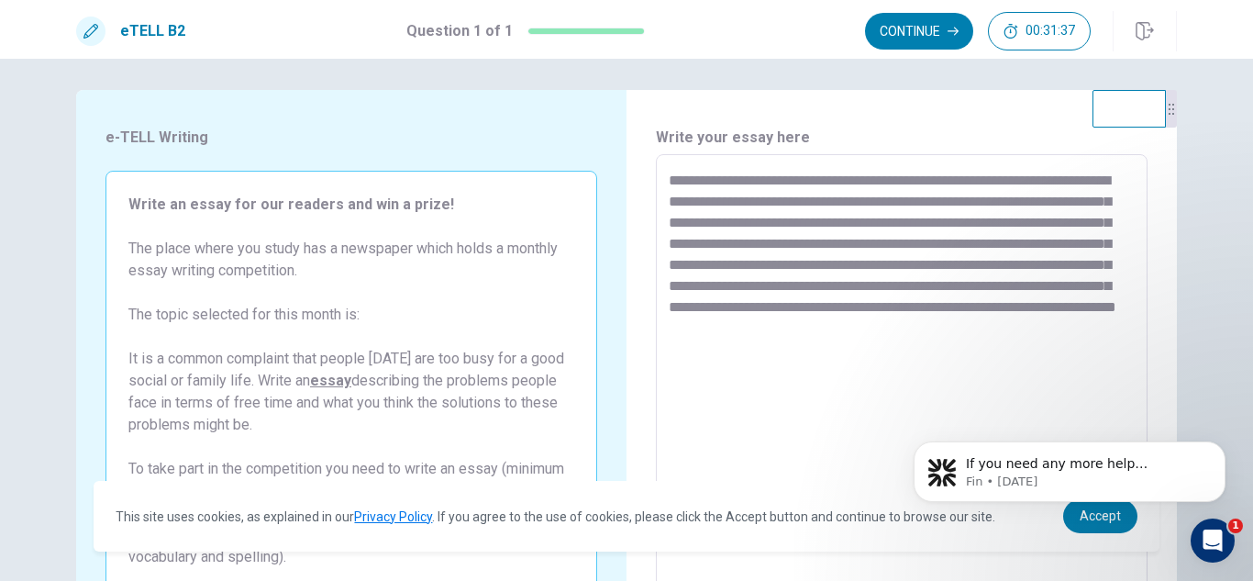
click at [804, 306] on textarea "**********" at bounding box center [902, 408] width 466 height 477
click at [887, 351] on textarea "**********" at bounding box center [902, 408] width 466 height 477
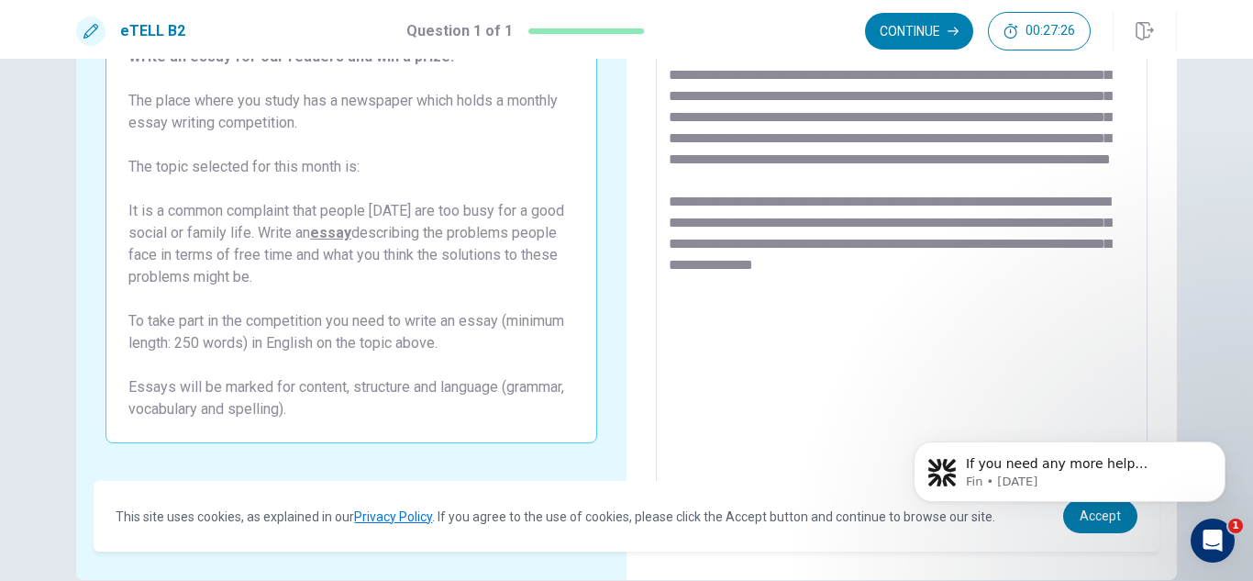
scroll to position [162, 0]
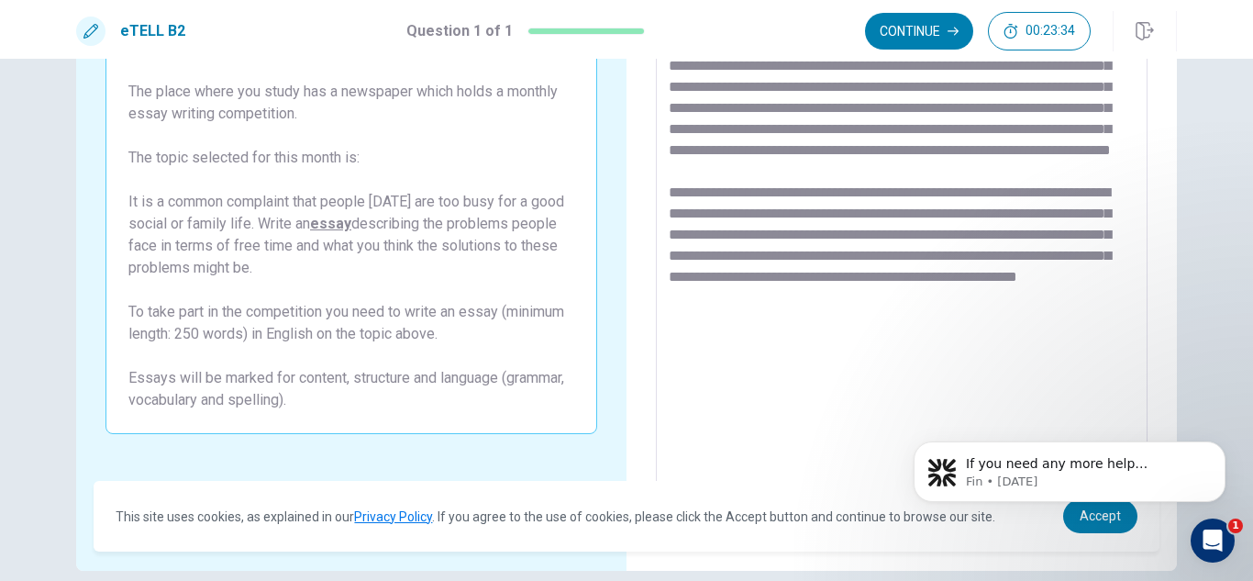
click at [870, 342] on textarea "**********" at bounding box center [902, 251] width 466 height 477
click at [927, 341] on textarea "**********" at bounding box center [902, 251] width 466 height 477
click at [861, 338] on textarea "**********" at bounding box center [902, 251] width 466 height 477
click at [896, 341] on textarea "**********" at bounding box center [902, 251] width 466 height 477
click at [753, 278] on textarea "**********" at bounding box center [902, 251] width 466 height 477
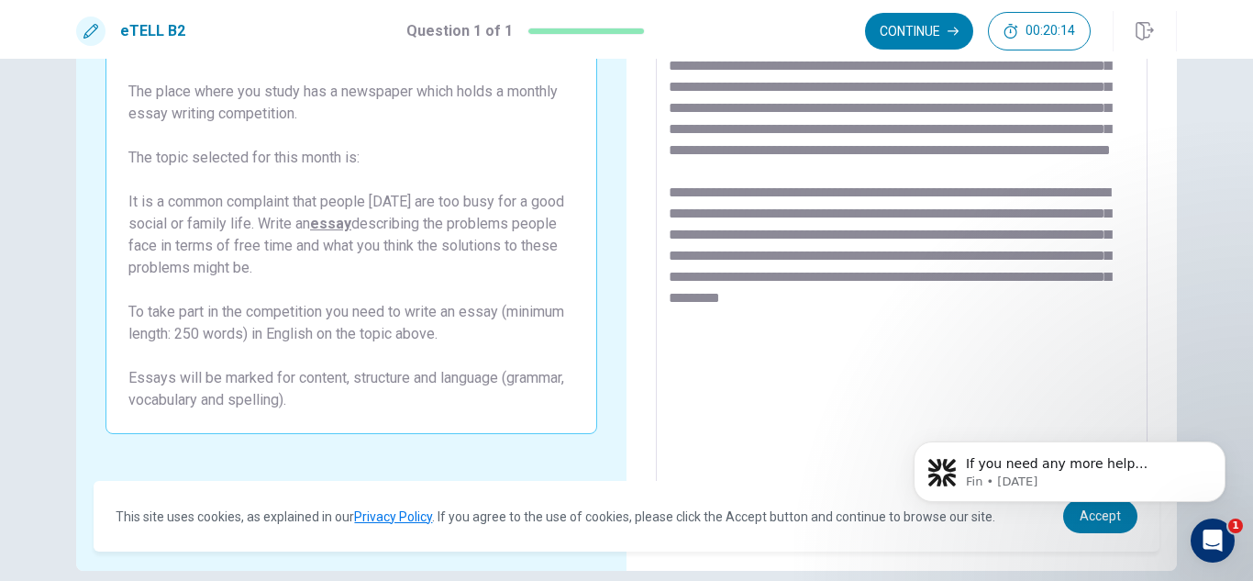
click at [860, 277] on textarea "**********" at bounding box center [902, 251] width 466 height 477
click at [964, 300] on textarea "**********" at bounding box center [902, 251] width 466 height 477
click at [920, 318] on textarea "**********" at bounding box center [902, 251] width 466 height 477
click at [839, 234] on textarea "**********" at bounding box center [902, 251] width 466 height 477
click at [1011, 320] on textarea "**********" at bounding box center [902, 251] width 466 height 477
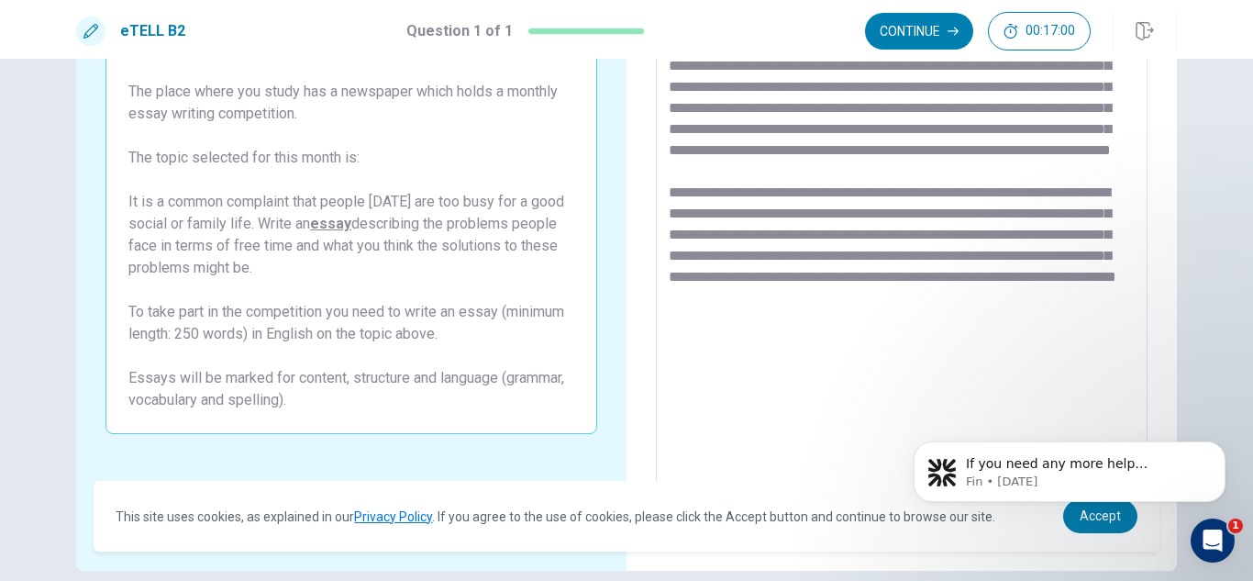
click at [759, 358] on textarea "**********" at bounding box center [902, 251] width 466 height 477
click at [808, 364] on textarea "**********" at bounding box center [902, 251] width 466 height 477
click at [782, 362] on textarea at bounding box center [902, 251] width 466 height 477
click at [912, 362] on textarea at bounding box center [902, 251] width 466 height 477
click at [745, 382] on textarea at bounding box center [902, 251] width 466 height 477
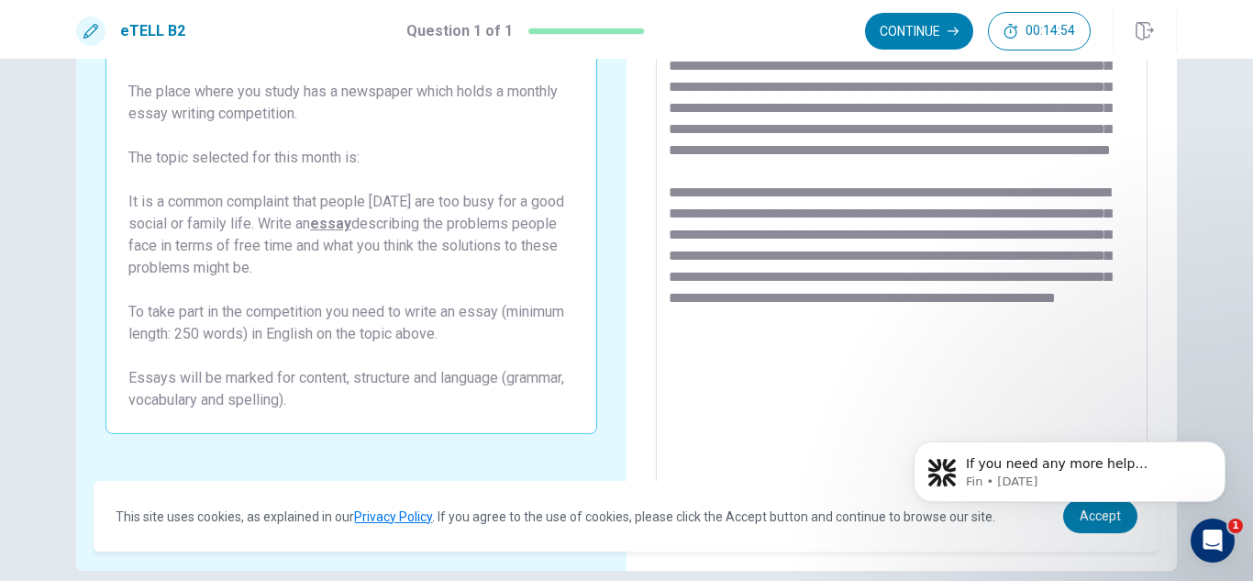
click at [781, 387] on textarea at bounding box center [902, 251] width 466 height 477
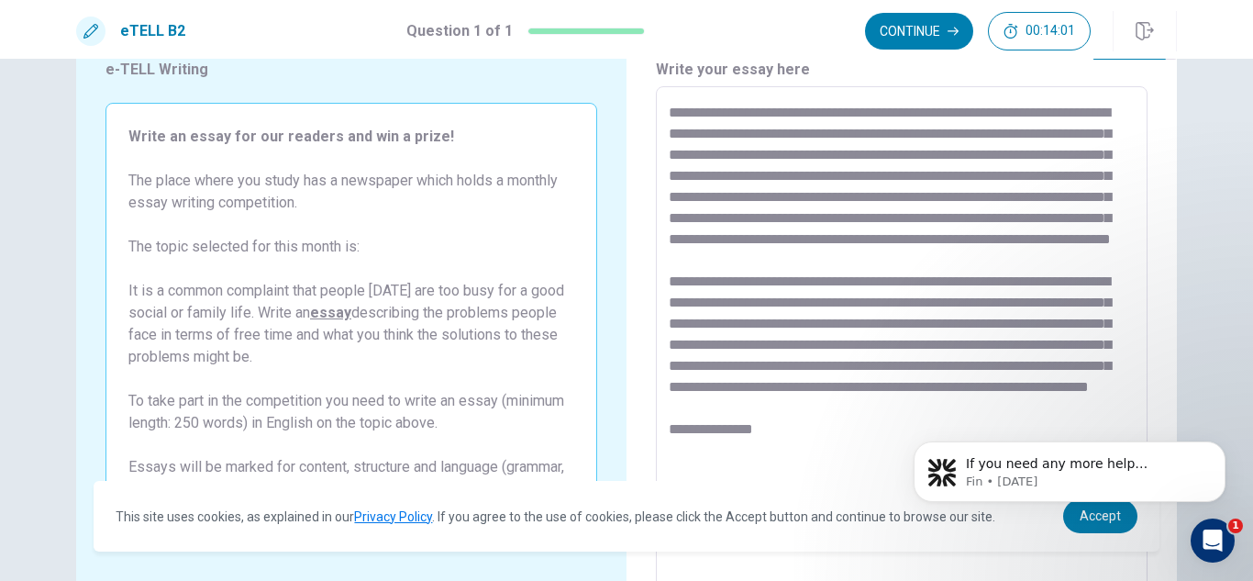
scroll to position [91, 0]
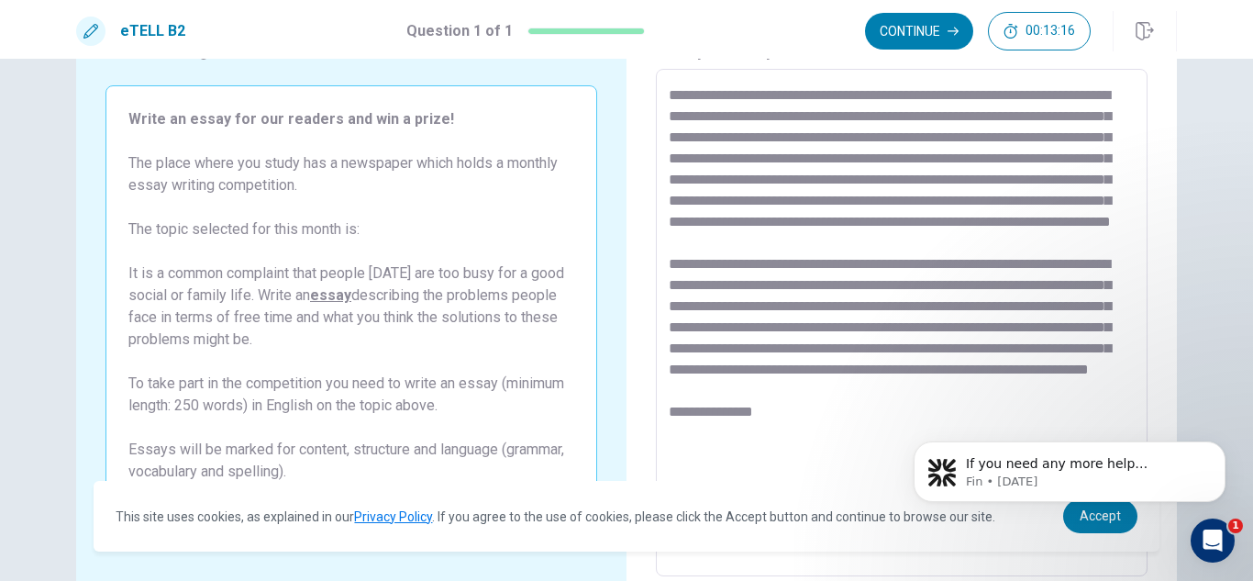
click at [868, 267] on textarea at bounding box center [902, 322] width 466 height 477
click at [1062, 367] on textarea at bounding box center [902, 322] width 466 height 477
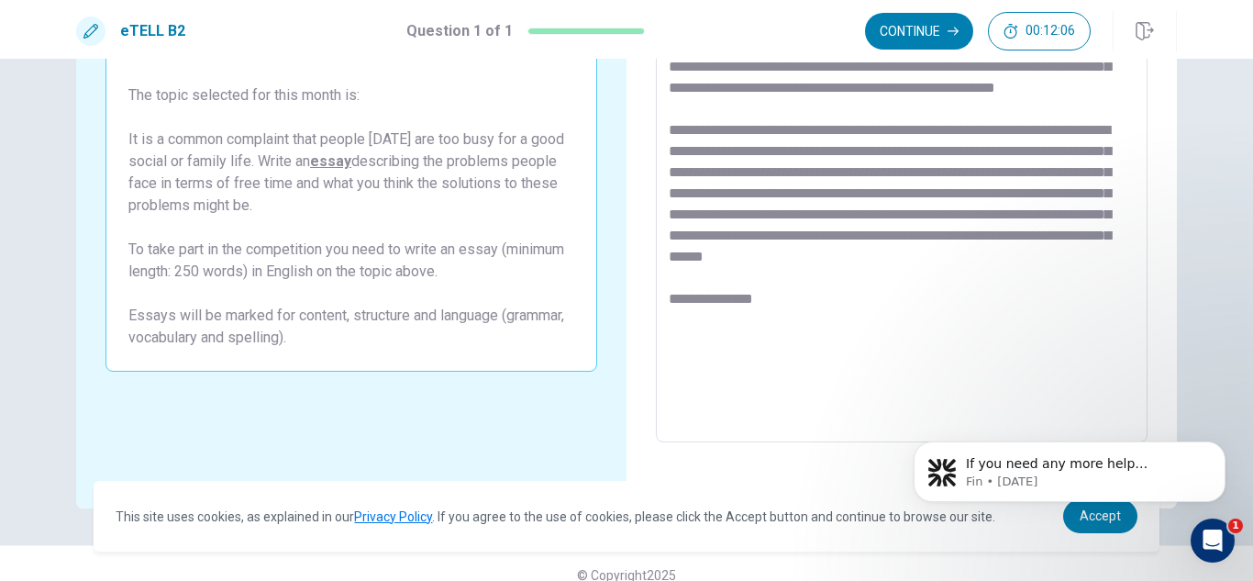
scroll to position [248, 0]
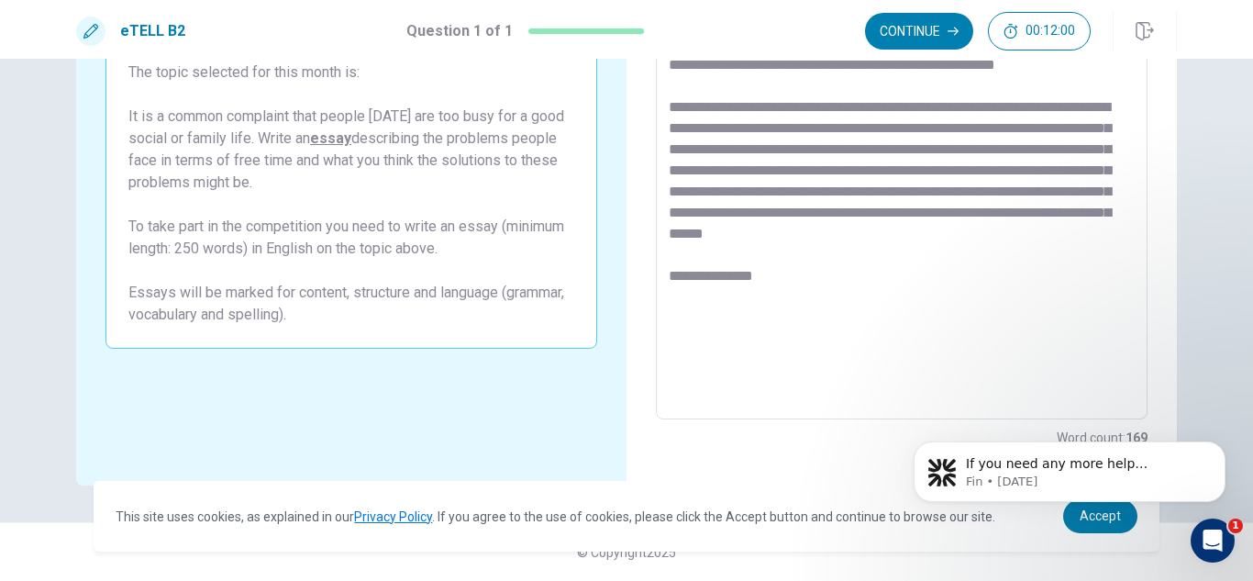
click at [759, 275] on textarea at bounding box center [902, 166] width 466 height 477
click at [821, 296] on textarea at bounding box center [902, 166] width 466 height 477
drag, startPoint x: 691, startPoint y: 347, endPoint x: 685, endPoint y: 335, distance: 13.1
click at [685, 335] on textarea at bounding box center [902, 166] width 466 height 477
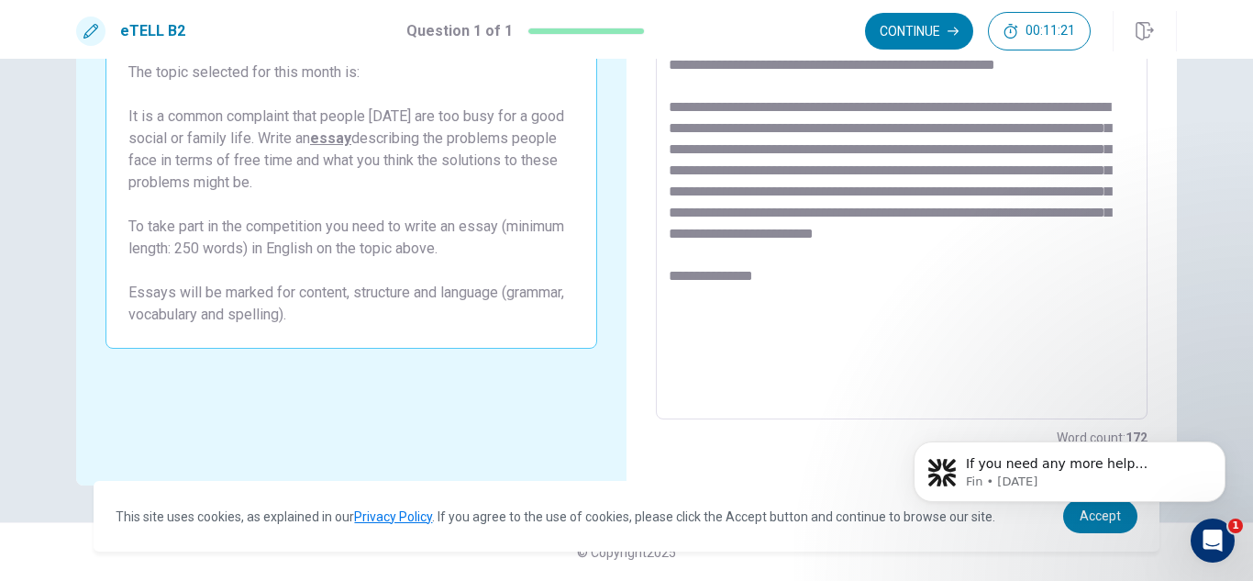
click at [769, 340] on textarea at bounding box center [902, 166] width 466 height 477
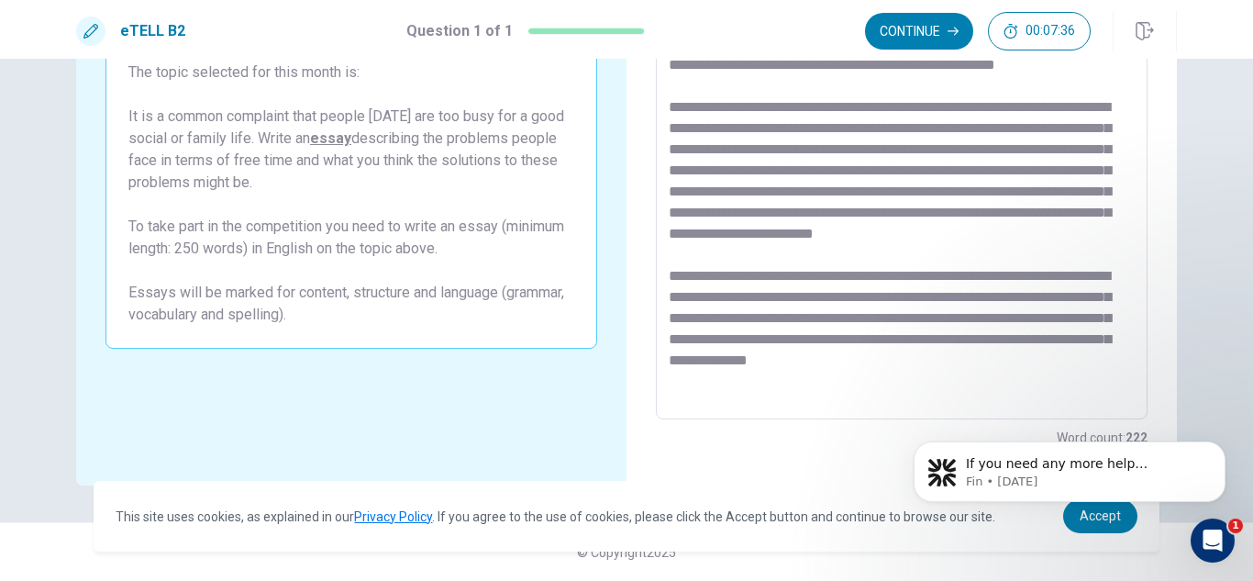
scroll to position [92, 0]
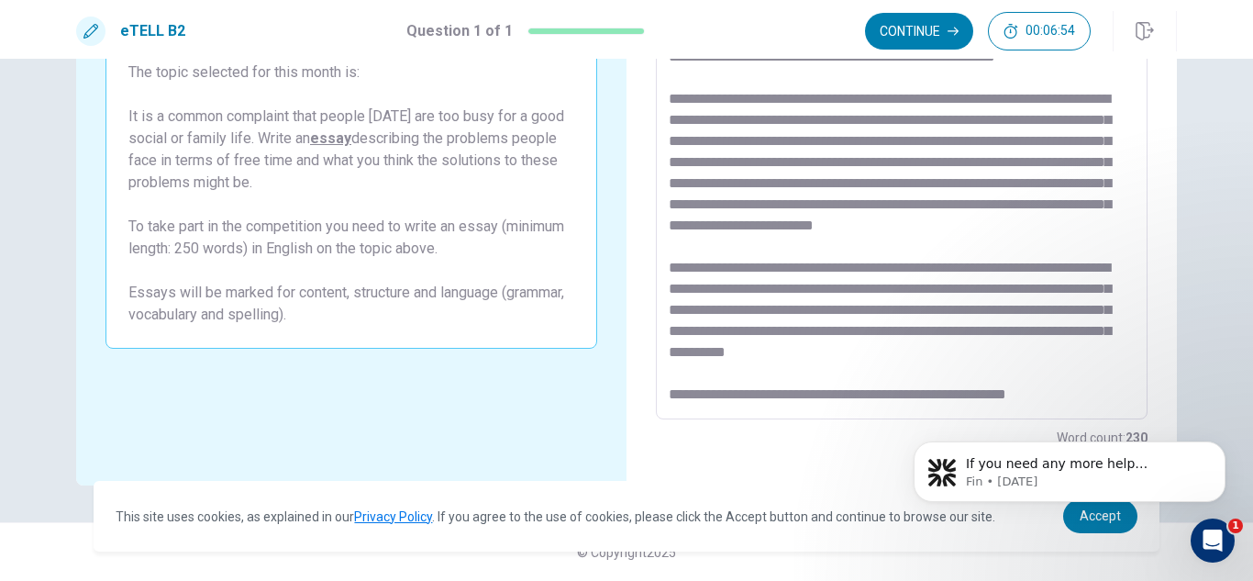
click at [741, 399] on textarea at bounding box center [902, 166] width 466 height 477
click at [1094, 327] on textarea at bounding box center [902, 166] width 466 height 477
click at [700, 353] on textarea at bounding box center [902, 166] width 466 height 477
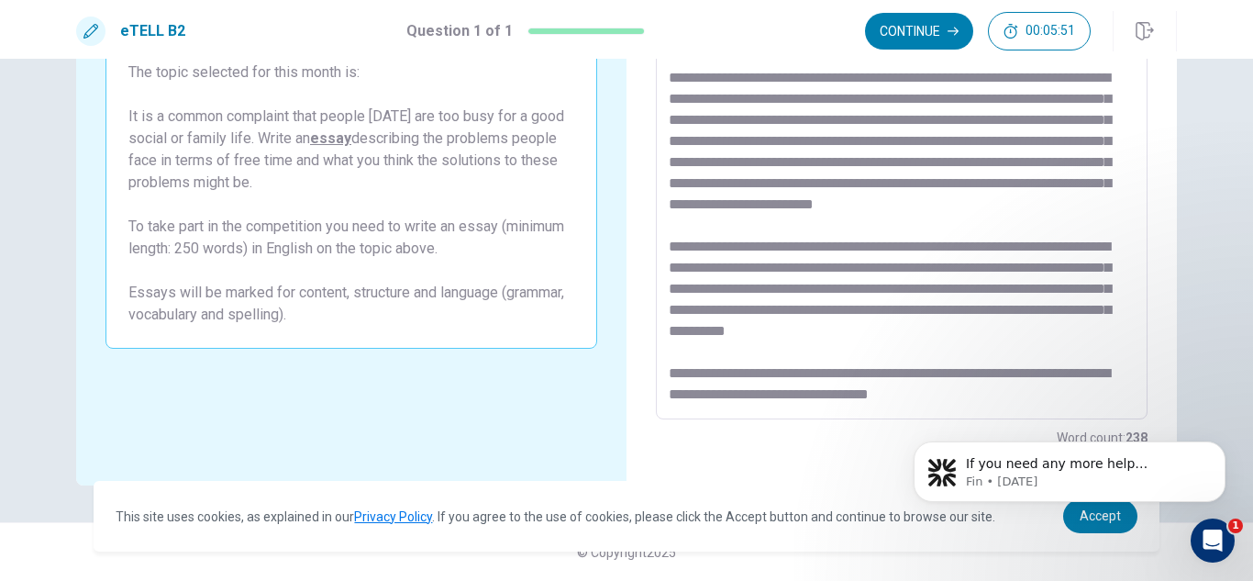
click at [931, 352] on textarea at bounding box center [902, 166] width 466 height 477
click at [989, 351] on textarea at bounding box center [902, 166] width 466 height 477
click at [937, 355] on textarea at bounding box center [902, 166] width 466 height 477
click at [1053, 354] on textarea at bounding box center [902, 166] width 466 height 477
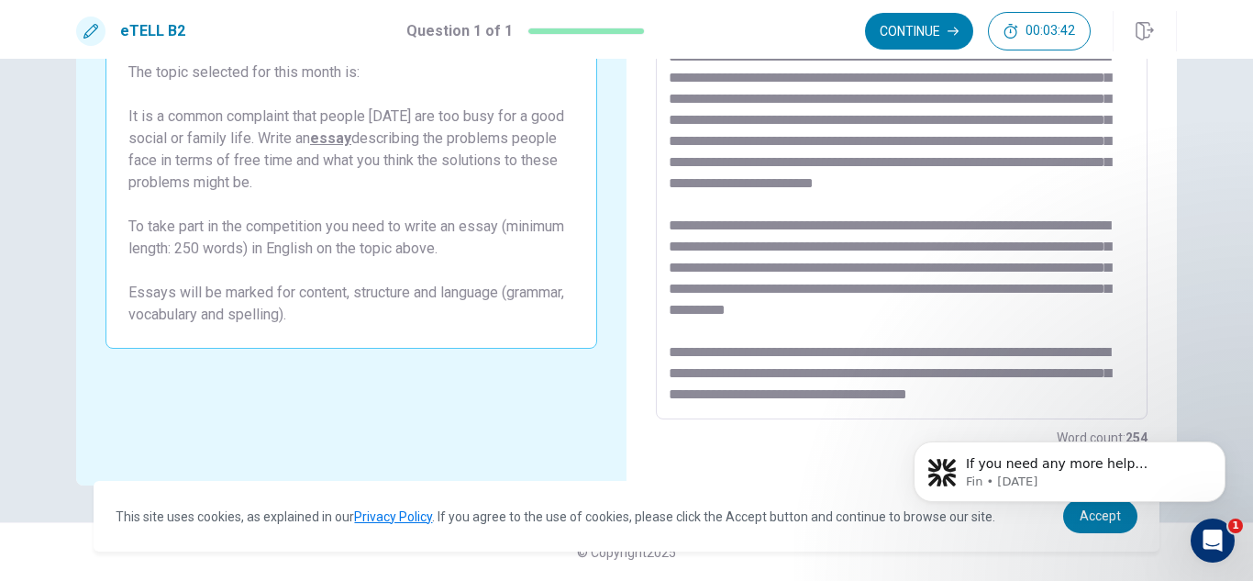
click at [838, 372] on textarea at bounding box center [902, 166] width 466 height 477
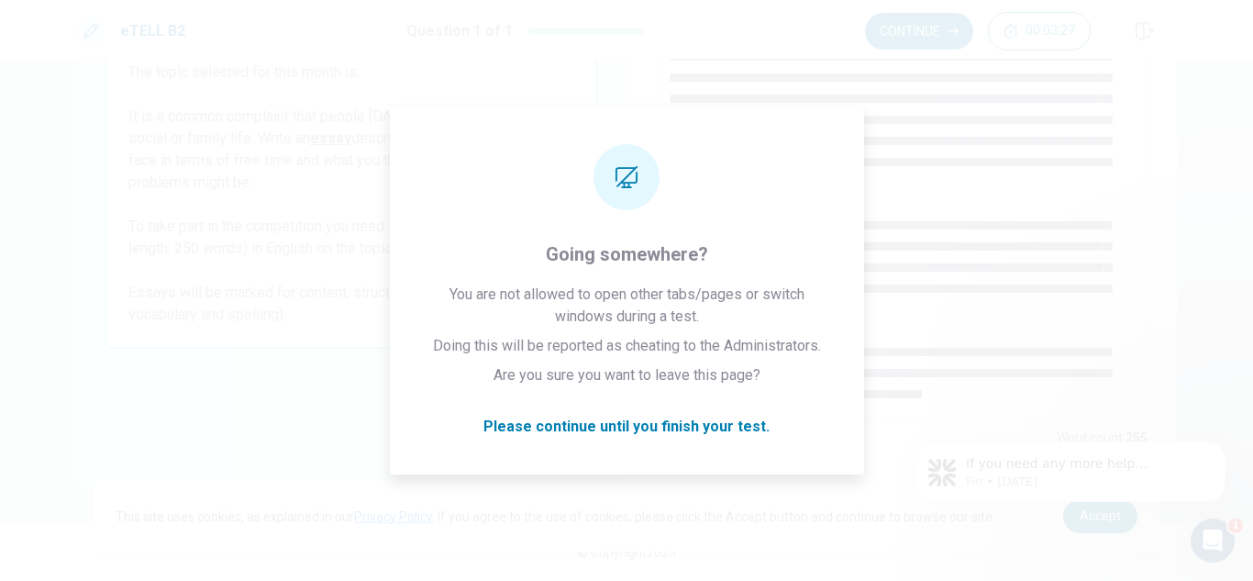
click at [1080, 363] on div "If you need any more help understanding the listening test or any other part of…" at bounding box center [1070, 387] width 338 height 229
click at [1135, 326] on div "If you need any more help understanding the listening test or any other part of…" at bounding box center [1070, 387] width 338 height 229
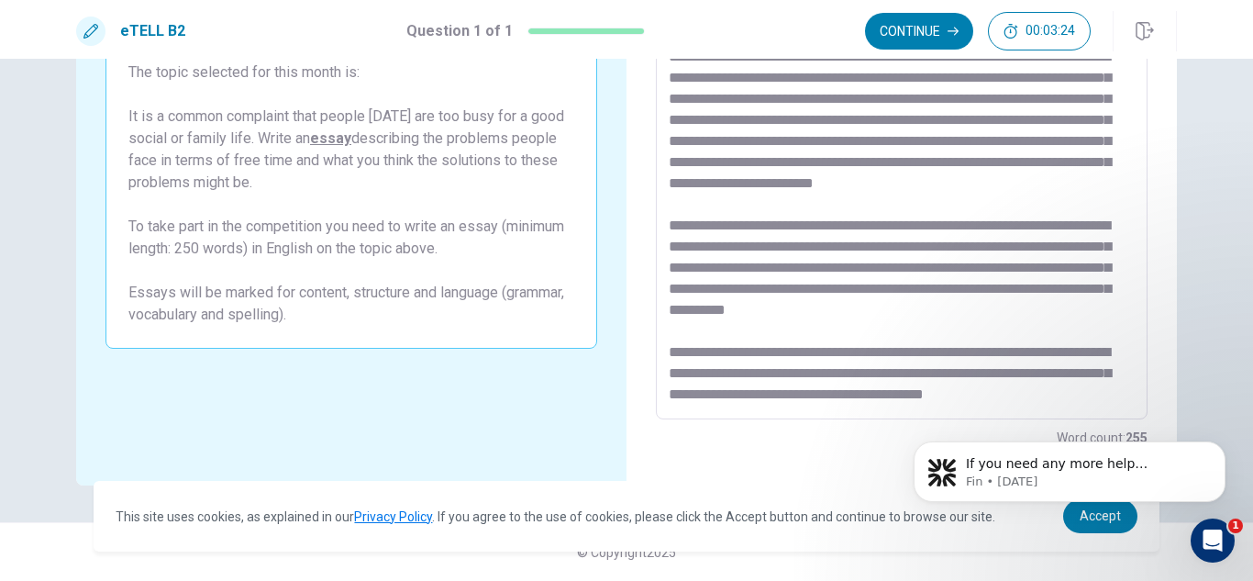
click at [1066, 222] on textarea at bounding box center [902, 166] width 466 height 477
click at [1113, 373] on textarea at bounding box center [902, 166] width 466 height 477
click at [709, 398] on textarea at bounding box center [902, 166] width 466 height 477
click at [720, 397] on textarea at bounding box center [902, 166] width 466 height 477
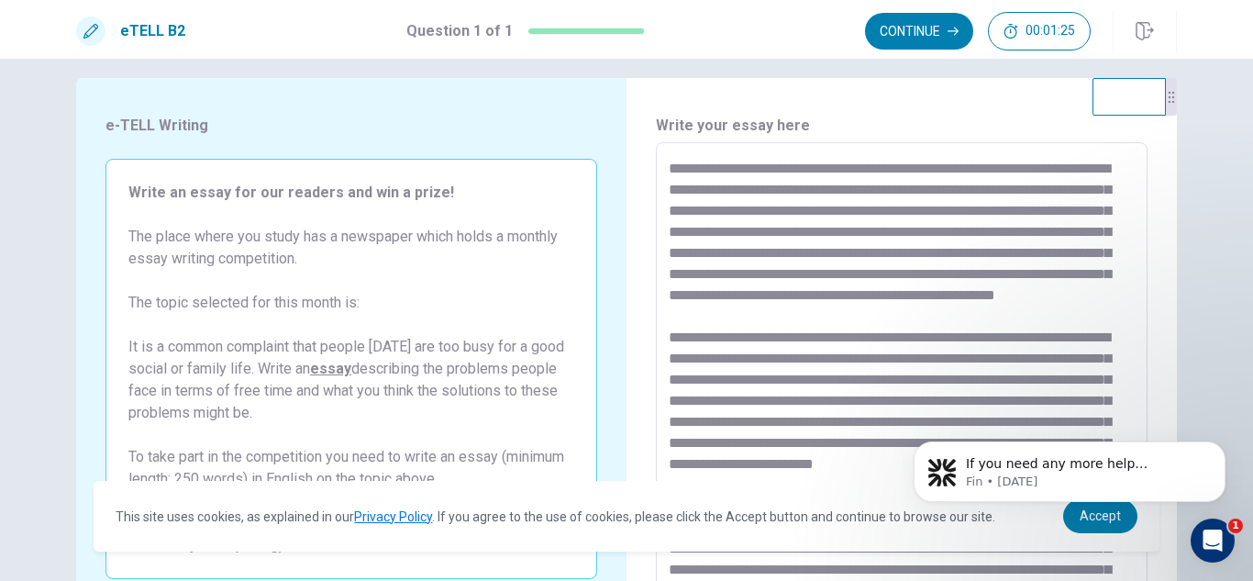
scroll to position [0, 0]
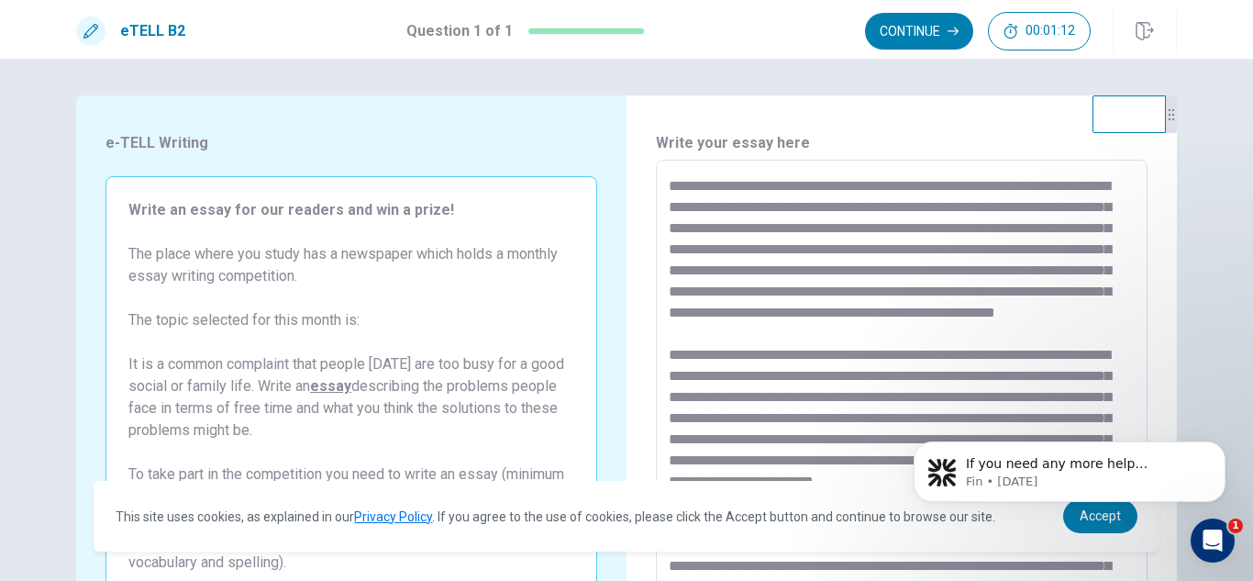
click at [737, 228] on textarea at bounding box center [902, 413] width 466 height 477
click at [998, 331] on textarea at bounding box center [902, 413] width 466 height 477
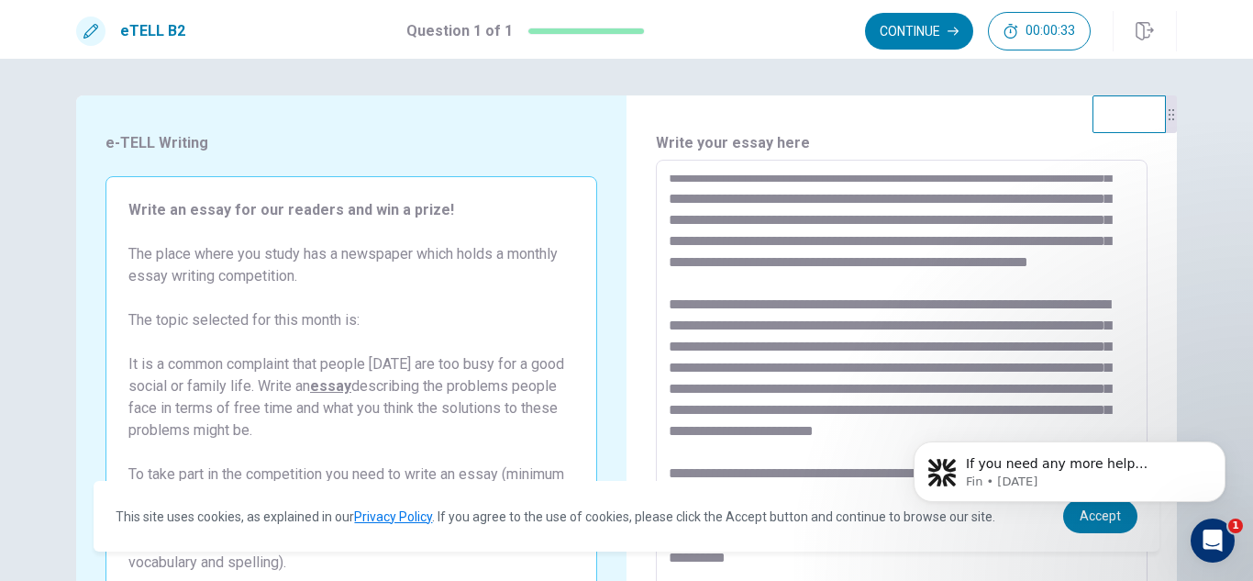
scroll to position [198, 0]
drag, startPoint x: 1126, startPoint y: 258, endPoint x: 236, endPoint y: 6, distance: 925.2
click at [781, 326] on textarea at bounding box center [902, 413] width 466 height 477
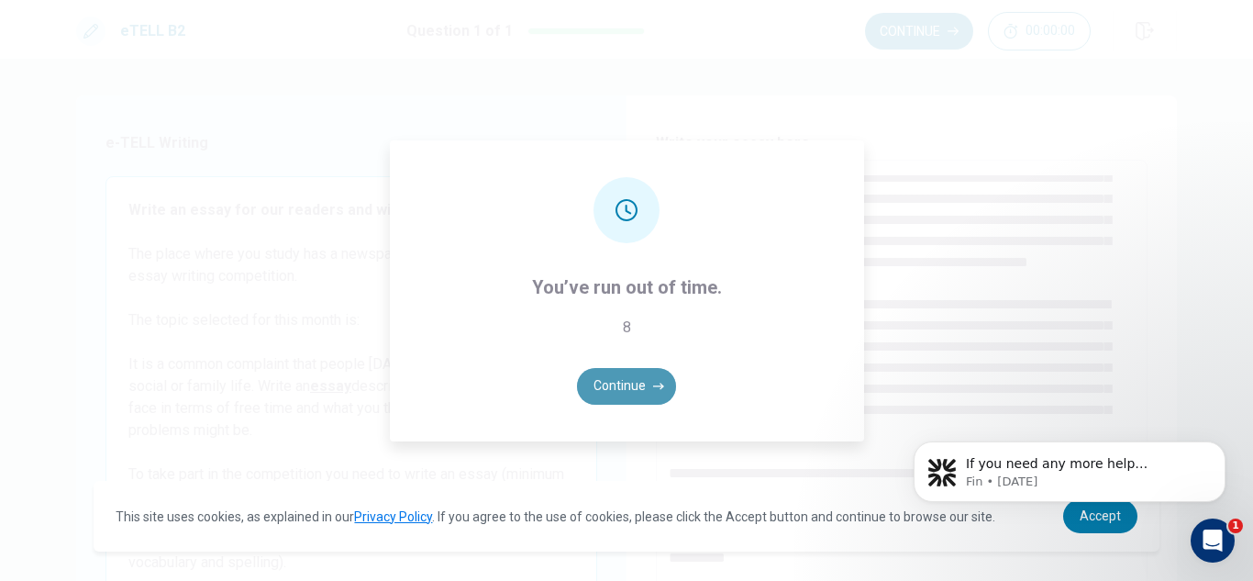
click at [621, 384] on button "Continue" at bounding box center [626, 386] width 99 height 37
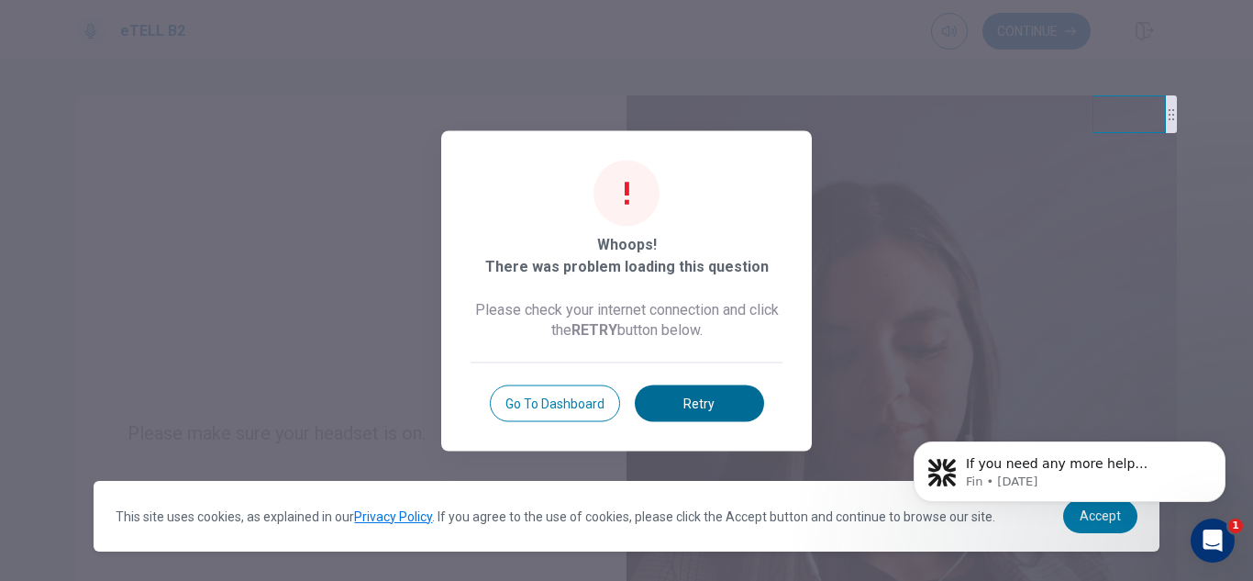
click at [692, 411] on button "Retry" at bounding box center [699, 402] width 129 height 37
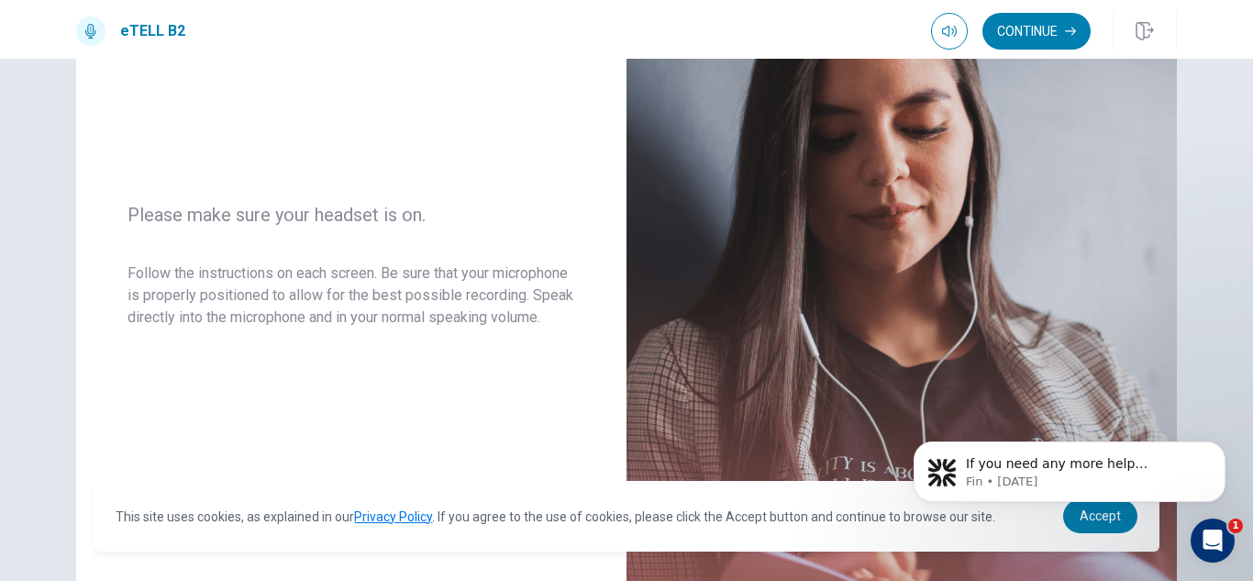
scroll to position [208, 0]
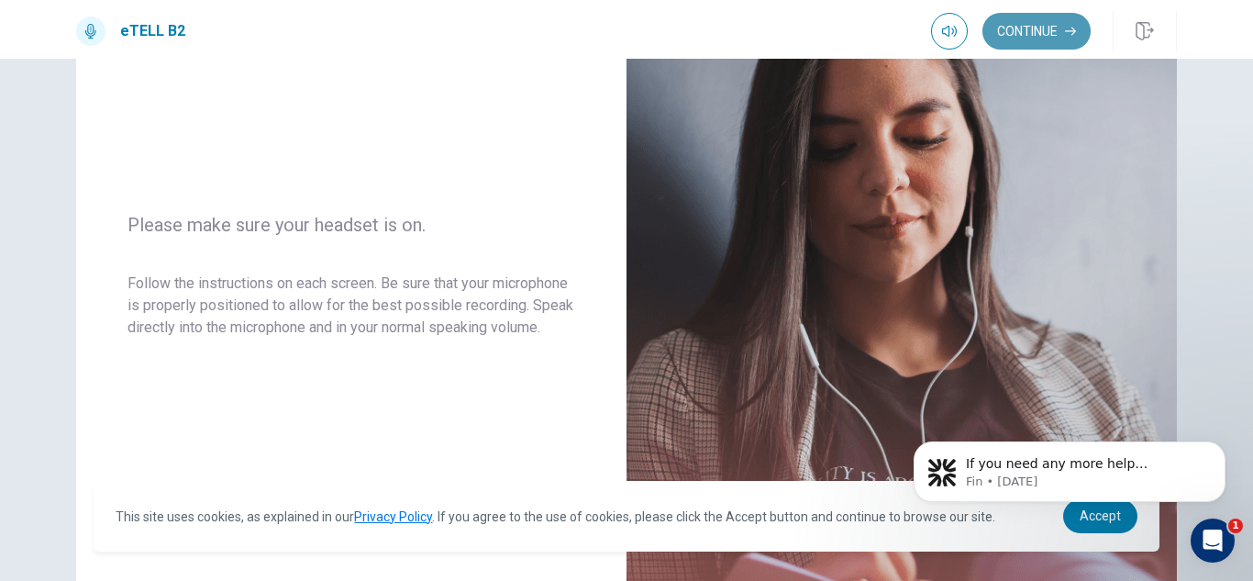
click at [1042, 28] on button "Continue" at bounding box center [1037, 31] width 108 height 37
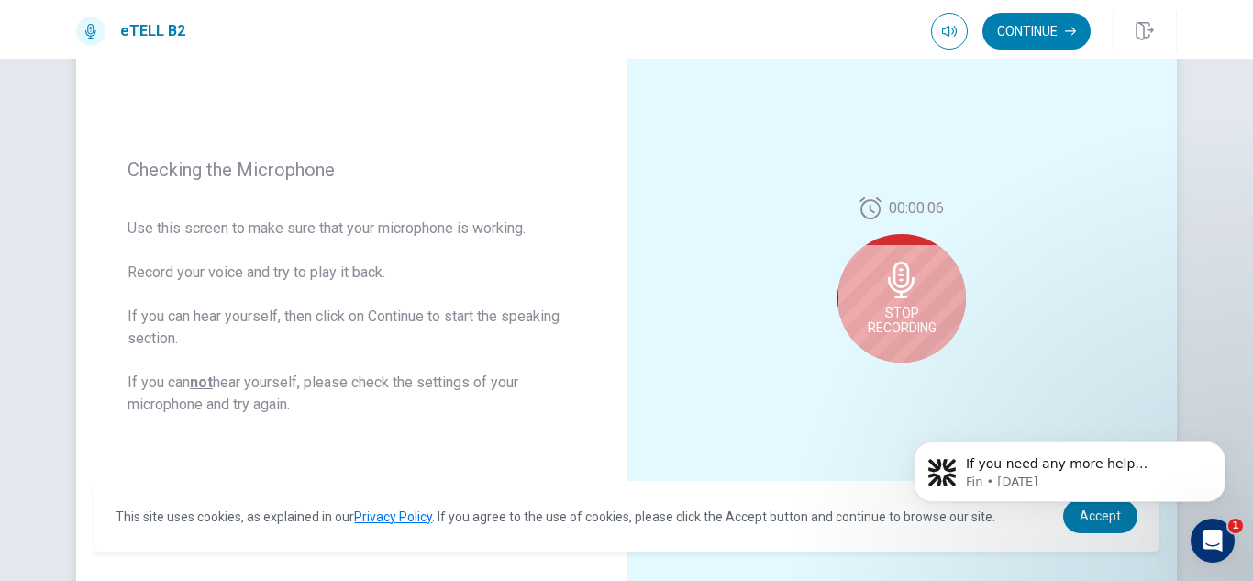
click at [888, 284] on icon at bounding box center [901, 280] width 27 height 37
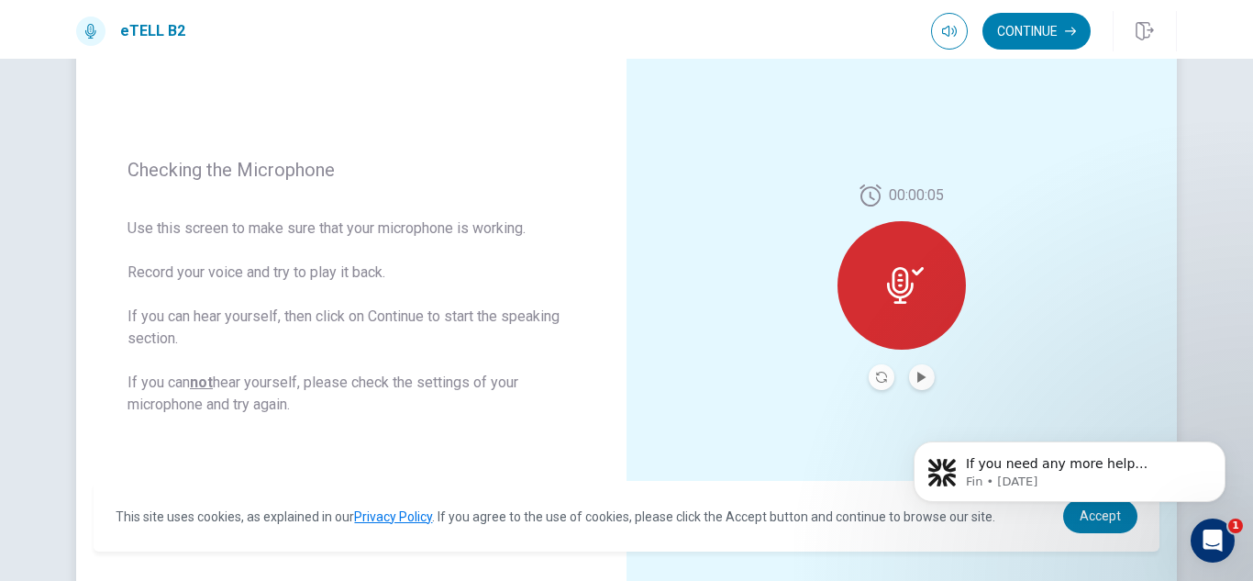
click at [887, 284] on icon at bounding box center [900, 285] width 27 height 37
click at [875, 383] on button "Record Again" at bounding box center [882, 377] width 26 height 26
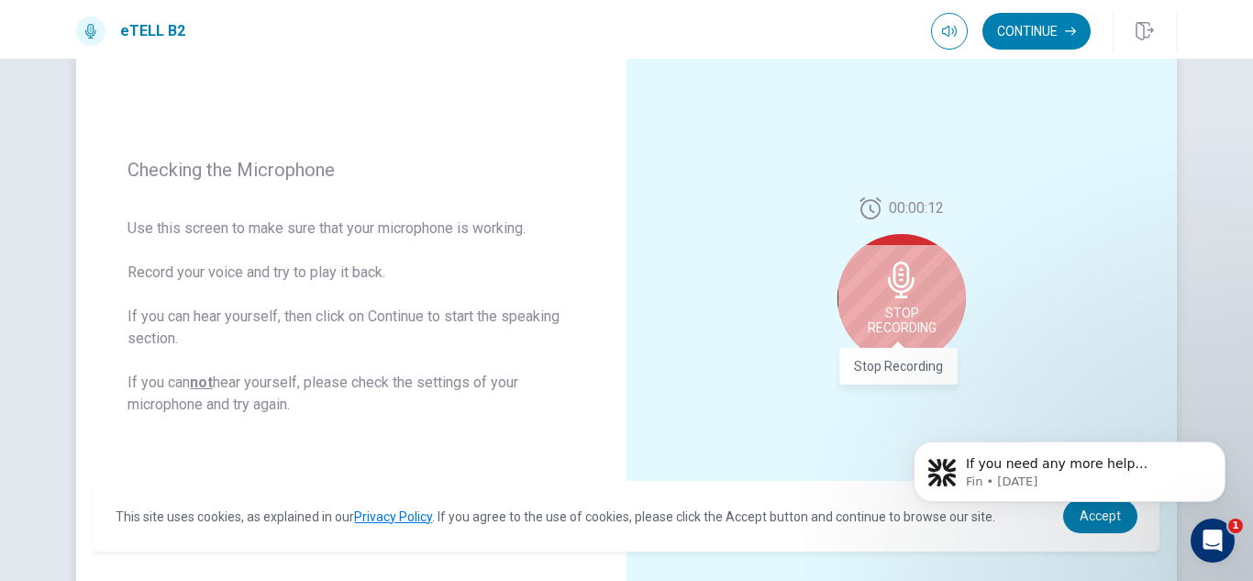
click at [893, 306] on span "Stop Recording" at bounding box center [902, 320] width 69 height 29
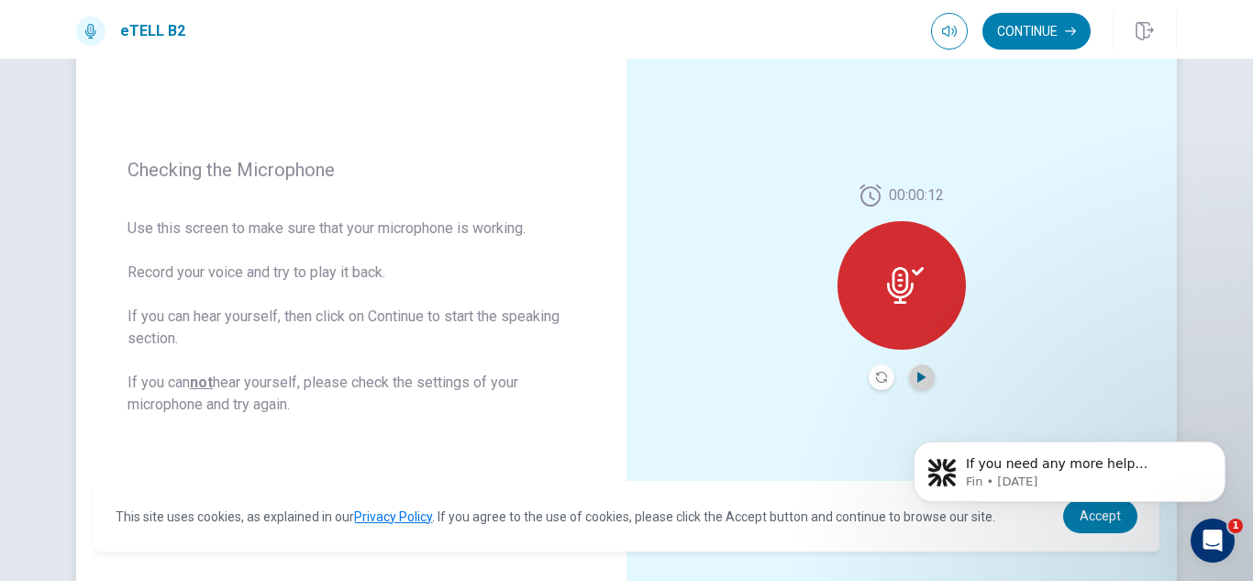
click at [917, 382] on icon "Play Audio" at bounding box center [922, 377] width 11 height 11
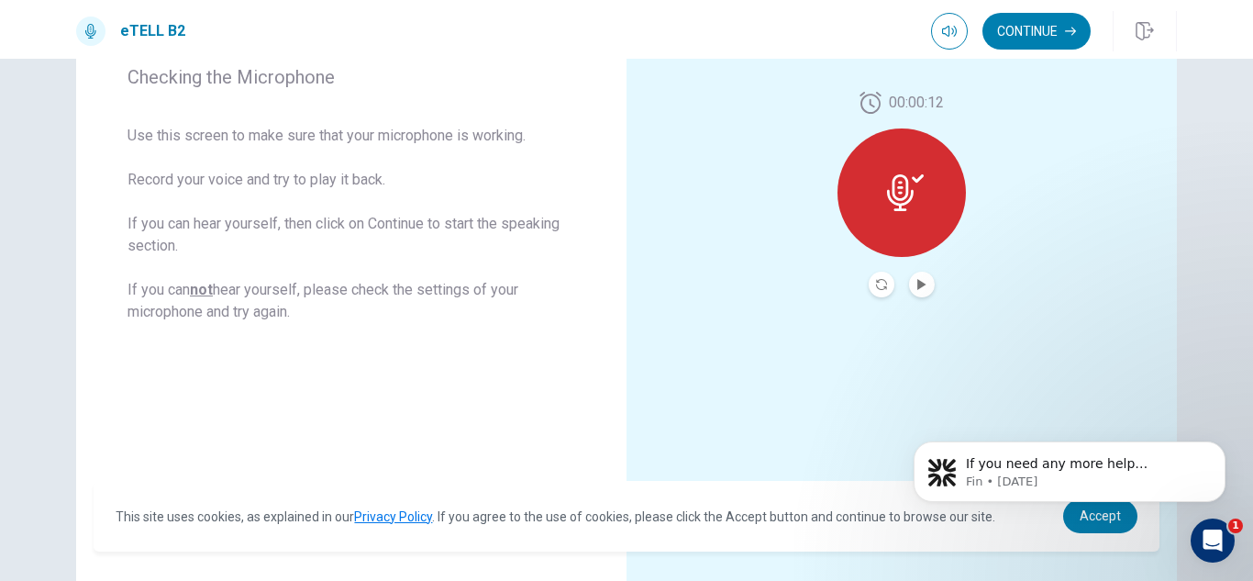
scroll to position [295, 0]
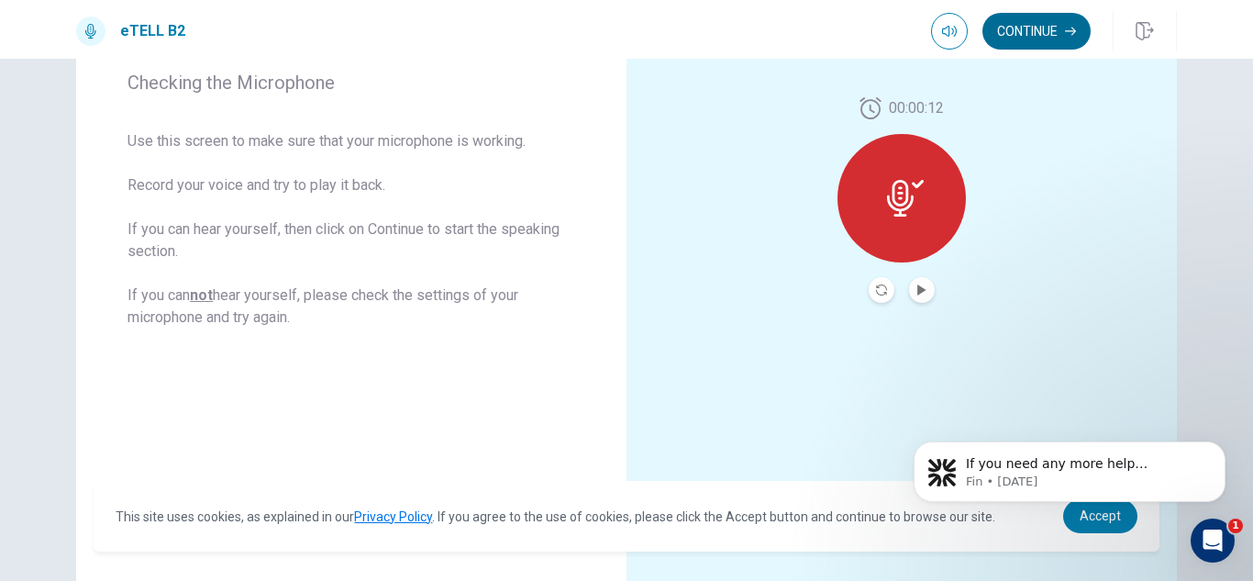
click at [1040, 31] on button "Continue" at bounding box center [1037, 31] width 108 height 37
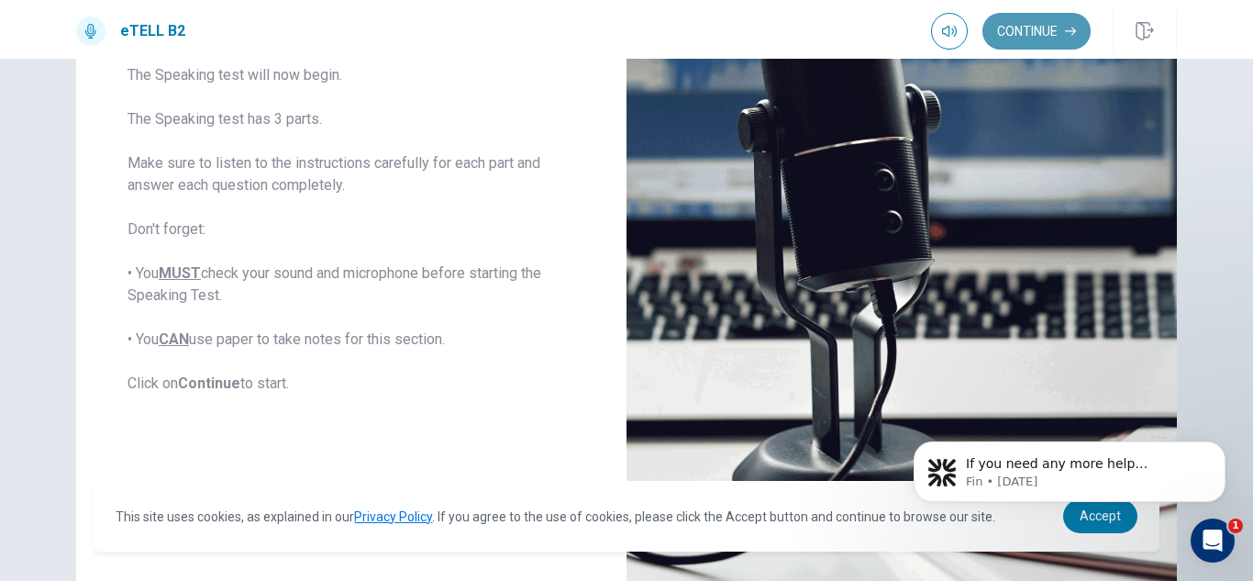
click at [1046, 22] on button "Continue" at bounding box center [1037, 31] width 108 height 37
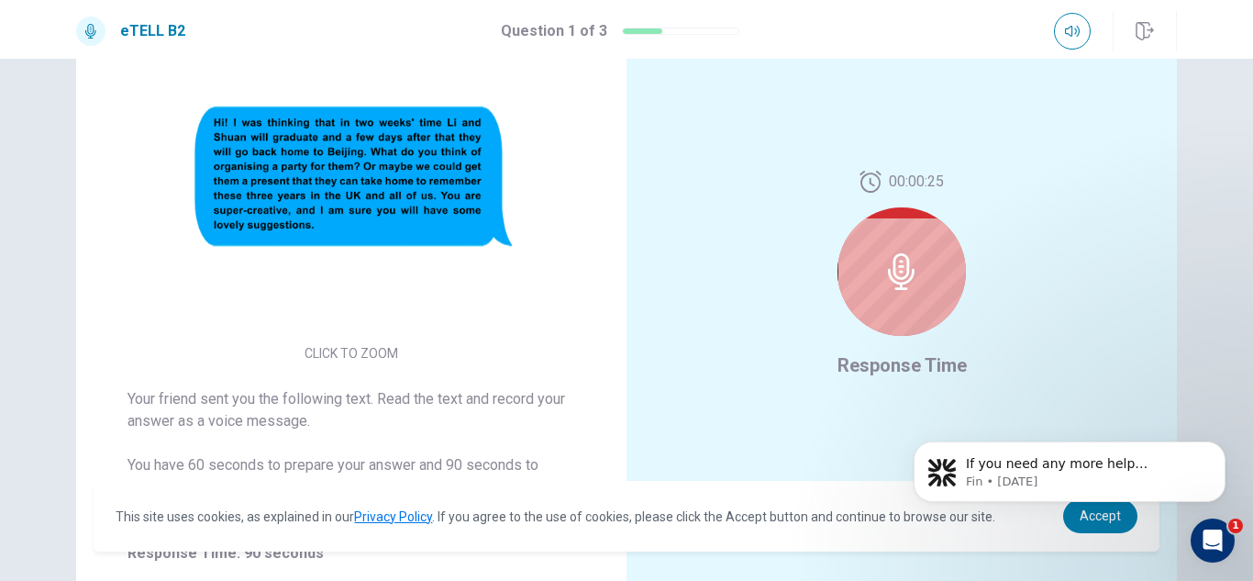
scroll to position [330, 0]
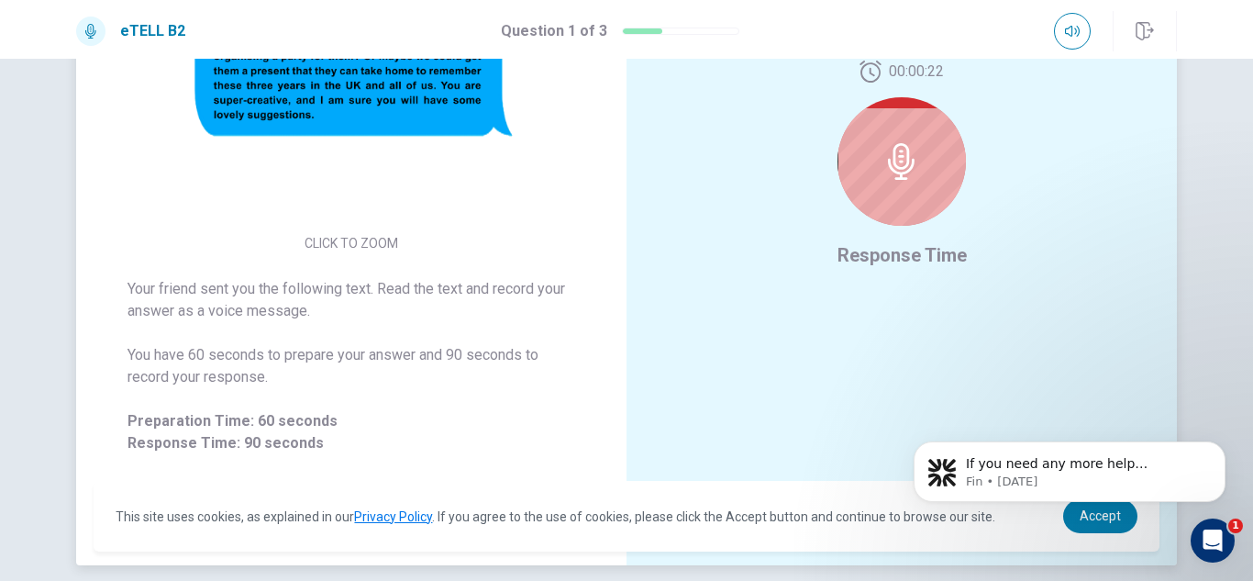
click at [900, 156] on icon at bounding box center [902, 161] width 37 height 37
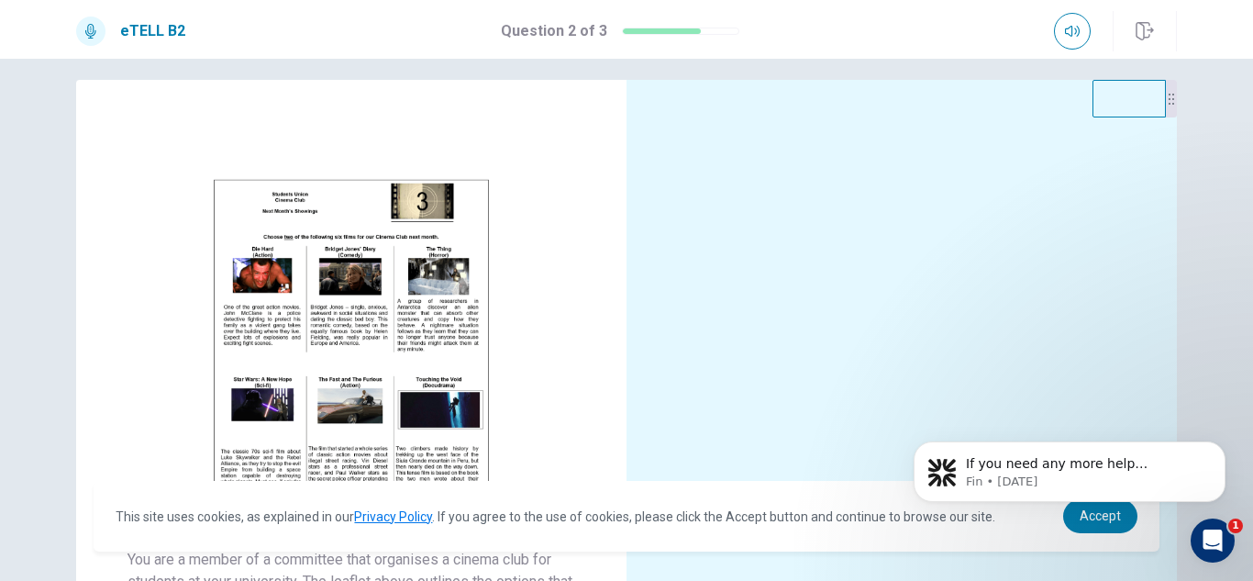
scroll to position [0, 0]
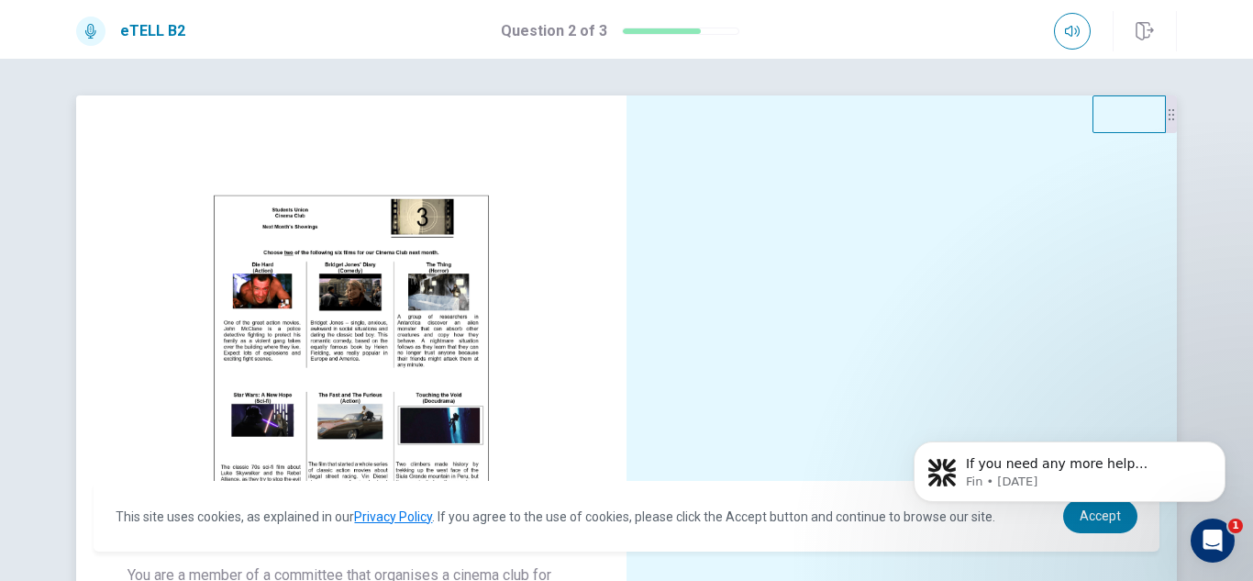
click at [376, 335] on img at bounding box center [351, 353] width 352 height 320
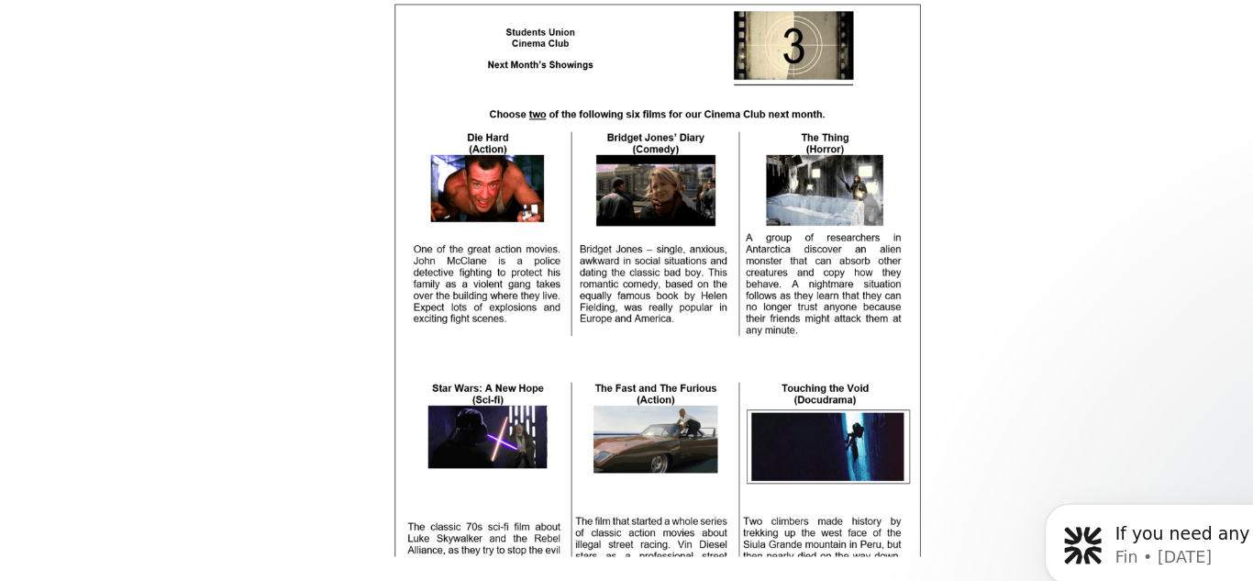
click at [878, 306] on img at bounding box center [627, 295] width 1162 height 457
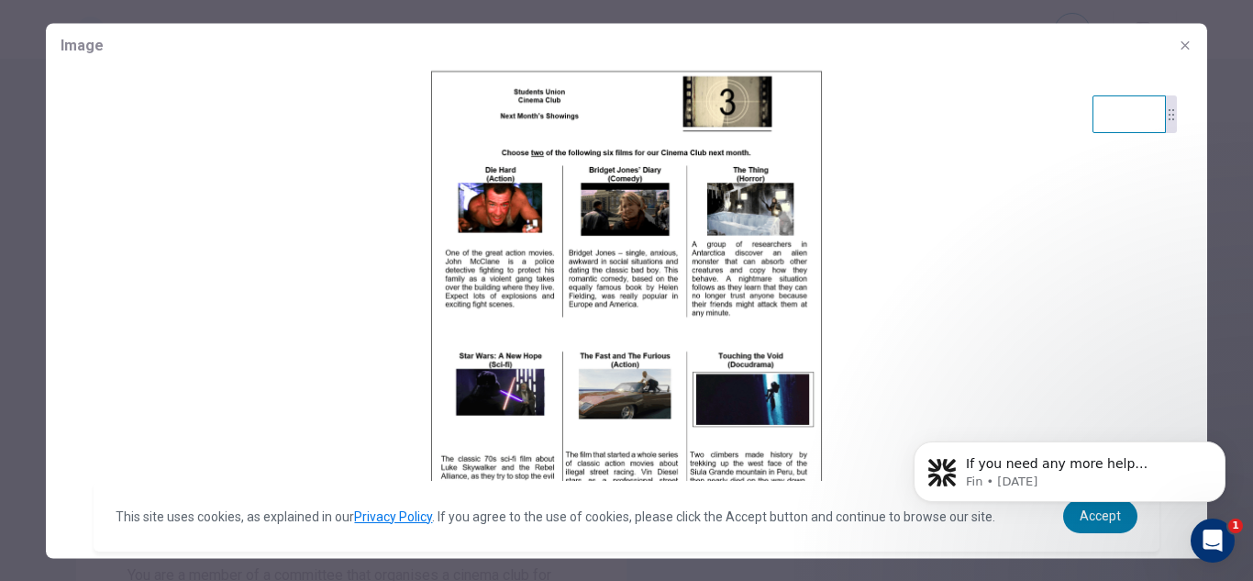
click at [885, 287] on img at bounding box center [627, 295] width 1162 height 457
click at [332, 214] on img at bounding box center [627, 295] width 1162 height 457
click at [1187, 50] on icon "button" at bounding box center [1185, 45] width 15 height 15
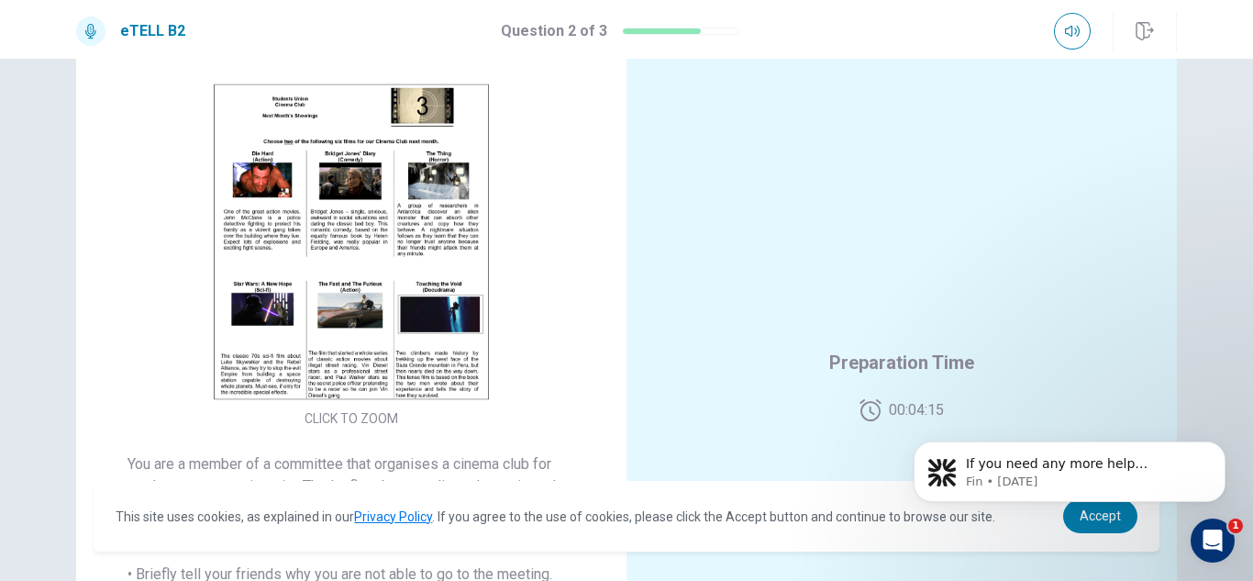
scroll to position [121, 0]
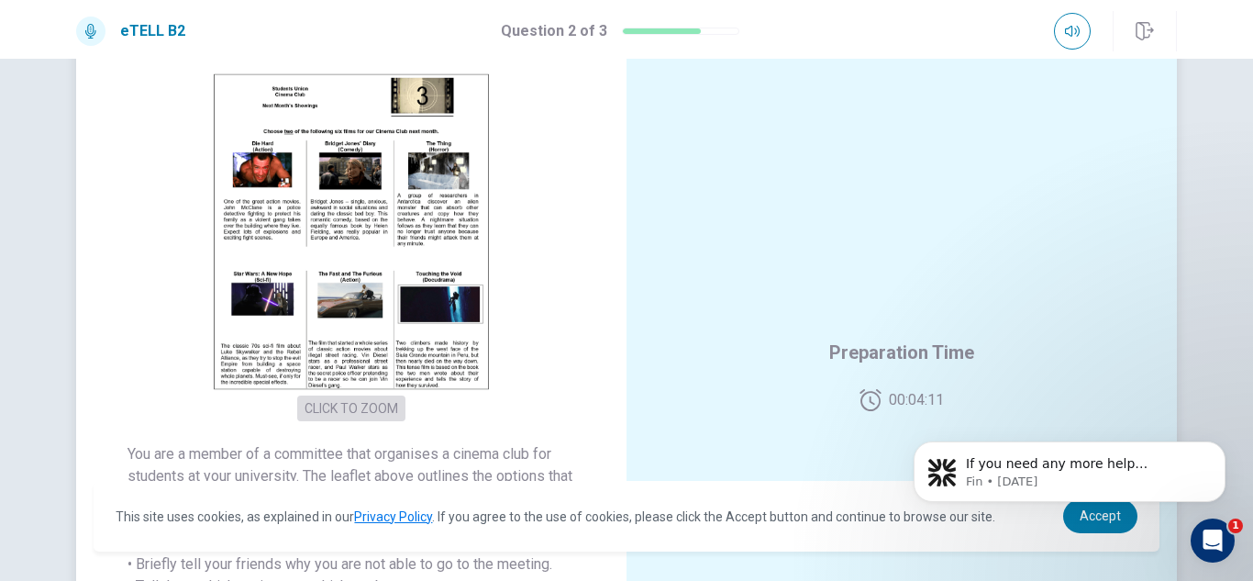
click at [352, 403] on button "CLICK TO ZOOM" at bounding box center [351, 408] width 108 height 26
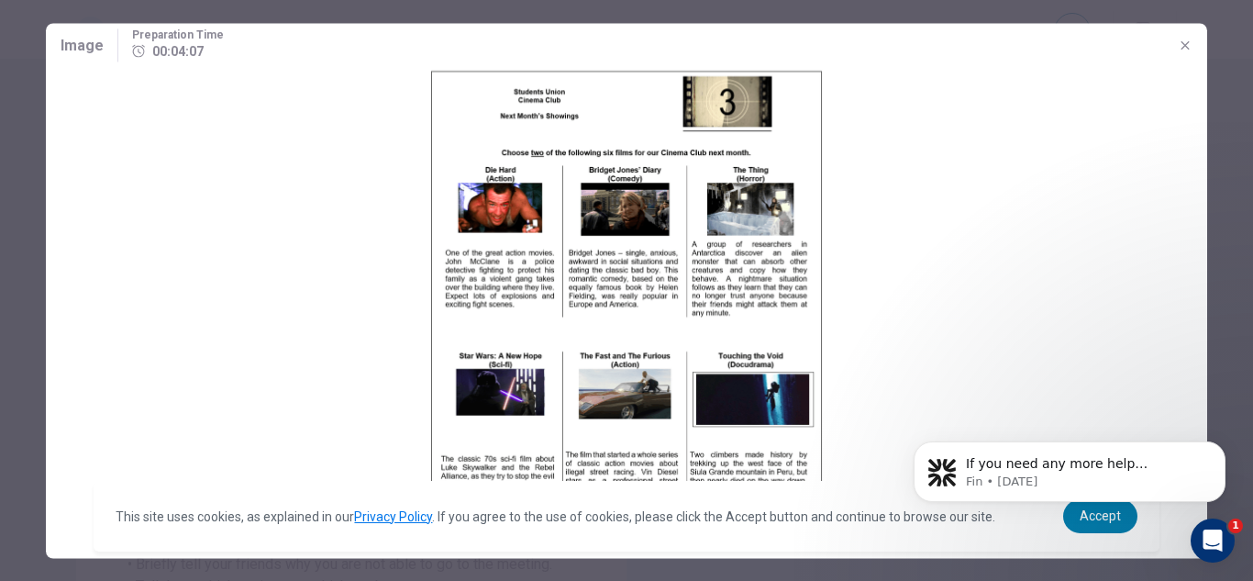
click at [842, 322] on img at bounding box center [627, 295] width 1162 height 457
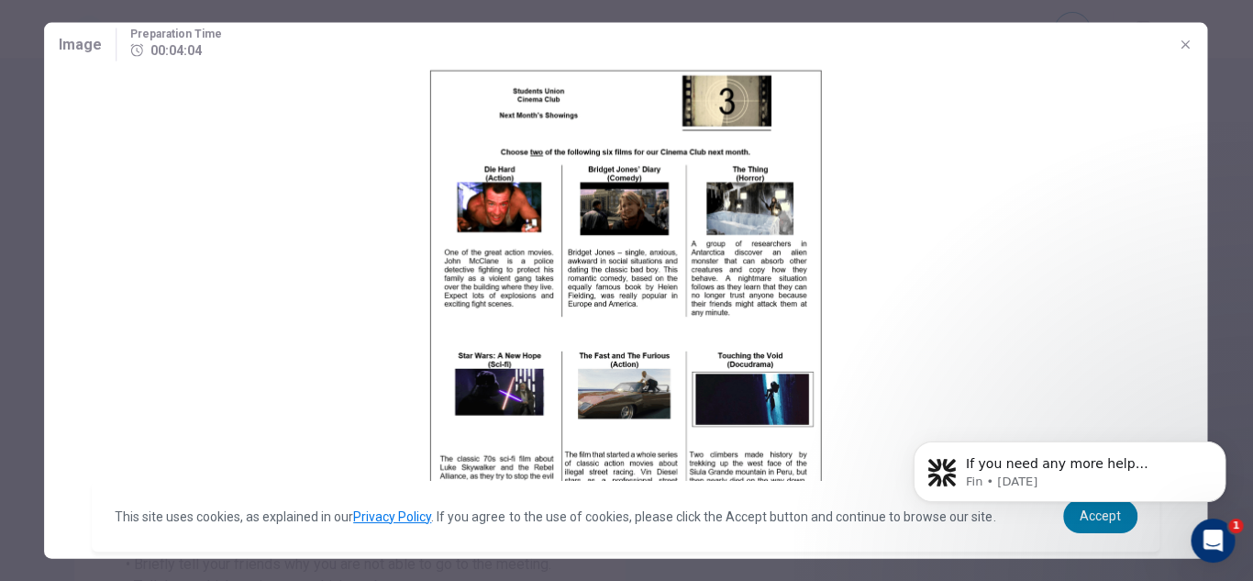
scroll to position [0, 0]
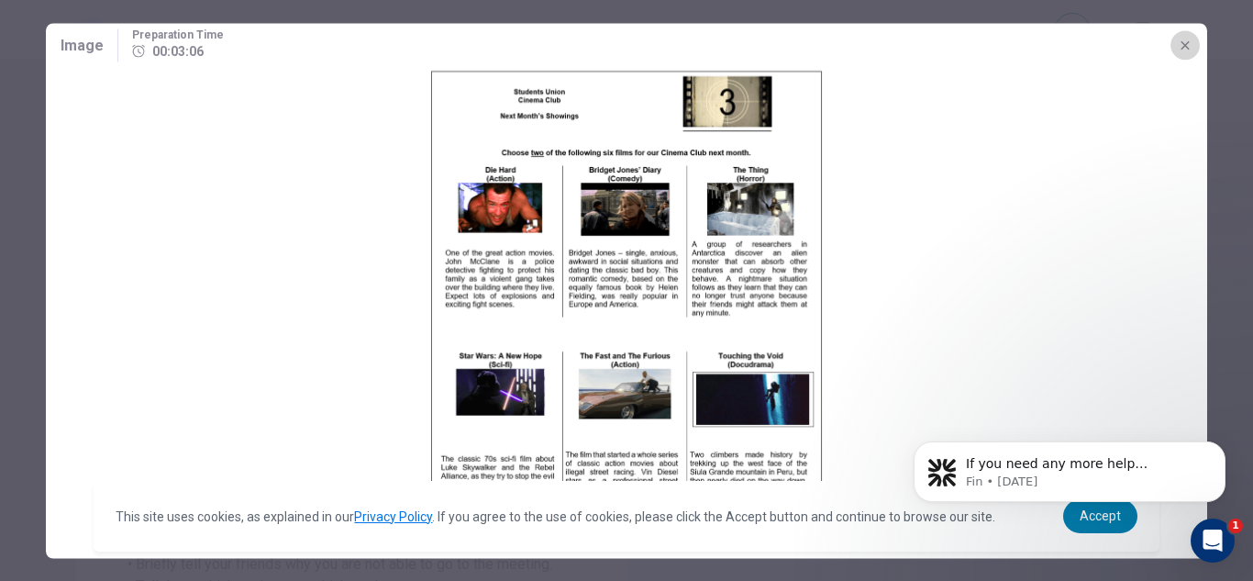
click at [1189, 46] on icon "button" at bounding box center [1185, 45] width 15 height 15
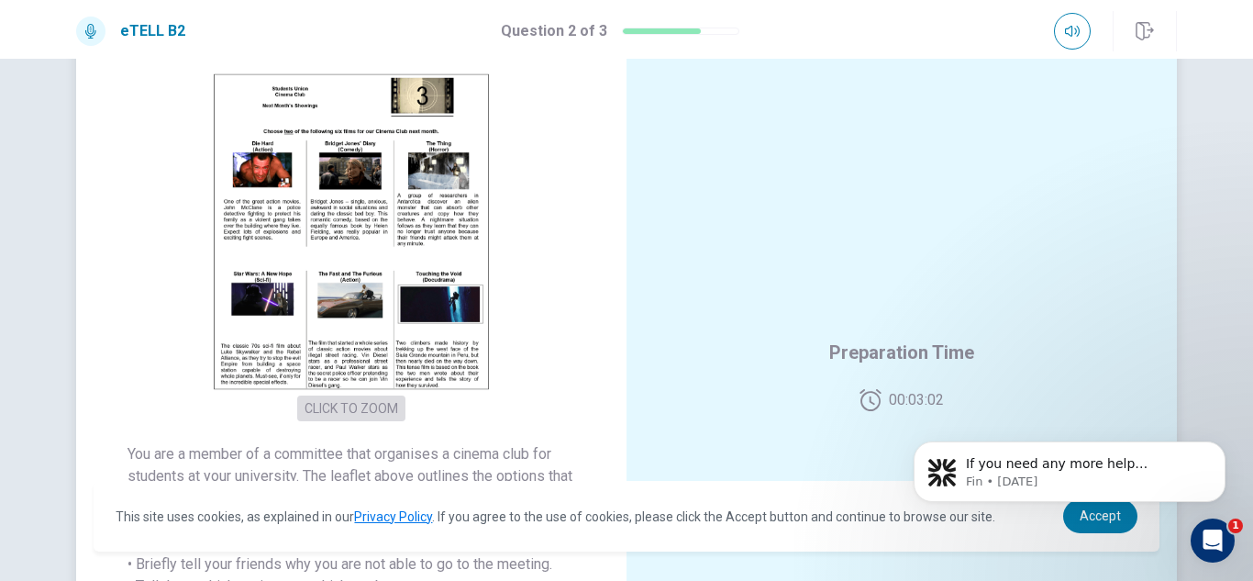
click at [362, 410] on button "CLICK TO ZOOM" at bounding box center [351, 408] width 108 height 26
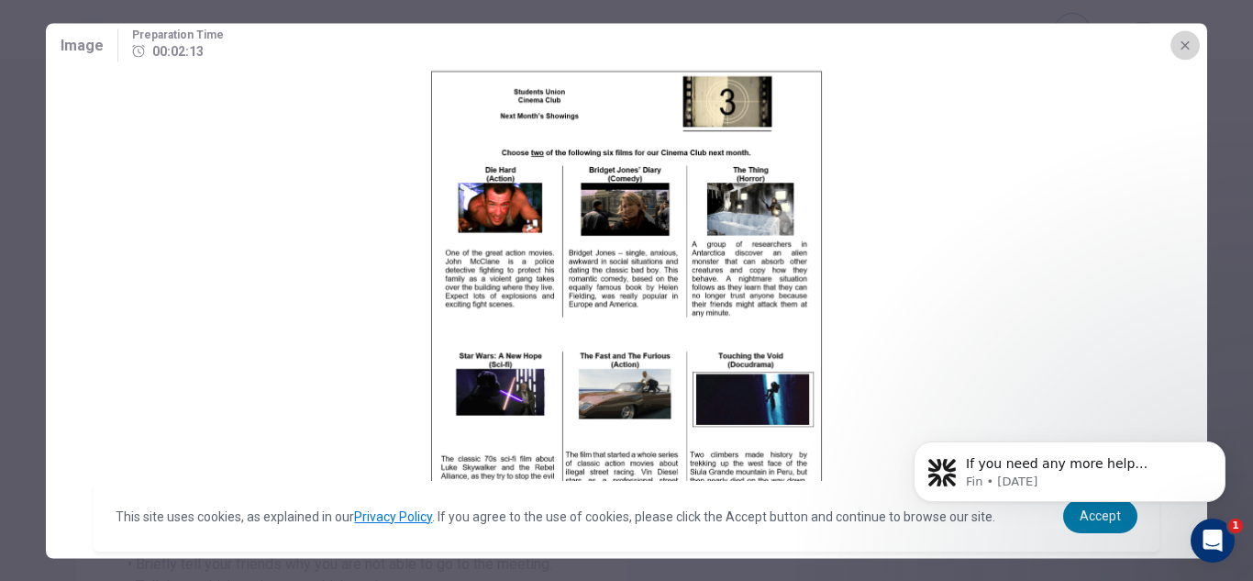
click at [1185, 41] on icon "button" at bounding box center [1185, 45] width 15 height 15
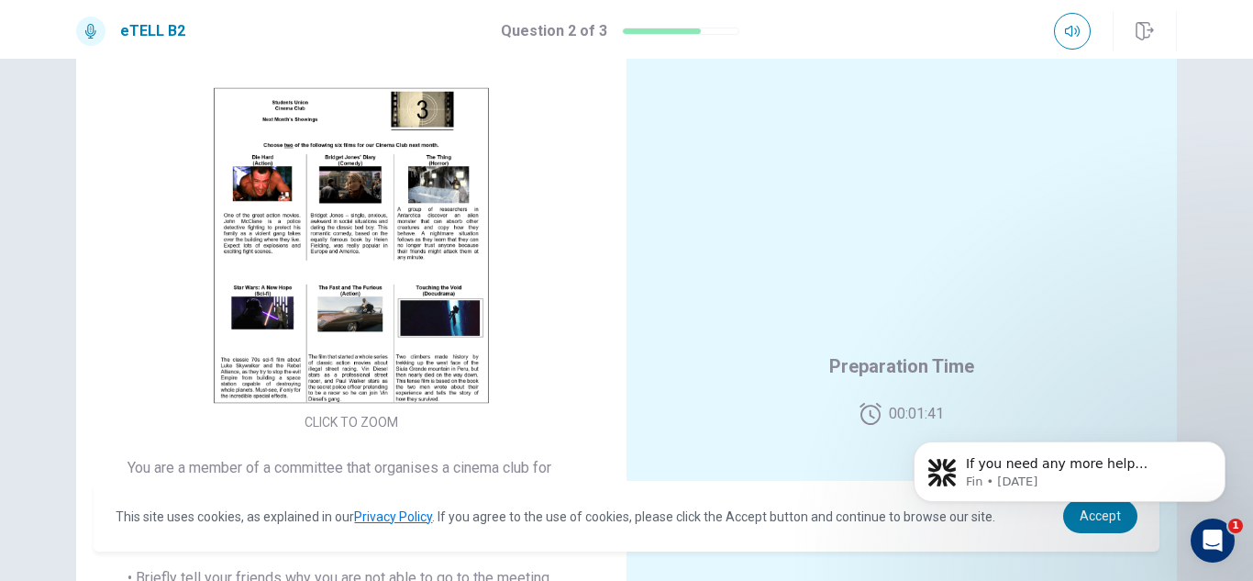
scroll to position [26, 0]
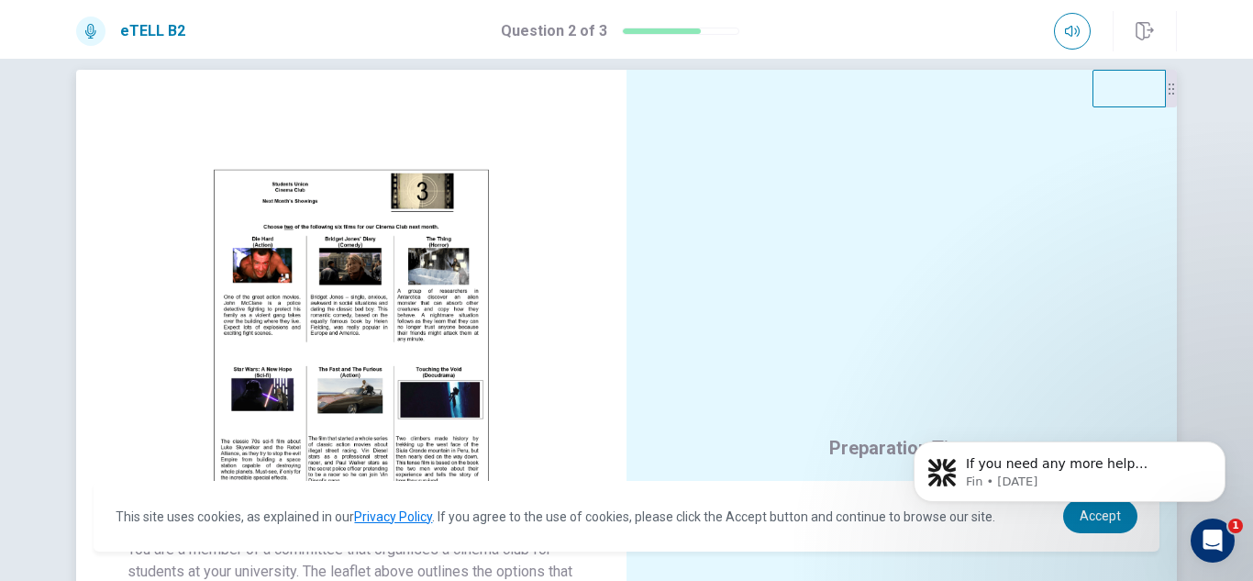
click at [388, 391] on img at bounding box center [351, 327] width 352 height 320
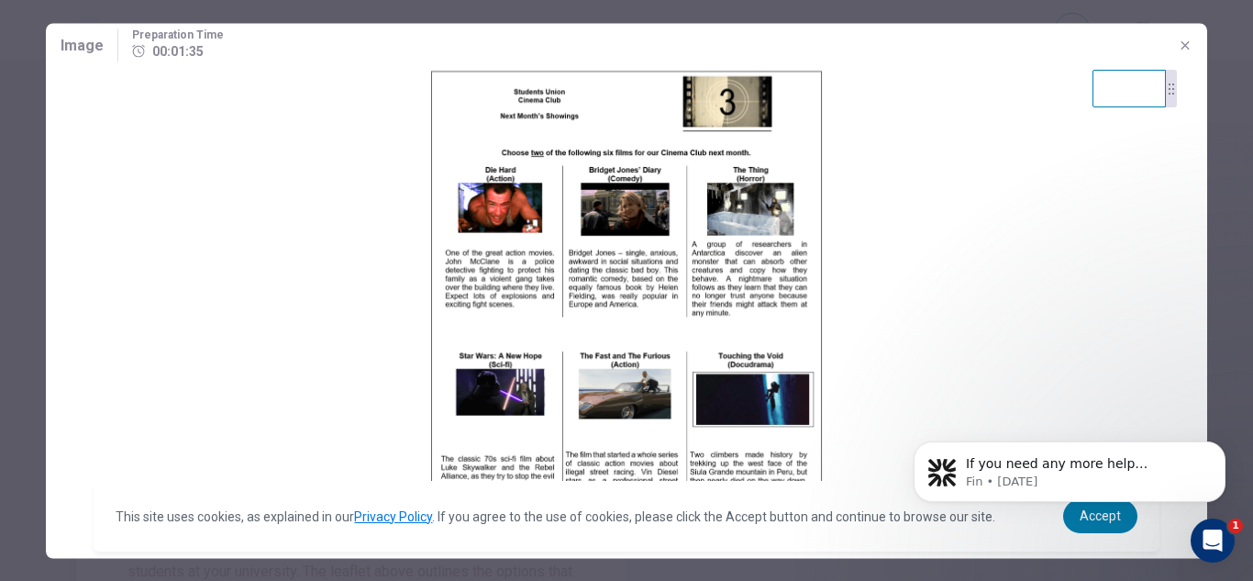
click at [388, 391] on img at bounding box center [627, 295] width 1162 height 457
click at [1182, 49] on icon "button" at bounding box center [1185, 44] width 8 height 8
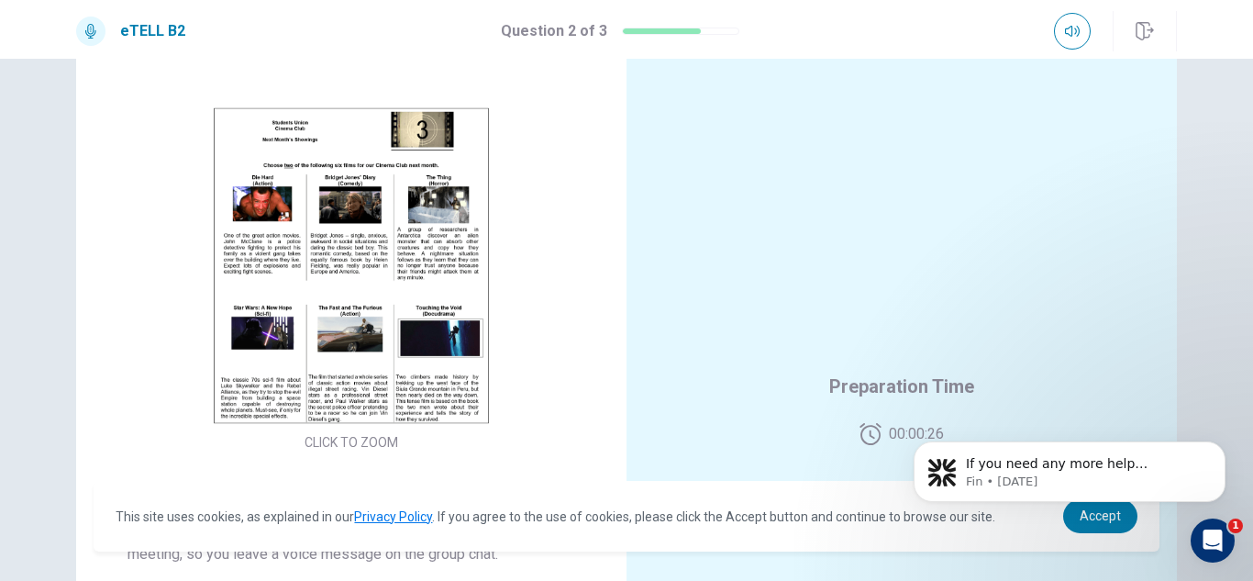
scroll to position [89, 0]
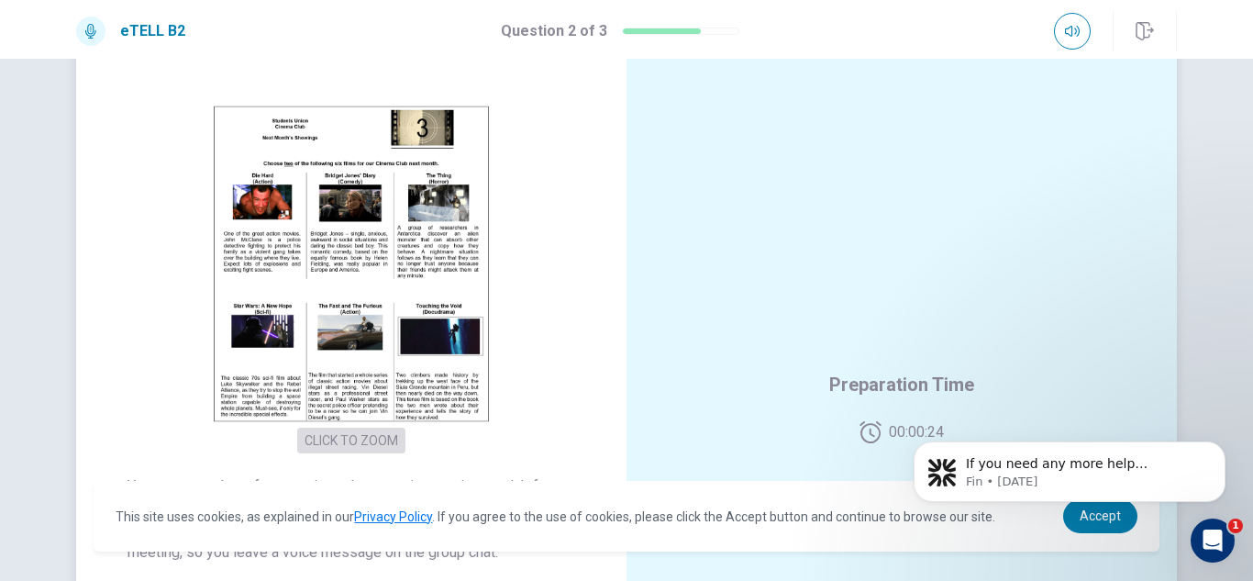
click at [352, 445] on button "CLICK TO ZOOM" at bounding box center [351, 441] width 108 height 26
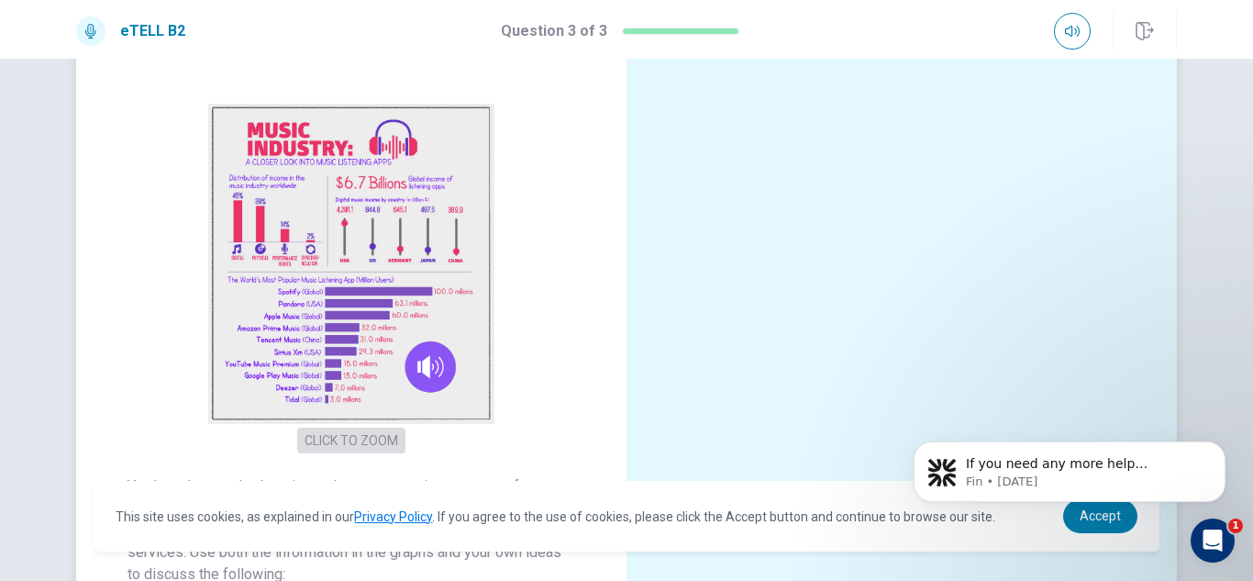
click at [334, 445] on button "CLICK TO ZOOM" at bounding box center [351, 441] width 108 height 26
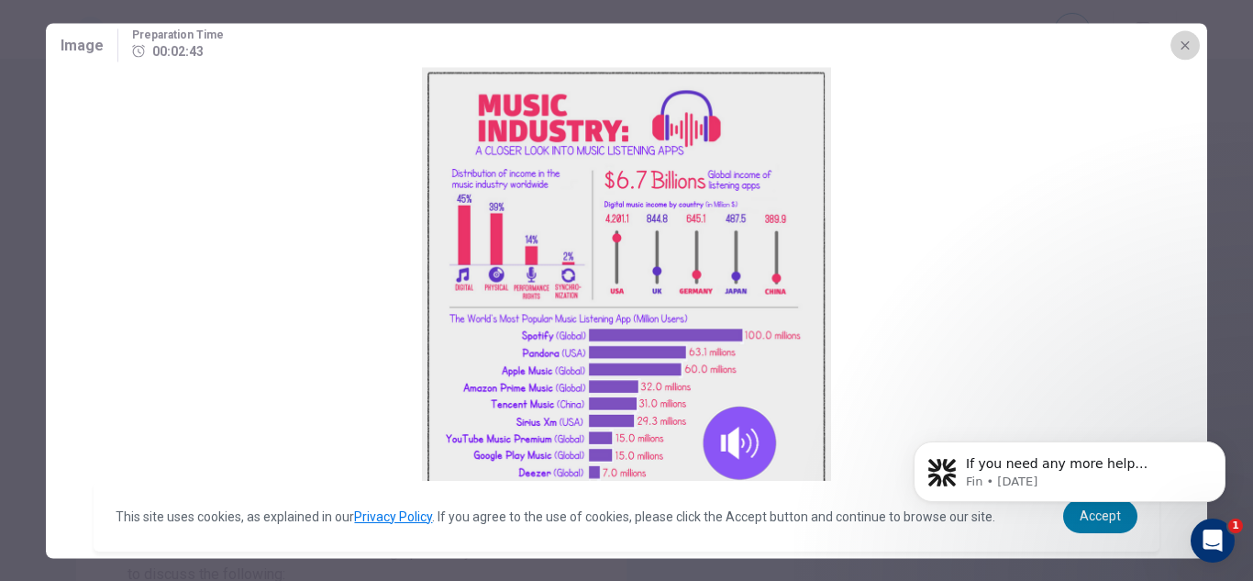
click at [1188, 49] on icon "button" at bounding box center [1185, 45] width 15 height 15
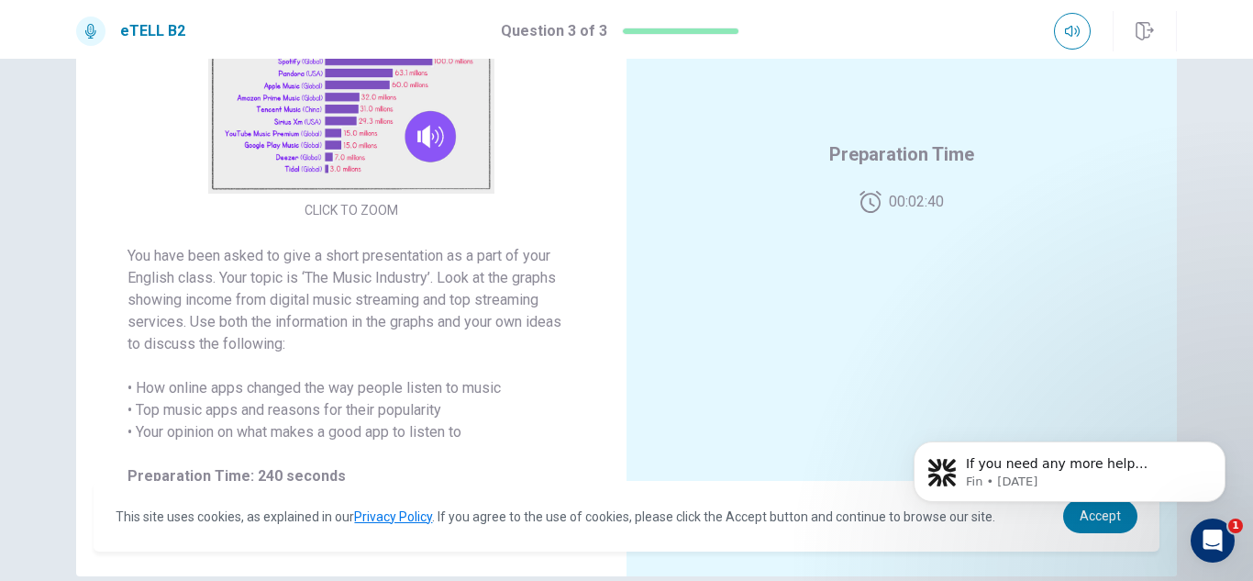
scroll to position [327, 0]
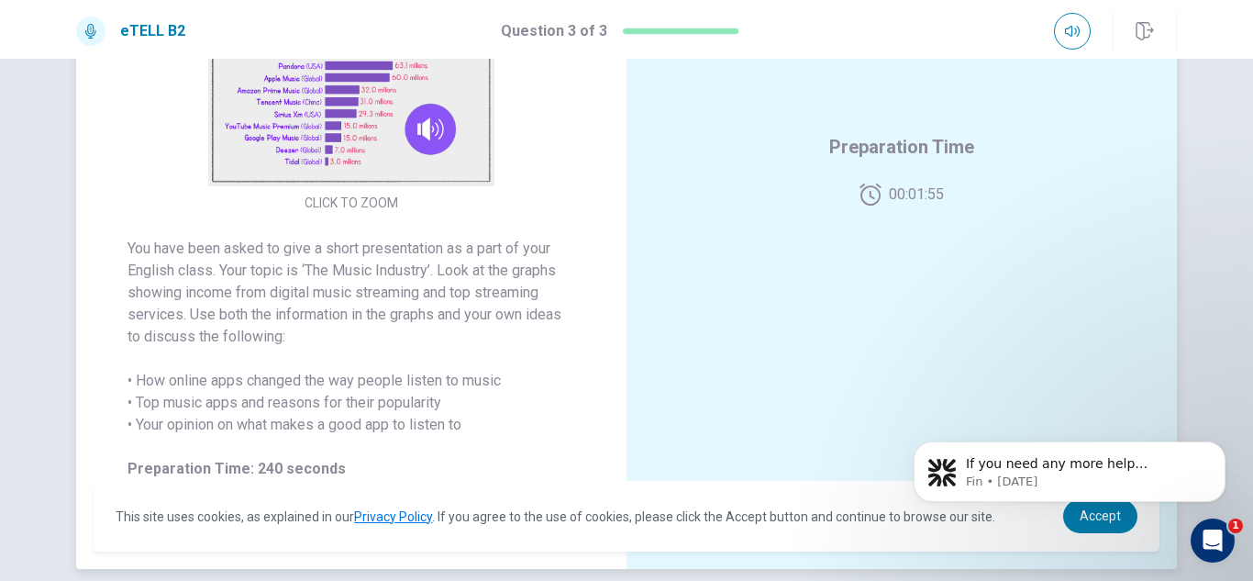
click at [310, 202] on button "CLICK TO ZOOM" at bounding box center [351, 203] width 108 height 26
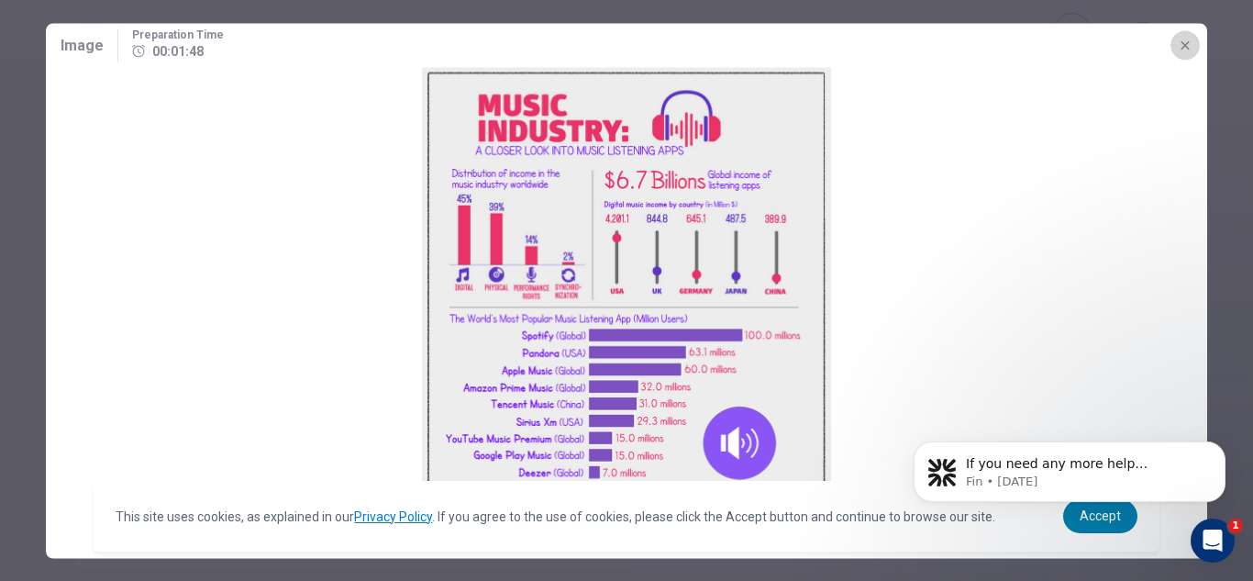
click at [1186, 42] on icon "button" at bounding box center [1185, 45] width 15 height 15
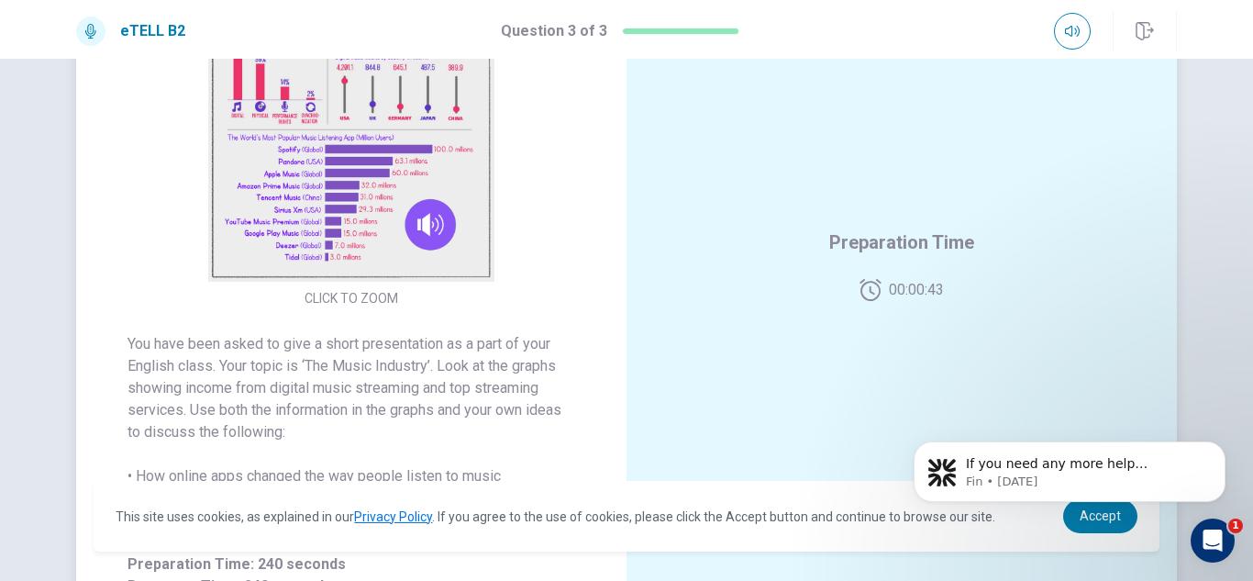
scroll to position [106, 0]
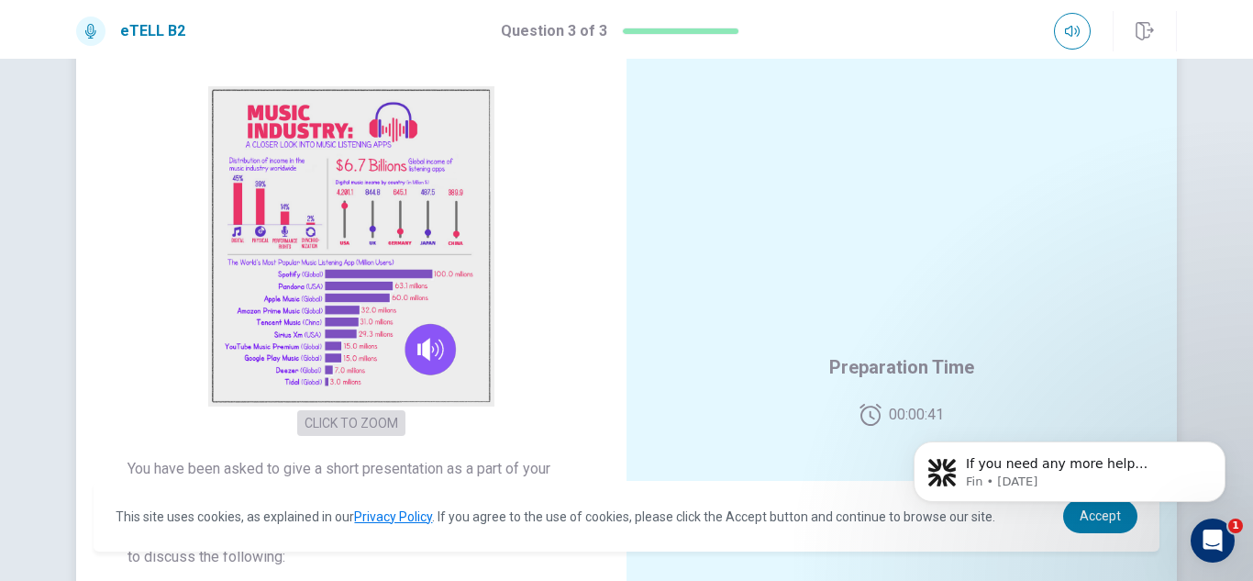
click at [378, 425] on button "CLICK TO ZOOM" at bounding box center [351, 423] width 108 height 26
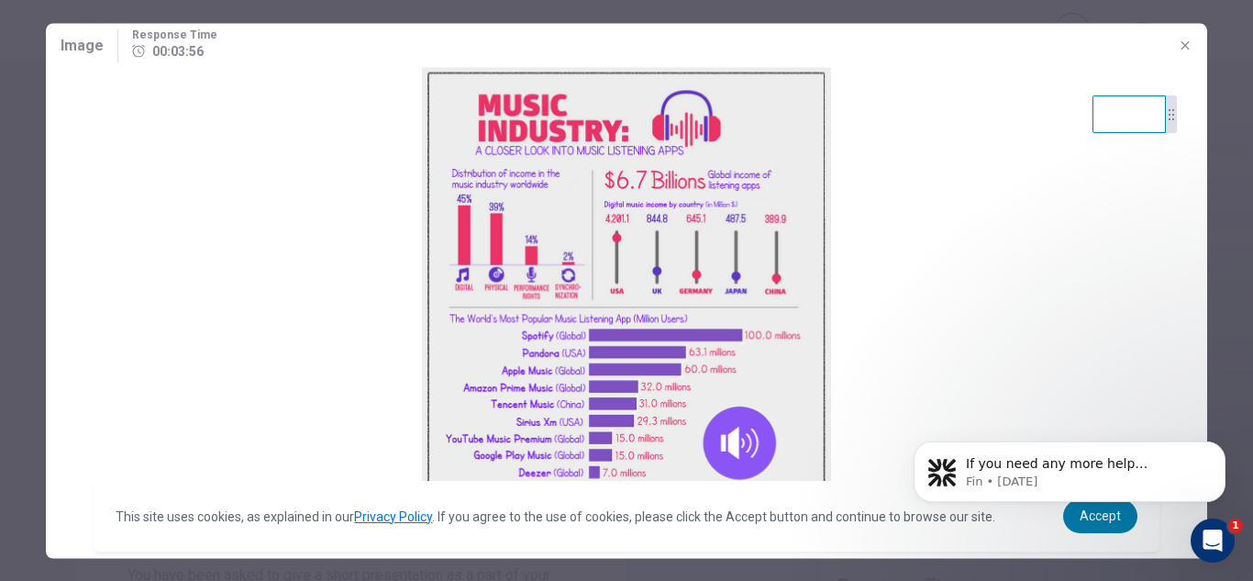
scroll to position [106, 0]
click at [1185, 46] on icon "button" at bounding box center [1185, 44] width 8 height 8
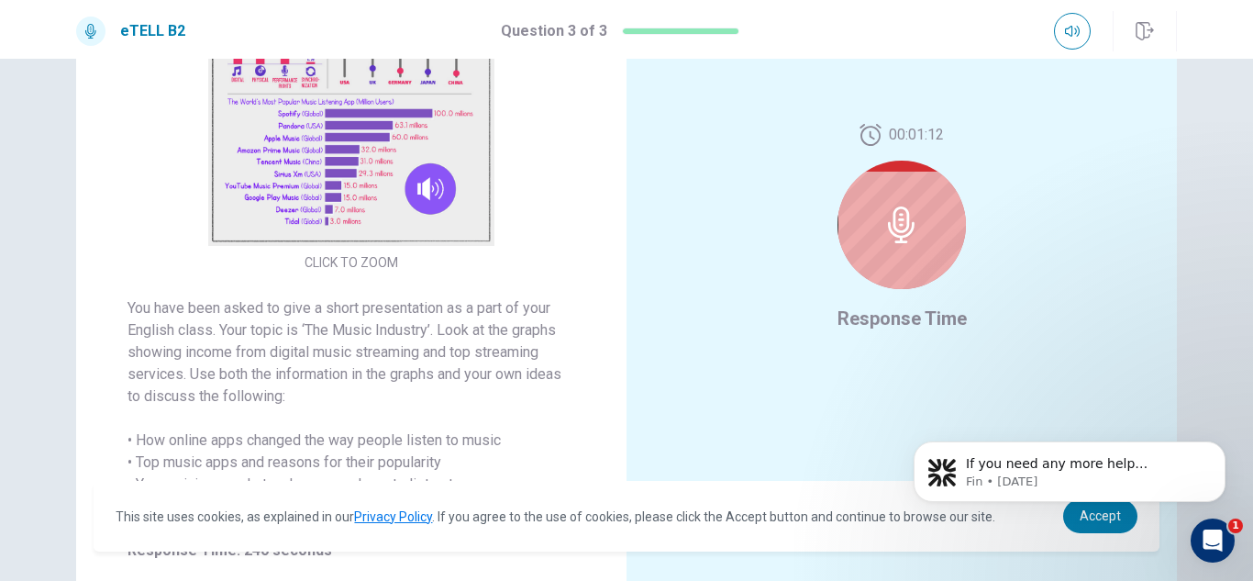
scroll to position [271, 0]
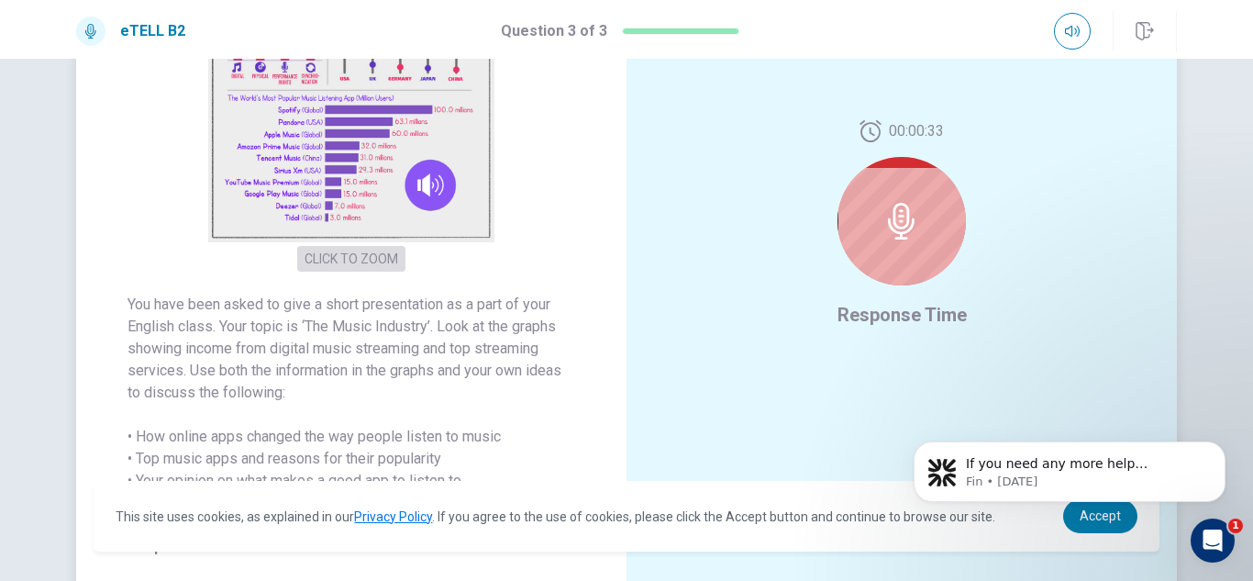
click at [377, 265] on button "CLICK TO ZOOM" at bounding box center [351, 259] width 108 height 26
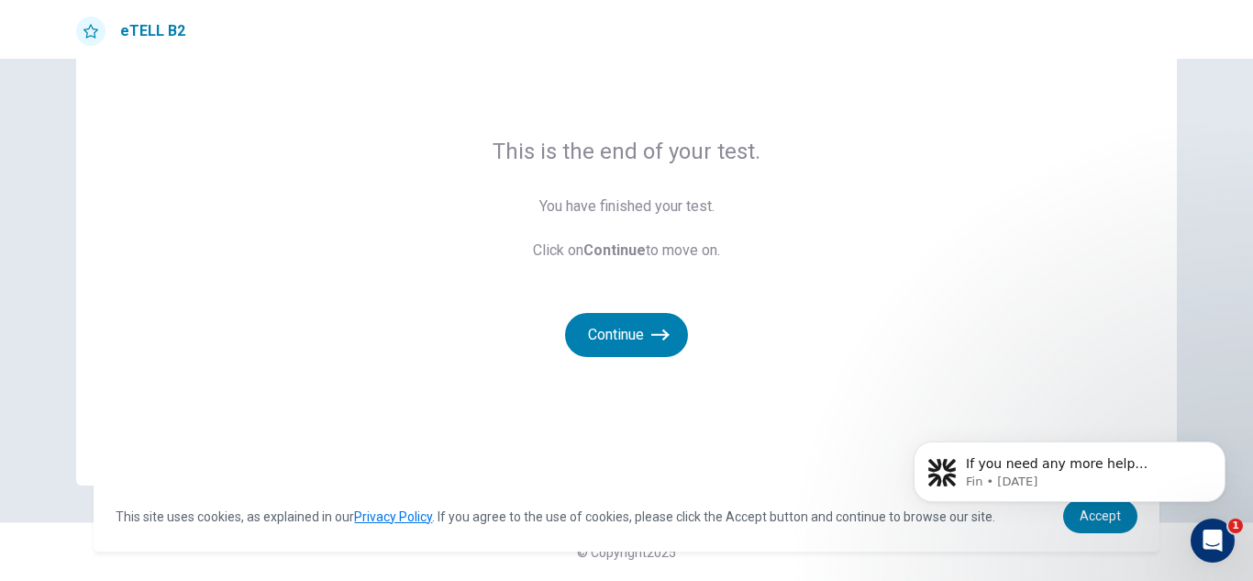
scroll to position [87, 0]
click at [624, 325] on button "Continue" at bounding box center [626, 335] width 123 height 44
